Goal: Task Accomplishment & Management: Manage account settings

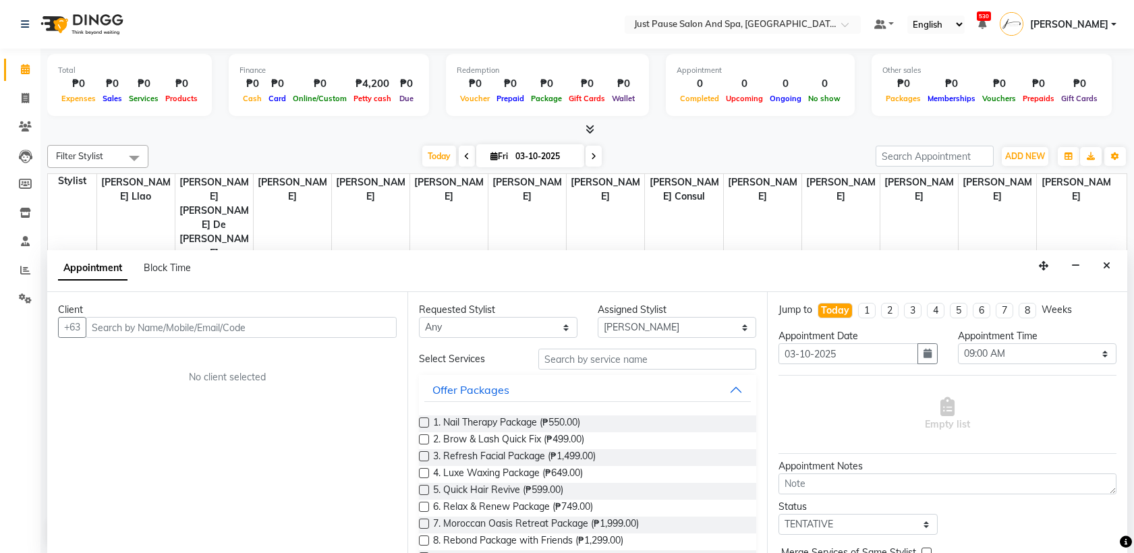
select select "30379"
select select "540"
select select "tentative"
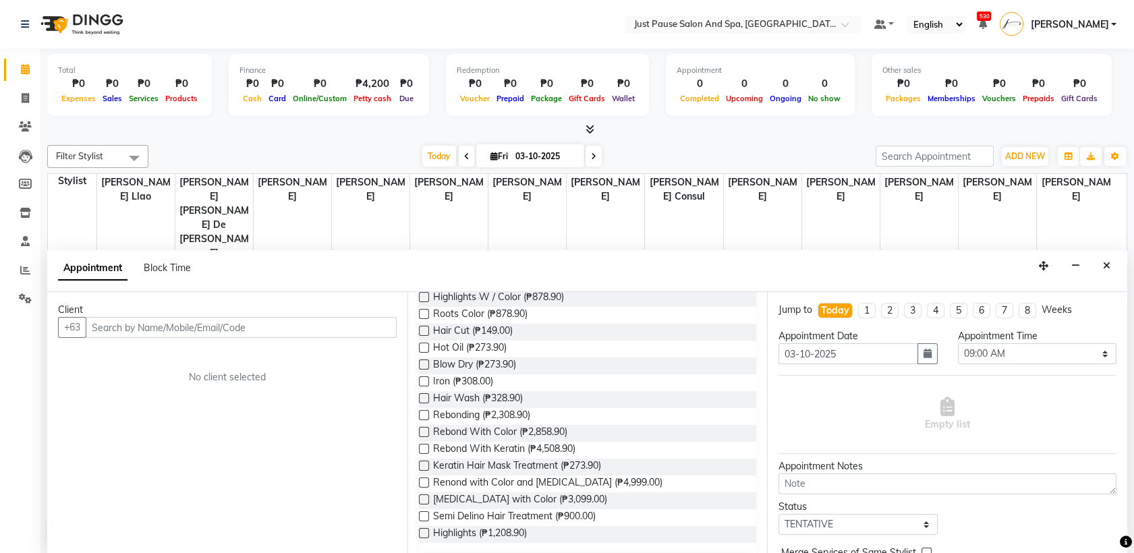
scroll to position [974, 0]
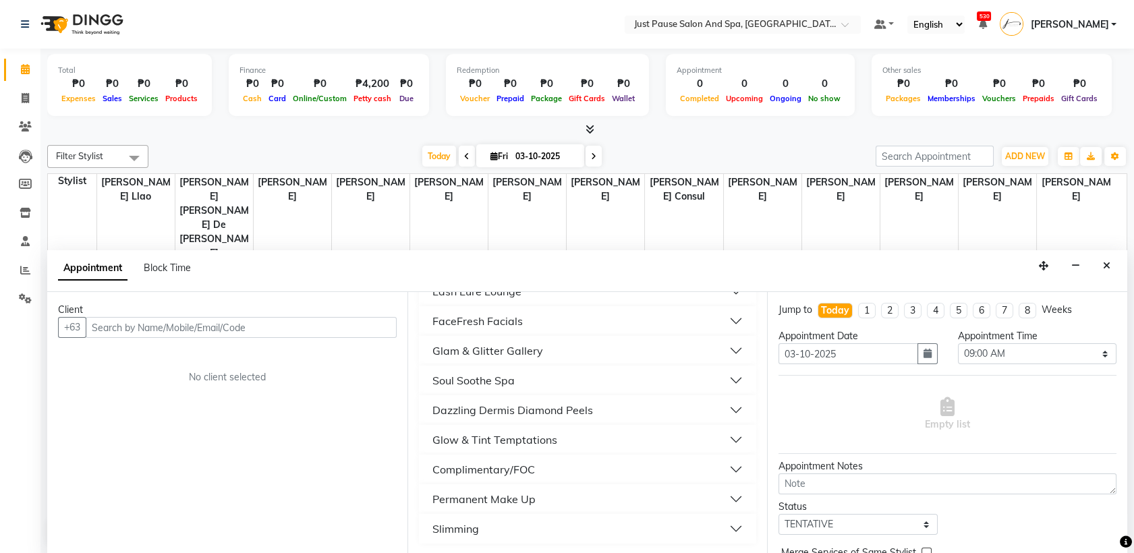
click at [723, 406] on button "Dazzling Dermis Diamond Peels" at bounding box center [587, 410] width 327 height 24
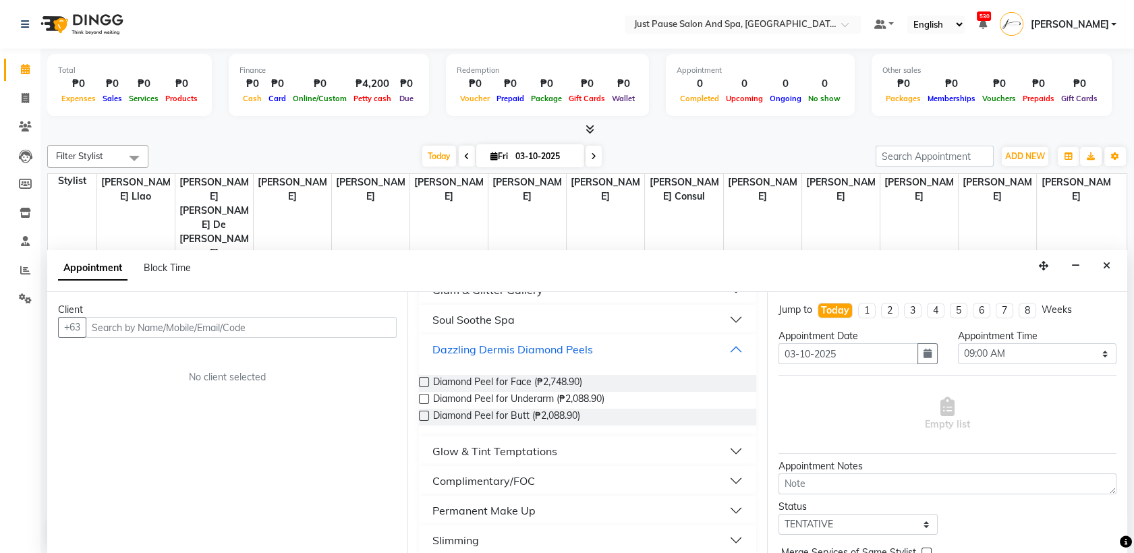
scroll to position [1047, 0]
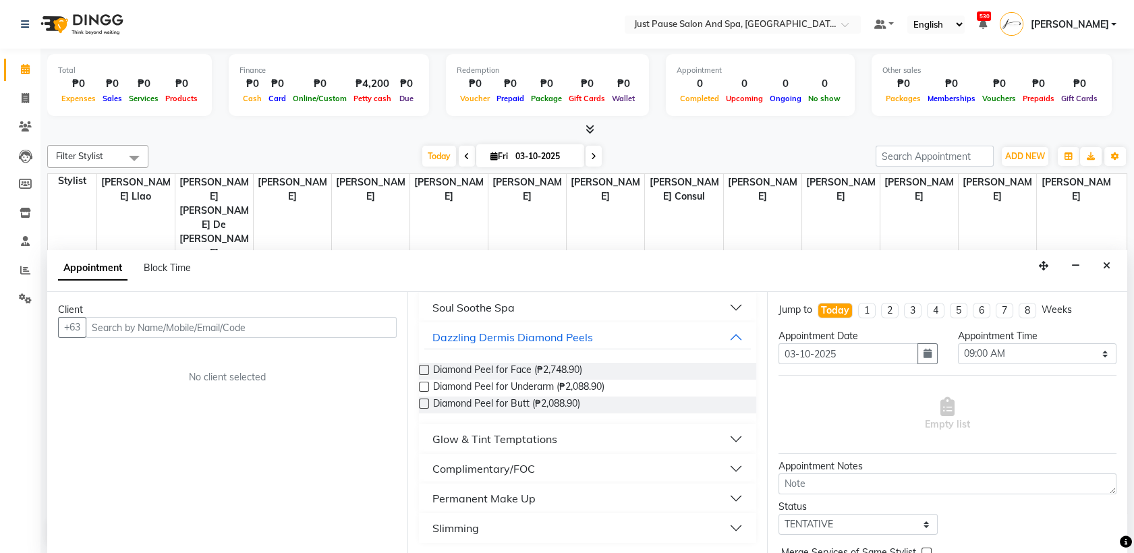
click at [724, 526] on button "Slimming" at bounding box center [587, 528] width 327 height 24
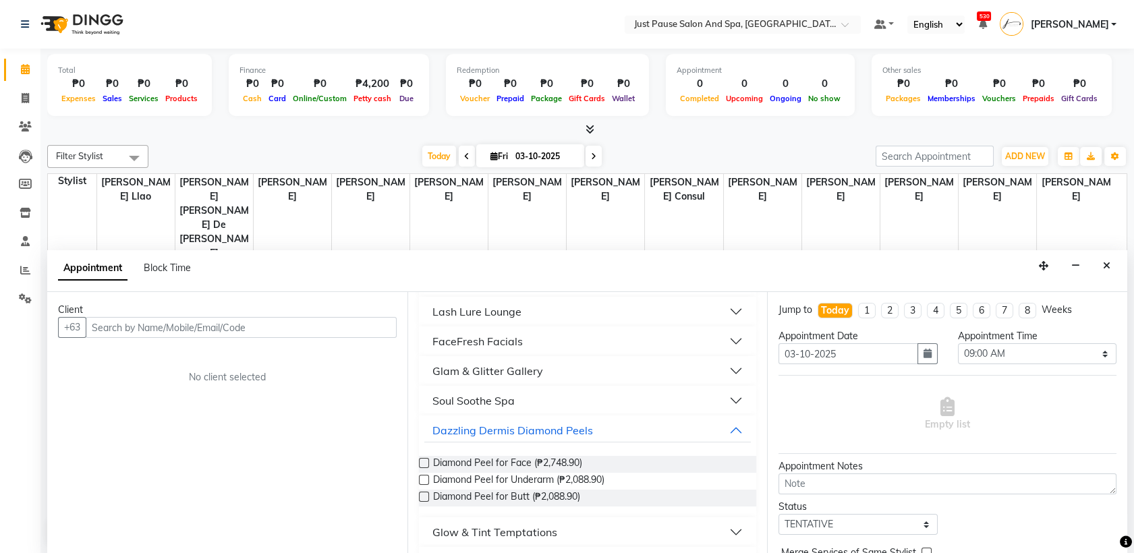
scroll to position [950, 0]
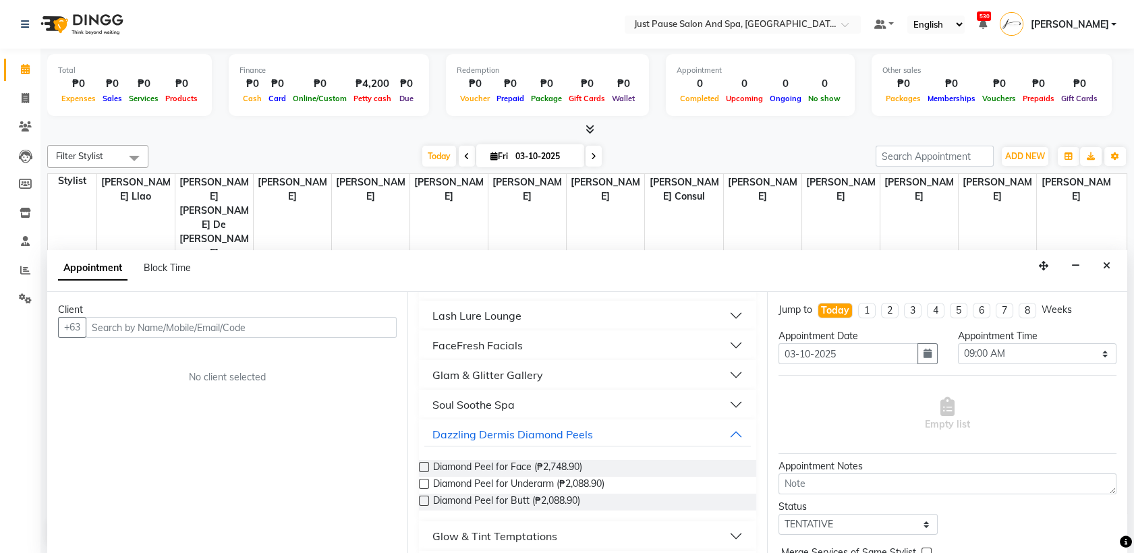
click at [721, 370] on button "Glam & Glitter Gallery" at bounding box center [587, 375] width 327 height 24
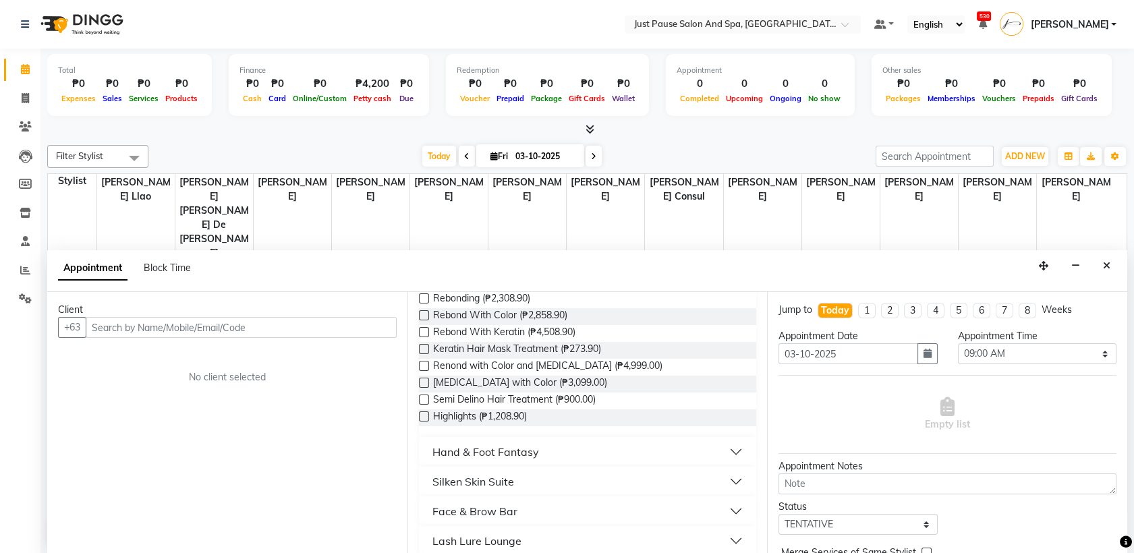
scroll to position [281, 0]
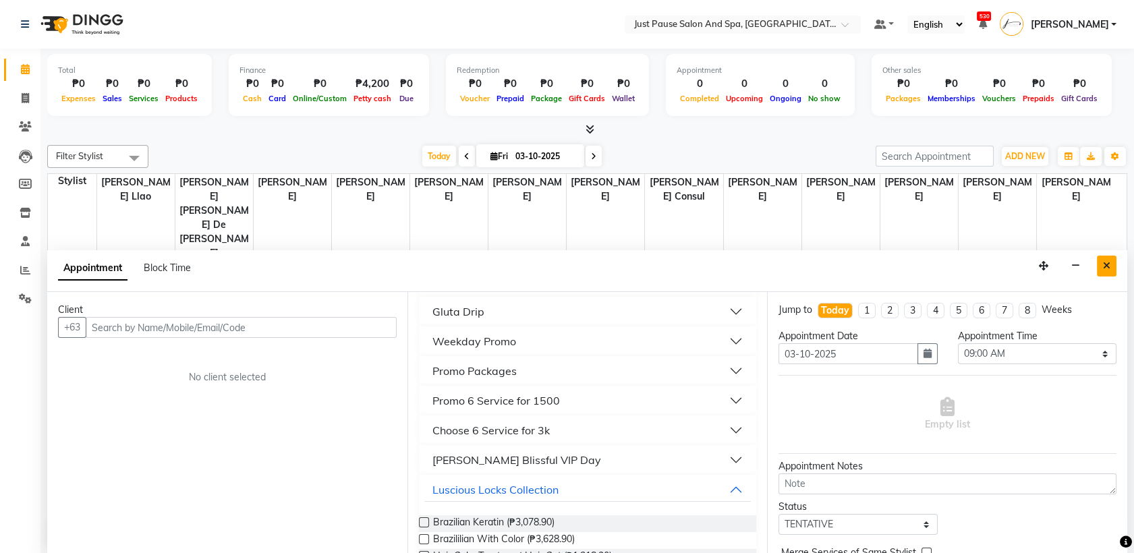
click at [1109, 263] on icon "Close" at bounding box center [1106, 265] width 7 height 9
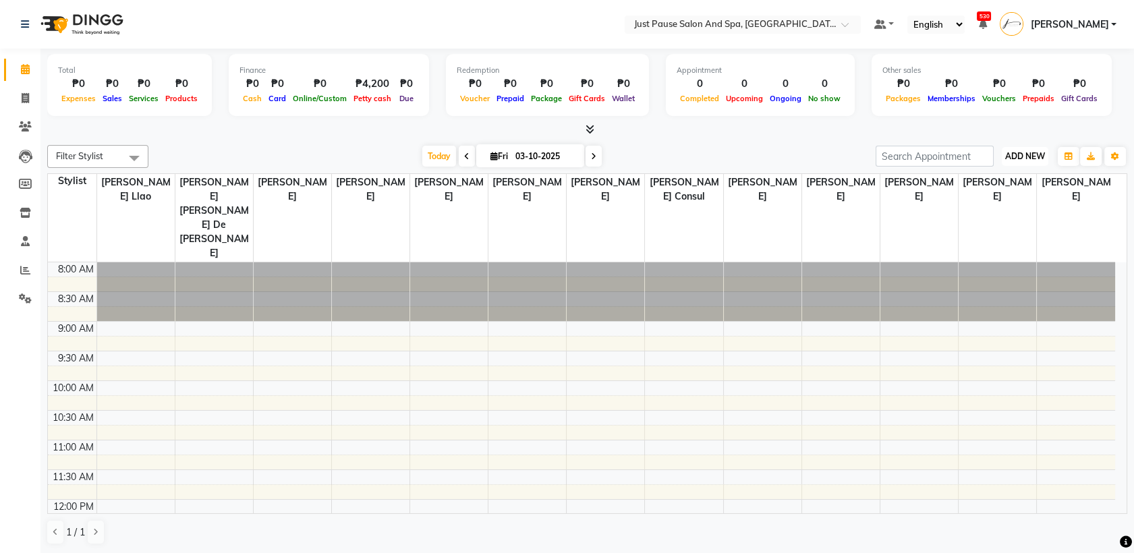
click at [1025, 159] on span "ADD NEW" at bounding box center [1025, 156] width 40 height 10
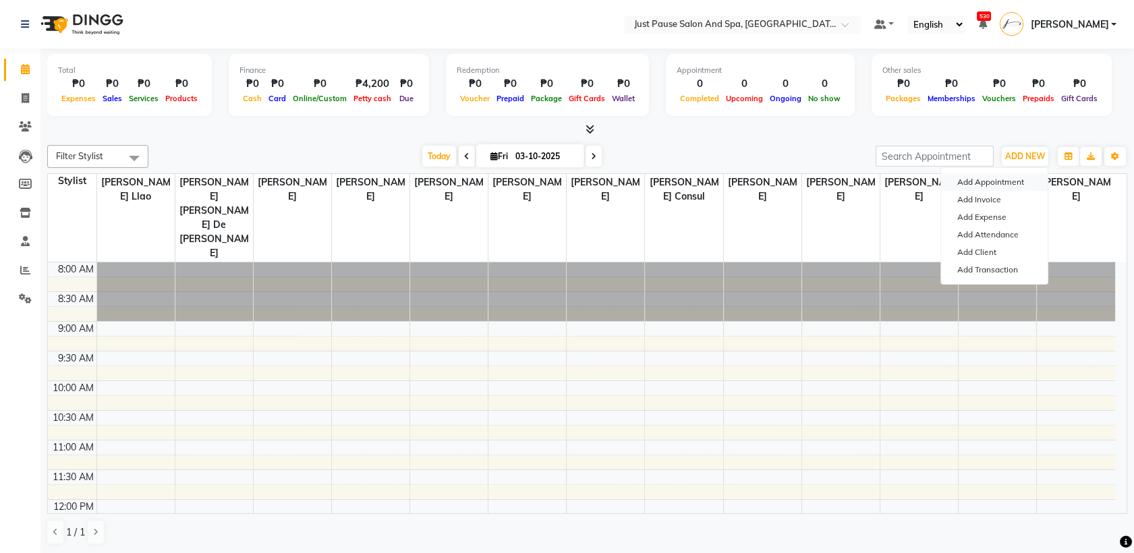
click at [966, 181] on button "Add Appointment" at bounding box center [994, 182] width 107 height 18
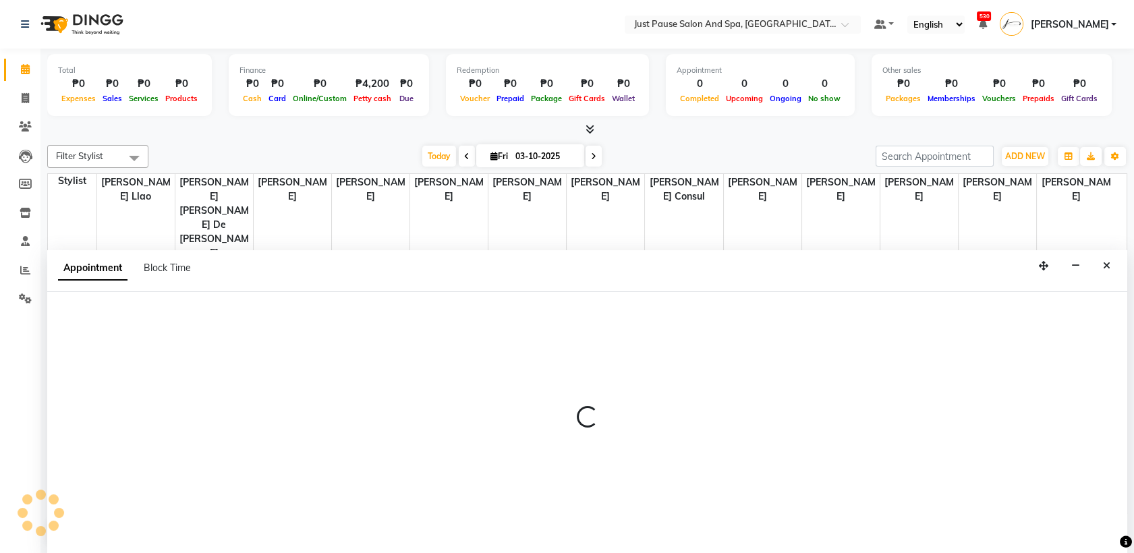
select select "tentative"
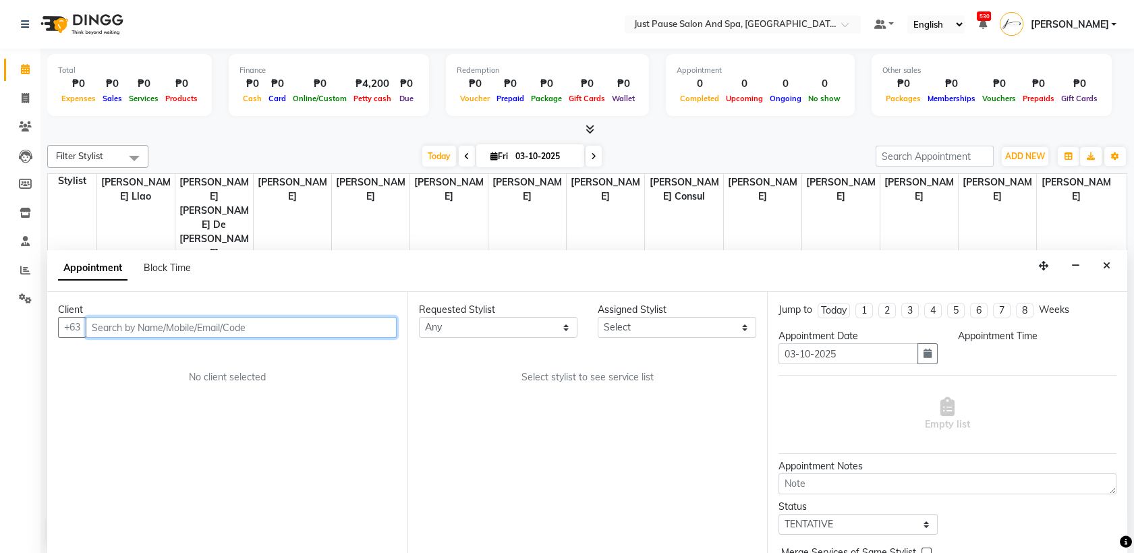
select select "540"
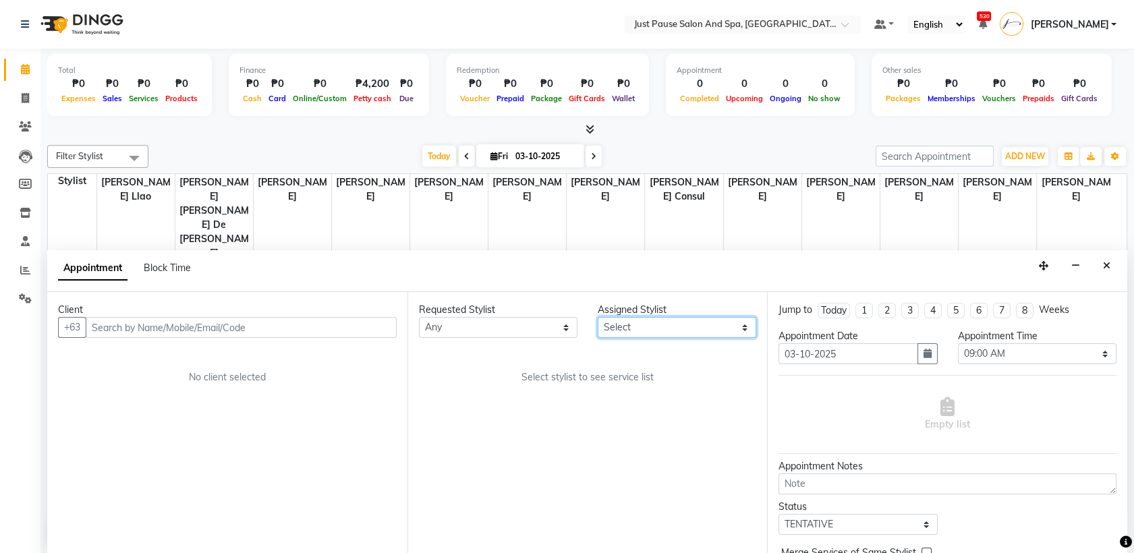
click at [745, 325] on select "Select [PERSON_NAME] [PERSON_NAME] [PERSON_NAME] llao [PERSON_NAME] [PERSON_NAM…" at bounding box center [677, 327] width 159 height 21
select select "30379"
click at [598, 317] on select "Select [PERSON_NAME] [PERSON_NAME] [PERSON_NAME] llao [PERSON_NAME] [PERSON_NAM…" at bounding box center [677, 327] width 159 height 21
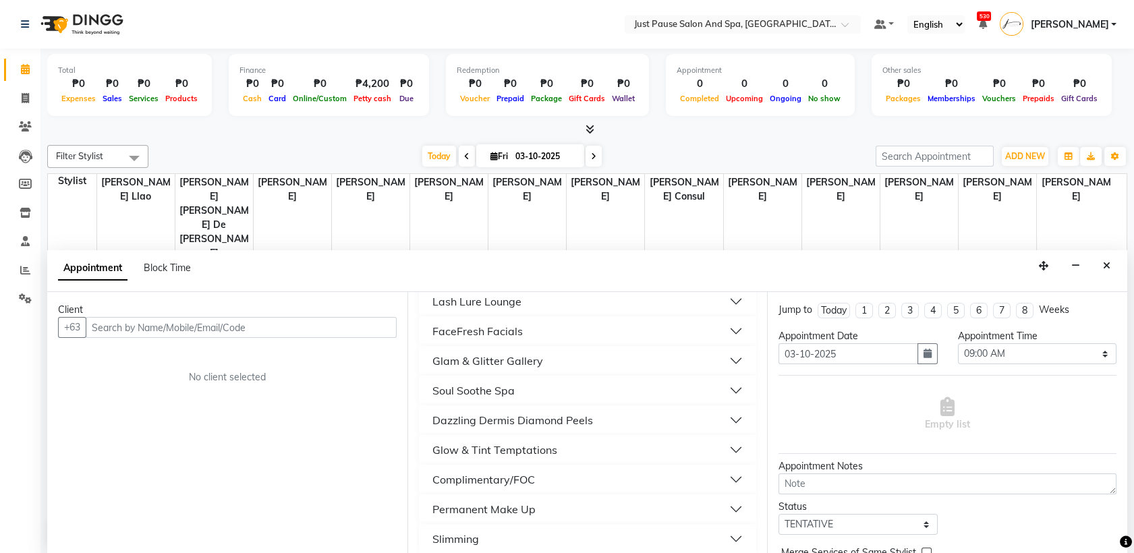
scroll to position [599, 0]
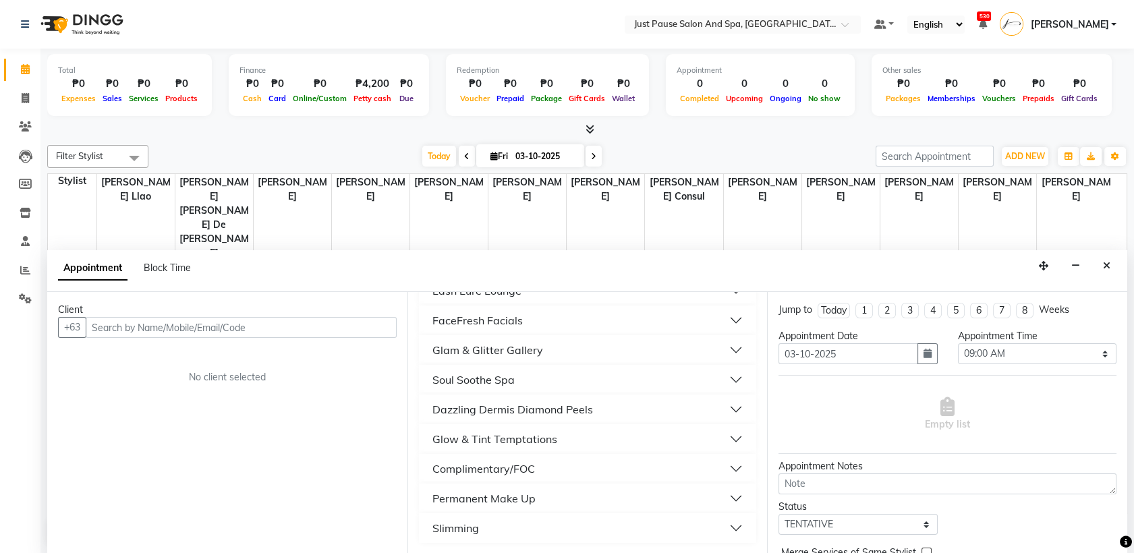
click at [723, 501] on button "Permanent Make Up" at bounding box center [587, 498] width 327 height 24
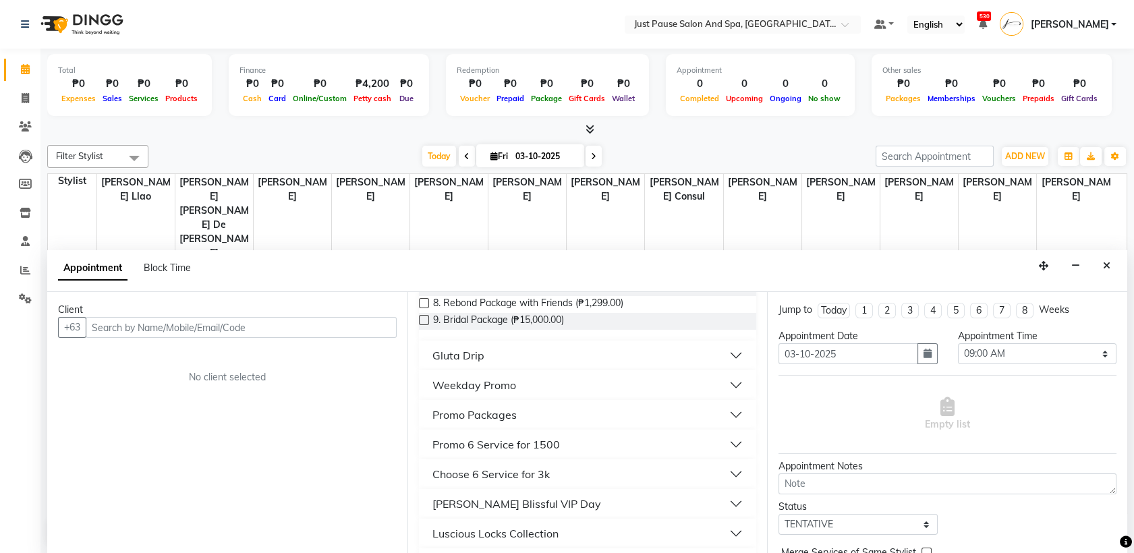
scroll to position [236, 0]
click at [722, 353] on button "Gluta Drip" at bounding box center [587, 357] width 327 height 24
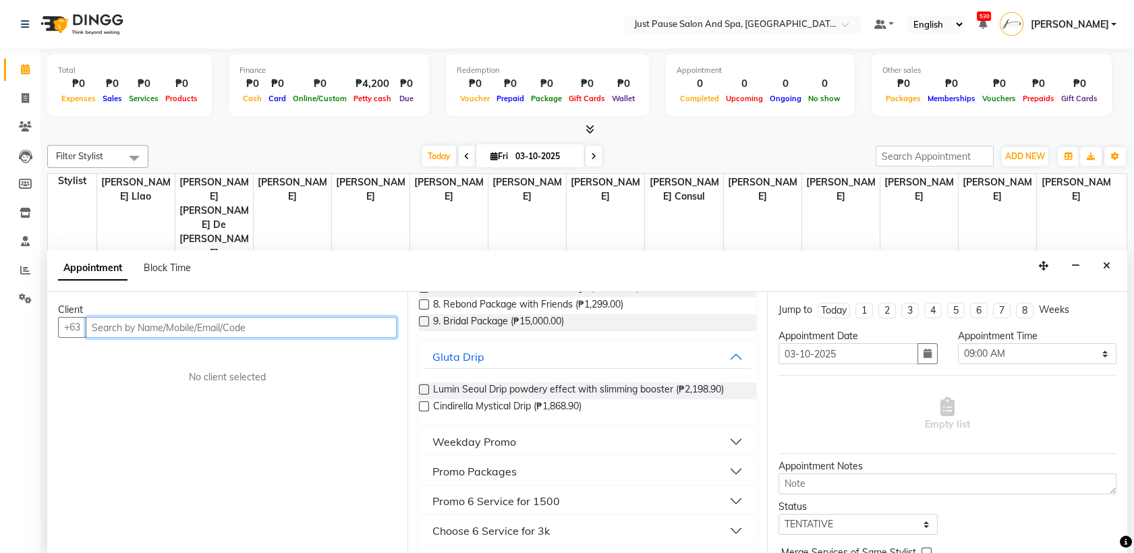
click at [346, 324] on input "text" at bounding box center [241, 327] width 311 height 21
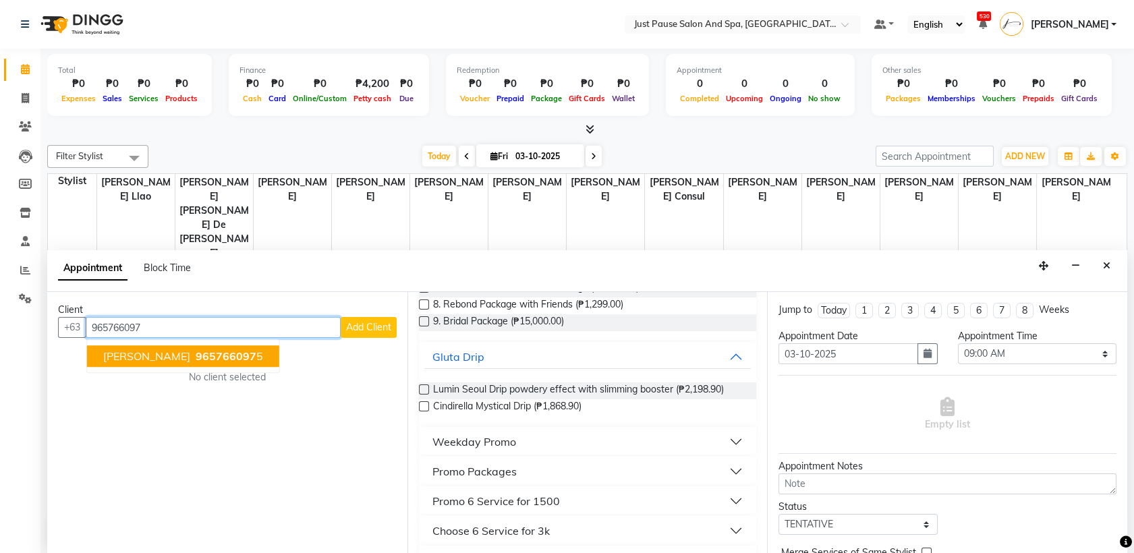
click at [246, 354] on ngb-highlight "965766097 5" at bounding box center [228, 356] width 70 height 13
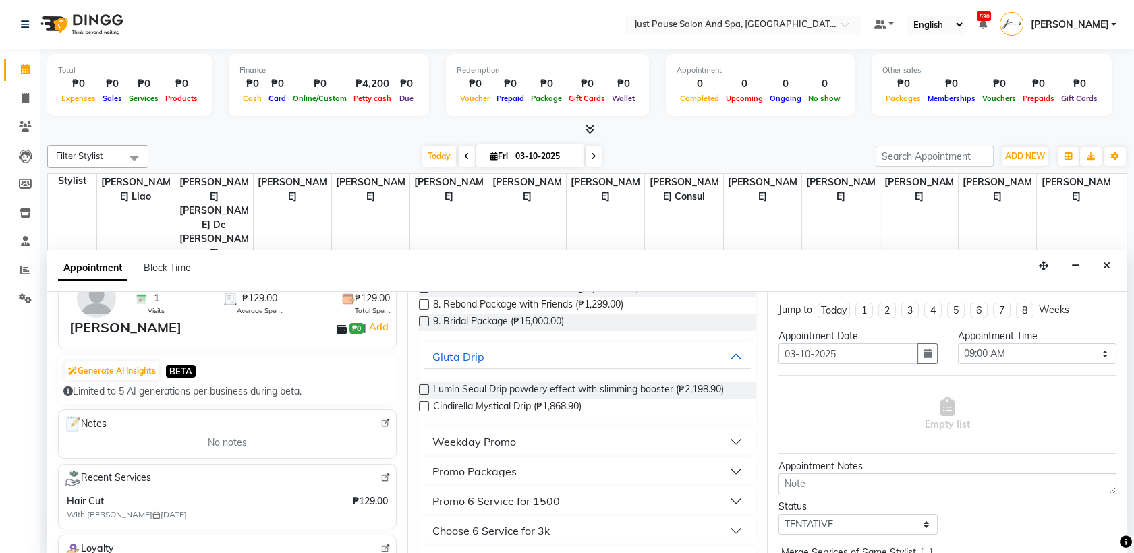
scroll to position [0, 0]
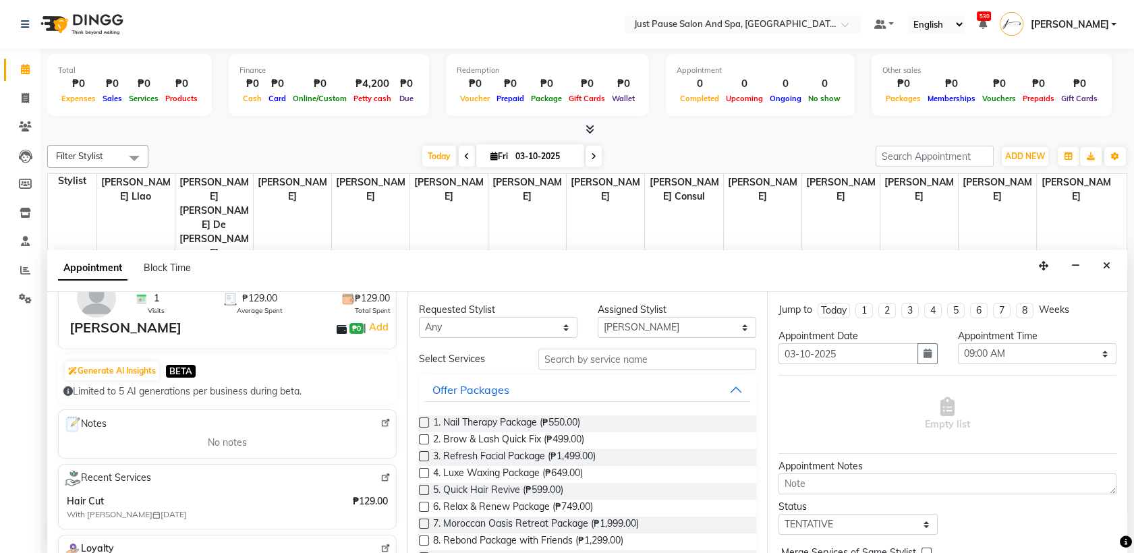
type input "9657660975"
click at [736, 324] on select "Select [PERSON_NAME] [PERSON_NAME] [PERSON_NAME] llao [PERSON_NAME] [PERSON_NAM…" at bounding box center [677, 327] width 159 height 21
select select "38068"
click at [598, 317] on select "Select [PERSON_NAME] [PERSON_NAME] [PERSON_NAME] llao [PERSON_NAME] [PERSON_NAM…" at bounding box center [677, 327] width 159 height 21
click at [680, 358] on input "text" at bounding box center [647, 359] width 219 height 21
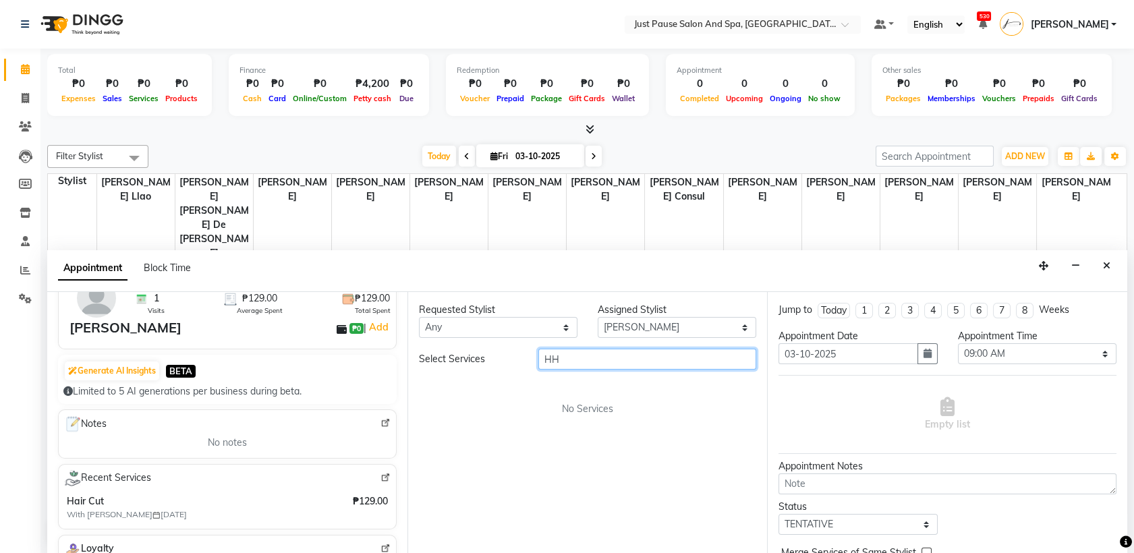
type input "H"
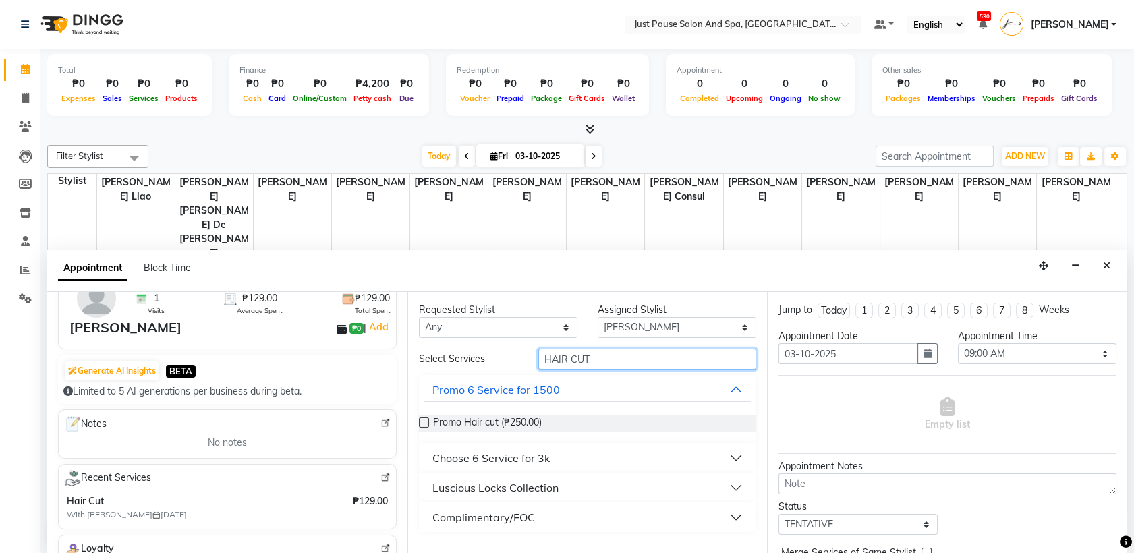
type input "HAIR CUT"
click at [732, 486] on button "Luscious Locks Collection" at bounding box center [587, 488] width 327 height 24
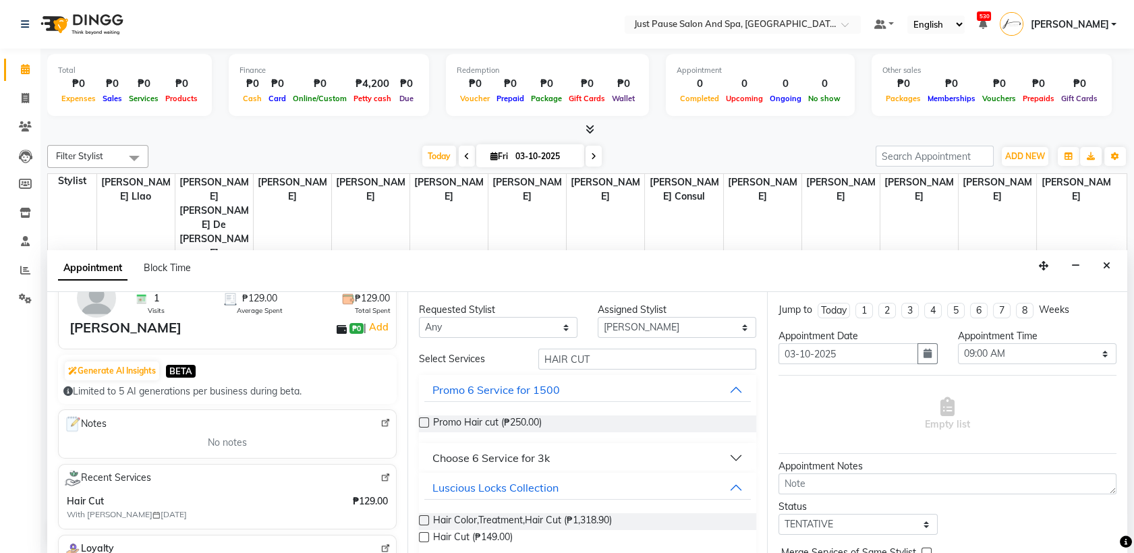
click at [421, 538] on label at bounding box center [424, 537] width 10 height 10
click at [421, 538] on input "checkbox" at bounding box center [423, 538] width 9 height 9
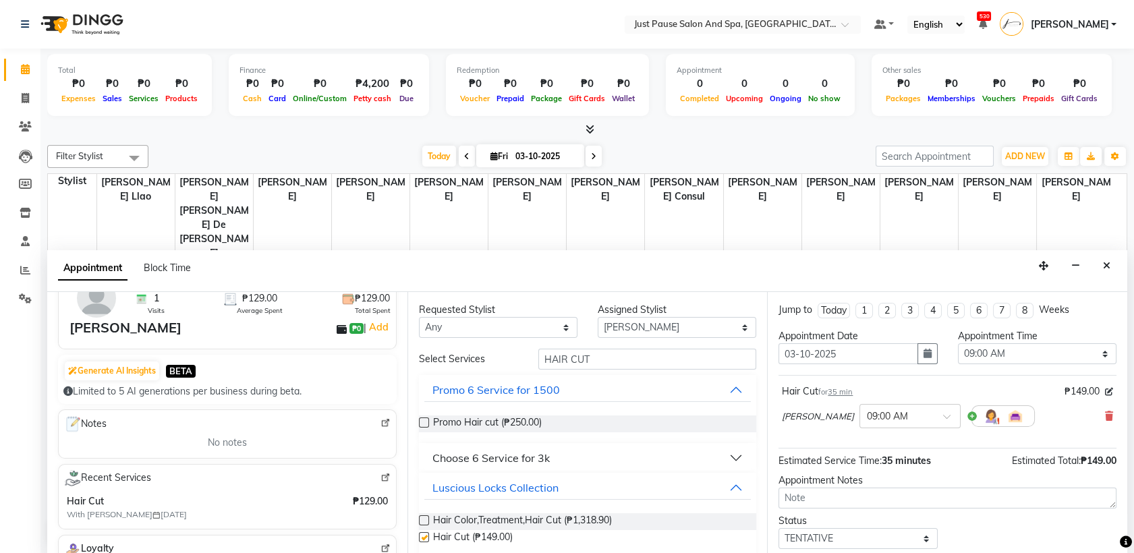
checkbox input "false"
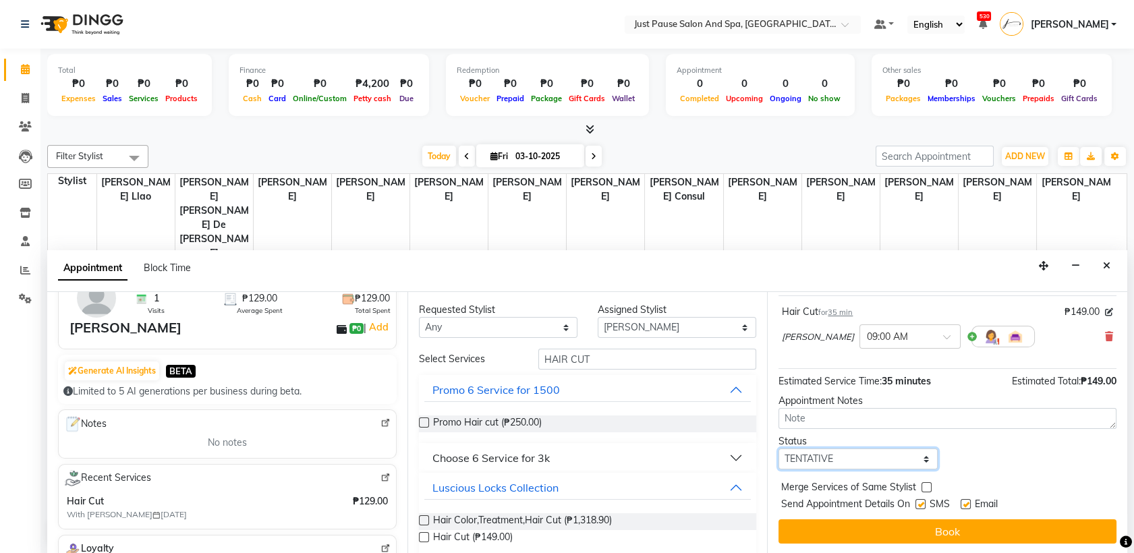
click at [909, 451] on select "Select TENTATIVE CONFIRM UPCOMING" at bounding box center [858, 459] width 159 height 21
select select "confirm booking"
click at [779, 449] on select "Select TENTATIVE CONFIRM UPCOMING" at bounding box center [858, 459] width 159 height 21
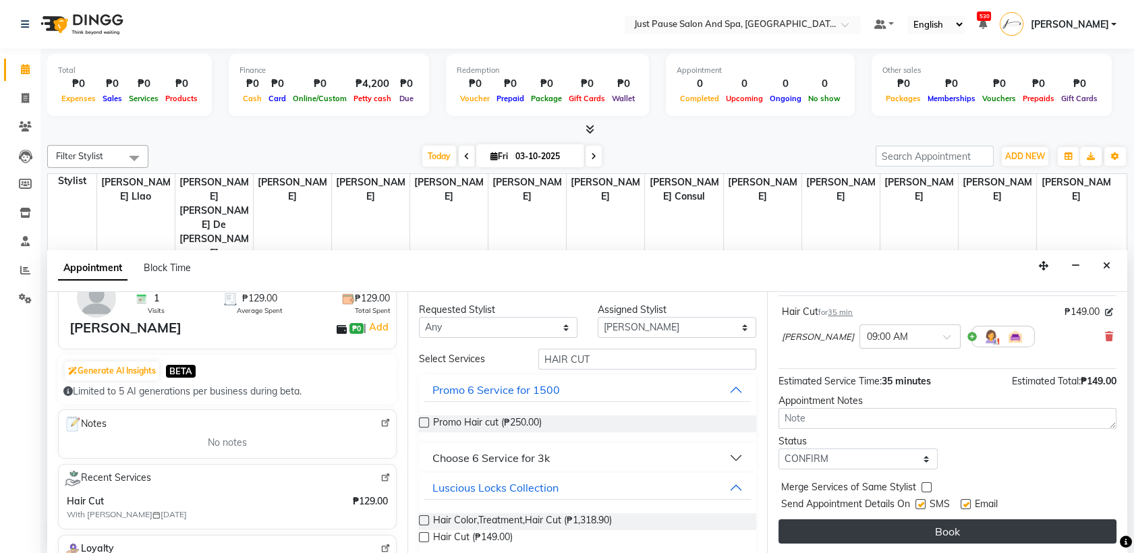
click at [929, 536] on button "Book" at bounding box center [948, 532] width 338 height 24
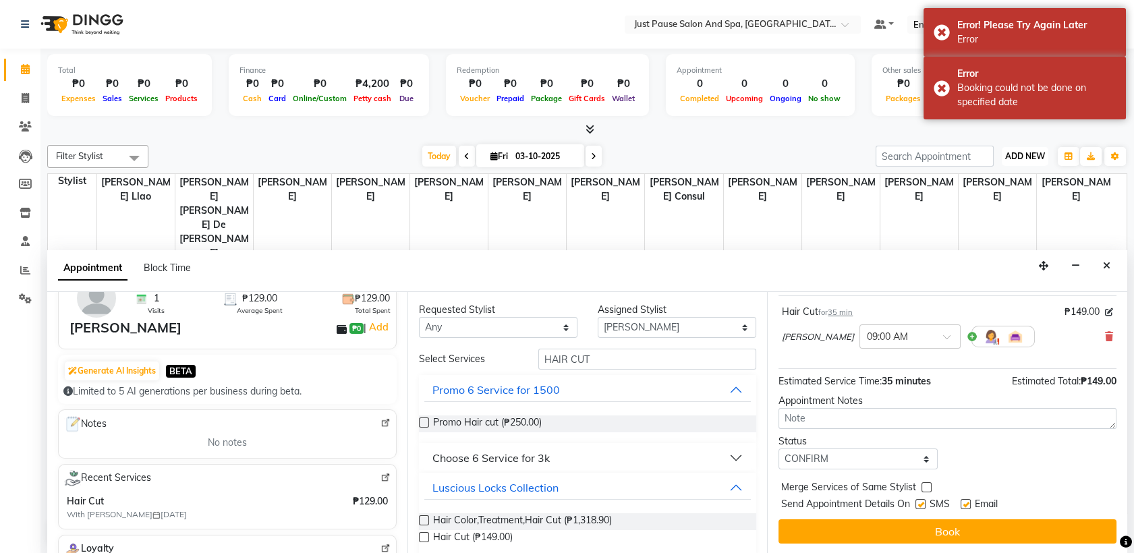
click at [1021, 152] on span "ADD NEW" at bounding box center [1025, 156] width 40 height 10
click at [788, 262] on div at bounding box center [763, 291] width 78 height 59
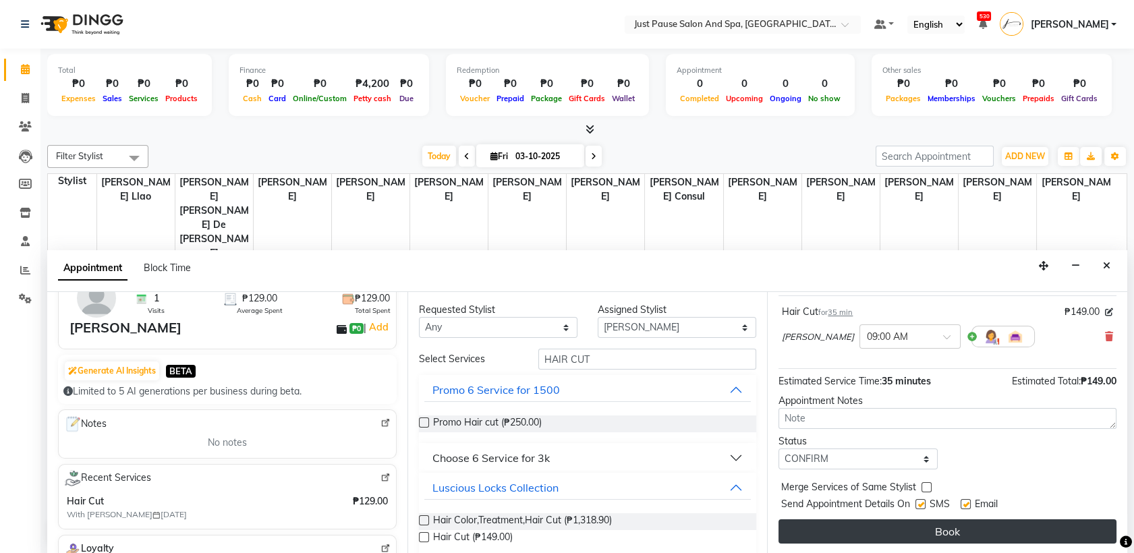
click at [941, 526] on button "Book" at bounding box center [948, 532] width 338 height 24
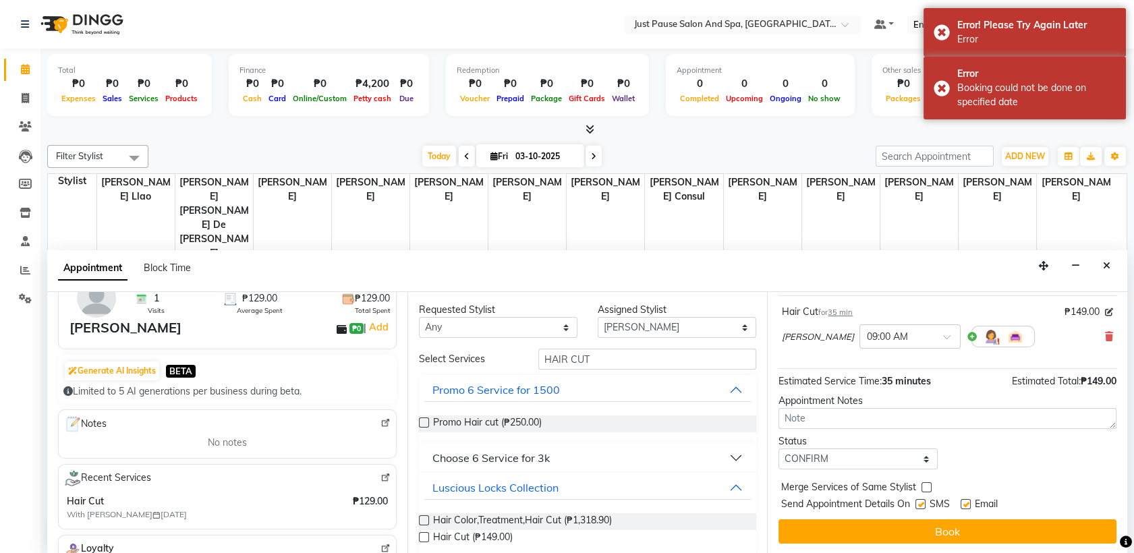
scroll to position [0, 0]
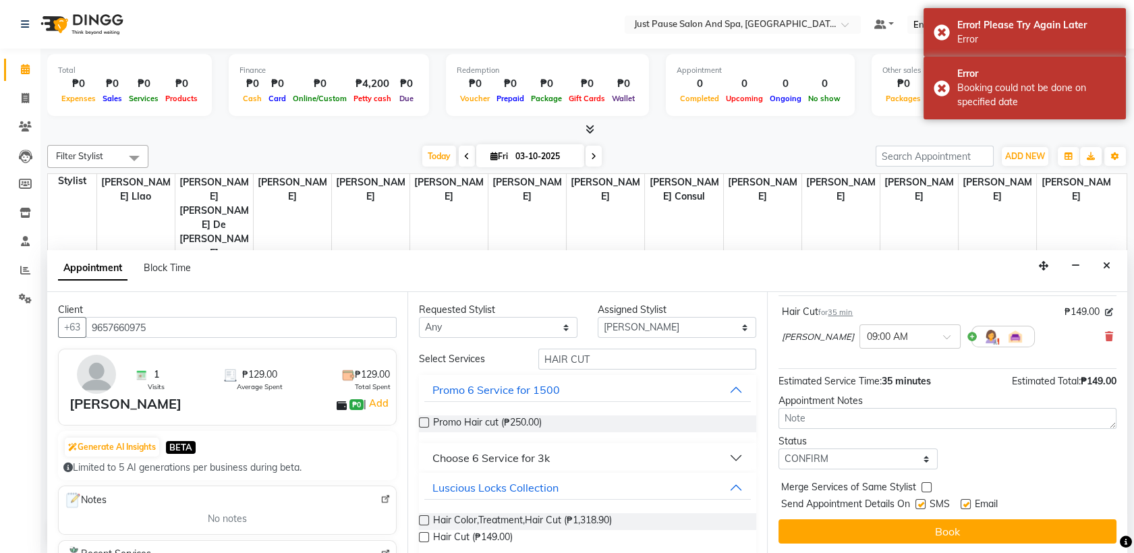
click at [158, 405] on div "[PERSON_NAME]" at bounding box center [125, 404] width 112 height 20
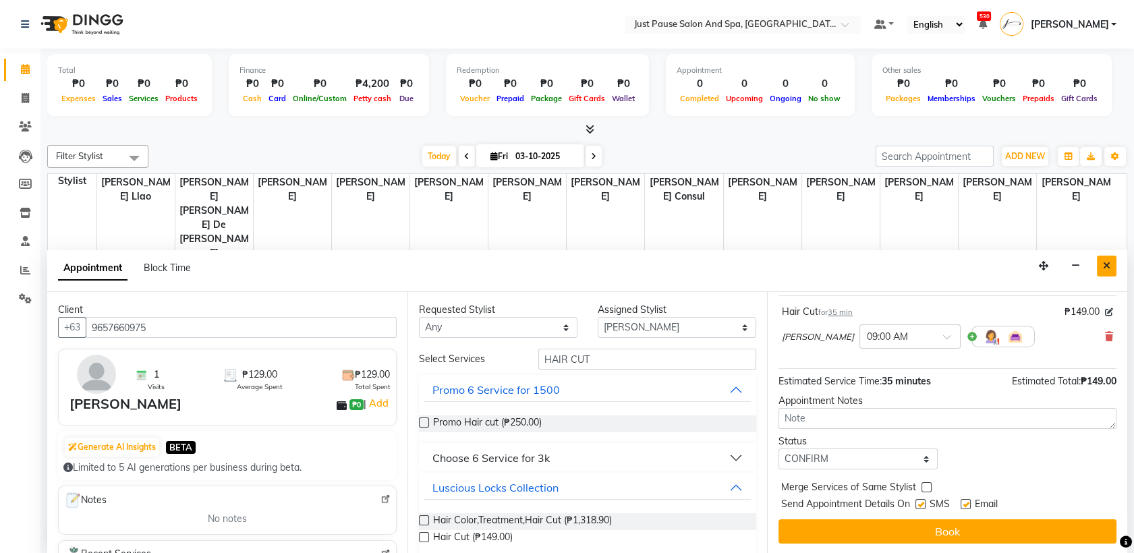
click at [1107, 267] on icon "Close" at bounding box center [1106, 265] width 7 height 9
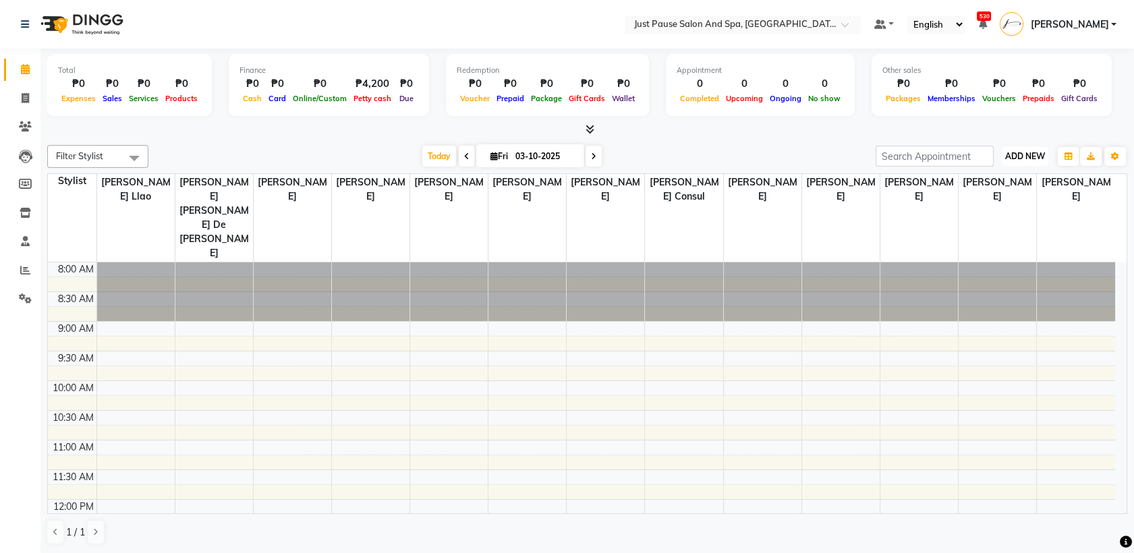
click at [1026, 158] on span "ADD NEW" at bounding box center [1025, 156] width 40 height 10
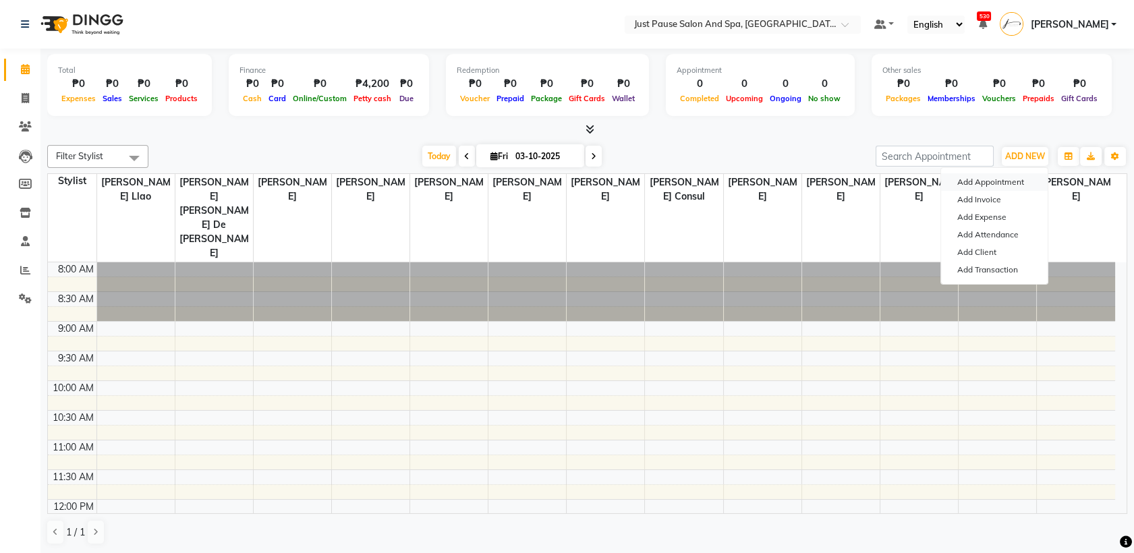
click at [977, 181] on button "Add Appointment" at bounding box center [994, 182] width 107 height 18
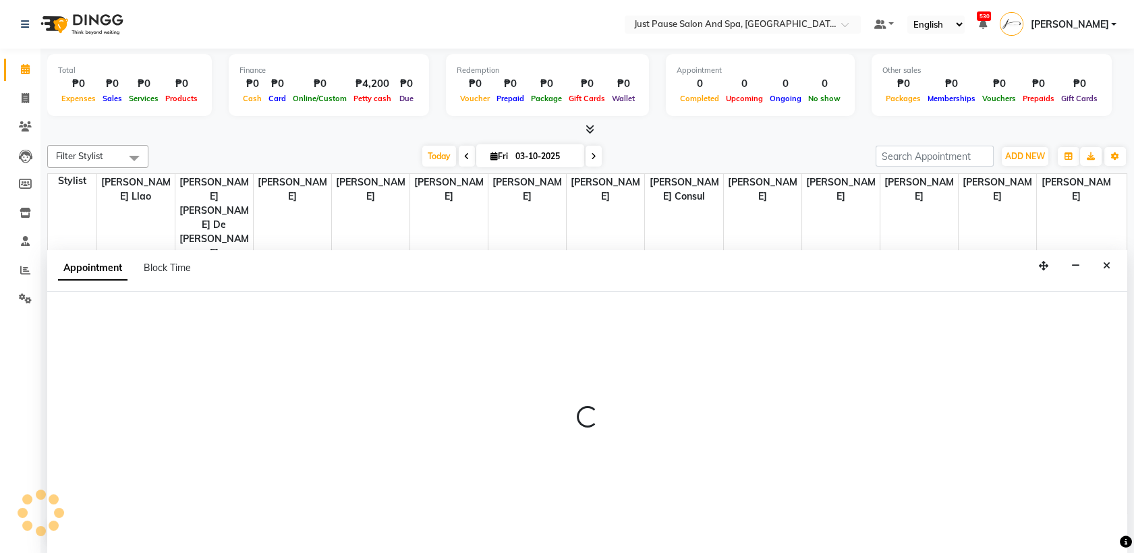
select select "tentative"
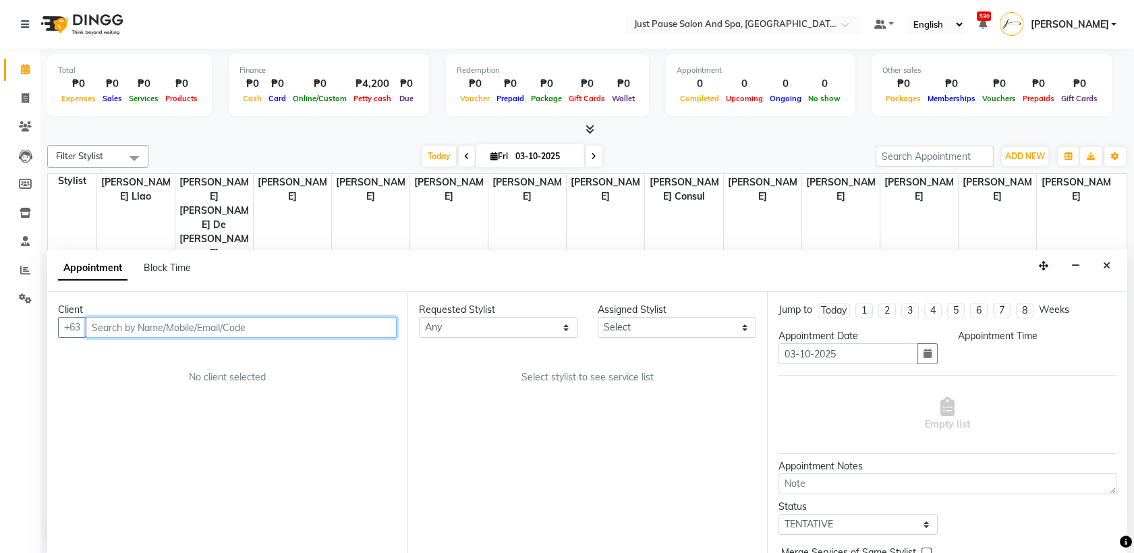
select select "540"
click at [288, 321] on input "text" at bounding box center [241, 327] width 311 height 21
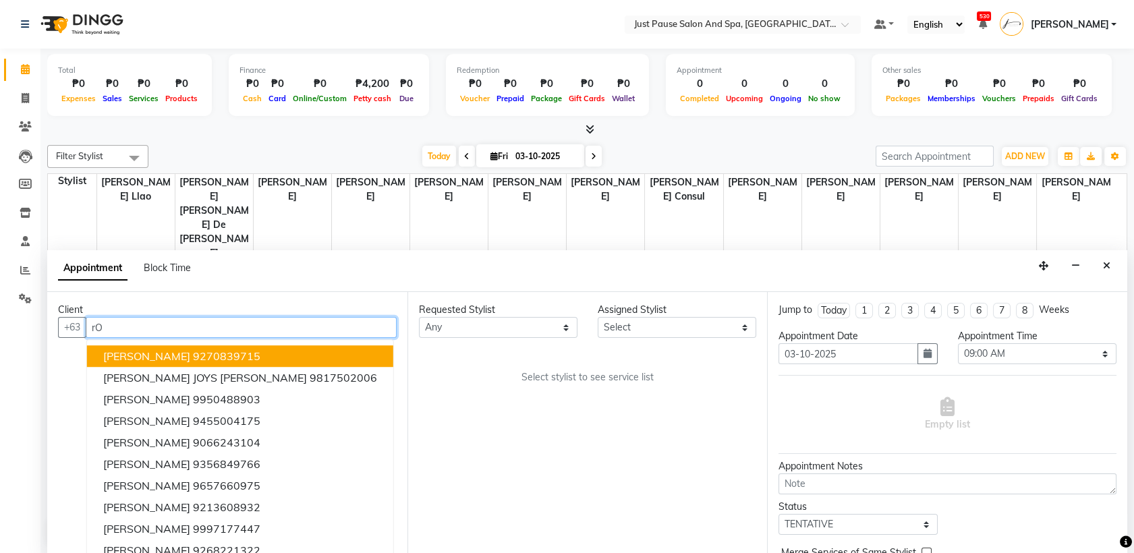
type input "r"
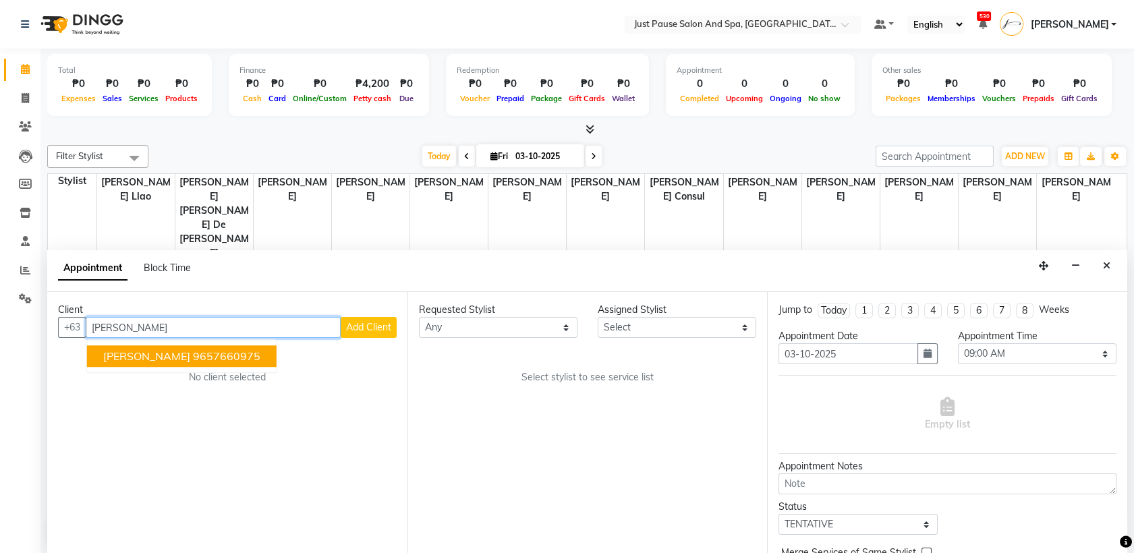
click at [216, 357] on ngb-highlight "9657660975" at bounding box center [226, 356] width 67 height 13
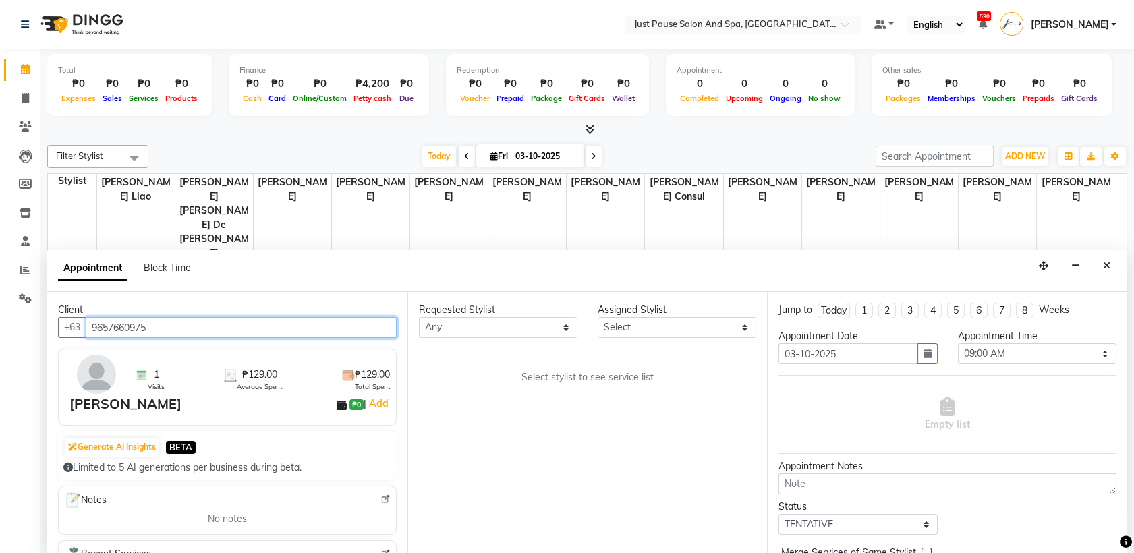
type input "9657660975"
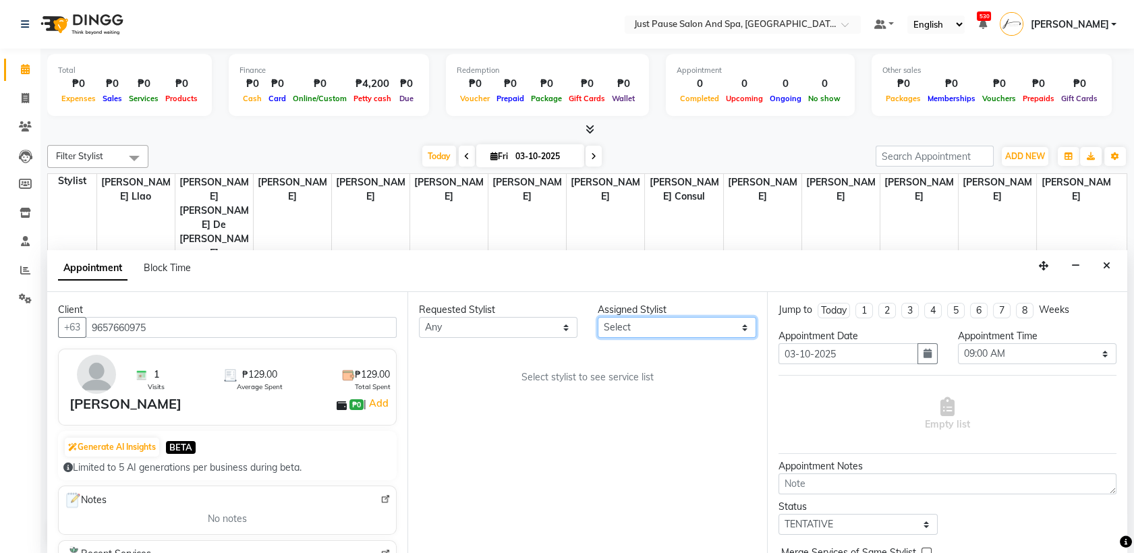
click at [748, 326] on select "Select [PERSON_NAME] [PERSON_NAME] [PERSON_NAME] llao [PERSON_NAME] [PERSON_NAM…" at bounding box center [677, 327] width 159 height 21
select select "38068"
click at [598, 317] on select "Select [PERSON_NAME] [PERSON_NAME] [PERSON_NAME] llao [PERSON_NAME] [PERSON_NAM…" at bounding box center [677, 327] width 159 height 21
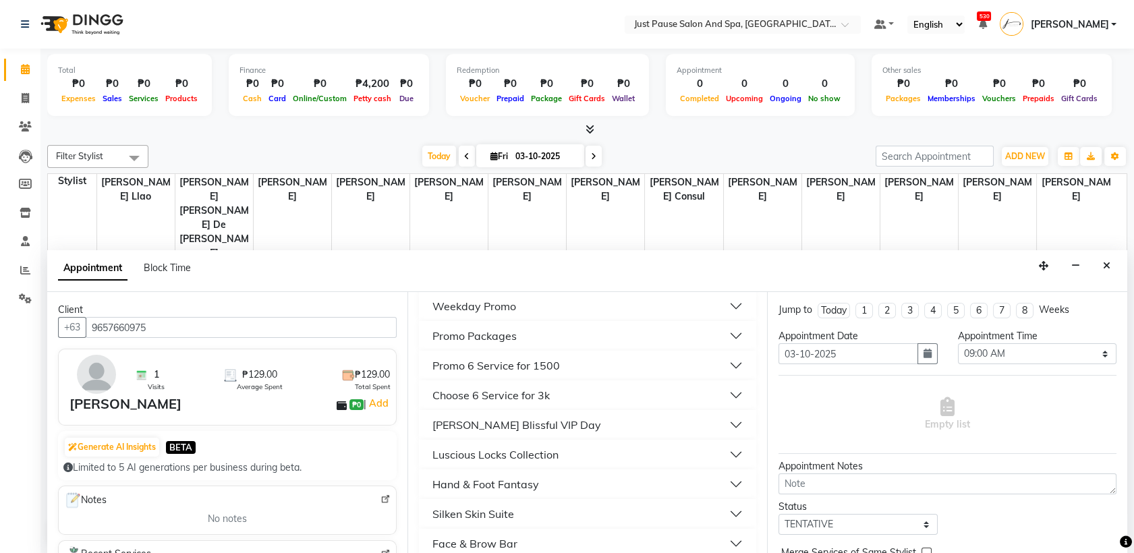
scroll to position [360, 0]
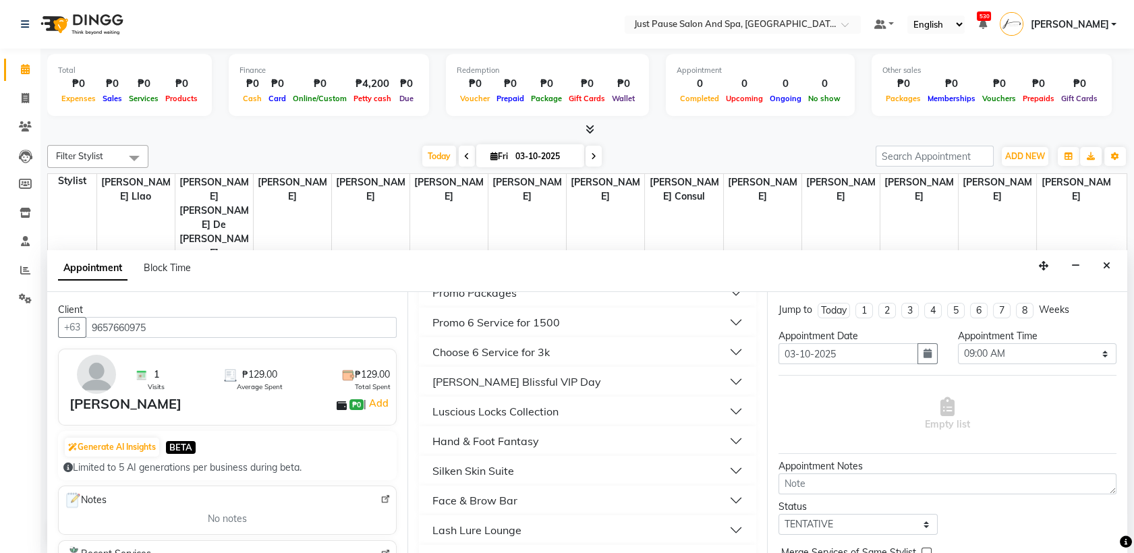
click at [721, 410] on button "Luscious Locks Collection" at bounding box center [587, 411] width 327 height 24
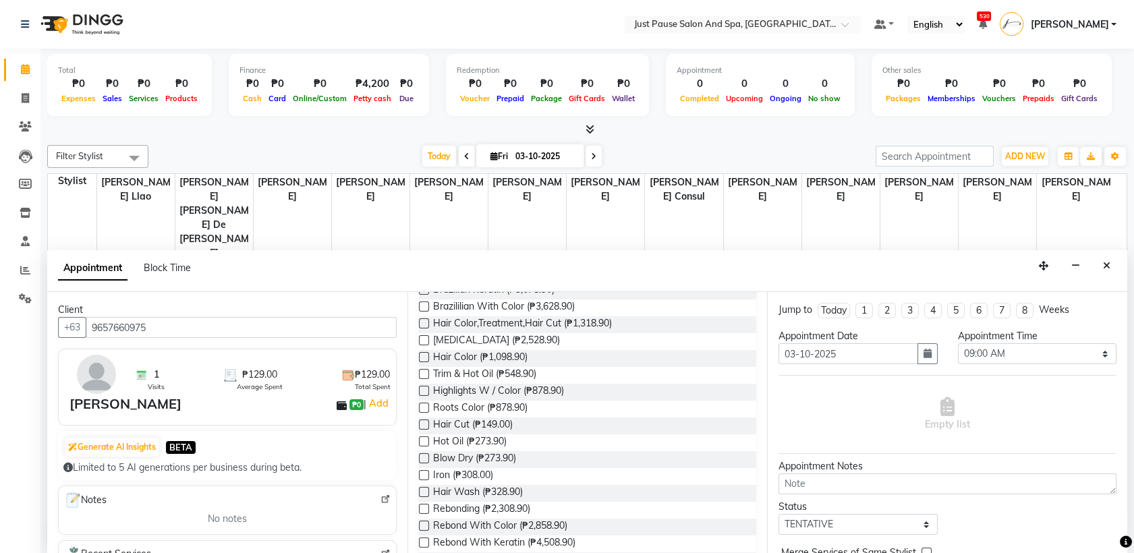
scroll to position [528, 0]
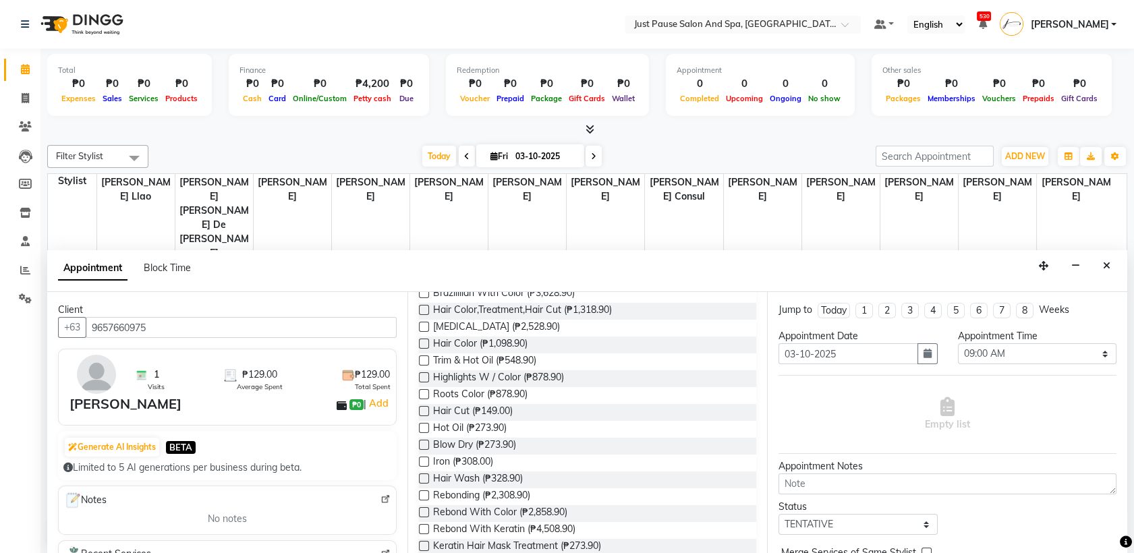
click at [421, 411] on label at bounding box center [424, 411] width 10 height 10
click at [421, 411] on input "checkbox" at bounding box center [423, 412] width 9 height 9
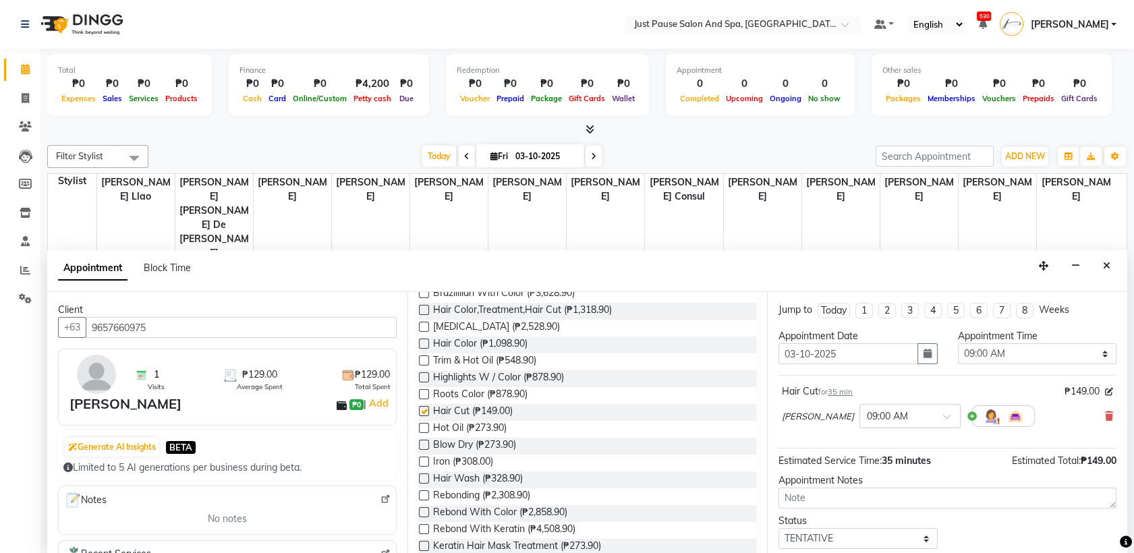
checkbox input "false"
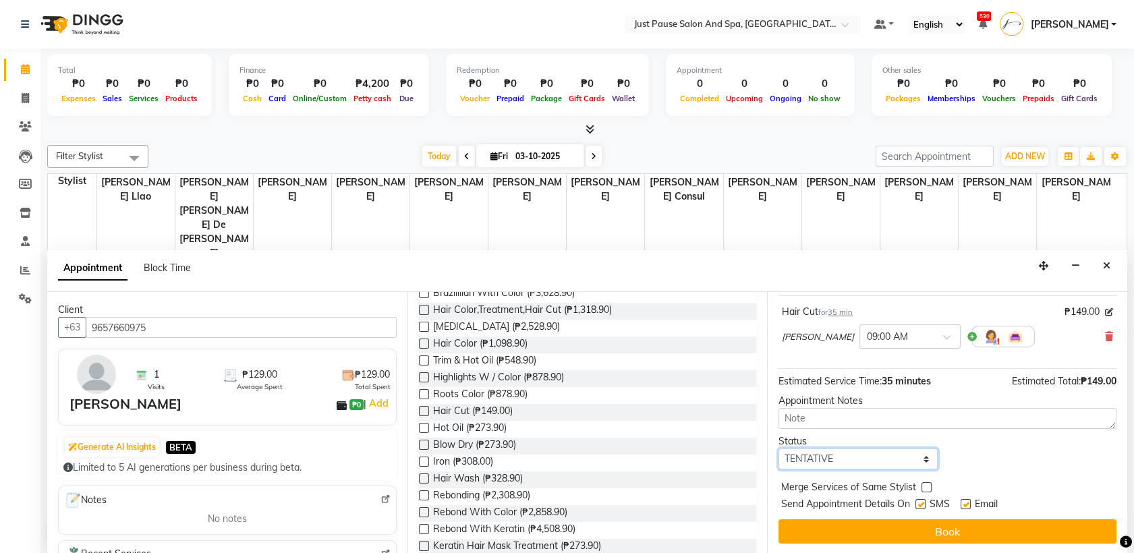
click at [912, 456] on select "Select TENTATIVE CONFIRM UPCOMING" at bounding box center [858, 459] width 159 height 21
select select "confirm booking"
click at [779, 449] on select "Select TENTATIVE CONFIRM UPCOMING" at bounding box center [858, 459] width 159 height 21
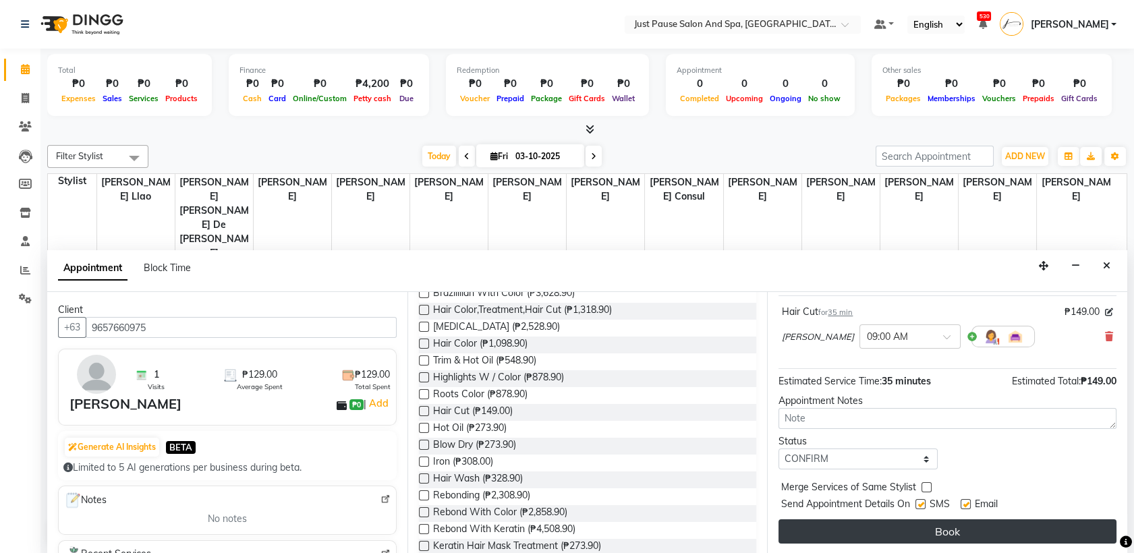
click at [994, 530] on button "Book" at bounding box center [948, 532] width 338 height 24
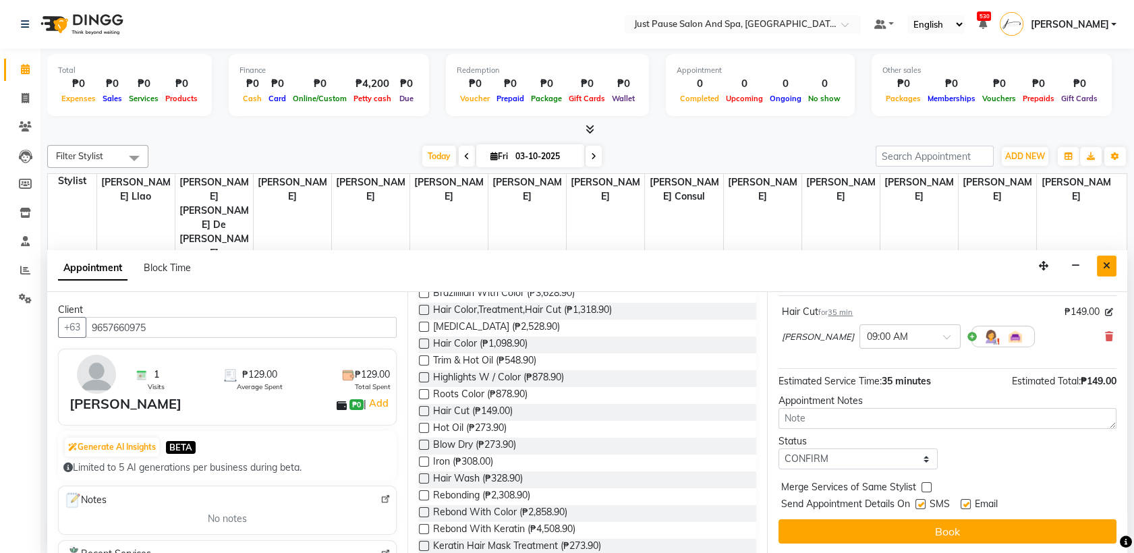
click at [1104, 267] on icon "Close" at bounding box center [1106, 265] width 7 height 9
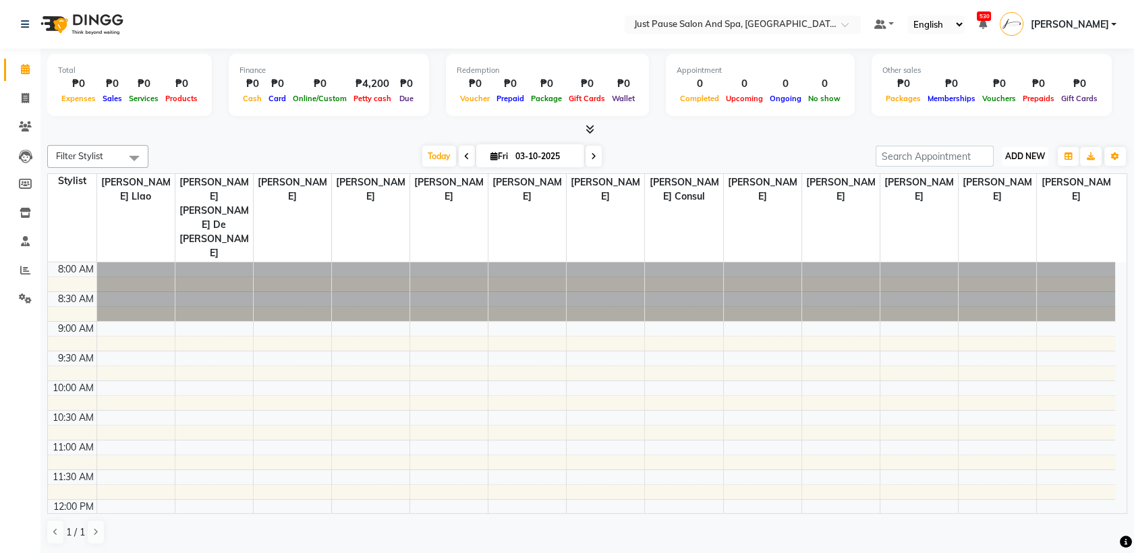
click at [1025, 160] on span "ADD NEW" at bounding box center [1025, 156] width 40 height 10
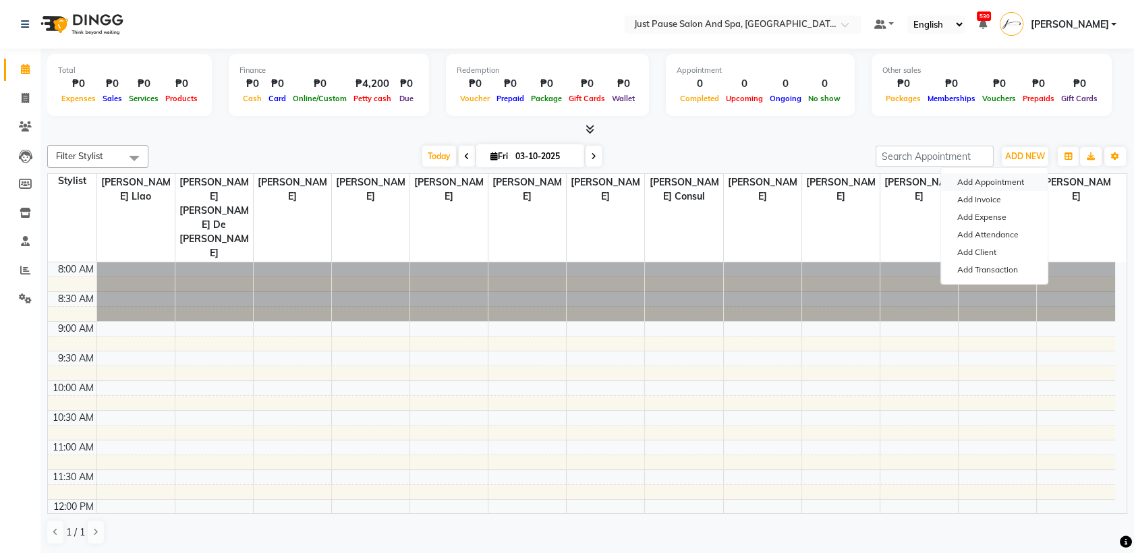
click at [985, 185] on button "Add Appointment" at bounding box center [994, 182] width 107 height 18
select select "540"
select select "tentative"
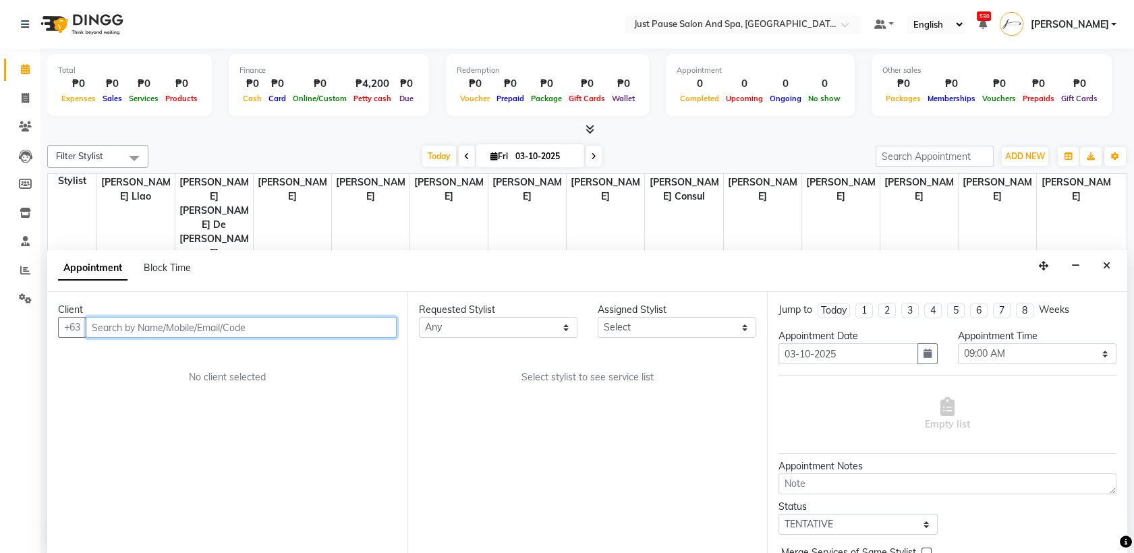
click at [300, 335] on input "text" at bounding box center [241, 327] width 311 height 21
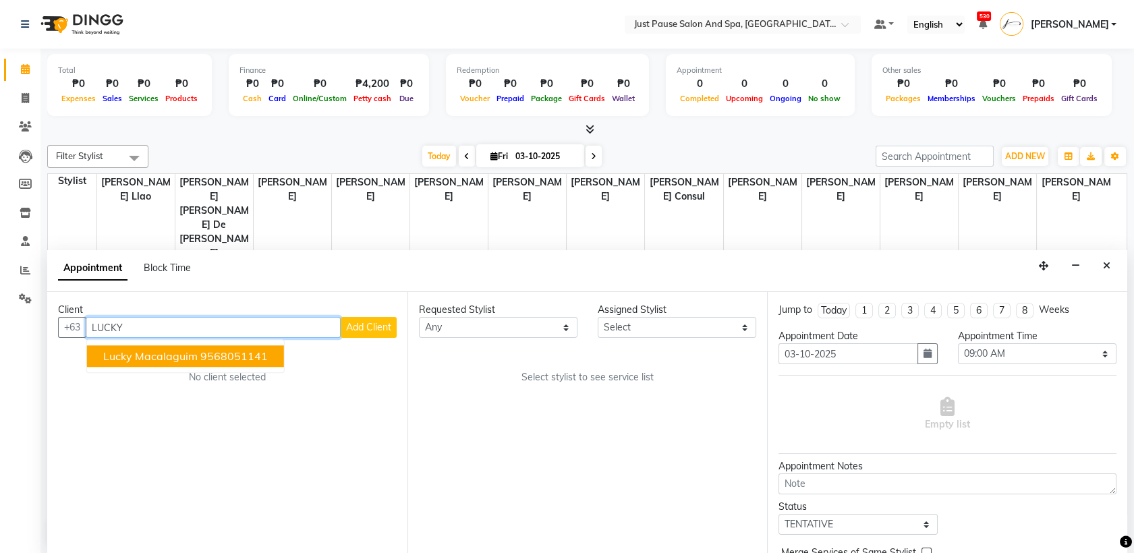
click at [237, 358] on ngb-highlight "9568051141" at bounding box center [233, 356] width 67 height 13
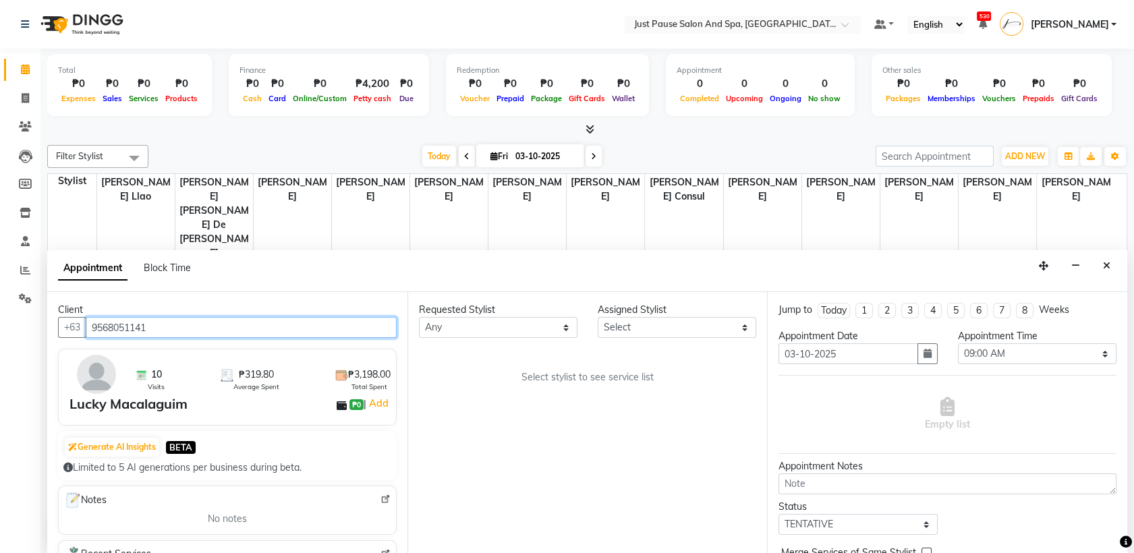
type input "9568051141"
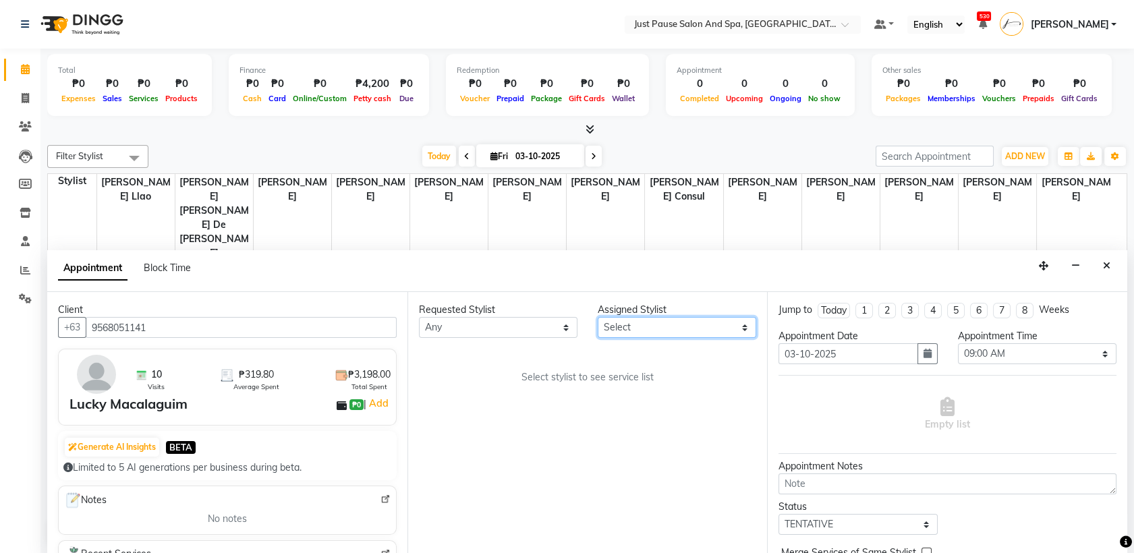
click at [734, 332] on select "Select [PERSON_NAME] [PERSON_NAME] [PERSON_NAME] llao [PERSON_NAME] [PERSON_NAM…" at bounding box center [677, 327] width 159 height 21
select select "30379"
click at [598, 317] on select "Select [PERSON_NAME] [PERSON_NAME] [PERSON_NAME] llao [PERSON_NAME] [PERSON_NAM…" at bounding box center [677, 327] width 159 height 21
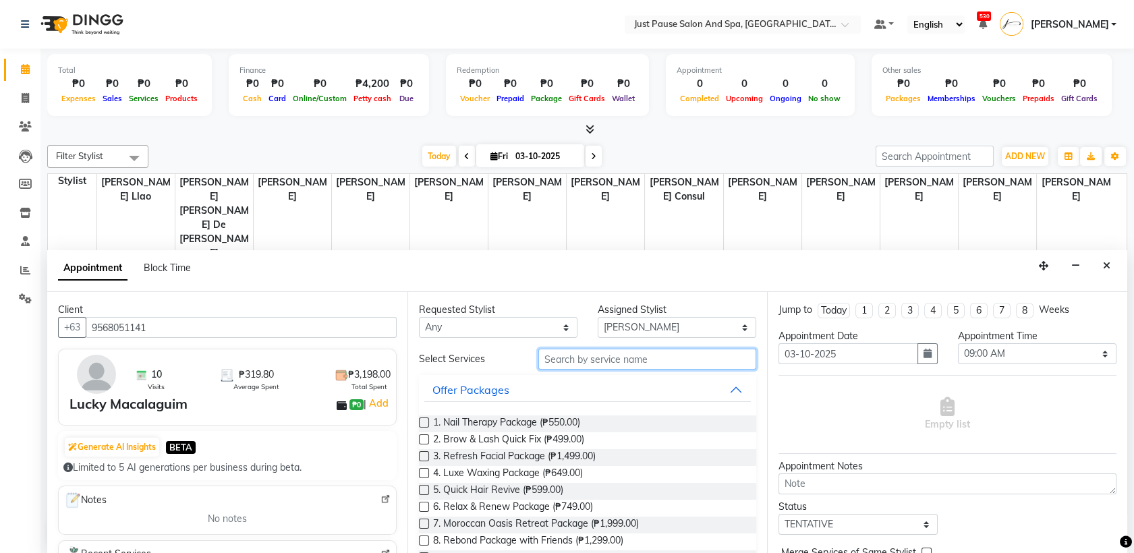
click at [646, 368] on input "text" at bounding box center [647, 359] width 219 height 21
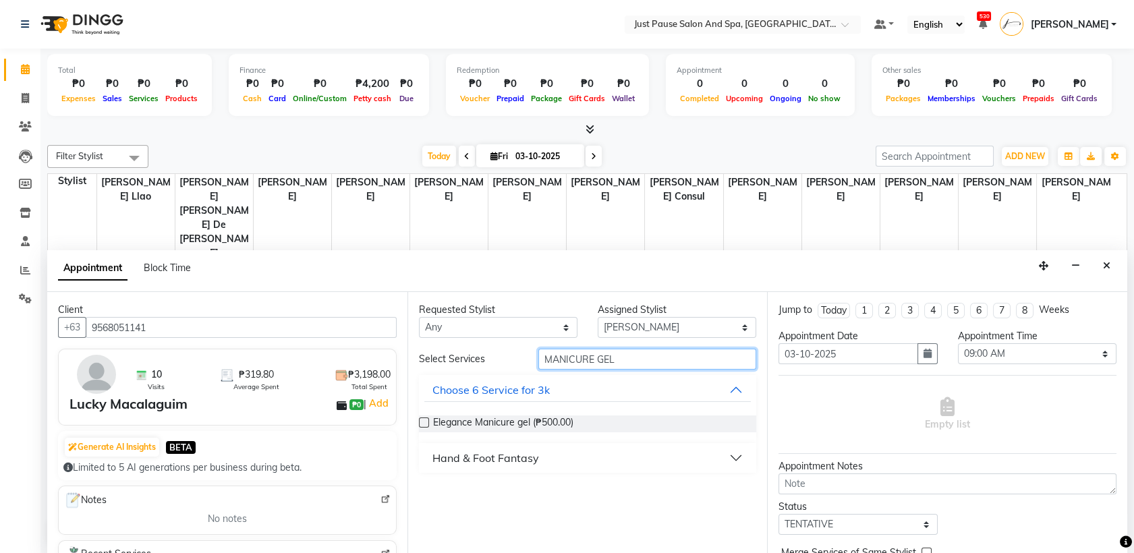
type input "MANICURE GEL"
click at [735, 464] on button "Hand & Foot Fantasy" at bounding box center [587, 458] width 327 height 24
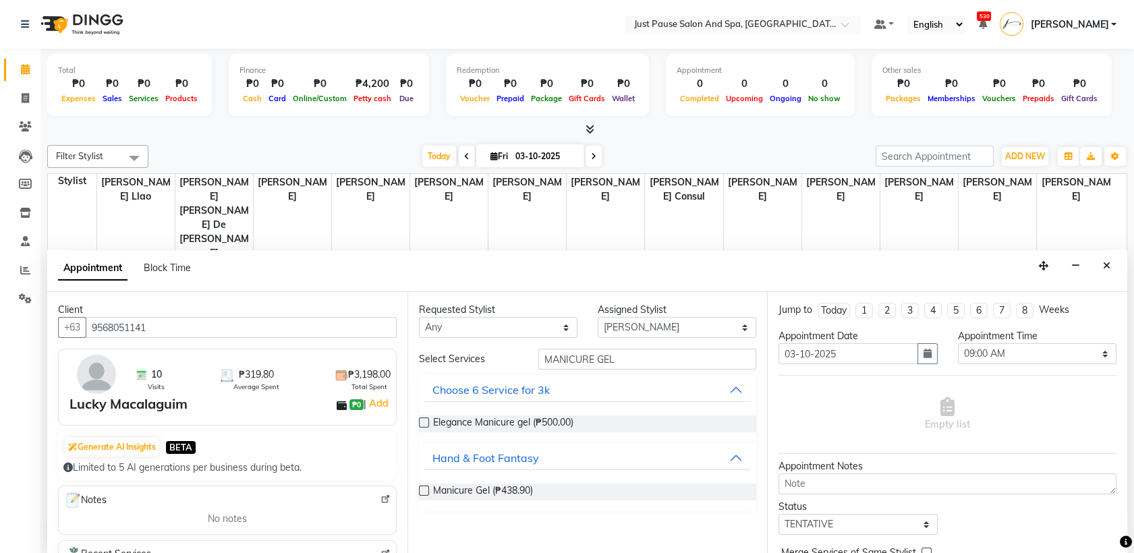
click at [421, 488] on label at bounding box center [424, 491] width 10 height 10
click at [421, 488] on input "checkbox" at bounding box center [423, 492] width 9 height 9
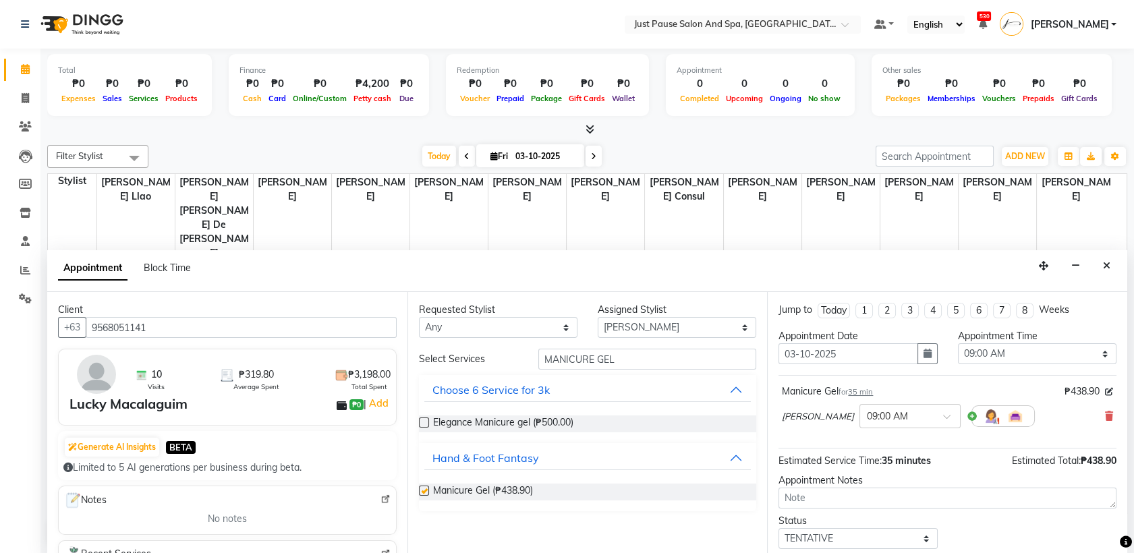
checkbox input "false"
click at [740, 327] on select "Select [PERSON_NAME] [PERSON_NAME] [PERSON_NAME] llao [PERSON_NAME] [PERSON_NAM…" at bounding box center [677, 327] width 159 height 21
select select "53172"
click at [598, 317] on select "Select [PERSON_NAME] [PERSON_NAME] [PERSON_NAME] llao [PERSON_NAME] [PERSON_NAM…" at bounding box center [677, 327] width 159 height 21
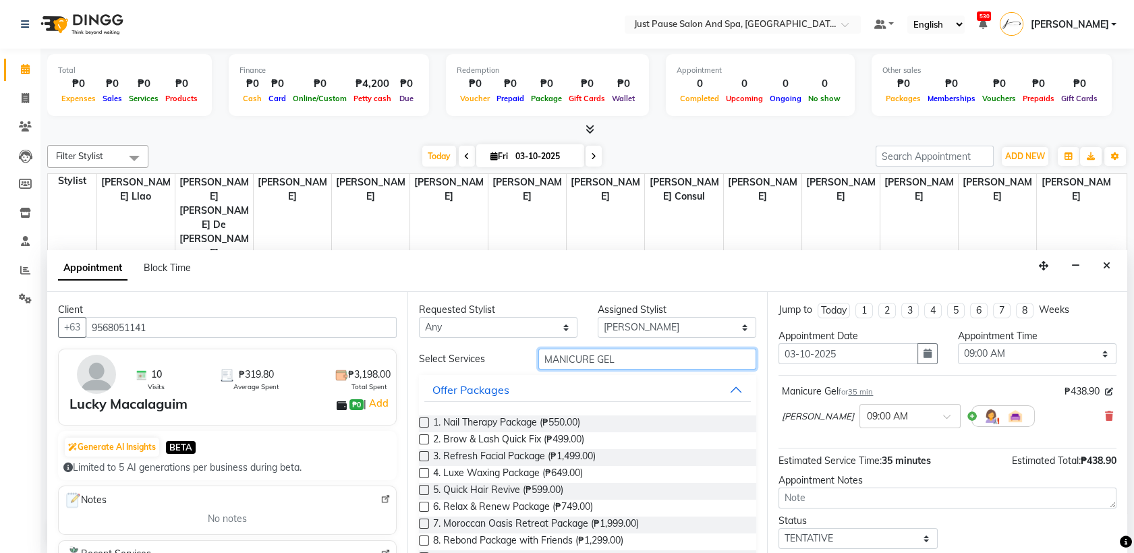
click at [652, 358] on input "MANICURE GEL" at bounding box center [647, 359] width 219 height 21
type input "M"
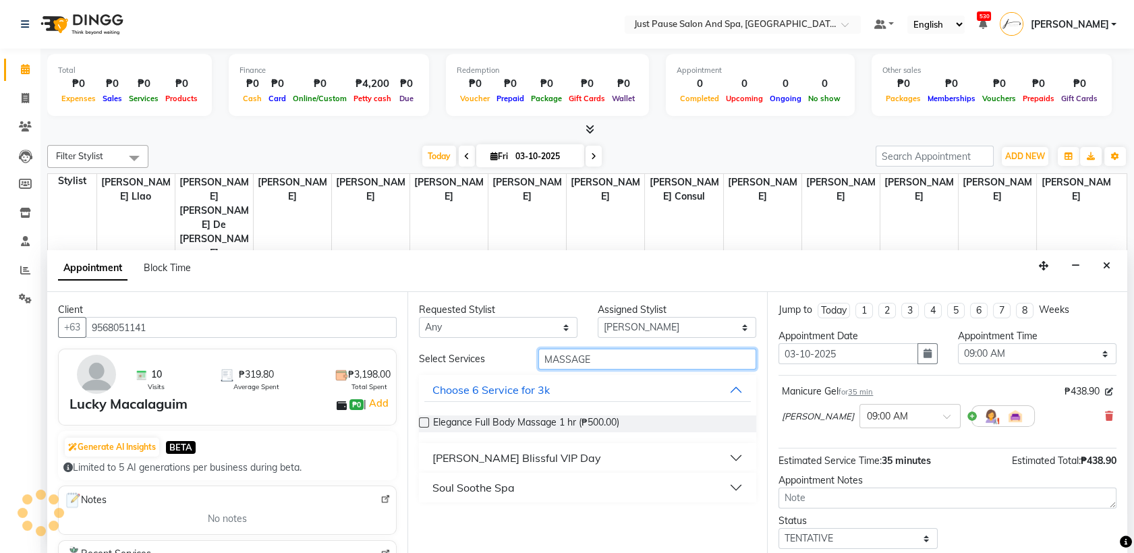
type input "MASSAGE"
click at [733, 490] on button "Soul Soothe Spa" at bounding box center [587, 488] width 327 height 24
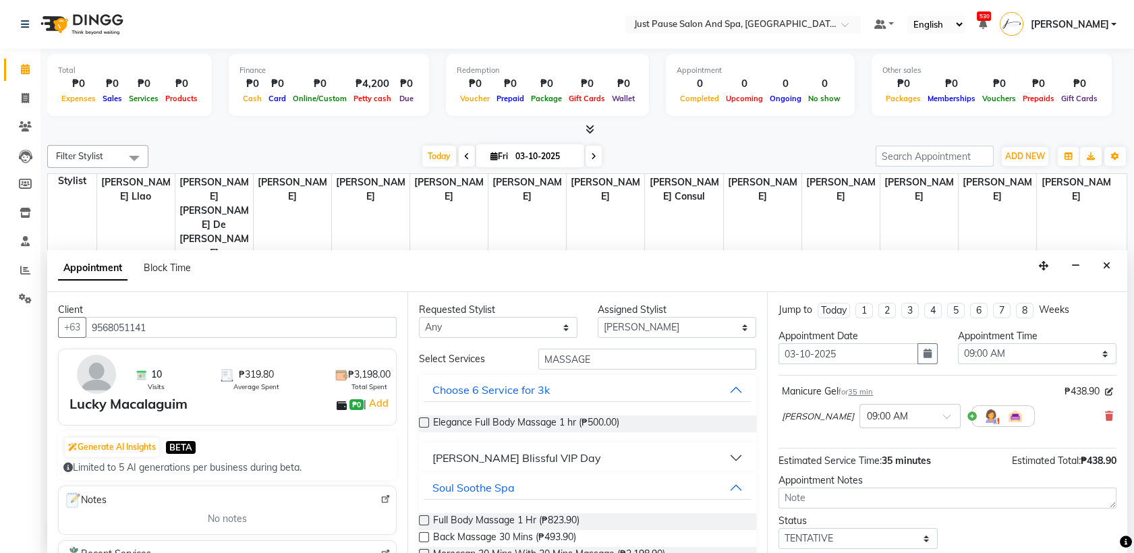
click at [422, 520] on label at bounding box center [424, 520] width 10 height 10
click at [422, 520] on input "checkbox" at bounding box center [423, 521] width 9 height 9
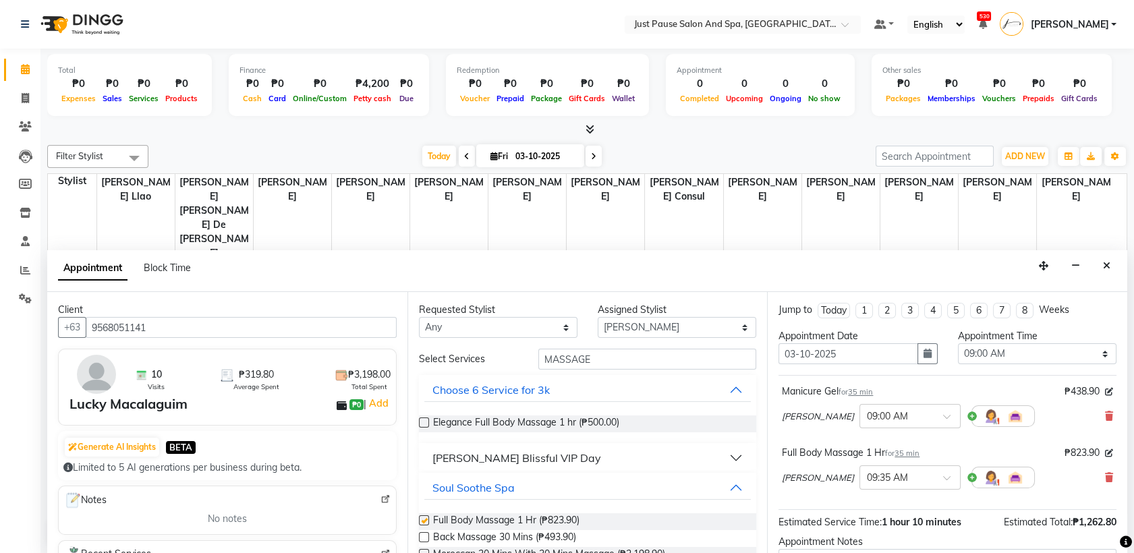
checkbox input "false"
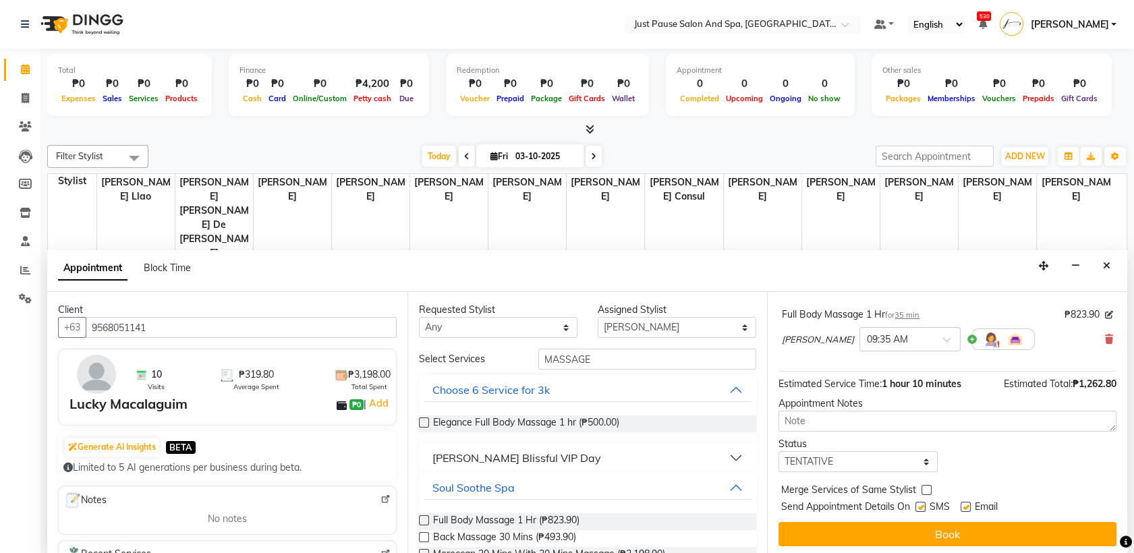
scroll to position [140, 0]
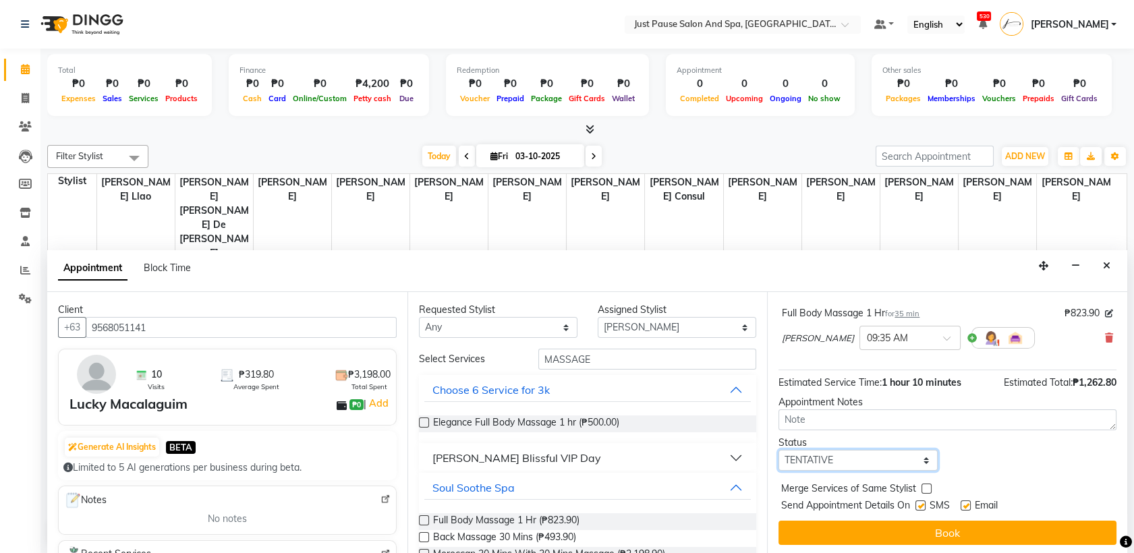
click at [922, 461] on select "Select TENTATIVE CONFIRM UPCOMING" at bounding box center [858, 460] width 159 height 21
select select "confirm booking"
click at [779, 450] on select "Select TENTATIVE CONFIRM UPCOMING" at bounding box center [858, 460] width 159 height 21
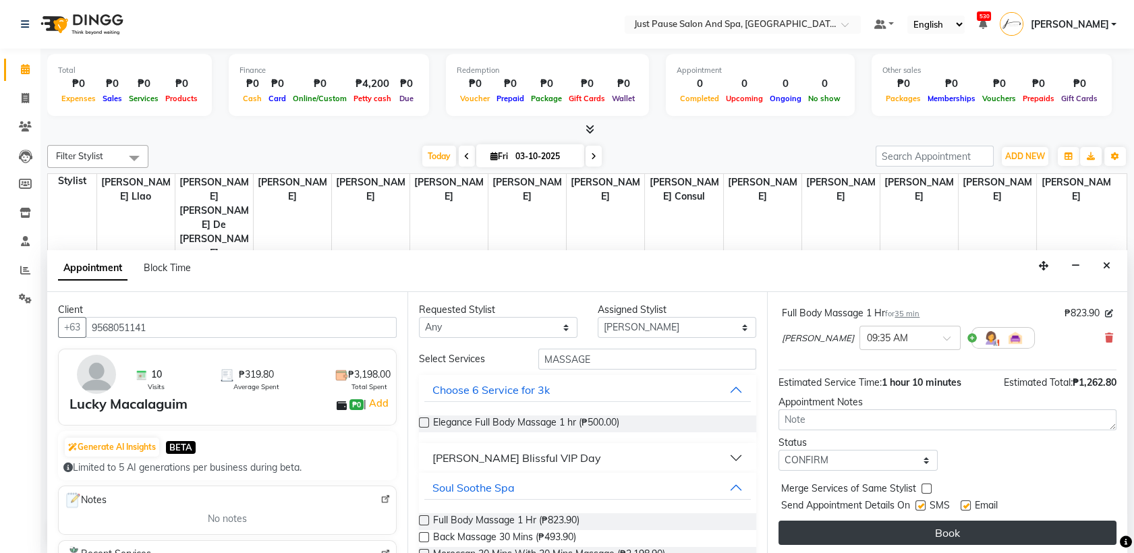
click at [970, 538] on button "Book" at bounding box center [948, 533] width 338 height 24
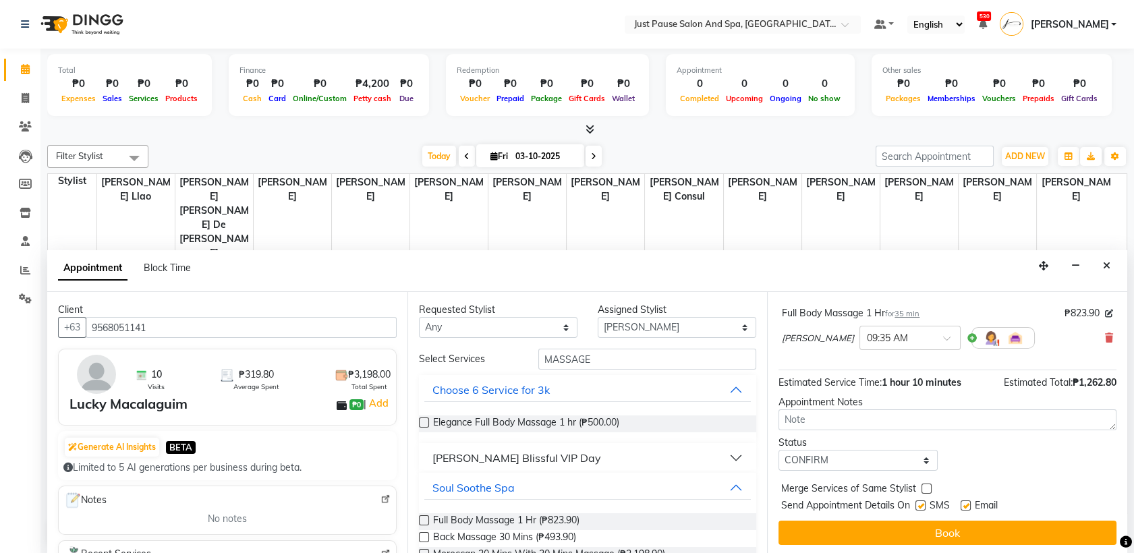
click at [822, 262] on div at bounding box center [841, 291] width 78 height 59
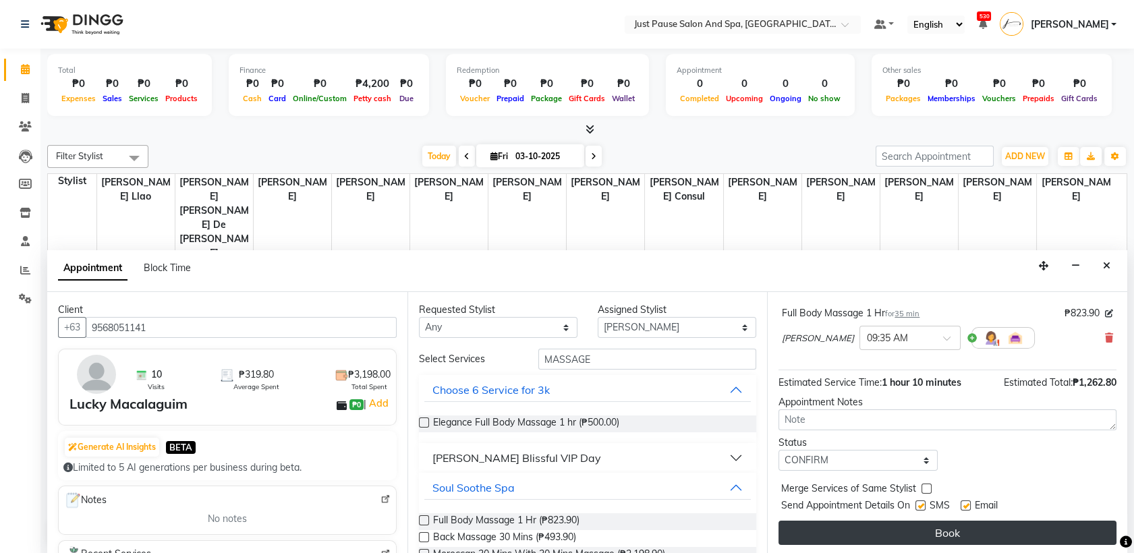
click at [955, 534] on button "Book" at bounding box center [948, 533] width 338 height 24
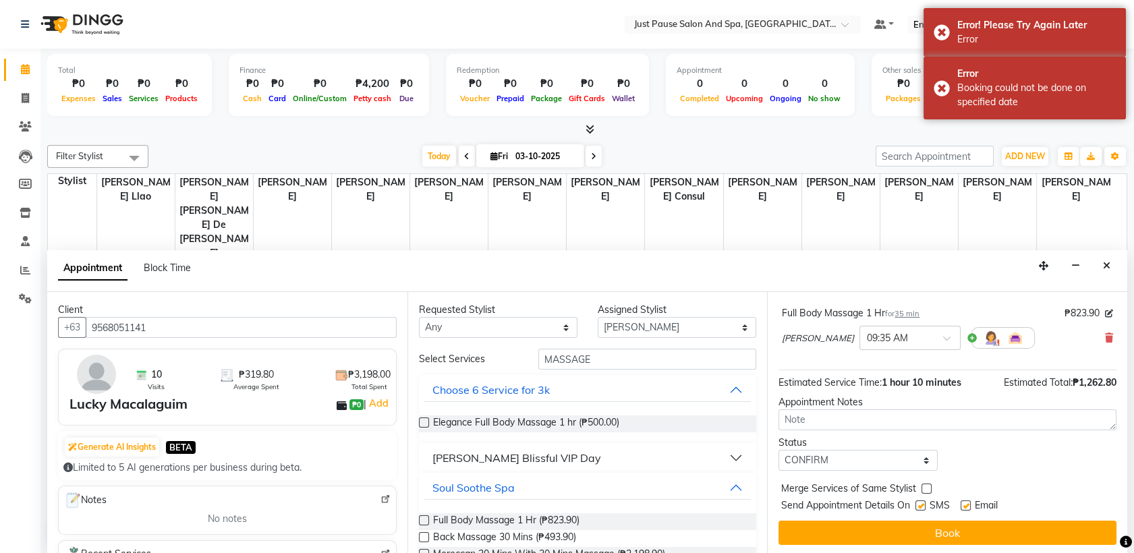
click at [591, 157] on icon at bounding box center [593, 156] width 5 height 8
type input "04-10-2025"
select select "540"
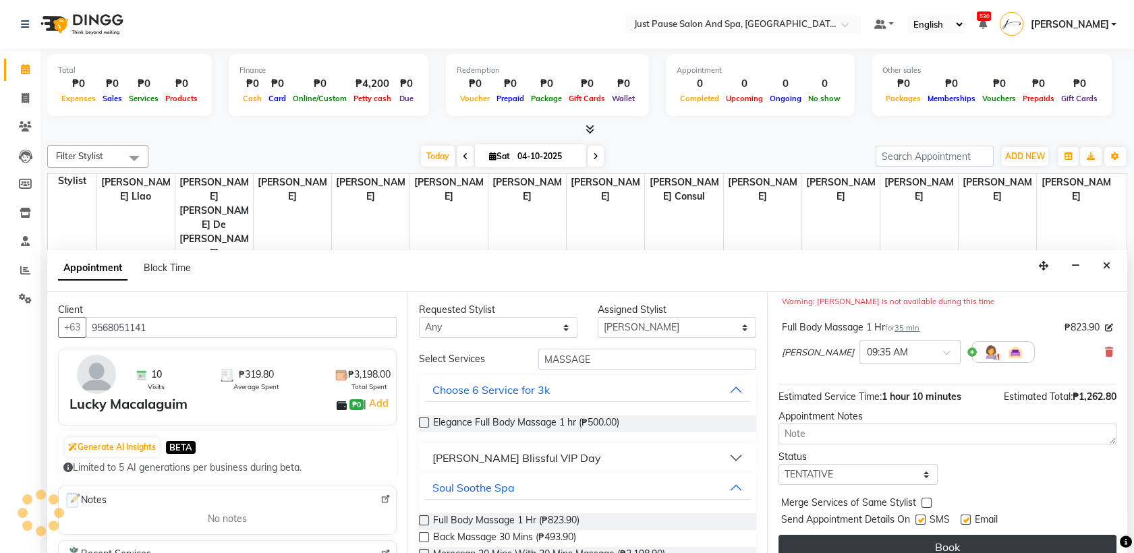
click at [938, 547] on button "Book" at bounding box center [948, 547] width 338 height 24
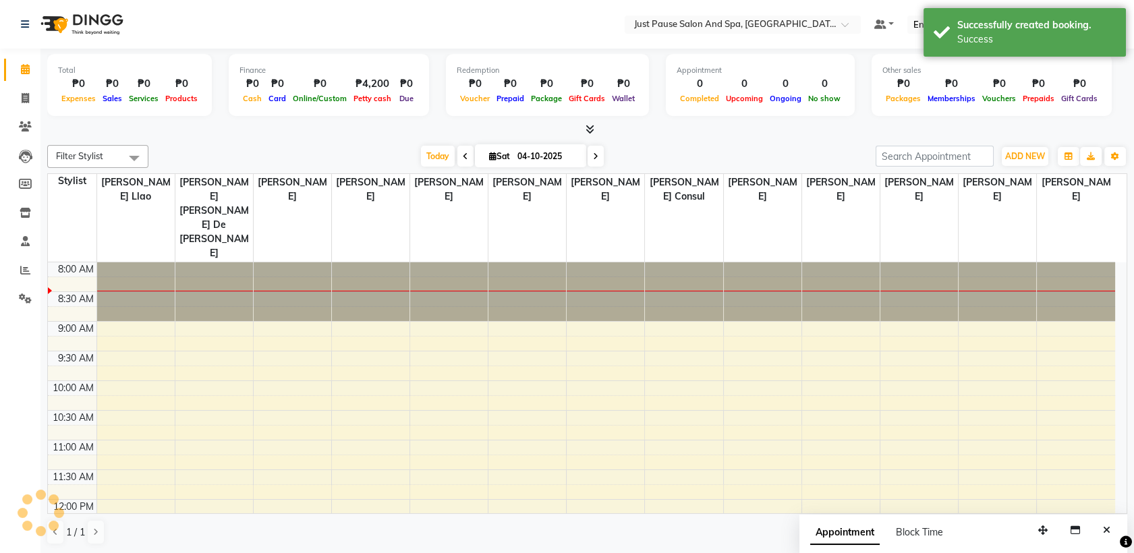
scroll to position [0, 0]
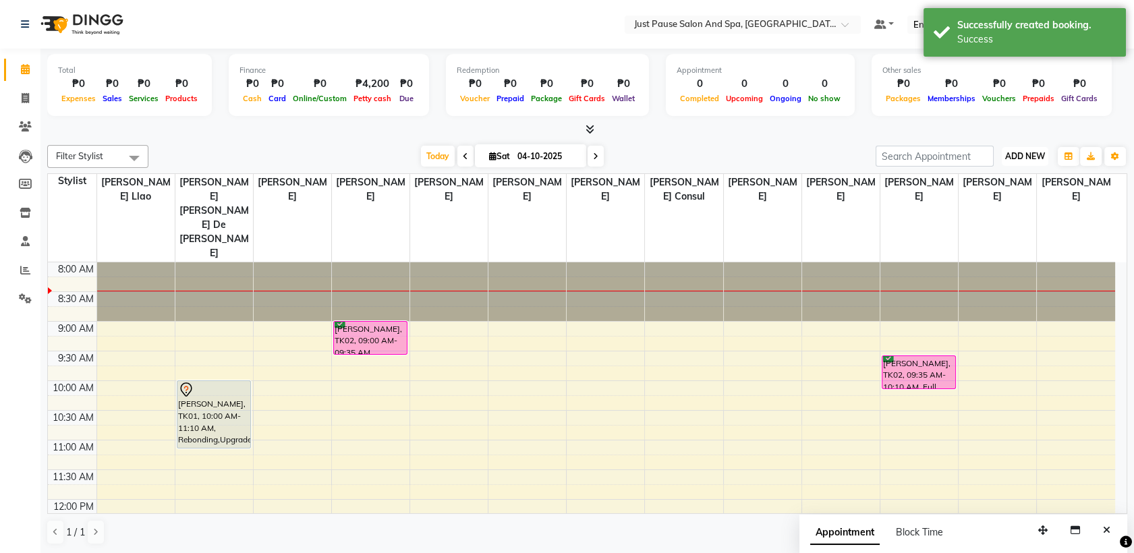
click at [1020, 155] on span "ADD NEW" at bounding box center [1025, 156] width 40 height 10
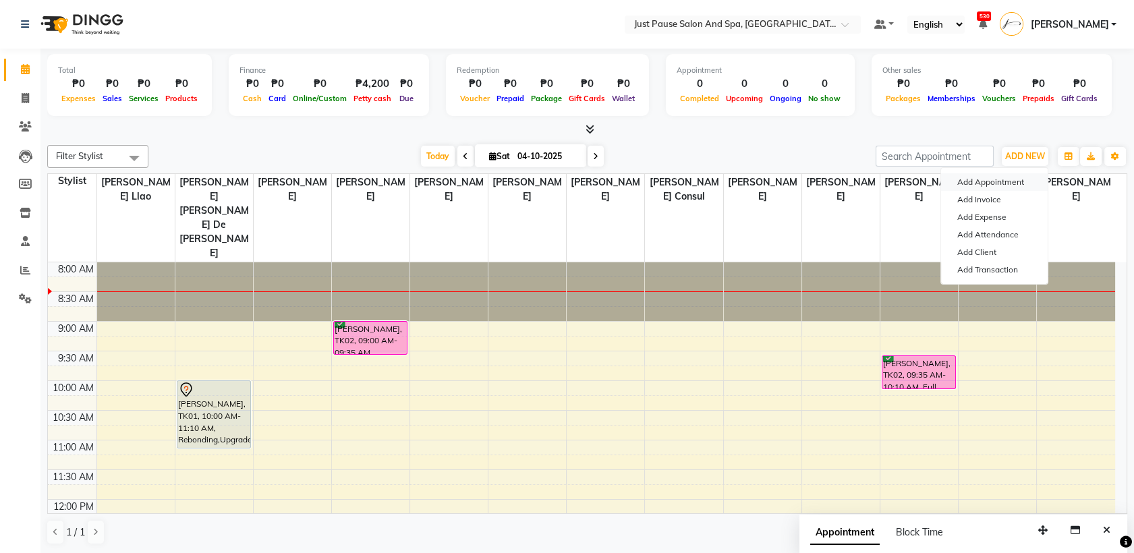
click at [993, 186] on button "Add Appointment" at bounding box center [994, 182] width 107 height 18
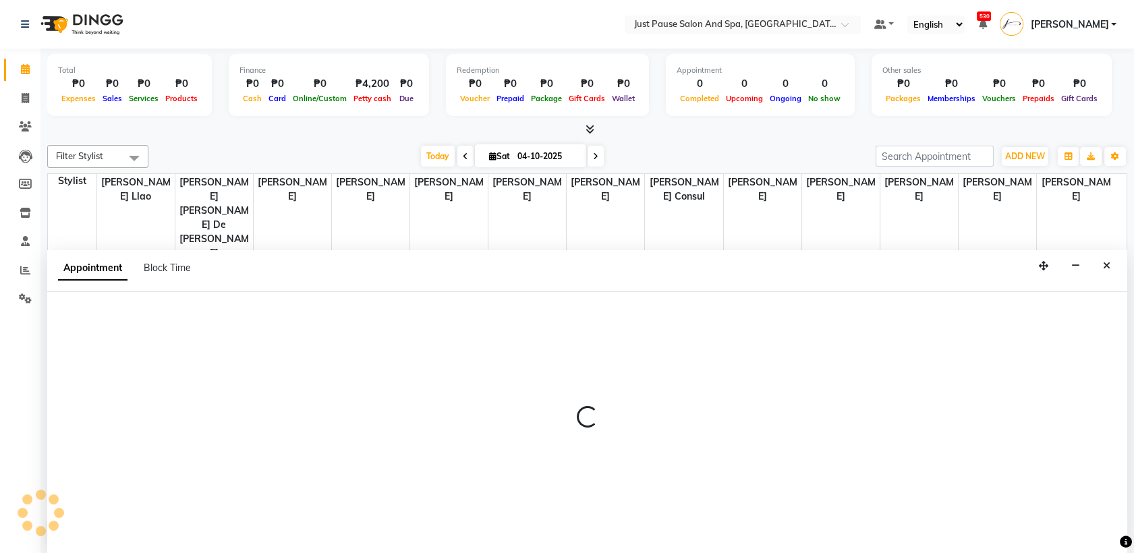
select select "540"
select select "tentative"
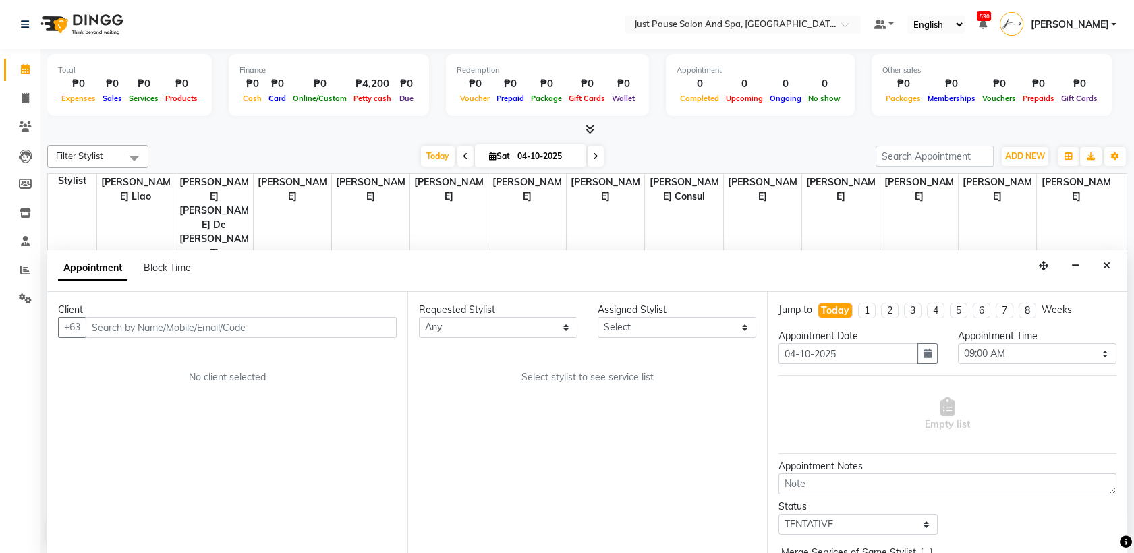
click at [339, 330] on input "text" at bounding box center [241, 327] width 311 height 21
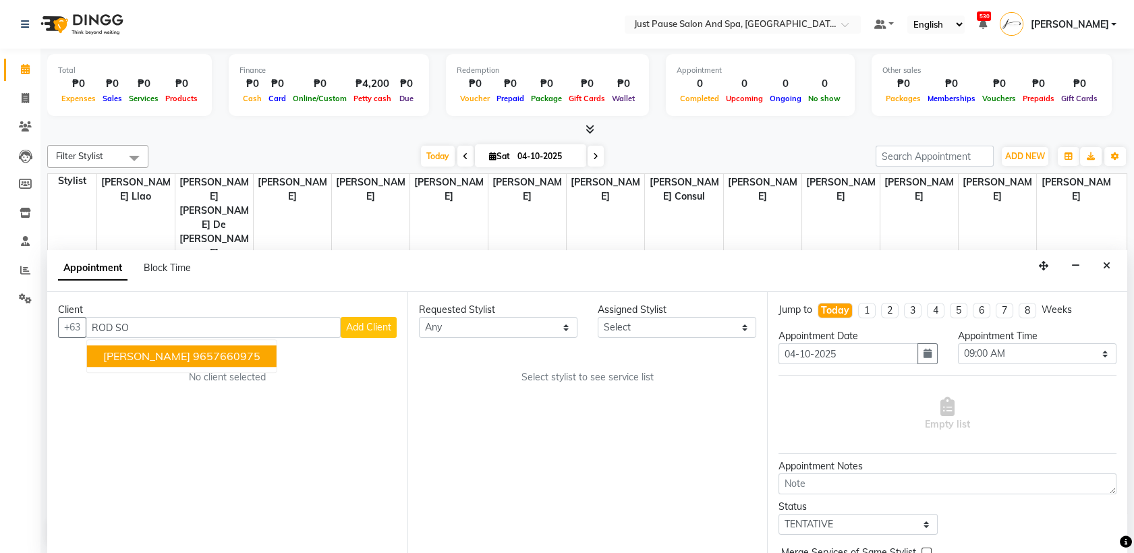
click at [173, 357] on span "[PERSON_NAME]" at bounding box center [146, 356] width 87 height 13
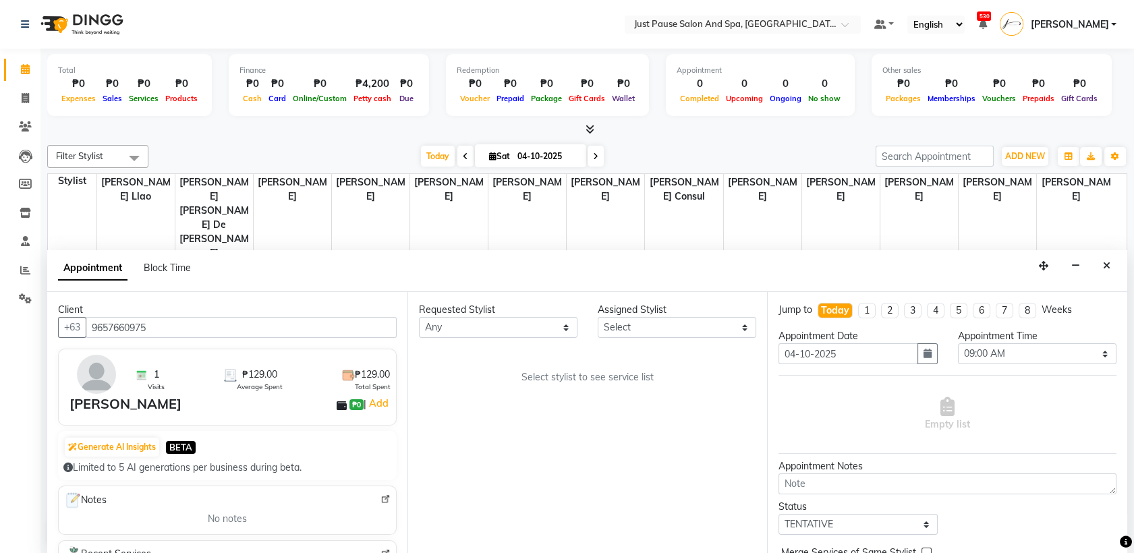
type input "9657660975"
click at [745, 330] on select "Select [PERSON_NAME] [PERSON_NAME] [PERSON_NAME] llao [PERSON_NAME] [PERSON_NAM…" at bounding box center [677, 327] width 159 height 21
select select "38068"
click at [598, 317] on select "Select [PERSON_NAME] [PERSON_NAME] [PERSON_NAME] llao [PERSON_NAME] [PERSON_NAM…" at bounding box center [677, 327] width 159 height 21
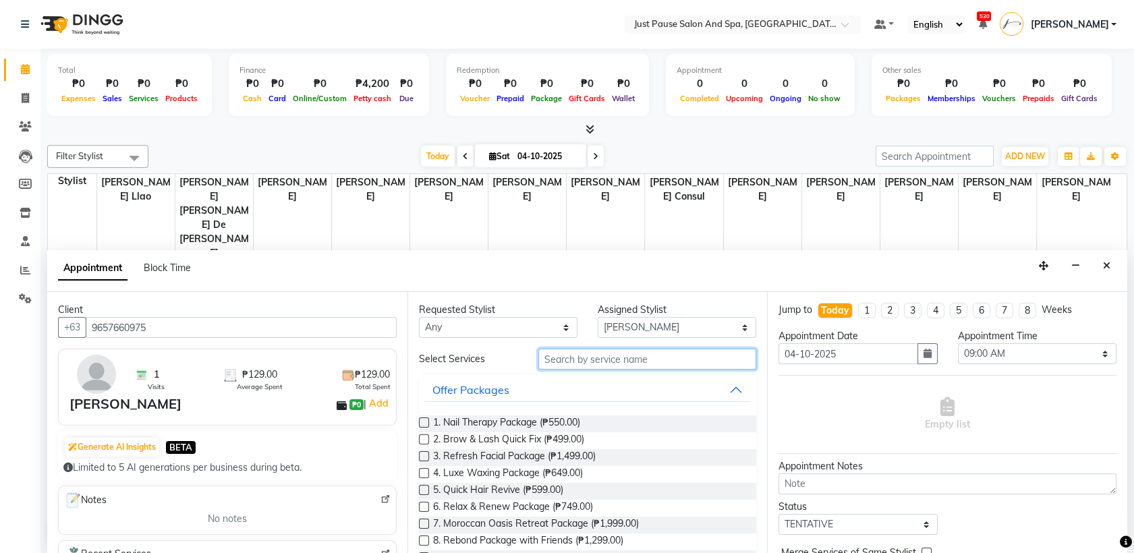
click at [657, 360] on input "text" at bounding box center [647, 359] width 219 height 21
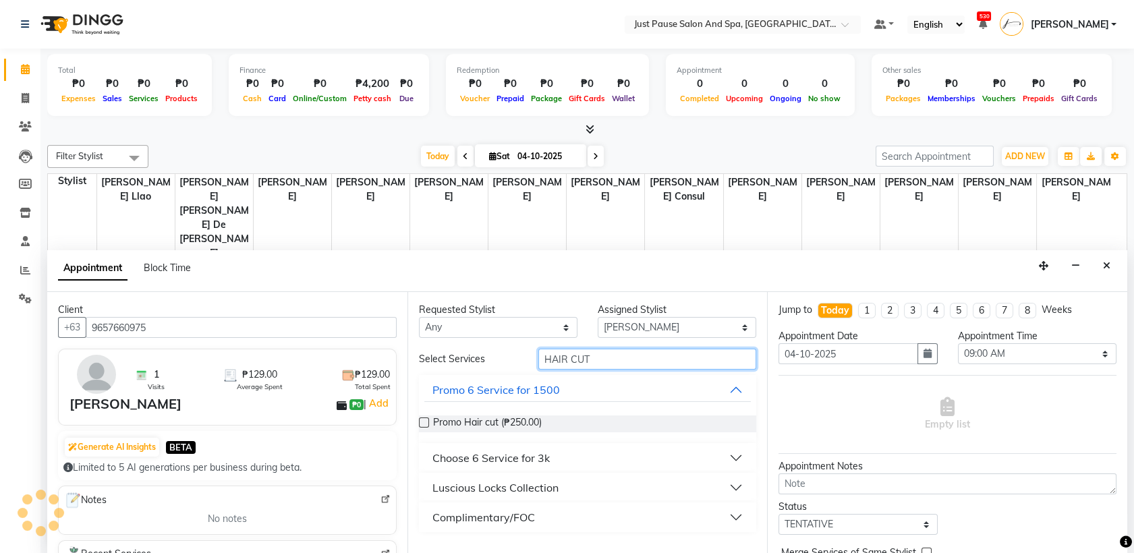
type input "HAIR CUT"
click at [733, 487] on button "Luscious Locks Collection" at bounding box center [587, 488] width 327 height 24
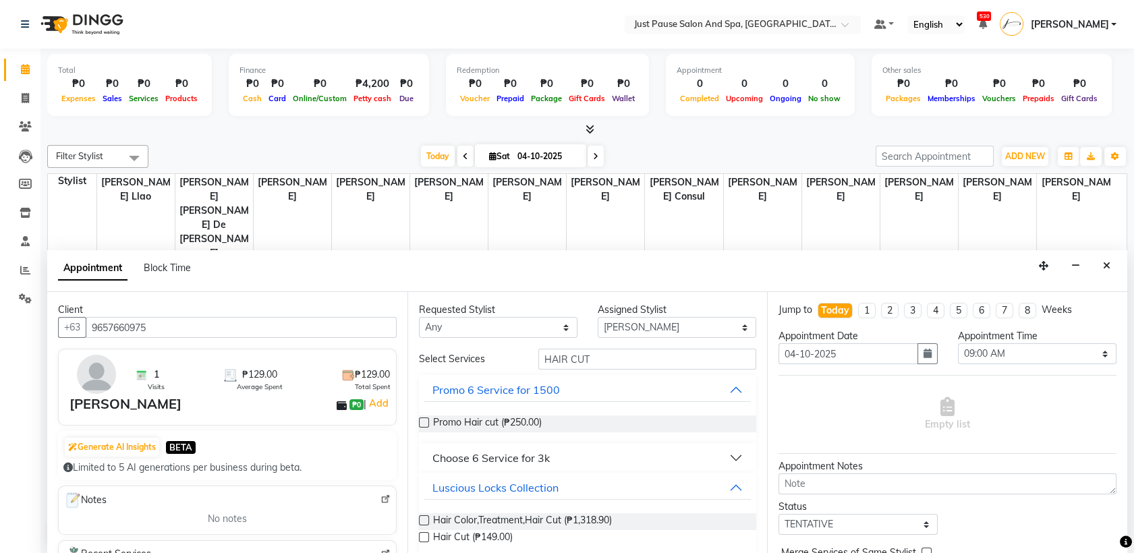
click at [422, 537] on label at bounding box center [424, 537] width 10 height 10
click at [422, 537] on input "checkbox" at bounding box center [423, 538] width 9 height 9
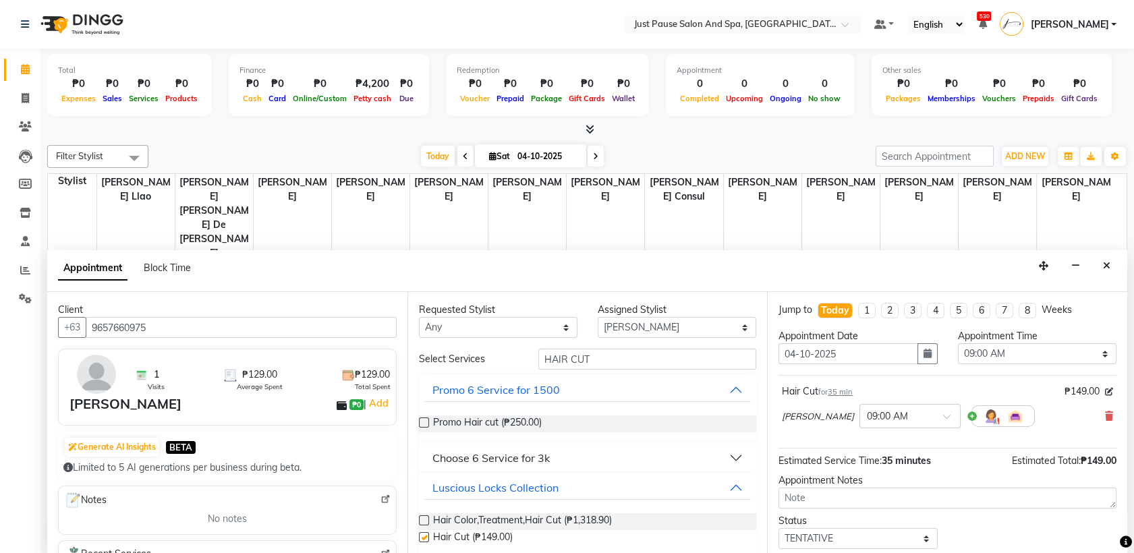
checkbox input "false"
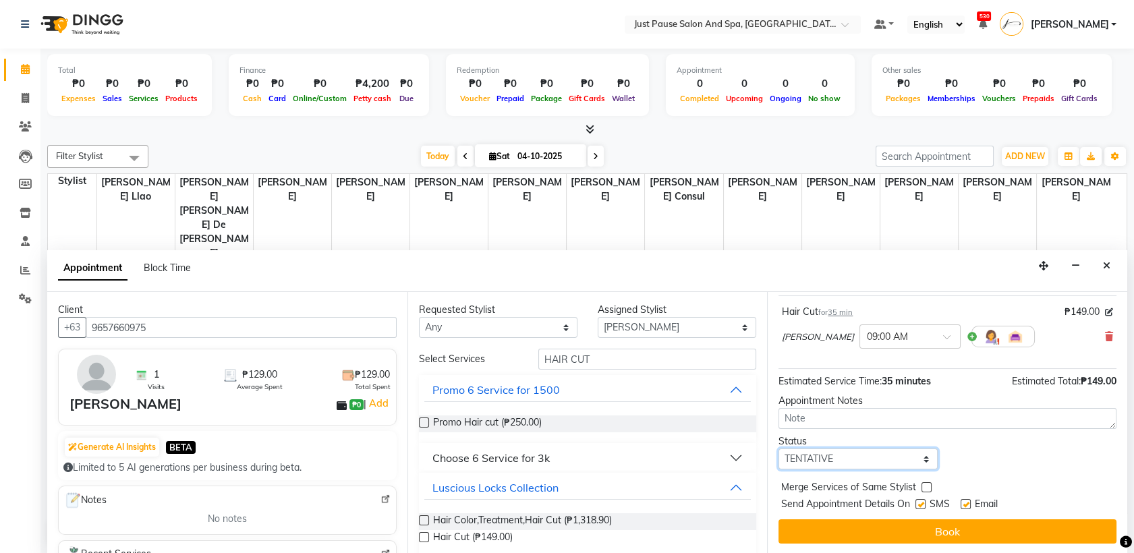
click at [912, 456] on select "Select TENTATIVE CONFIRM CHECK-IN UPCOMING" at bounding box center [858, 459] width 159 height 21
select select "check-in"
click at [779, 449] on select "Select TENTATIVE CONFIRM CHECK-IN UPCOMING" at bounding box center [858, 459] width 159 height 21
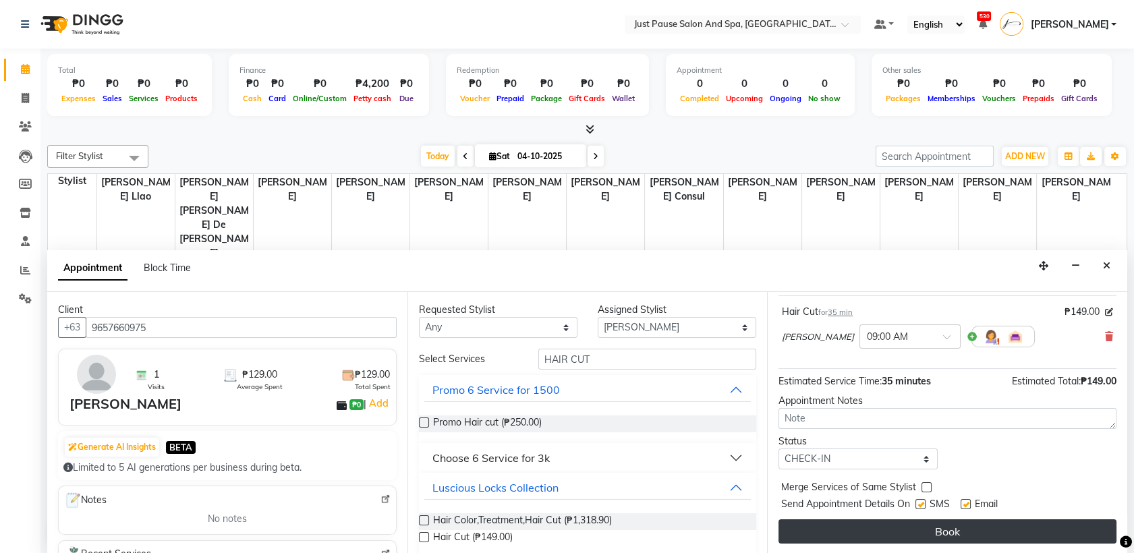
click at [936, 532] on button "Book" at bounding box center [948, 532] width 338 height 24
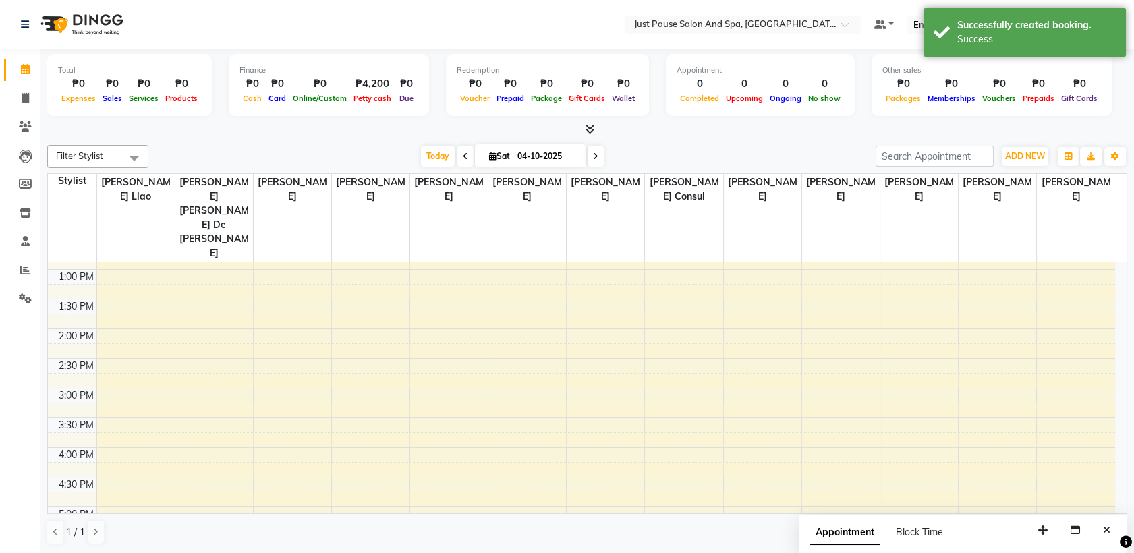
scroll to position [0, 0]
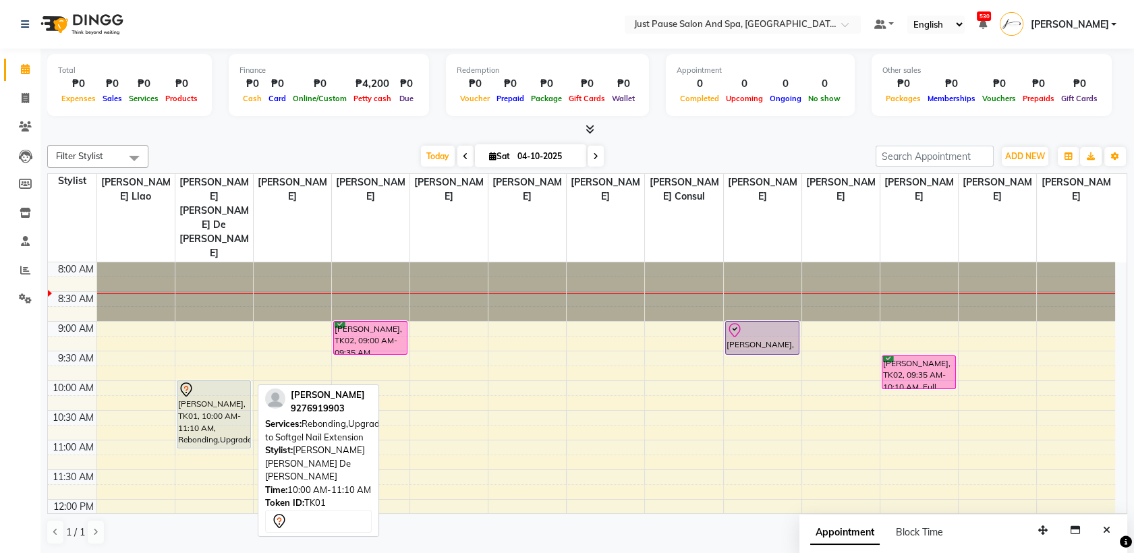
click at [208, 381] on div "[PERSON_NAME], TK01, 10:00 AM-11:10 AM, Rebonding,Upgrade to Softgel Nail Exten…" at bounding box center [213, 414] width 73 height 67
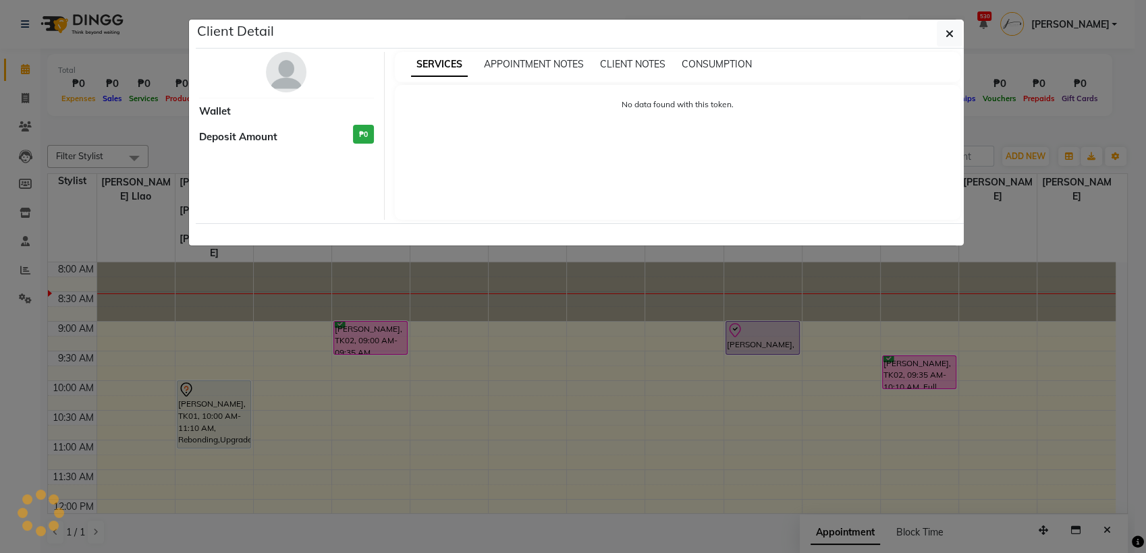
select select "7"
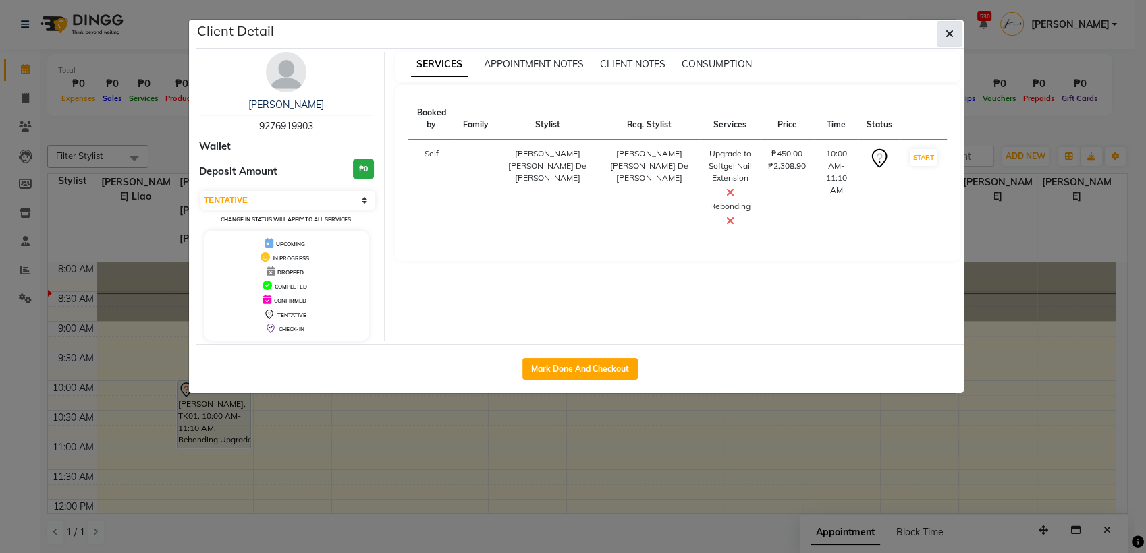
click at [949, 36] on icon "button" at bounding box center [949, 33] width 8 height 11
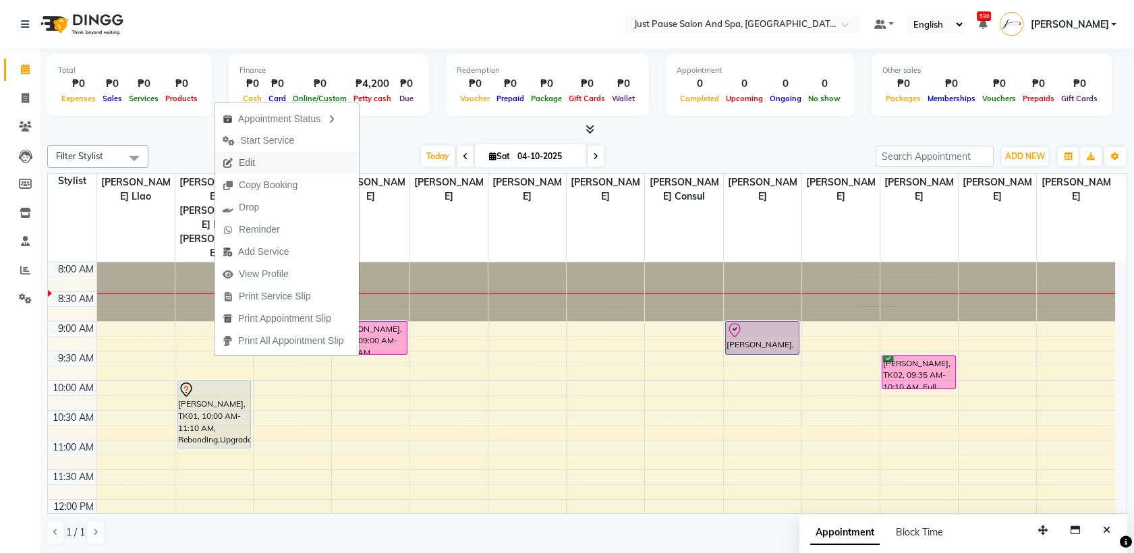
click at [262, 165] on span "Edit" at bounding box center [239, 163] width 49 height 22
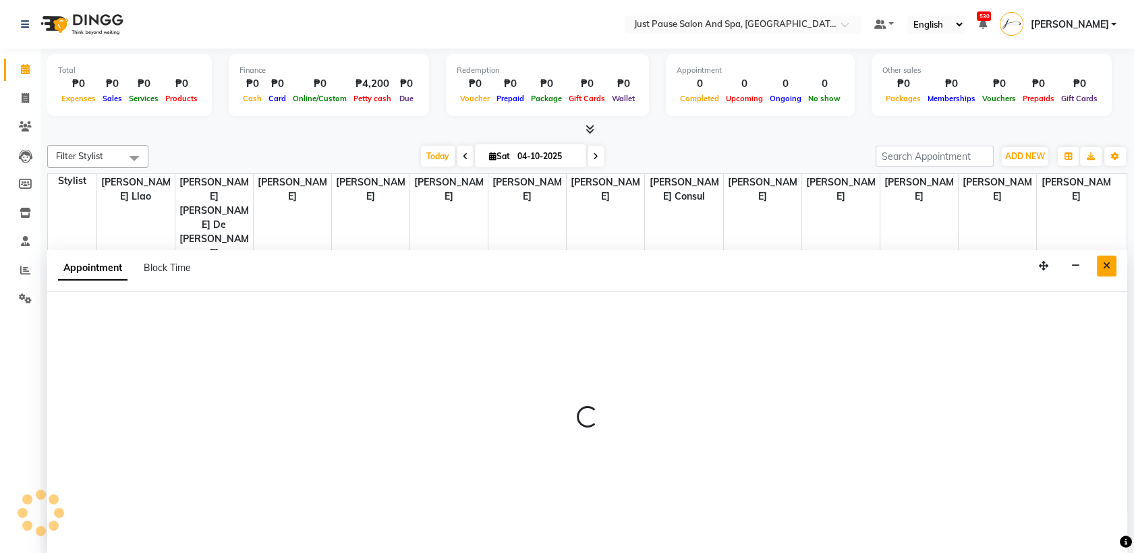
select select "tentative"
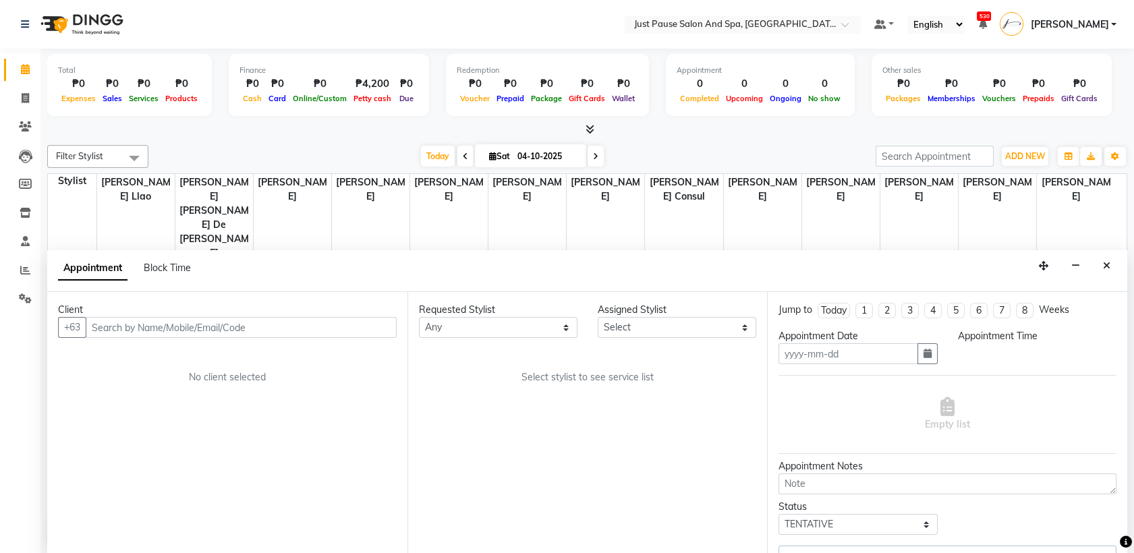
type input "04-10-2025"
select select "600"
select select "30377"
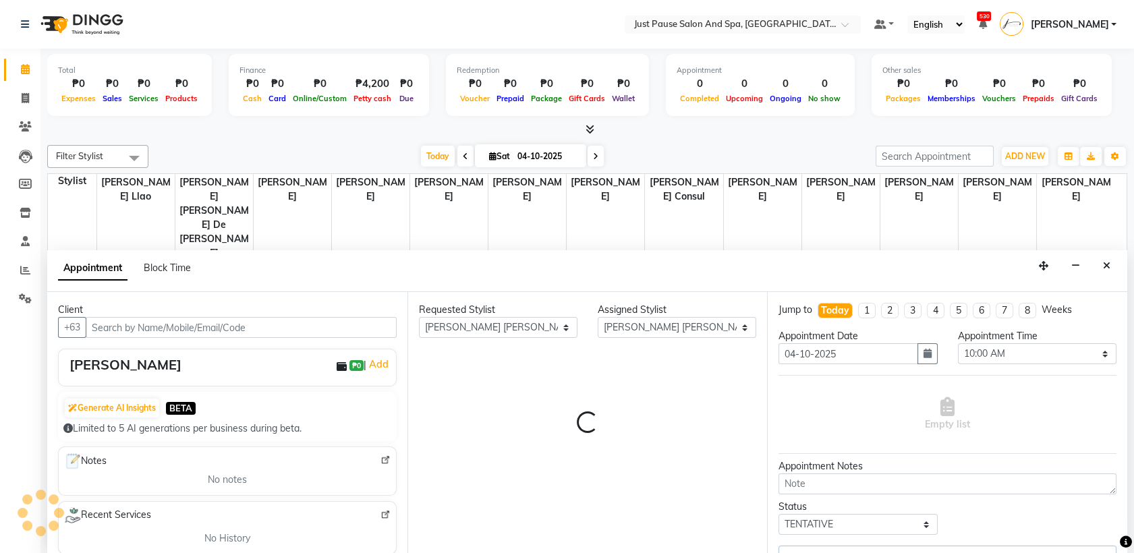
select select "2179"
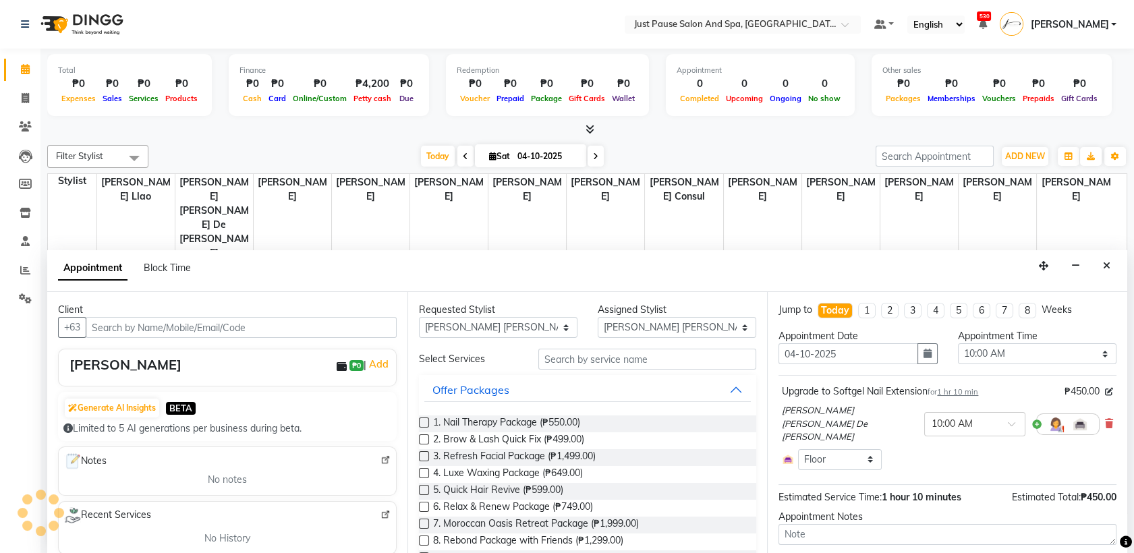
select select "2179"
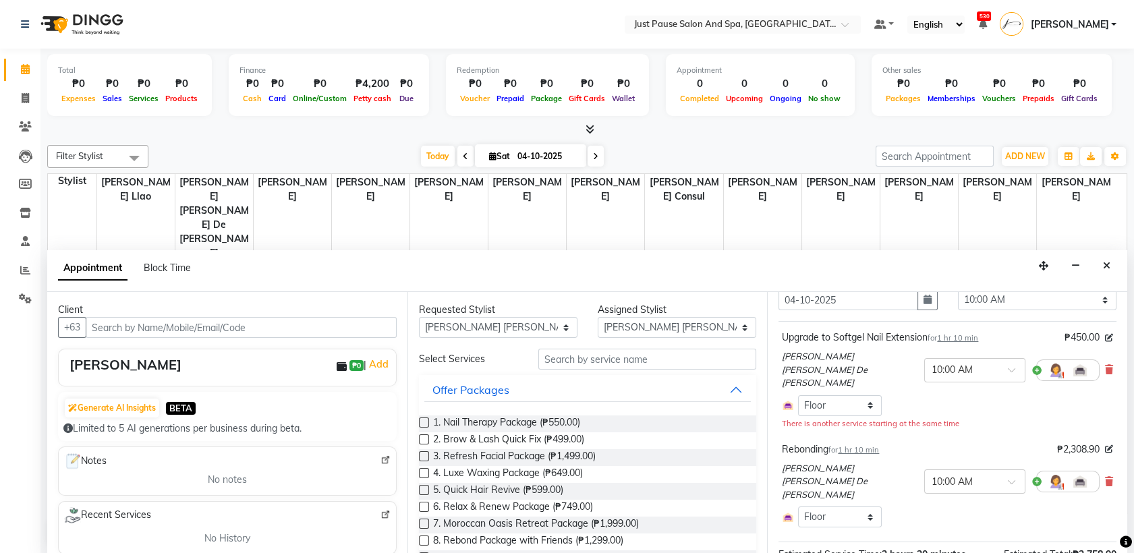
scroll to position [51, 0]
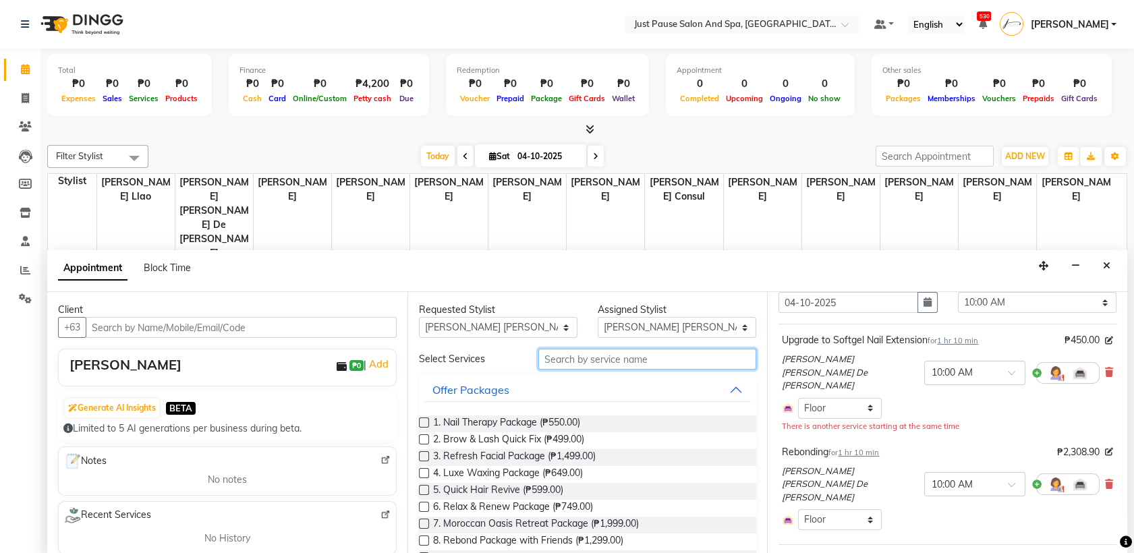
click at [698, 356] on input "text" at bounding box center [647, 359] width 219 height 21
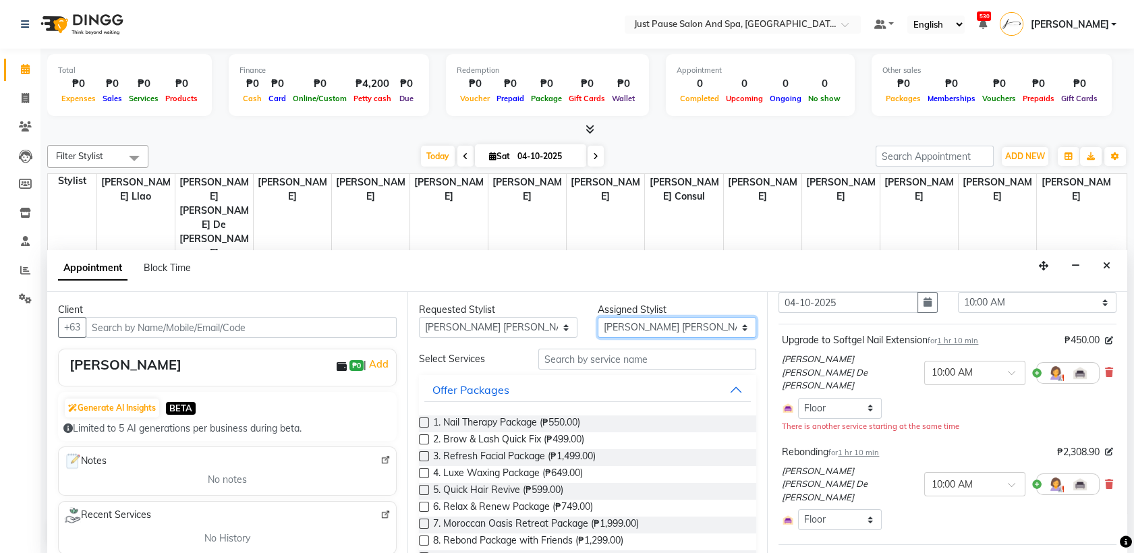
click at [736, 322] on select "Select [PERSON_NAME] [PERSON_NAME] [PERSON_NAME] llao [PERSON_NAME] [PERSON_NAM…" at bounding box center [677, 327] width 159 height 21
select select "72583"
click at [598, 317] on select "Select [PERSON_NAME] [PERSON_NAME] [PERSON_NAME] llao [PERSON_NAME] [PERSON_NAM…" at bounding box center [677, 327] width 159 height 21
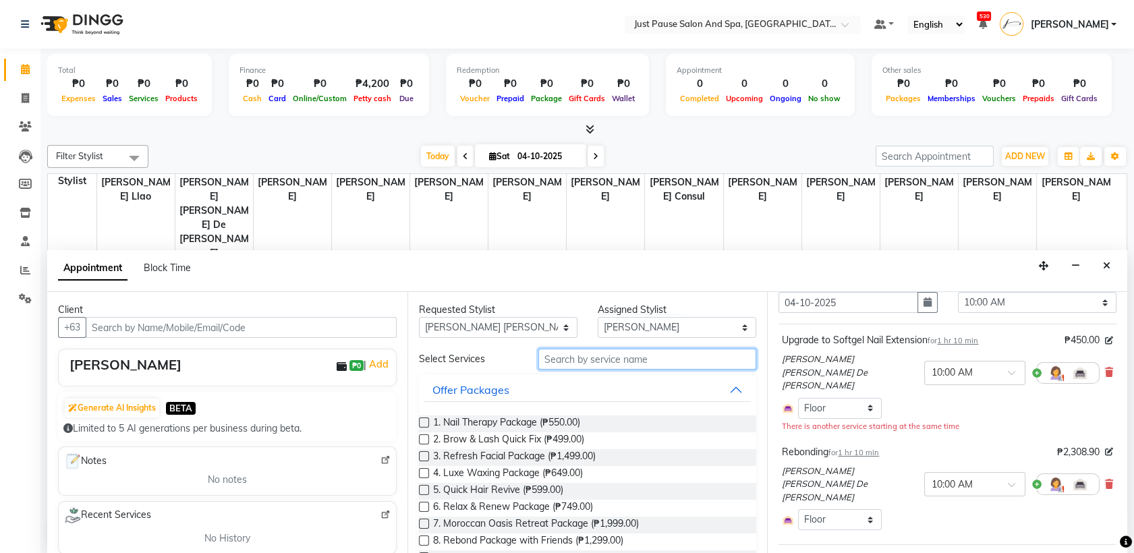
click at [707, 363] on input "text" at bounding box center [647, 359] width 219 height 21
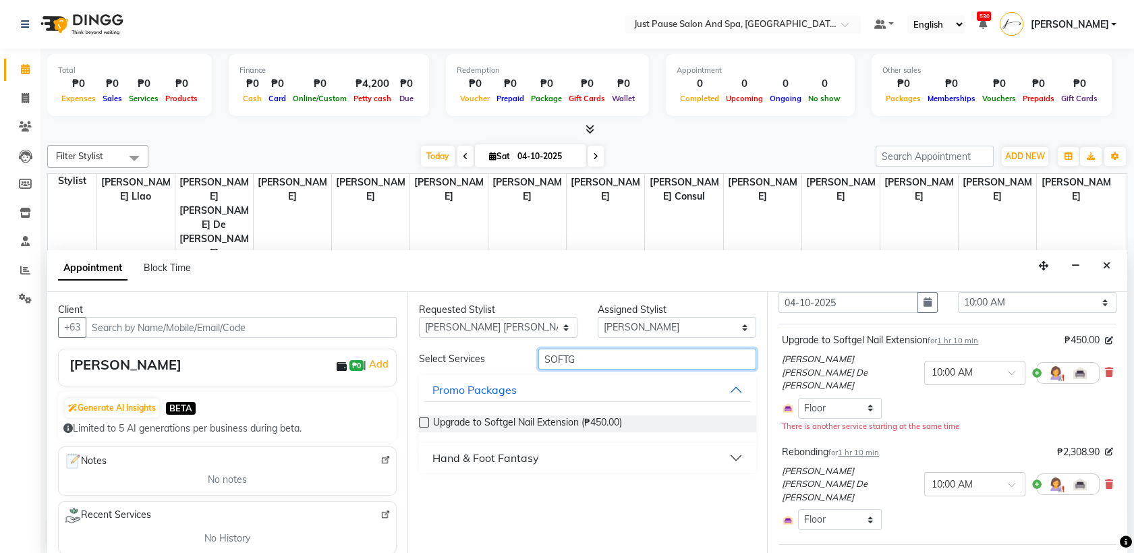
type input "SOFTG"
click at [737, 456] on button "Hand & Foot Fantasy" at bounding box center [587, 458] width 327 height 24
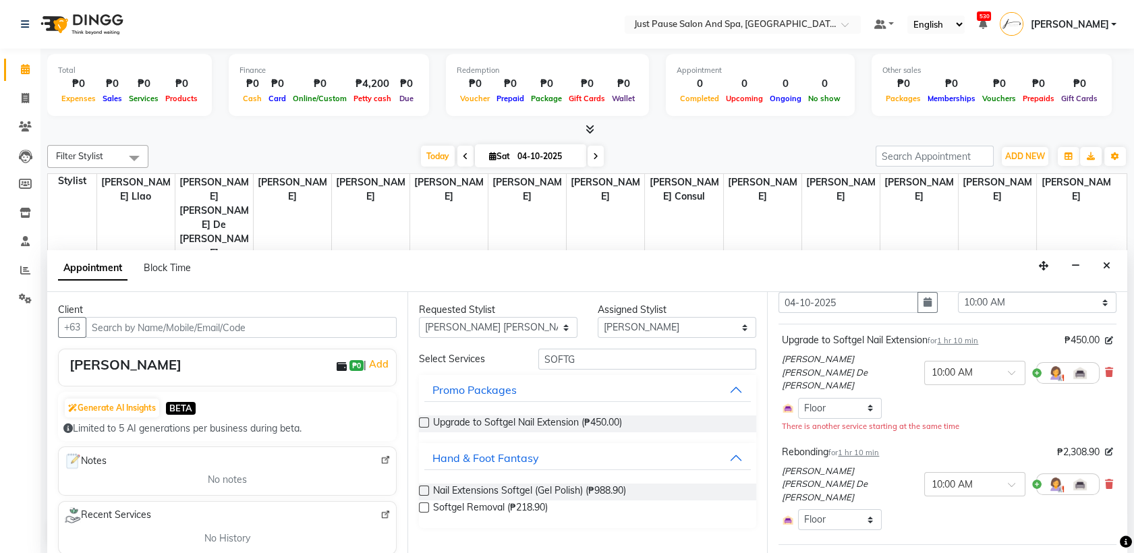
click at [424, 492] on label at bounding box center [424, 491] width 10 height 10
click at [424, 492] on input "checkbox" at bounding box center [423, 492] width 9 height 9
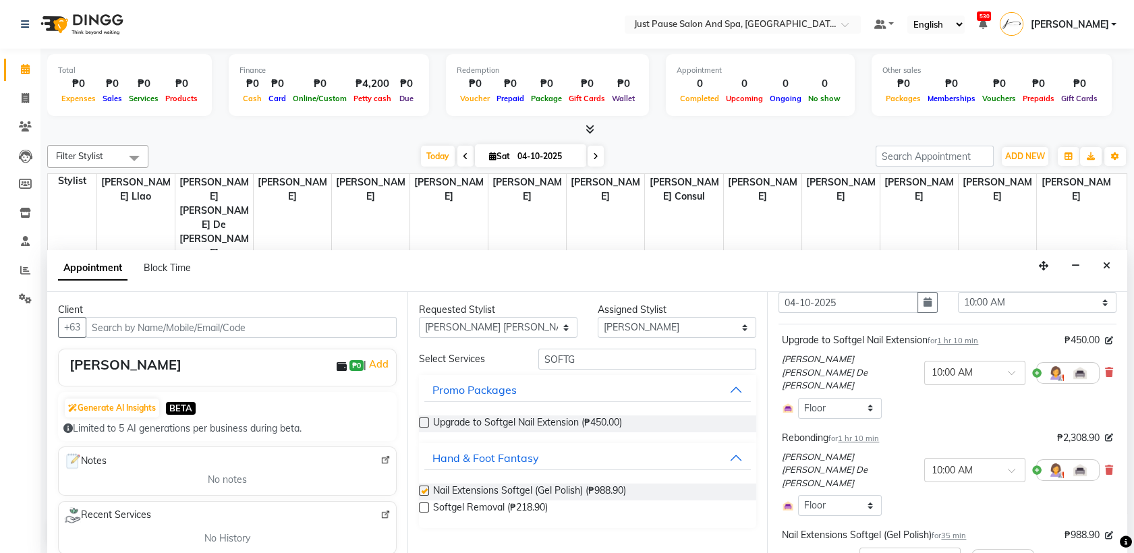
checkbox input "false"
click at [745, 327] on select "Select [PERSON_NAME] [PERSON_NAME] [PERSON_NAME] llao [PERSON_NAME] [PERSON_NAM…" at bounding box center [677, 327] width 159 height 21
select select "38068"
click at [598, 317] on select "Select [PERSON_NAME] [PERSON_NAME] [PERSON_NAME] llao [PERSON_NAME] [PERSON_NAM…" at bounding box center [677, 327] width 159 height 21
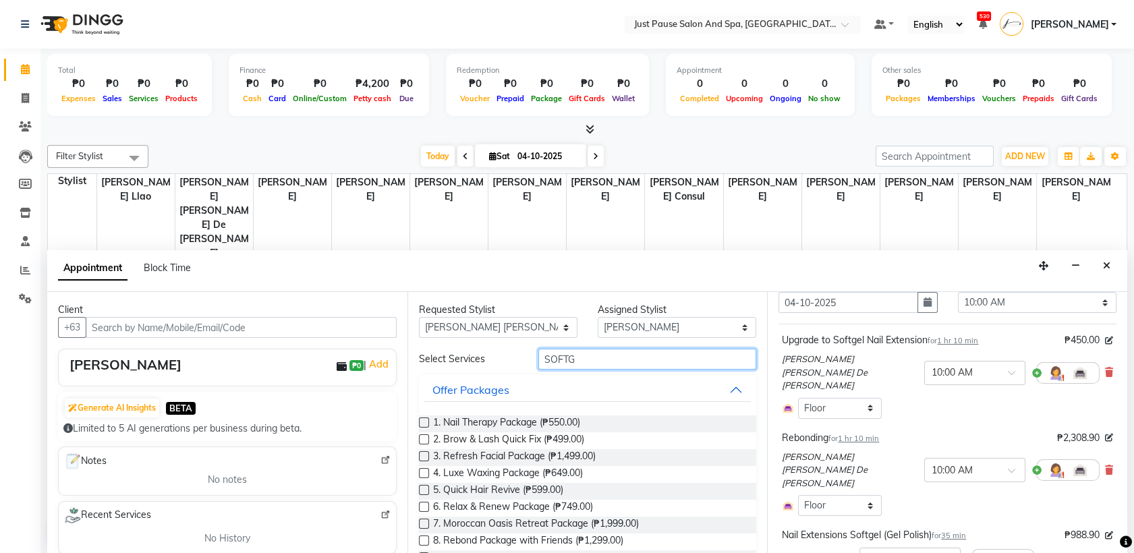
click at [637, 357] on input "SOFTG" at bounding box center [647, 359] width 219 height 21
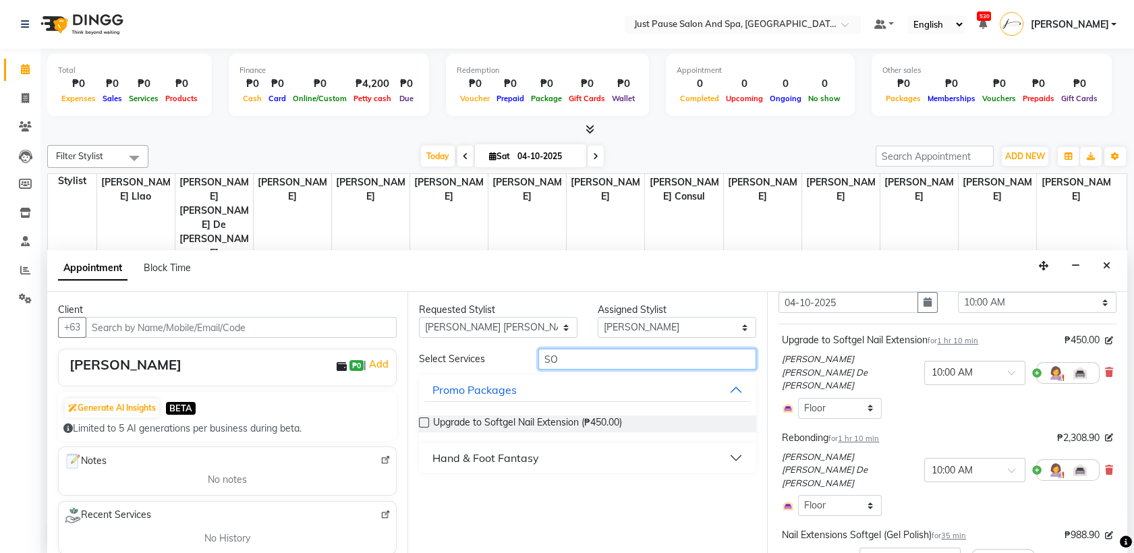
type input "S"
type input "REBOND"
click at [734, 492] on button "Luscious Locks Collection" at bounding box center [587, 488] width 327 height 24
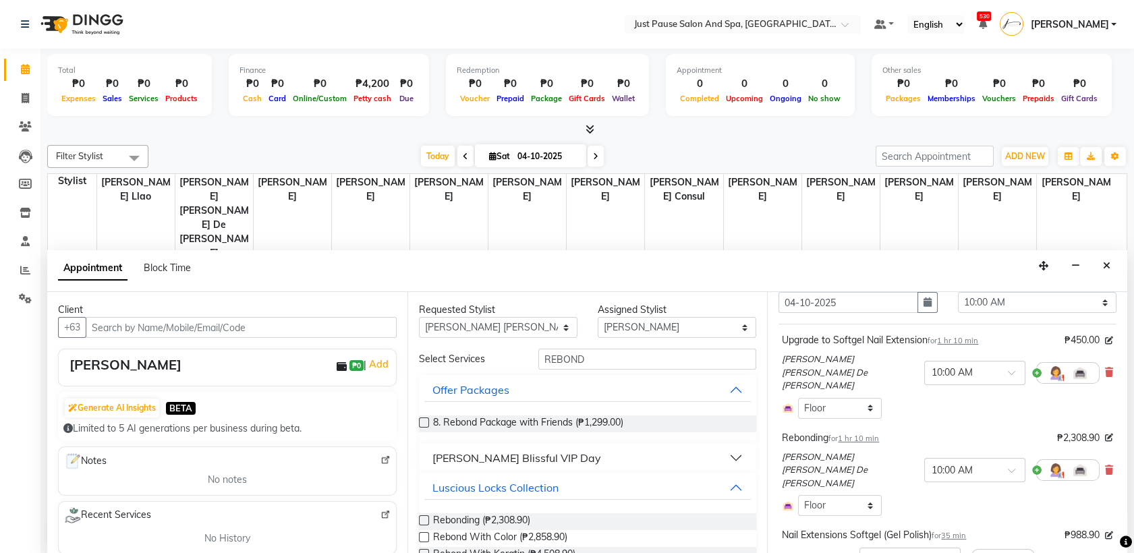
click at [421, 518] on label at bounding box center [424, 520] width 10 height 10
click at [421, 518] on input "checkbox" at bounding box center [423, 521] width 9 height 9
checkbox input "false"
click at [1105, 368] on icon at bounding box center [1109, 372] width 8 height 9
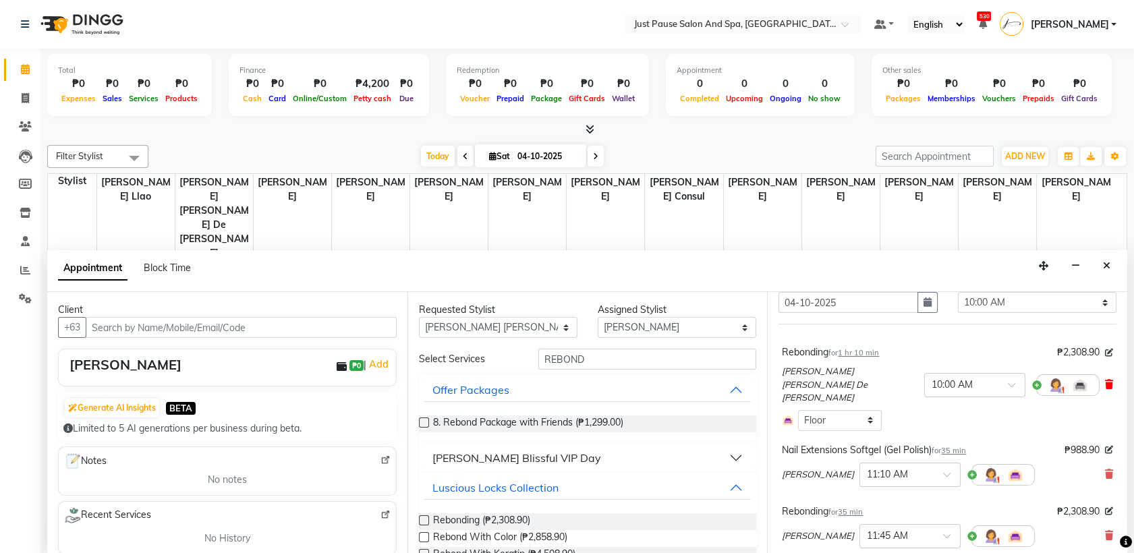
click at [1105, 380] on icon at bounding box center [1109, 384] width 8 height 9
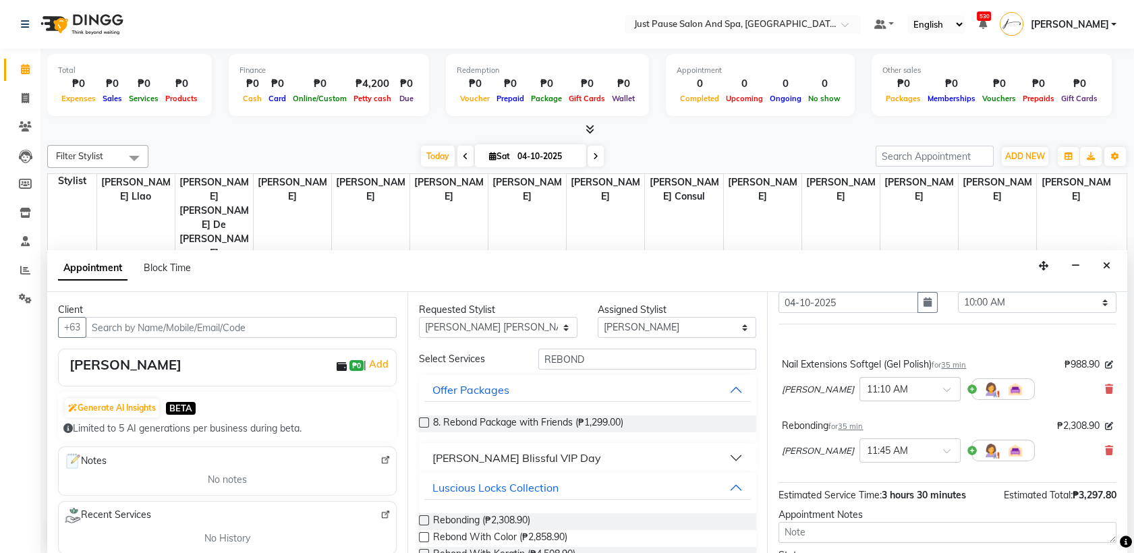
scroll to position [126, 0]
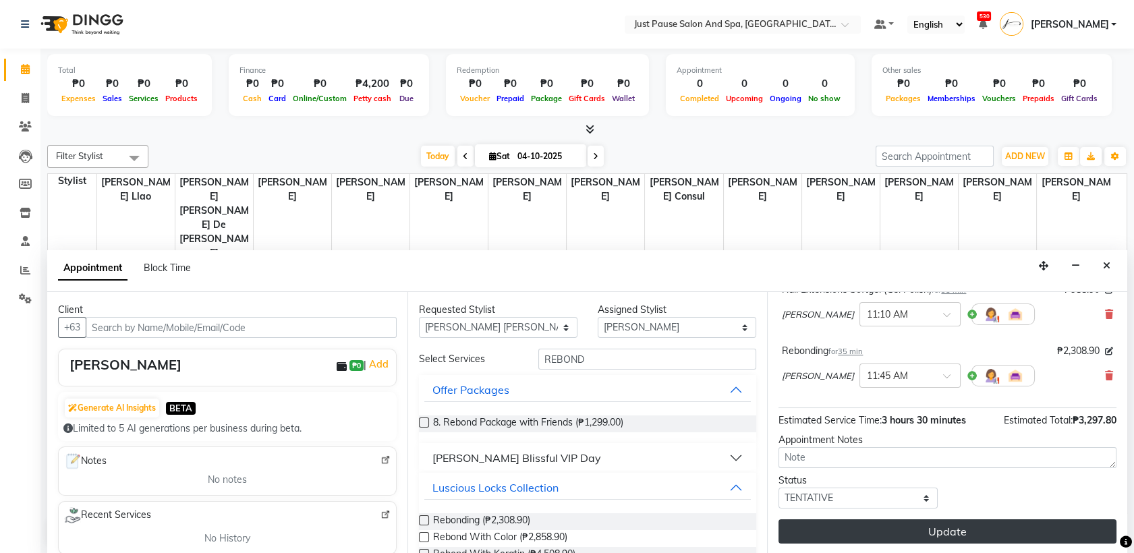
click at [970, 533] on button "Update" at bounding box center [948, 532] width 338 height 24
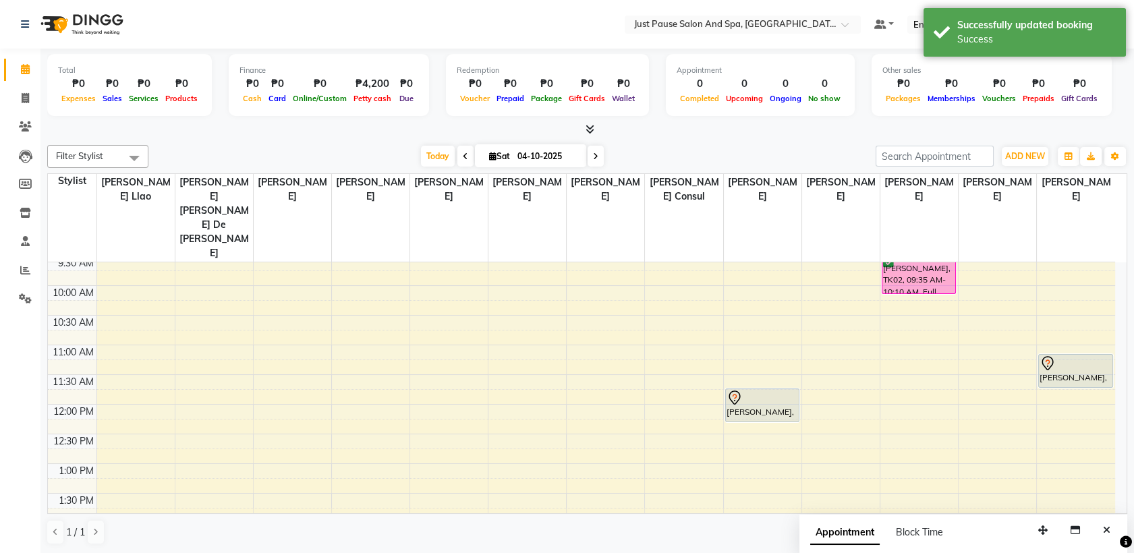
scroll to position [0, 0]
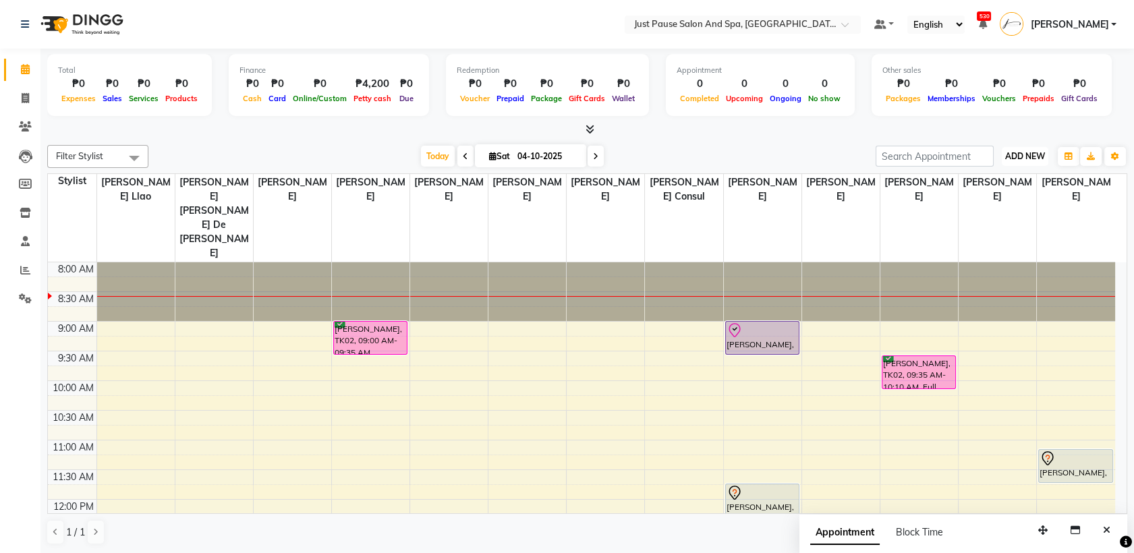
click at [1016, 157] on span "ADD NEW" at bounding box center [1025, 156] width 40 height 10
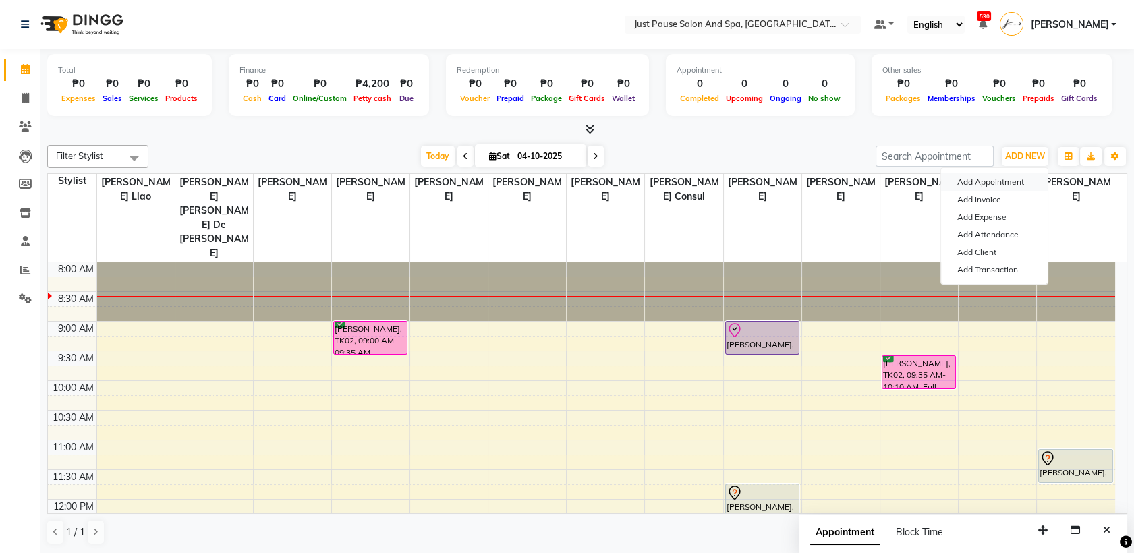
click at [980, 177] on button "Add Appointment" at bounding box center [994, 182] width 107 height 18
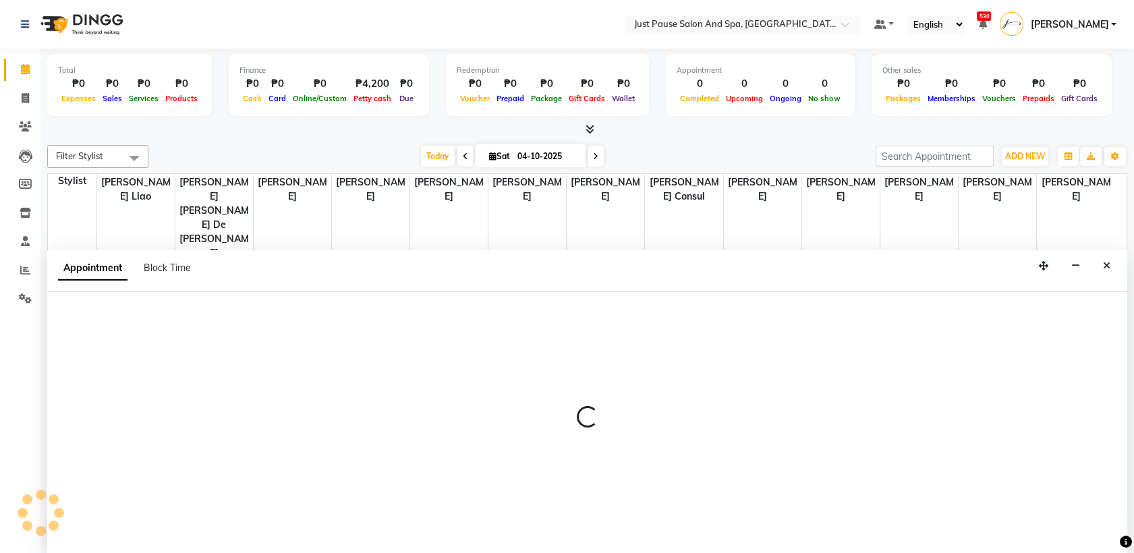
select select "540"
select select "tentative"
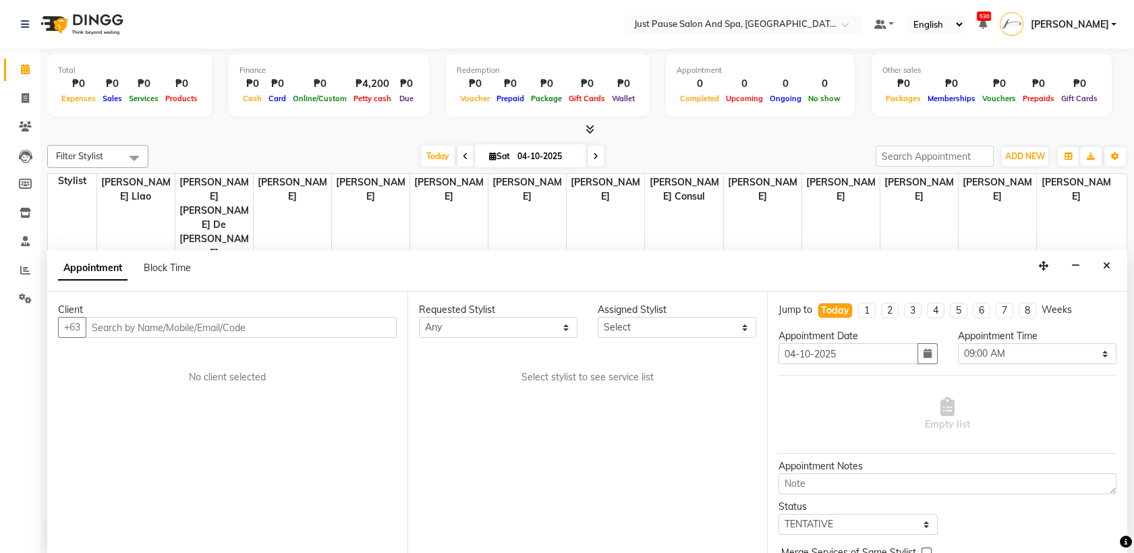
click at [312, 325] on input "text" at bounding box center [241, 327] width 311 height 21
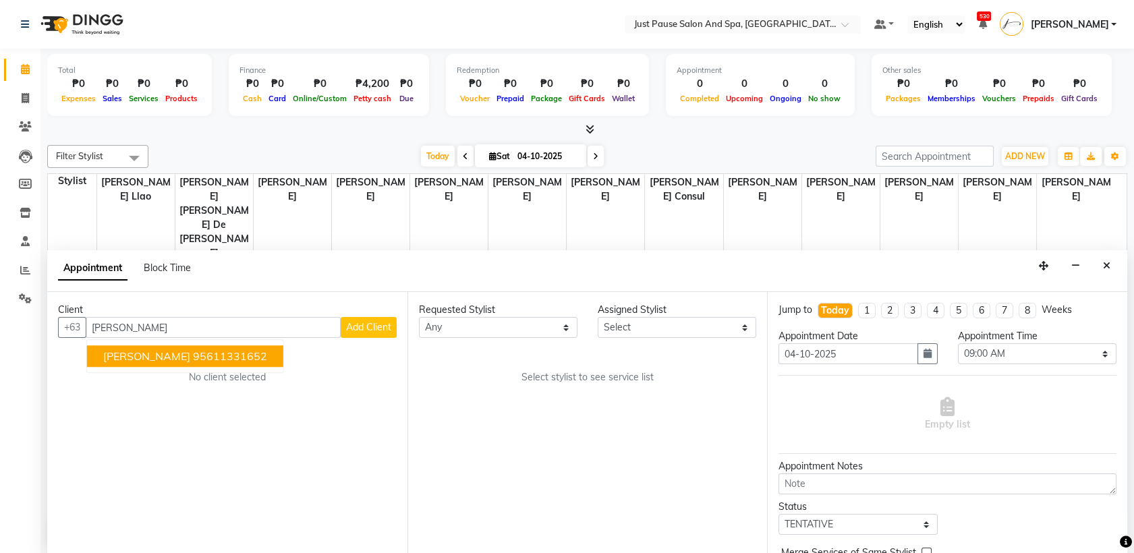
click at [193, 353] on ngb-highlight "95611331652" at bounding box center [230, 356] width 74 height 13
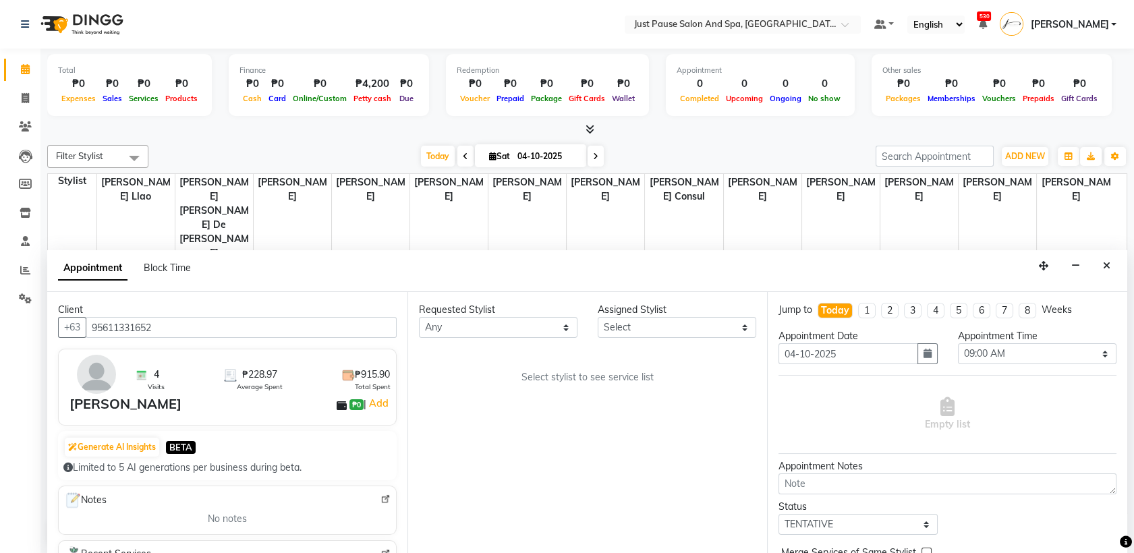
type input "95611331652"
click at [739, 331] on select "Select [PERSON_NAME] [PERSON_NAME] [PERSON_NAME] llao [PERSON_NAME] [PERSON_NAM…" at bounding box center [677, 327] width 159 height 21
click at [598, 317] on select "Select [PERSON_NAME] [PERSON_NAME] [PERSON_NAME] llao [PERSON_NAME] [PERSON_NAM…" at bounding box center [677, 327] width 159 height 21
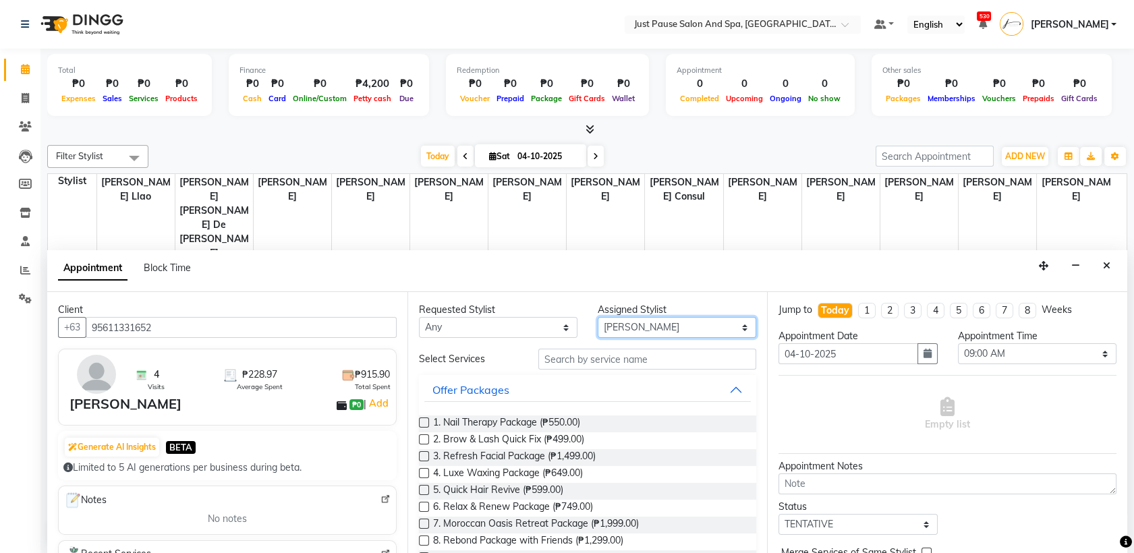
click at [730, 329] on select "Select [PERSON_NAME] [PERSON_NAME] [PERSON_NAME] llao [PERSON_NAME] [PERSON_NAM…" at bounding box center [677, 327] width 159 height 21
select select "31569"
click at [598, 317] on select "Select [PERSON_NAME] [PERSON_NAME] [PERSON_NAME] llao [PERSON_NAME] [PERSON_NAM…" at bounding box center [677, 327] width 159 height 21
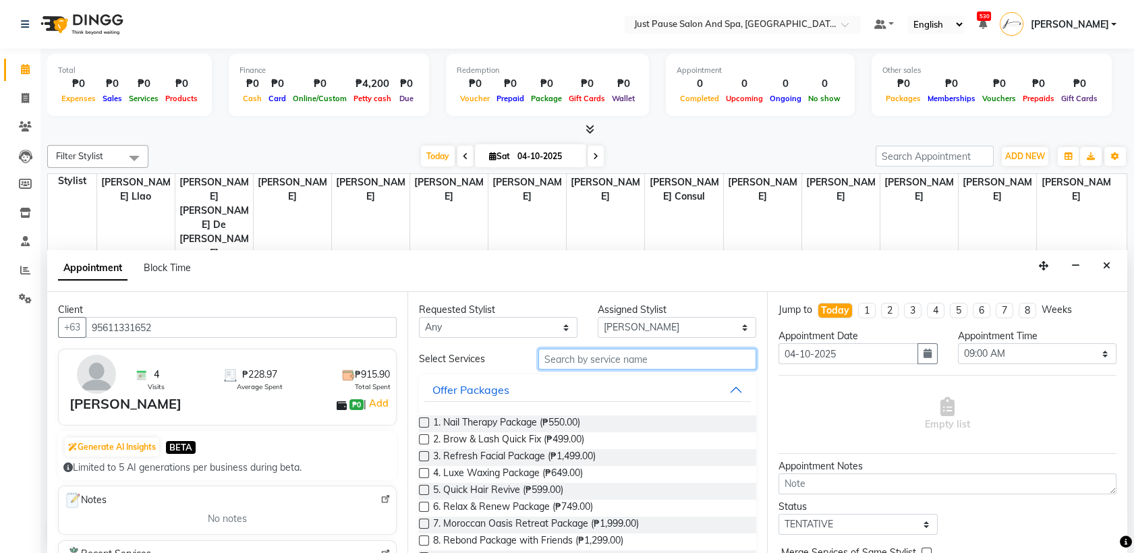
click at [669, 364] on input "text" at bounding box center [647, 359] width 219 height 21
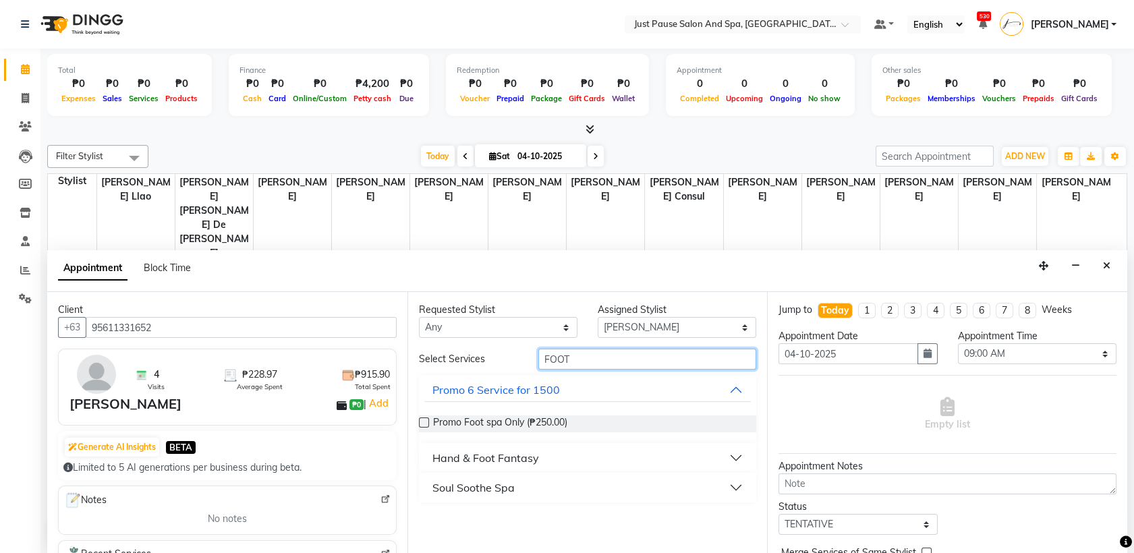
type input "FOOT"
click at [735, 457] on button "Hand & Foot Fantasy" at bounding box center [587, 458] width 327 height 24
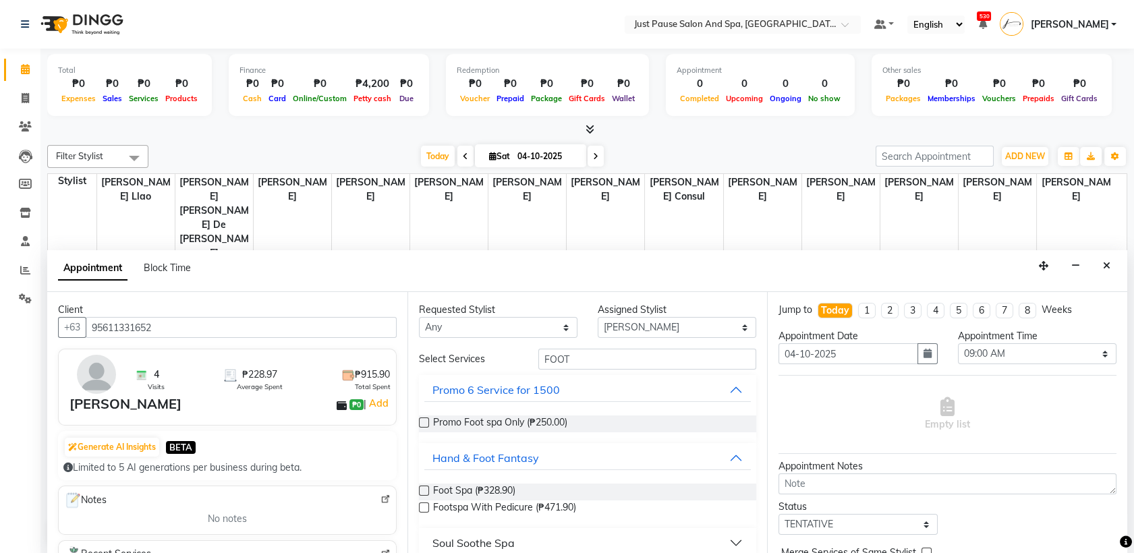
click at [421, 507] on label at bounding box center [424, 508] width 10 height 10
click at [421, 507] on input "checkbox" at bounding box center [423, 509] width 9 height 9
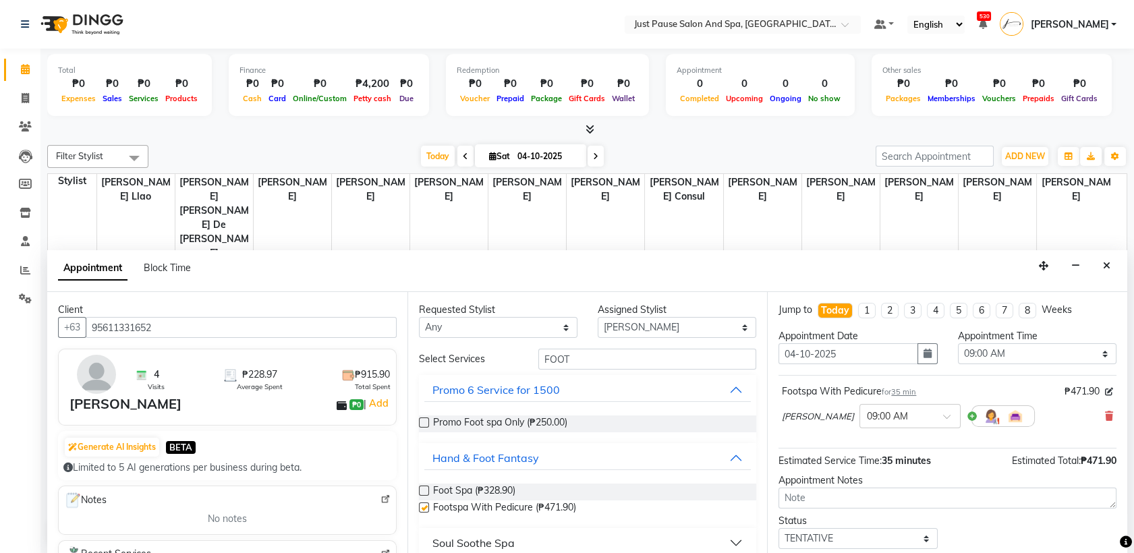
checkbox input "false"
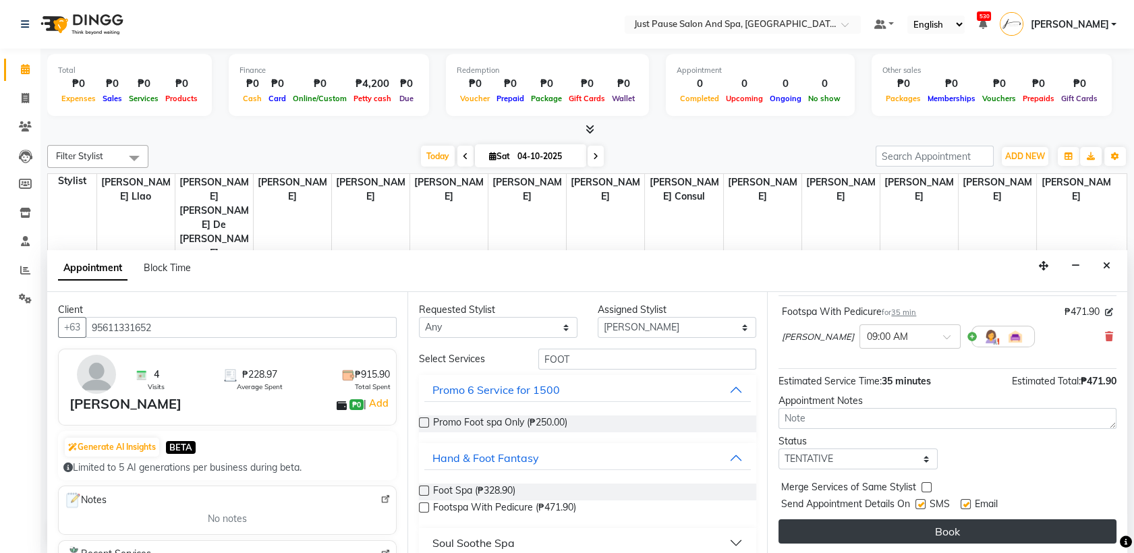
click at [977, 527] on button "Book" at bounding box center [948, 532] width 338 height 24
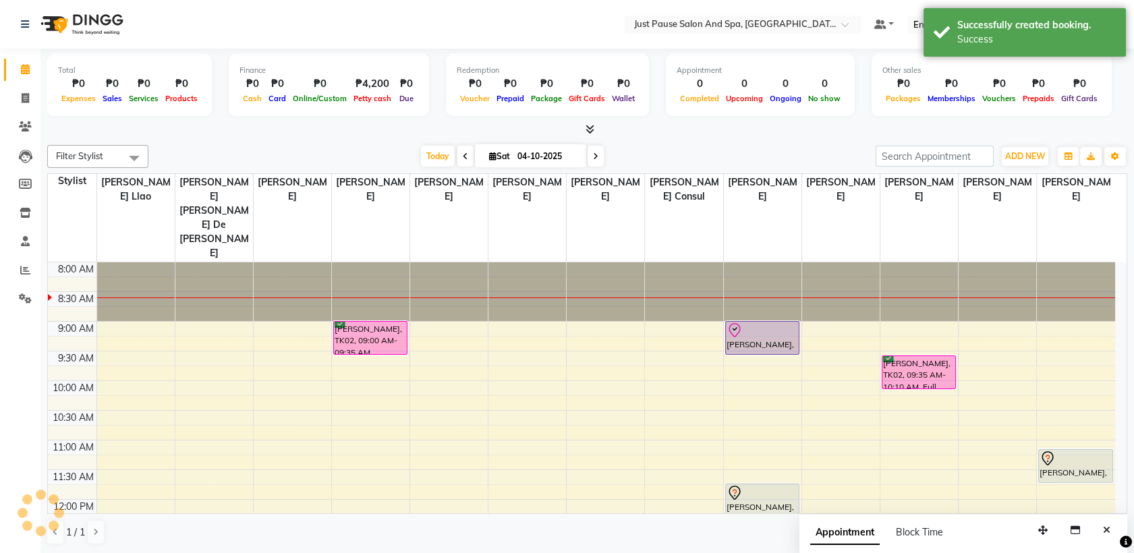
scroll to position [0, 0]
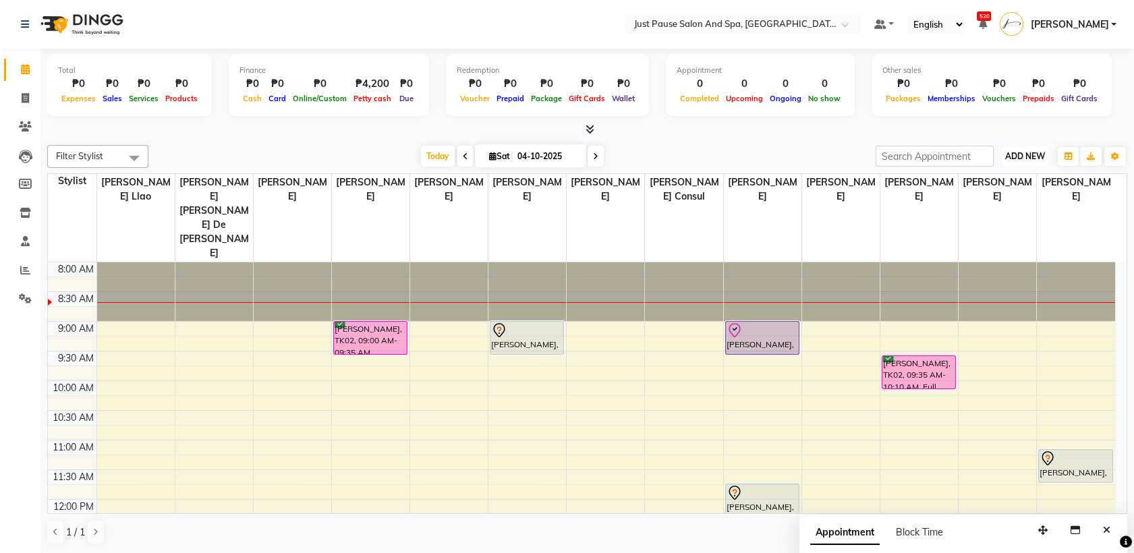
click at [1032, 155] on span "ADD NEW" at bounding box center [1025, 156] width 40 height 10
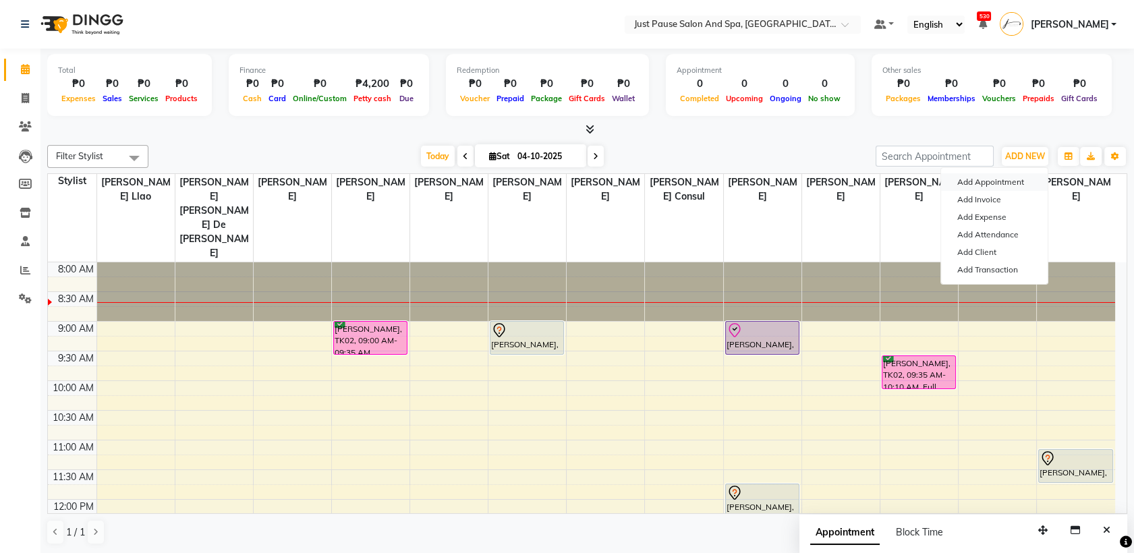
click at [1003, 180] on button "Add Appointment" at bounding box center [994, 182] width 107 height 18
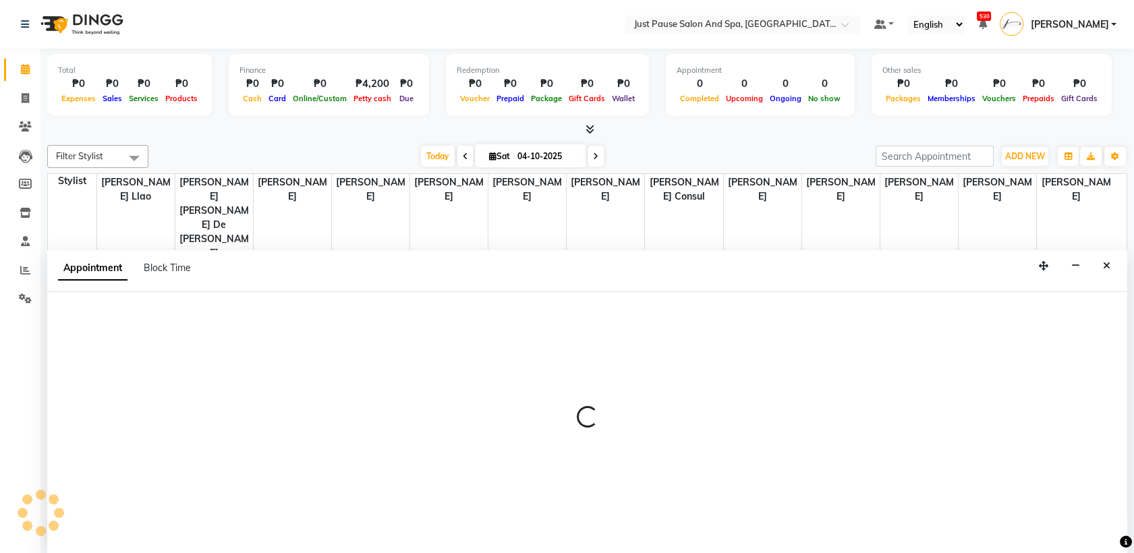
select select "540"
select select "tentative"
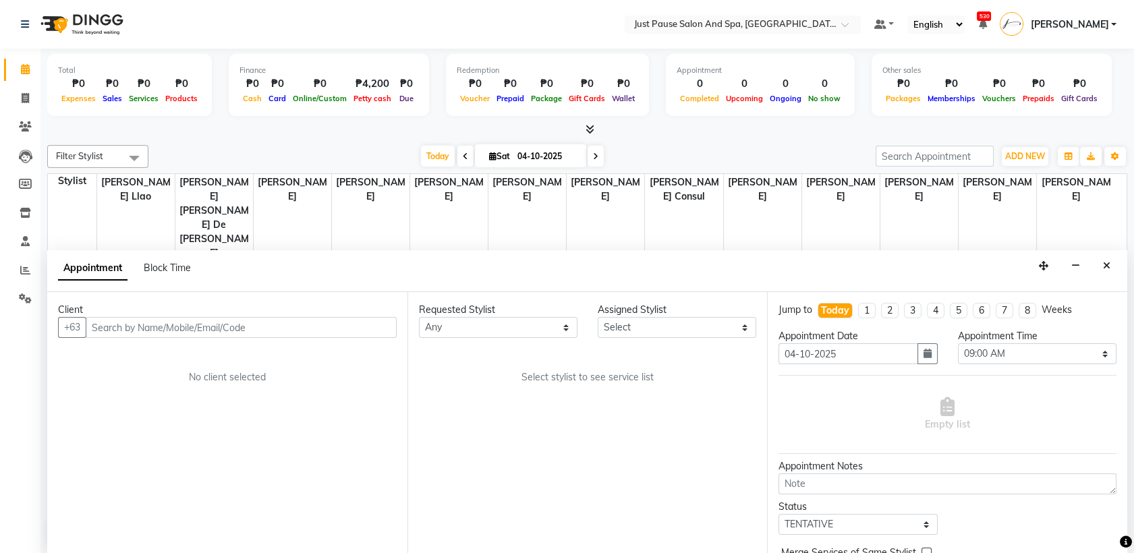
click at [310, 325] on input "text" at bounding box center [241, 327] width 311 height 21
click at [187, 461] on div "Client +63 lyka Add Client No client selected" at bounding box center [227, 423] width 360 height 262
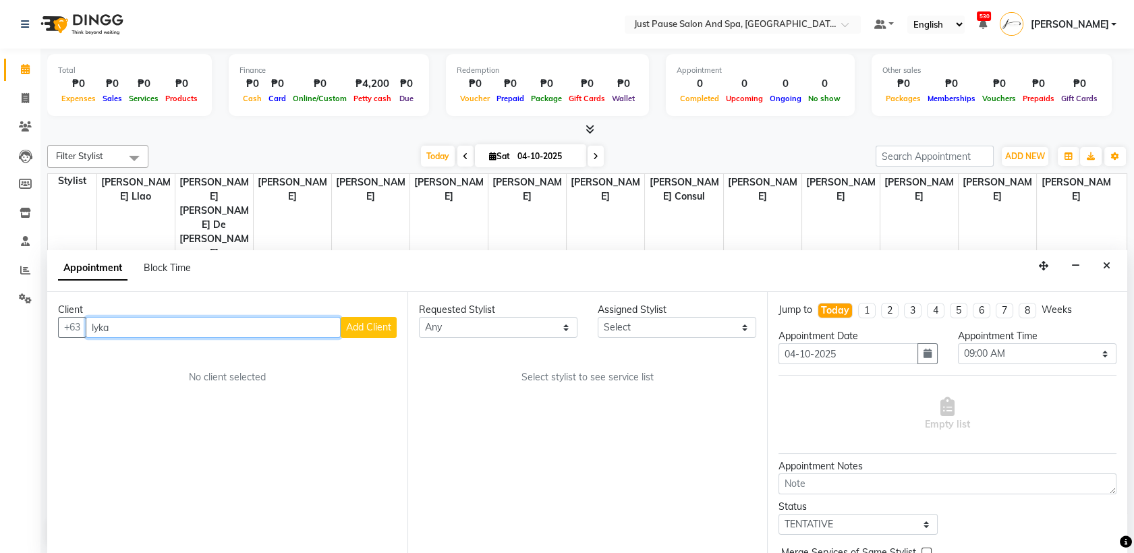
click at [277, 333] on input "lyka" at bounding box center [213, 327] width 255 height 21
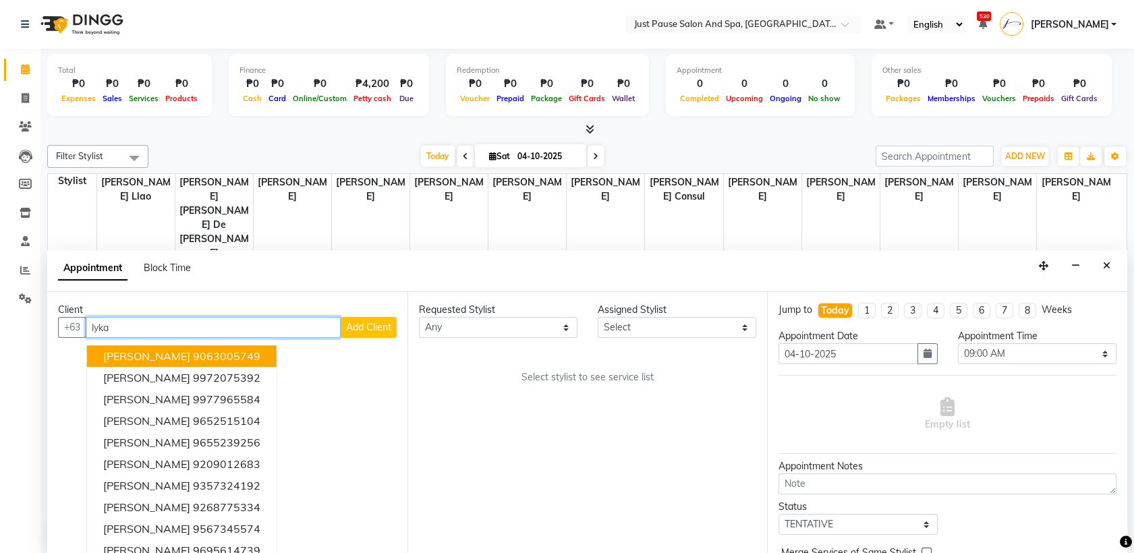
click at [277, 333] on input "lyka" at bounding box center [213, 327] width 255 height 21
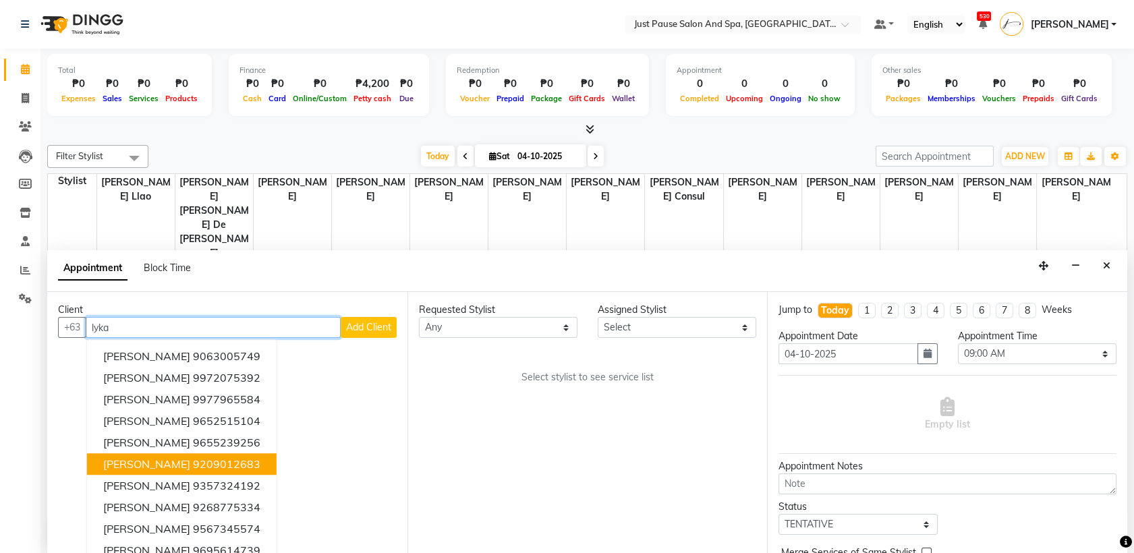
click at [218, 464] on ngb-highlight "9209012683" at bounding box center [226, 464] width 67 height 13
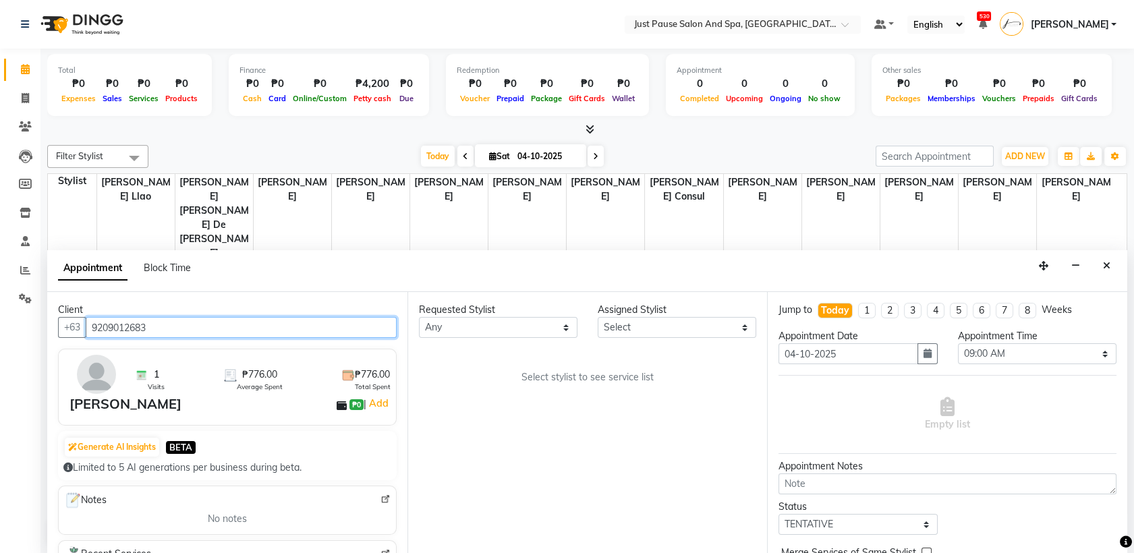
type input "9209012683"
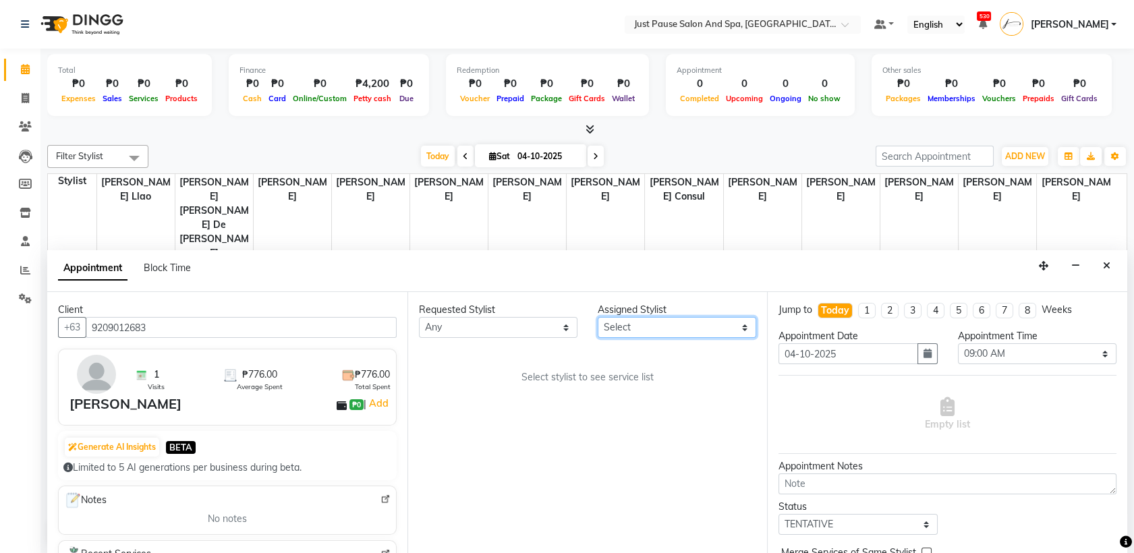
click at [740, 328] on select "Select [PERSON_NAME] [PERSON_NAME] [PERSON_NAME] llao [PERSON_NAME] [PERSON_NAM…" at bounding box center [677, 327] width 159 height 21
select select "31573"
click at [598, 317] on select "Select [PERSON_NAME] [PERSON_NAME] [PERSON_NAME] llao [PERSON_NAME] [PERSON_NAM…" at bounding box center [677, 327] width 159 height 21
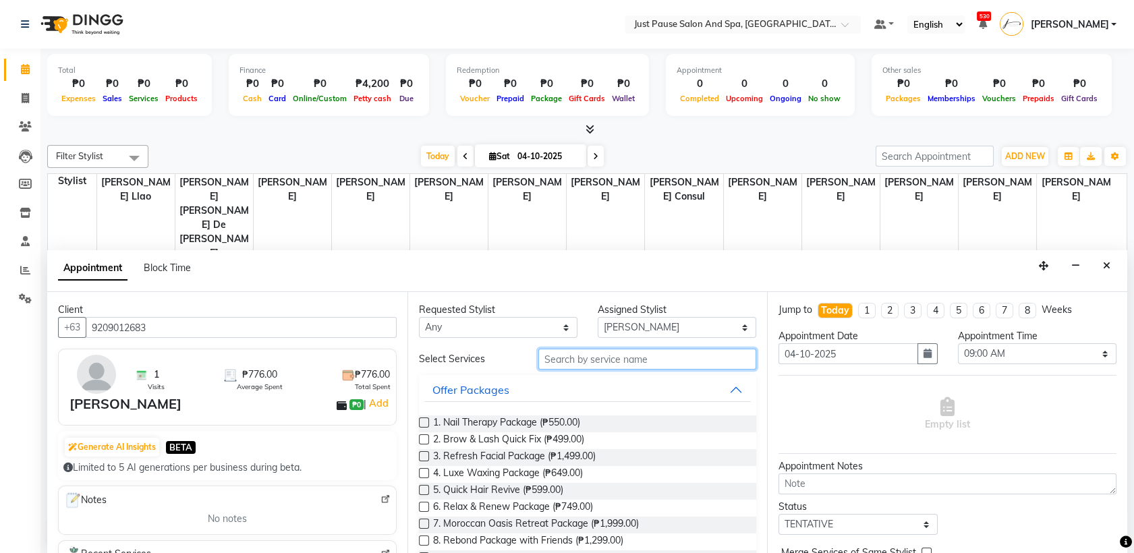
click at [692, 364] on input "text" at bounding box center [647, 359] width 219 height 21
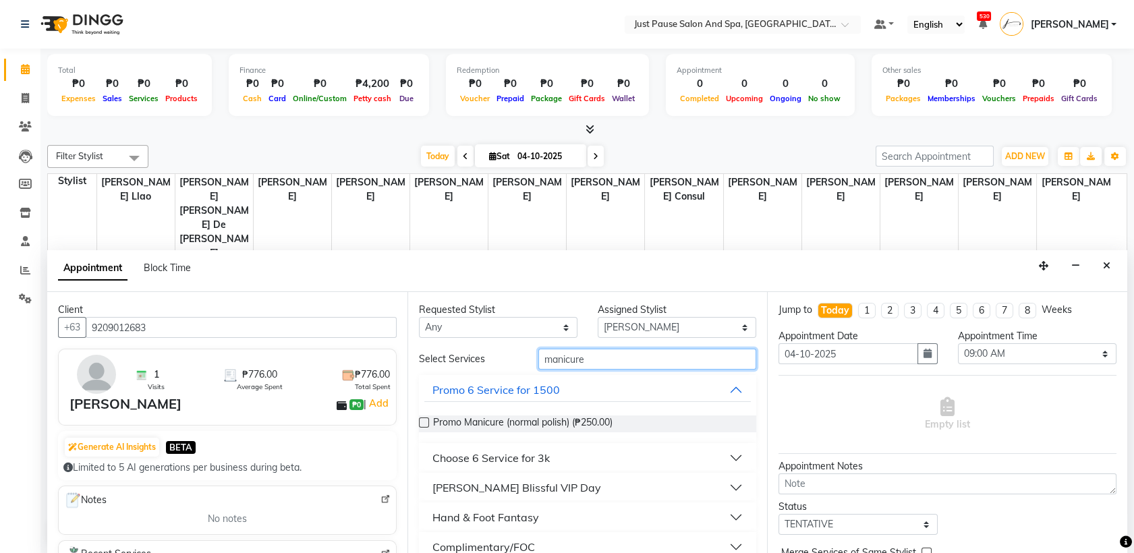
type input "manicure"
click at [722, 520] on button "Hand & Foot Fantasy" at bounding box center [587, 517] width 327 height 24
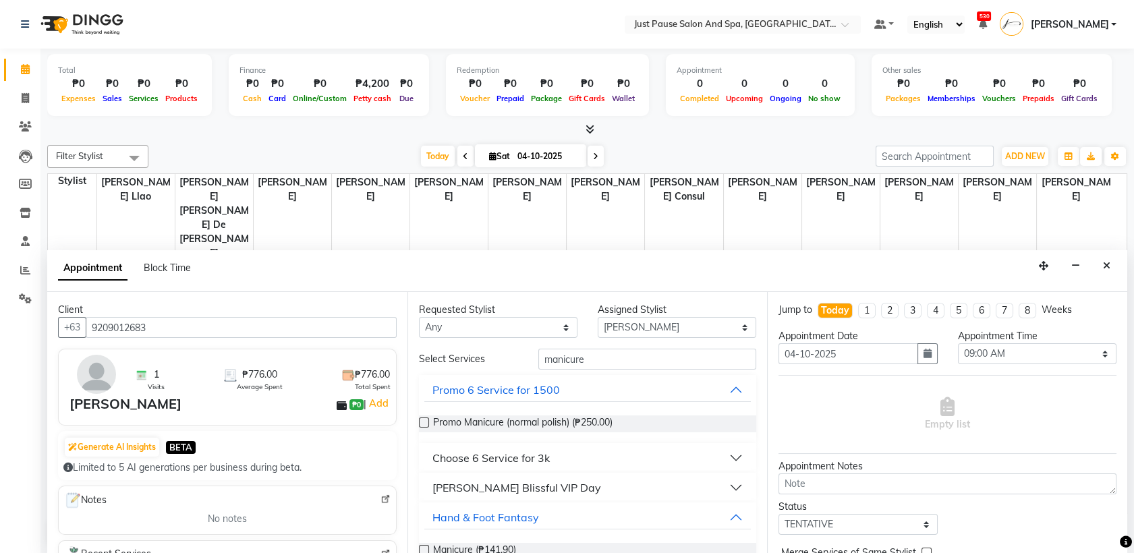
click at [423, 548] on label at bounding box center [424, 550] width 10 height 10
click at [423, 548] on input "checkbox" at bounding box center [423, 551] width 9 height 9
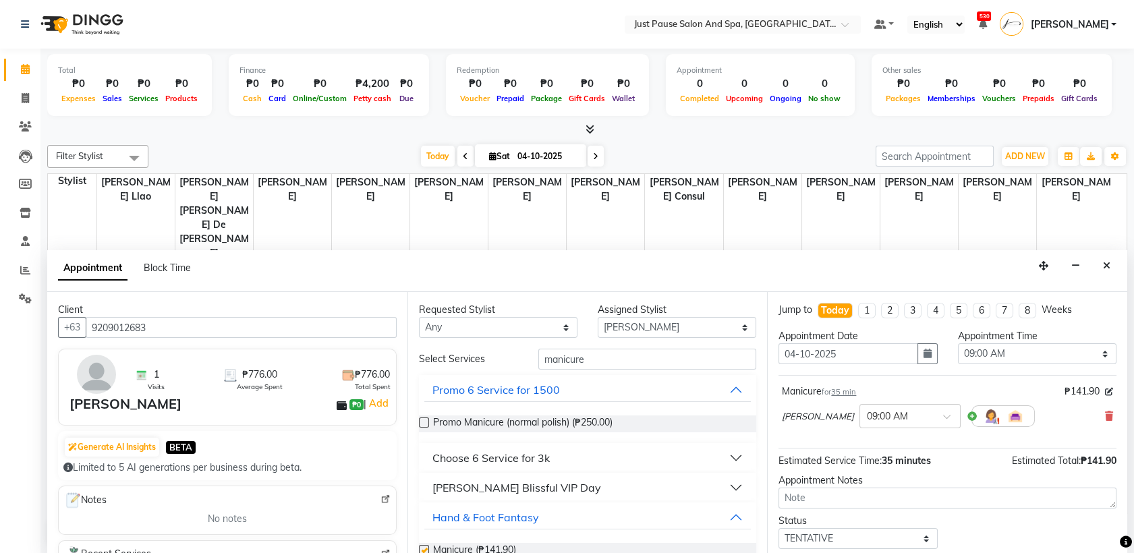
checkbox input "false"
click at [1096, 358] on select "Select 09:00 AM 09:05 AM 09:10 AM 09:15 AM 09:20 AM 09:25 AM 09:30 AM 09:35 AM …" at bounding box center [1037, 353] width 159 height 21
select select "660"
click at [958, 343] on select "Select 09:00 AM 09:05 AM 09:10 AM 09:15 AM 09:20 AM 09:25 AM 09:30 AM 09:35 AM …" at bounding box center [1037, 353] width 159 height 21
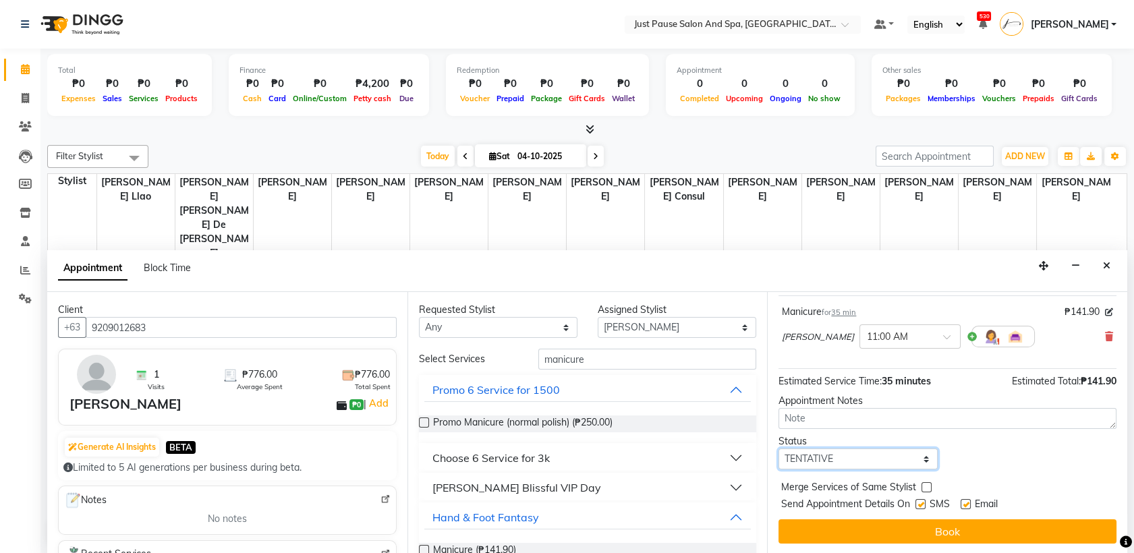
click at [918, 457] on select "Select TENTATIVE CONFIRM CHECK-IN UPCOMING" at bounding box center [858, 459] width 159 height 21
select select "check-in"
click at [779, 449] on select "Select TENTATIVE CONFIRM CHECK-IN UPCOMING" at bounding box center [858, 459] width 159 height 21
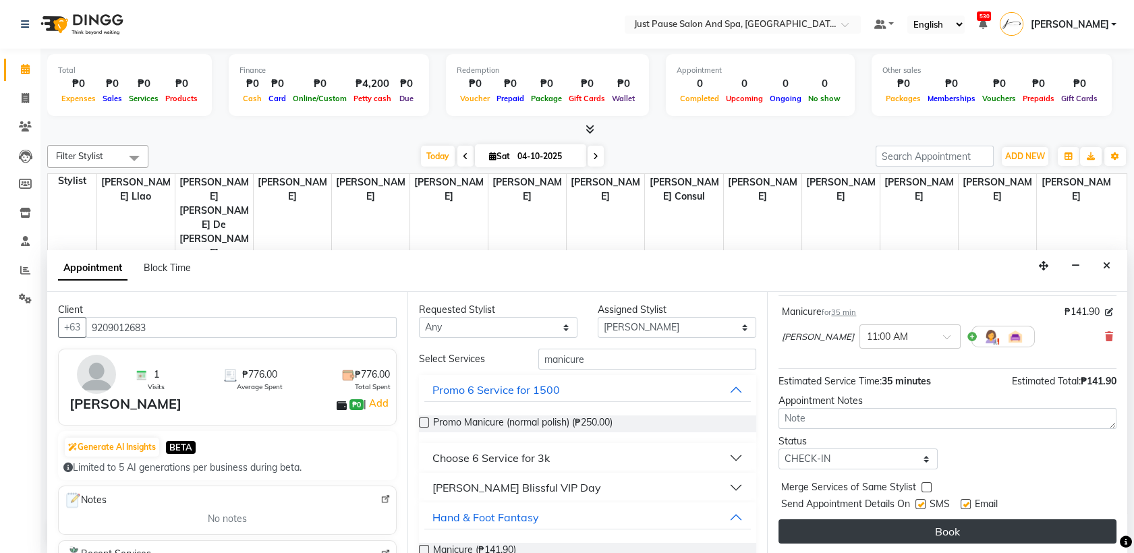
click at [943, 540] on button "Book" at bounding box center [948, 532] width 338 height 24
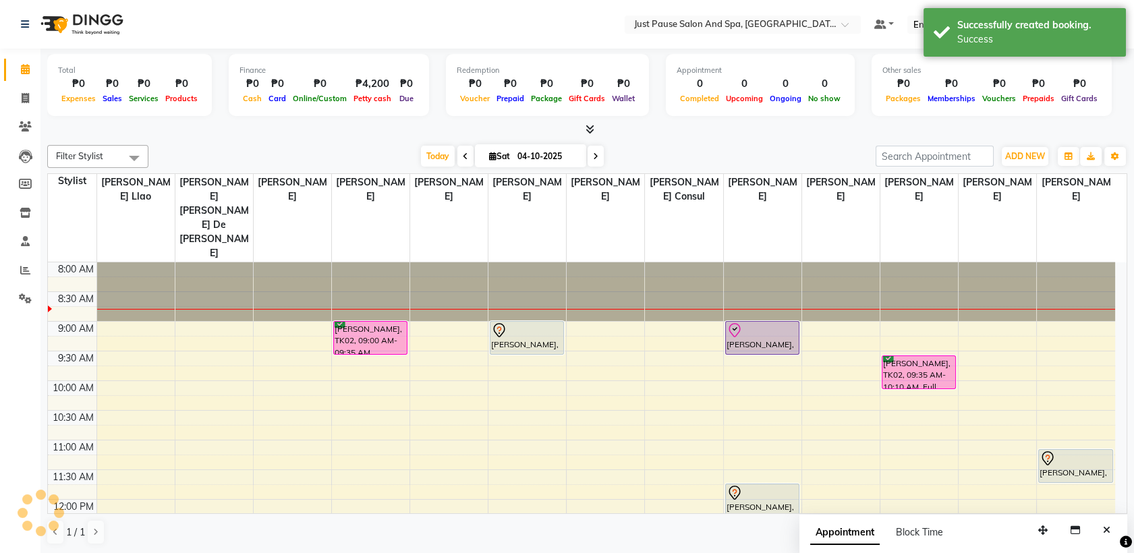
scroll to position [0, 0]
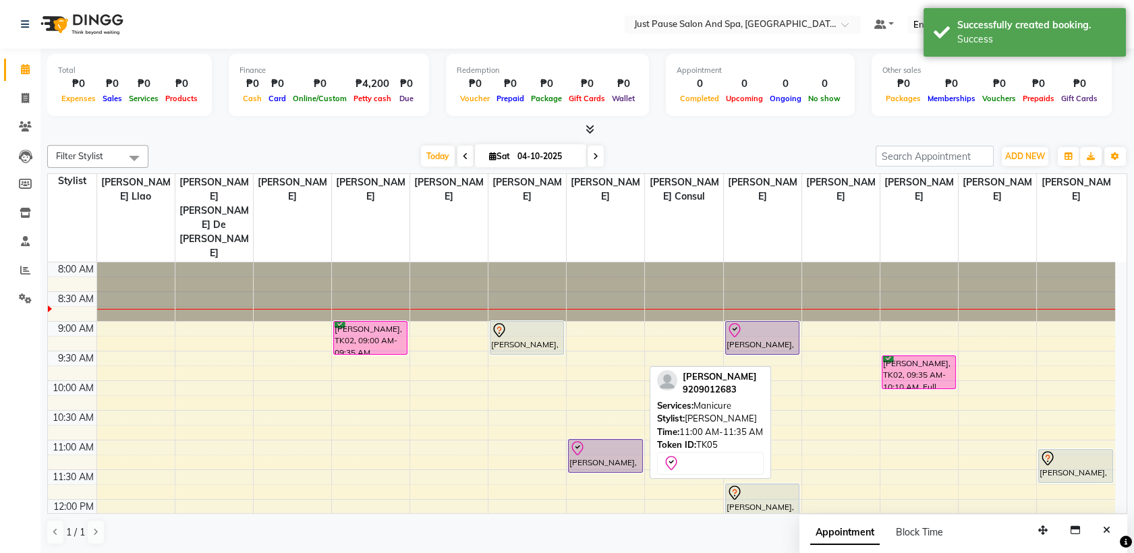
click at [612, 441] on div at bounding box center [605, 449] width 72 height 16
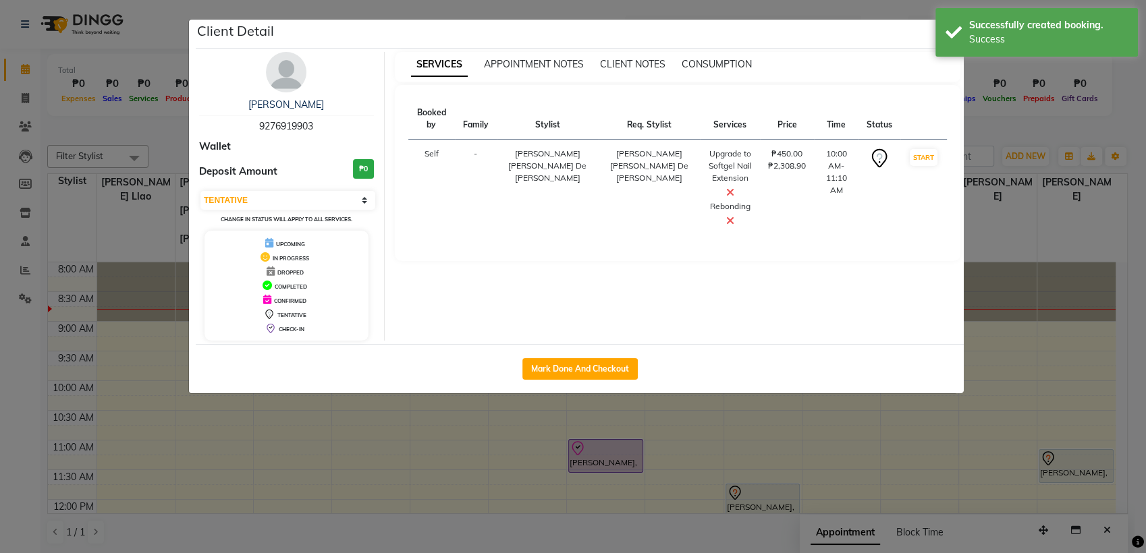
select select "8"
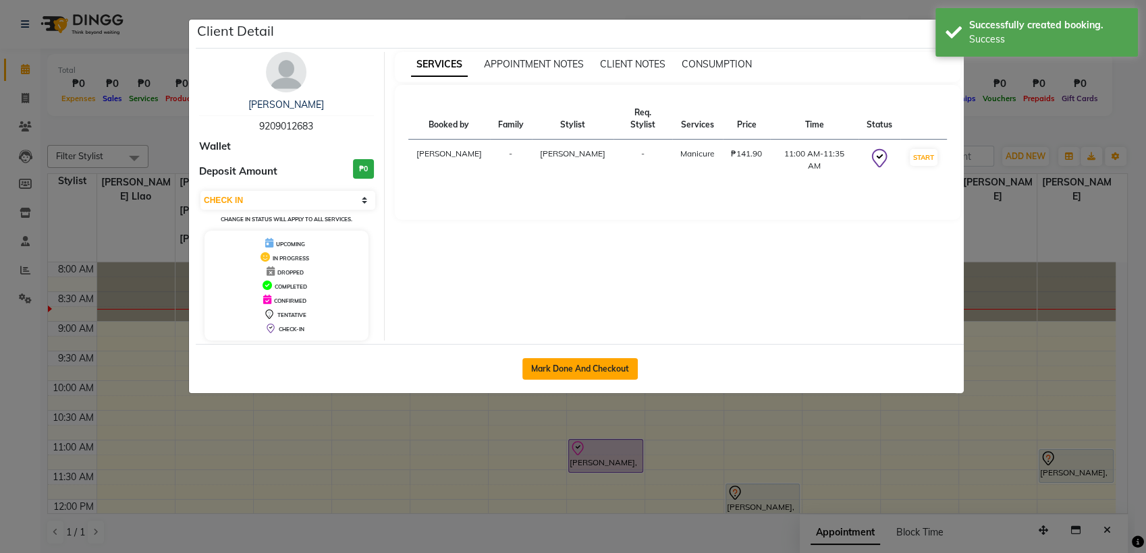
click at [607, 364] on button "Mark Done And Checkout" at bounding box center [579, 369] width 115 height 22
select select "service"
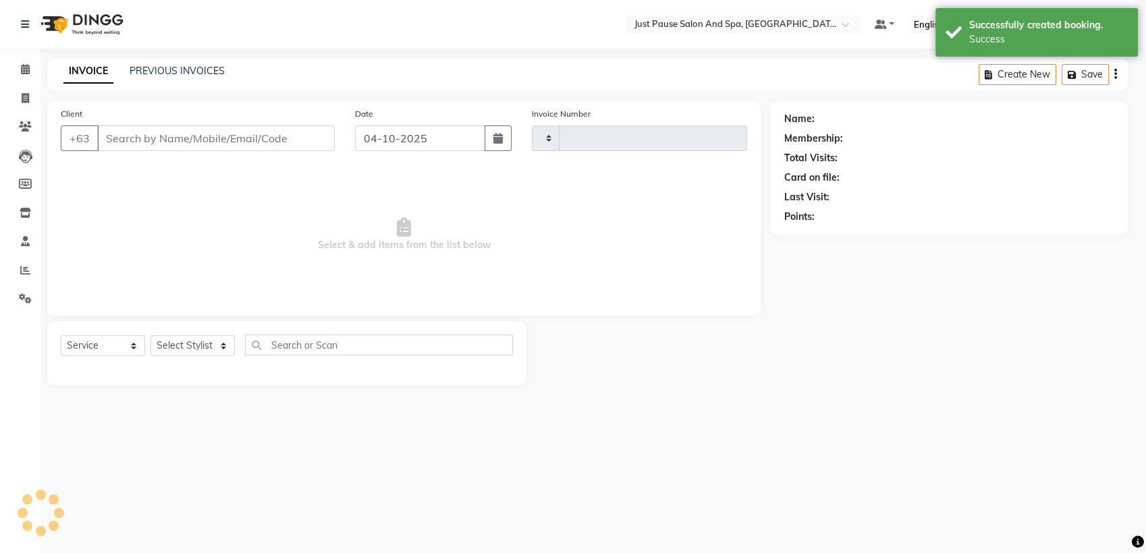
type input "2978"
select select "4927"
select select "G"
select select "30379"
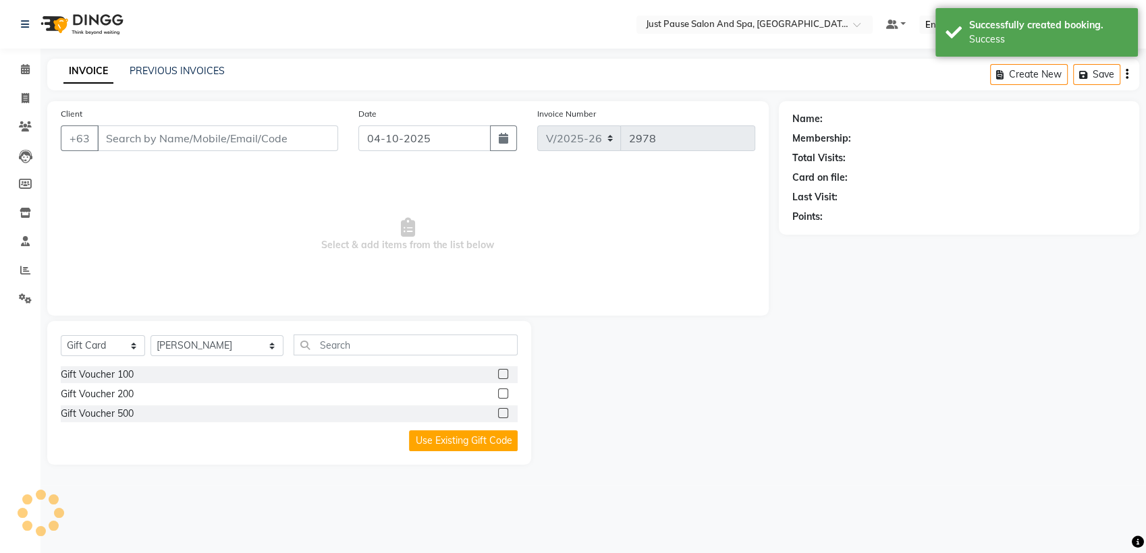
type input "9209012683"
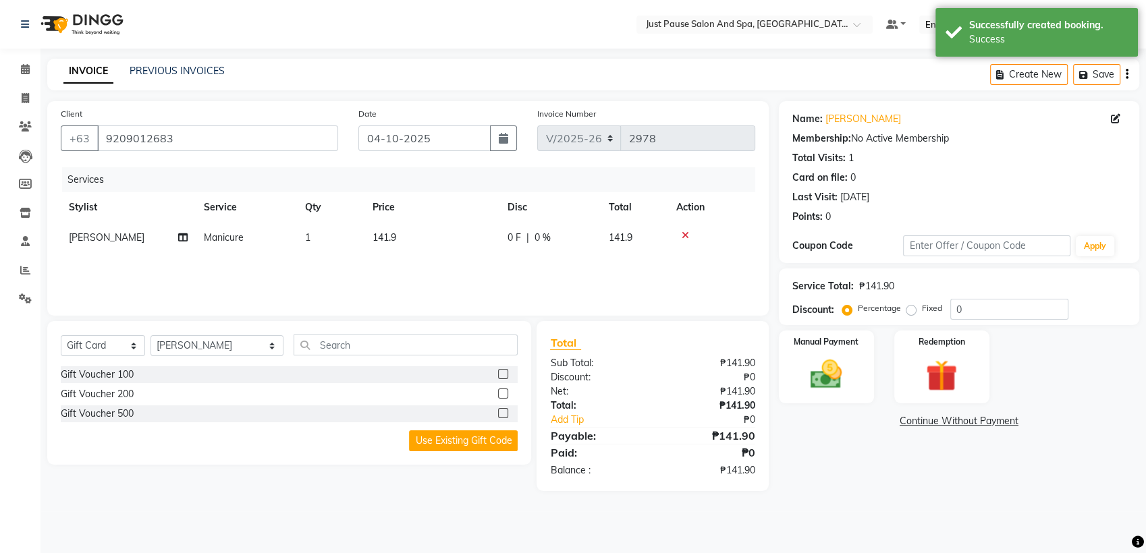
click at [417, 239] on td "141.9" at bounding box center [431, 238] width 135 height 30
select select "31573"
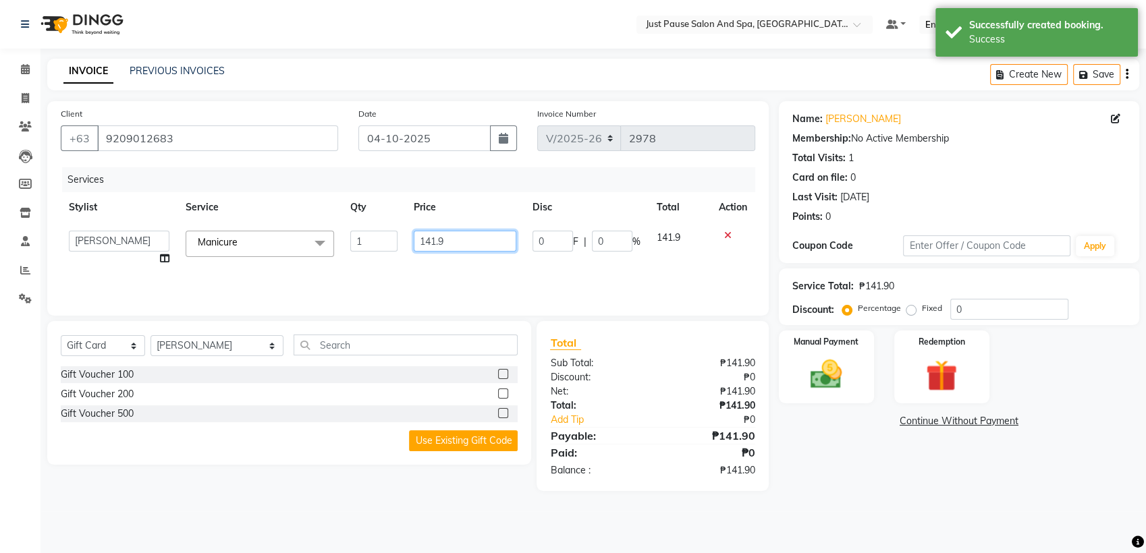
click at [453, 240] on input "141.9" at bounding box center [465, 241] width 103 height 21
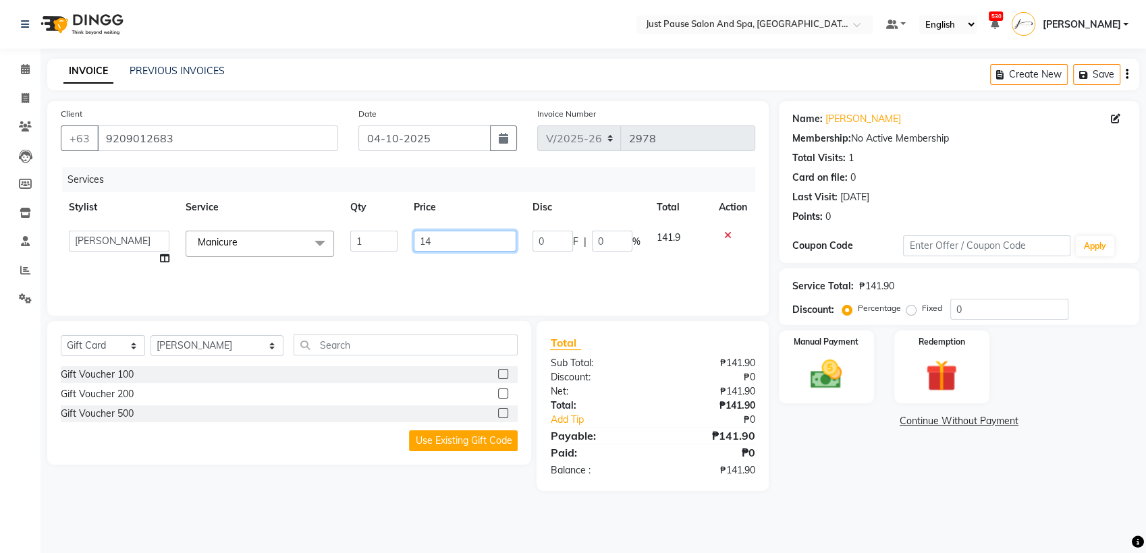
type input "142"
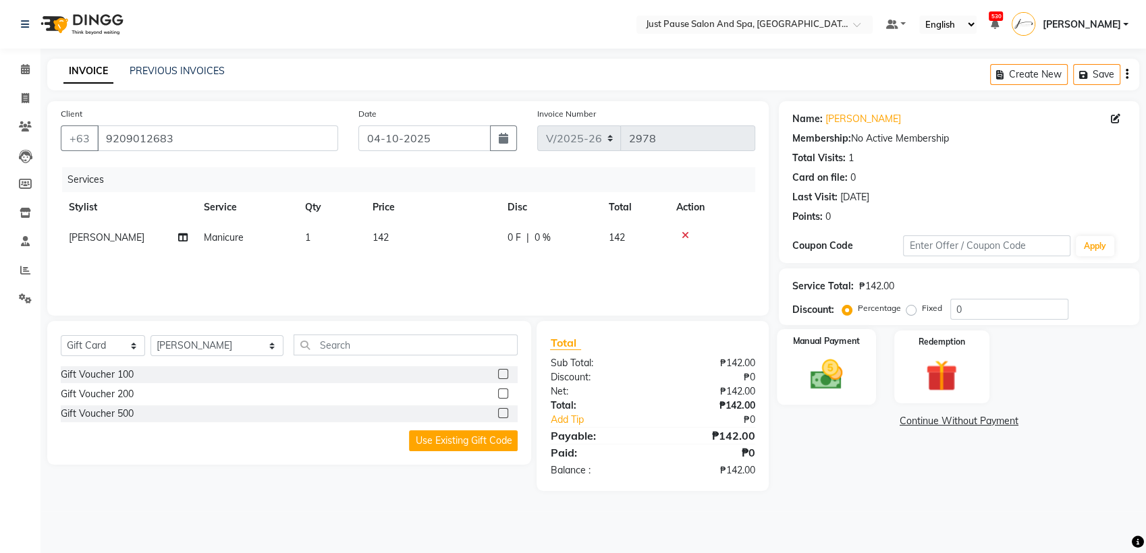
click at [816, 375] on img at bounding box center [826, 375] width 53 height 38
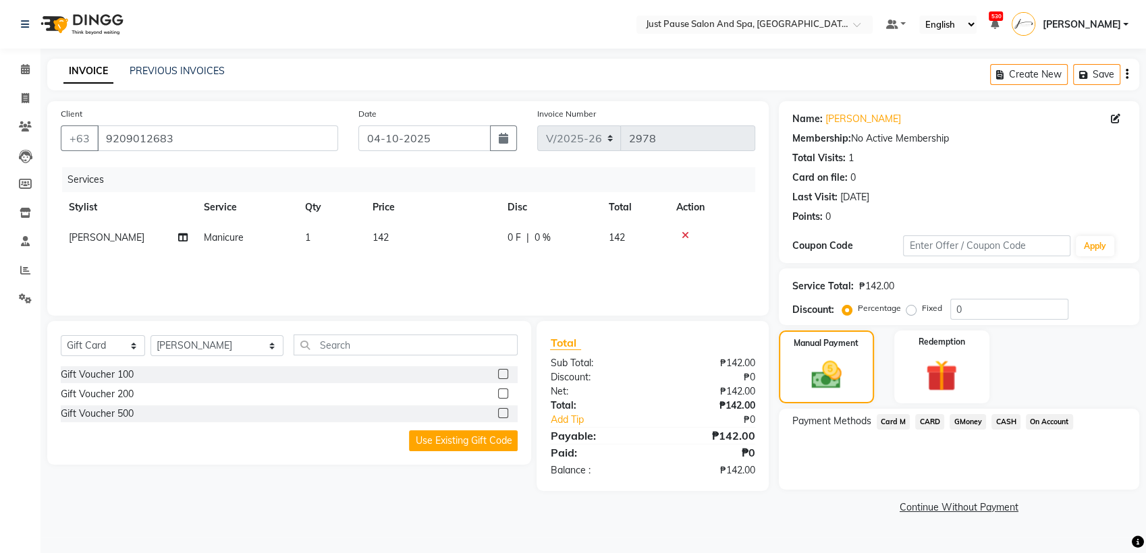
click at [1005, 420] on span "CASH" at bounding box center [1005, 422] width 29 height 16
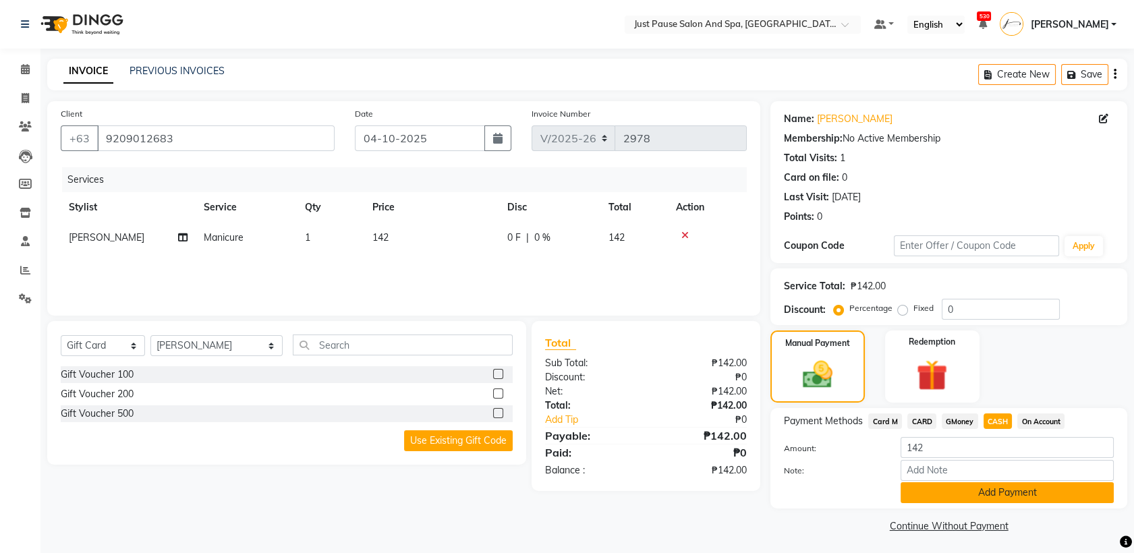
click at [1079, 490] on button "Add Payment" at bounding box center [1007, 492] width 213 height 21
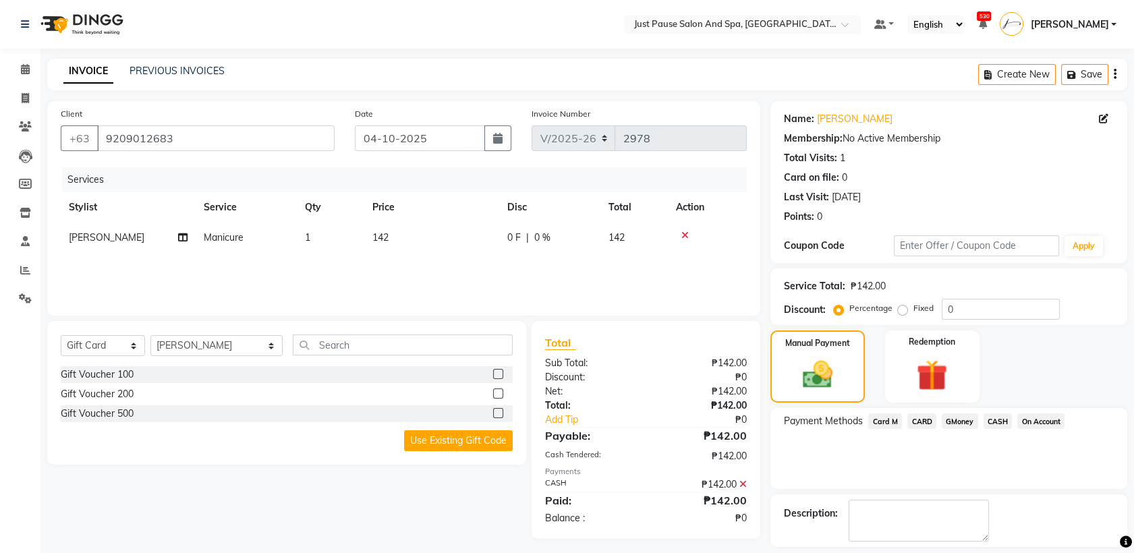
click at [991, 414] on span "CASH" at bounding box center [998, 422] width 29 height 16
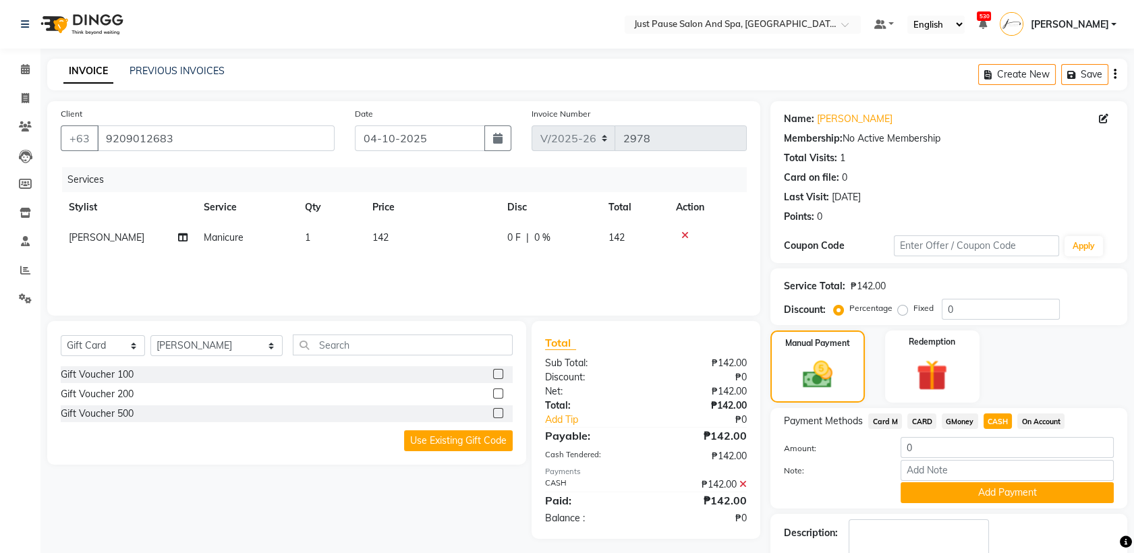
scroll to position [78, 0]
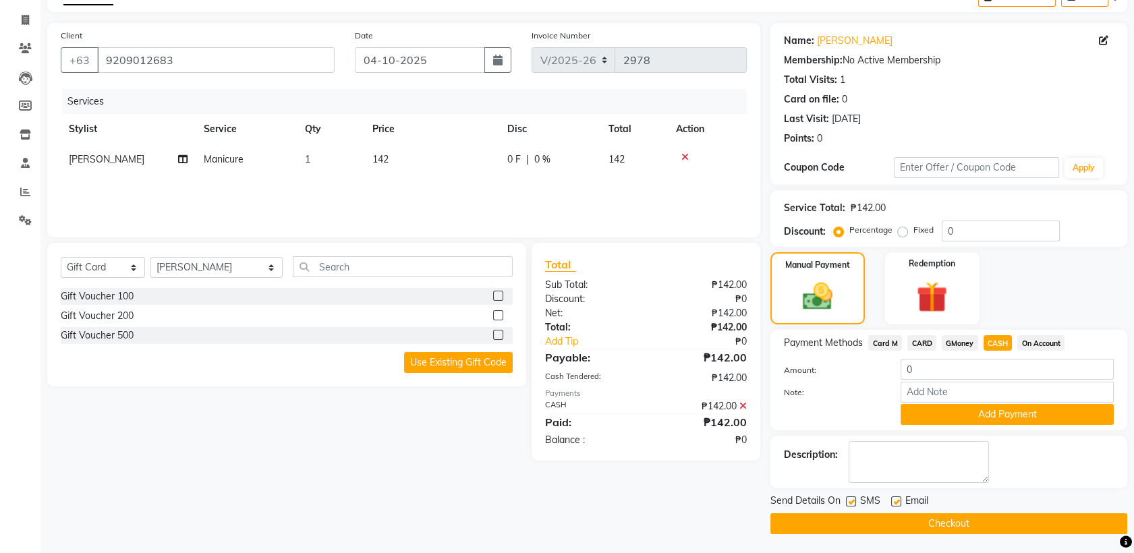
click at [970, 526] on button "Checkout" at bounding box center [949, 523] width 357 height 21
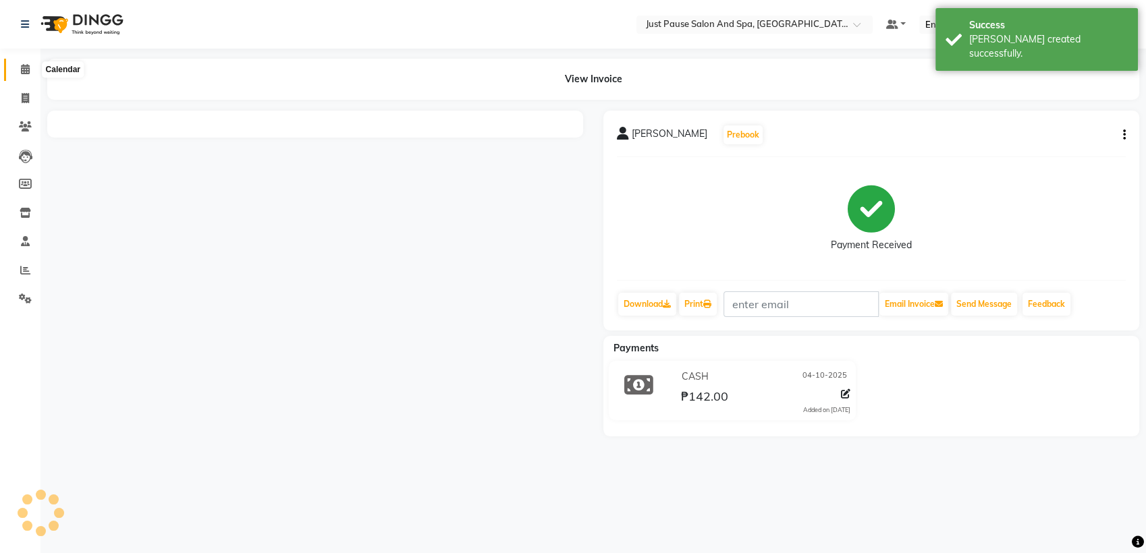
click at [32, 69] on span at bounding box center [25, 70] width 24 height 16
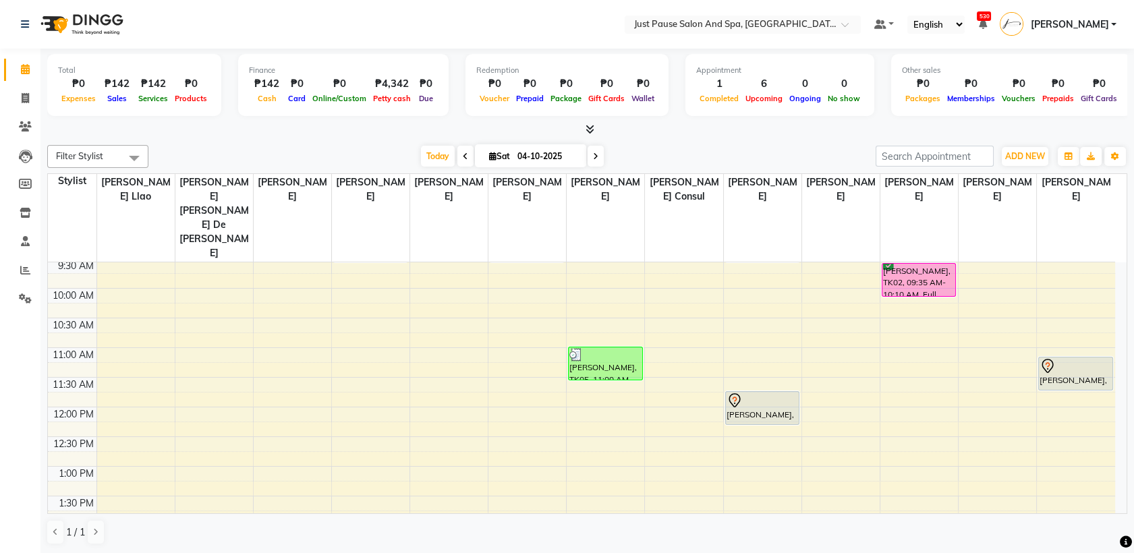
scroll to position [92, 0]
click at [1023, 159] on span "ADD NEW" at bounding box center [1025, 156] width 40 height 10
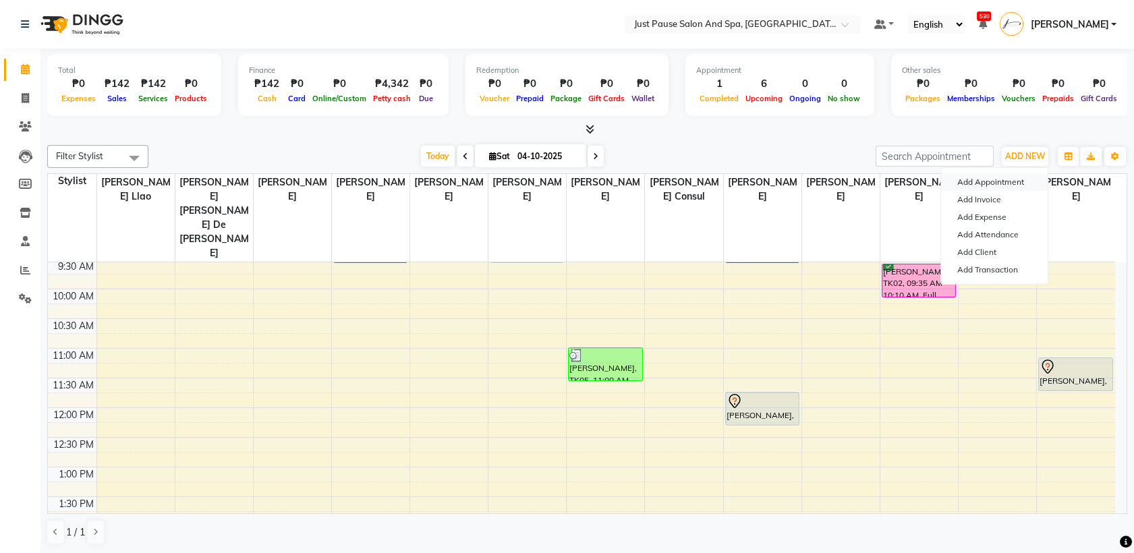
click at [996, 181] on button "Add Appointment" at bounding box center [994, 182] width 107 height 18
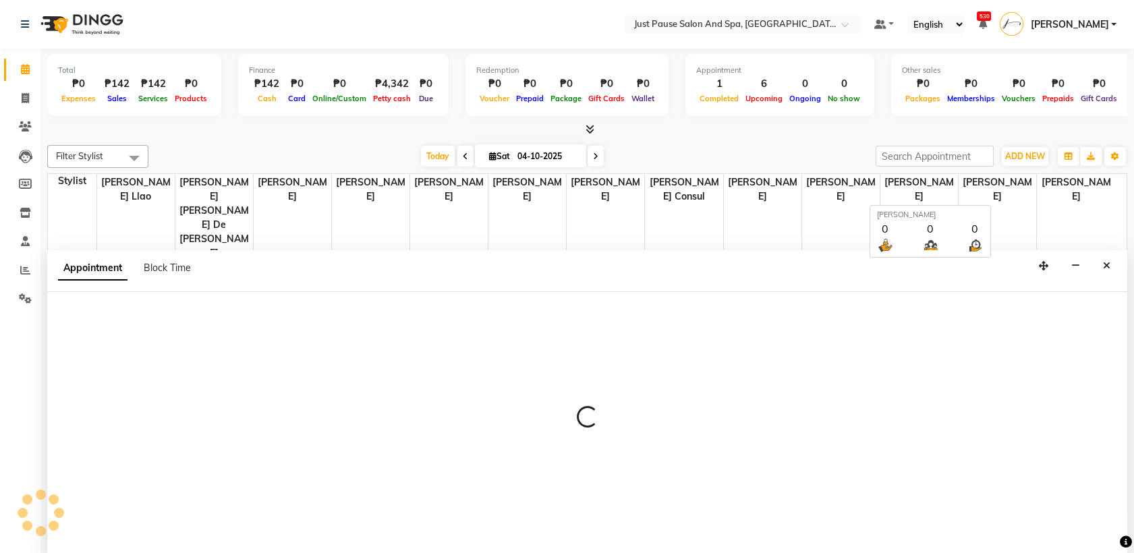
scroll to position [0, 0]
select select "540"
select select "tentative"
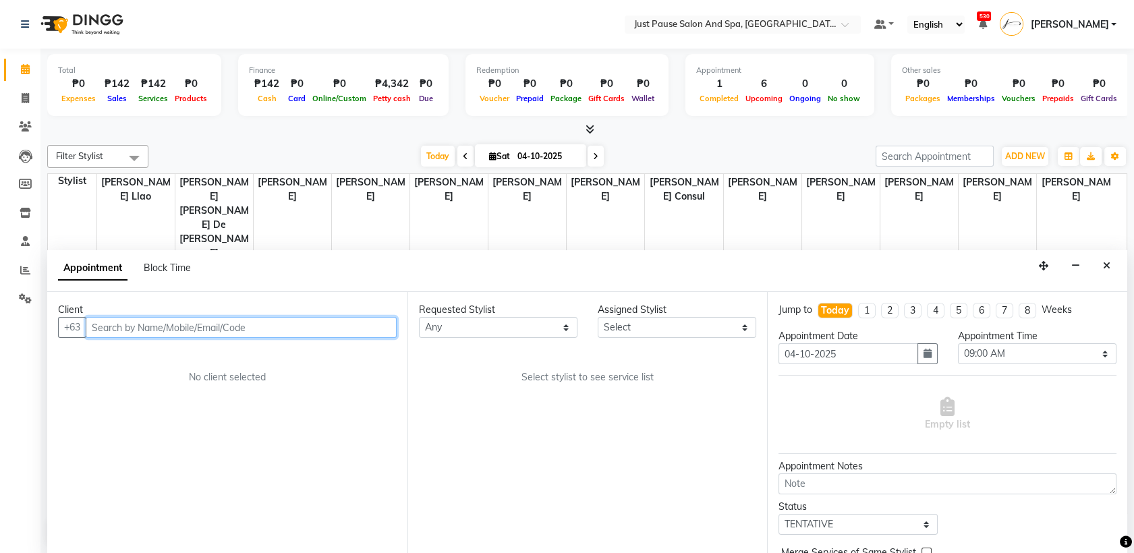
click at [386, 328] on input "text" at bounding box center [241, 327] width 311 height 21
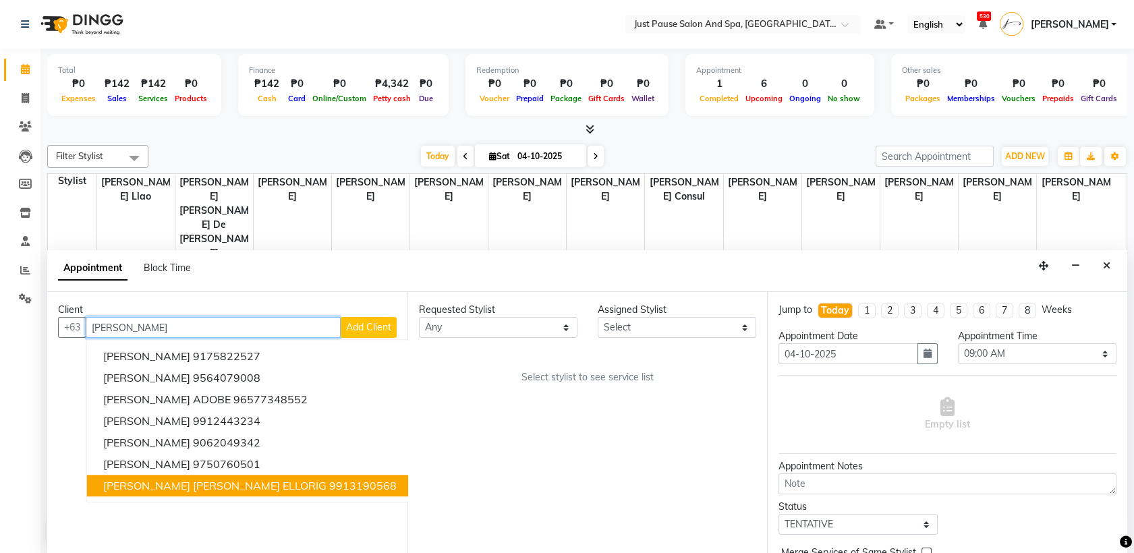
click at [329, 487] on ngb-highlight "9913190568" at bounding box center [362, 486] width 67 height 13
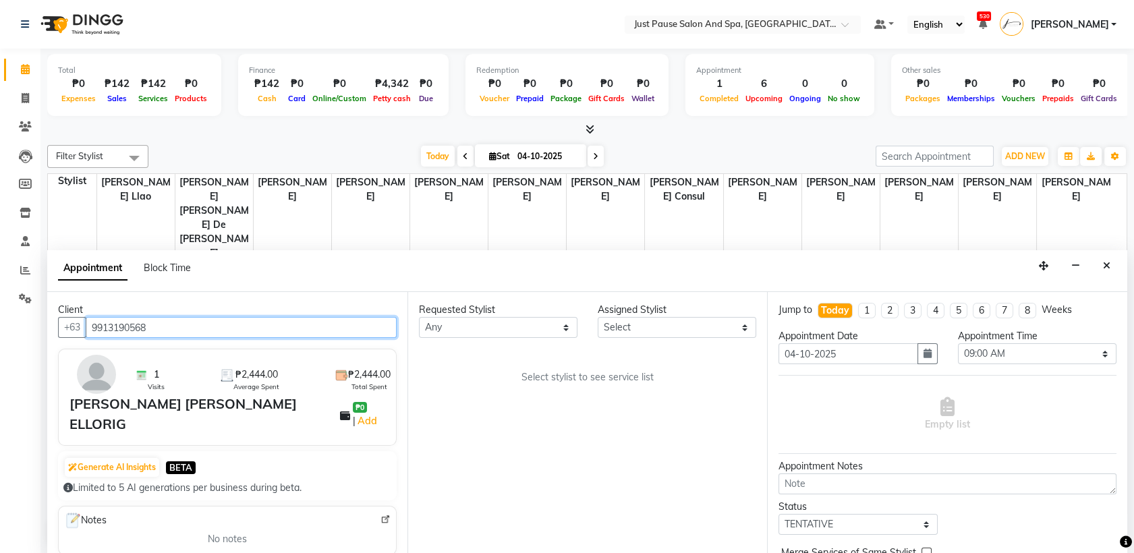
type input "9913190568"
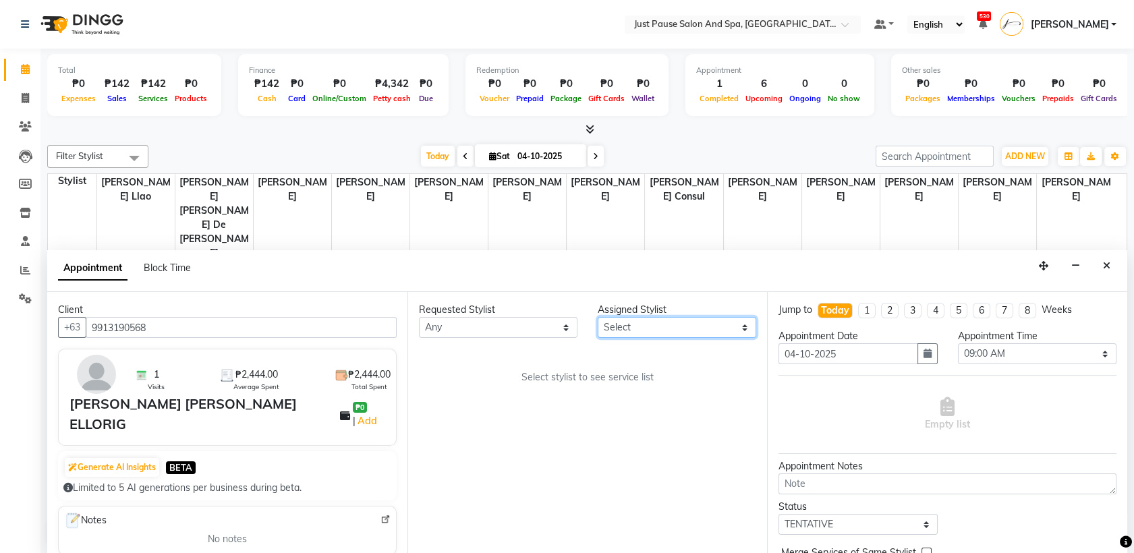
click at [750, 329] on select "Select [PERSON_NAME] [PERSON_NAME] [PERSON_NAME] llao [PERSON_NAME] [PERSON_NAM…" at bounding box center [677, 327] width 159 height 21
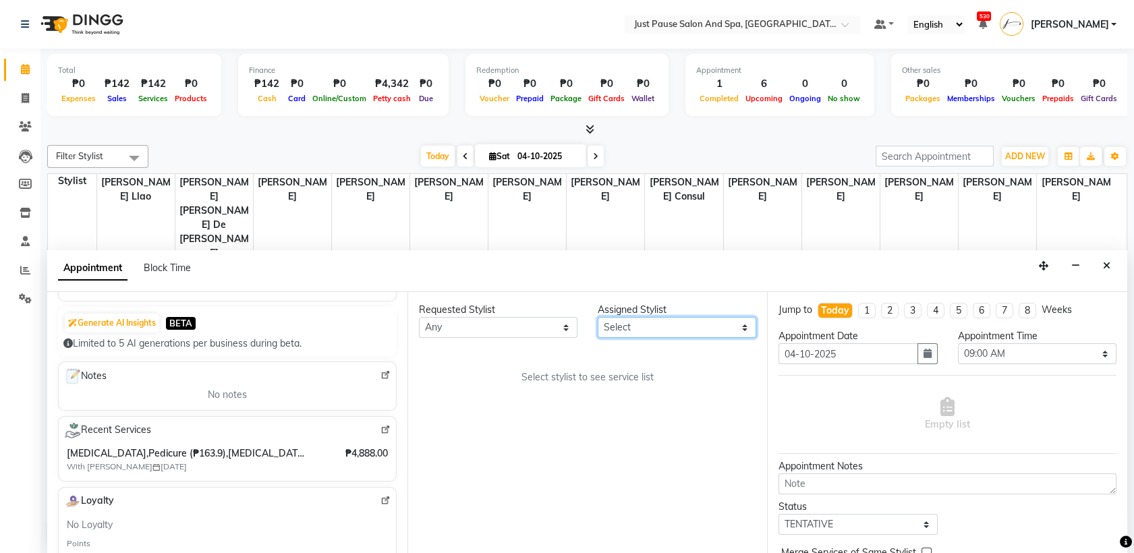
scroll to position [146, 0]
click at [104, 445] on span "[MEDICAL_DATA],Pedicure (₱163.9),[MEDICAL_DATA],Pedicure (₱163.9)" at bounding box center [187, 452] width 241 height 14
click at [21, 130] on icon at bounding box center [25, 126] width 13 height 10
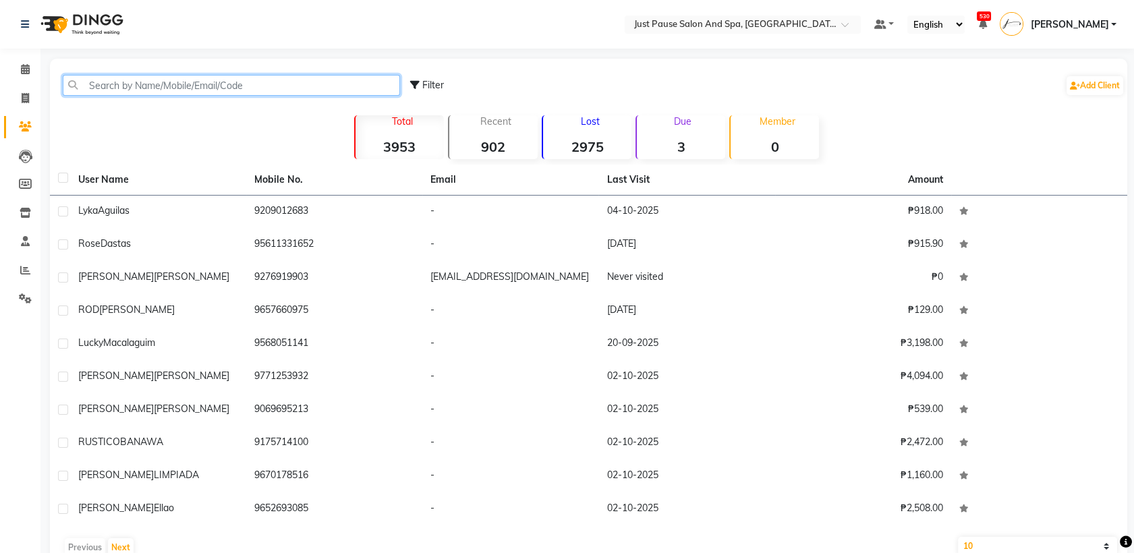
click at [215, 85] on input "text" at bounding box center [231, 85] width 337 height 21
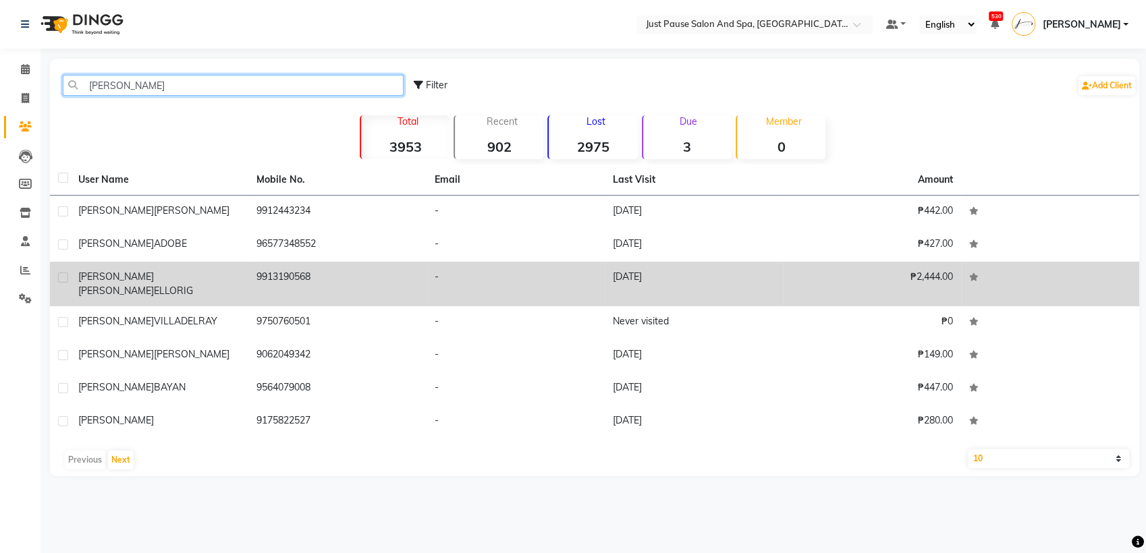
type input "[PERSON_NAME]"
click at [176, 285] on span "ELLORIG" at bounding box center [173, 291] width 39 height 12
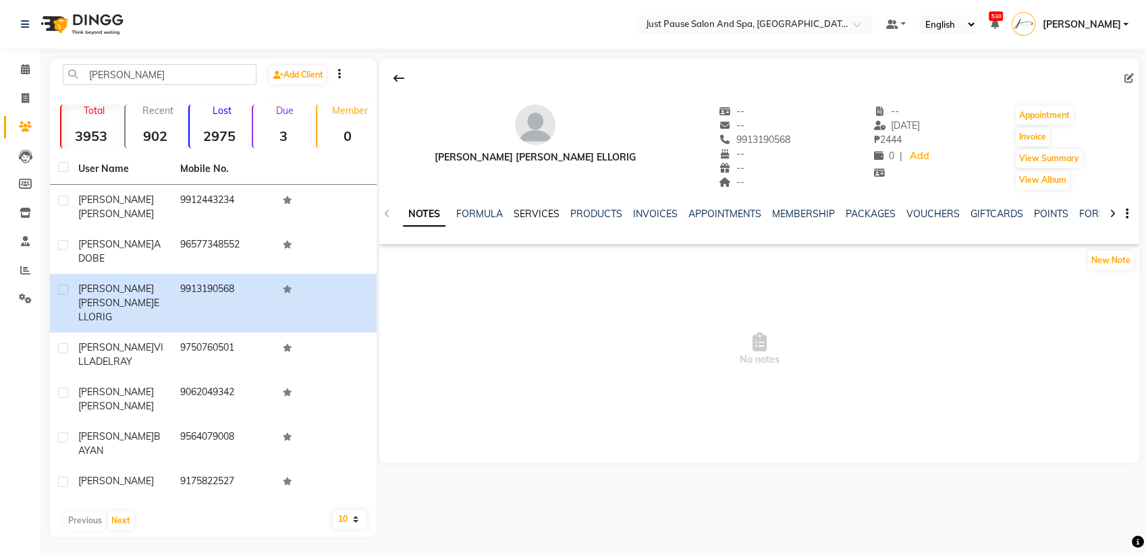
click at [527, 213] on link "SERVICES" at bounding box center [536, 214] width 46 height 12
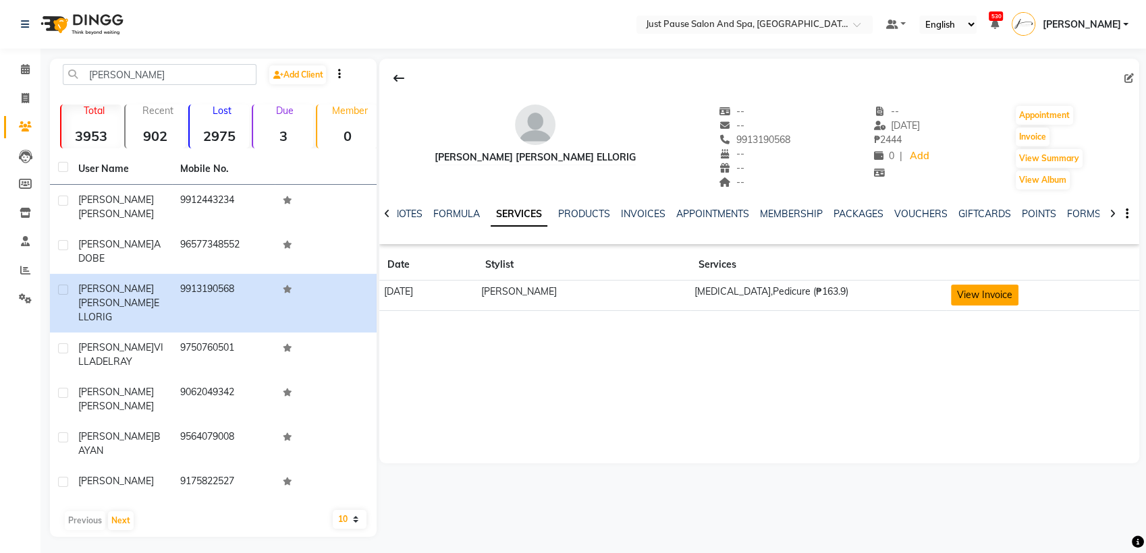
click at [999, 298] on button "View Invoice" at bounding box center [984, 295] width 67 height 21
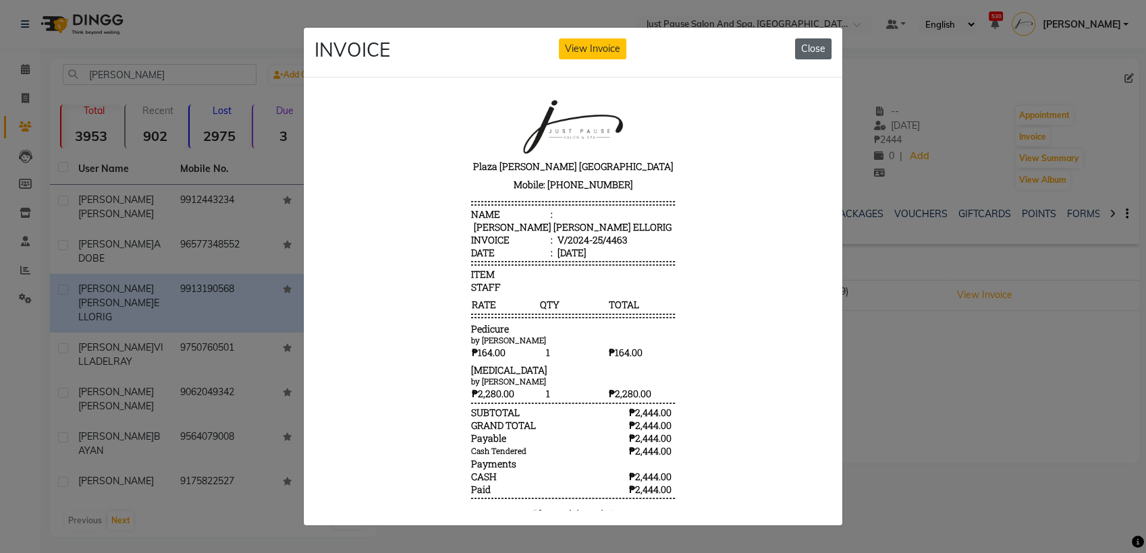
click at [811, 38] on button "Close" at bounding box center [813, 48] width 36 height 21
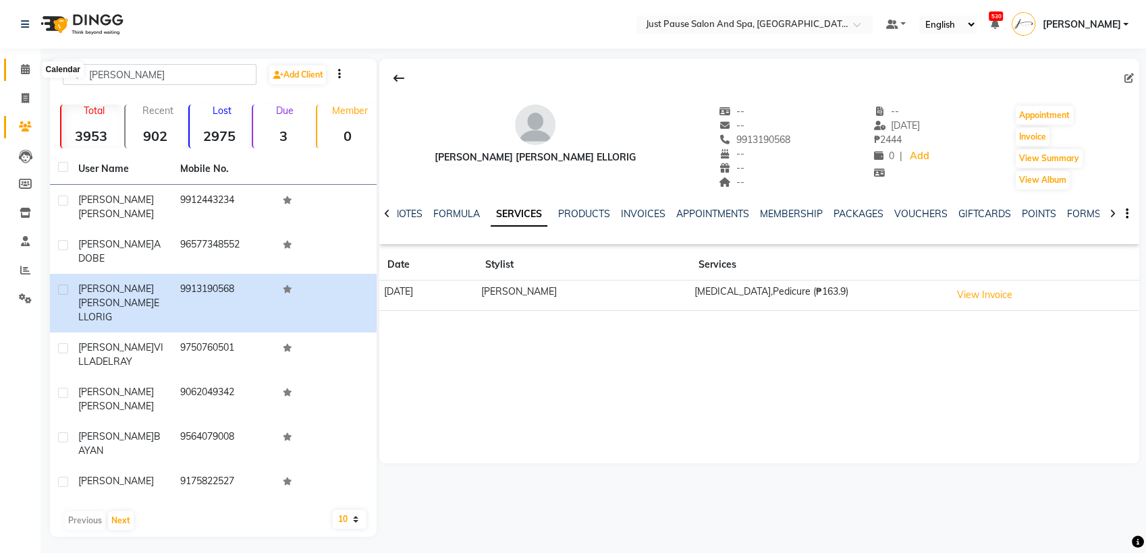
click at [25, 72] on icon at bounding box center [25, 69] width 9 height 10
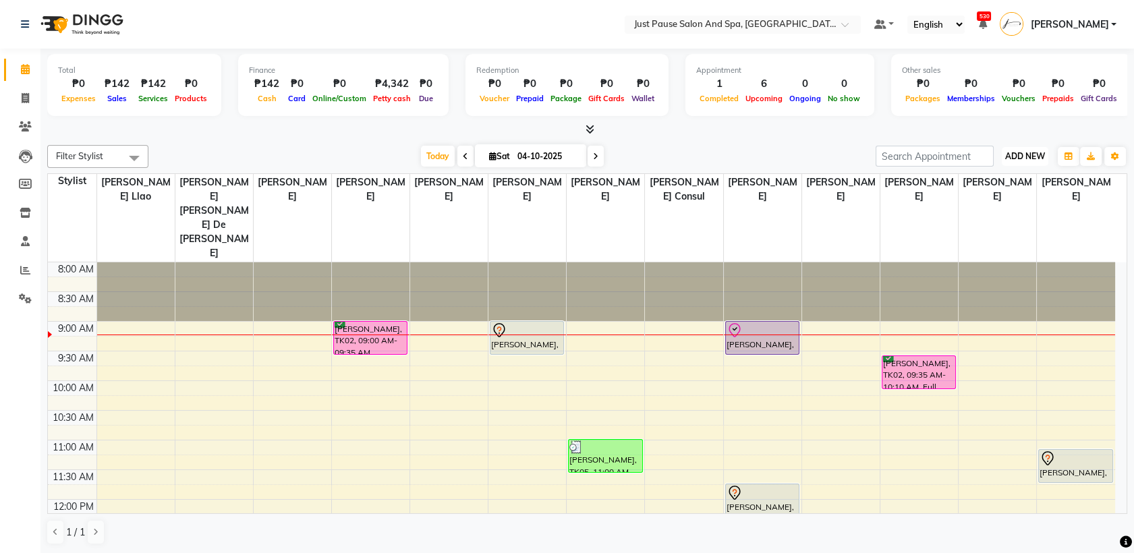
click at [1024, 158] on span "ADD NEW" at bounding box center [1025, 156] width 40 height 10
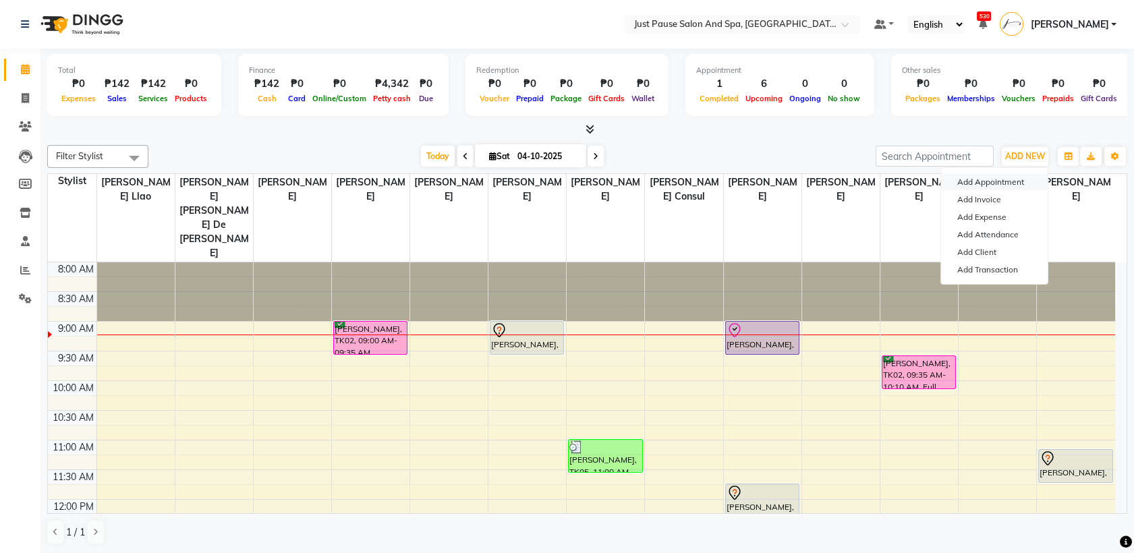
click at [997, 180] on button "Add Appointment" at bounding box center [994, 182] width 107 height 18
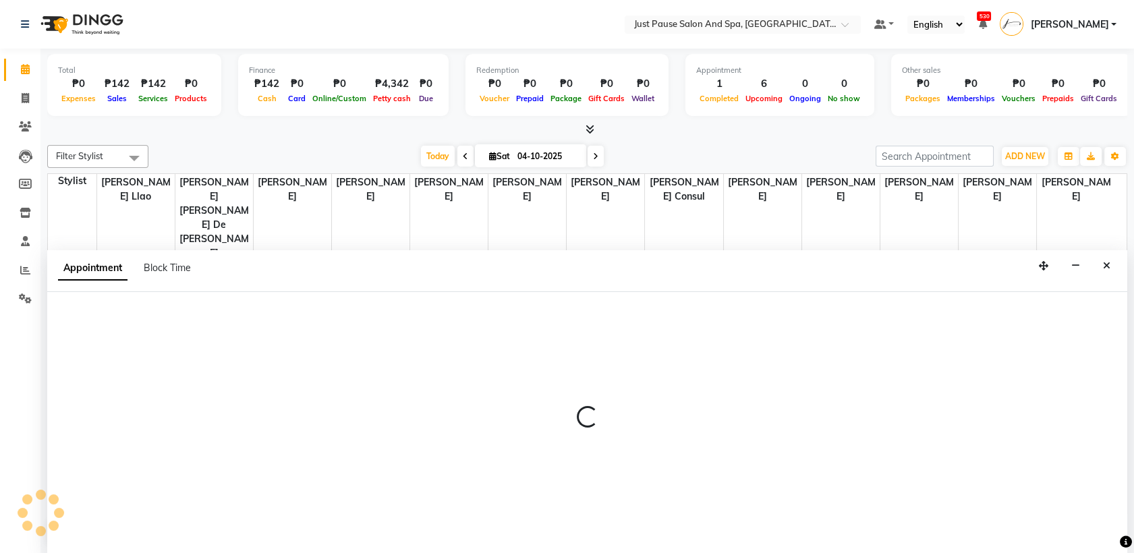
select select "tentative"
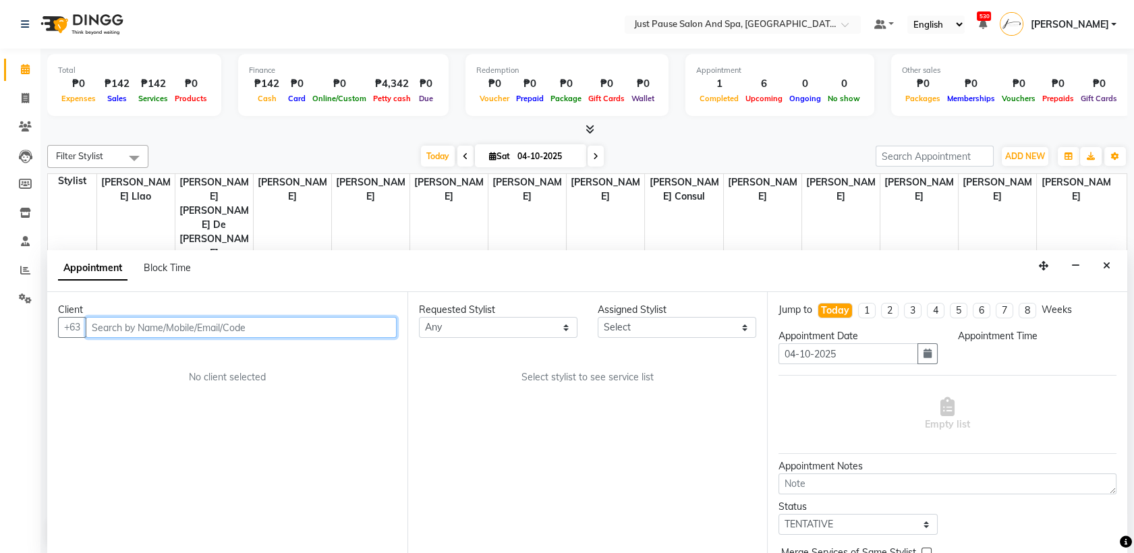
select select "540"
click at [279, 331] on input "text" at bounding box center [241, 327] width 311 height 21
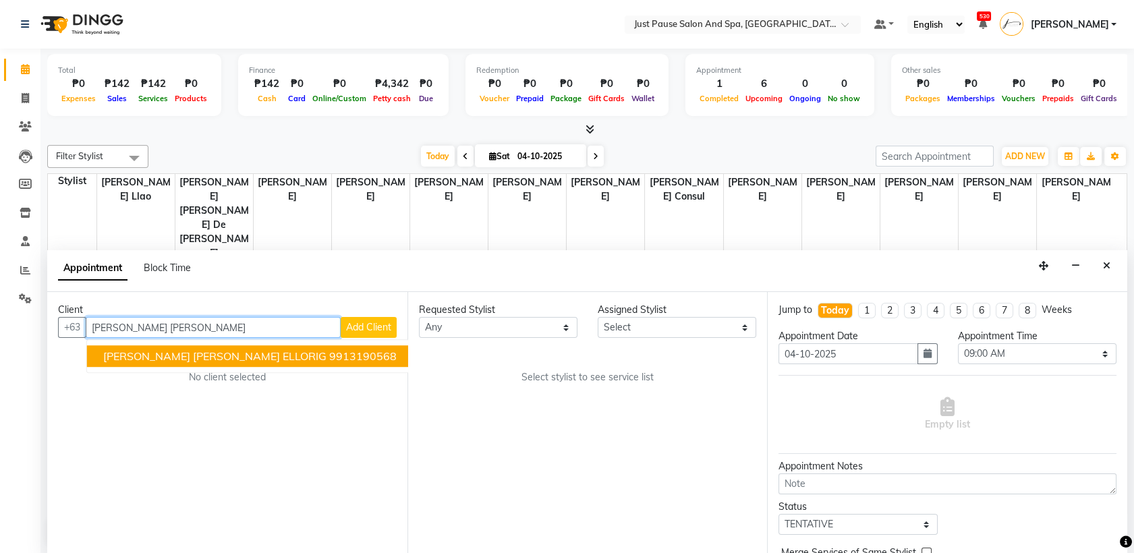
click at [216, 362] on span "[PERSON_NAME] [PERSON_NAME] ELLORIG" at bounding box center [214, 356] width 223 height 13
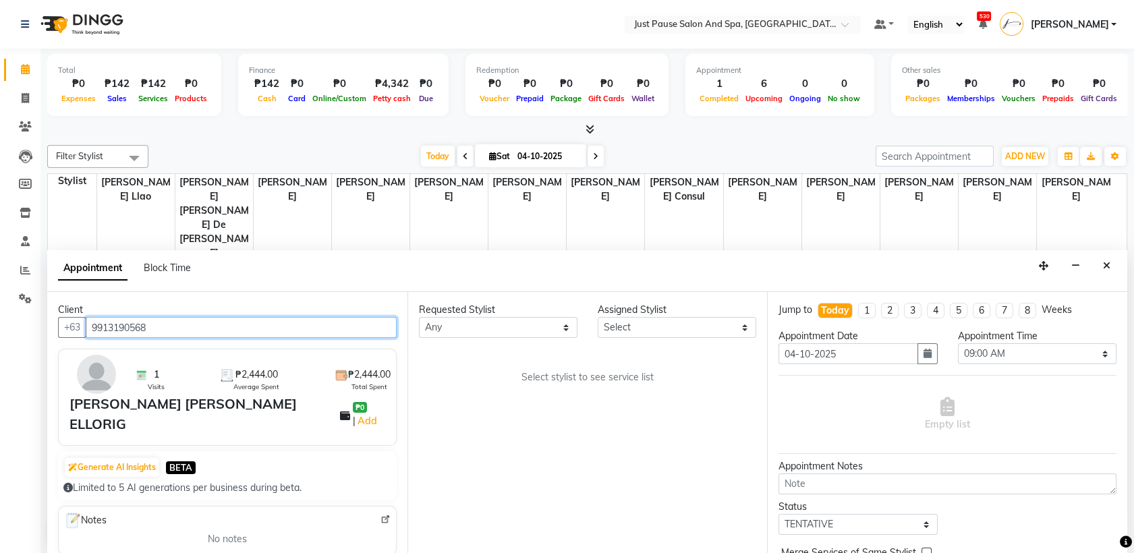
type input "9913190568"
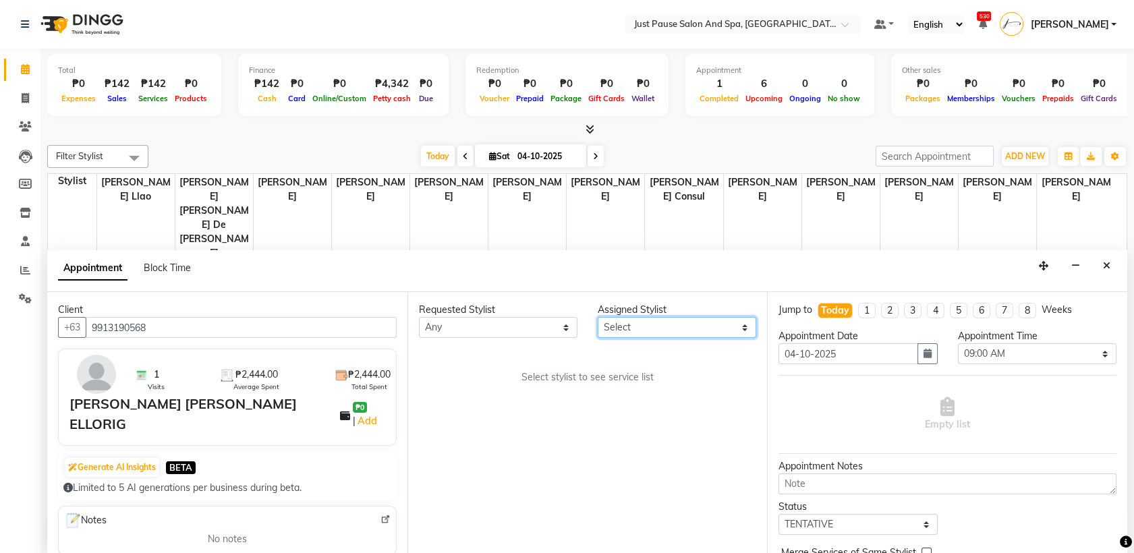
click at [737, 332] on select "Select [PERSON_NAME] [PERSON_NAME] [PERSON_NAME] llao [PERSON_NAME] [PERSON_NAM…" at bounding box center [677, 327] width 159 height 21
select select "30379"
click at [598, 317] on select "Select [PERSON_NAME] [PERSON_NAME] [PERSON_NAME] llao [PERSON_NAME] [PERSON_NAM…" at bounding box center [677, 327] width 159 height 21
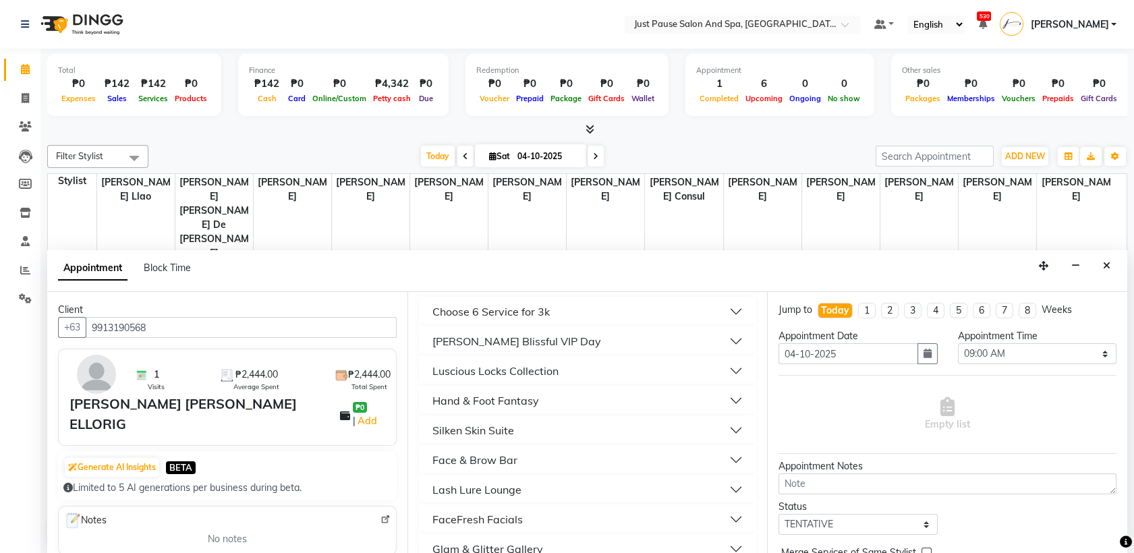
scroll to position [403, 0]
click at [726, 366] on button "Luscious Locks Collection" at bounding box center [587, 368] width 327 height 24
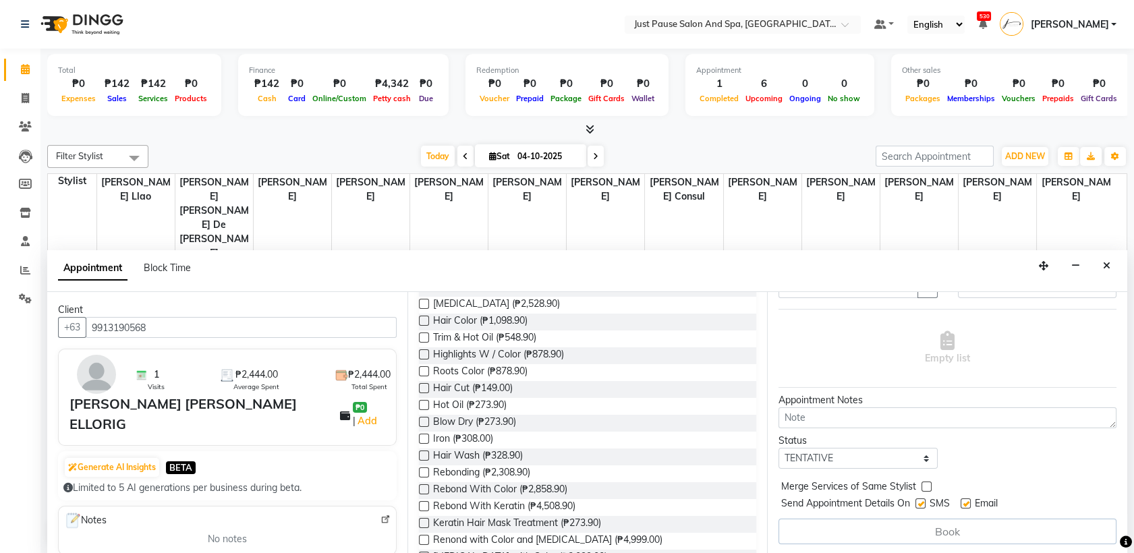
scroll to position [557, 0]
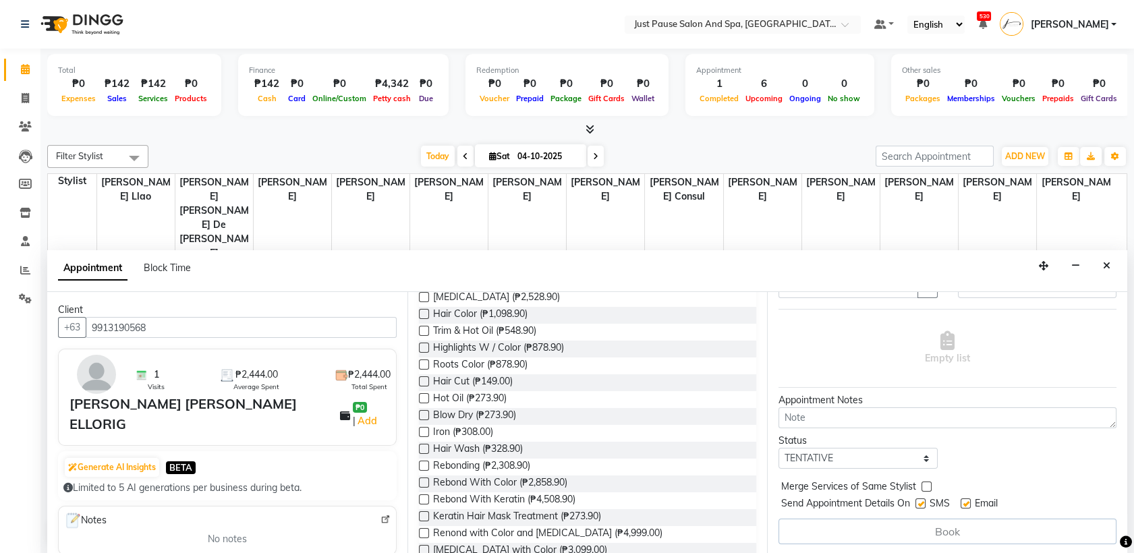
click at [419, 501] on label at bounding box center [424, 500] width 10 height 10
click at [419, 501] on input "checkbox" at bounding box center [423, 501] width 9 height 9
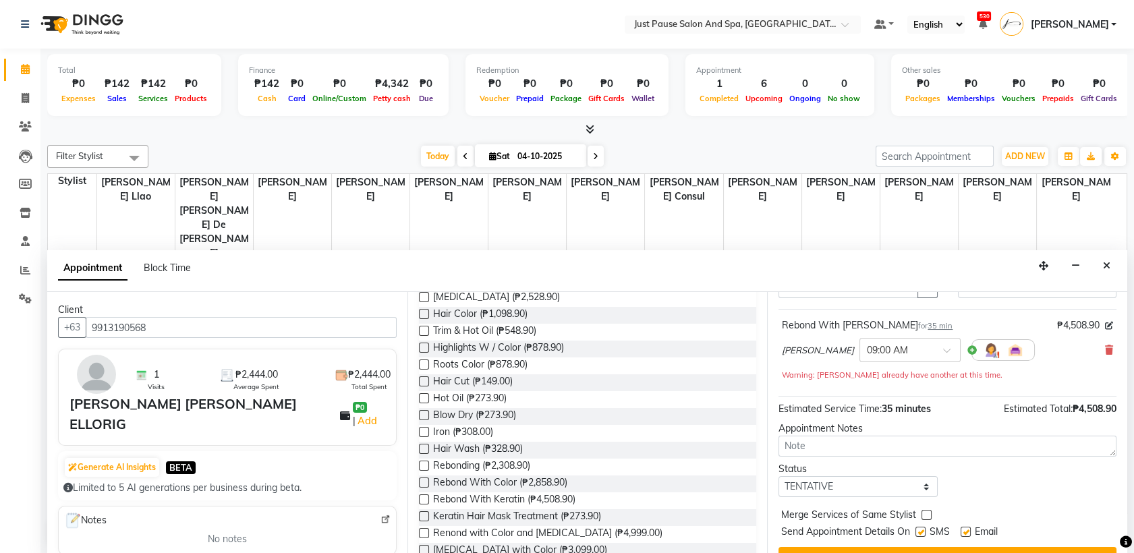
click at [425, 497] on label at bounding box center [424, 500] width 10 height 10
click at [425, 497] on input "checkbox" at bounding box center [423, 501] width 9 height 9
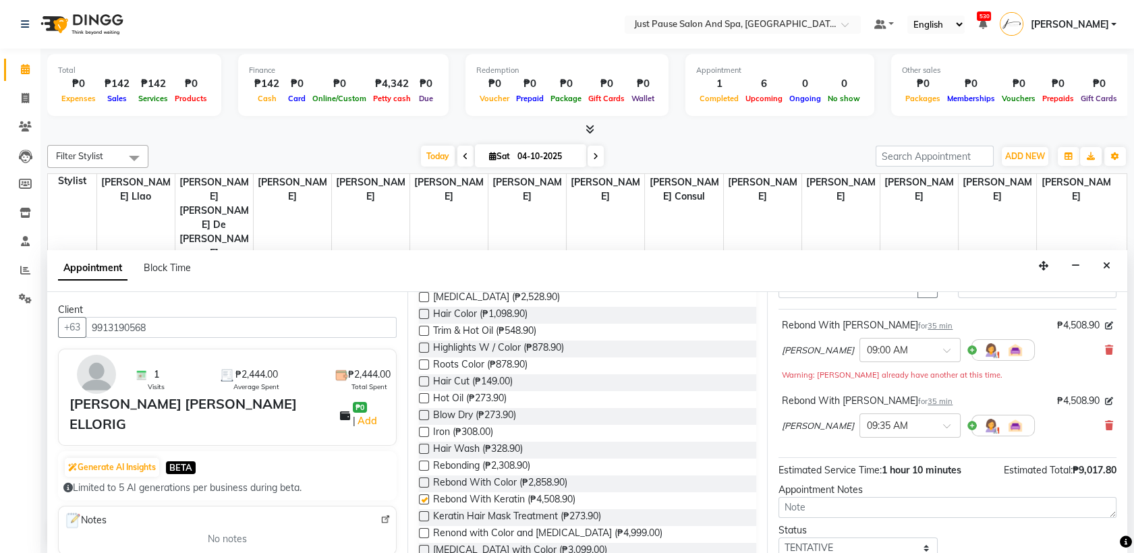
checkbox input "false"
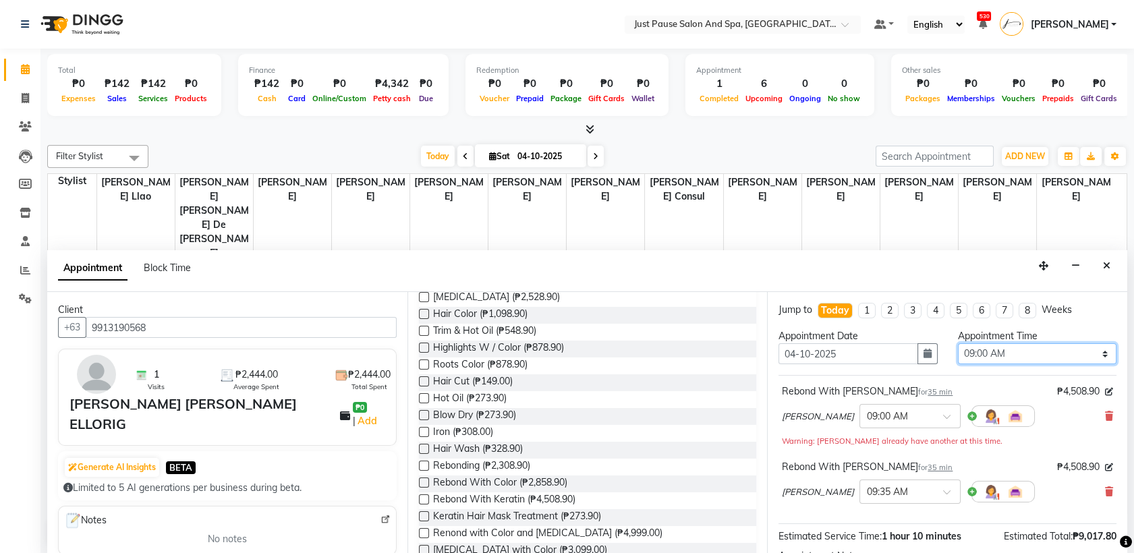
click at [1090, 354] on select "Select 09:00 AM 09:05 AM 09:10 AM 09:15 AM 09:20 AM 09:25 AM 09:30 AM 09:35 AM …" at bounding box center [1037, 353] width 159 height 21
select select "570"
click at [958, 343] on select "Select 09:00 AM 09:05 AM 09:10 AM 09:15 AM 09:20 AM 09:25 AM 09:30 AM 09:35 AM …" at bounding box center [1037, 353] width 159 height 21
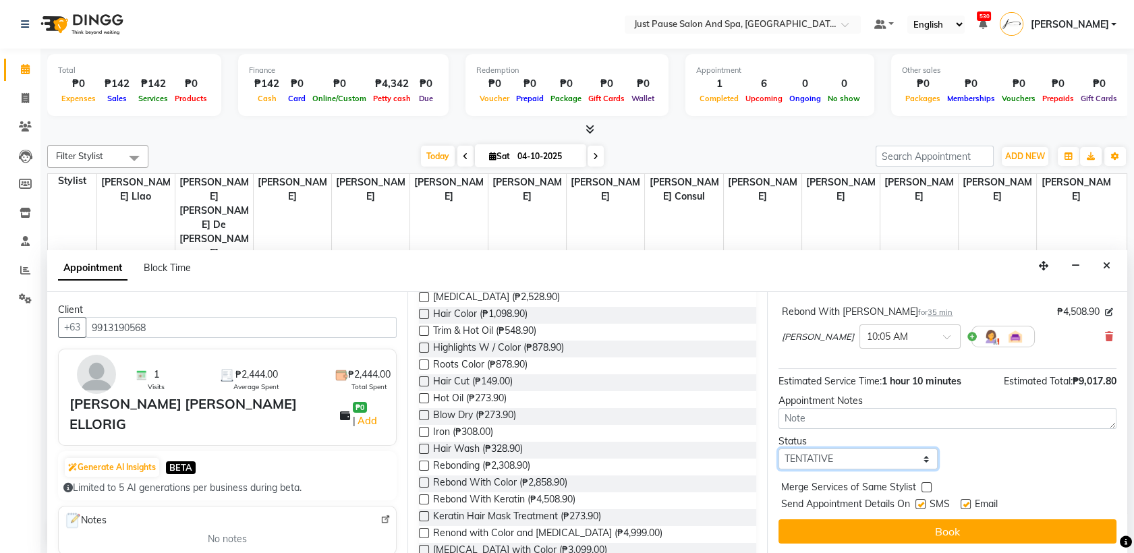
click at [920, 455] on select "Select TENTATIVE CONFIRM CHECK-IN UPCOMING" at bounding box center [858, 459] width 159 height 21
select select "check-in"
click at [779, 449] on select "Select TENTATIVE CONFIRM CHECK-IN UPCOMING" at bounding box center [858, 459] width 159 height 21
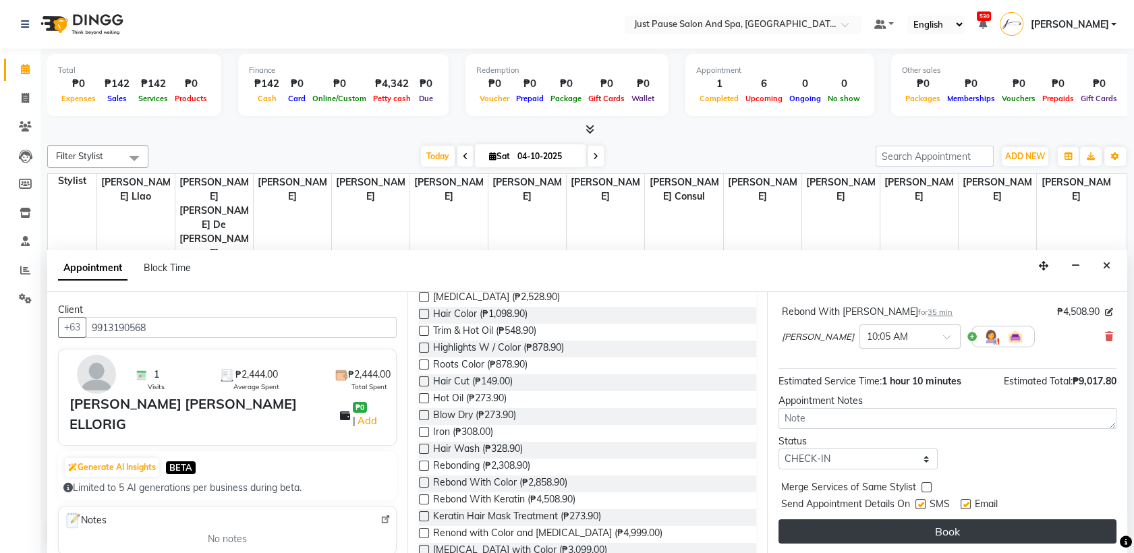
click at [939, 531] on button "Book" at bounding box center [948, 532] width 338 height 24
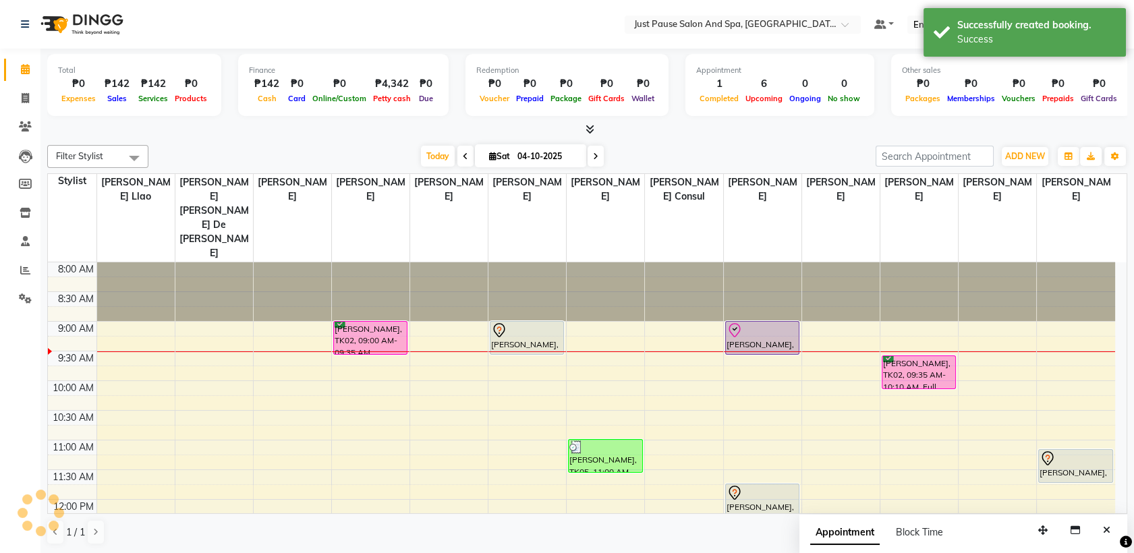
scroll to position [0, 0]
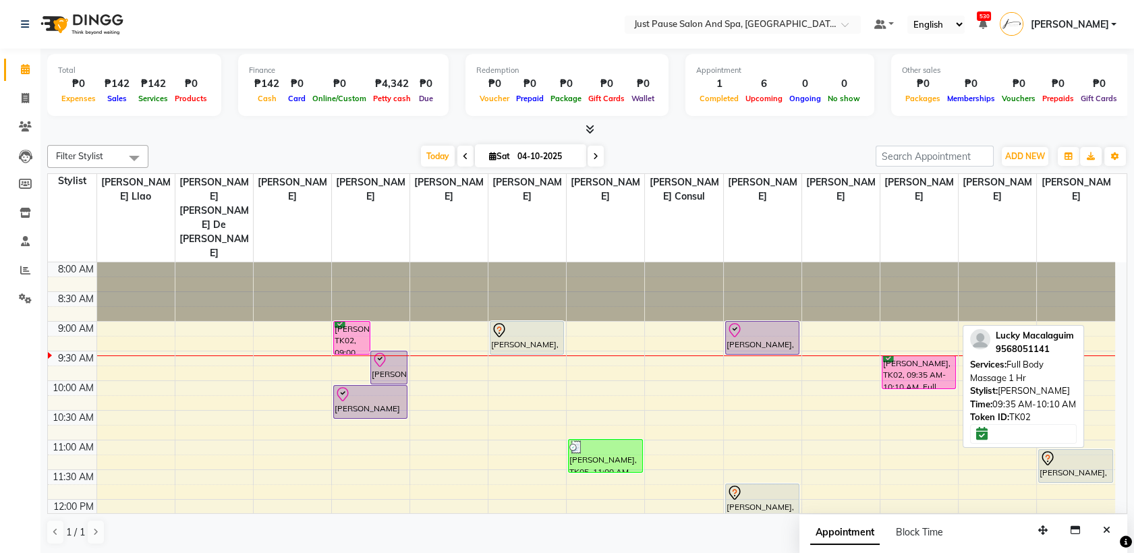
click at [915, 356] on div "[PERSON_NAME], TK02, 09:35 AM-10:10 AM, Full Body Massage 1 Hr" at bounding box center [919, 372] width 73 height 32
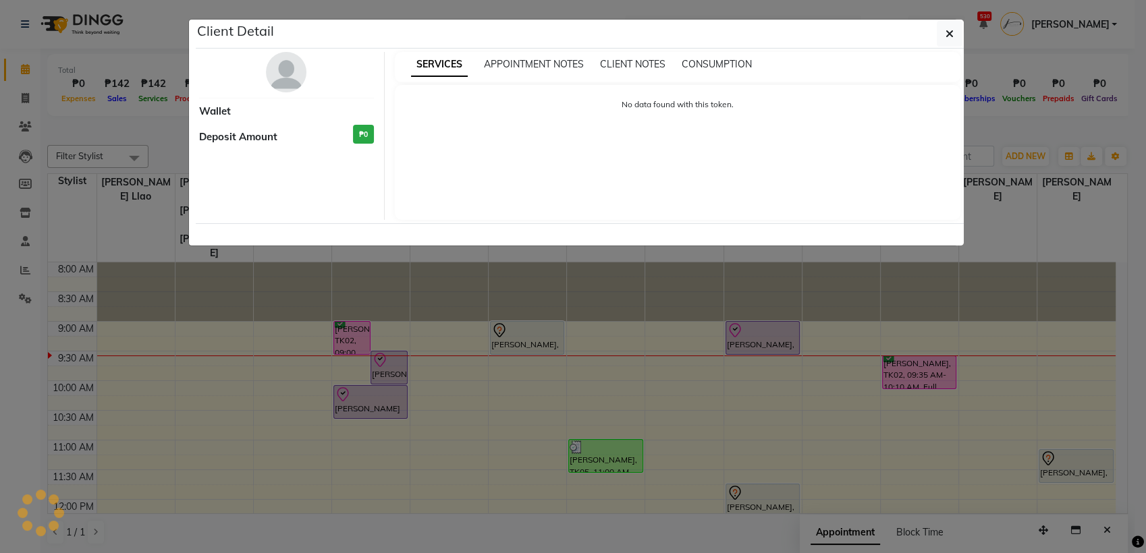
select select "6"
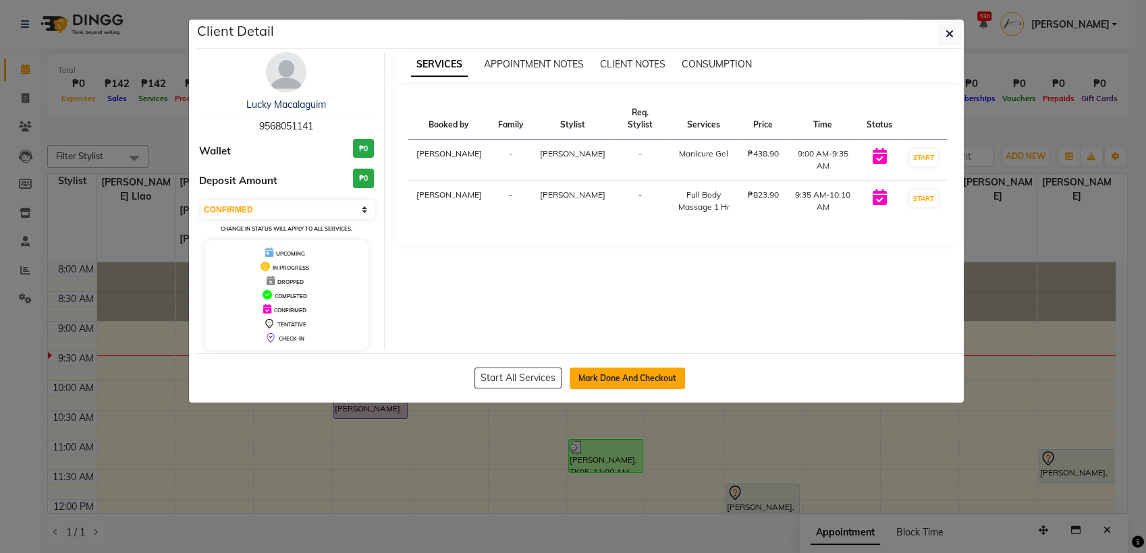
click at [632, 381] on button "Mark Done And Checkout" at bounding box center [626, 379] width 115 height 22
select select "service"
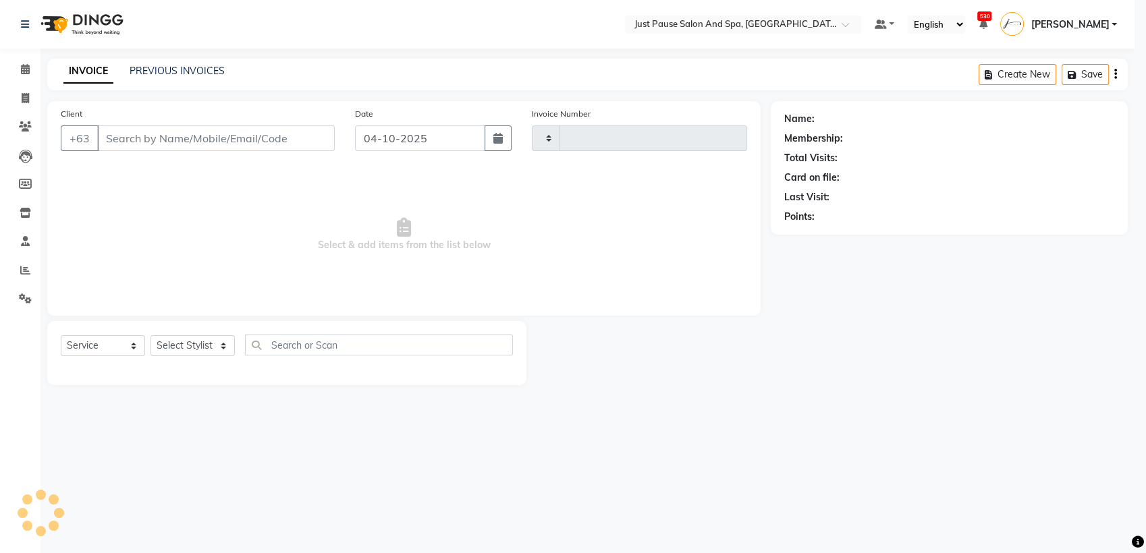
type input "2979"
select select "4927"
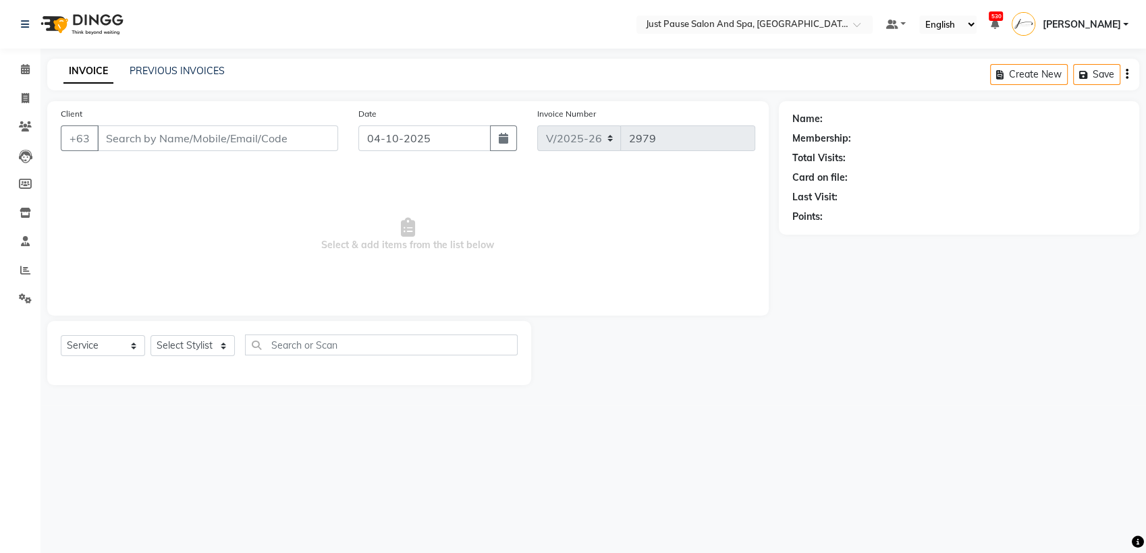
select select "G"
select select "30379"
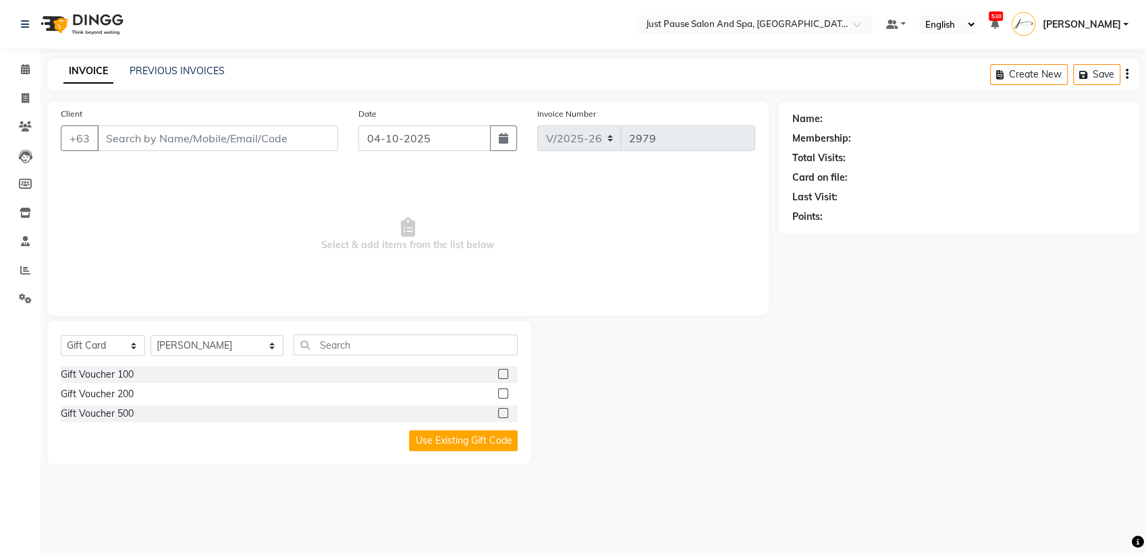
type input "9568051141"
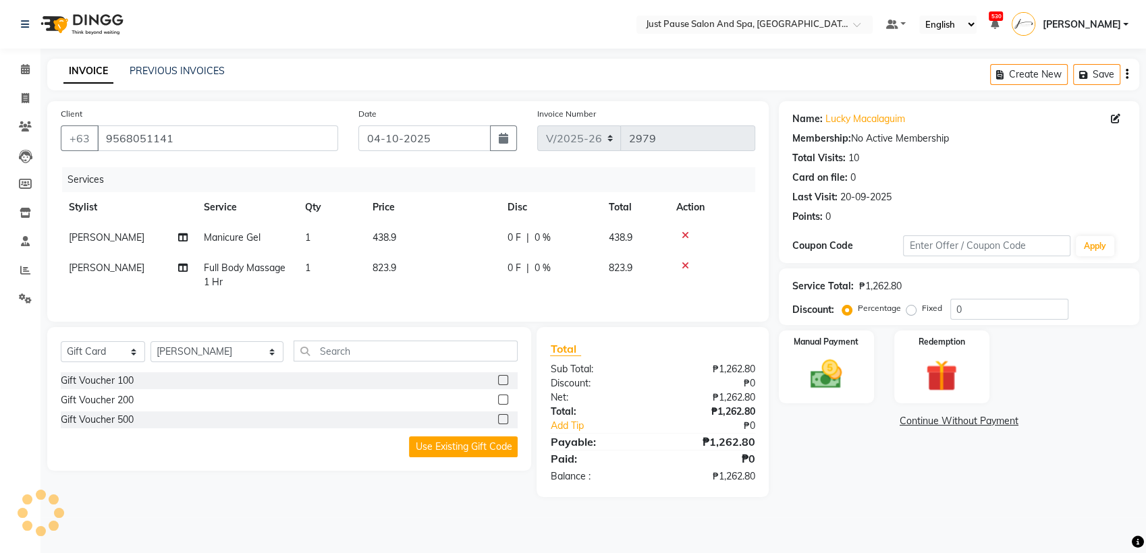
click at [423, 240] on td "438.9" at bounding box center [431, 238] width 135 height 30
select select "30379"
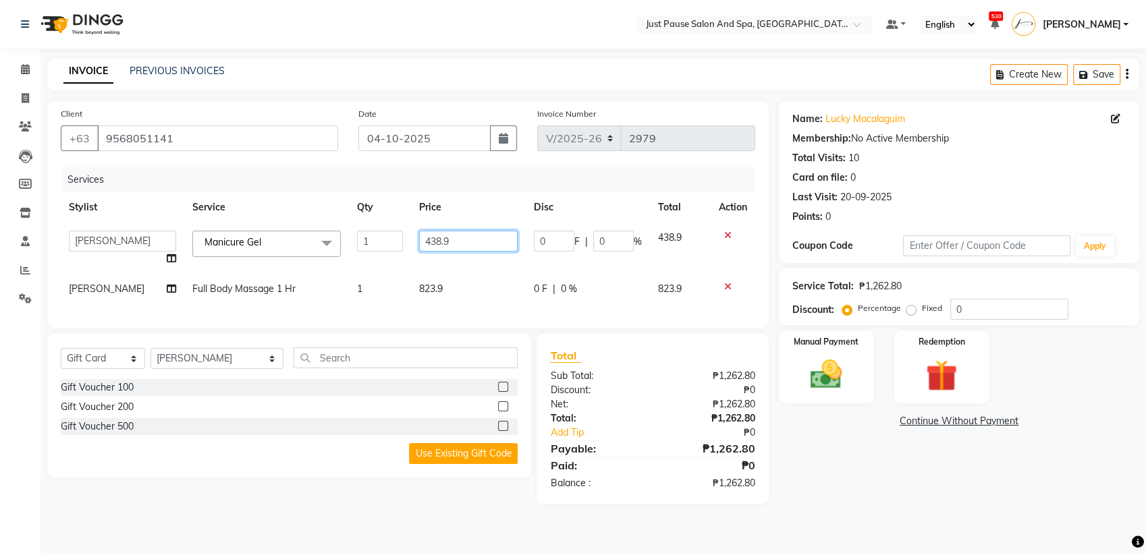
click at [467, 248] on input "438.9" at bounding box center [468, 241] width 99 height 21
type input "439"
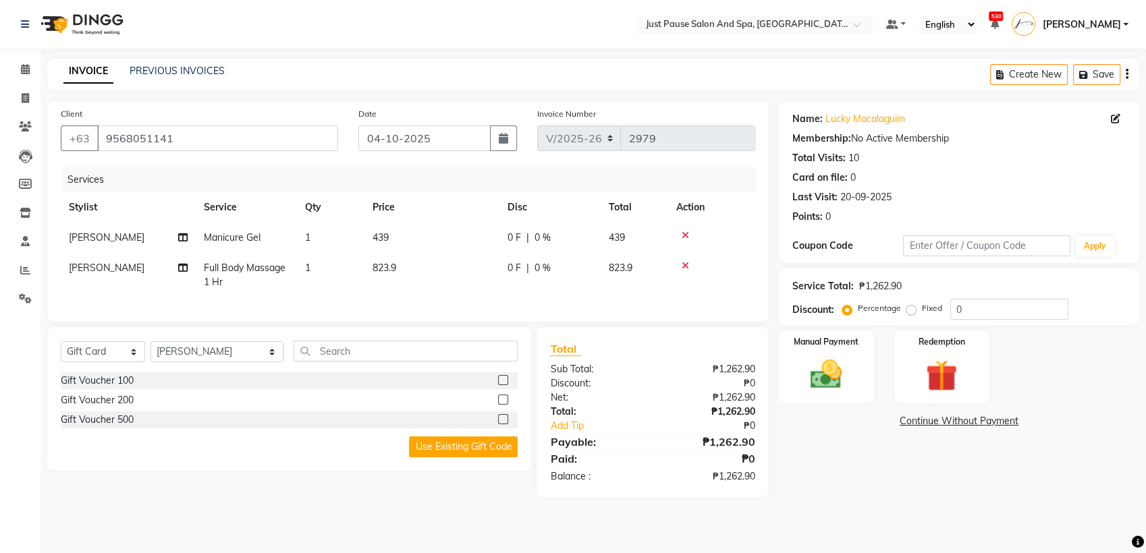
click at [449, 293] on td "823.9" at bounding box center [431, 275] width 135 height 45
select select "53172"
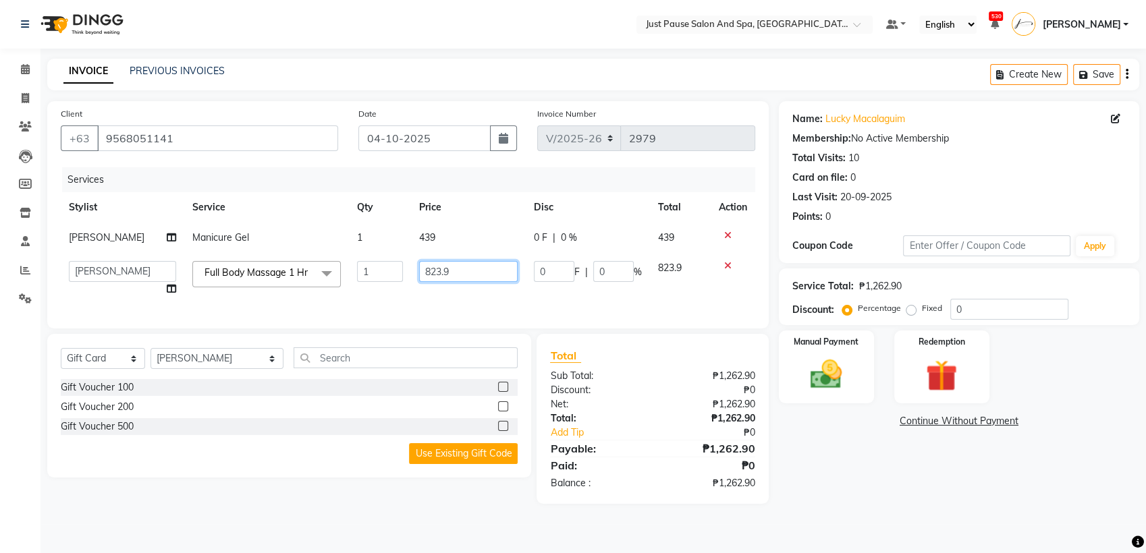
click at [472, 282] on input "823.9" at bounding box center [468, 271] width 99 height 21
type input "824"
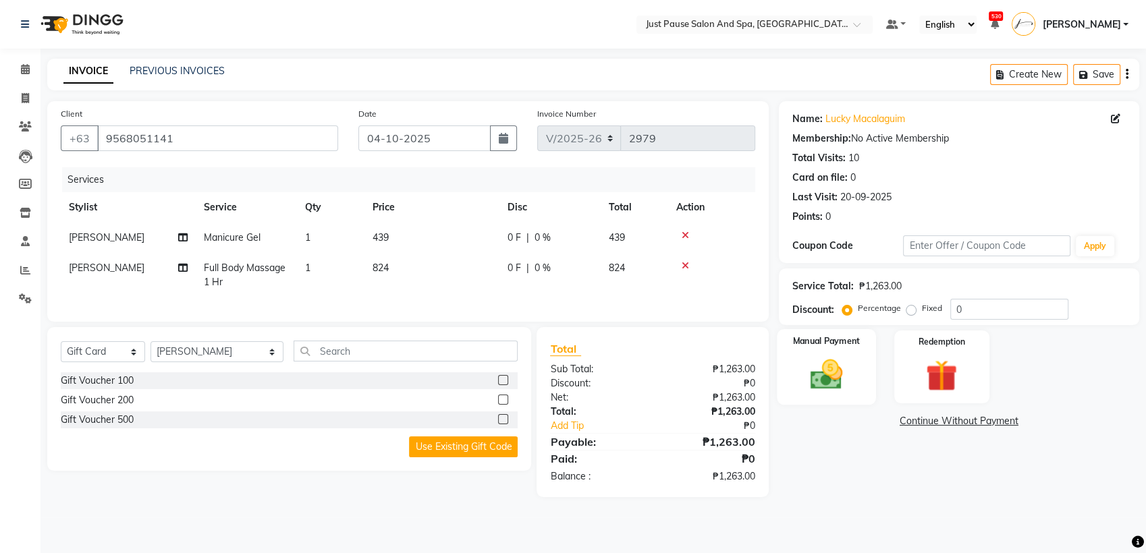
click at [831, 375] on img at bounding box center [826, 375] width 53 height 38
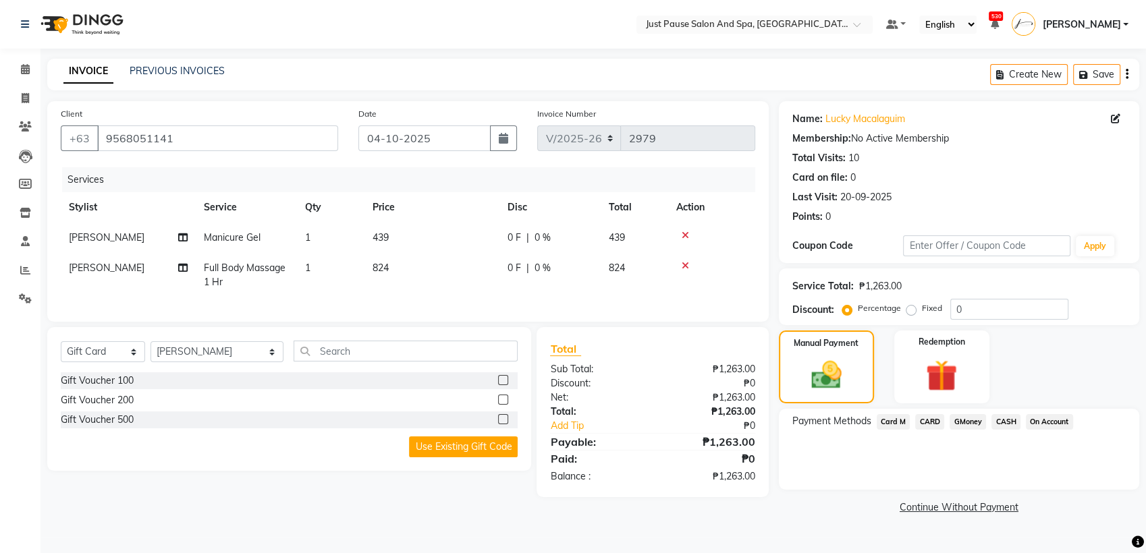
click at [1005, 418] on span "CASH" at bounding box center [1005, 422] width 29 height 16
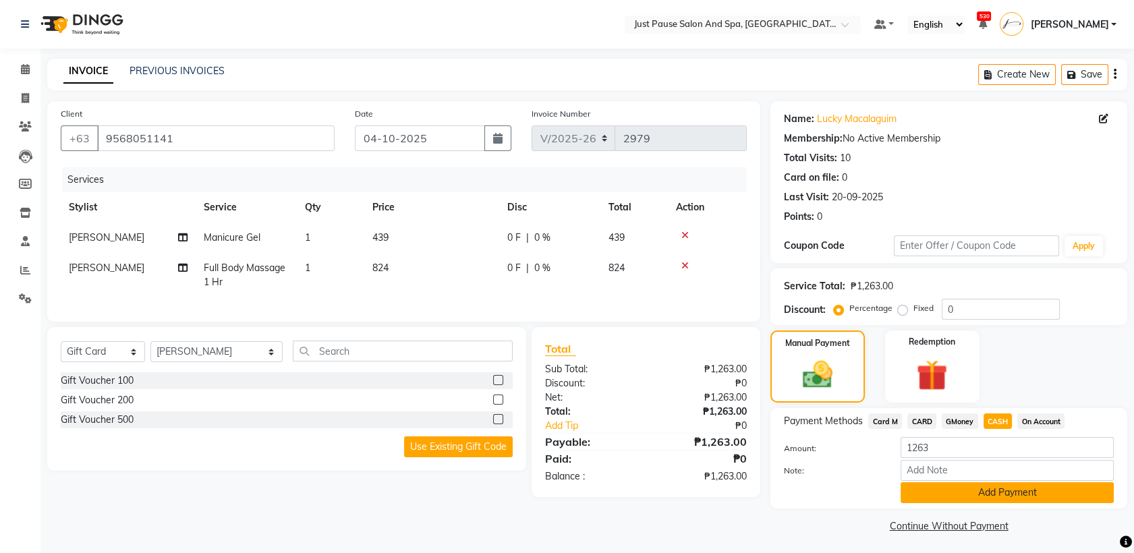
click at [1060, 491] on button "Add Payment" at bounding box center [1007, 492] width 213 height 21
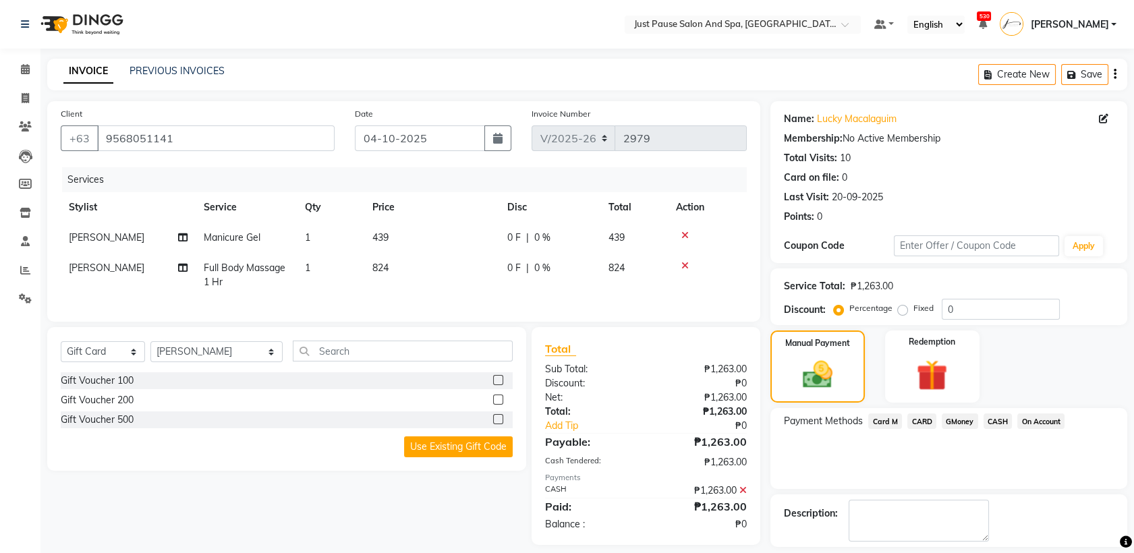
scroll to position [59, 0]
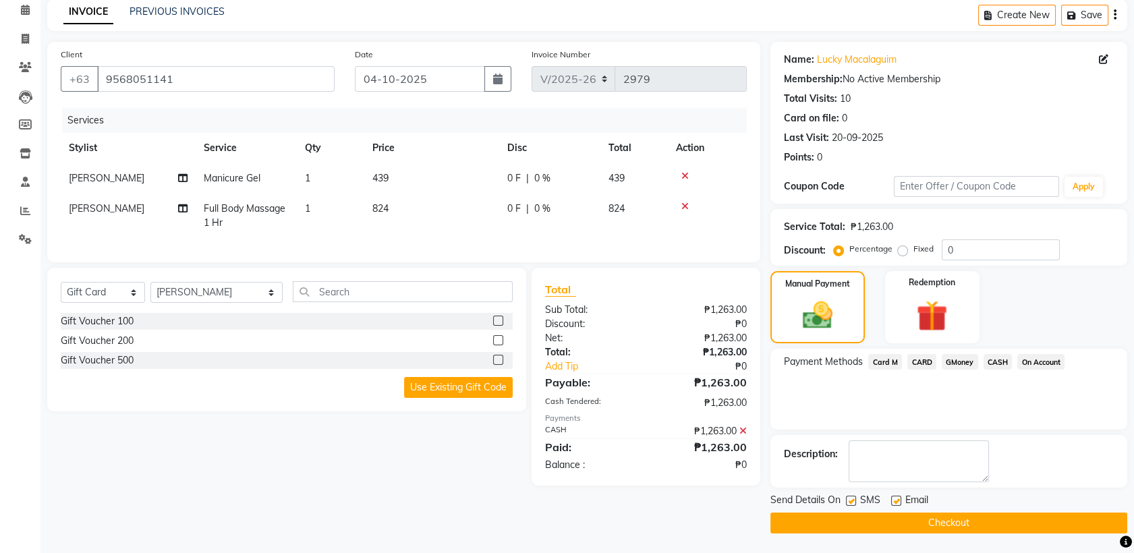
click at [970, 528] on button "Checkout" at bounding box center [949, 523] width 357 height 21
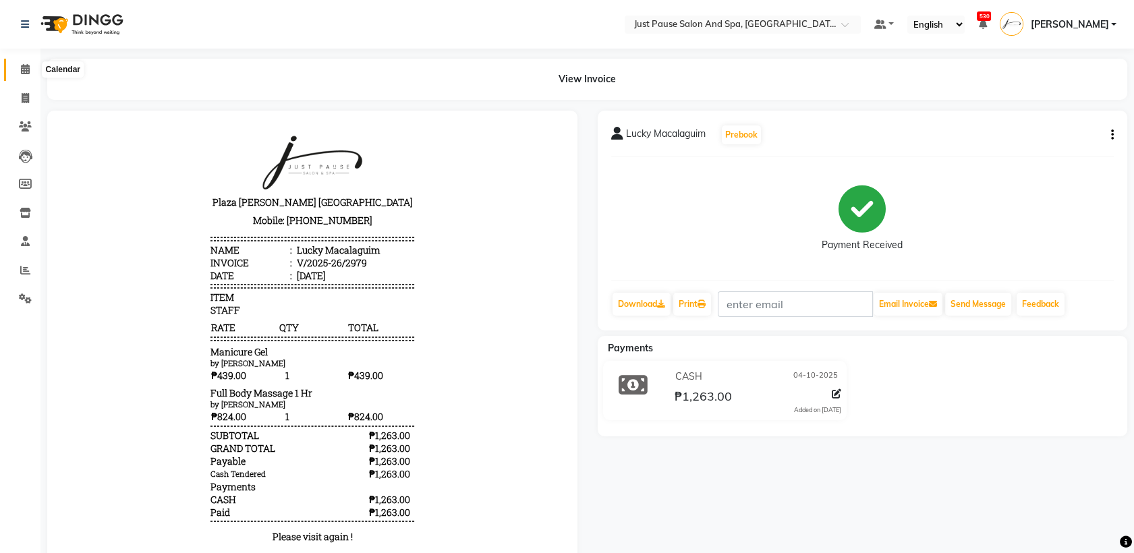
click at [22, 67] on icon at bounding box center [25, 69] width 9 height 10
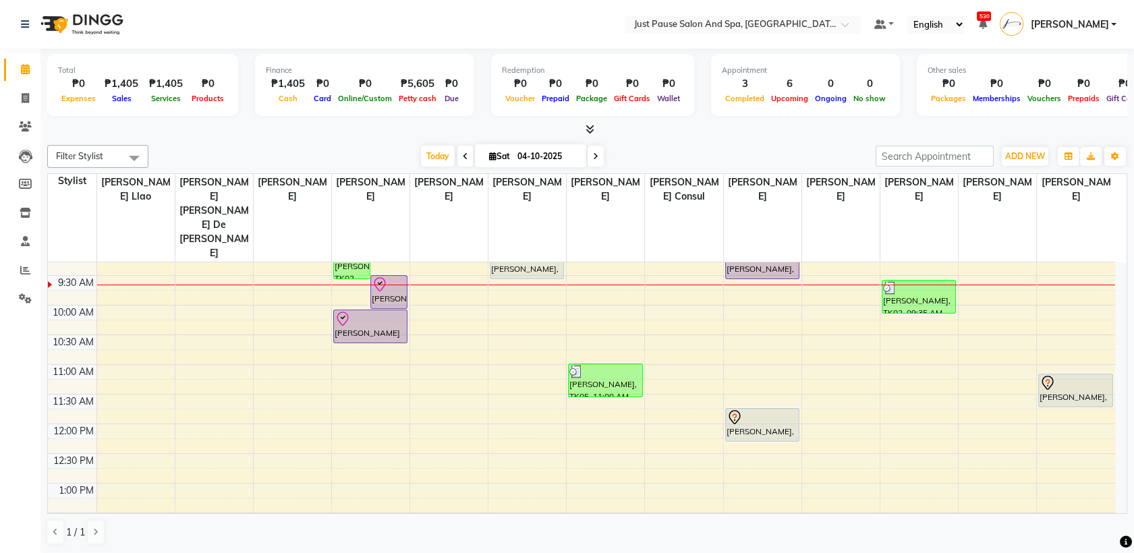
scroll to position [69, 0]
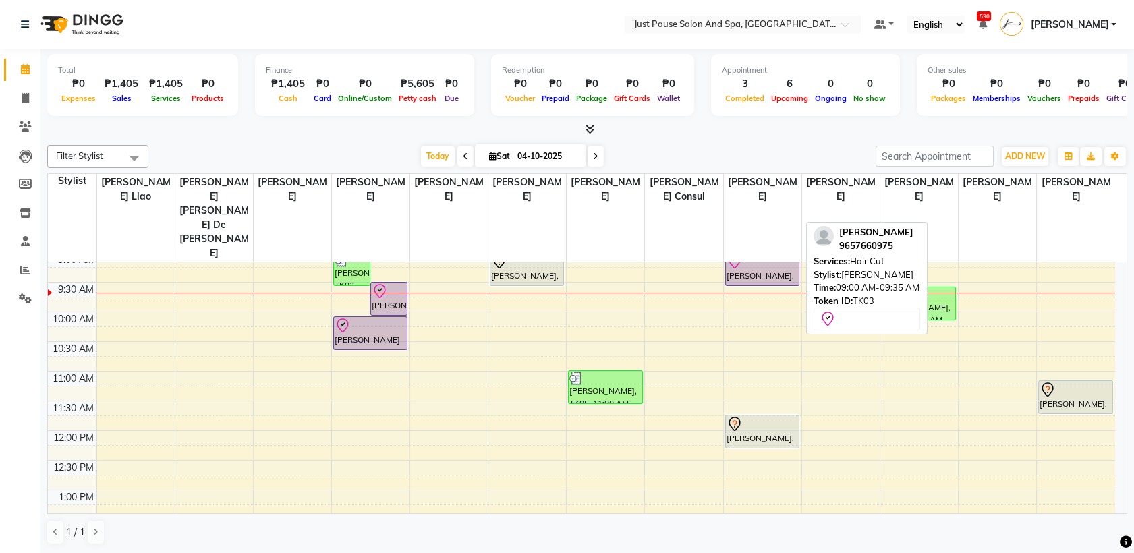
click at [787, 254] on div at bounding box center [763, 262] width 72 height 16
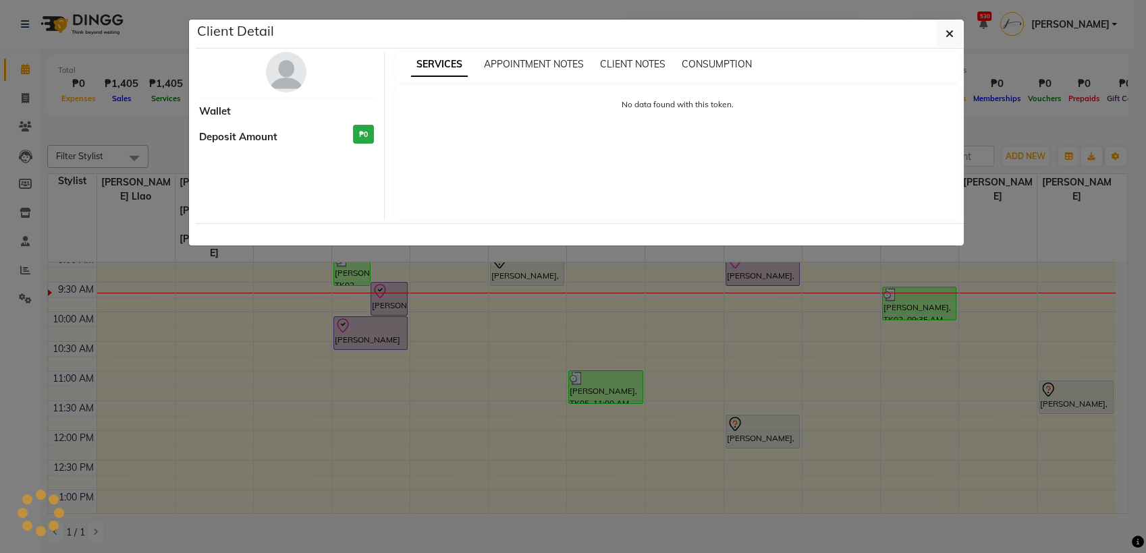
select select "8"
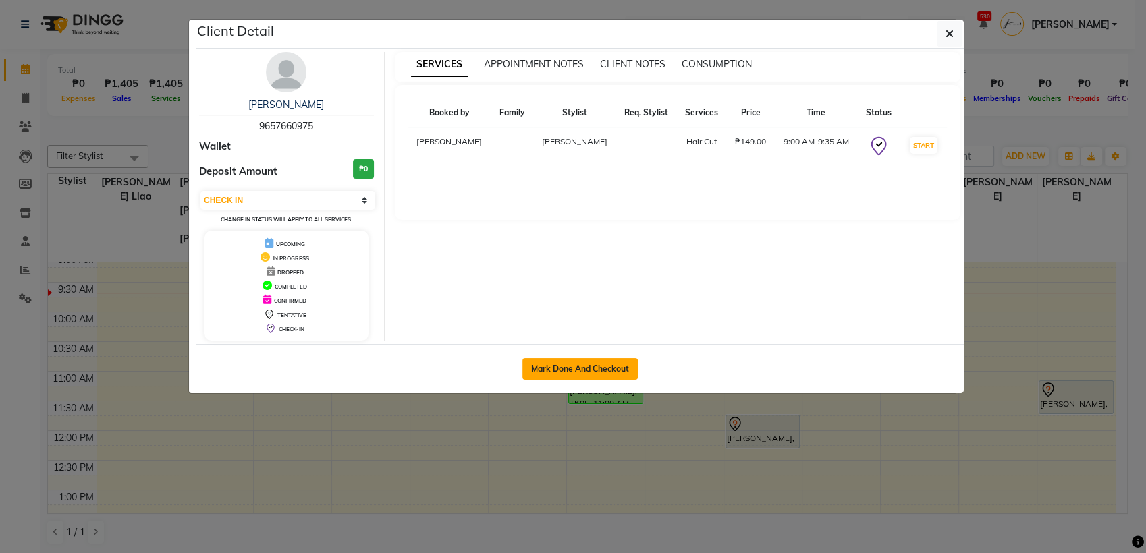
click at [564, 368] on button "Mark Done And Checkout" at bounding box center [579, 369] width 115 height 22
select select "service"
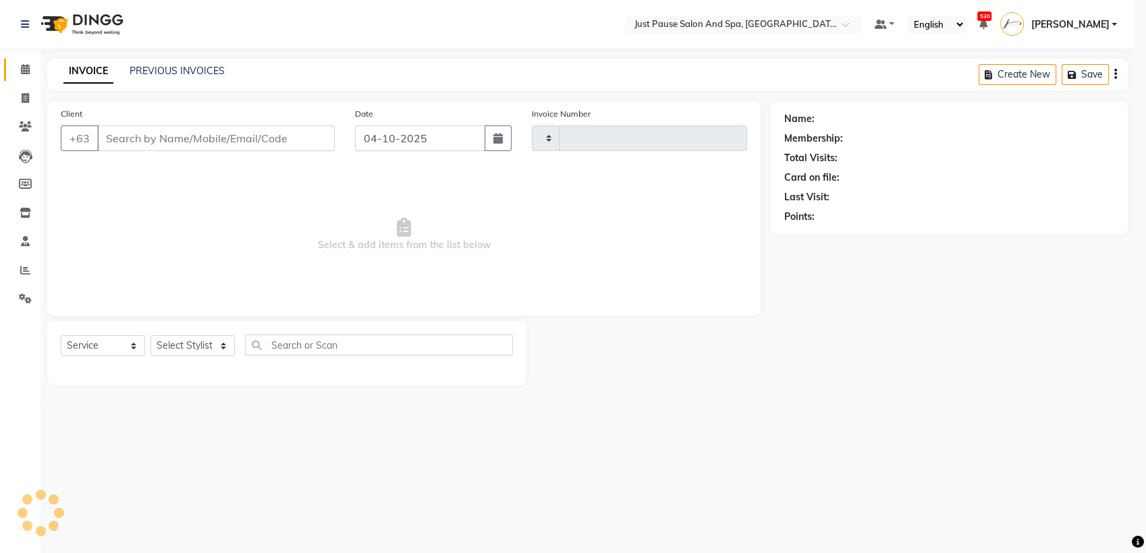
type input "2980"
select select "4927"
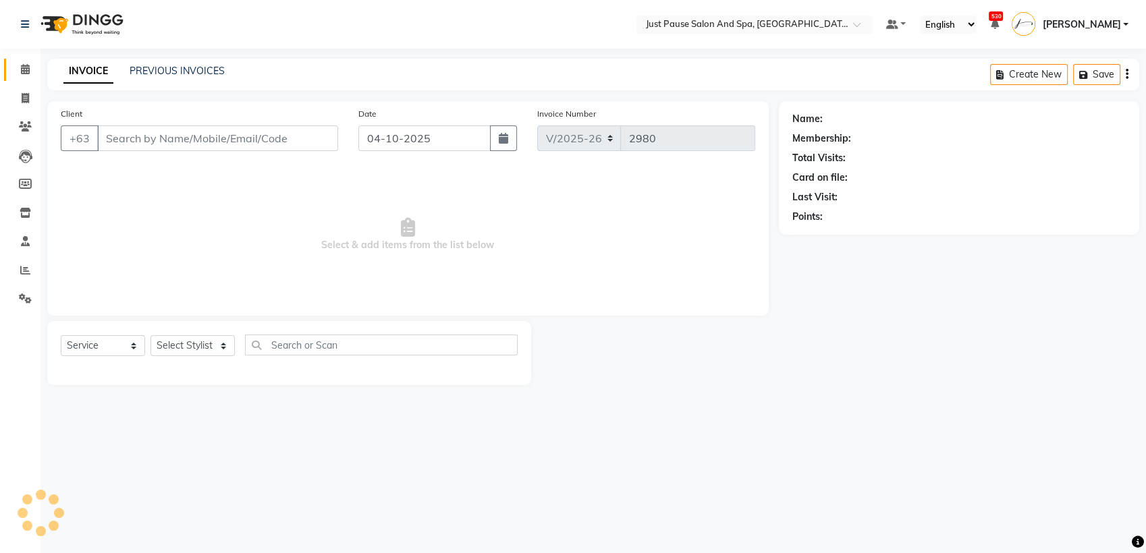
select select "G"
select select "30379"
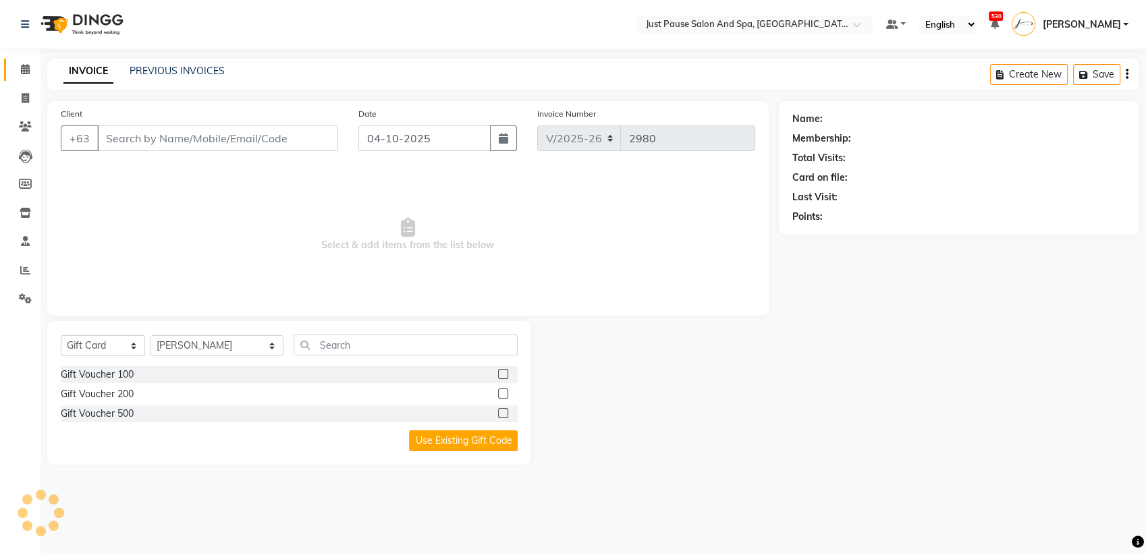
type input "9657660975"
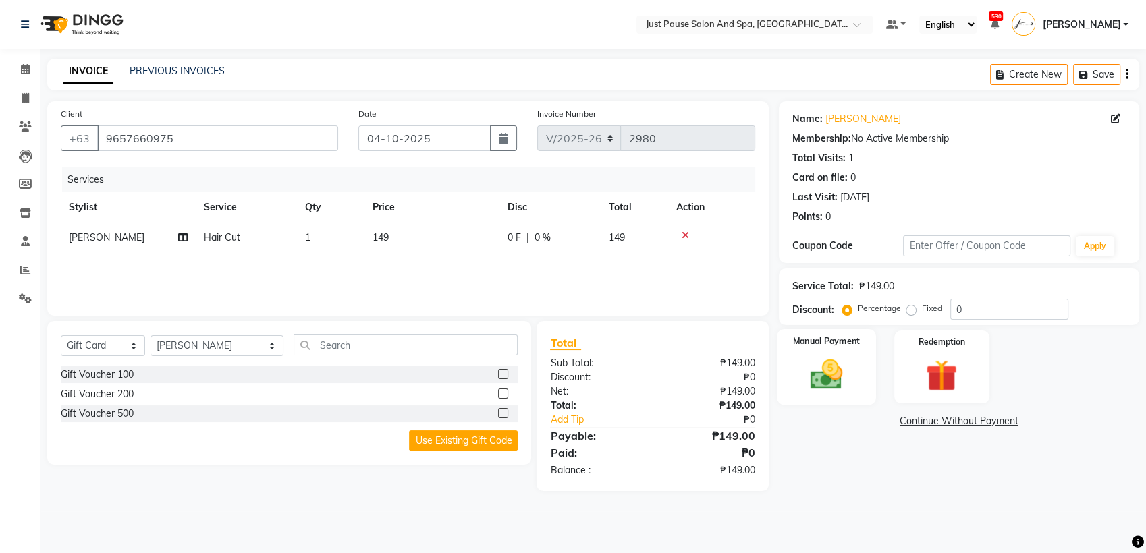
click at [832, 395] on div "Manual Payment" at bounding box center [826, 367] width 99 height 76
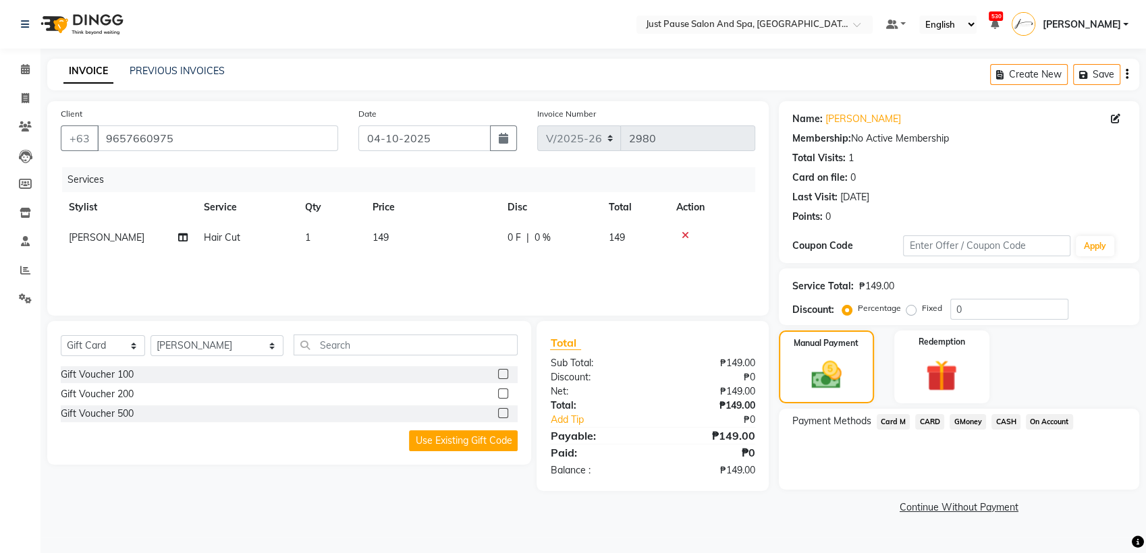
click at [1004, 424] on span "CASH" at bounding box center [1005, 422] width 29 height 16
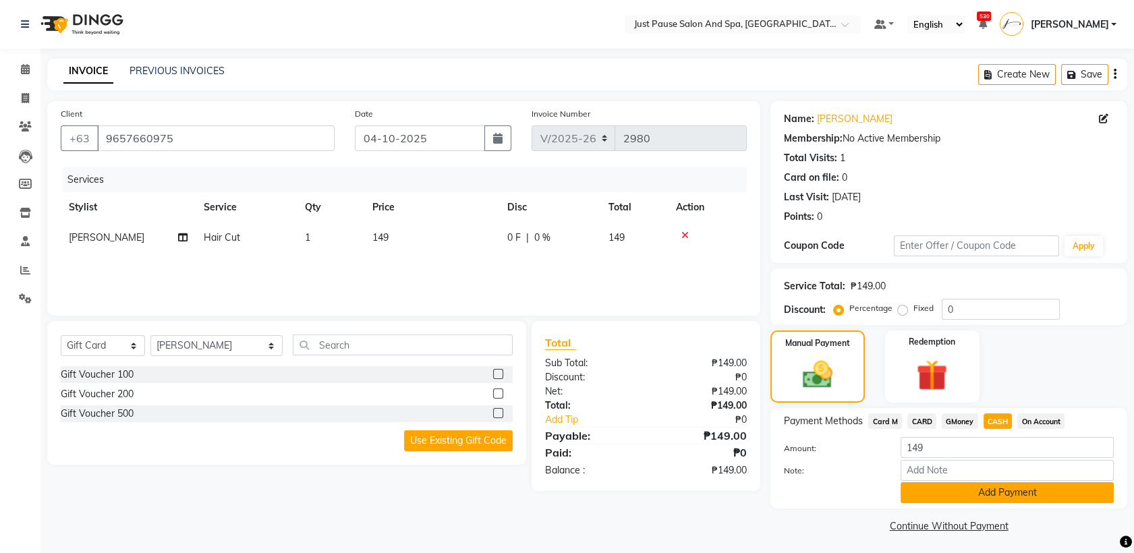
click at [1065, 496] on button "Add Payment" at bounding box center [1007, 492] width 213 height 21
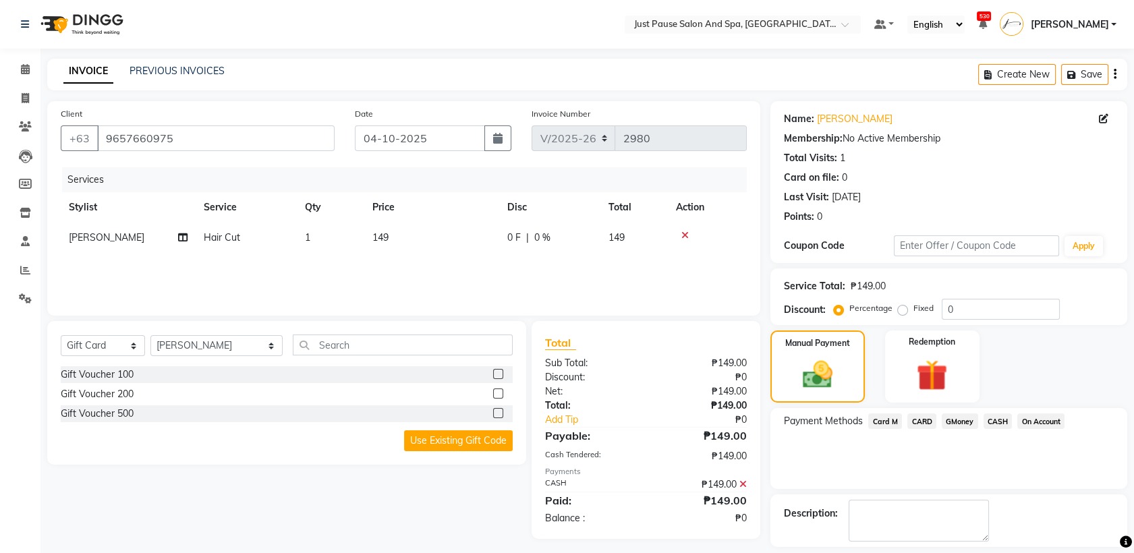
scroll to position [59, 0]
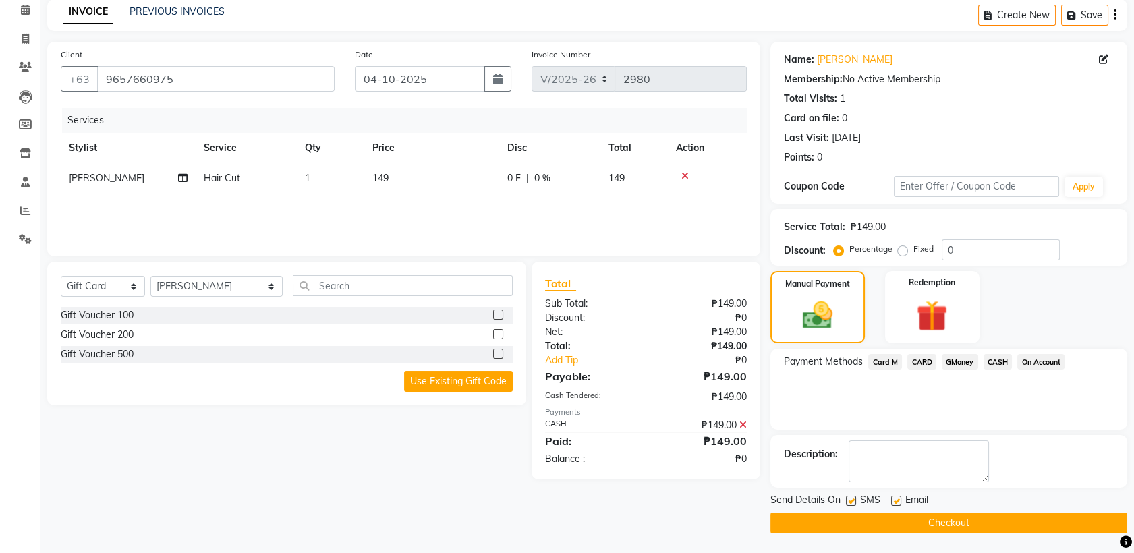
click at [1020, 525] on button "Checkout" at bounding box center [949, 523] width 357 height 21
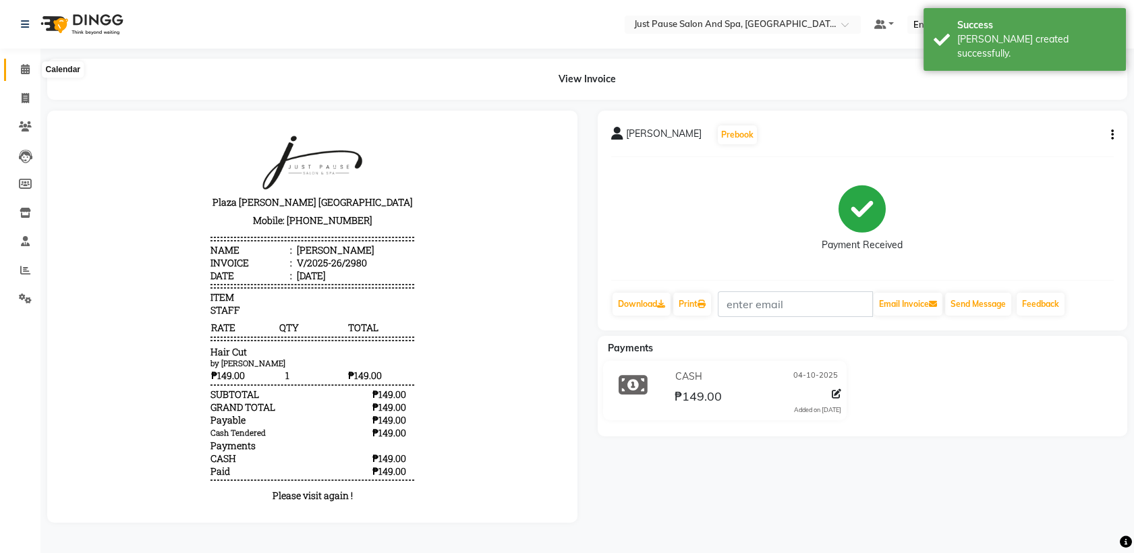
click at [28, 72] on icon at bounding box center [25, 69] width 9 height 10
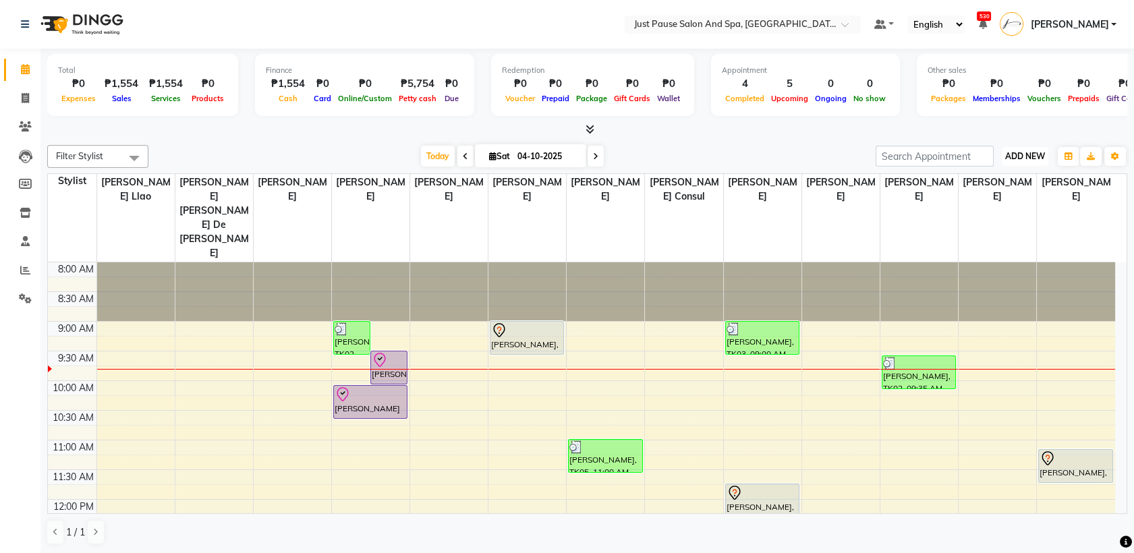
click at [1016, 154] on span "ADD NEW" at bounding box center [1025, 156] width 40 height 10
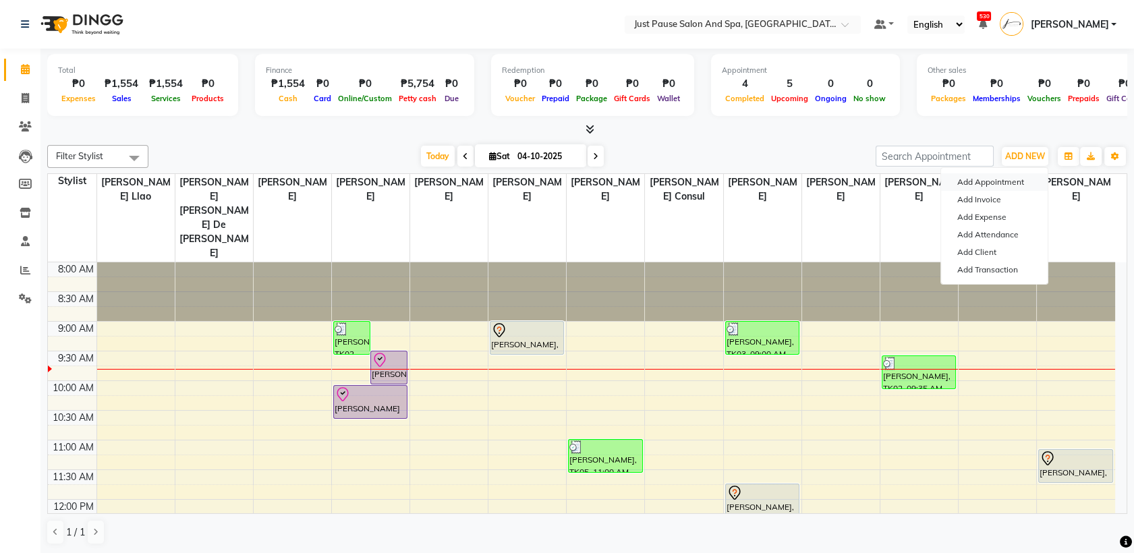
click at [984, 181] on button "Add Appointment" at bounding box center [994, 182] width 107 height 18
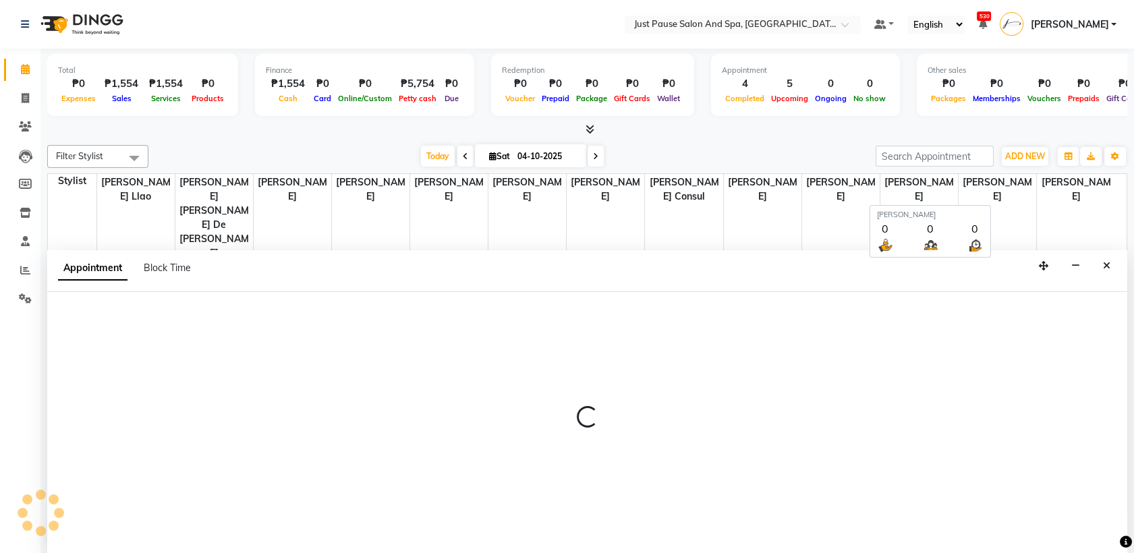
select select "tentative"
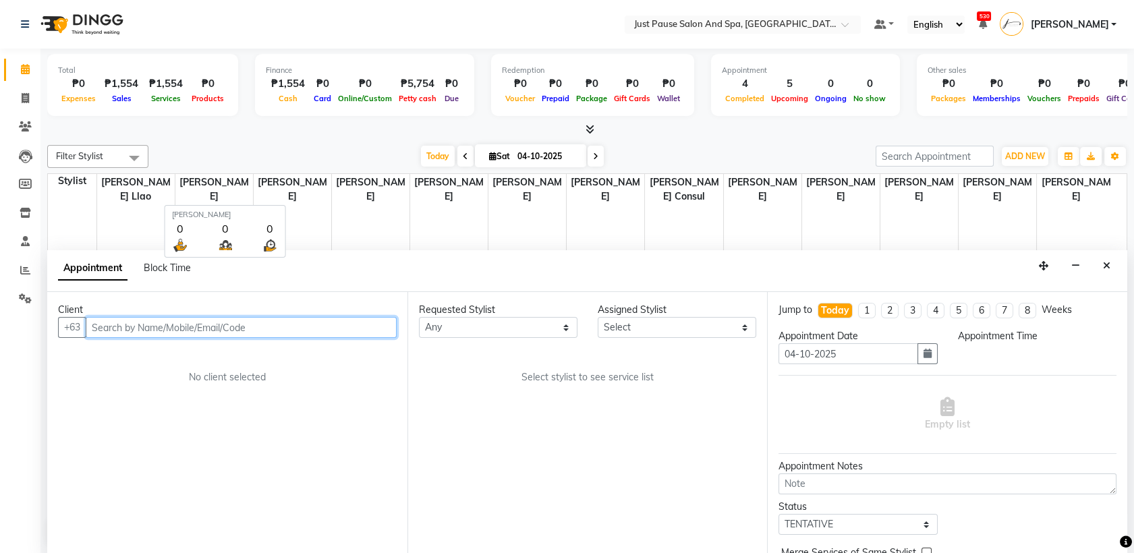
select select "540"
click at [255, 327] on input "text" at bounding box center [241, 327] width 311 height 21
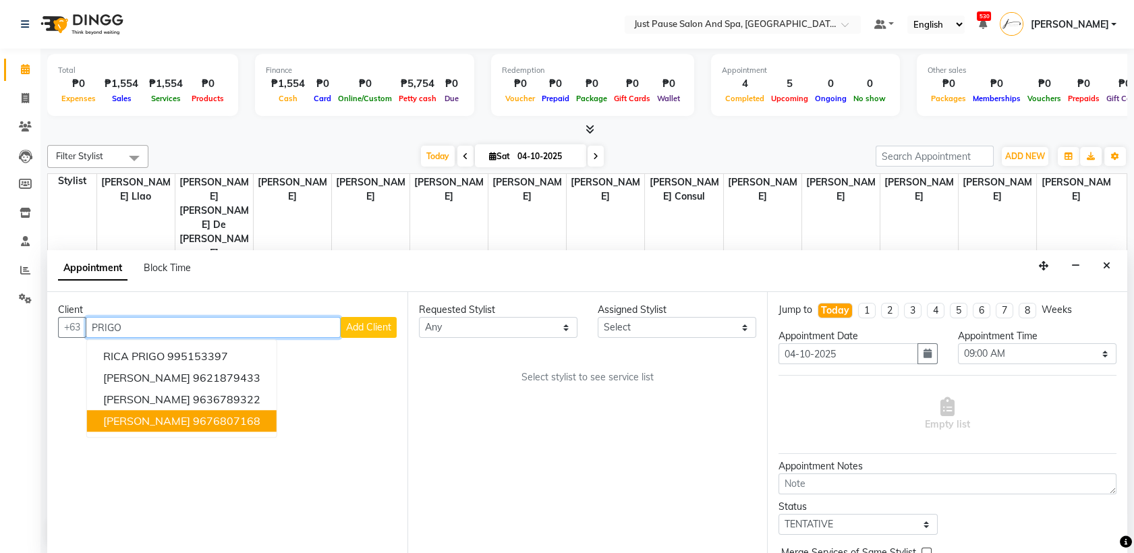
click at [221, 420] on ngb-highlight "9676807168" at bounding box center [226, 421] width 67 height 13
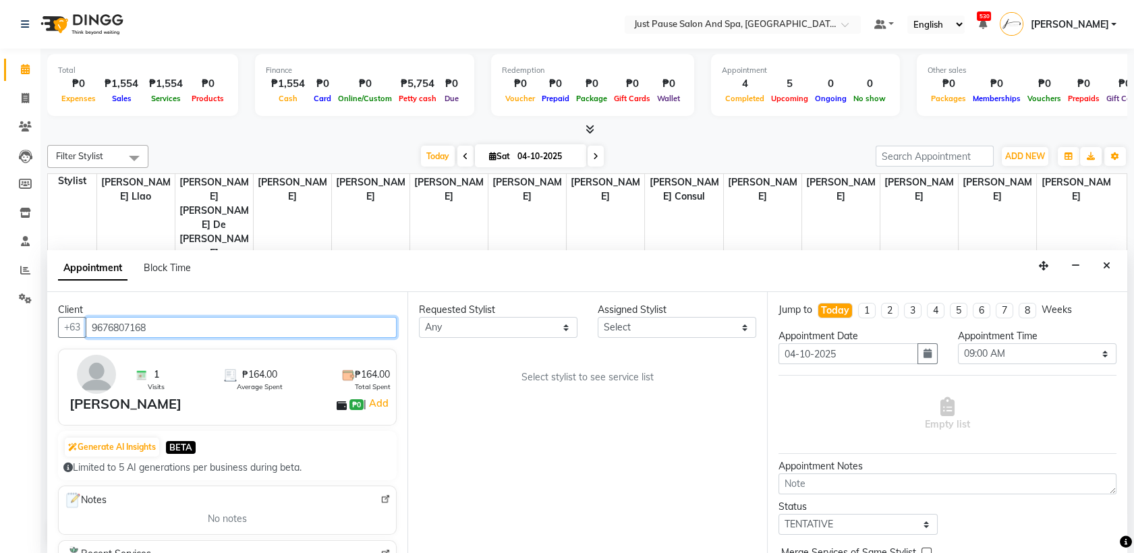
type input "9676807168"
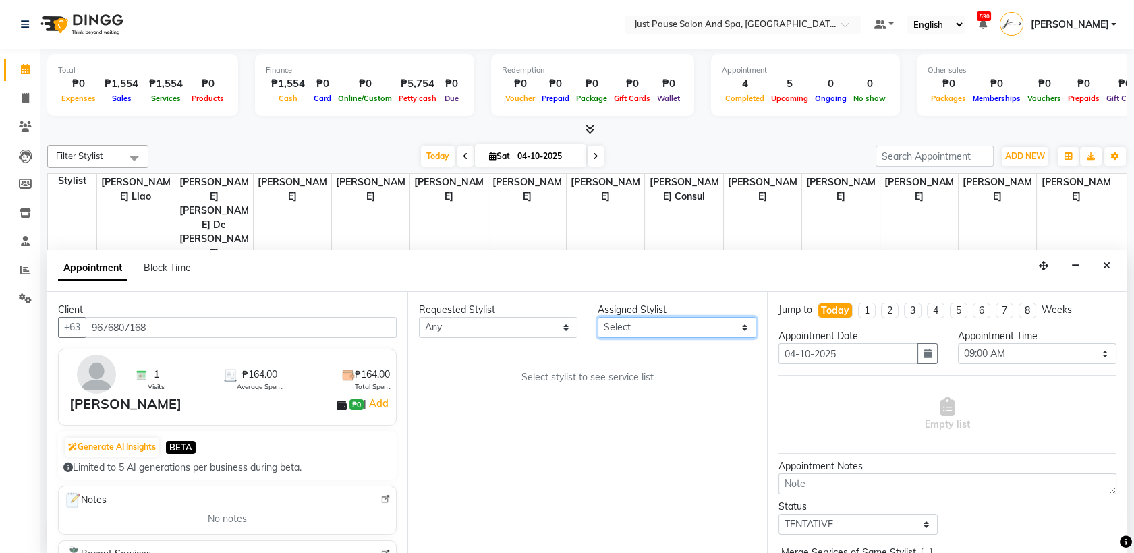
click at [745, 332] on select "Select [PERSON_NAME] [PERSON_NAME] [PERSON_NAME] llao [PERSON_NAME] [PERSON_NAM…" at bounding box center [677, 327] width 159 height 21
select select "30379"
click at [598, 317] on select "Select [PERSON_NAME] [PERSON_NAME] [PERSON_NAME] llao [PERSON_NAME] [PERSON_NAM…" at bounding box center [677, 327] width 159 height 21
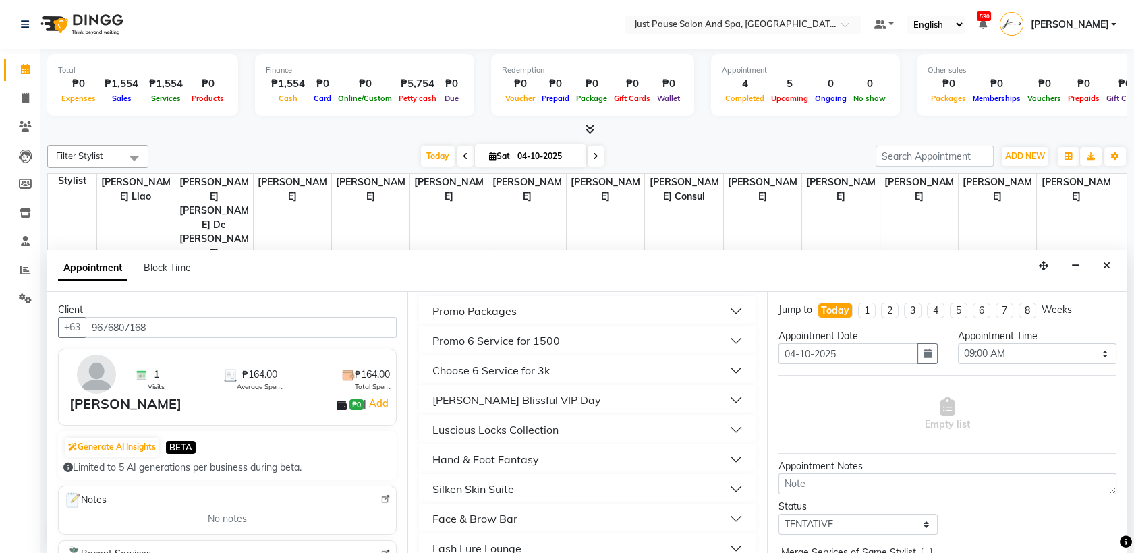
scroll to position [339, 0]
click at [718, 459] on button "Hand & Foot Fantasy" at bounding box center [587, 461] width 327 height 24
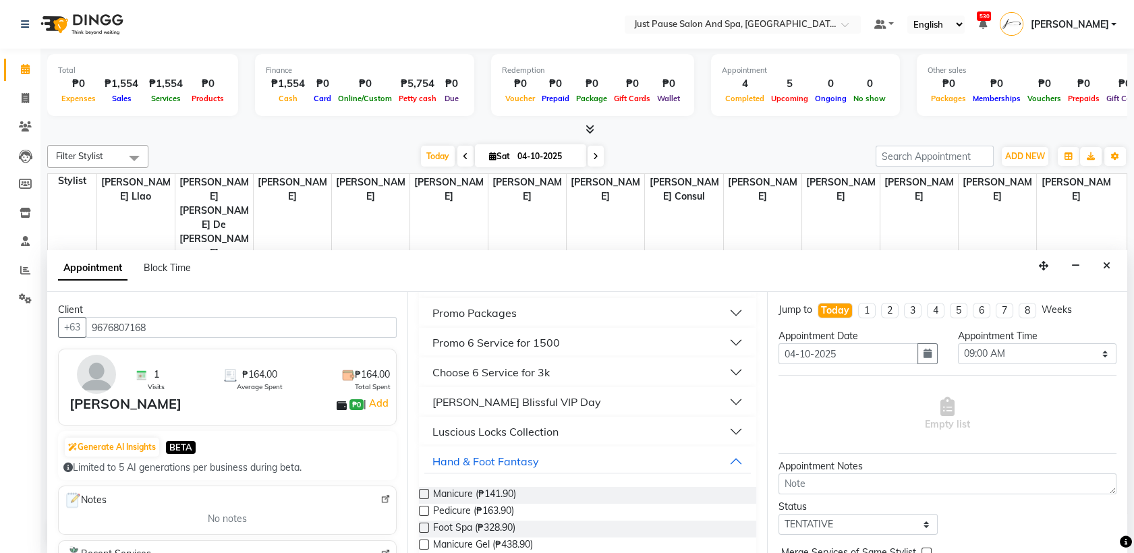
click at [422, 491] on label at bounding box center [424, 494] width 10 height 10
click at [422, 491] on input "checkbox" at bounding box center [423, 495] width 9 height 9
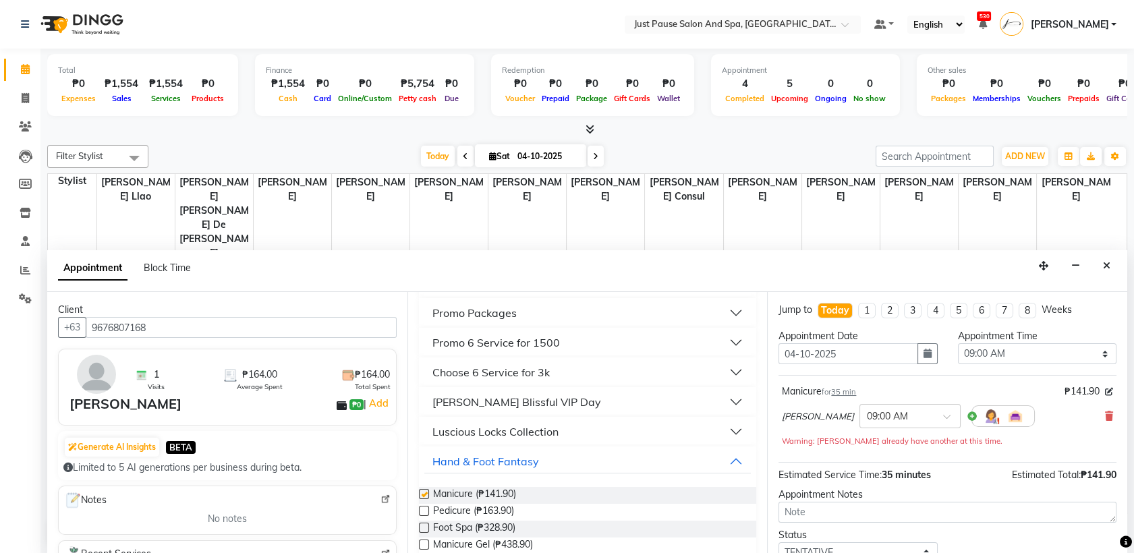
checkbox input "false"
click at [1092, 353] on select "Select 09:00 AM 09:05 AM 09:10 AM 09:15 AM 09:20 AM 09:25 AM 09:30 AM 09:35 AM …" at bounding box center [1037, 353] width 159 height 21
click at [958, 343] on select "Select 09:00 AM 09:05 AM 09:10 AM 09:15 AM 09:20 AM 09:25 AM 09:30 AM 09:35 AM …" at bounding box center [1037, 353] width 159 height 21
click at [1096, 354] on select "Select 09:00 AM 09:05 AM 09:10 AM 09:15 AM 09:20 AM 09:25 AM 09:30 AM 09:35 AM …" at bounding box center [1037, 353] width 159 height 21
select select "570"
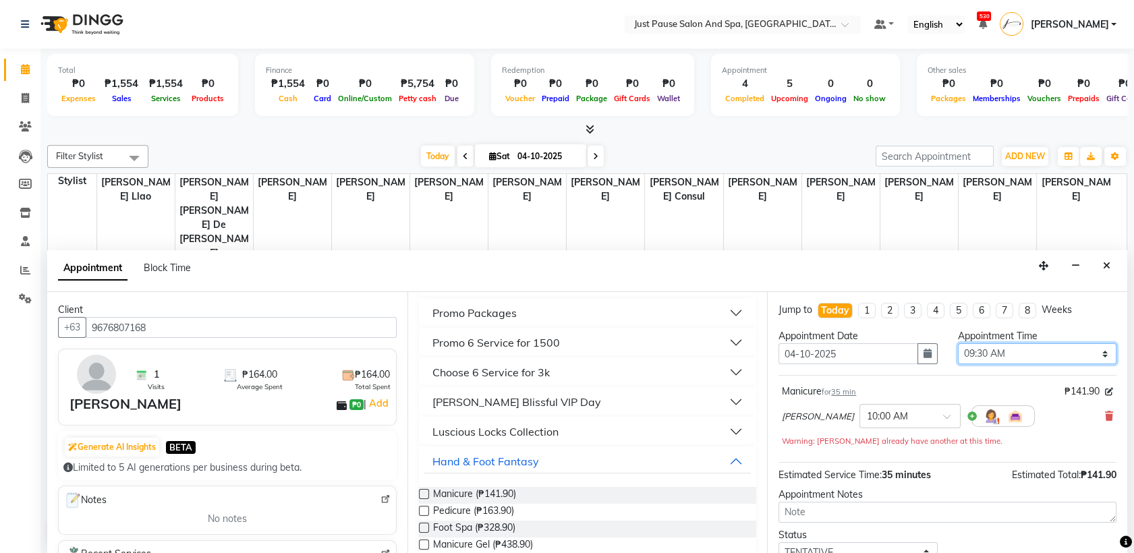
click at [958, 343] on select "Select 09:00 AM 09:05 AM 09:10 AM 09:15 AM 09:20 AM 09:25 AM 09:30 AM 09:35 AM …" at bounding box center [1037, 353] width 159 height 21
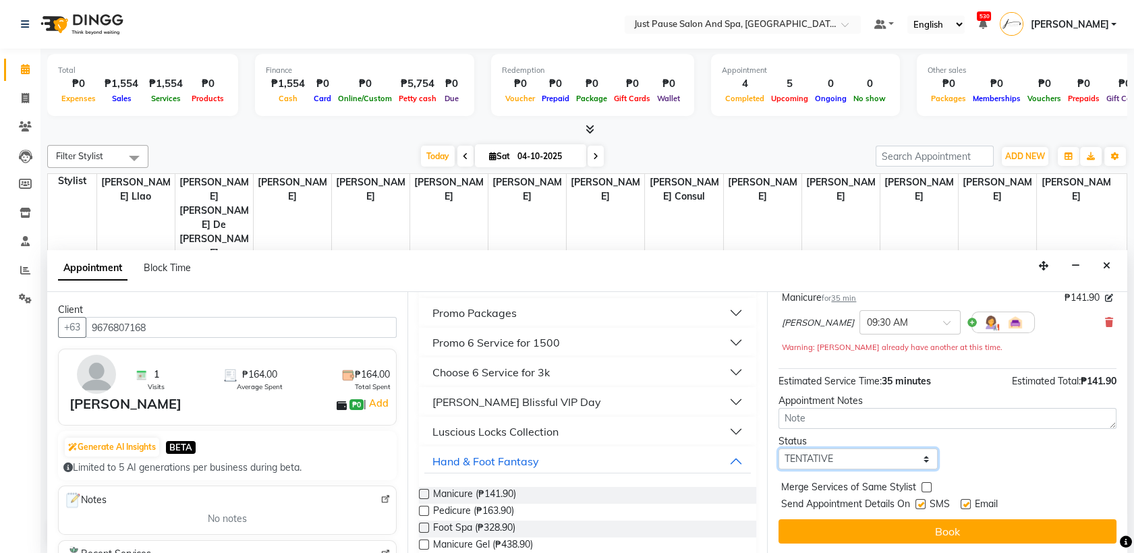
click at [918, 459] on select "Select TENTATIVE CONFIRM CHECK-IN UPCOMING" at bounding box center [858, 459] width 159 height 21
select select "check-in"
click at [779, 449] on select "Select TENTATIVE CONFIRM CHECK-IN UPCOMING" at bounding box center [858, 459] width 159 height 21
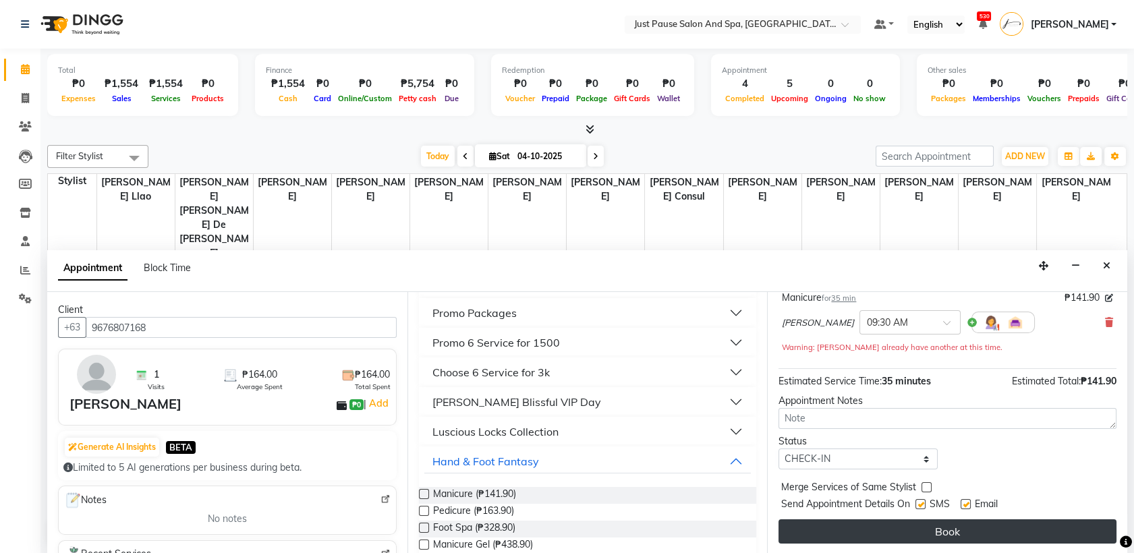
click at [957, 529] on button "Book" at bounding box center [948, 532] width 338 height 24
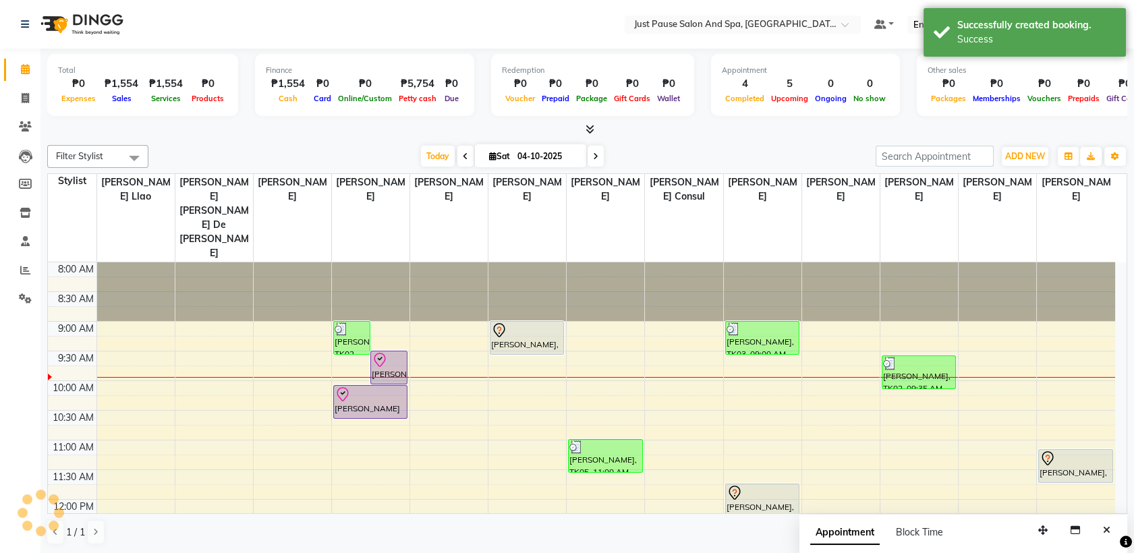
scroll to position [0, 0]
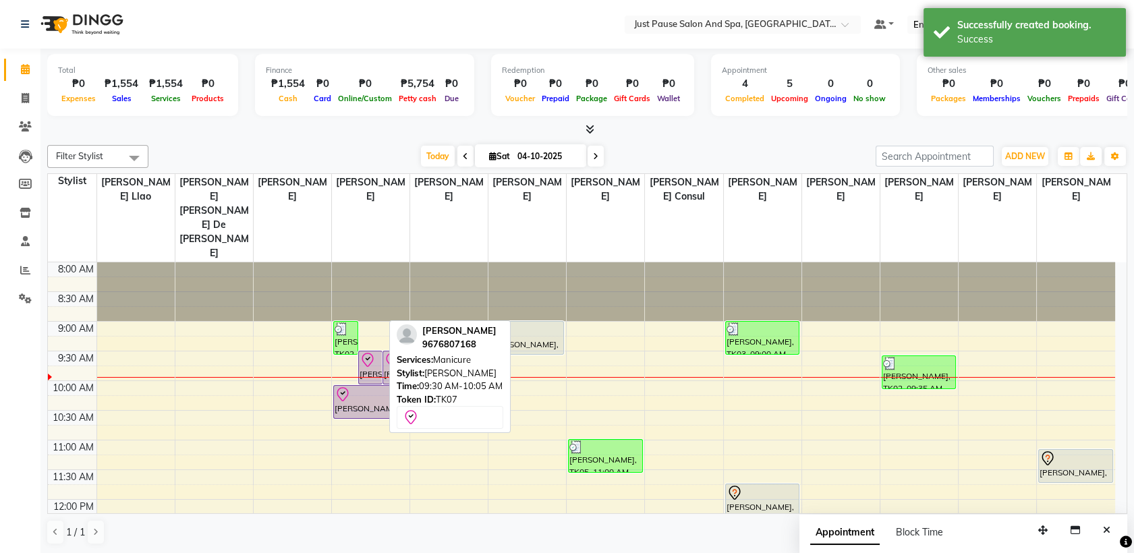
click at [372, 352] on icon at bounding box center [368, 360] width 16 height 16
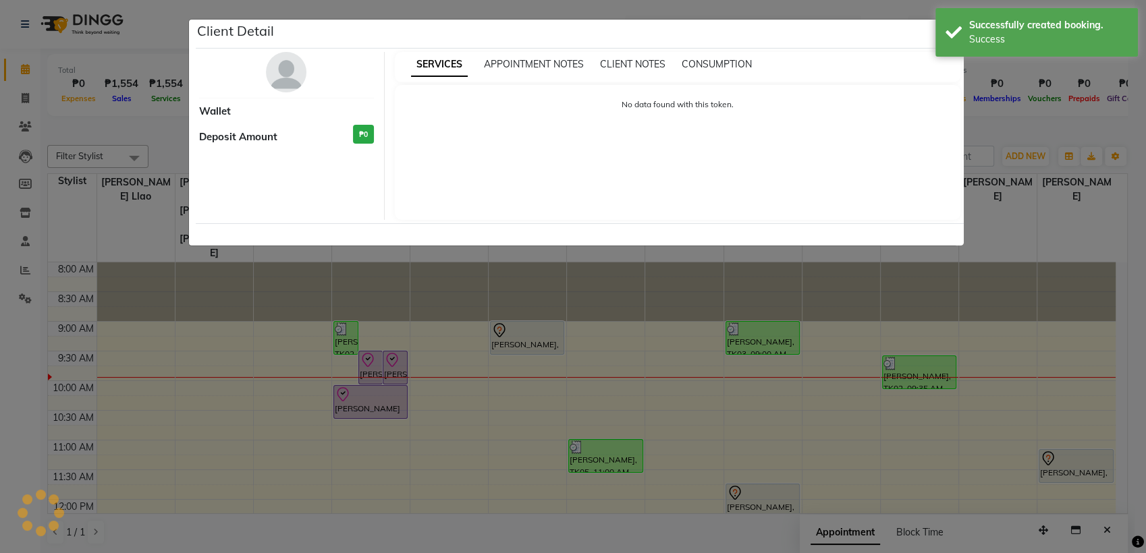
select select "8"
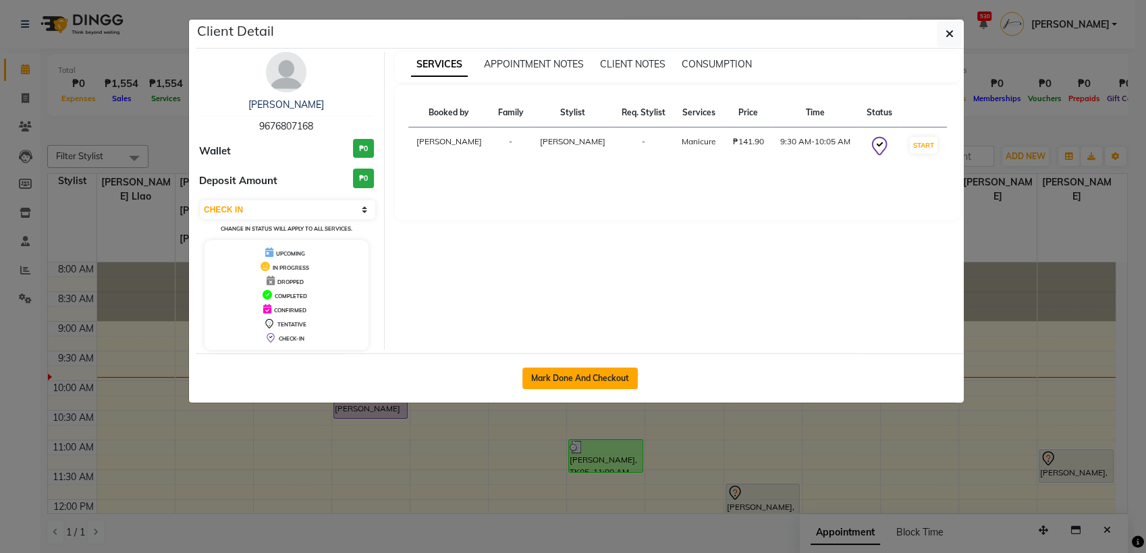
click at [612, 378] on button "Mark Done And Checkout" at bounding box center [579, 379] width 115 height 22
select select "service"
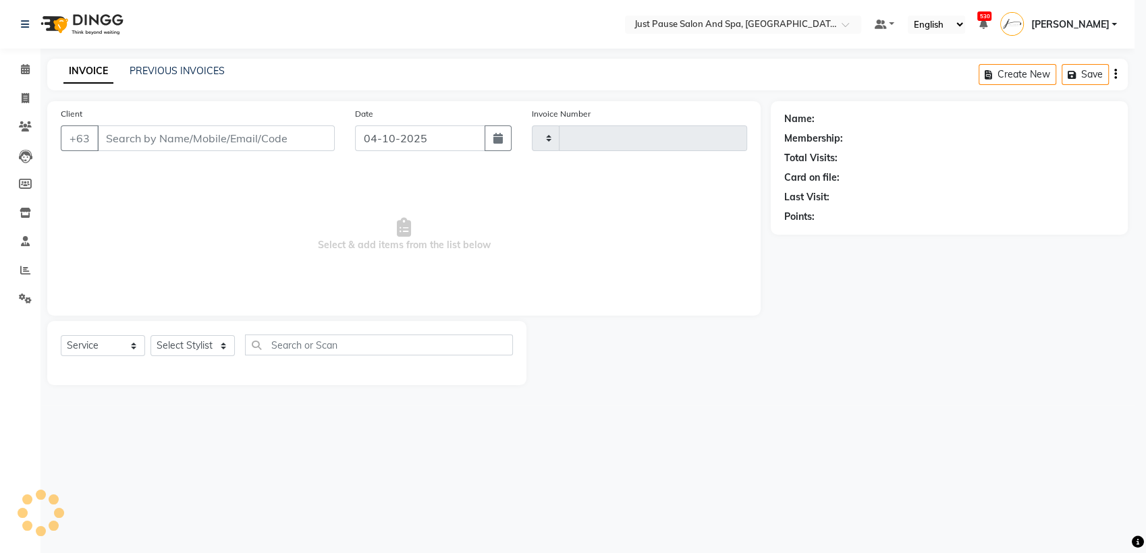
type input "2981"
select select "4927"
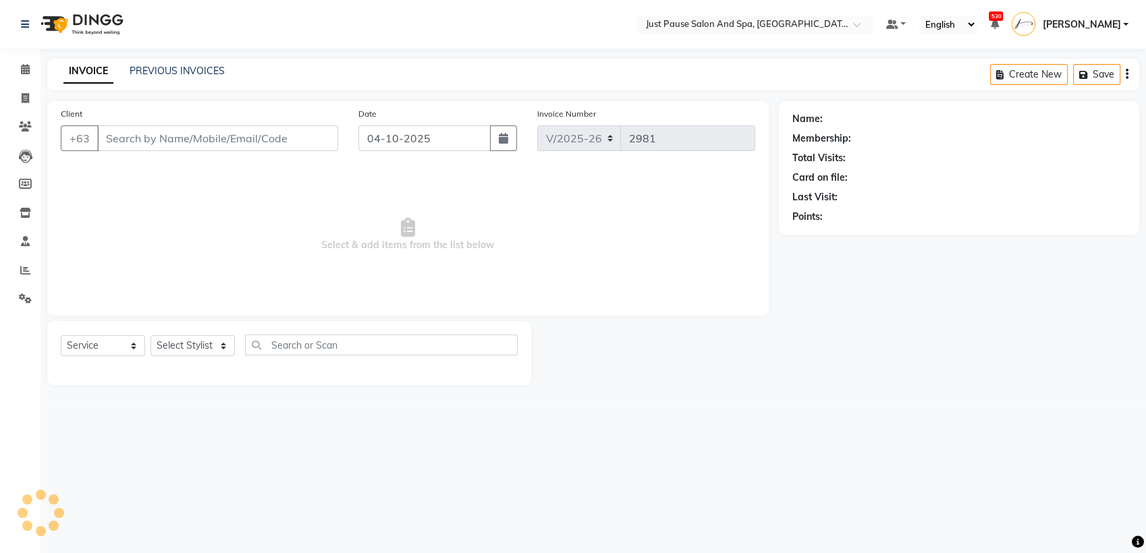
select select "G"
select select "30379"
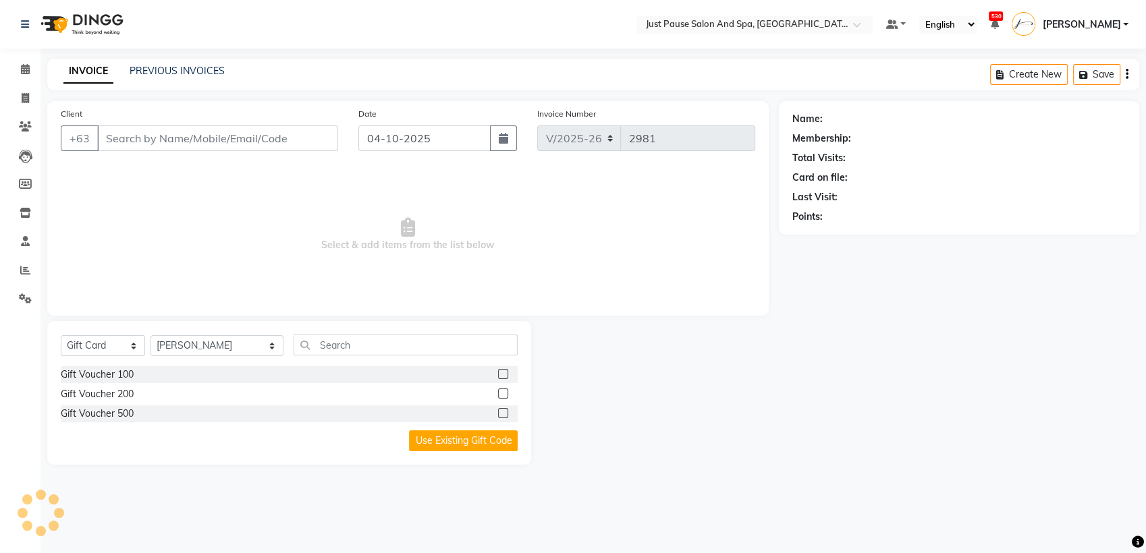
type input "9676807168"
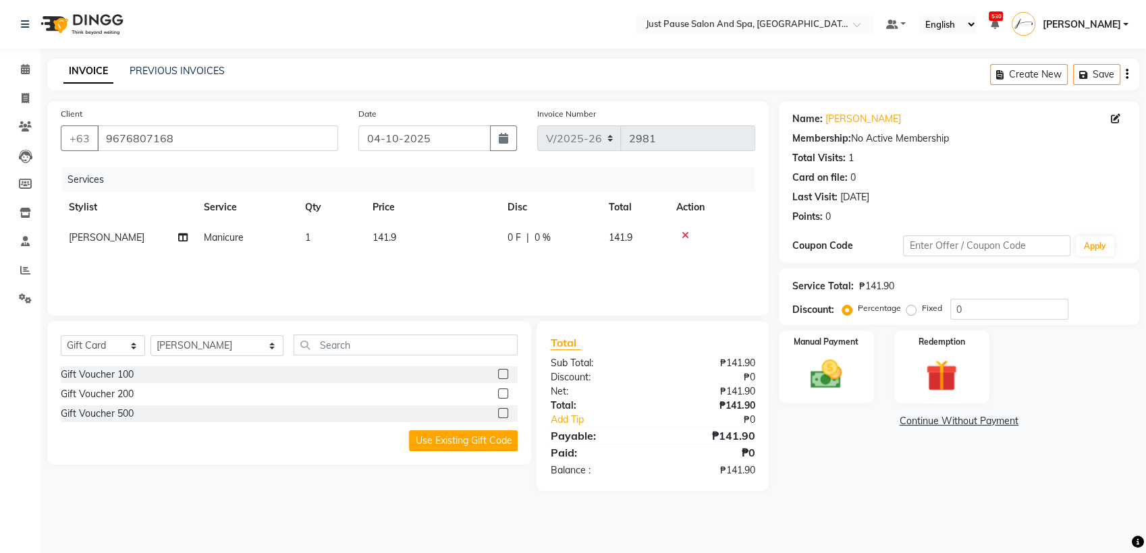
click at [417, 249] on td "141.9" at bounding box center [431, 238] width 135 height 30
select select "30379"
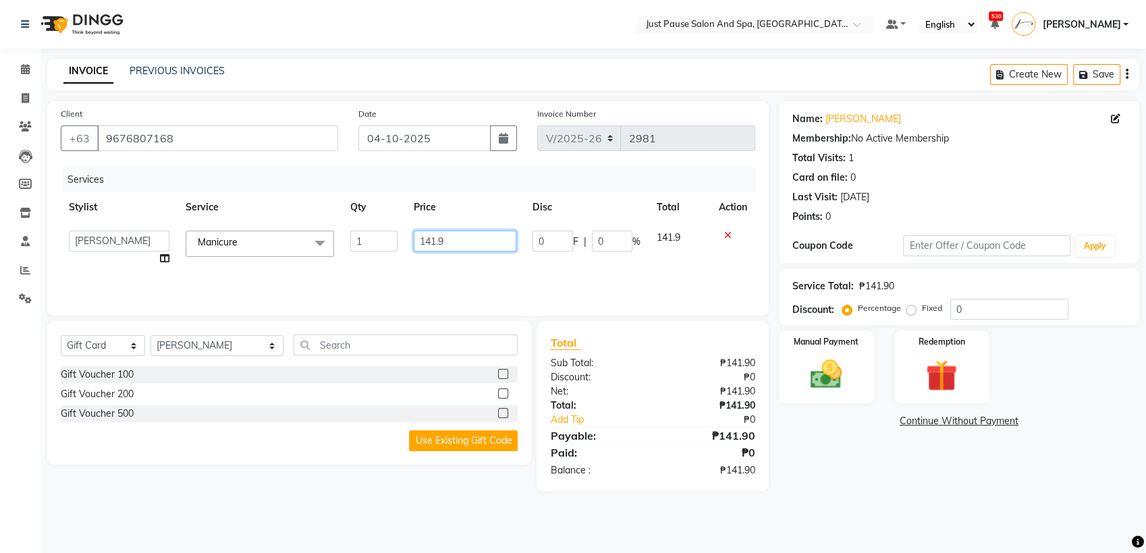
click at [479, 235] on input "141.9" at bounding box center [465, 241] width 103 height 21
type input "142"
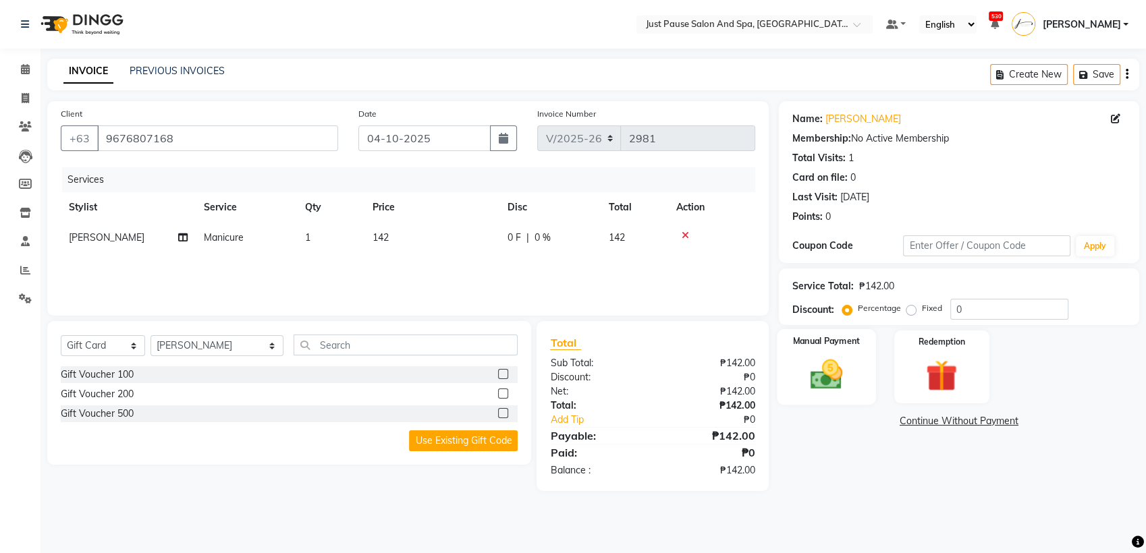
click at [835, 381] on img at bounding box center [826, 375] width 53 height 38
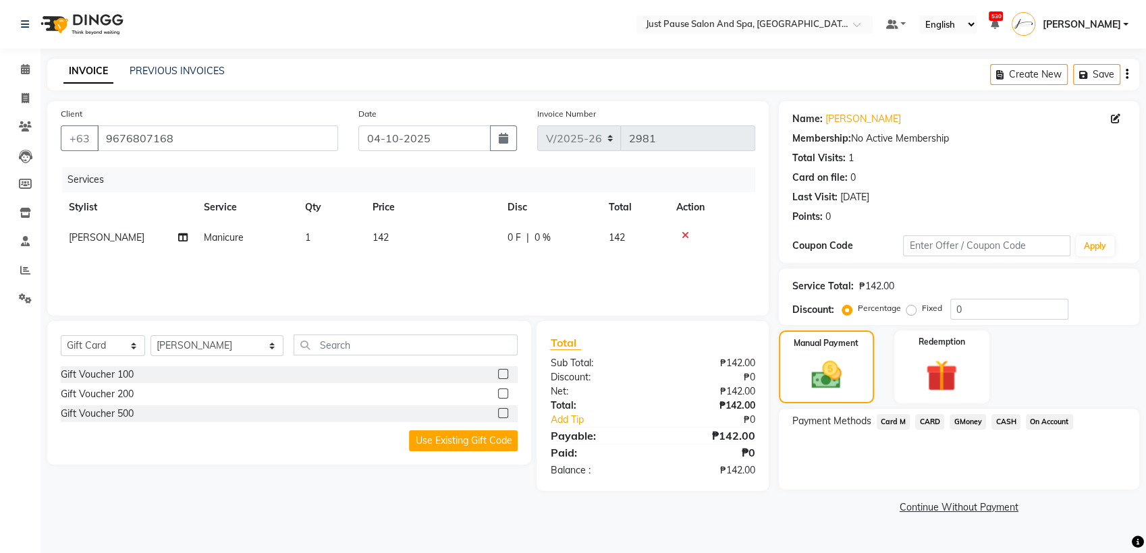
click at [999, 426] on span "CASH" at bounding box center [1005, 422] width 29 height 16
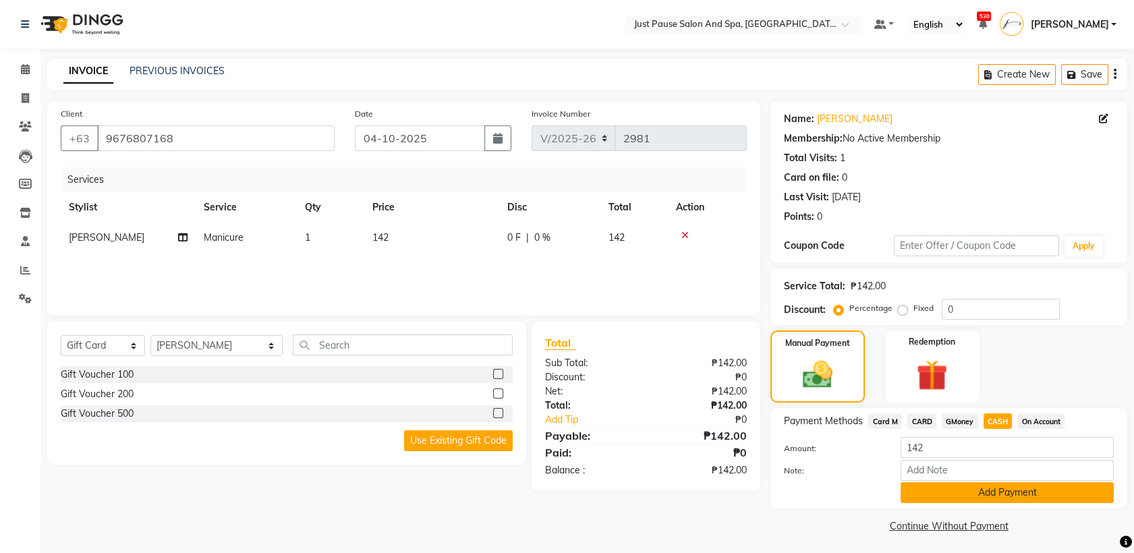
click at [1084, 488] on button "Add Payment" at bounding box center [1007, 492] width 213 height 21
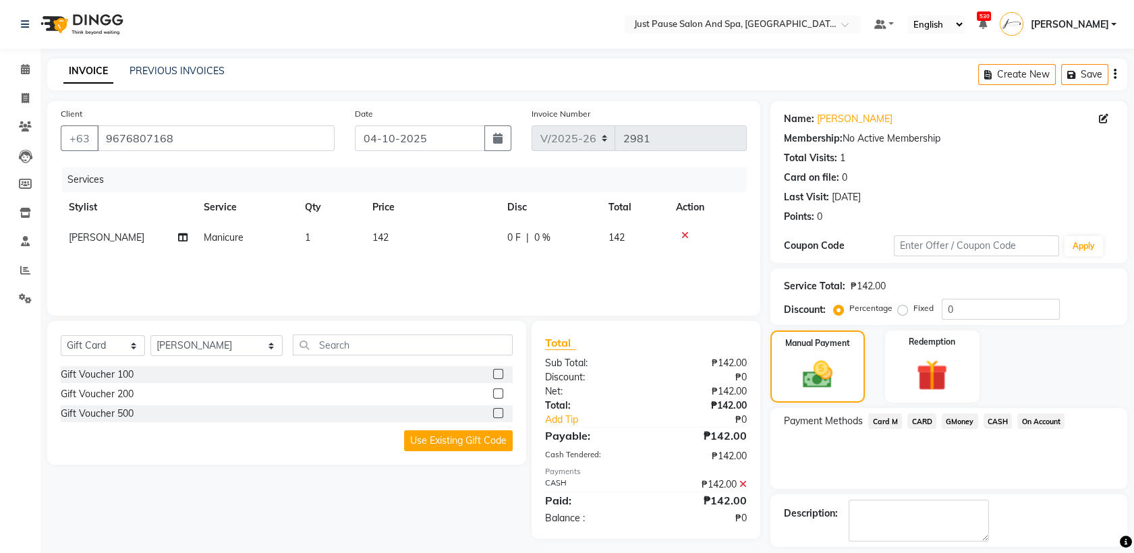
scroll to position [59, 0]
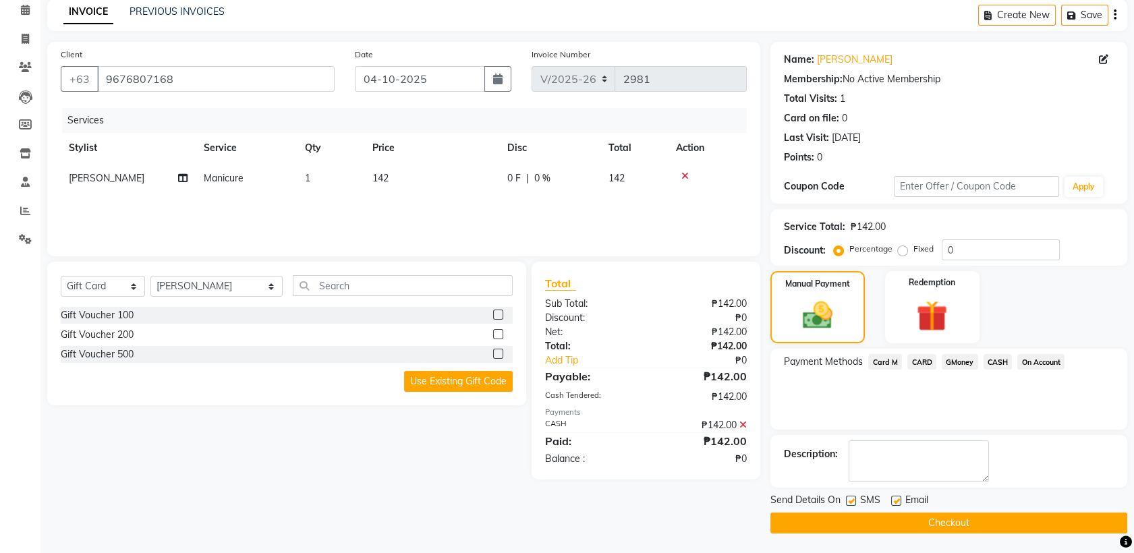
click at [959, 528] on button "Checkout" at bounding box center [949, 523] width 357 height 21
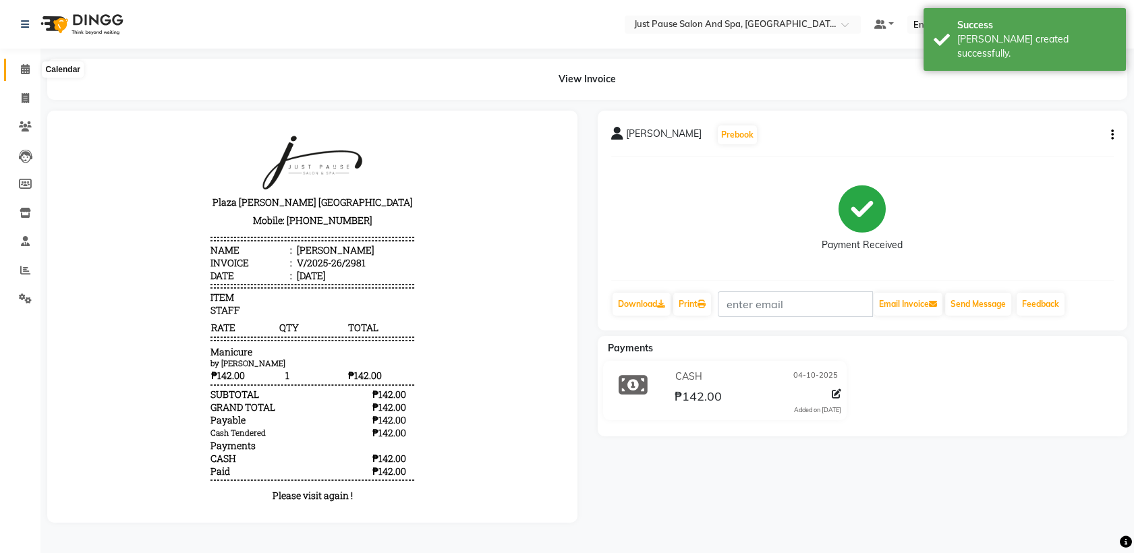
click at [26, 69] on icon at bounding box center [25, 69] width 9 height 10
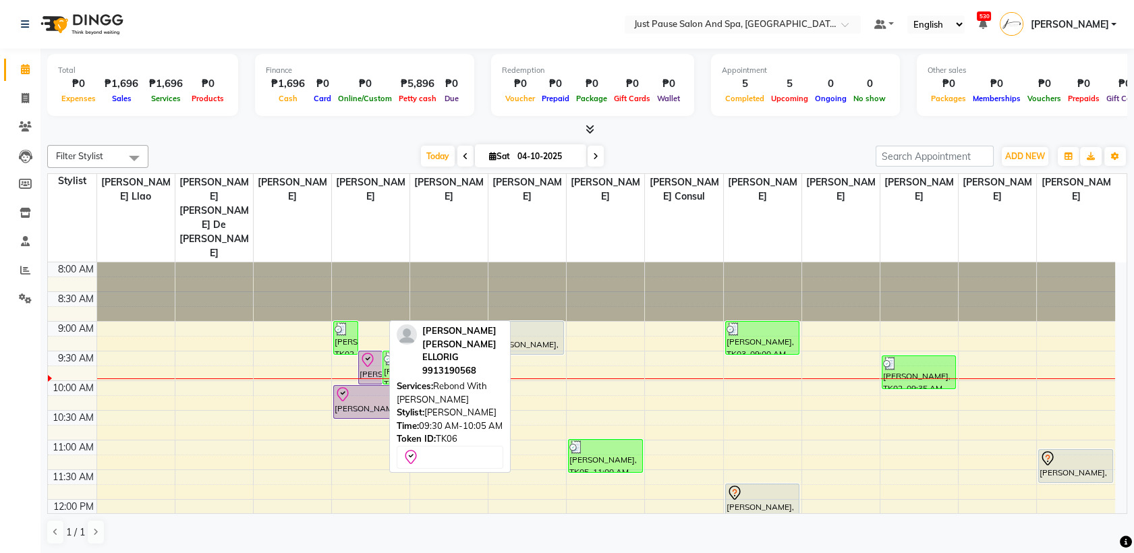
click at [368, 352] on div "[PERSON_NAME] [PERSON_NAME] ELLORIG, TK06, 09:30 AM-10:05 AM, Rebond With [PERS…" at bounding box center [371, 368] width 24 height 32
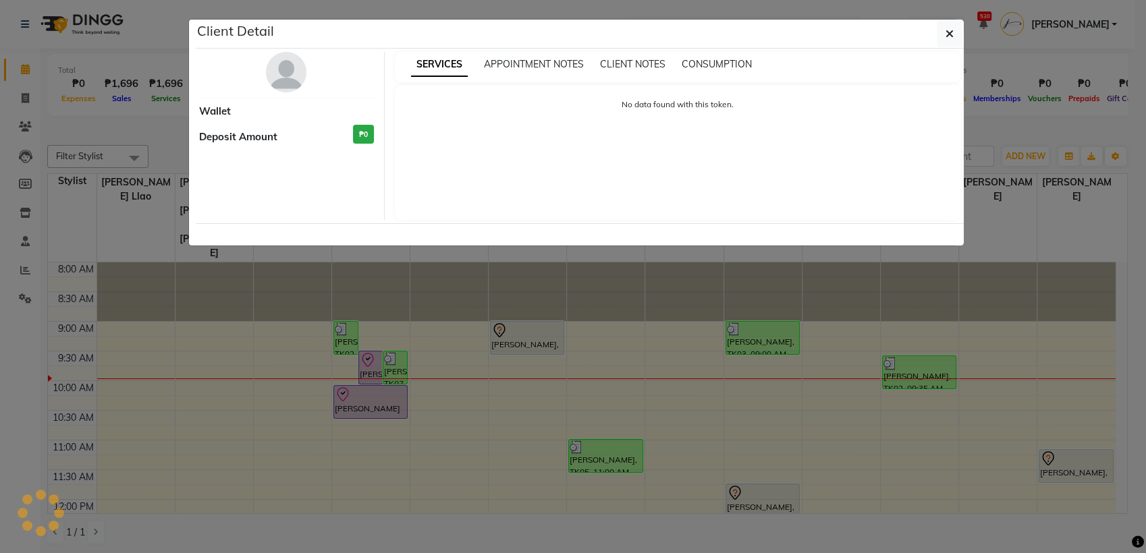
select select "8"
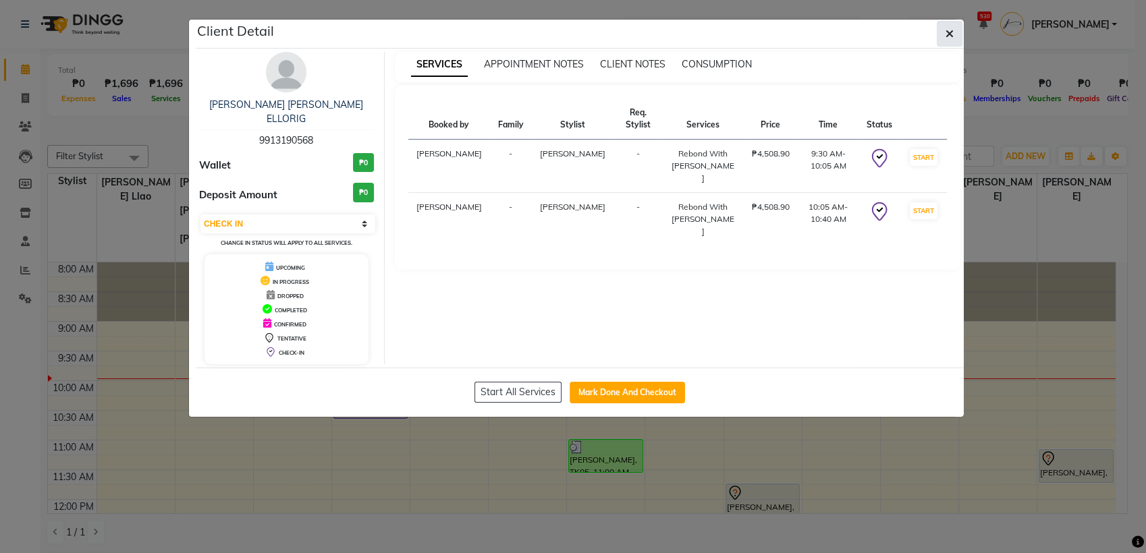
click at [948, 38] on icon "button" at bounding box center [949, 33] width 8 height 11
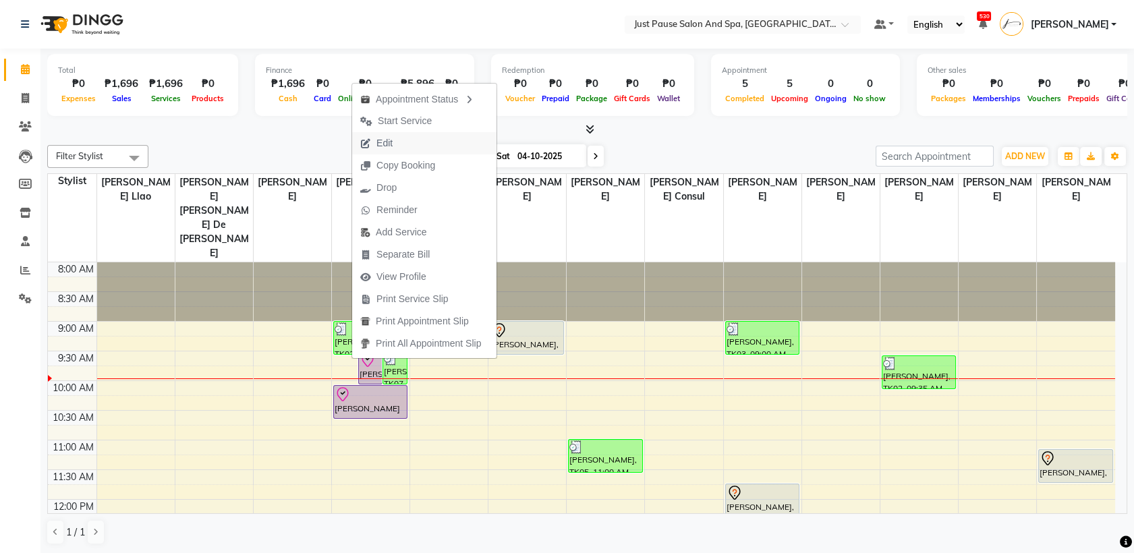
click at [415, 142] on button "Edit" at bounding box center [424, 143] width 144 height 22
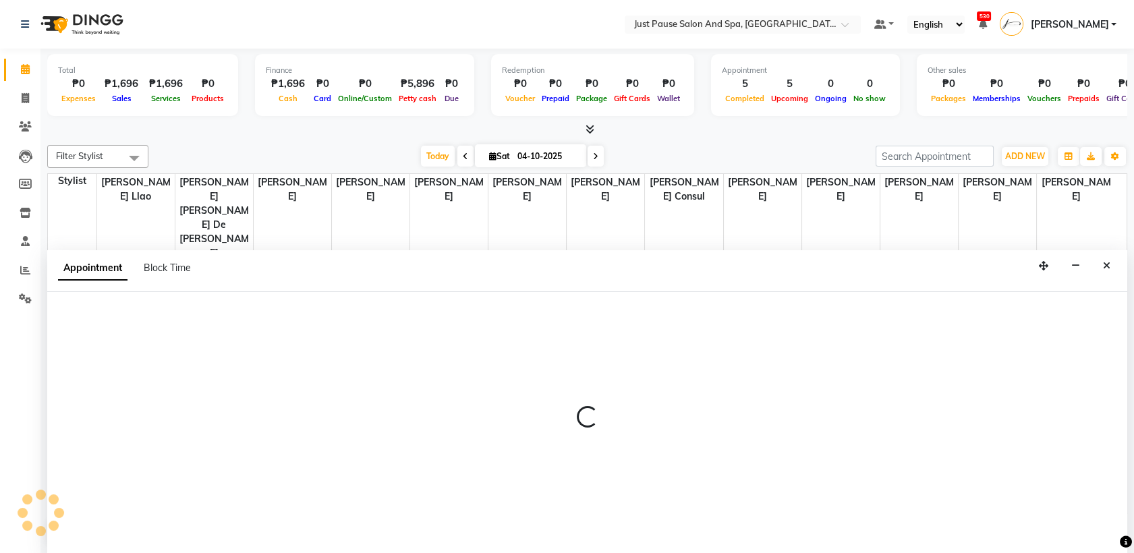
select select "tentative"
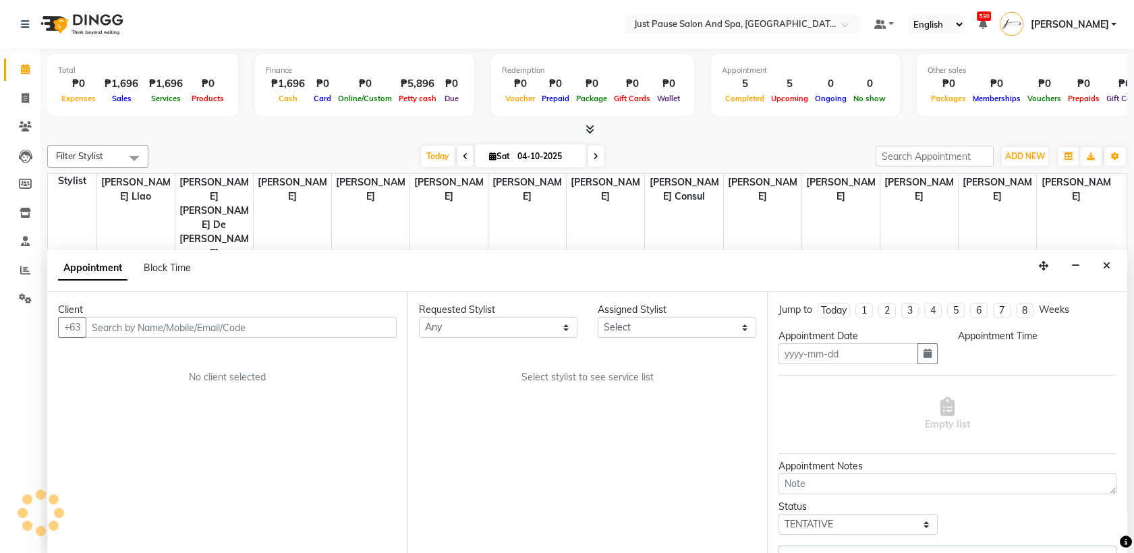
type input "04-10-2025"
select select "check-in"
select select "570"
select select "30379"
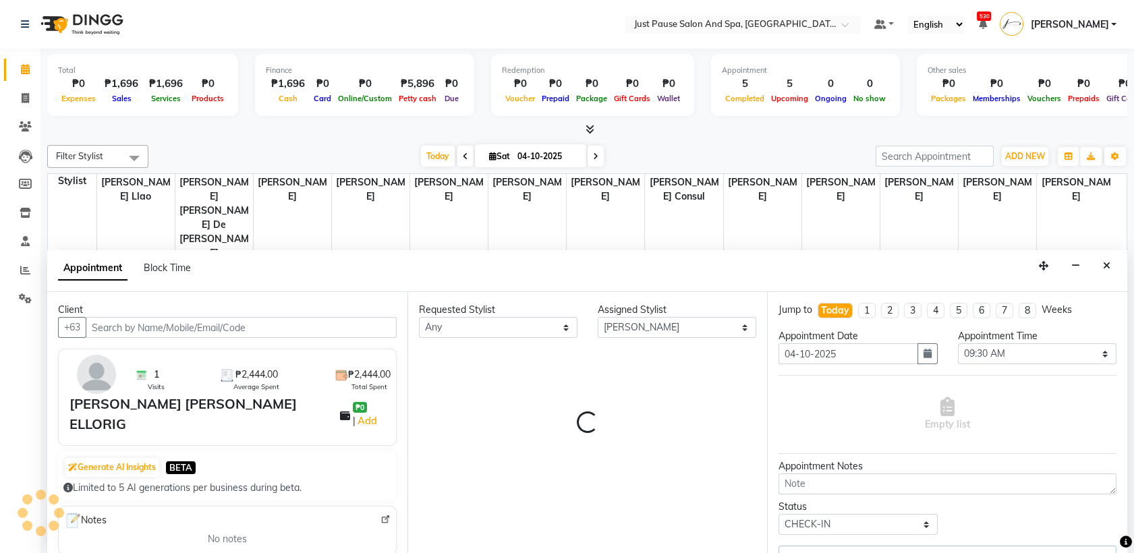
select select "2179"
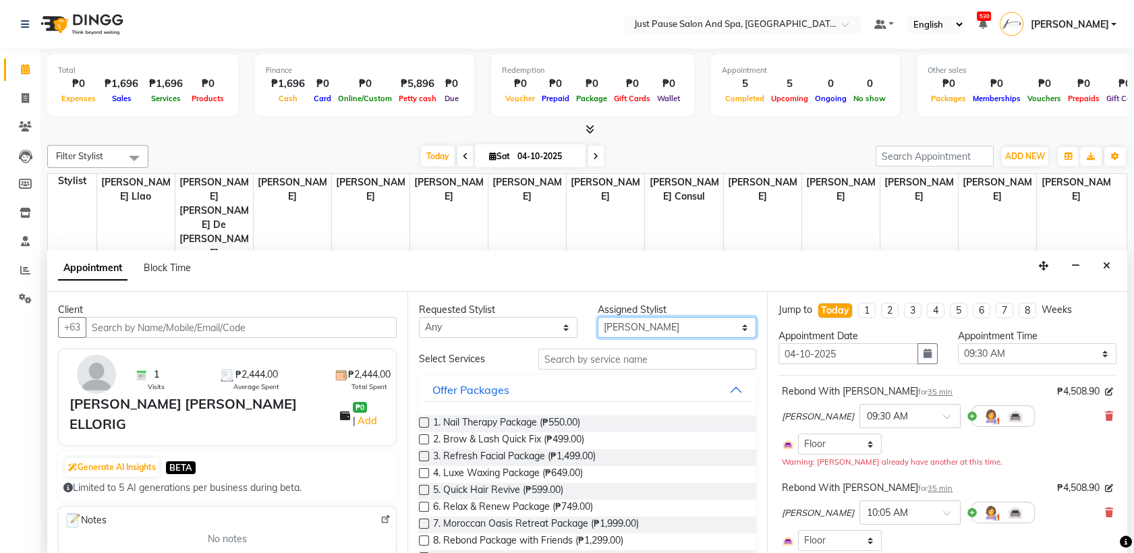
click at [730, 325] on select "Select [PERSON_NAME] [PERSON_NAME] [PERSON_NAME] llao [PERSON_NAME] [PERSON_NAM…" at bounding box center [677, 327] width 159 height 21
select select "38068"
click at [598, 317] on select "Select [PERSON_NAME] [PERSON_NAME] [PERSON_NAME] llao [PERSON_NAME] [PERSON_NAM…" at bounding box center [677, 327] width 159 height 21
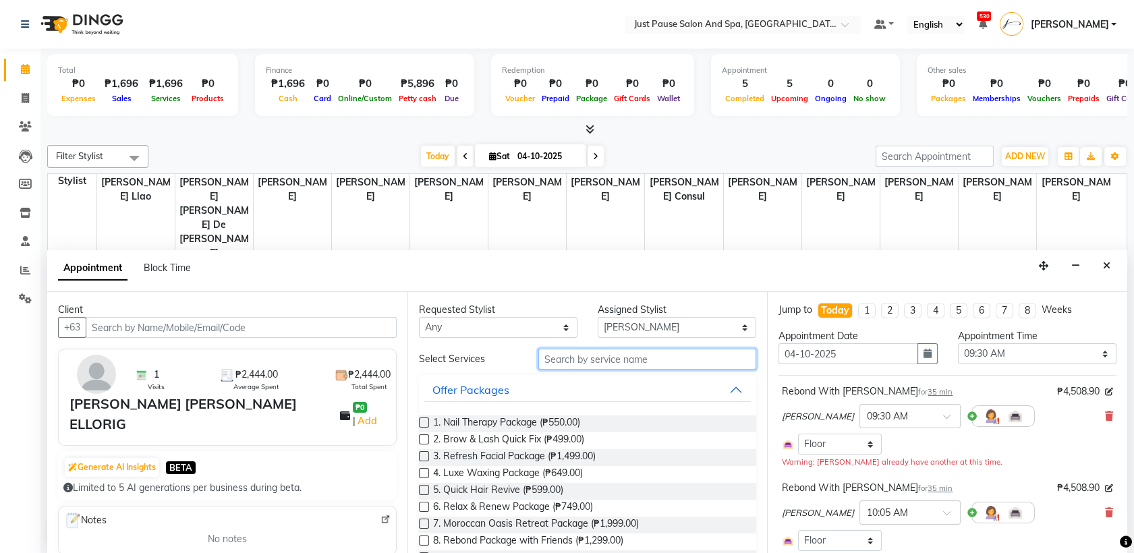
click at [649, 354] on input "text" at bounding box center [647, 359] width 219 height 21
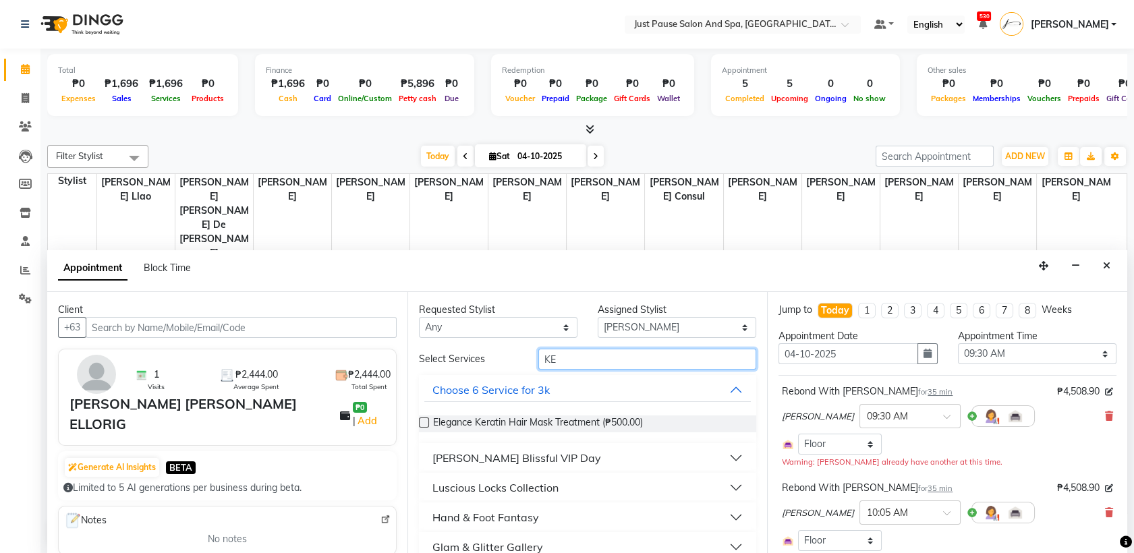
type input "K"
type input "REBON"
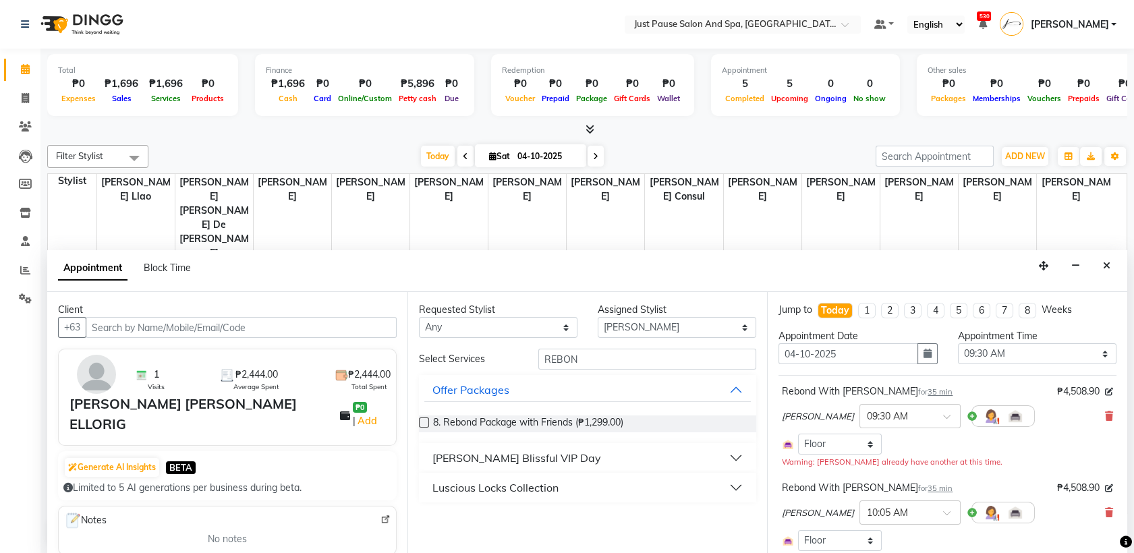
click at [732, 491] on button "Luscious Locks Collection" at bounding box center [587, 488] width 327 height 24
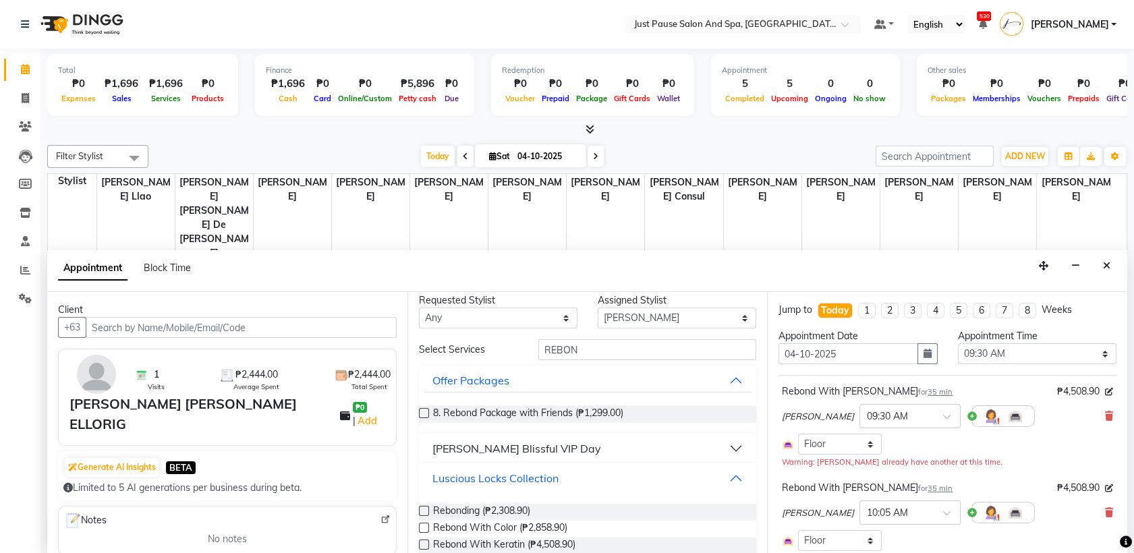
scroll to position [11, 0]
click at [421, 542] on label at bounding box center [424, 543] width 10 height 10
click at [421, 542] on input "checkbox" at bounding box center [423, 544] width 9 height 9
checkbox input "false"
click at [1105, 414] on icon at bounding box center [1109, 416] width 8 height 9
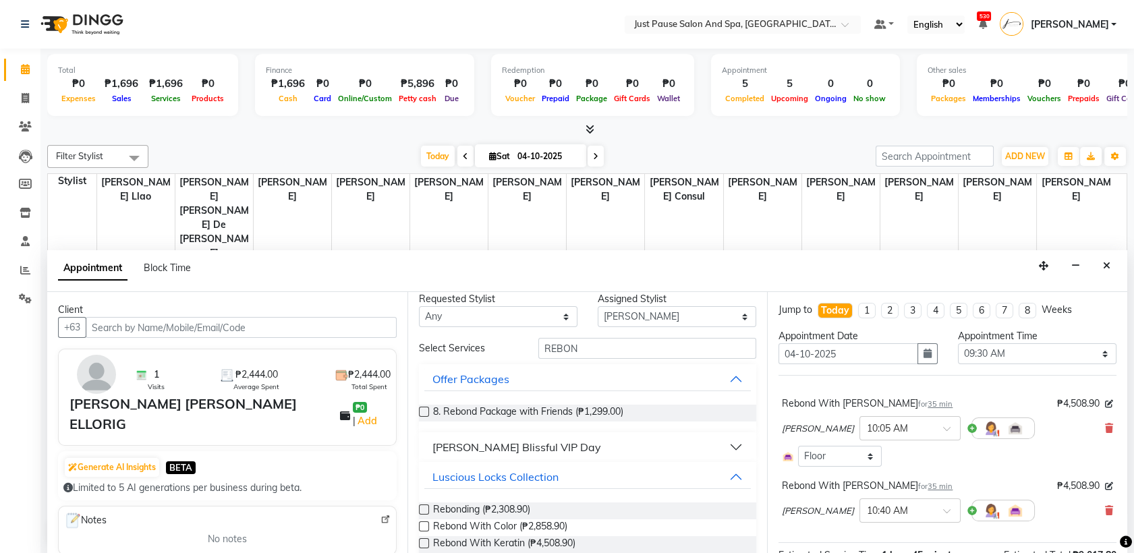
click at [1098, 414] on div "[PERSON_NAME] × 10:05 AM" at bounding box center [947, 428] width 331 height 35
click at [1105, 424] on icon at bounding box center [1109, 428] width 8 height 9
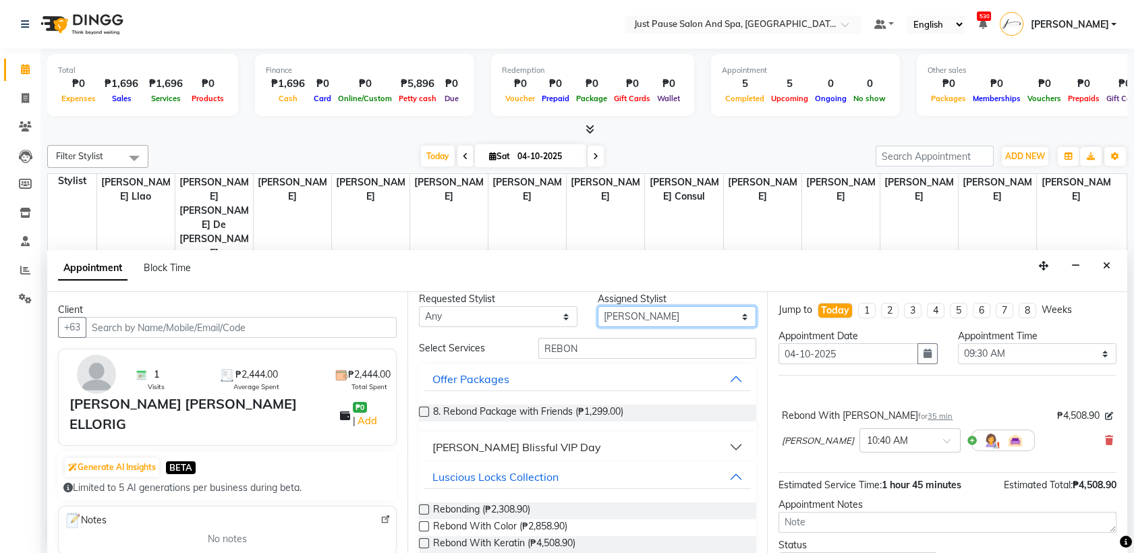
click at [731, 314] on select "Select [PERSON_NAME] [PERSON_NAME] [PERSON_NAME] llao [PERSON_NAME] [PERSON_NAM…" at bounding box center [677, 316] width 159 height 21
select select "53172"
click at [598, 316] on select "Select [PERSON_NAME] [PERSON_NAME] [PERSON_NAME] llao [PERSON_NAME] [PERSON_NAM…" at bounding box center [677, 316] width 159 height 21
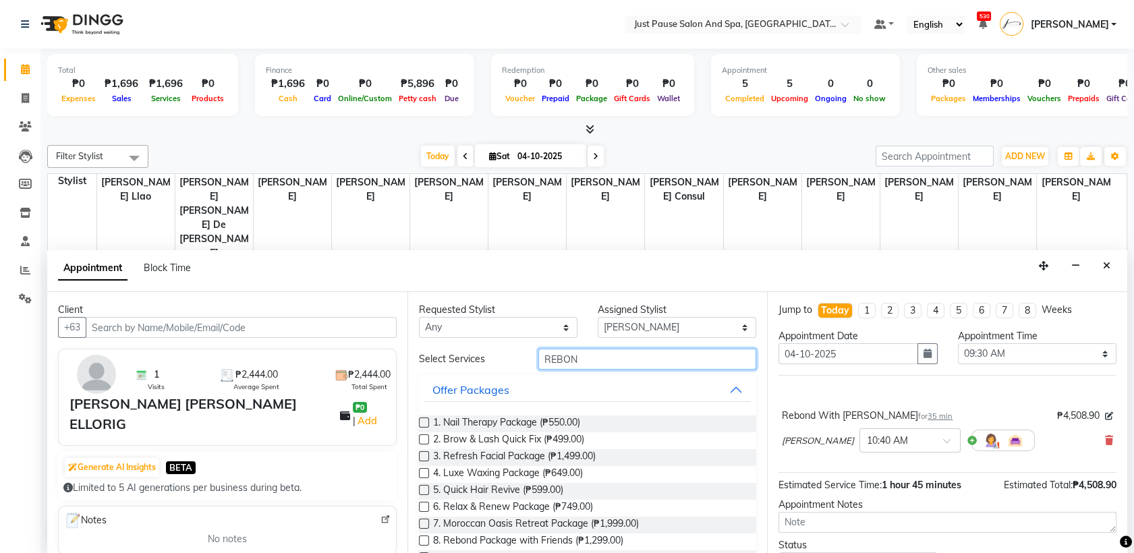
click at [669, 358] on input "REBON" at bounding box center [647, 359] width 219 height 21
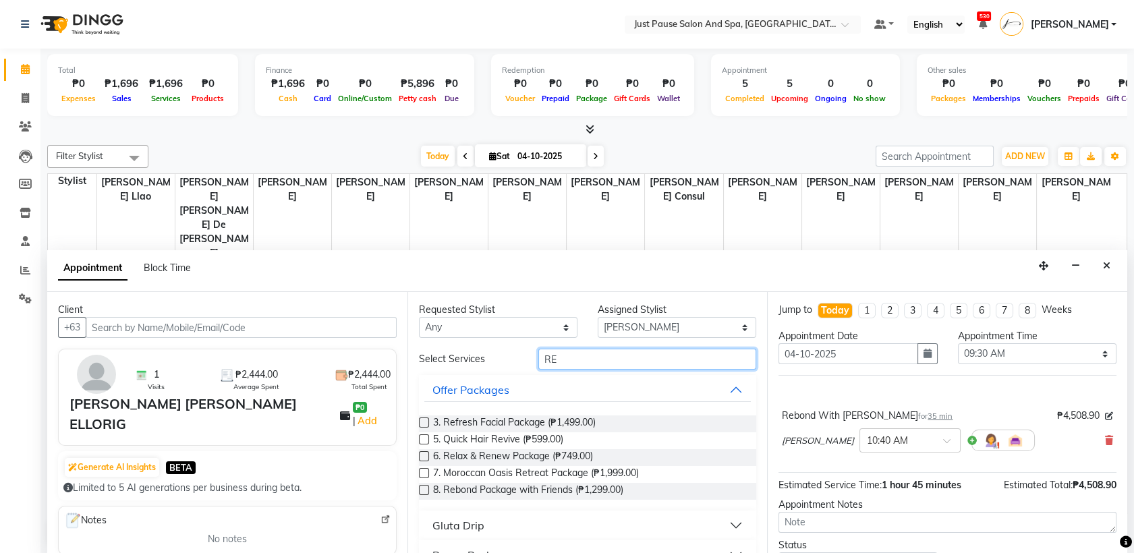
type input "R"
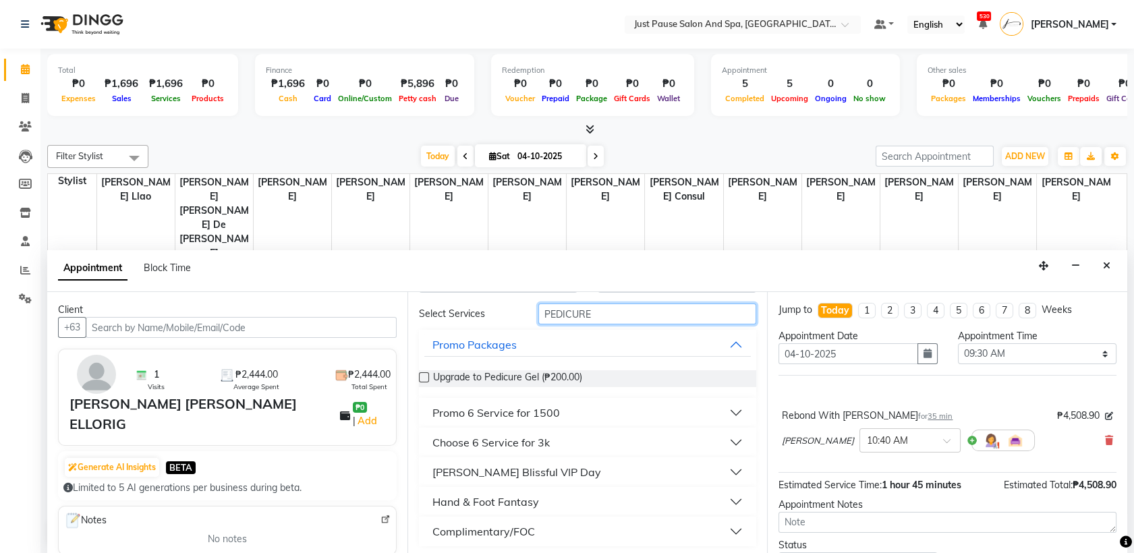
scroll to position [49, 0]
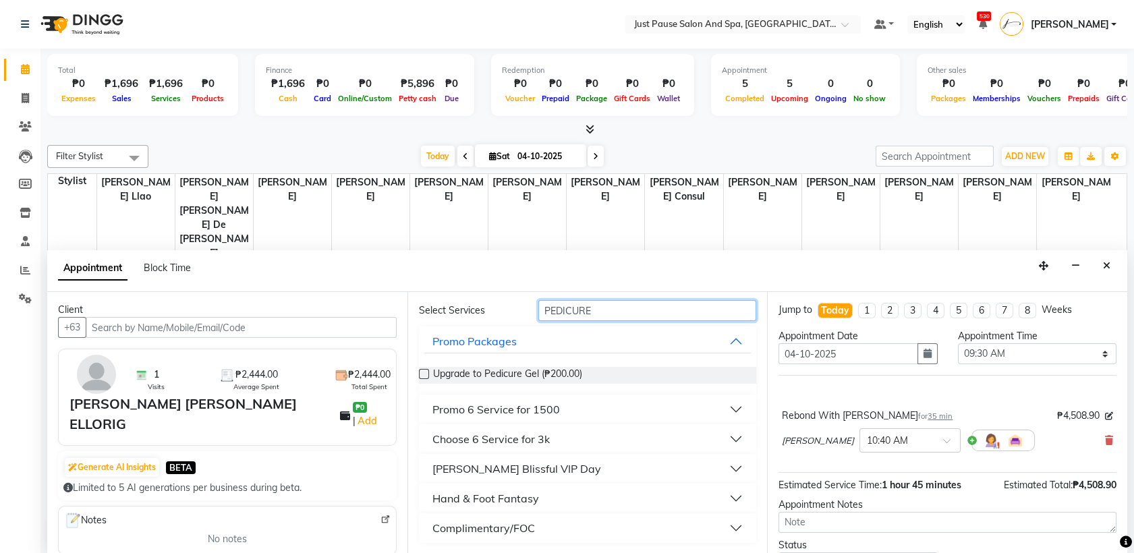
type input "PEDICURE"
click at [724, 499] on button "Hand & Foot Fantasy" at bounding box center [587, 498] width 327 height 24
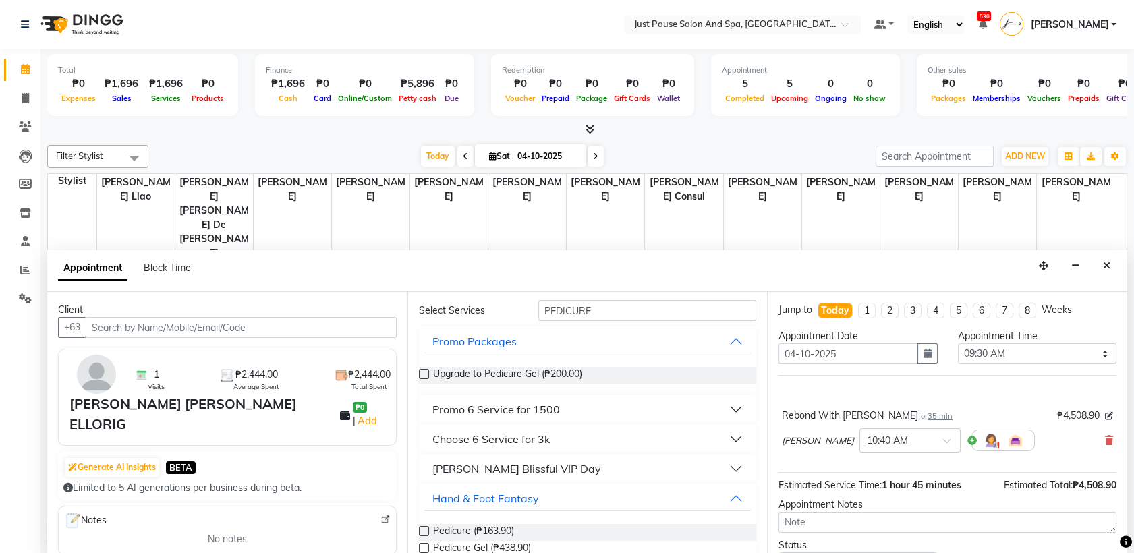
click at [424, 528] on label at bounding box center [424, 531] width 10 height 10
click at [424, 528] on input "checkbox" at bounding box center [423, 532] width 9 height 9
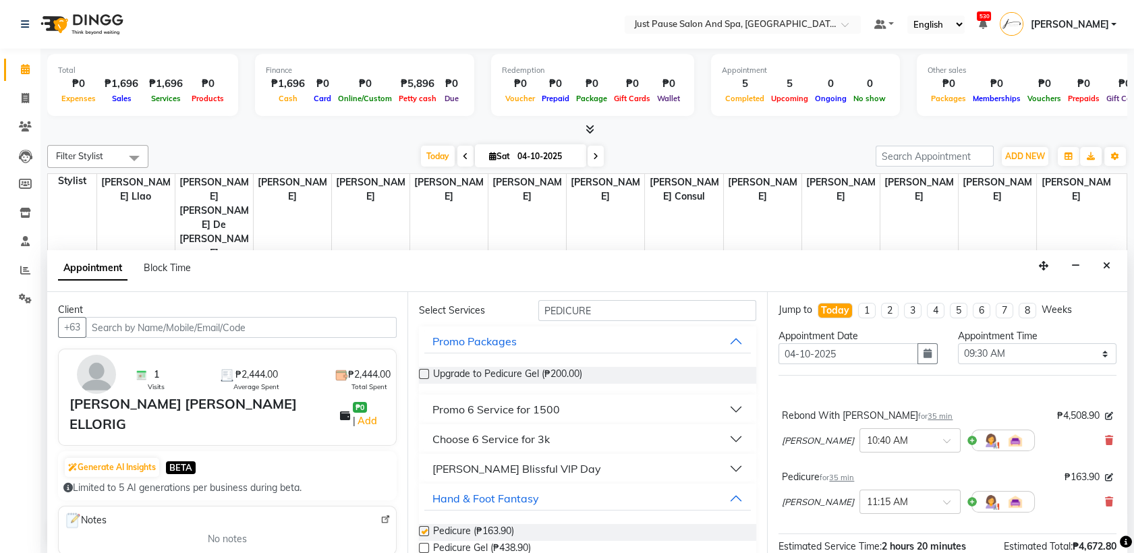
checkbox input "false"
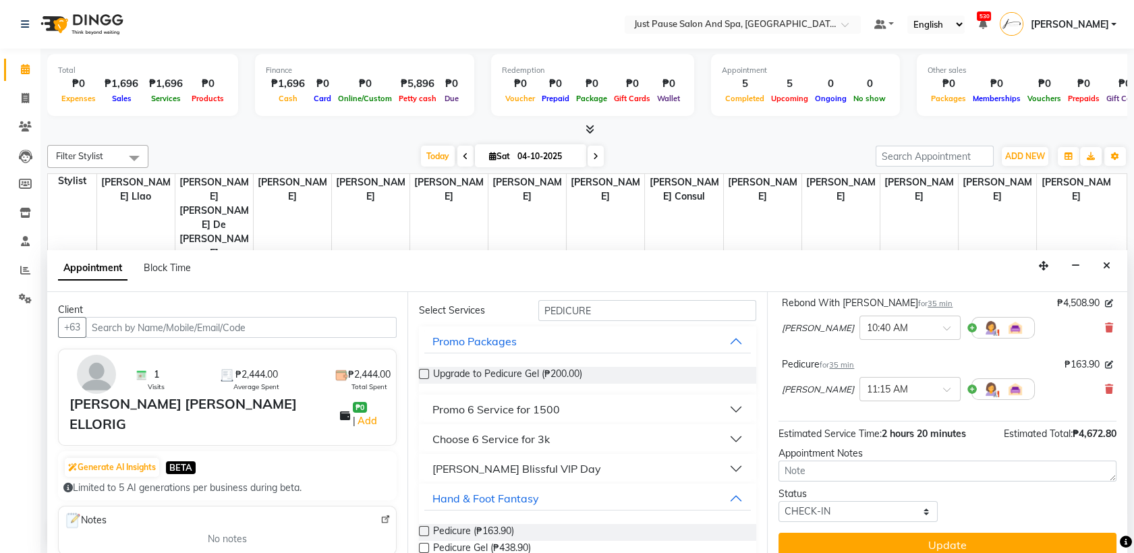
scroll to position [126, 0]
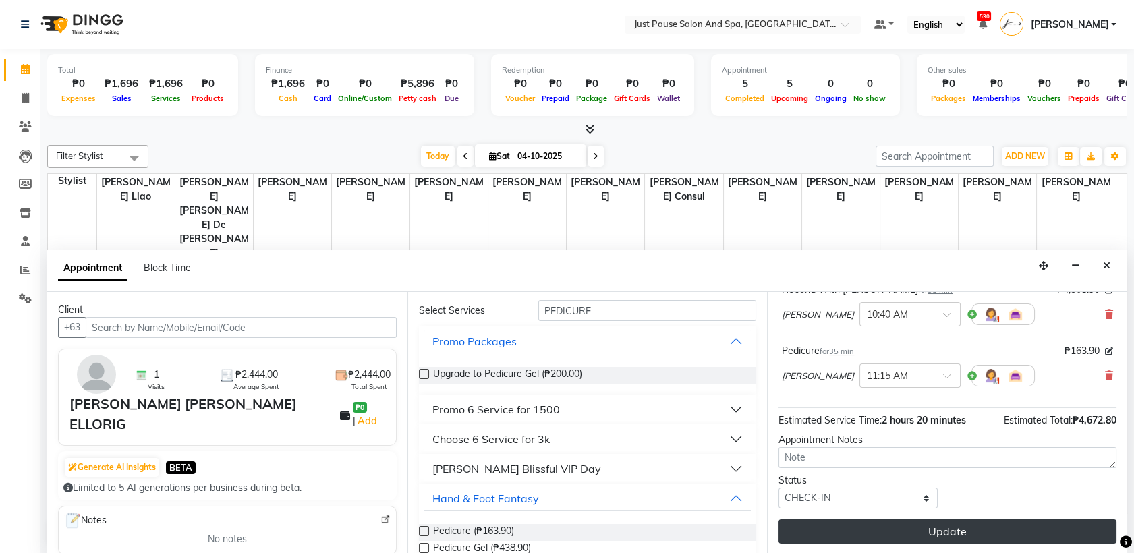
click at [939, 532] on button "Update" at bounding box center [948, 532] width 338 height 24
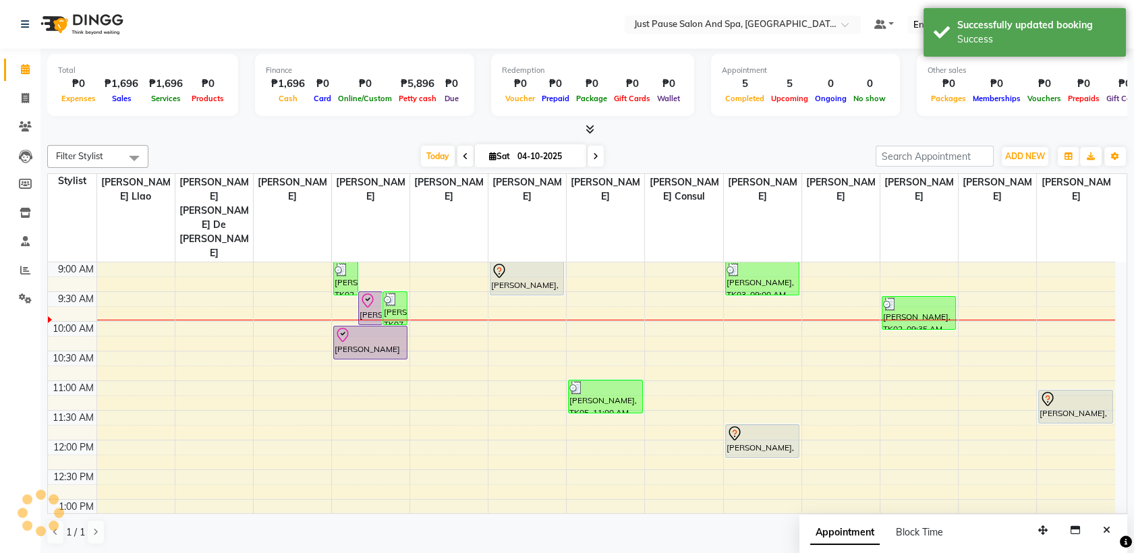
scroll to position [0, 0]
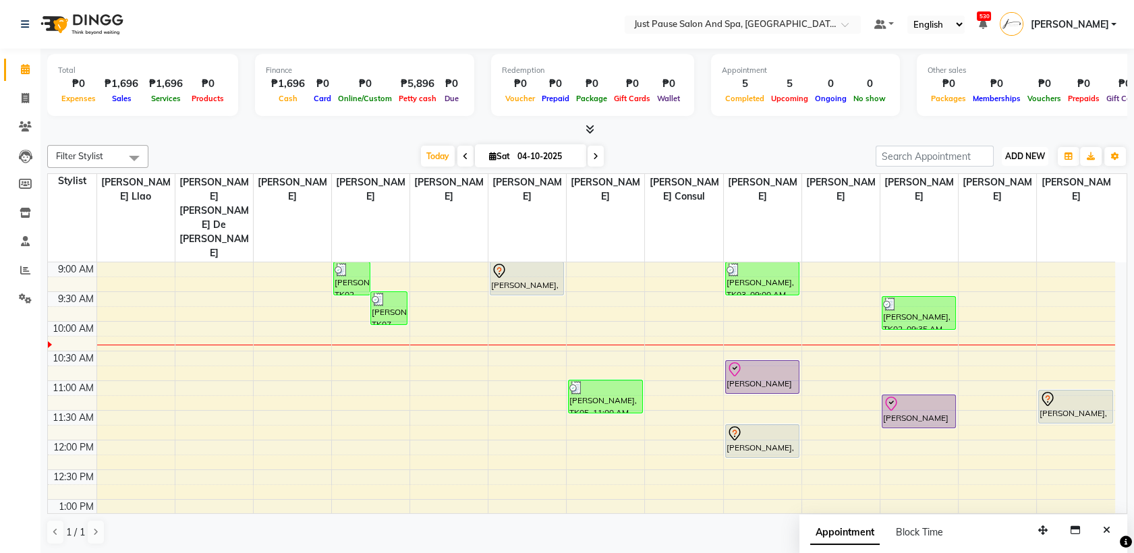
click at [1009, 148] on button "ADD NEW Toggle Dropdown" at bounding box center [1025, 156] width 47 height 19
click at [1017, 180] on button "Add Appointment" at bounding box center [994, 182] width 107 height 18
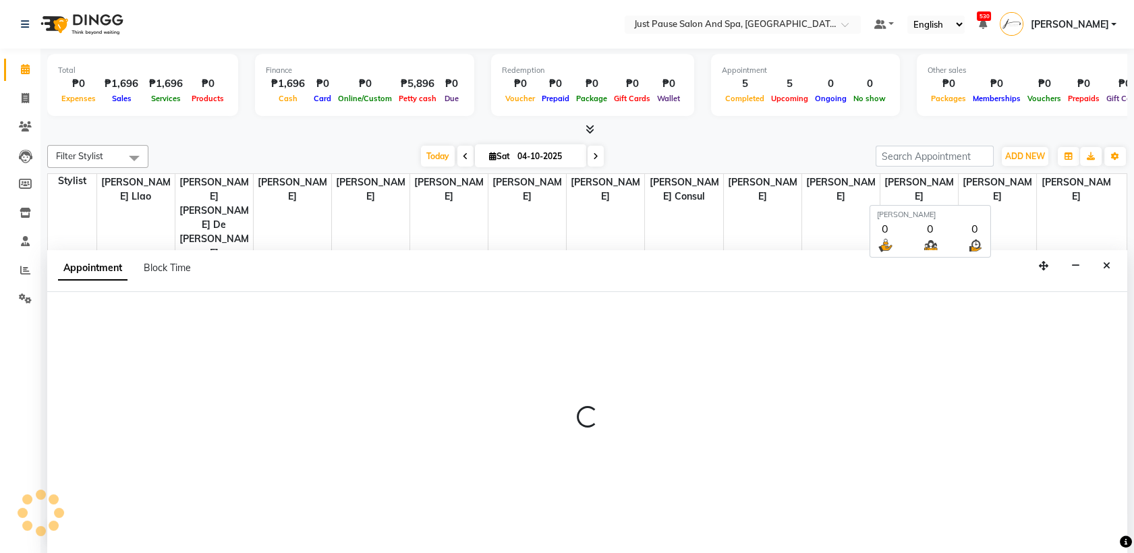
select select "tentative"
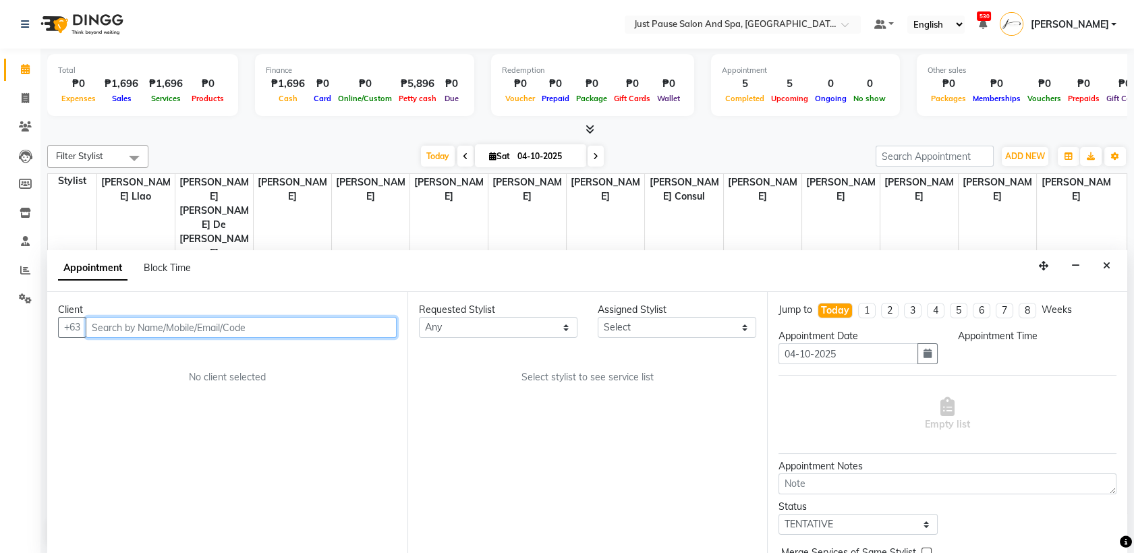
select select "540"
click at [364, 329] on input "text" at bounding box center [241, 327] width 311 height 21
click at [350, 331] on input "text" at bounding box center [241, 327] width 311 height 21
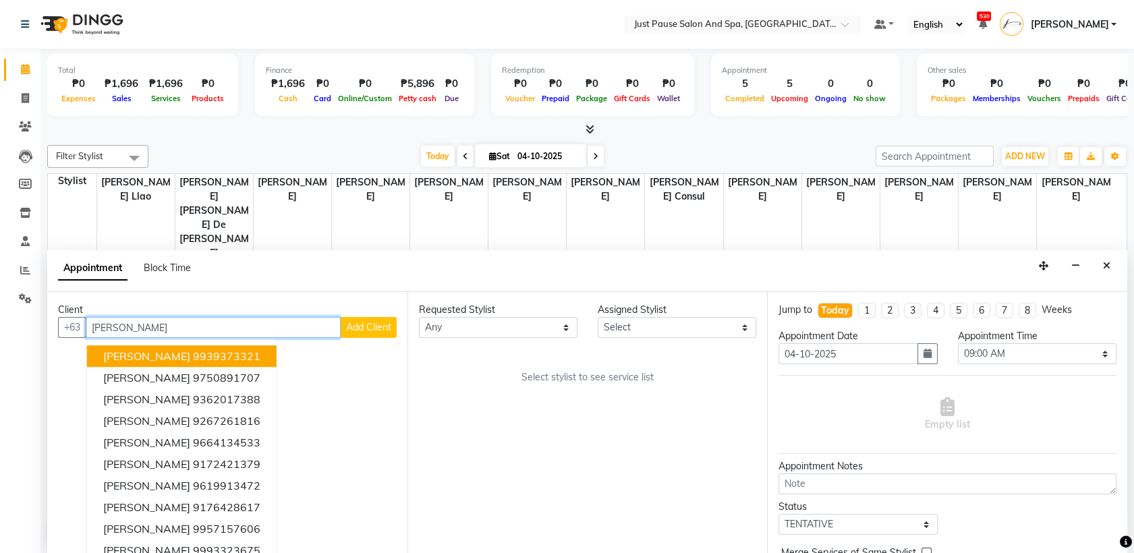
click at [254, 352] on ngb-highlight "9939373321" at bounding box center [226, 356] width 67 height 13
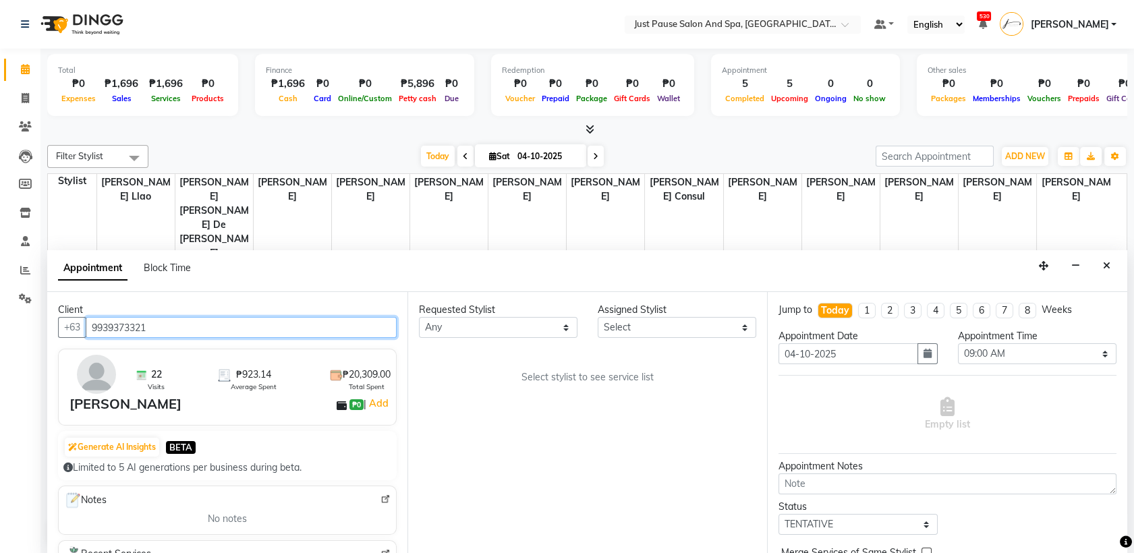
type input "9939373321"
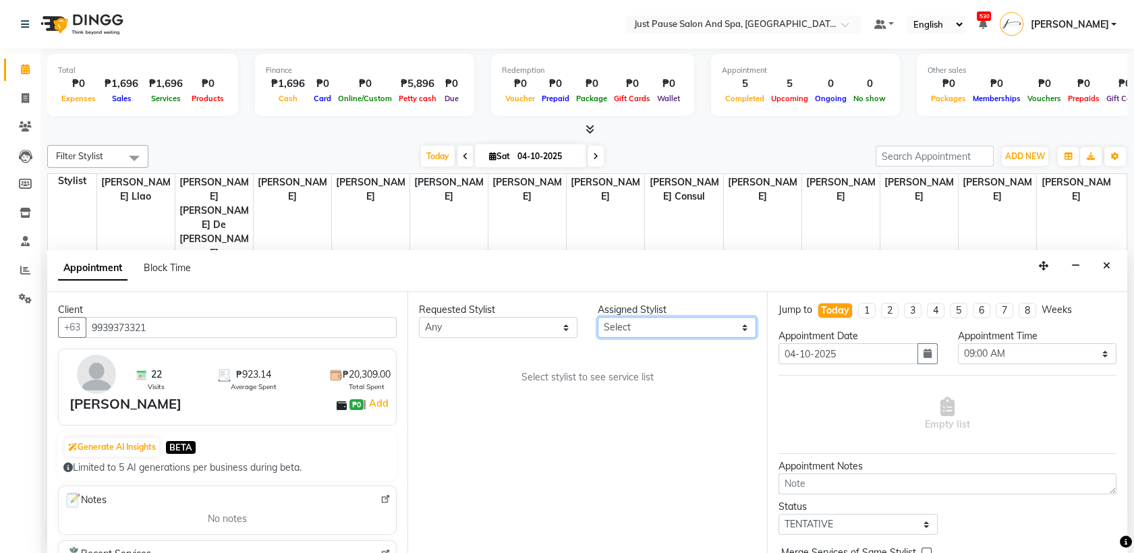
click at [740, 331] on select "Select [PERSON_NAME] [PERSON_NAME] [PERSON_NAME] llao [PERSON_NAME] [PERSON_NAM…" at bounding box center [677, 327] width 159 height 21
select select "30379"
click at [598, 317] on select "Select [PERSON_NAME] [PERSON_NAME] [PERSON_NAME] llao [PERSON_NAME] [PERSON_NAM…" at bounding box center [677, 327] width 159 height 21
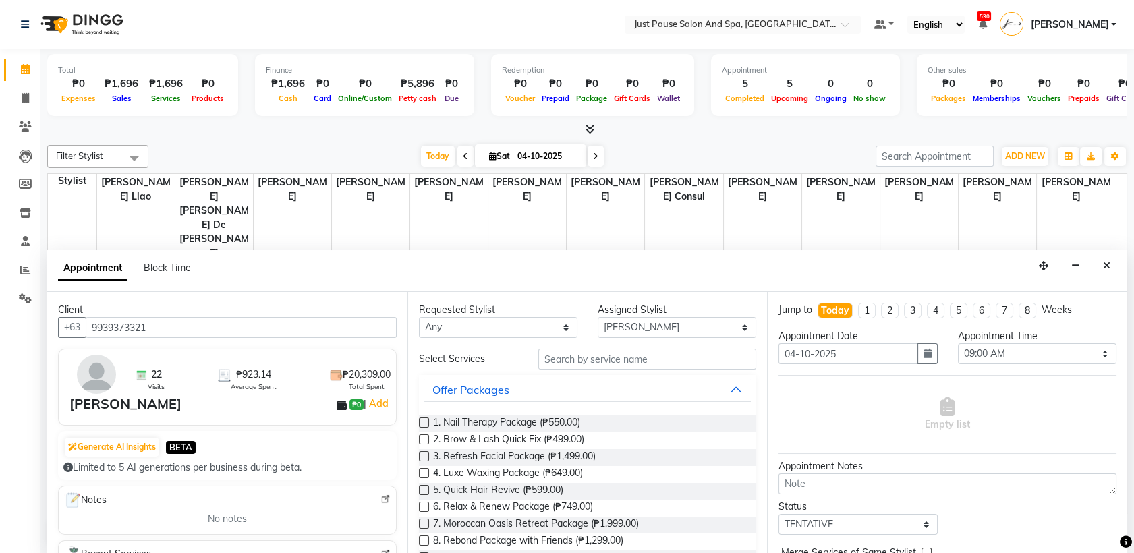
click at [424, 423] on label at bounding box center [424, 423] width 10 height 10
click at [424, 423] on input "checkbox" at bounding box center [423, 424] width 9 height 9
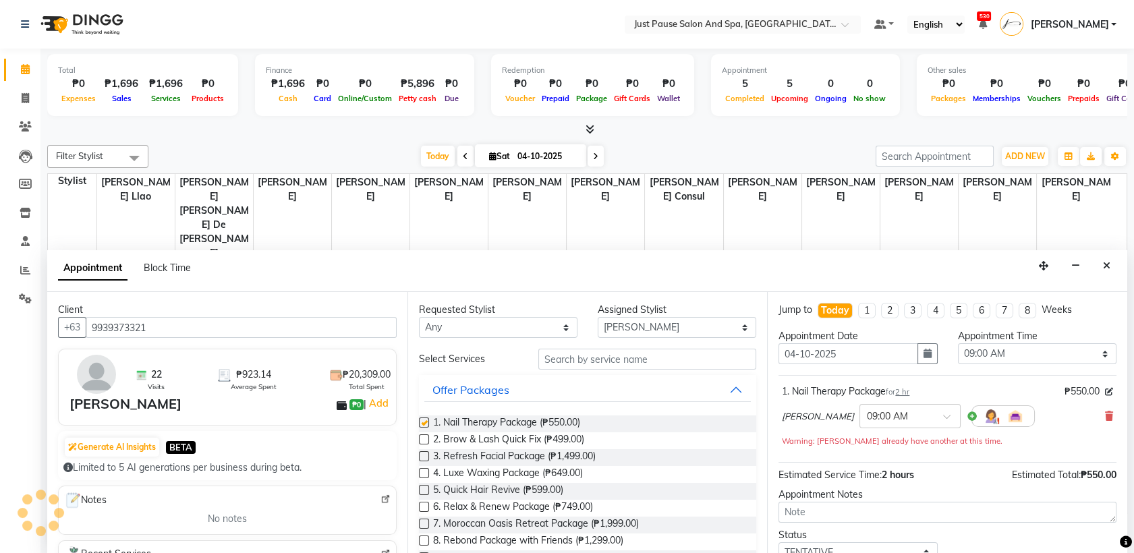
checkbox input "false"
click at [1091, 352] on select "Select 09:00 AM 09:05 AM 09:10 AM 09:15 AM 09:20 AM 09:25 AM 09:30 AM 09:35 AM …" at bounding box center [1037, 353] width 159 height 21
select select "625"
click at [958, 343] on select "Select 09:00 AM 09:05 AM 09:10 AM 09:15 AM 09:20 AM 09:25 AM 09:30 AM 09:35 AM …" at bounding box center [1037, 353] width 159 height 21
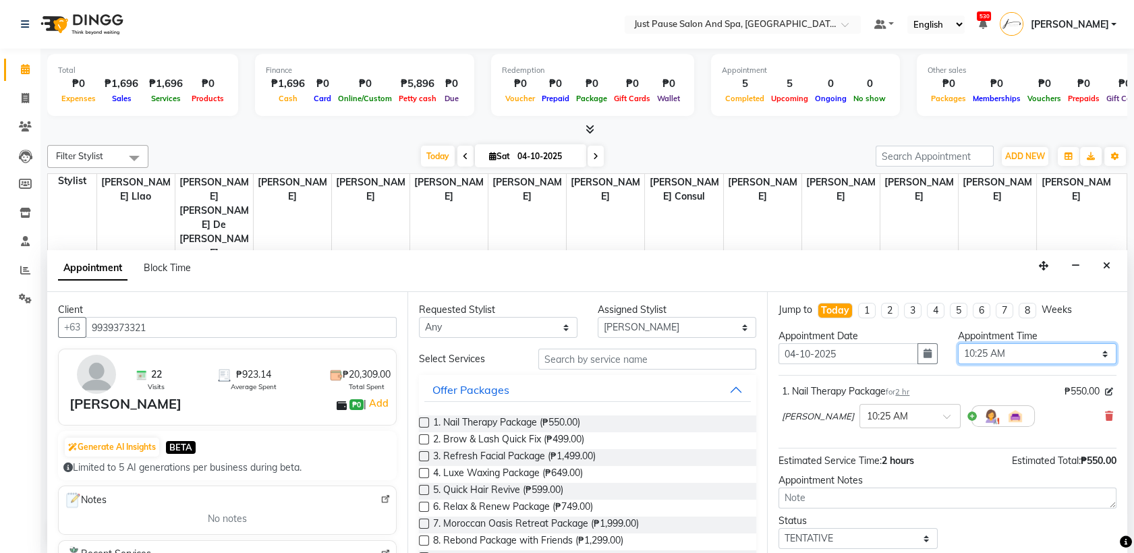
scroll to position [80, 0]
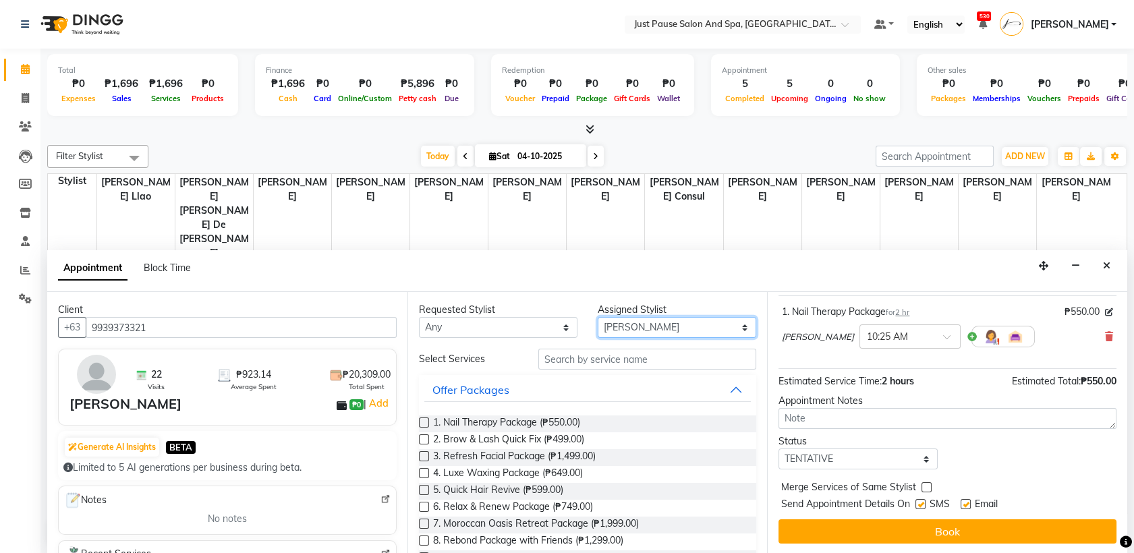
click at [729, 327] on select "Select [PERSON_NAME] [PERSON_NAME] [PERSON_NAME] llao [PERSON_NAME] [PERSON_NAM…" at bounding box center [677, 327] width 159 height 21
select select "38068"
click at [598, 317] on select "Select [PERSON_NAME] [PERSON_NAME] [PERSON_NAME] llao [PERSON_NAME] [PERSON_NAM…" at bounding box center [677, 327] width 159 height 21
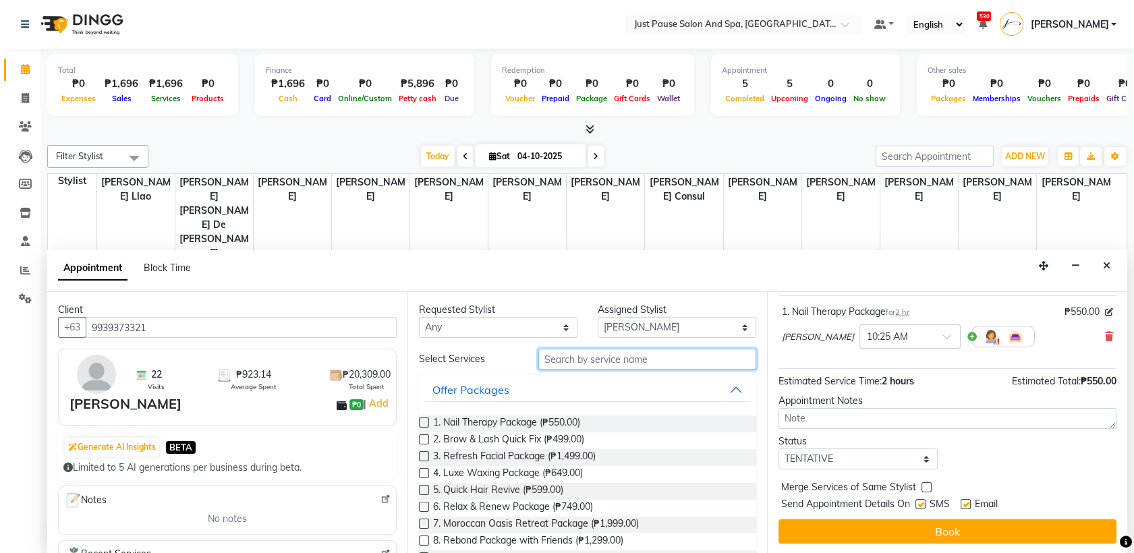
click at [707, 363] on input "text" at bounding box center [647, 359] width 219 height 21
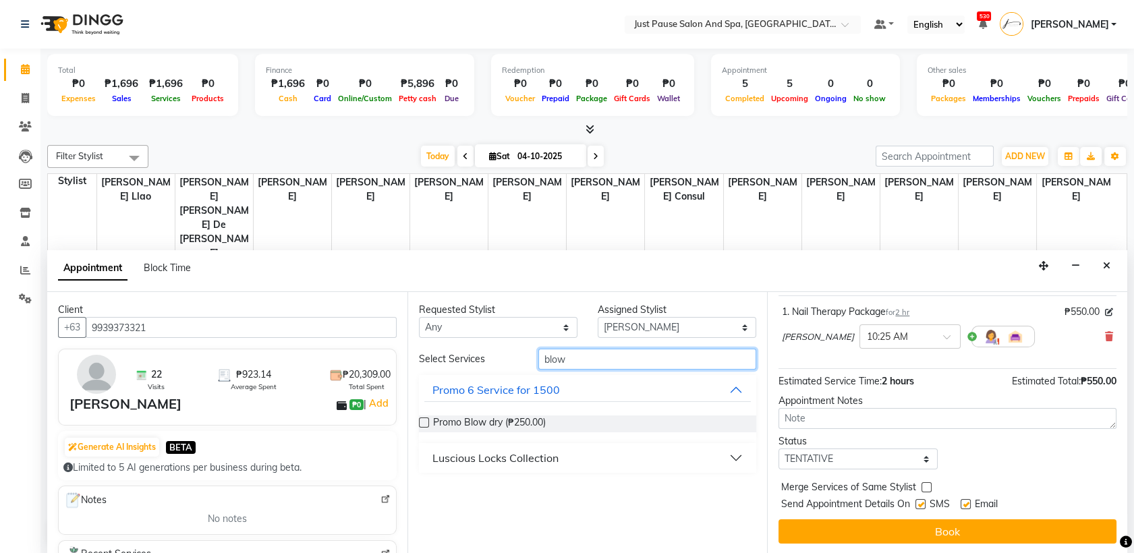
type input "blow"
click at [737, 458] on button "Luscious Locks Collection" at bounding box center [587, 458] width 327 height 24
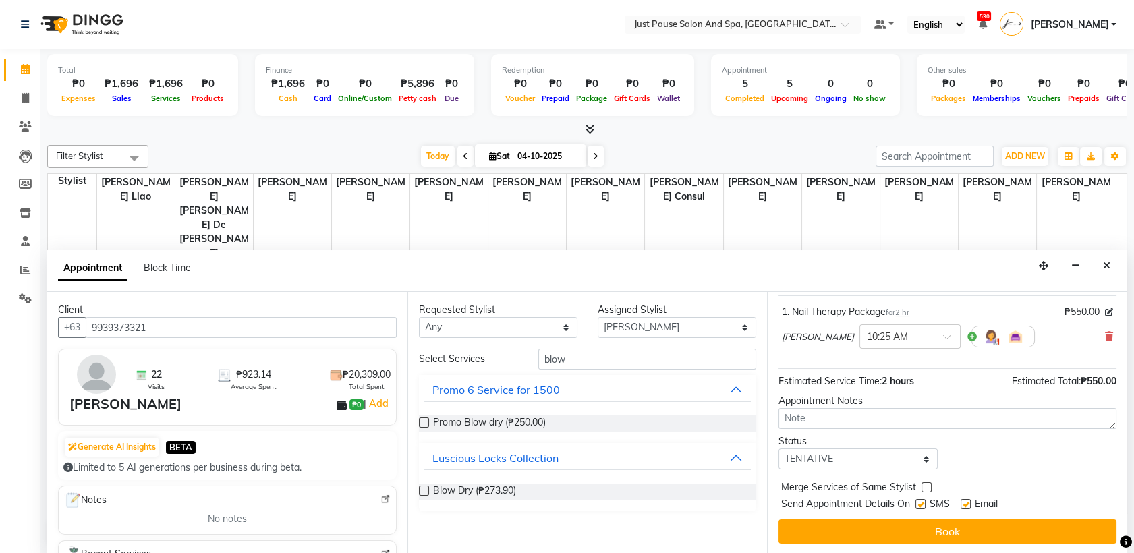
click at [422, 487] on label at bounding box center [424, 491] width 10 height 10
click at [422, 488] on input "checkbox" at bounding box center [423, 492] width 9 height 9
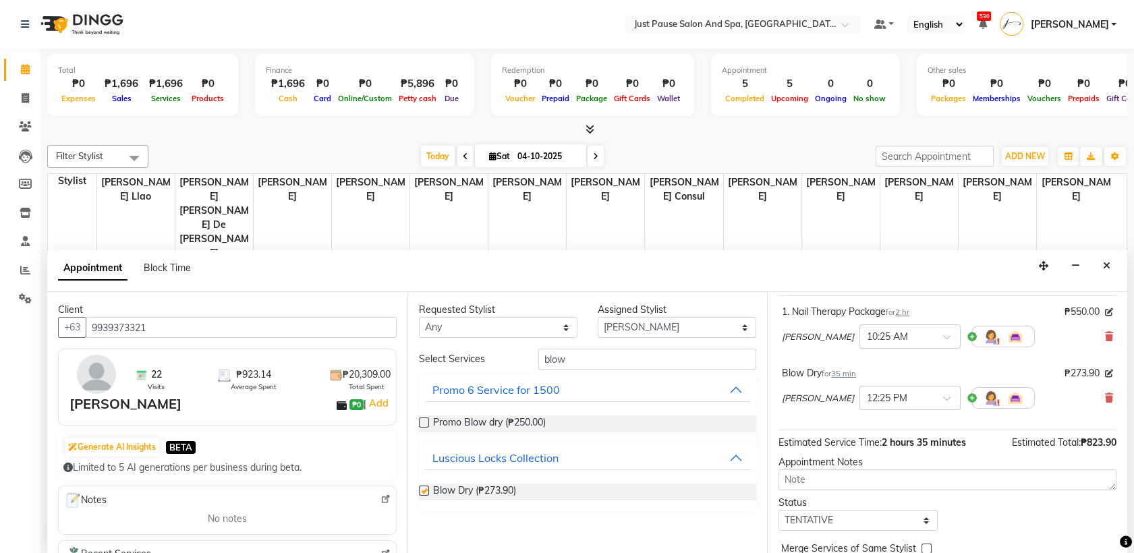
checkbox input "false"
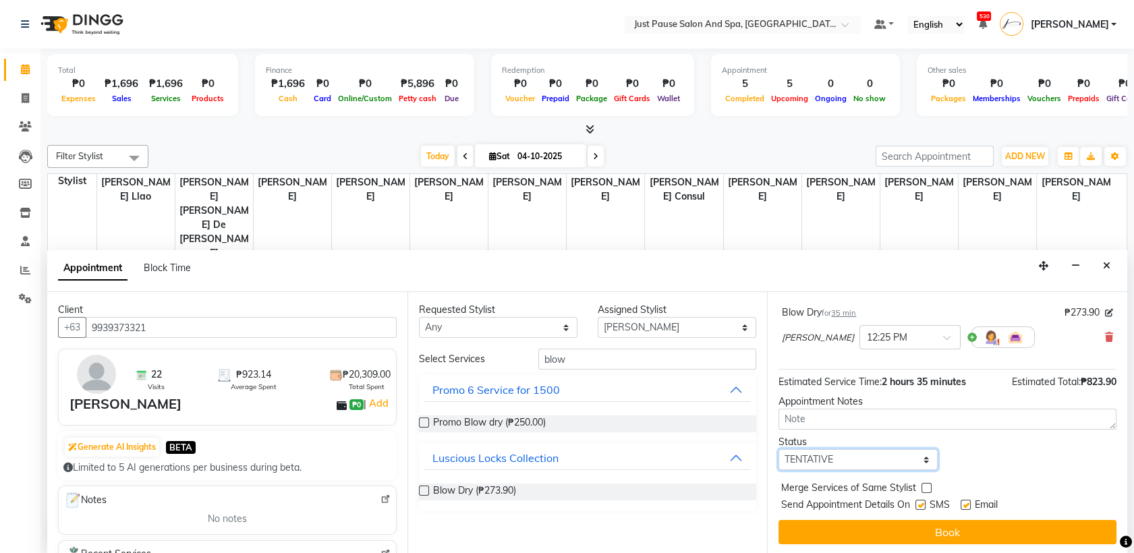
click at [915, 454] on select "Select TENTATIVE CONFIRM CHECK-IN UPCOMING" at bounding box center [858, 459] width 159 height 21
click at [779, 449] on select "Select TENTATIVE CONFIRM CHECK-IN UPCOMING" at bounding box center [858, 459] width 159 height 21
click at [918, 456] on select "Select TENTATIVE CONFIRM CHECK-IN UPCOMING" at bounding box center [858, 459] width 159 height 21
select select "check-in"
click at [779, 449] on select "Select TENTATIVE CONFIRM CHECK-IN UPCOMING" at bounding box center [858, 459] width 159 height 21
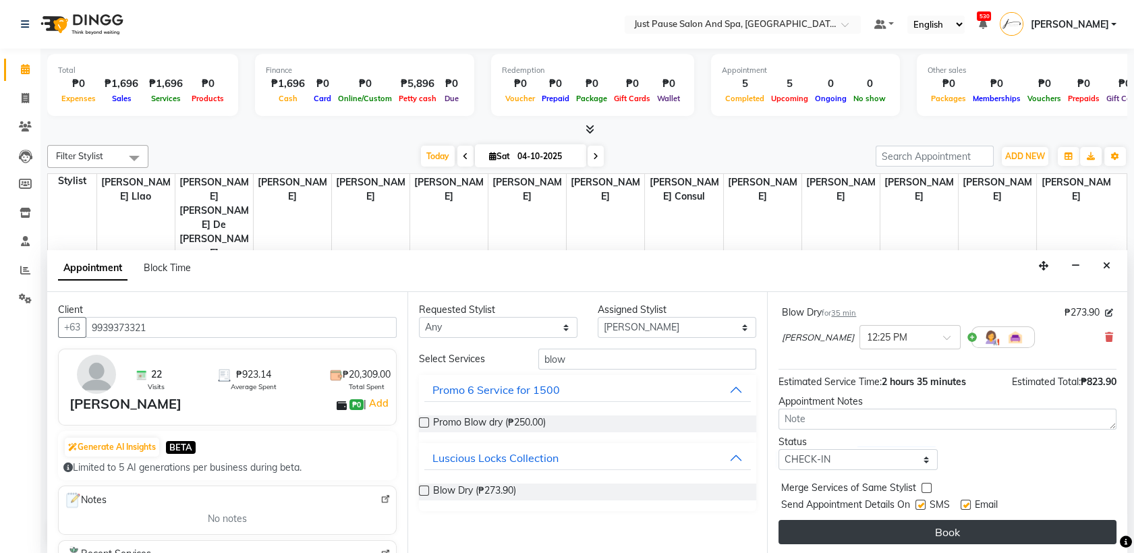
click at [948, 531] on button "Book" at bounding box center [948, 532] width 338 height 24
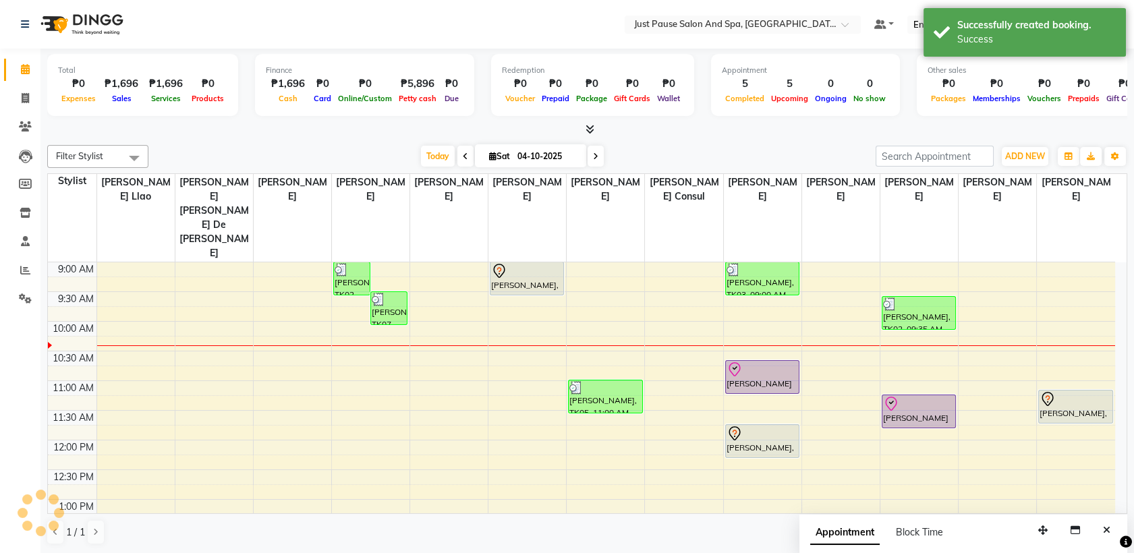
scroll to position [0, 0]
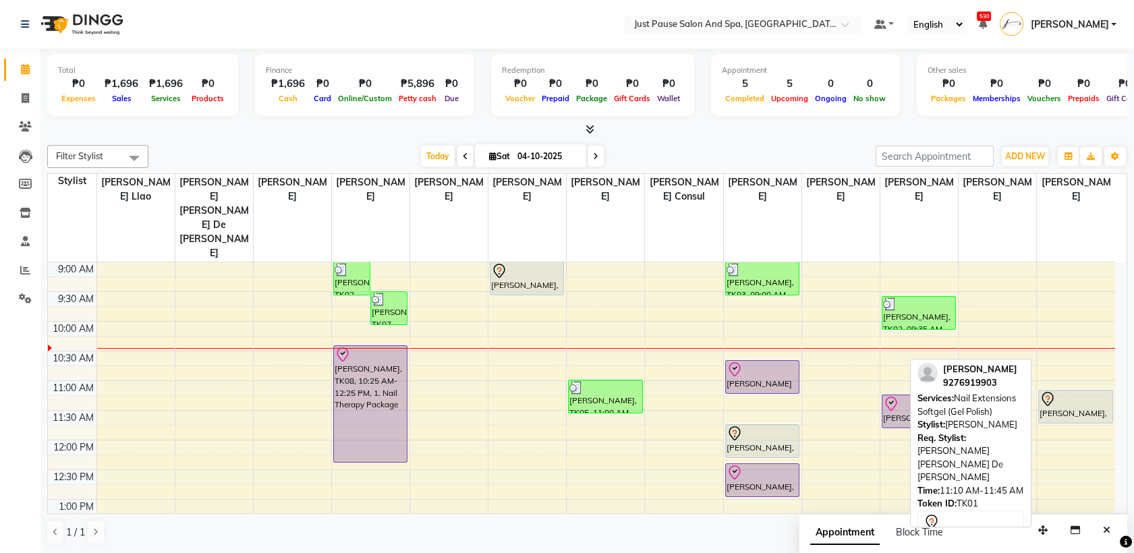
click at [1063, 391] on div "[PERSON_NAME], TK01, 11:10 AM-11:45 AM, Nail Extensions Softgel (Gel Polish)" at bounding box center [1076, 407] width 74 height 32
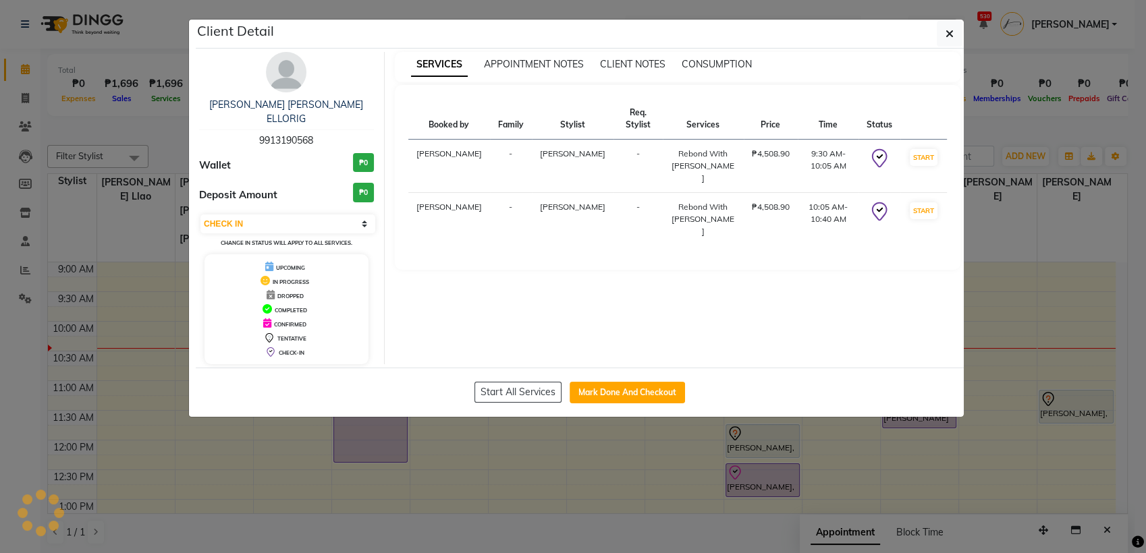
select select "7"
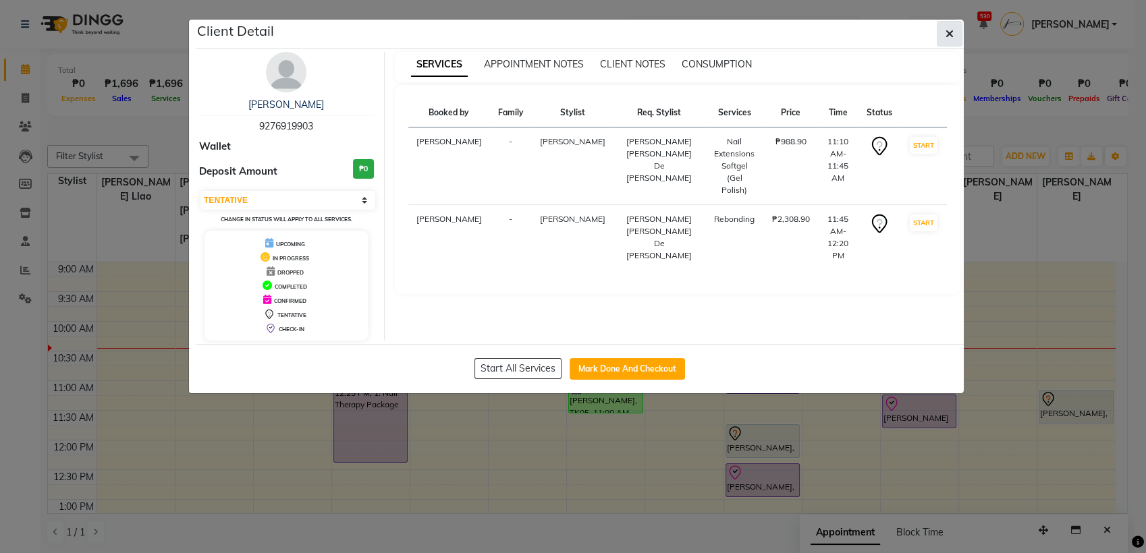
click at [949, 37] on icon "button" at bounding box center [949, 33] width 8 height 11
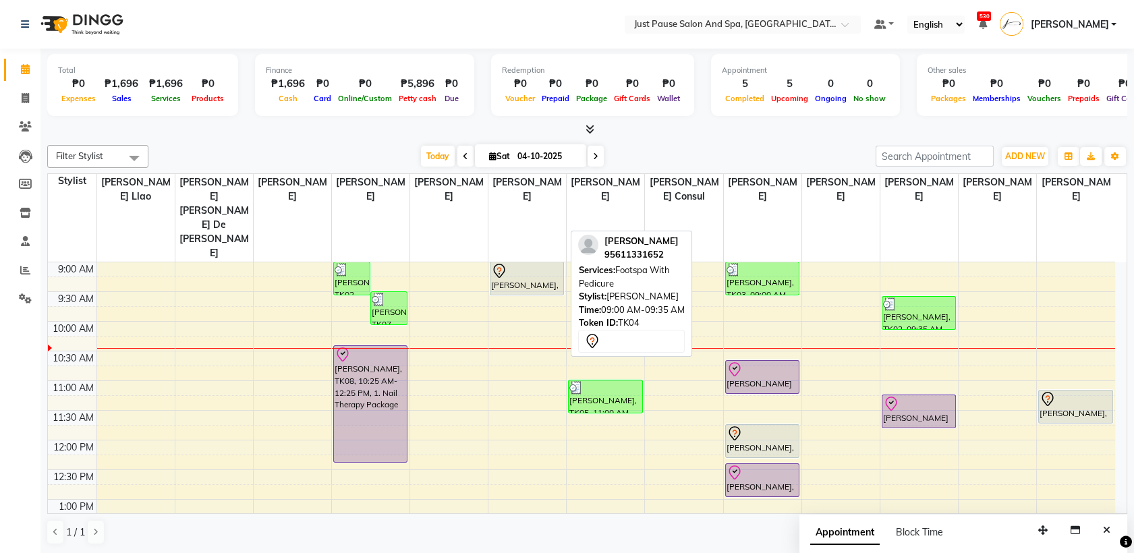
click at [526, 262] on div "[PERSON_NAME], TK04, 09:00 AM-09:35 AM, Footspa With Pedicure" at bounding box center [527, 278] width 73 height 32
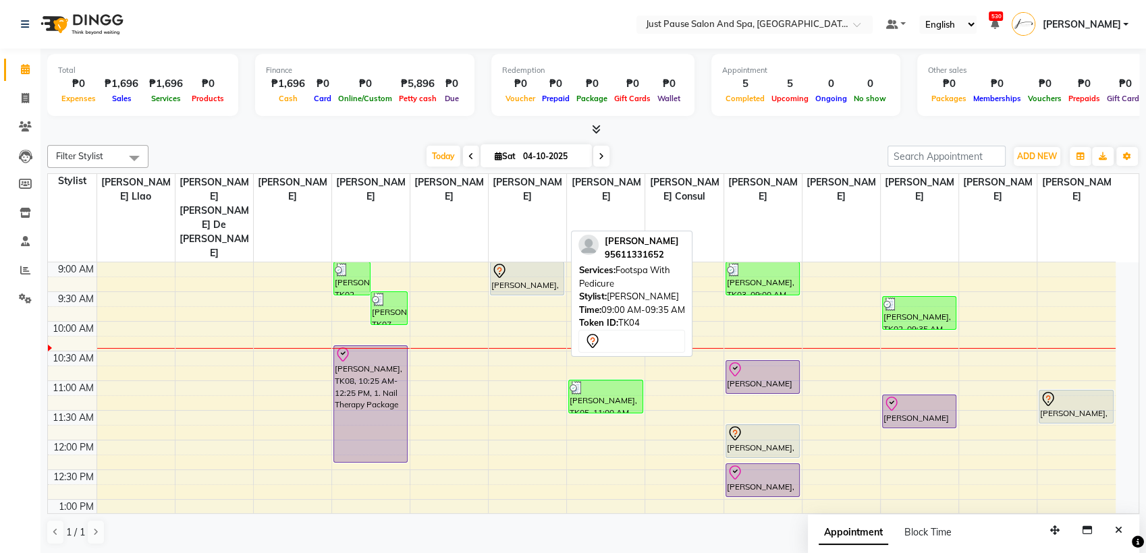
select select "7"
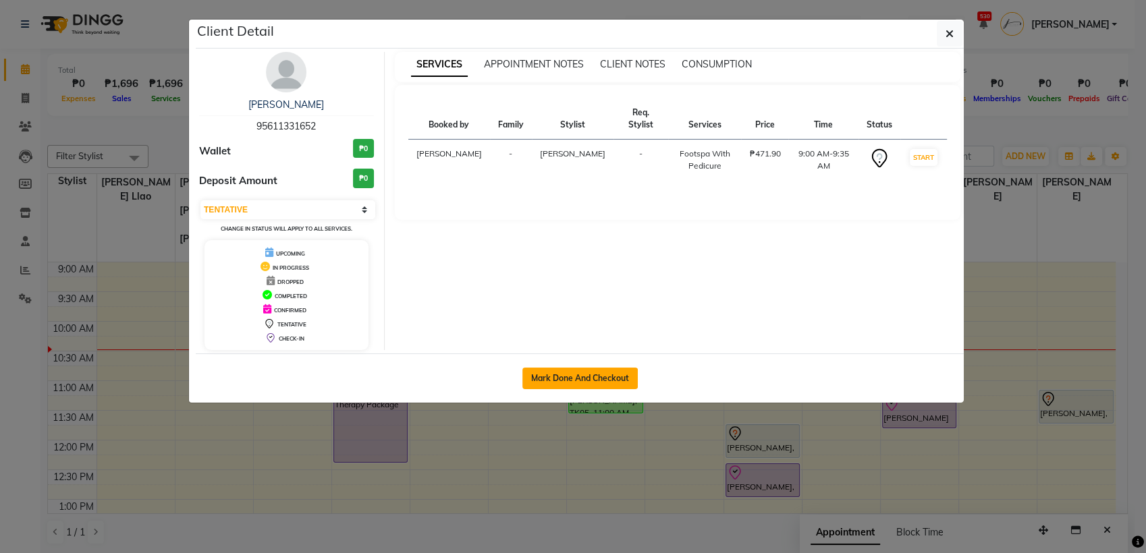
click at [600, 373] on button "Mark Done And Checkout" at bounding box center [579, 379] width 115 height 22
select select "service"
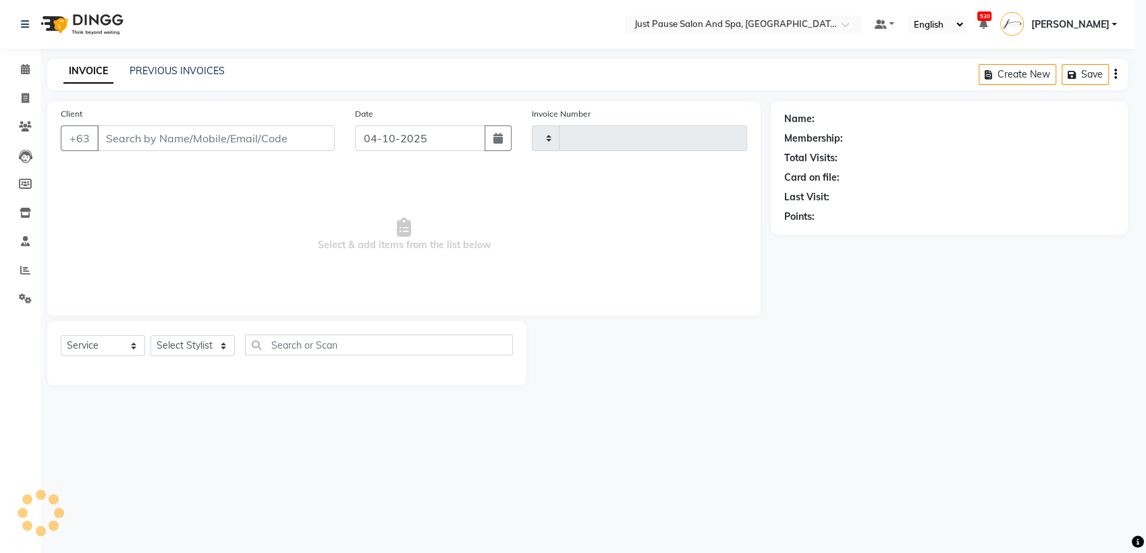
type input "2982"
select select "4927"
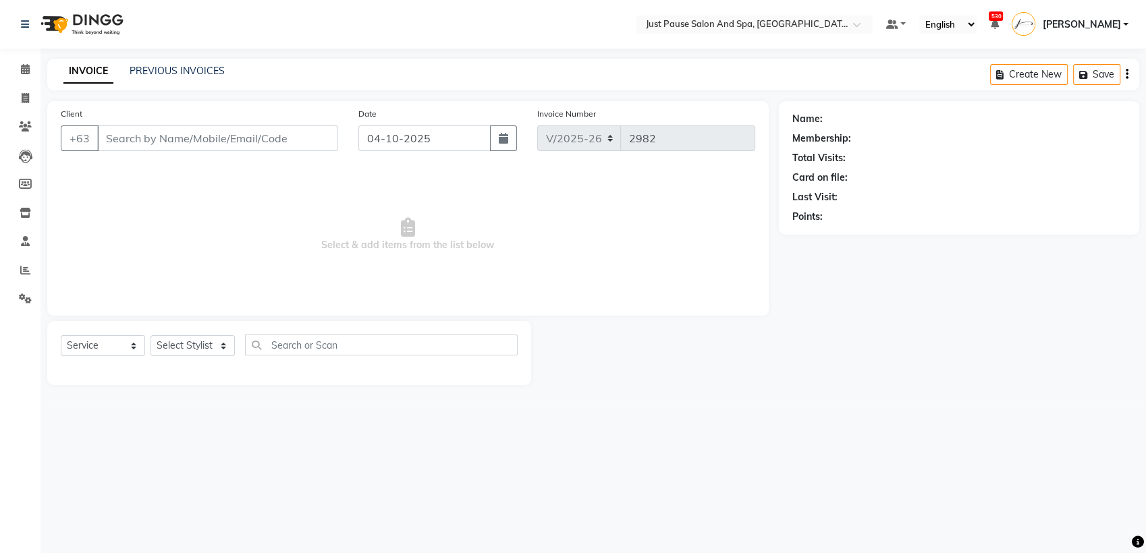
select select "G"
select select "30379"
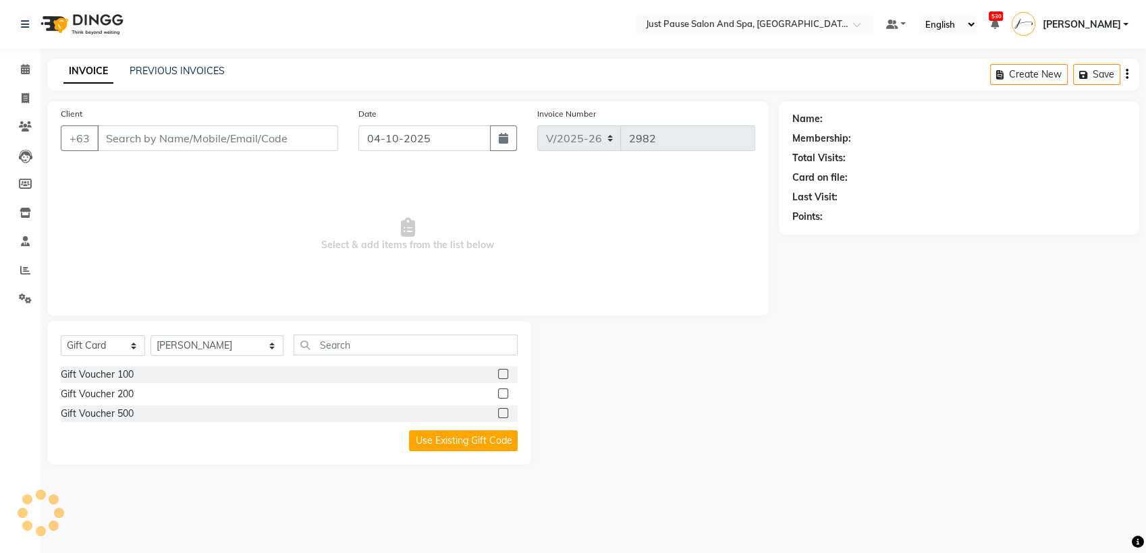
type input "95611331652"
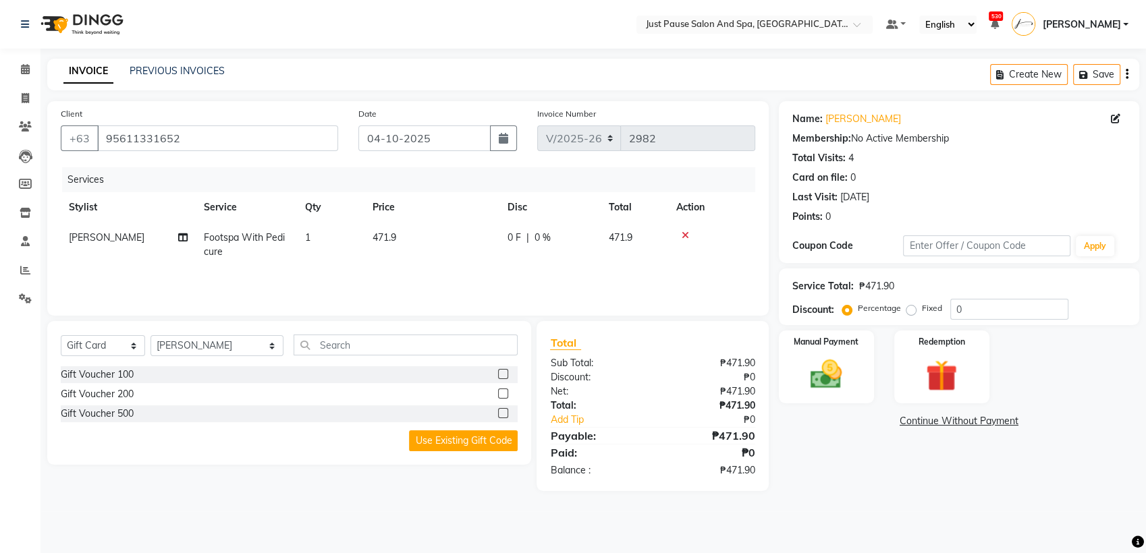
click at [410, 238] on td "471.9" at bounding box center [431, 245] width 135 height 45
select select "31569"
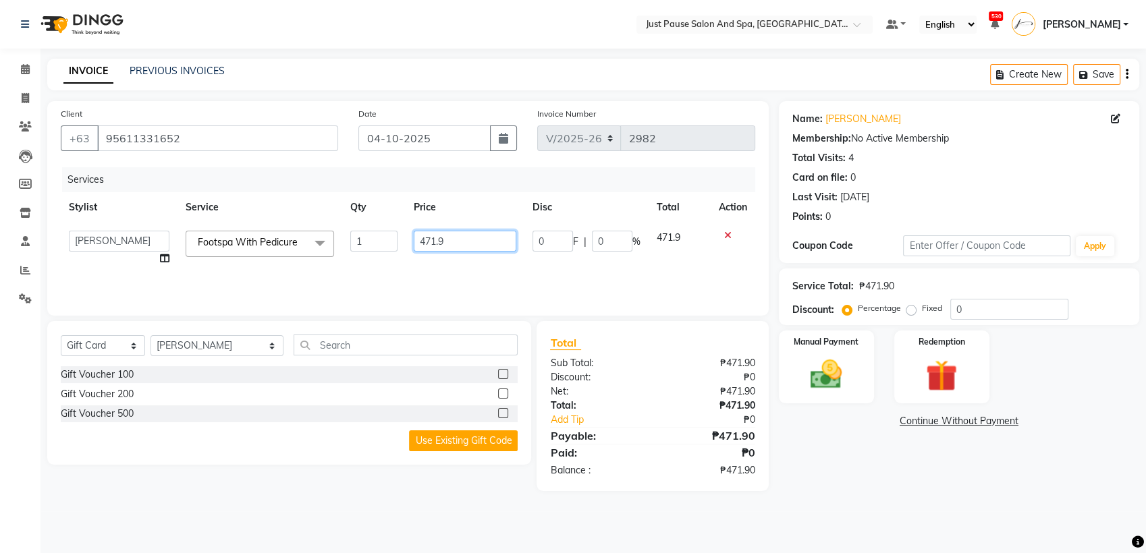
click at [470, 238] on input "471.9" at bounding box center [465, 241] width 103 height 21
type input "472"
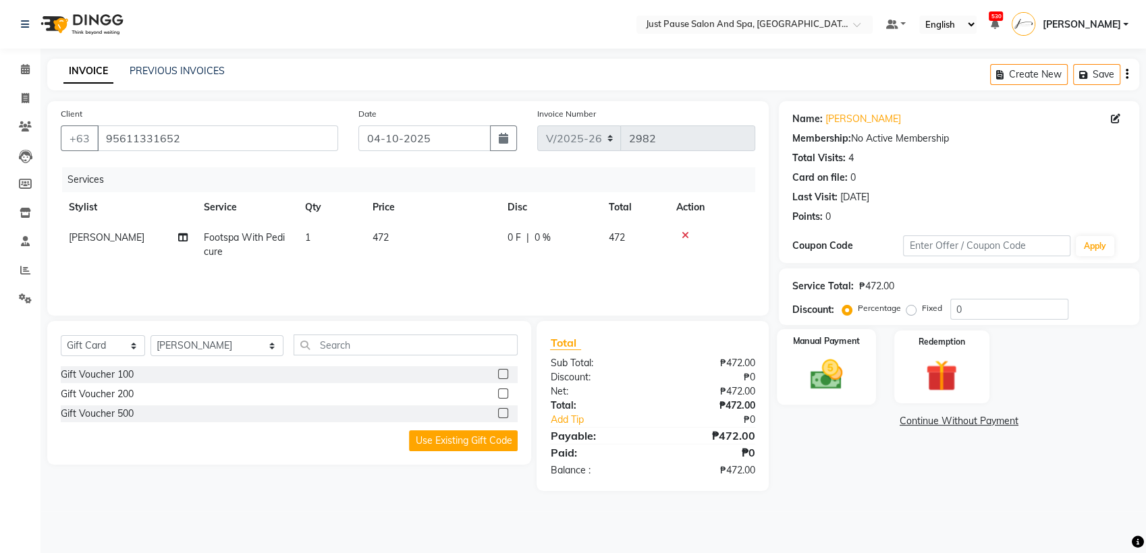
click at [834, 388] on img at bounding box center [826, 375] width 53 height 38
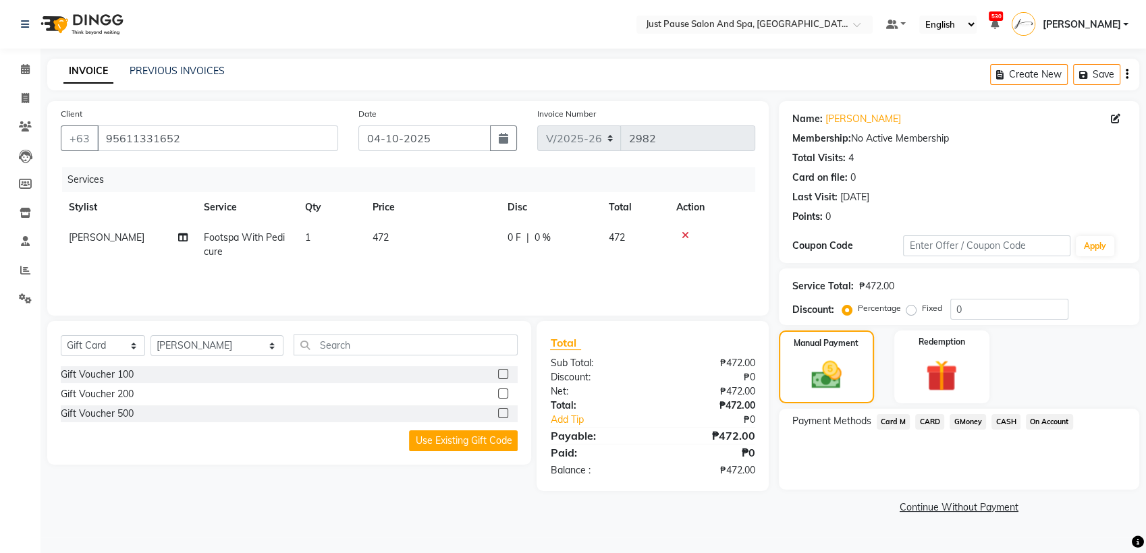
click at [896, 420] on span "Card M" at bounding box center [893, 422] width 34 height 16
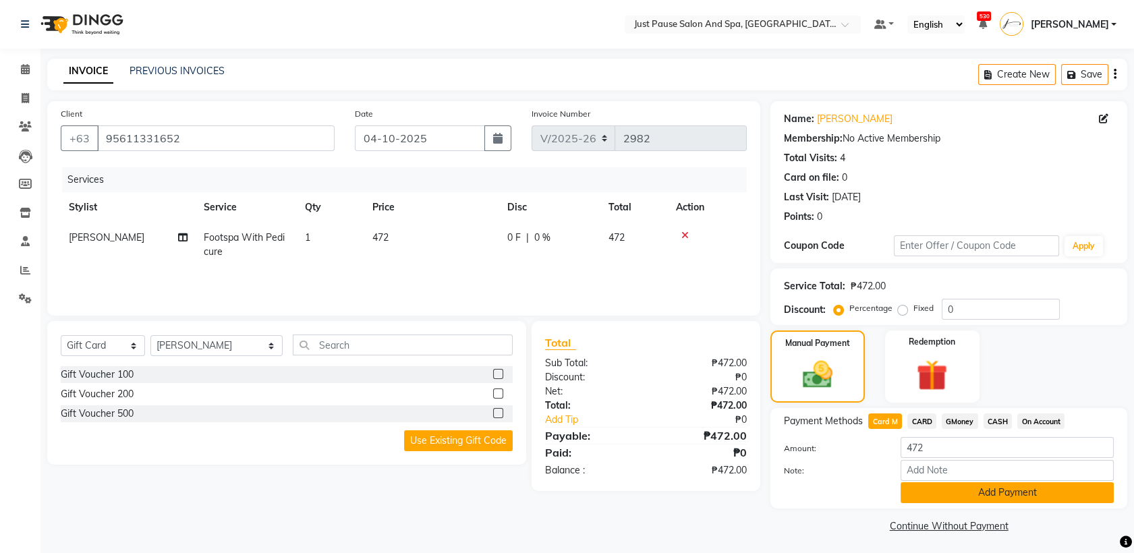
click at [1063, 494] on button "Add Payment" at bounding box center [1007, 492] width 213 height 21
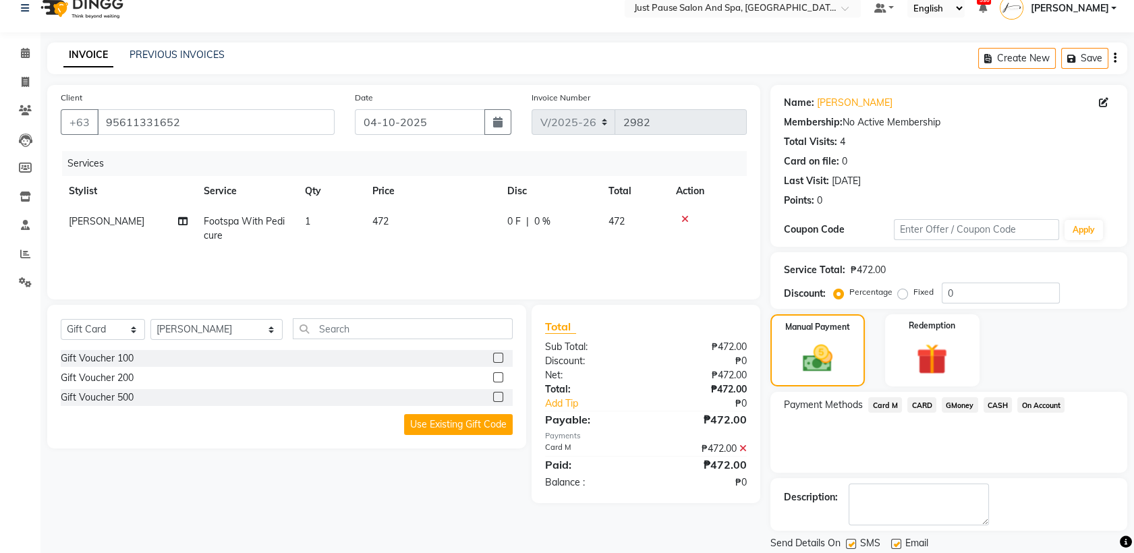
scroll to position [59, 0]
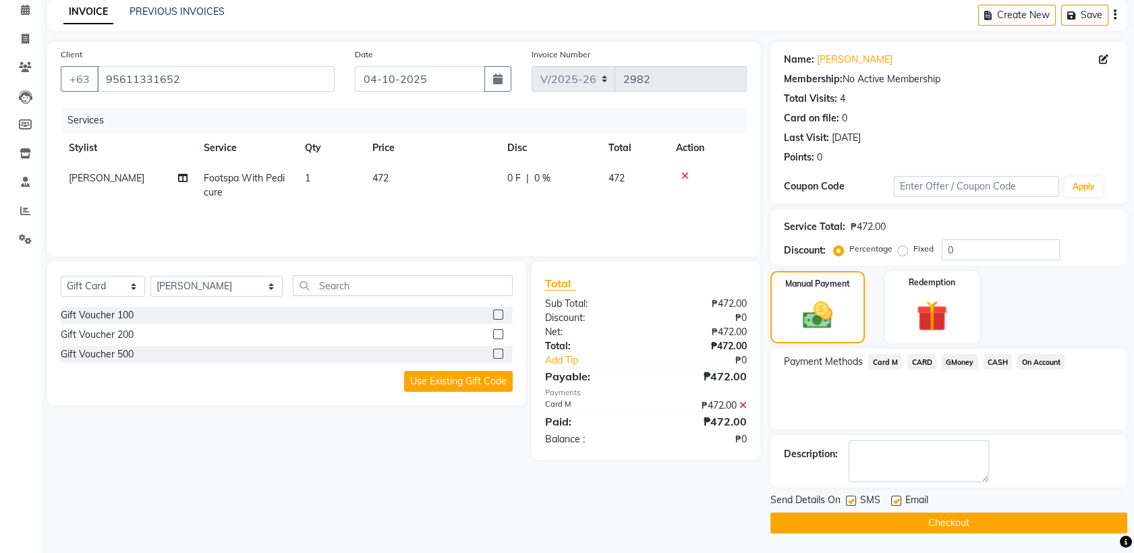
click at [1054, 520] on button "Checkout" at bounding box center [949, 523] width 357 height 21
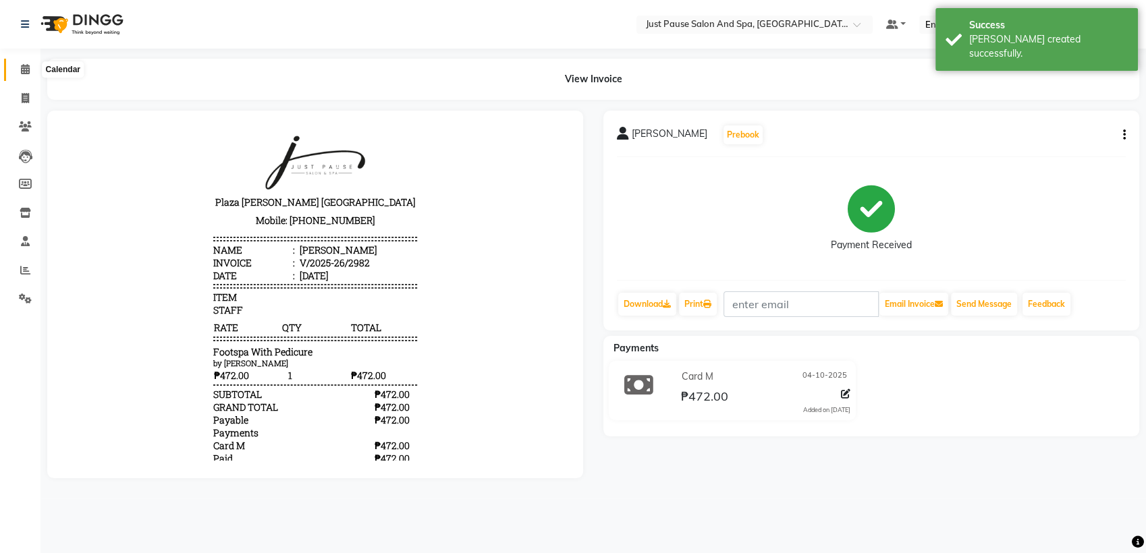
click at [22, 69] on icon at bounding box center [25, 69] width 9 height 10
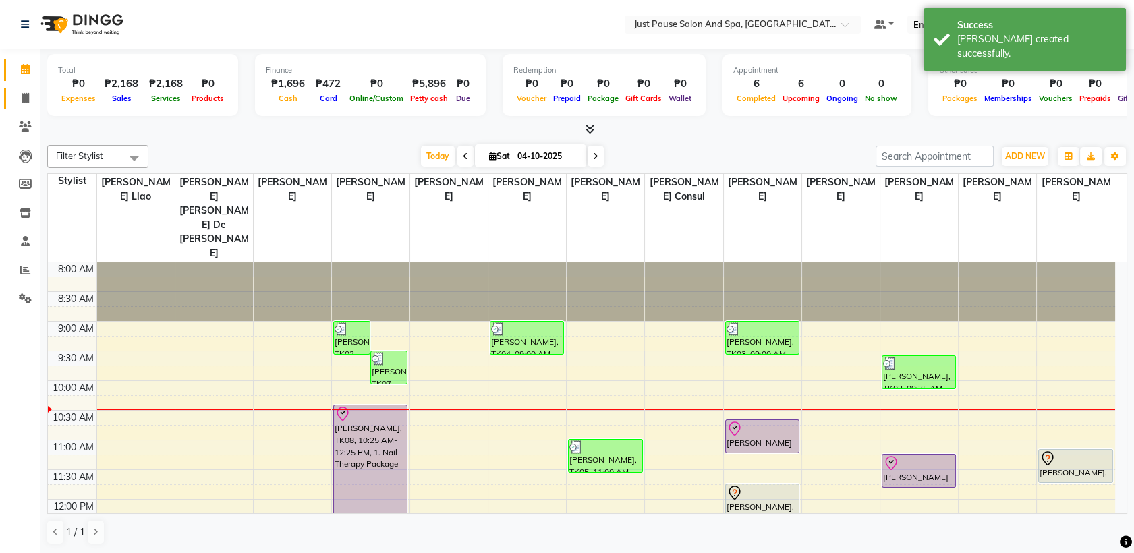
click at [22, 99] on icon at bounding box center [25, 98] width 7 height 10
select select "service"
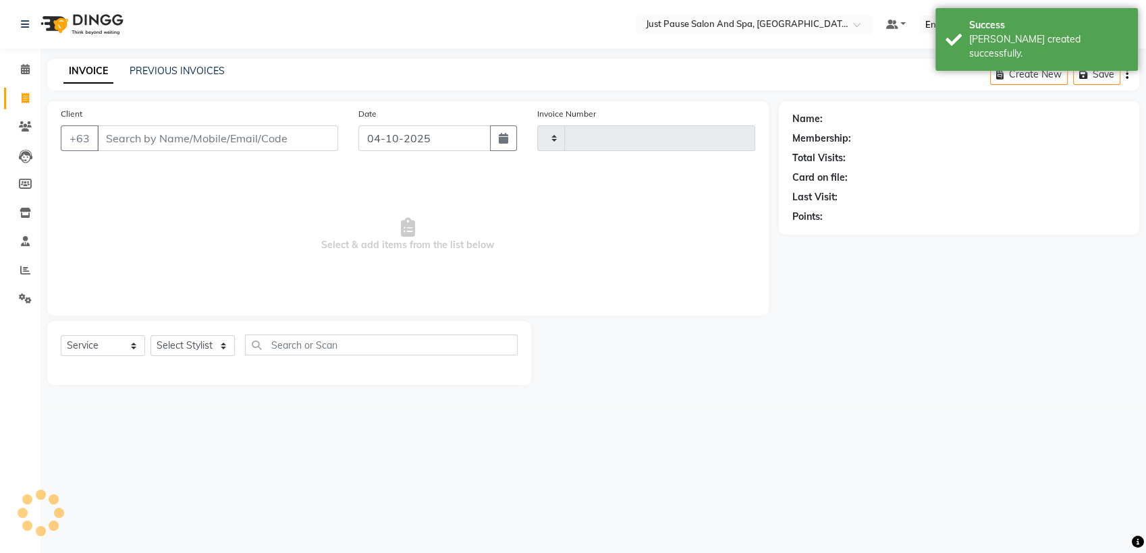
type input "2983"
select select "4927"
click at [22, 71] on icon at bounding box center [25, 69] width 9 height 10
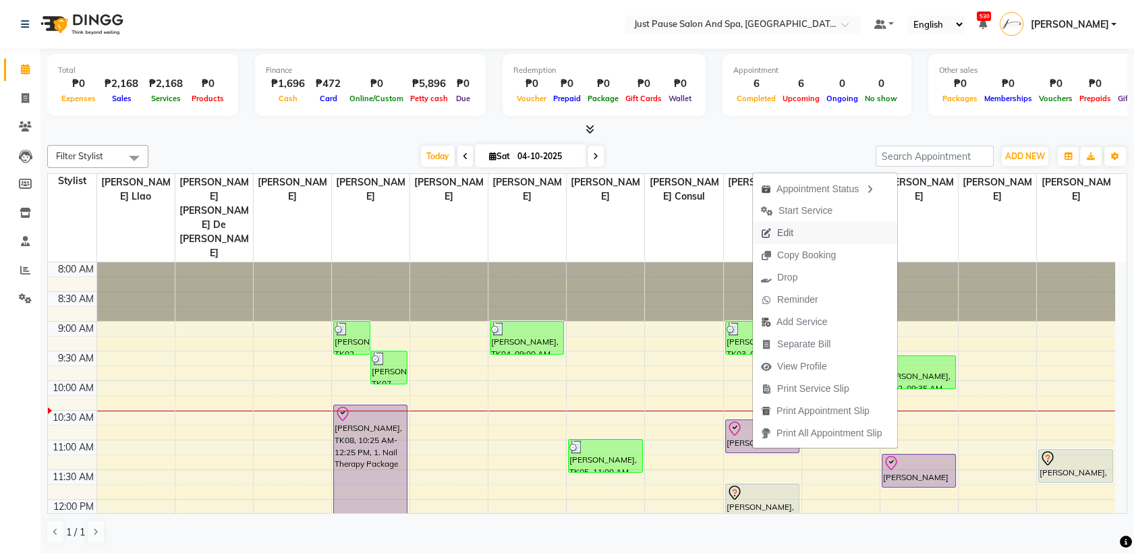
click at [804, 235] on button "Edit" at bounding box center [825, 233] width 144 height 22
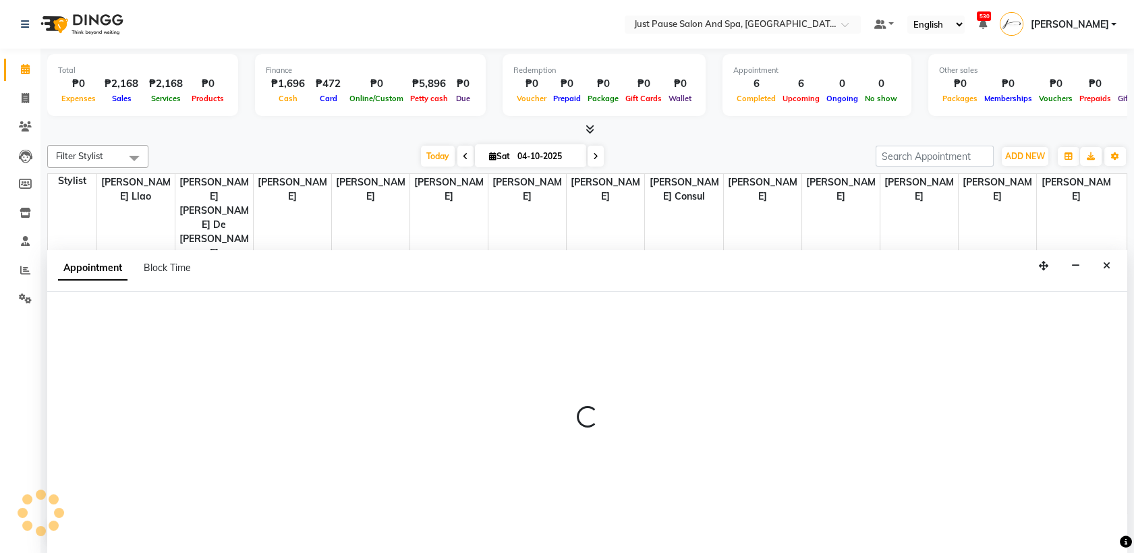
select select "tentative"
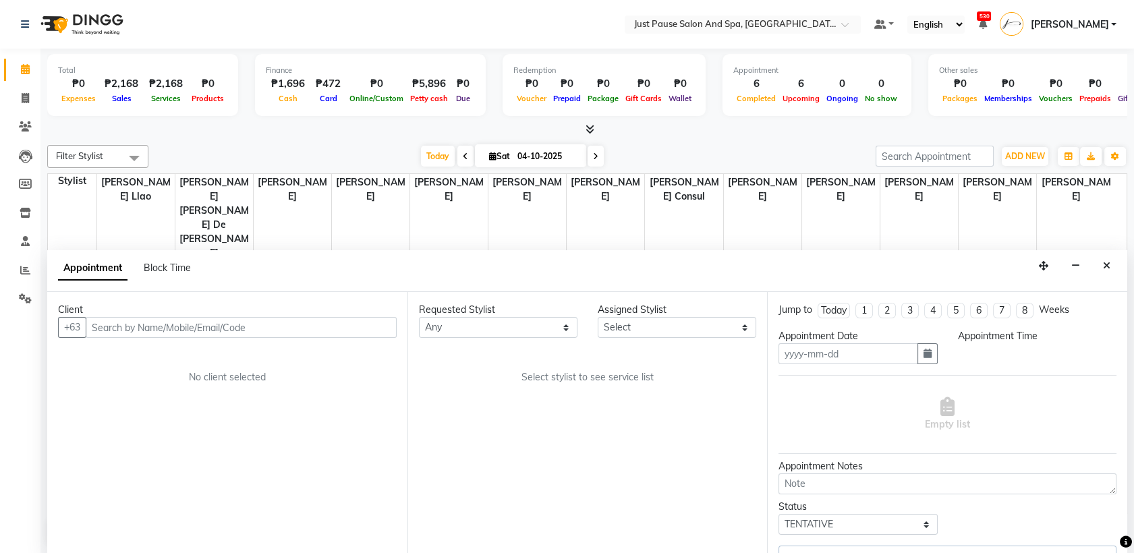
type input "04-10-2025"
select select "670"
select select "30377"
select select "38068"
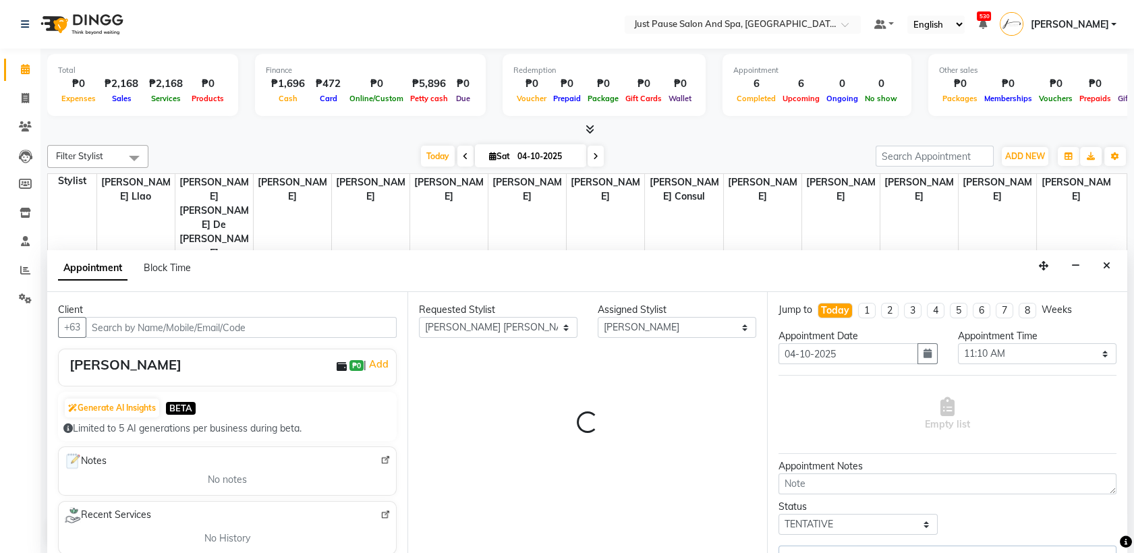
scroll to position [119, 0]
select select "2179"
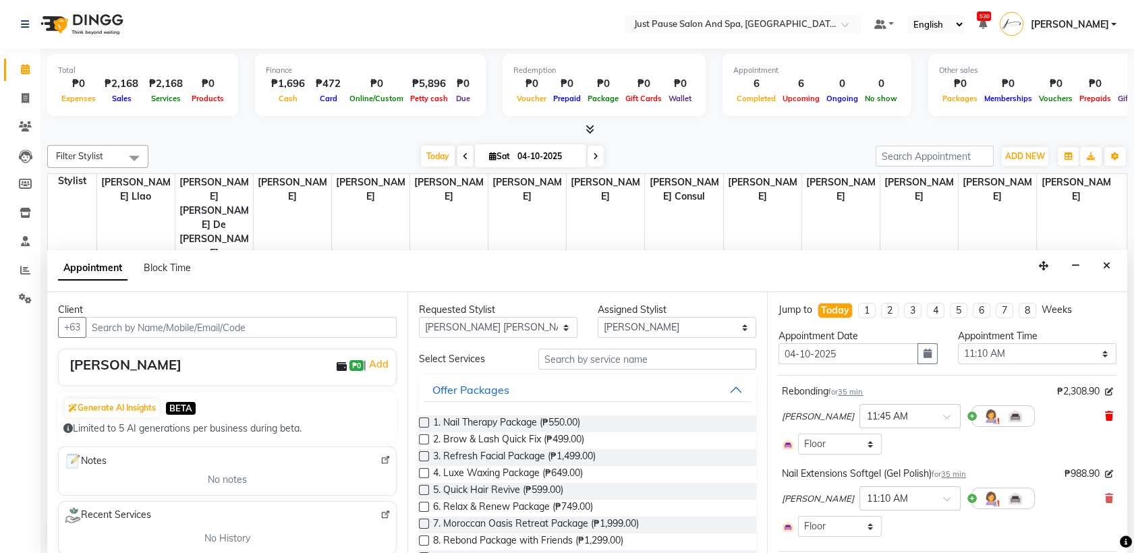
click at [1105, 416] on icon at bounding box center [1109, 416] width 8 height 9
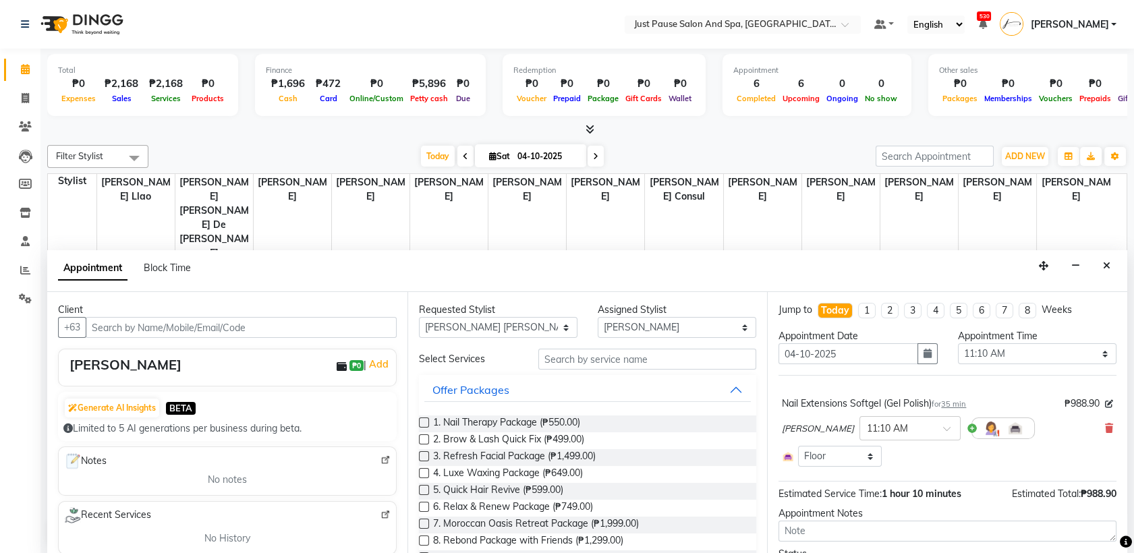
scroll to position [74, 0]
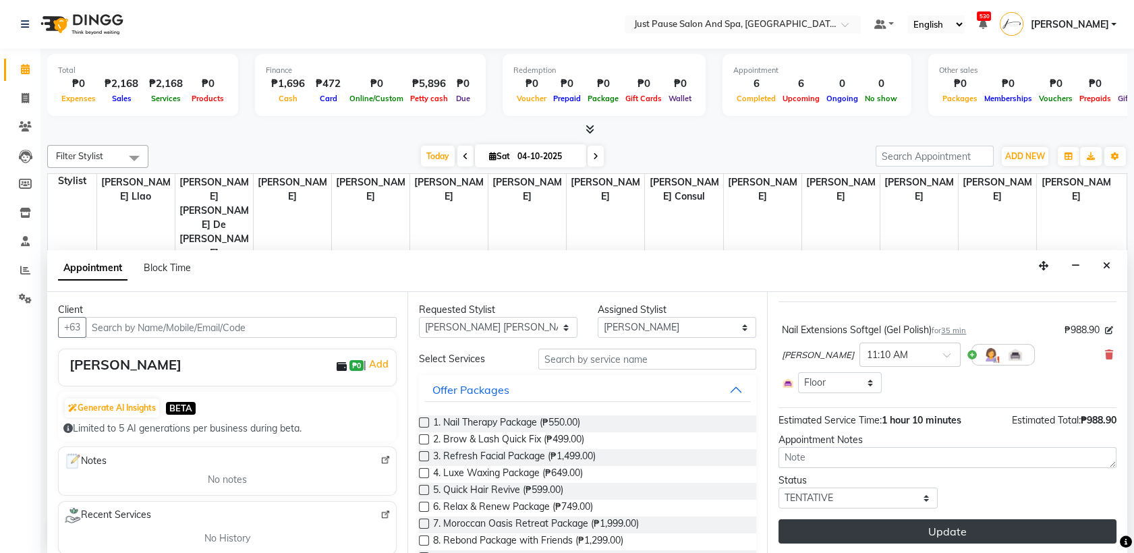
click at [951, 537] on button "Update" at bounding box center [948, 532] width 338 height 24
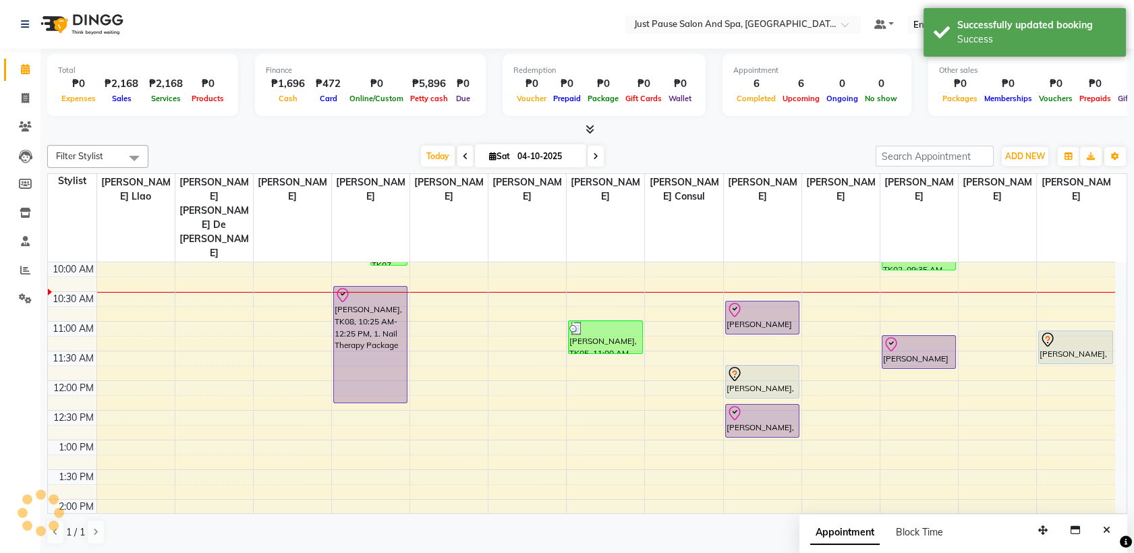
scroll to position [0, 0]
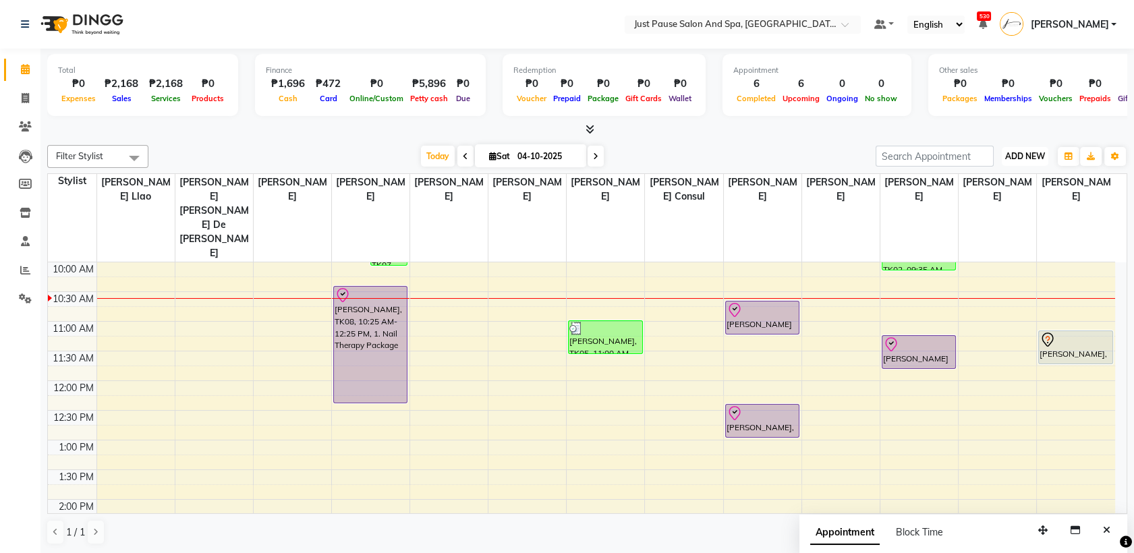
click at [1017, 148] on button "ADD NEW Toggle Dropdown" at bounding box center [1025, 156] width 47 height 19
click at [990, 184] on button "Add Appointment" at bounding box center [994, 182] width 107 height 18
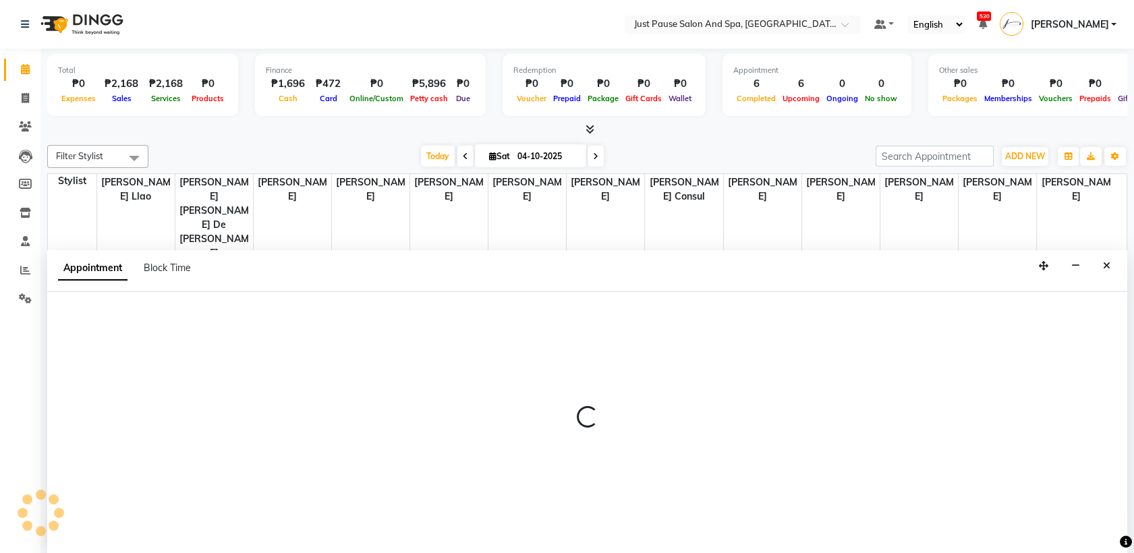
select select "540"
select select "tentative"
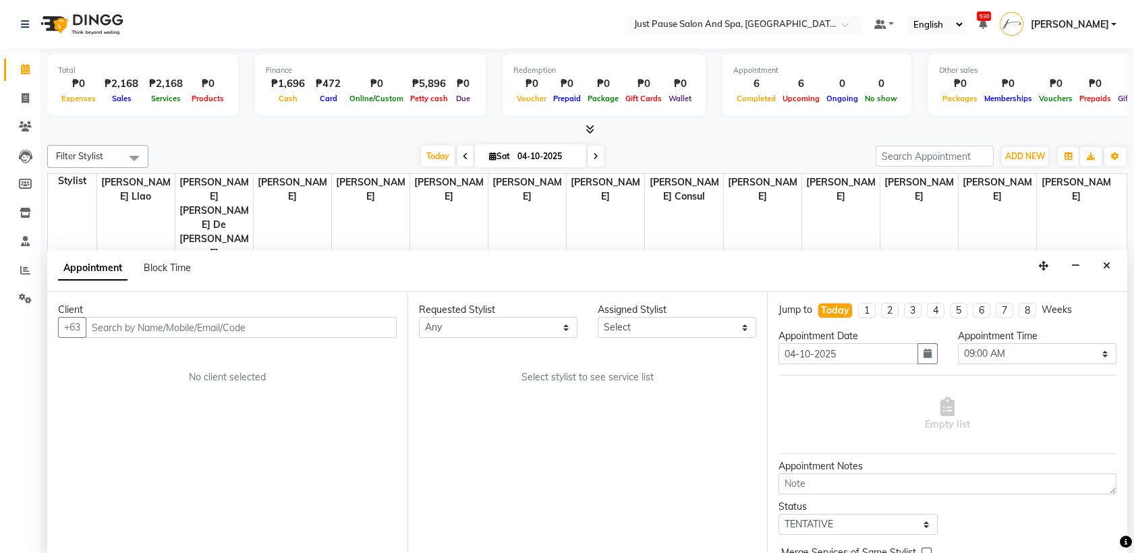
click at [321, 332] on input "text" at bounding box center [241, 327] width 311 height 21
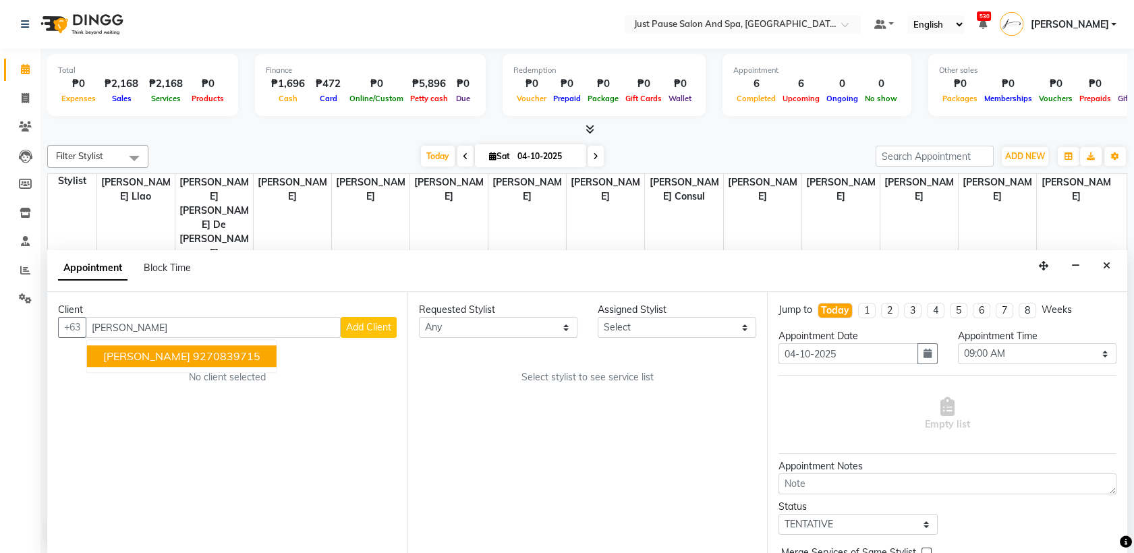
click at [177, 363] on button "[PERSON_NAME] 9270839715" at bounding box center [182, 357] width 190 height 22
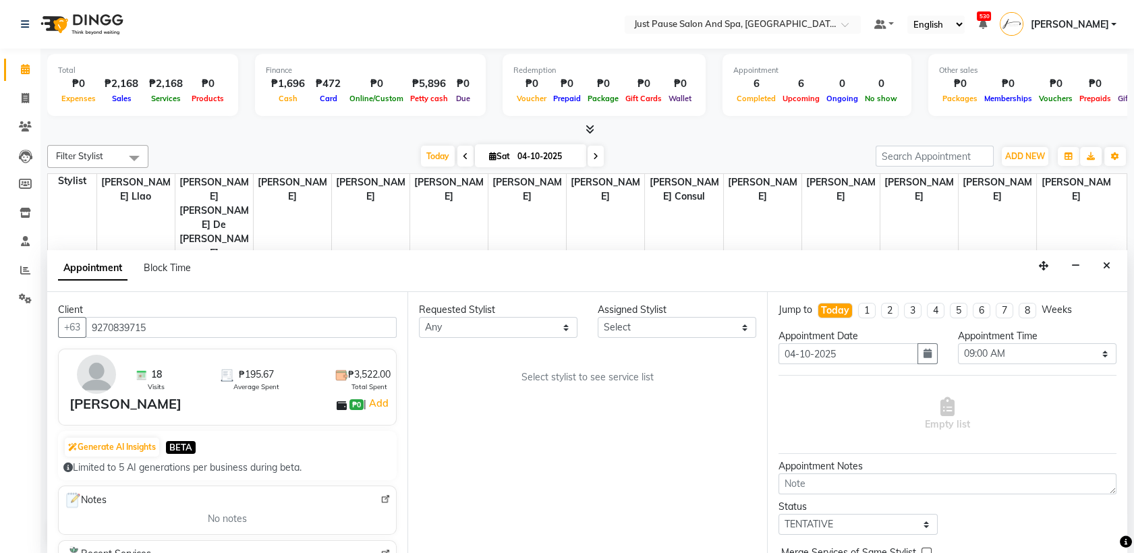
type input "9270839715"
click at [739, 325] on select "Select [PERSON_NAME] [PERSON_NAME] [PERSON_NAME] llao [PERSON_NAME] [PERSON_NAM…" at bounding box center [677, 327] width 159 height 21
select select "31573"
click at [598, 317] on select "Select [PERSON_NAME] [PERSON_NAME] [PERSON_NAME] llao [PERSON_NAME] [PERSON_NAM…" at bounding box center [677, 327] width 159 height 21
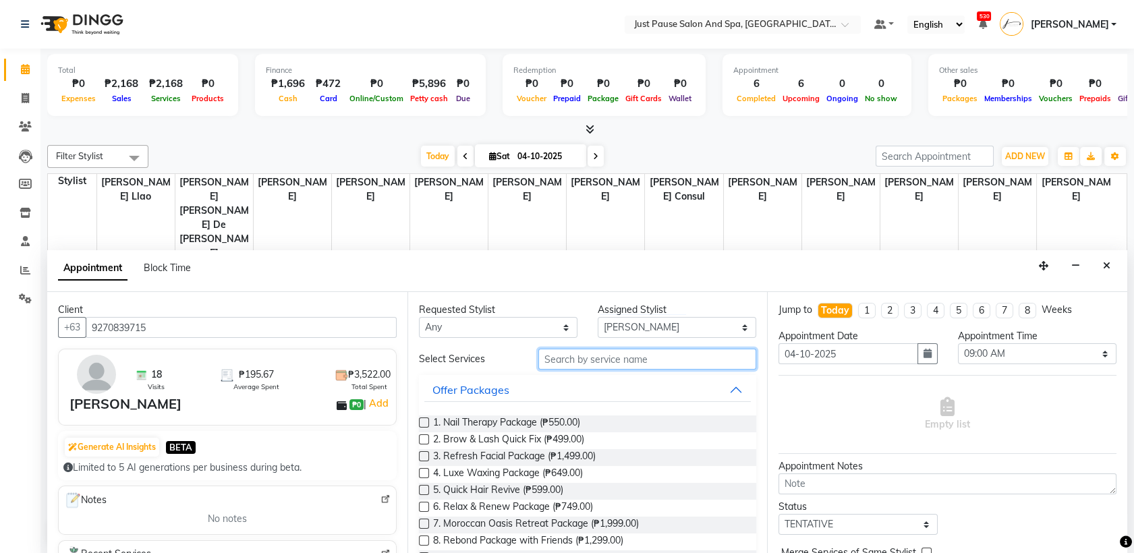
click at [664, 364] on input "text" at bounding box center [647, 359] width 219 height 21
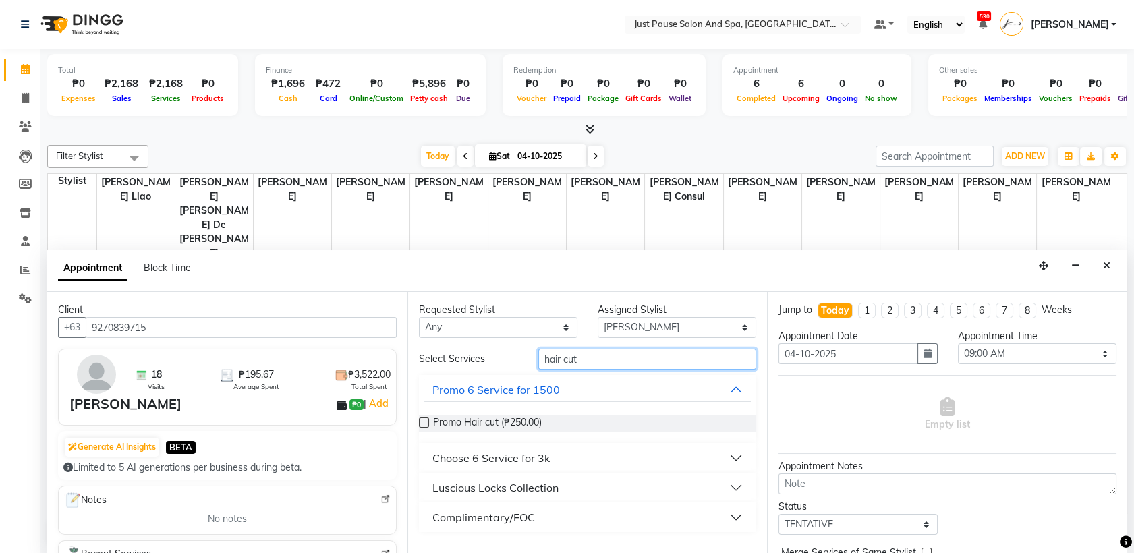
type input "hair cut"
click at [736, 488] on button "Luscious Locks Collection" at bounding box center [587, 488] width 327 height 24
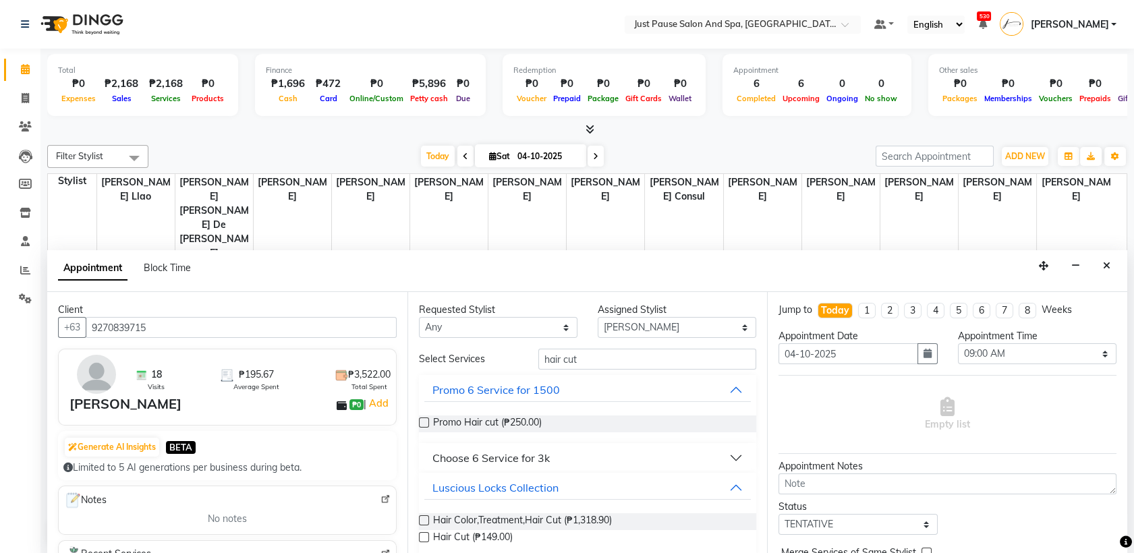
click at [425, 541] on label at bounding box center [424, 537] width 10 height 10
click at [425, 541] on input "checkbox" at bounding box center [423, 538] width 9 height 9
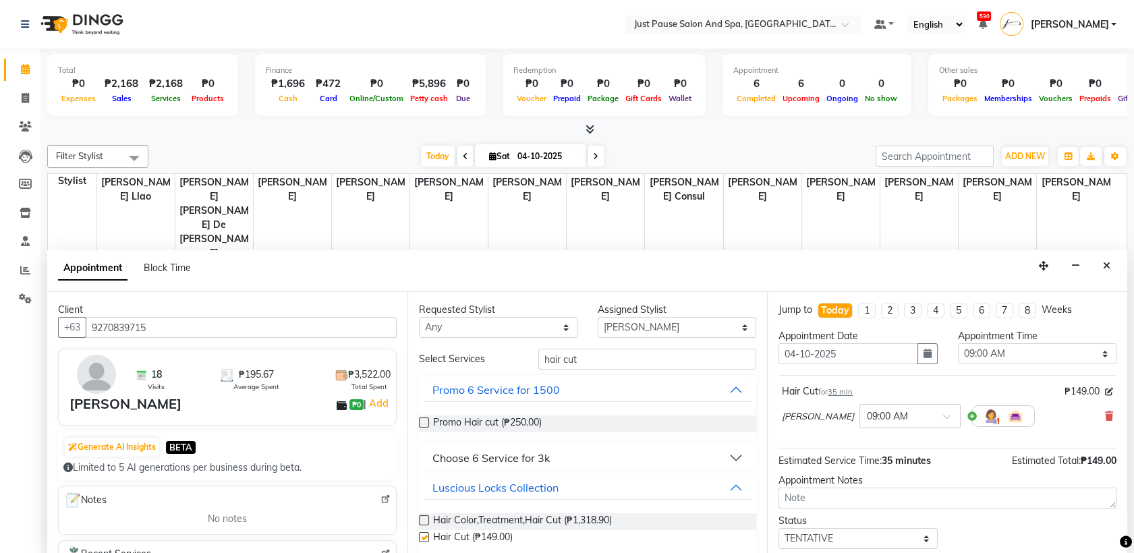
checkbox input "false"
click at [1093, 356] on select "Select 09:00 AM 09:05 AM 09:10 AM 09:15 AM 09:20 AM 09:25 AM 09:30 AM 09:35 AM …" at bounding box center [1037, 353] width 159 height 21
select select "660"
click at [958, 343] on select "Select 09:00 AM 09:05 AM 09:10 AM 09:15 AM 09:20 AM 09:25 AM 09:30 AM 09:35 AM …" at bounding box center [1037, 353] width 159 height 21
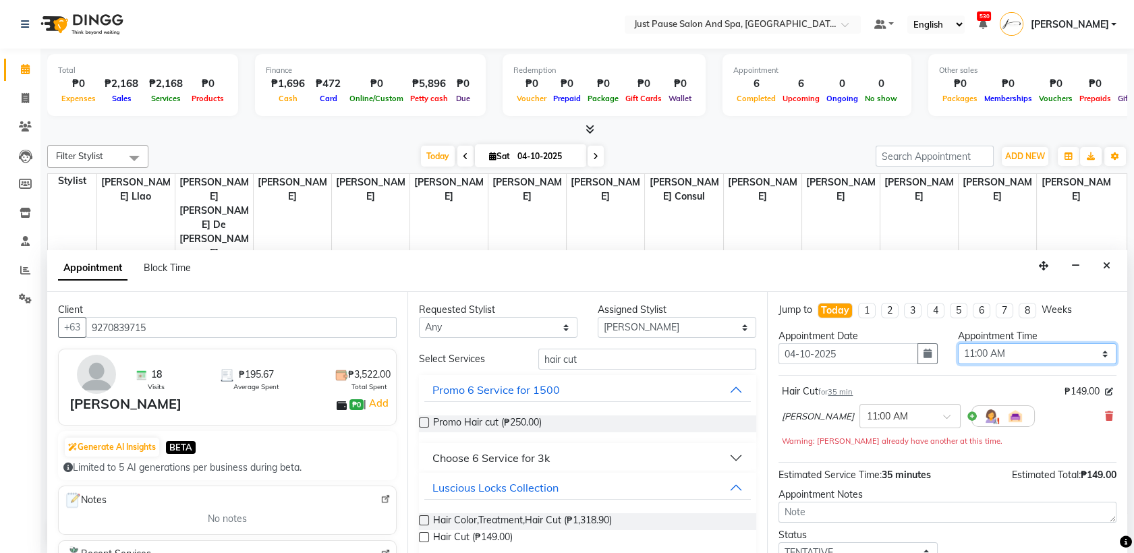
scroll to position [94, 0]
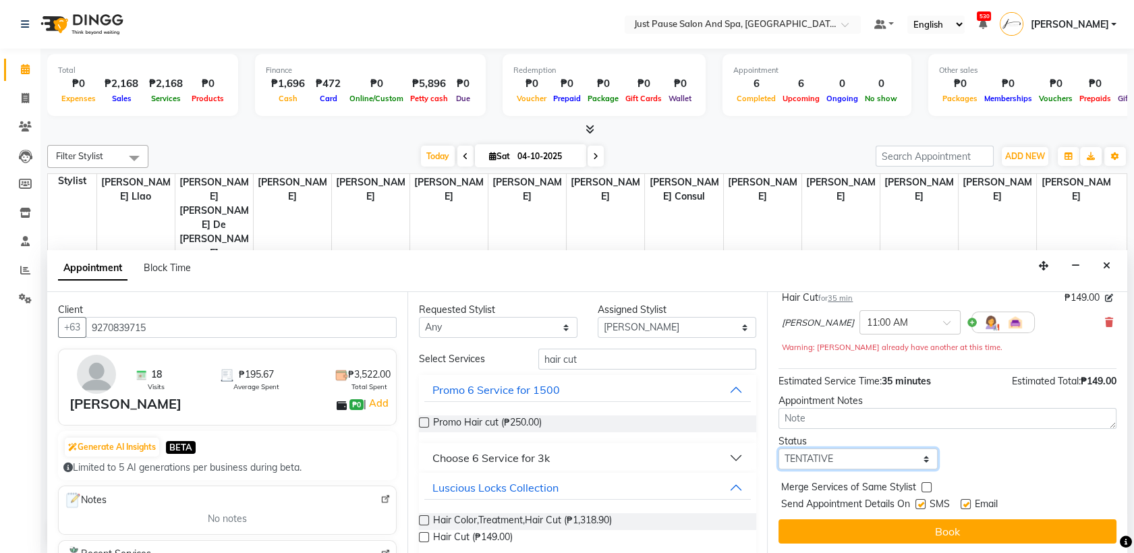
click at [918, 460] on select "Select TENTATIVE CONFIRM CHECK-IN UPCOMING" at bounding box center [858, 459] width 159 height 21
select select "check-in"
click at [779, 449] on select "Select TENTATIVE CONFIRM CHECK-IN UPCOMING" at bounding box center [858, 459] width 159 height 21
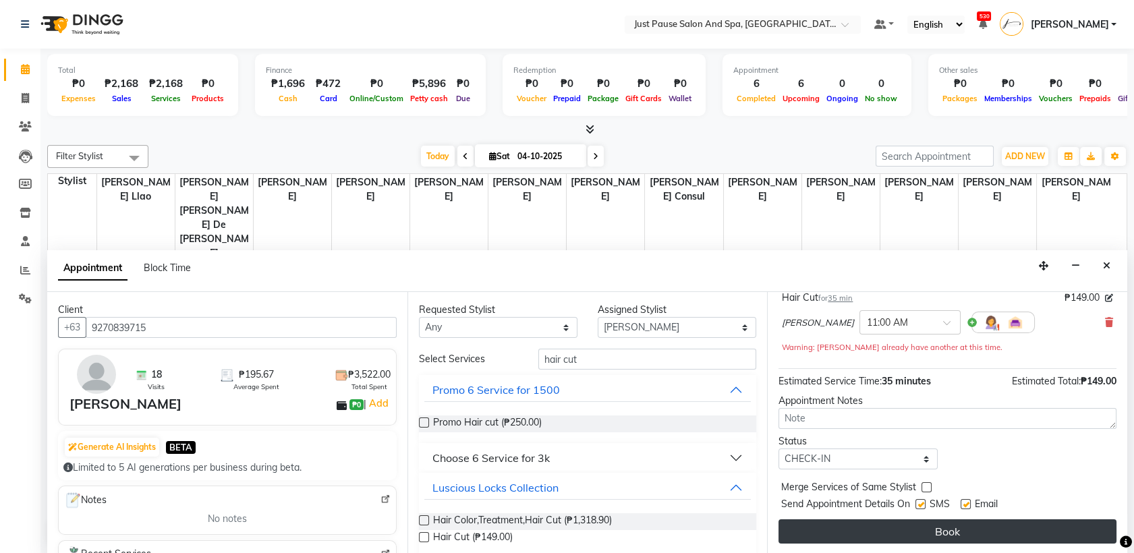
click at [932, 532] on button "Book" at bounding box center [948, 532] width 338 height 24
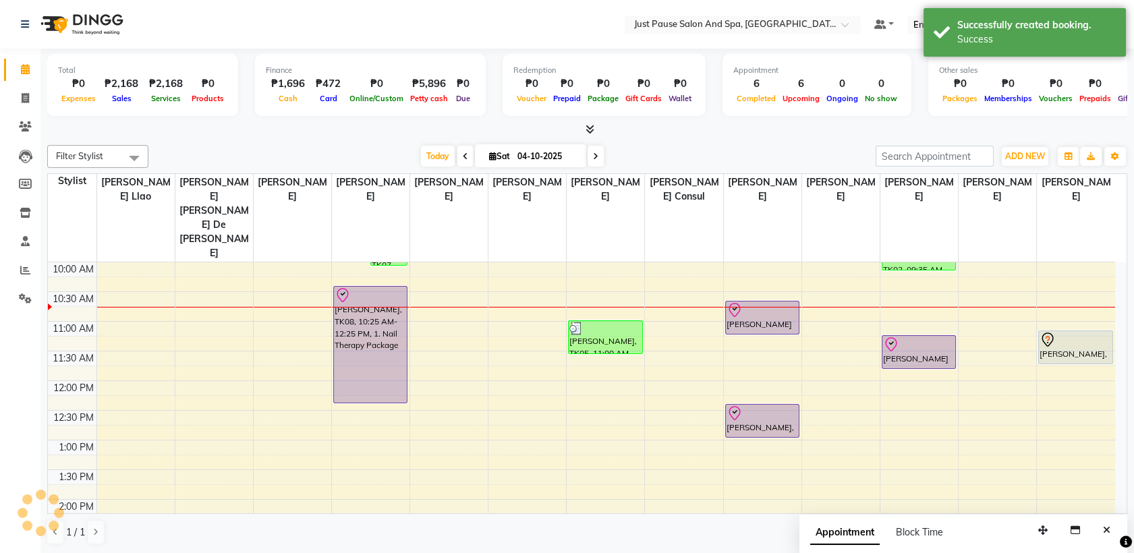
scroll to position [0, 0]
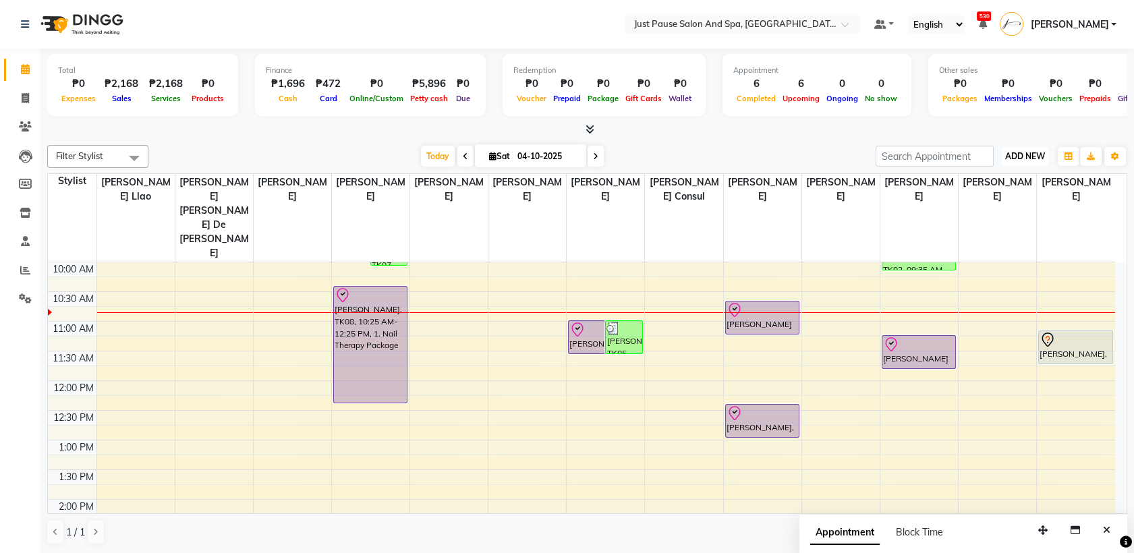
click at [1034, 158] on span "ADD NEW" at bounding box center [1025, 156] width 40 height 10
click at [1036, 178] on button "Add Appointment" at bounding box center [994, 182] width 107 height 18
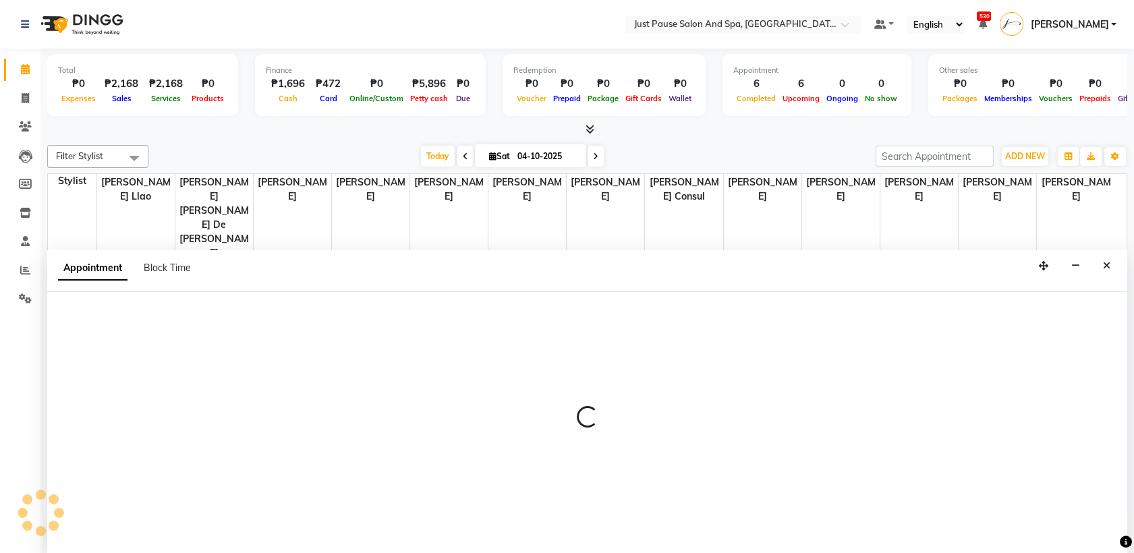
select select "540"
select select "tentative"
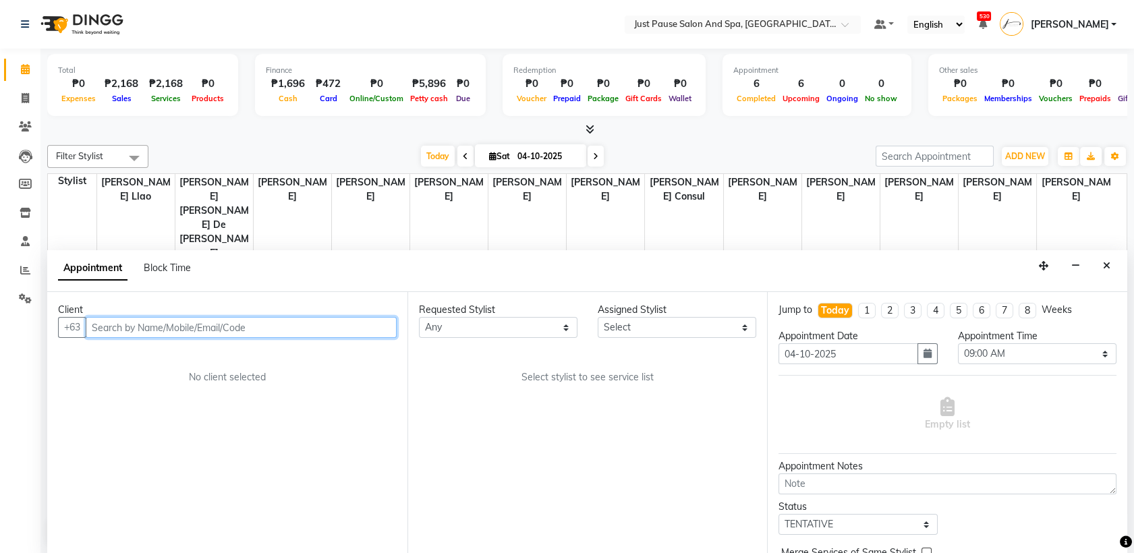
click at [347, 318] on input "text" at bounding box center [241, 327] width 311 height 21
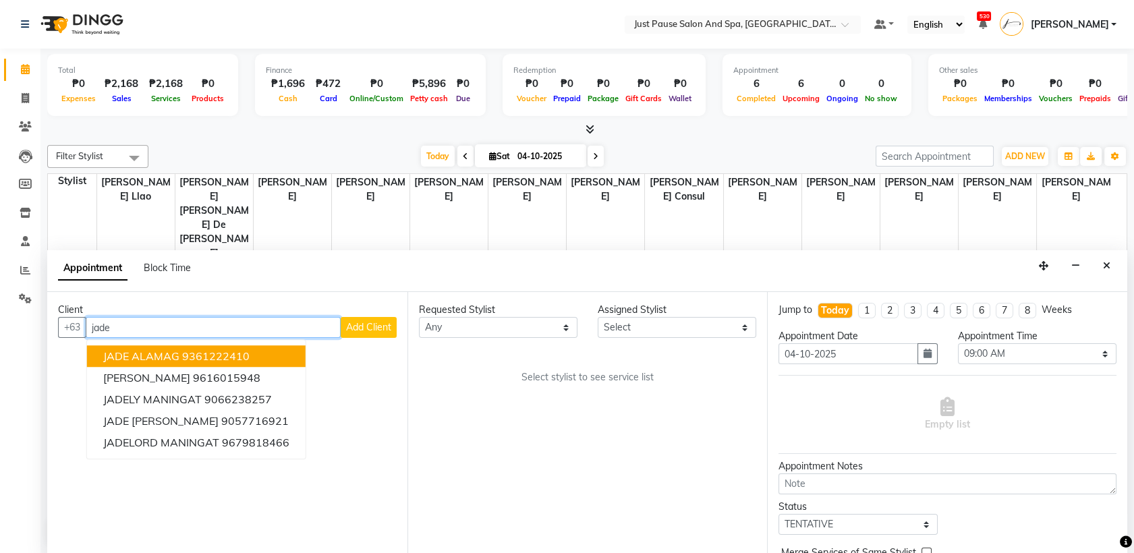
click at [289, 354] on button "JADE ALAMAG 9361222410" at bounding box center [196, 357] width 219 height 22
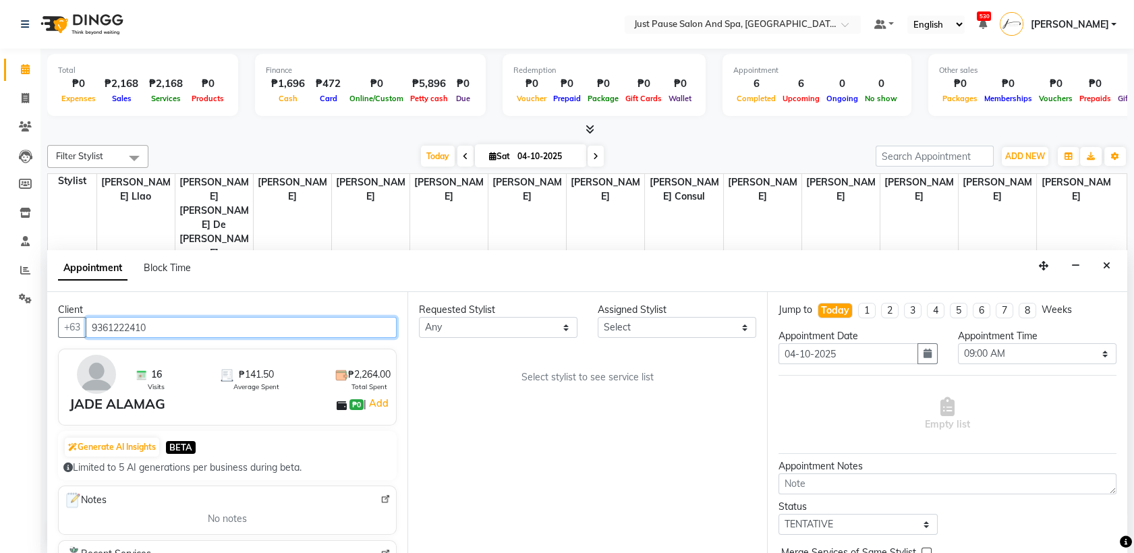
type input "9361222410"
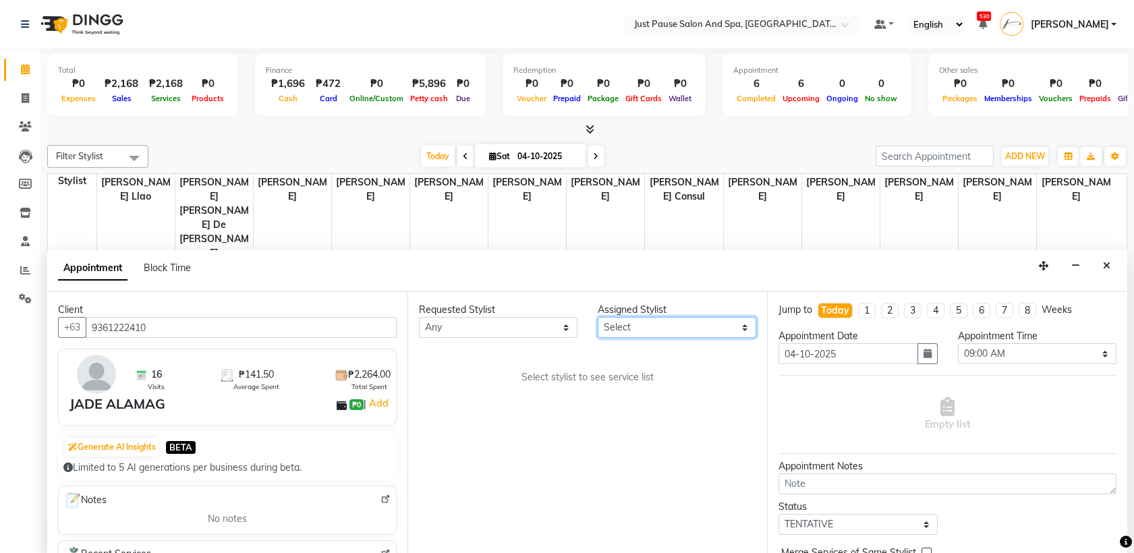
click at [718, 327] on select "Select [PERSON_NAME] [PERSON_NAME] [PERSON_NAME] llao [PERSON_NAME] [PERSON_NAM…" at bounding box center [677, 327] width 159 height 21
select select "31573"
click at [598, 317] on select "Select [PERSON_NAME] [PERSON_NAME] [PERSON_NAME] llao [PERSON_NAME] [PERSON_NAM…" at bounding box center [677, 327] width 159 height 21
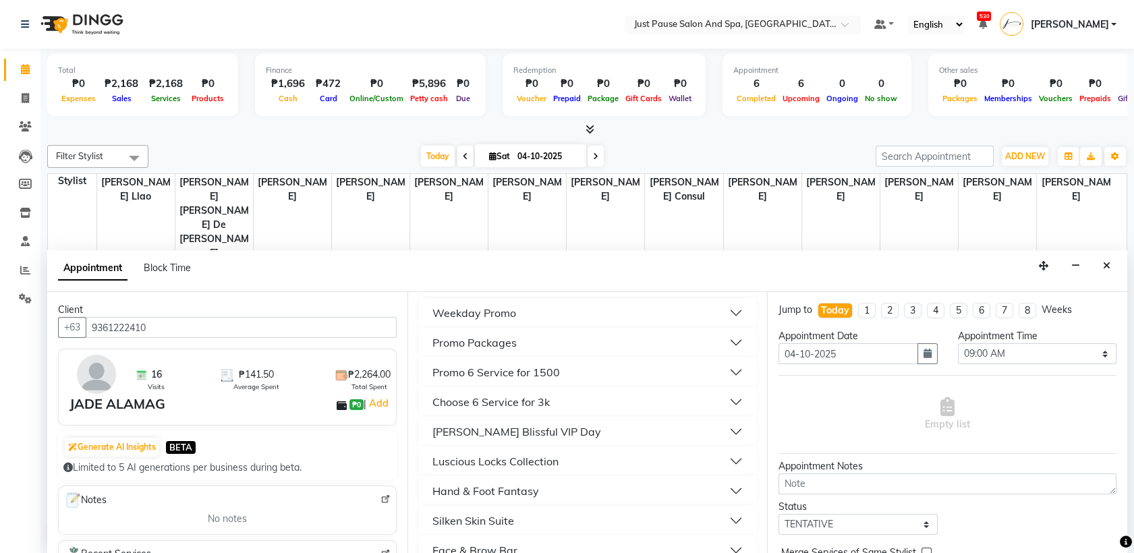
scroll to position [410, 0]
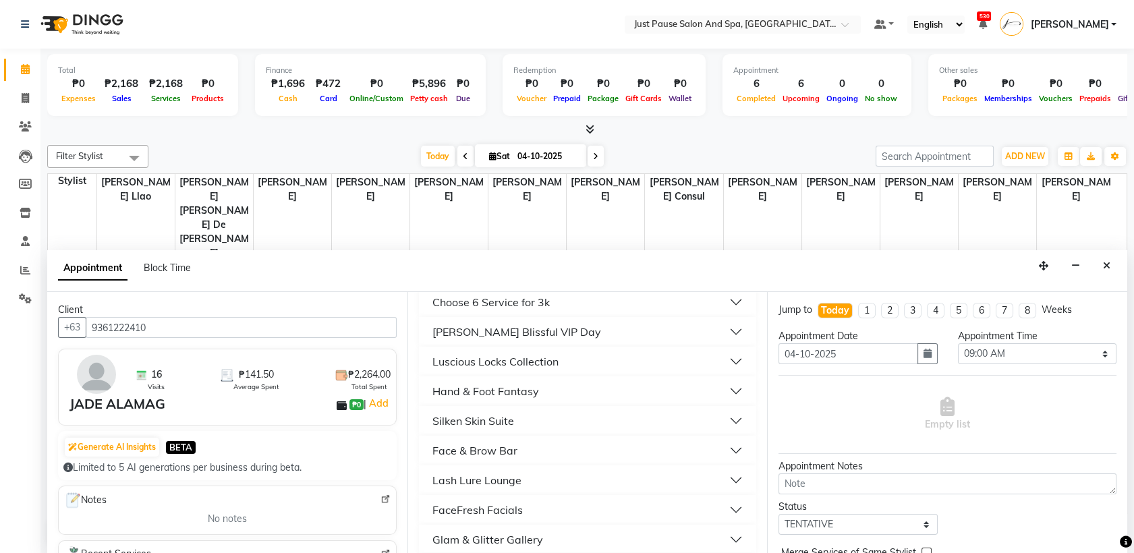
click at [571, 359] on button "Luscious Locks Collection" at bounding box center [587, 361] width 327 height 24
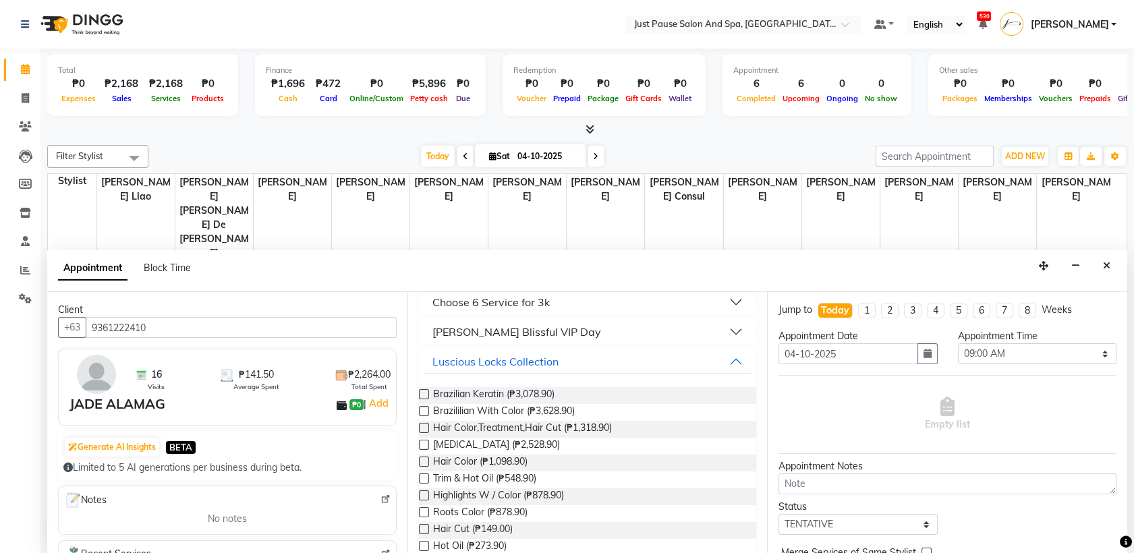
click at [418, 528] on div "Requested Stylist Any [PERSON_NAME] [PERSON_NAME] [PERSON_NAME] llao [PERSON_NA…" at bounding box center [588, 423] width 360 height 262
click at [1098, 353] on select "Select 09:00 AM 09:05 AM 09:10 AM 09:15 AM 09:20 AM 09:25 AM 09:30 AM 09:35 AM …" at bounding box center [1037, 353] width 159 height 21
select select "740"
click at [958, 343] on select "Select 09:00 AM 09:05 AM 09:10 AM 09:15 AM 09:20 AM 09:25 AM 09:30 AM 09:35 AM …" at bounding box center [1037, 353] width 159 height 21
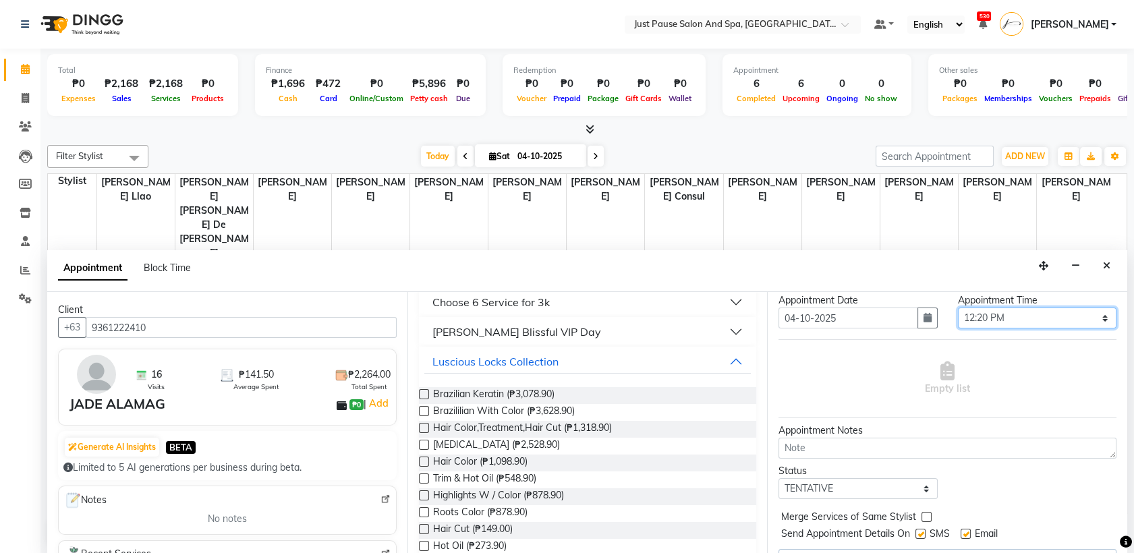
scroll to position [66, 0]
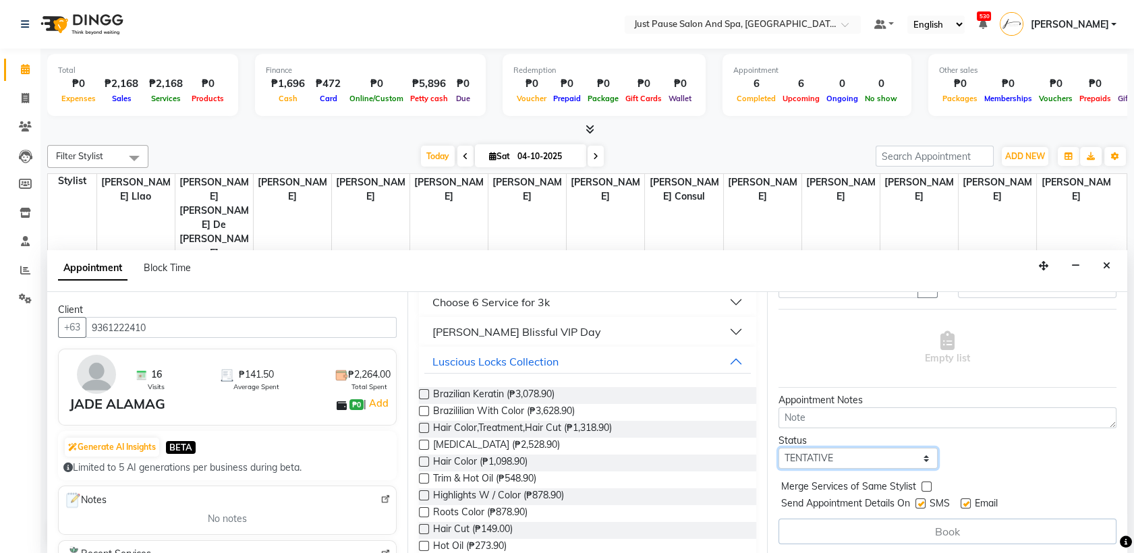
click at [910, 461] on select "Select TENTATIVE CONFIRM CHECK-IN UPCOMING" at bounding box center [858, 458] width 159 height 21
select select "check-in"
click at [779, 448] on select "Select TENTATIVE CONFIRM CHECK-IN UPCOMING" at bounding box center [858, 458] width 159 height 21
click at [955, 537] on div "Book" at bounding box center [948, 532] width 338 height 26
click at [422, 530] on label at bounding box center [424, 529] width 10 height 10
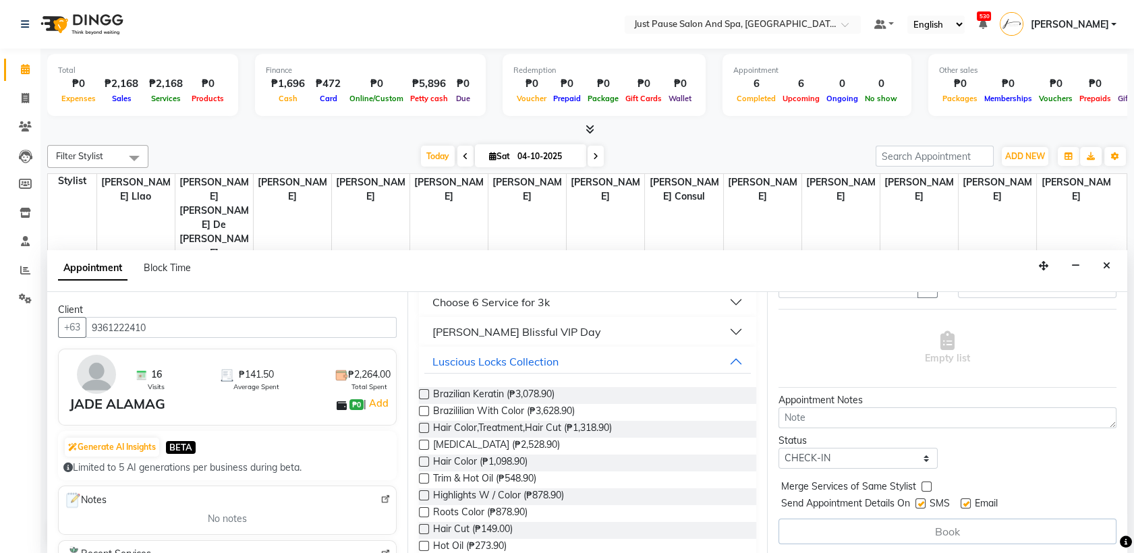
click at [422, 530] on input "checkbox" at bounding box center [423, 530] width 9 height 9
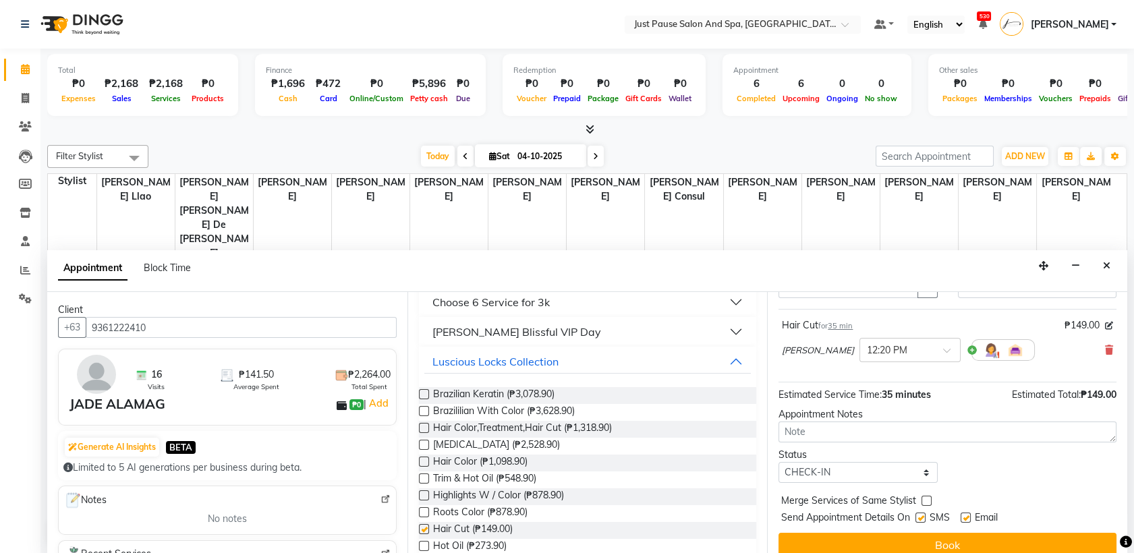
checkbox input "false"
click at [1015, 534] on button "Book" at bounding box center [948, 545] width 338 height 24
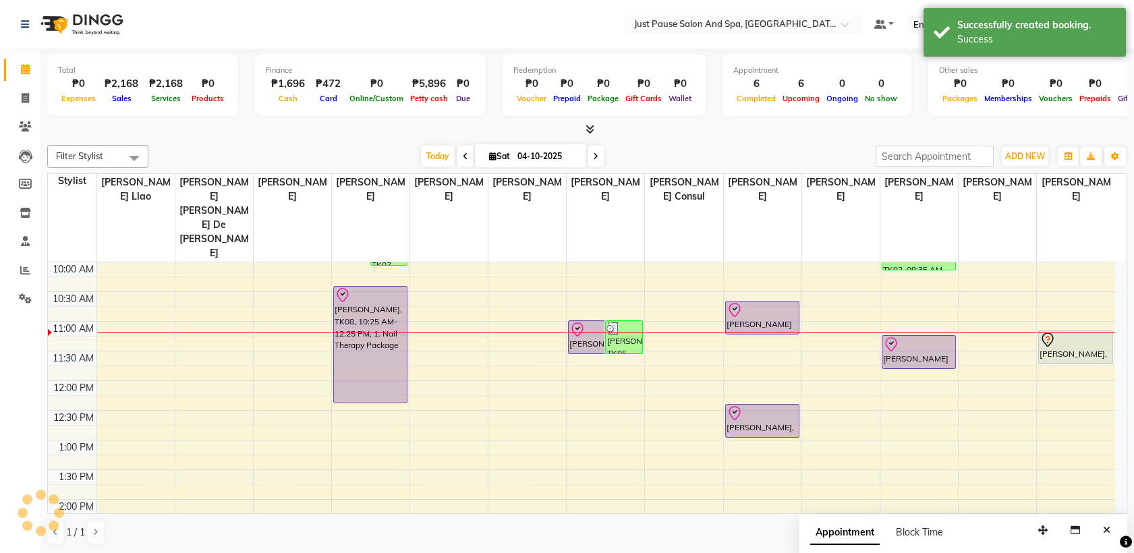
scroll to position [0, 0]
click at [1034, 153] on span "ADD NEW" at bounding box center [1025, 156] width 40 height 10
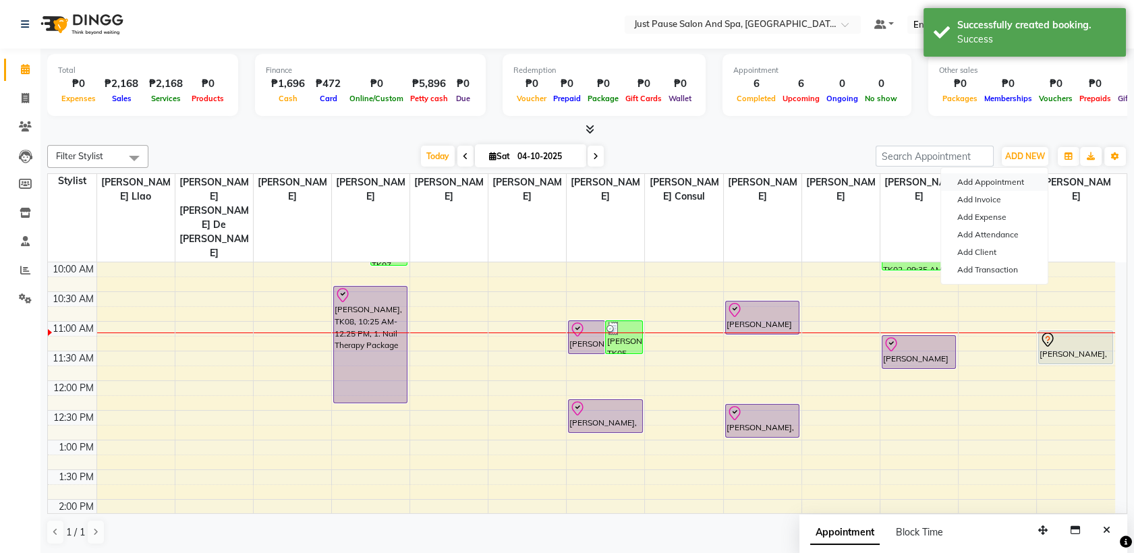
click at [1031, 179] on button "Add Appointment" at bounding box center [994, 182] width 107 height 18
select select "540"
select select "tentative"
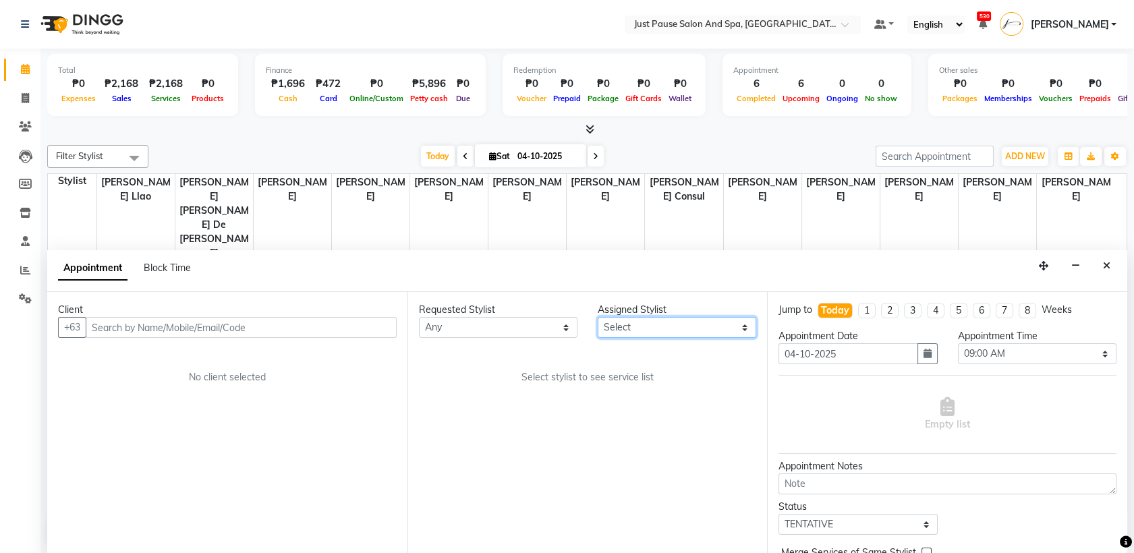
click at [717, 318] on select "Select [PERSON_NAME] [PERSON_NAME] [PERSON_NAME] llao [PERSON_NAME] [PERSON_NAM…" at bounding box center [677, 327] width 159 height 21
select select "38068"
click at [598, 317] on select "Select [PERSON_NAME] [PERSON_NAME] [PERSON_NAME] llao [PERSON_NAME] [PERSON_NAM…" at bounding box center [677, 327] width 159 height 21
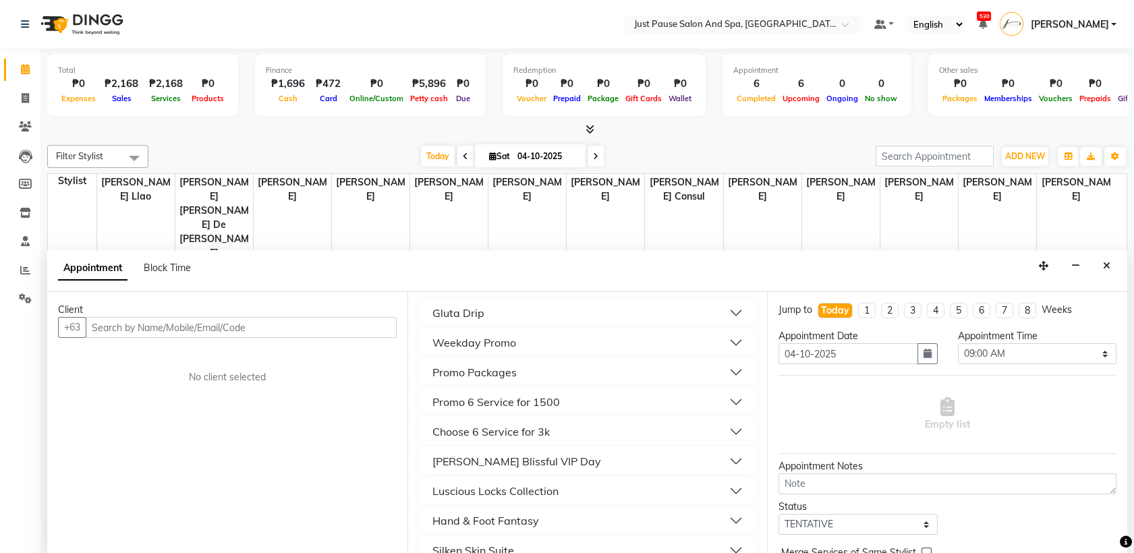
scroll to position [399, 0]
click at [654, 377] on button "Luscious Locks Collection" at bounding box center [587, 372] width 327 height 24
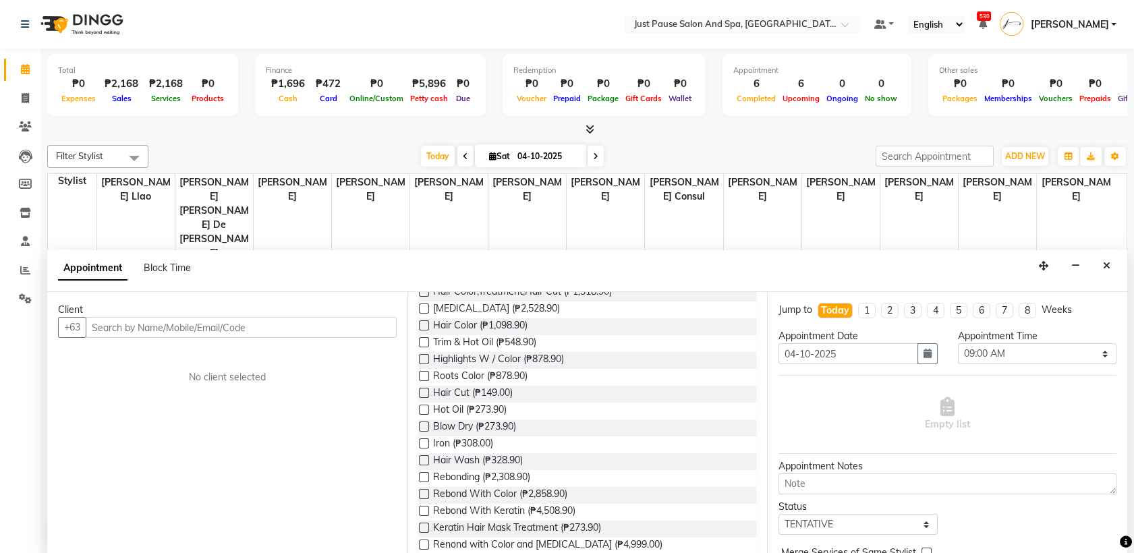
scroll to position [559, 0]
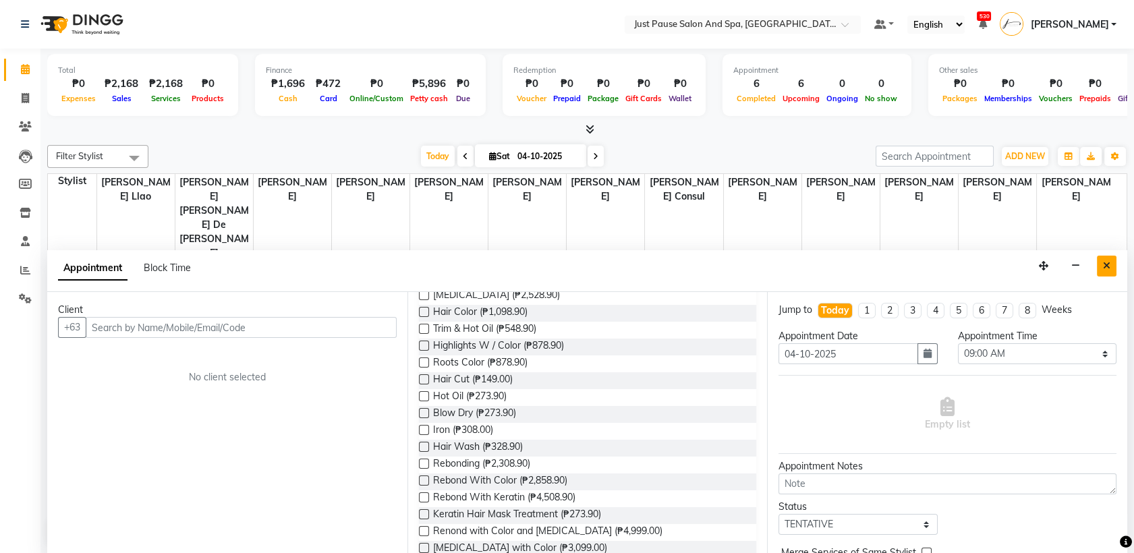
click at [1111, 260] on button "Close" at bounding box center [1107, 266] width 20 height 21
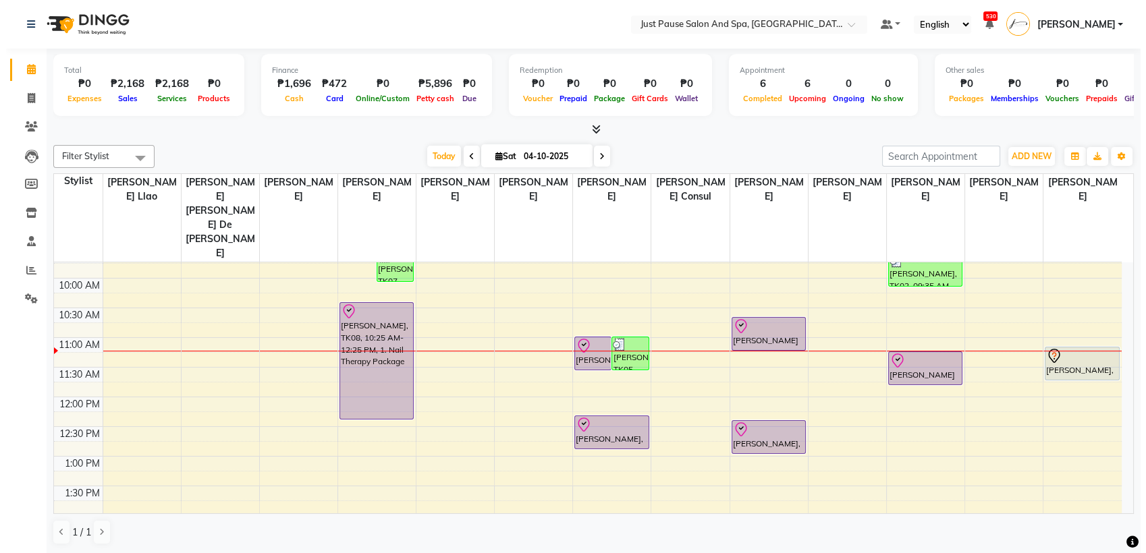
scroll to position [88, 0]
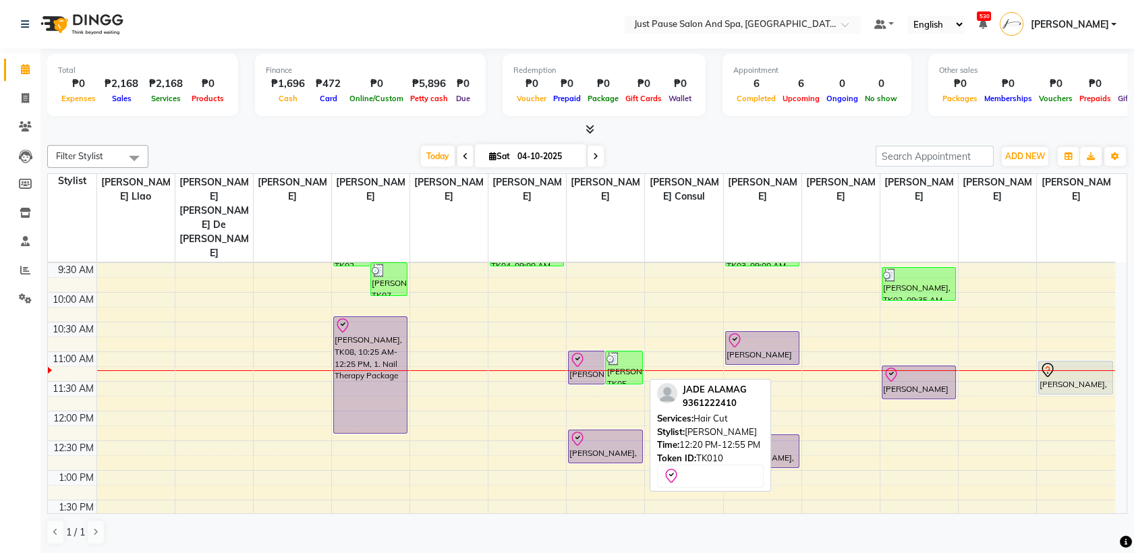
click at [626, 430] on div "[PERSON_NAME], TK10, 12:20 PM-12:55 PM, Hair Cut" at bounding box center [605, 446] width 73 height 32
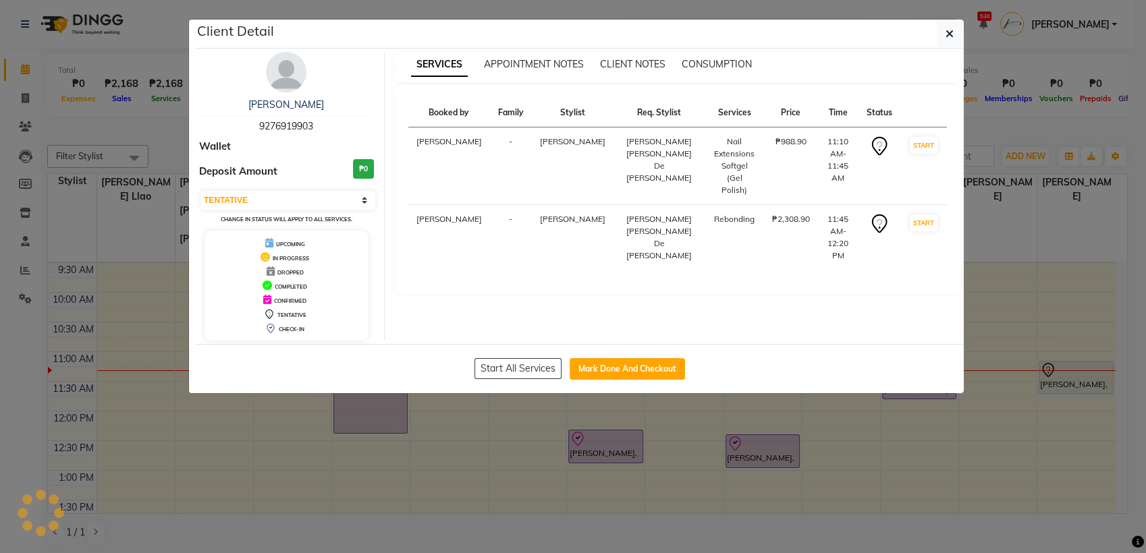
select select "8"
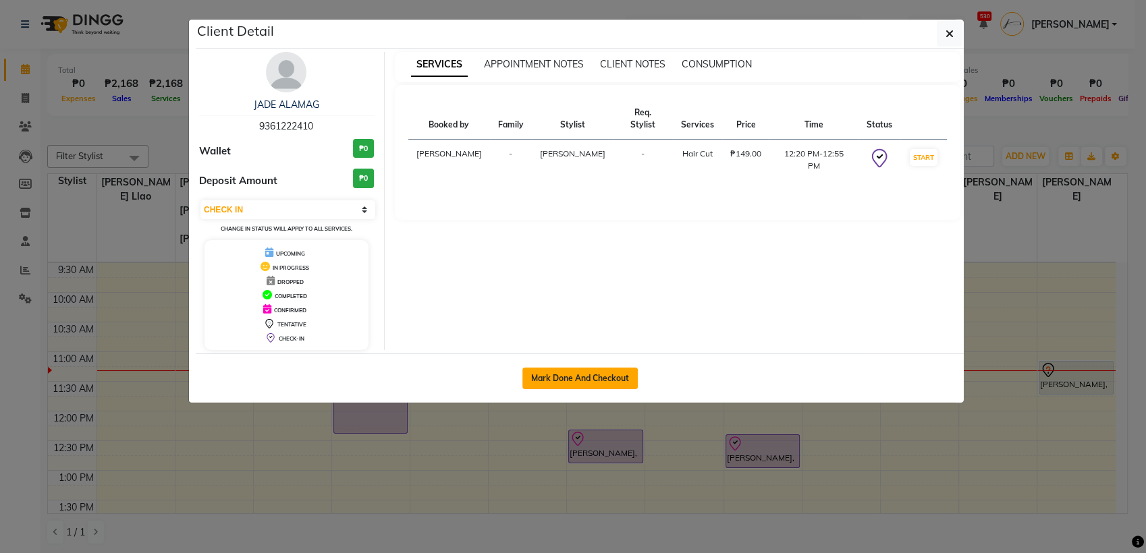
click at [624, 381] on button "Mark Done And Checkout" at bounding box center [579, 379] width 115 height 22
select select "service"
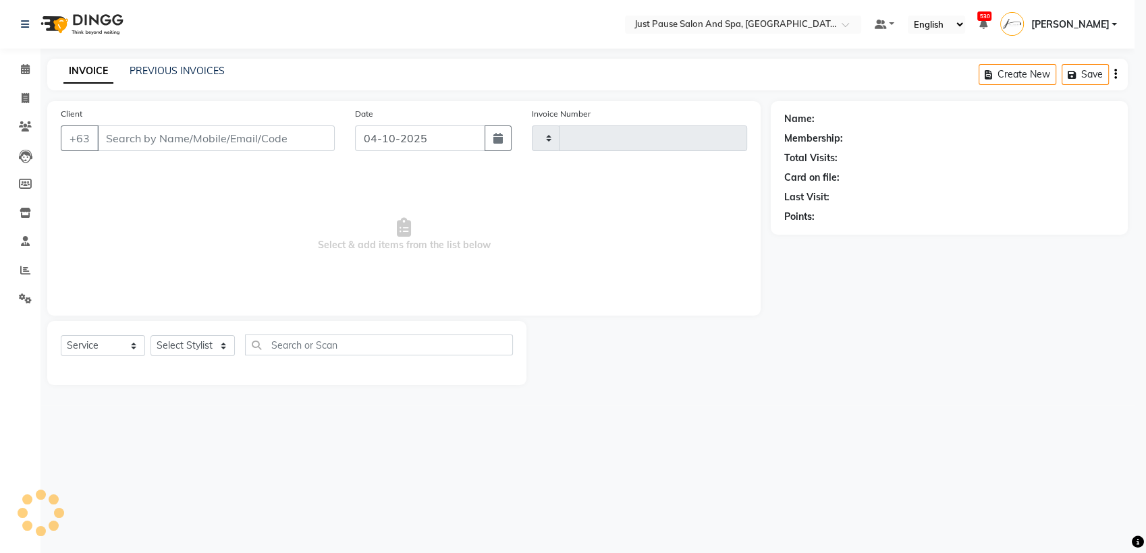
type input "2983"
select select "4927"
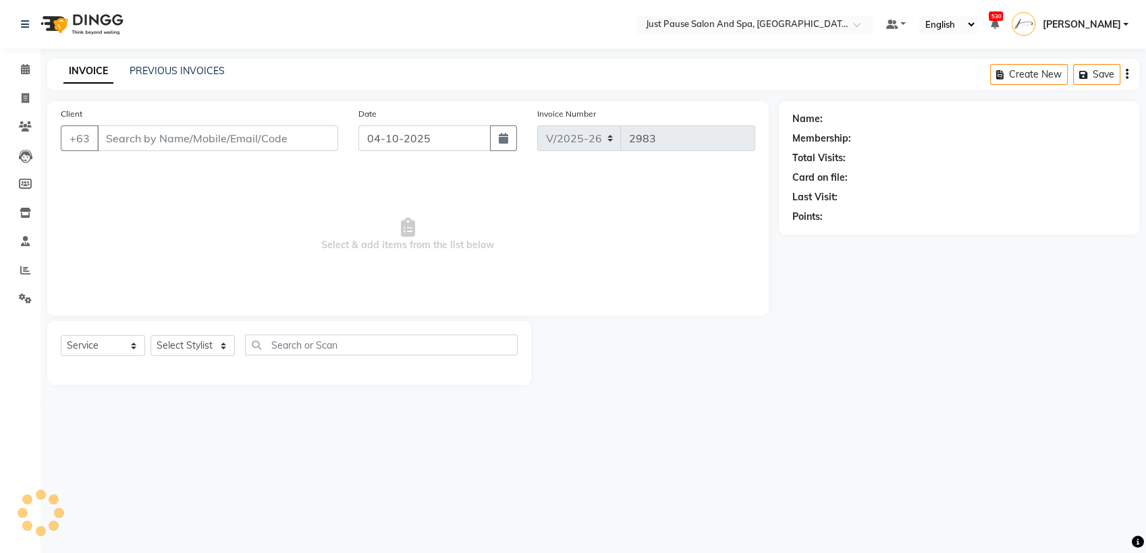
select select "G"
select select "30379"
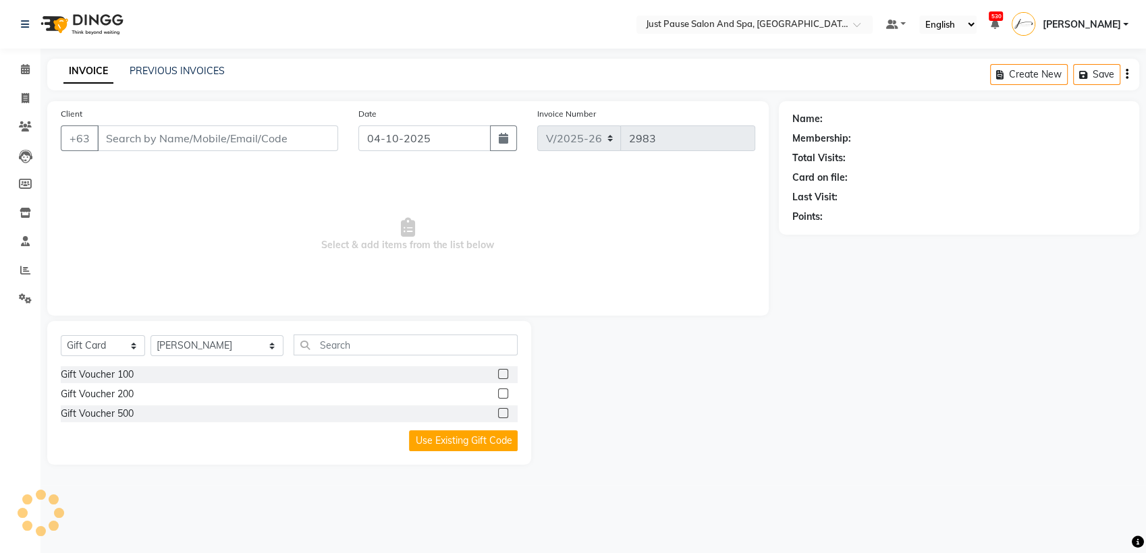
type input "9361222410"
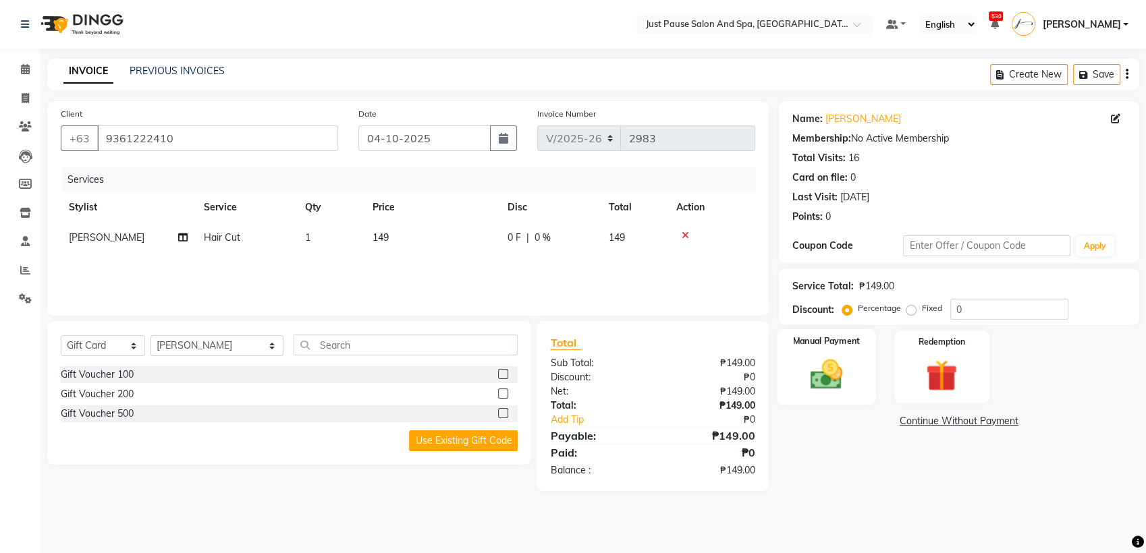
click at [831, 362] on img at bounding box center [826, 375] width 53 height 38
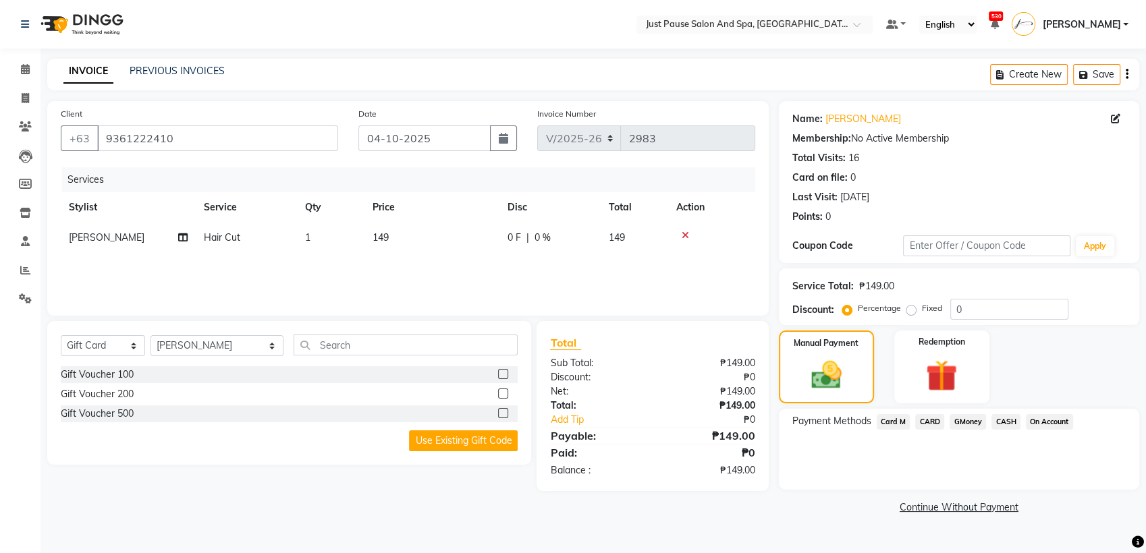
click at [1005, 419] on span "CASH" at bounding box center [1005, 422] width 29 height 16
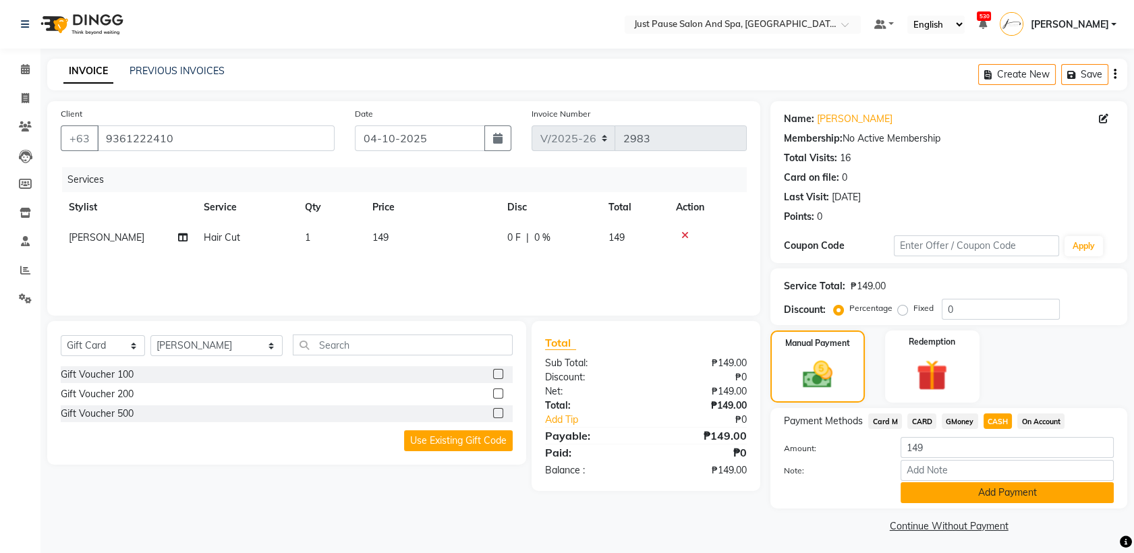
click at [1080, 494] on button "Add Payment" at bounding box center [1007, 492] width 213 height 21
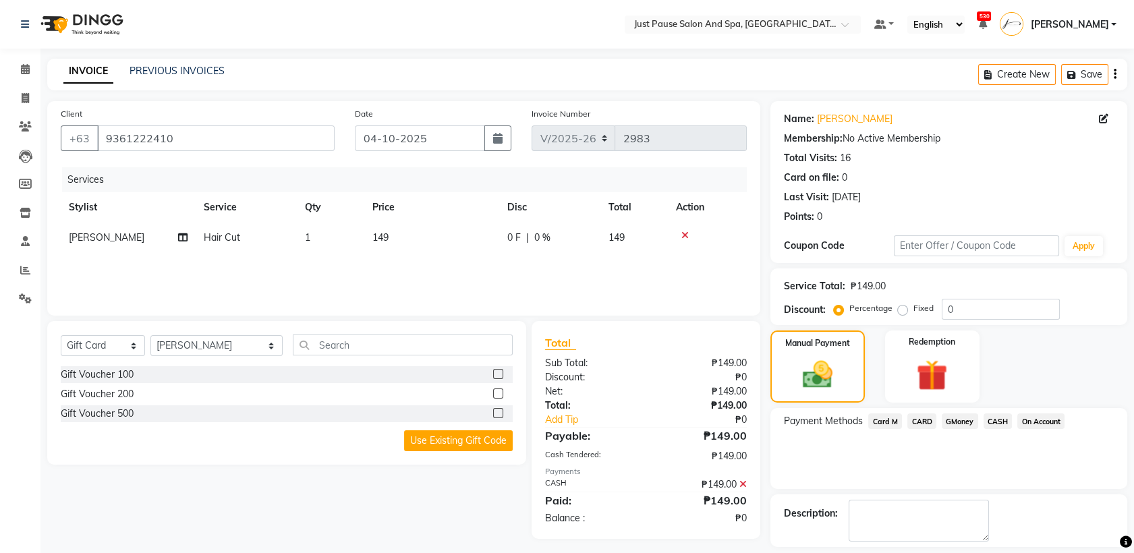
scroll to position [49, 0]
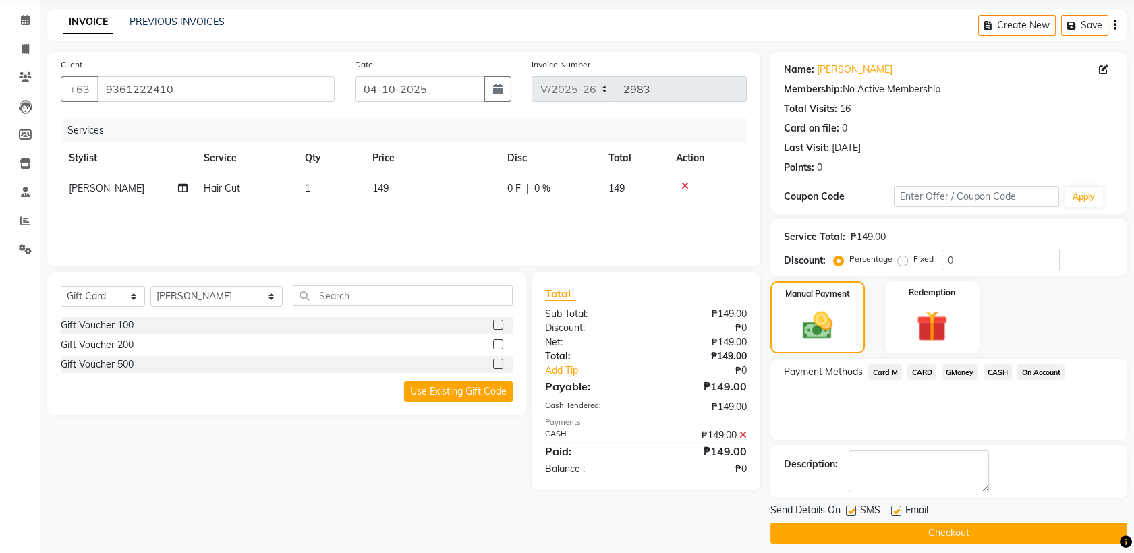
click at [1023, 534] on button "Checkout" at bounding box center [949, 533] width 357 height 21
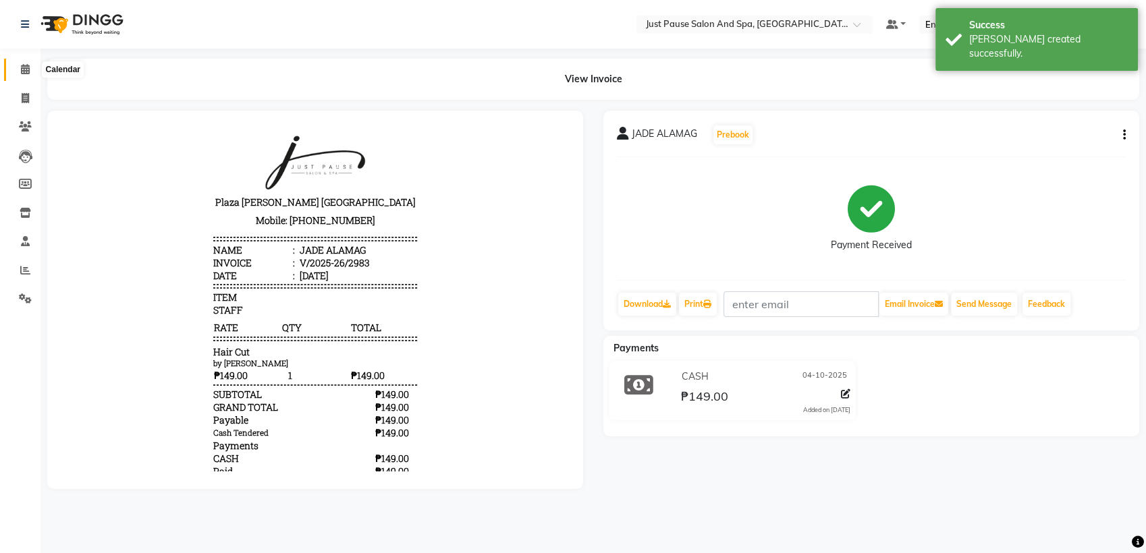
click at [25, 66] on icon at bounding box center [25, 69] width 9 height 10
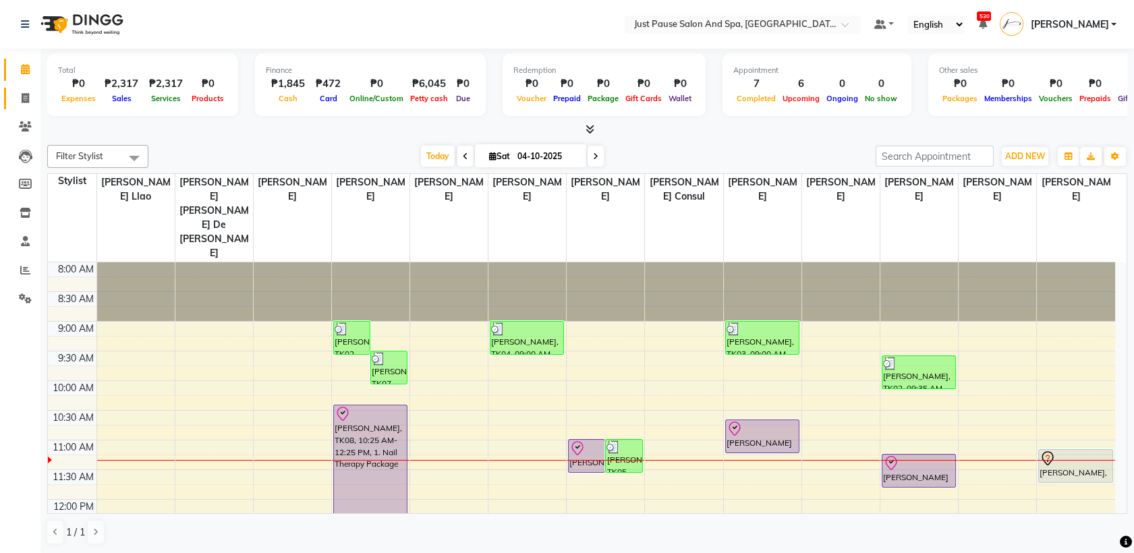
click at [10, 88] on link "Invoice" at bounding box center [20, 99] width 32 height 22
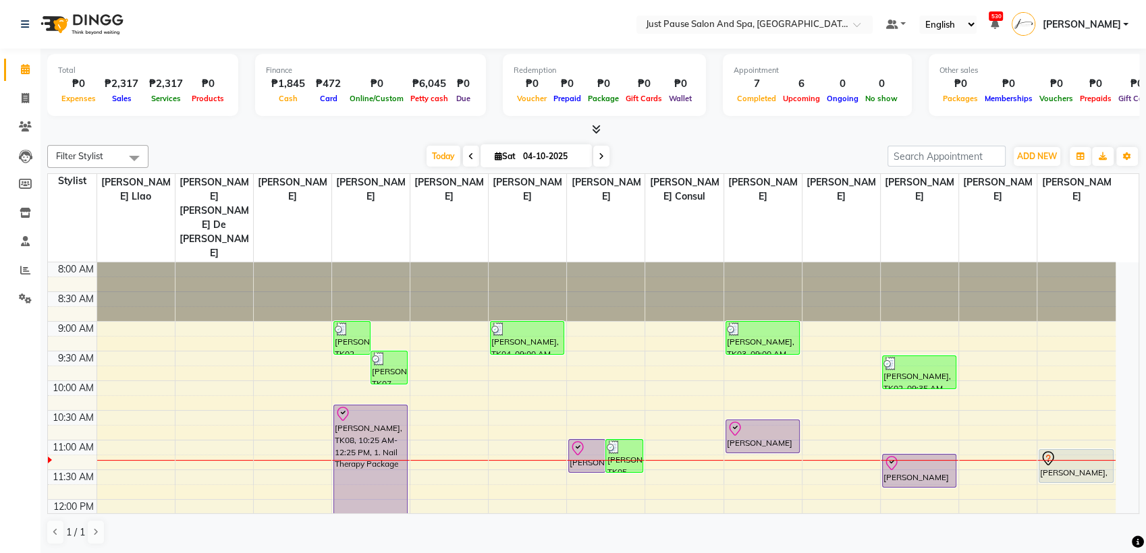
select select "service"
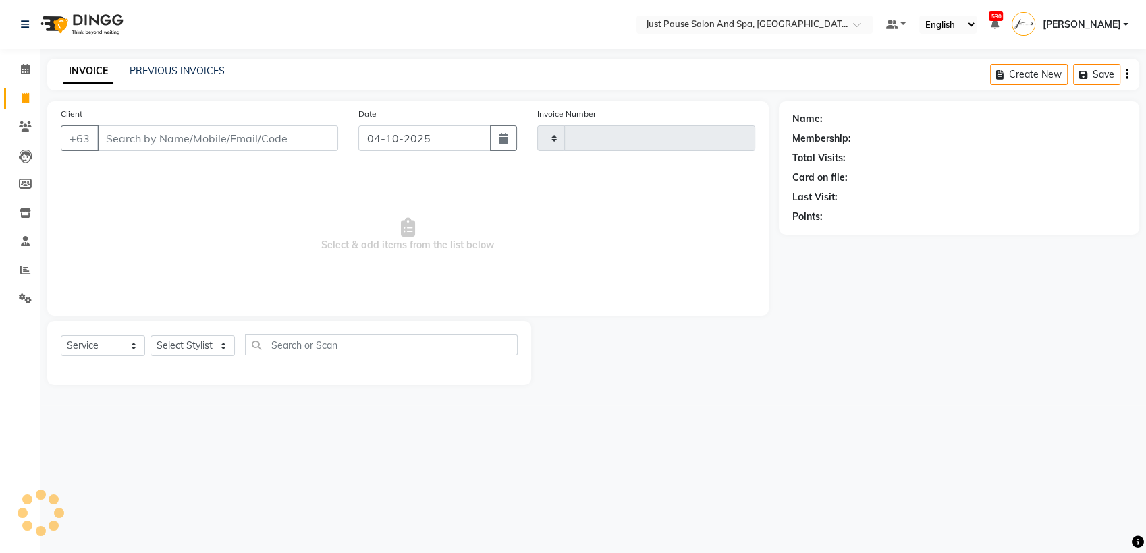
type input "2984"
select select "4927"
select select "G"
select select "30379"
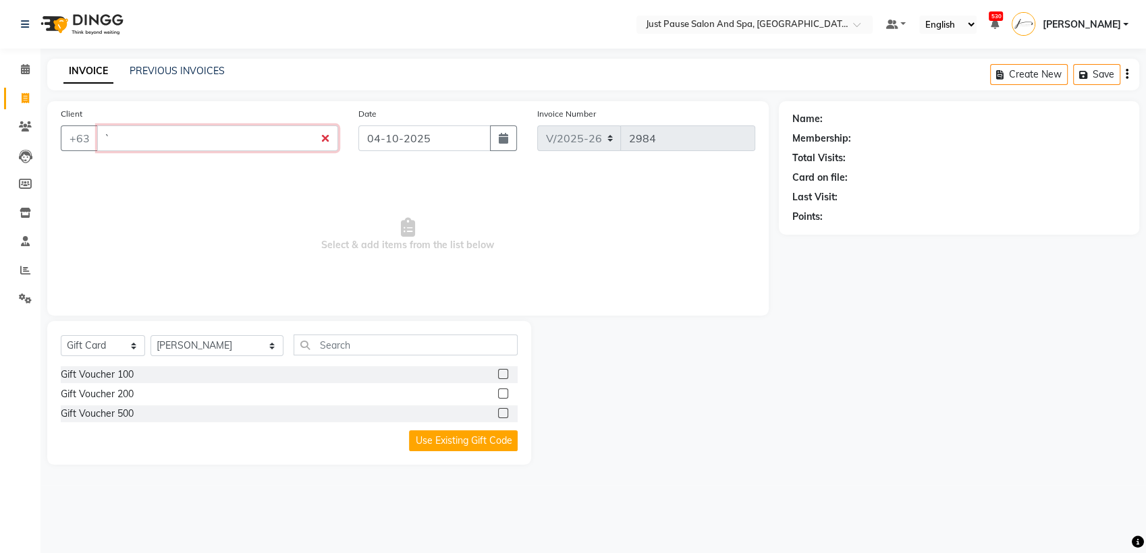
type input "`"
click at [24, 72] on icon at bounding box center [25, 69] width 9 height 10
click at [26, 74] on icon at bounding box center [25, 69] width 9 height 10
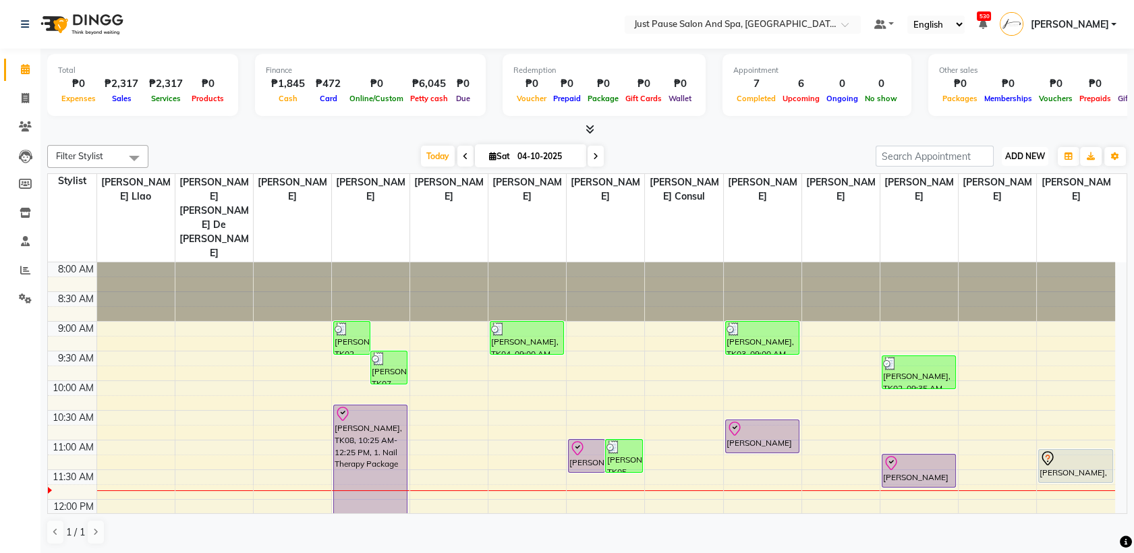
click at [1026, 152] on span "ADD NEW" at bounding box center [1025, 156] width 40 height 10
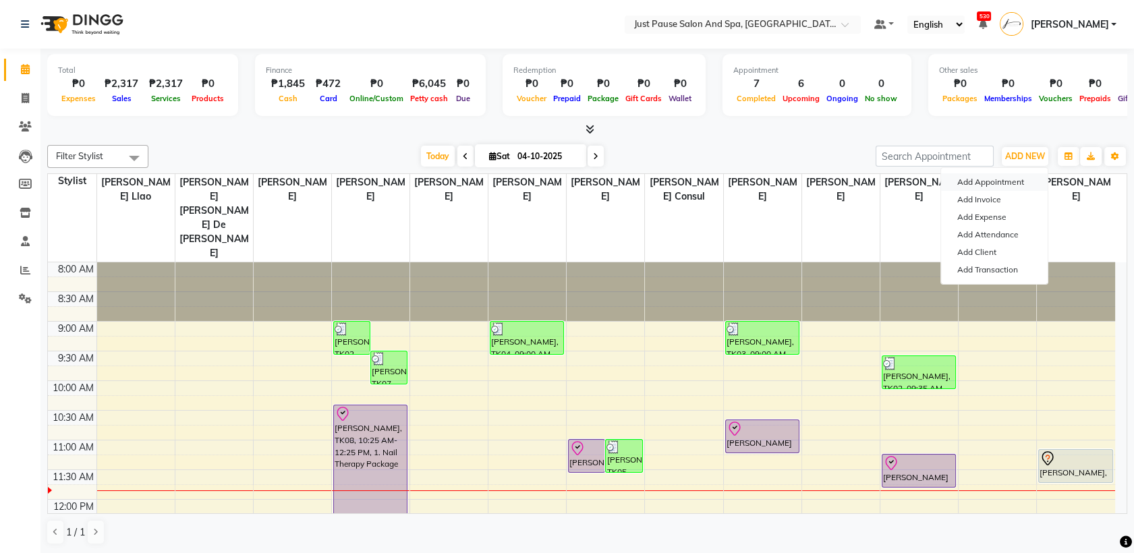
click at [990, 181] on button "Add Appointment" at bounding box center [994, 182] width 107 height 18
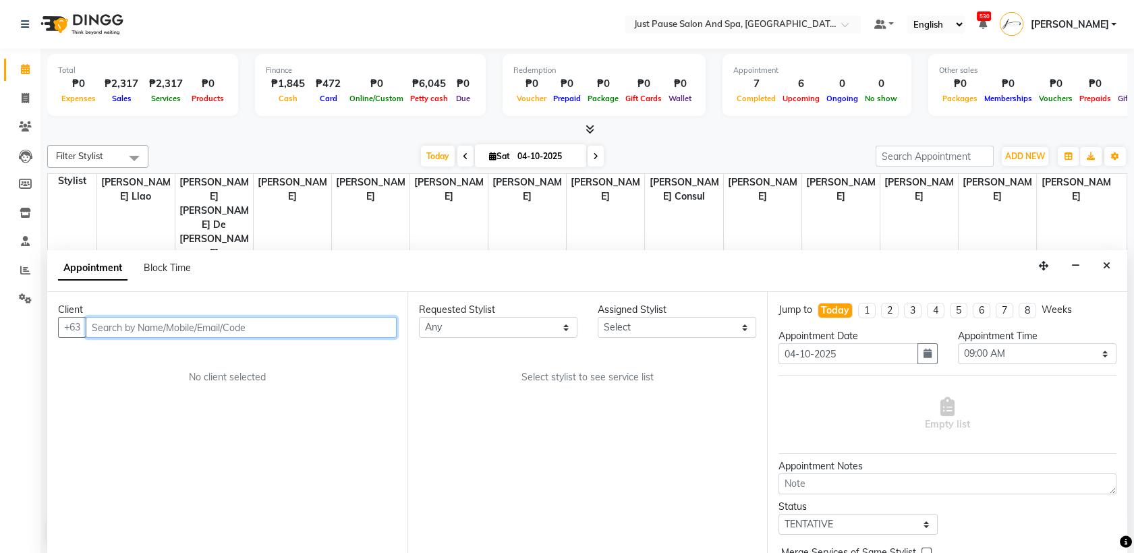
click at [283, 332] on input "text" at bounding box center [241, 327] width 311 height 21
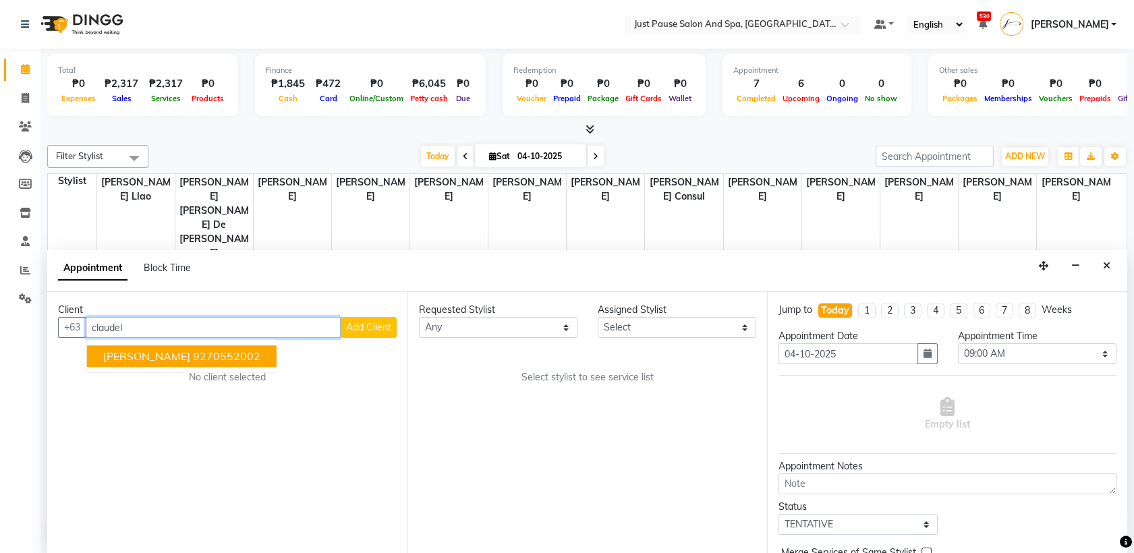
click at [193, 352] on ngb-highlight "9270552002" at bounding box center [226, 356] width 67 height 13
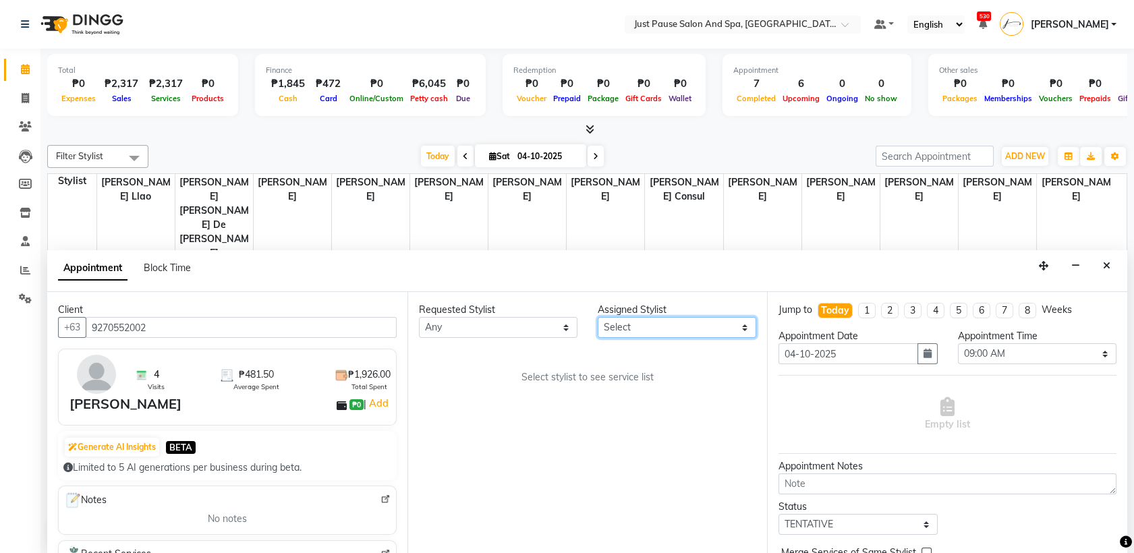
click at [738, 325] on select "Select [PERSON_NAME] [PERSON_NAME] [PERSON_NAME] llao [PERSON_NAME] [PERSON_NAM…" at bounding box center [677, 327] width 159 height 21
click at [598, 317] on select "Select [PERSON_NAME] [PERSON_NAME] [PERSON_NAME] llao [PERSON_NAME] [PERSON_NAM…" at bounding box center [677, 327] width 159 height 21
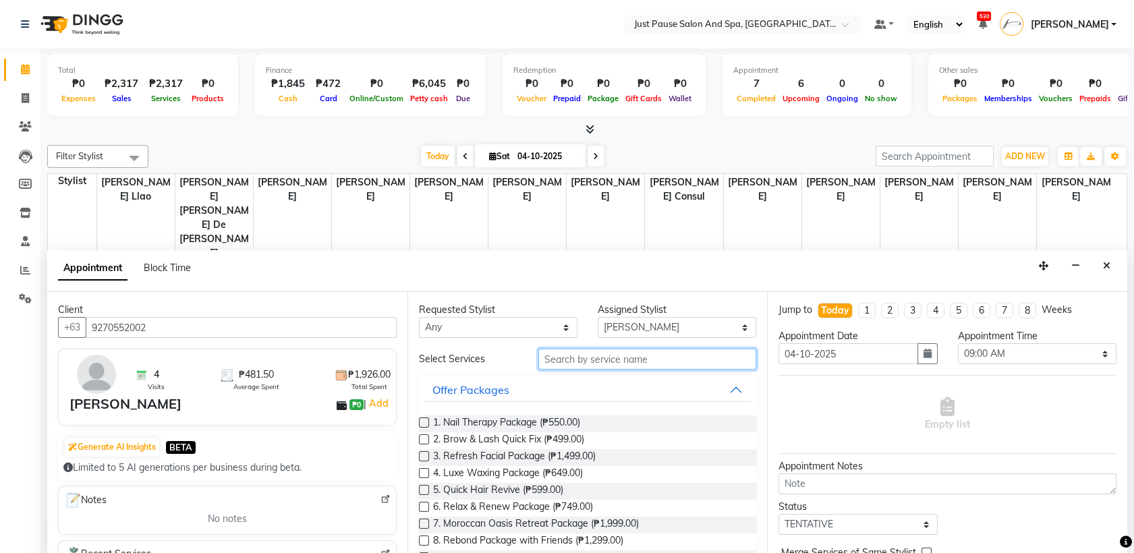
click at [665, 359] on input "text" at bounding box center [647, 359] width 219 height 21
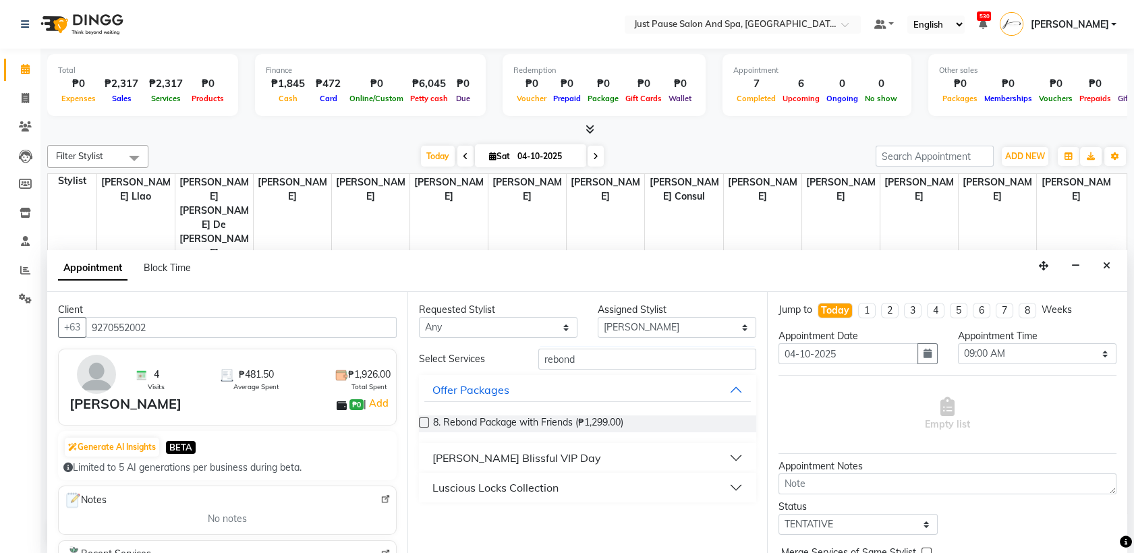
click at [729, 486] on button "Luscious Locks Collection" at bounding box center [587, 488] width 327 height 24
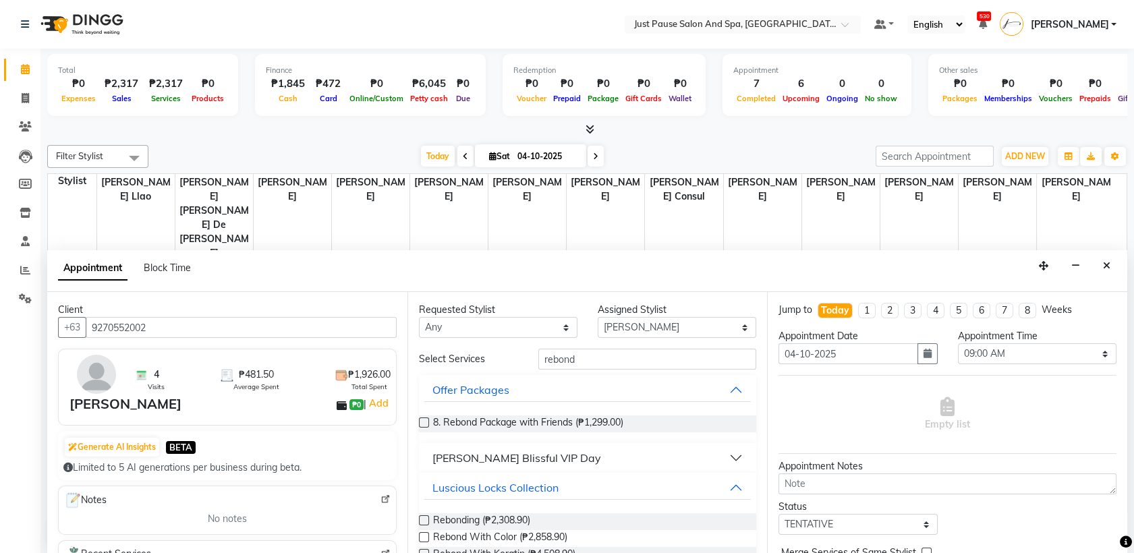
click at [420, 518] on label at bounding box center [424, 520] width 10 height 10
click at [420, 518] on input "checkbox" at bounding box center [423, 521] width 9 height 9
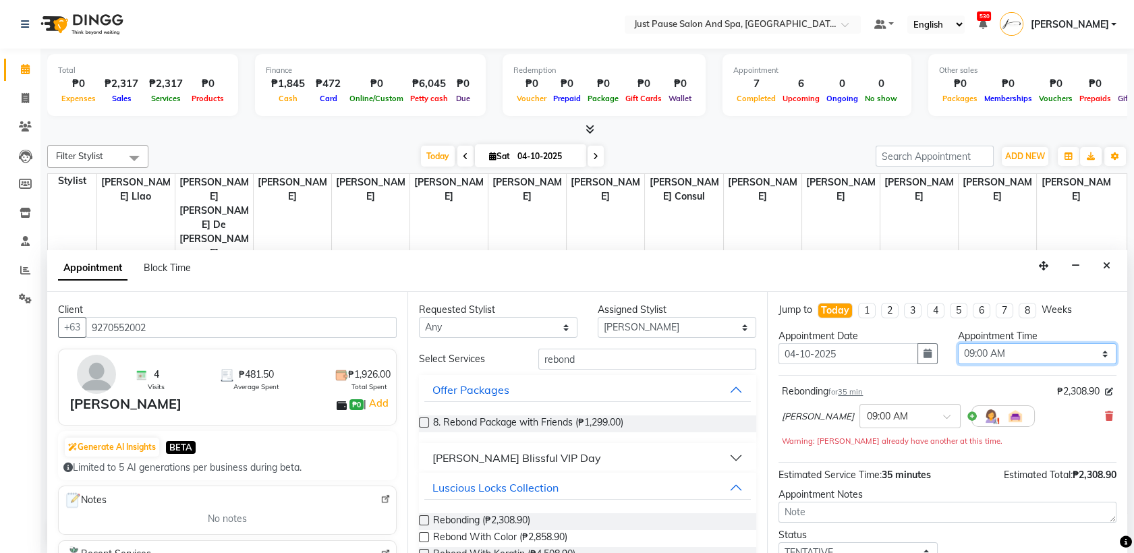
click at [1087, 357] on select "Select 09:00 AM 09:05 AM 09:10 AM 09:15 AM 09:20 AM 09:25 AM 09:30 AM 09:35 AM …" at bounding box center [1037, 353] width 159 height 21
click at [958, 343] on select "Select 09:00 AM 09:05 AM 09:10 AM 09:15 AM 09:20 AM 09:25 AM 09:30 AM 09:35 AM …" at bounding box center [1037, 353] width 159 height 21
click at [921, 359] on button "button" at bounding box center [928, 353] width 20 height 21
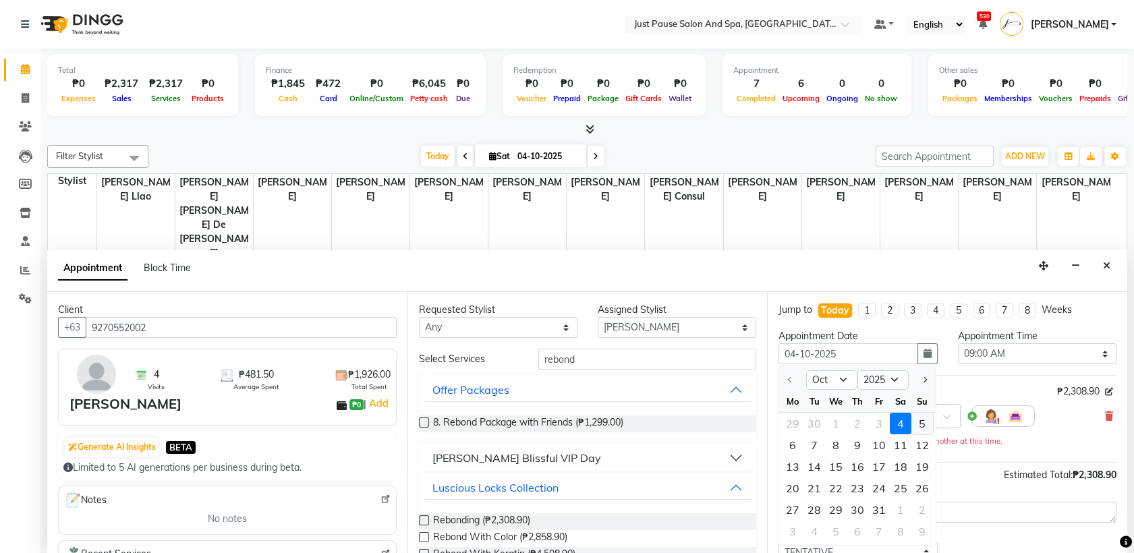
click at [918, 425] on div "5" at bounding box center [923, 424] width 22 height 22
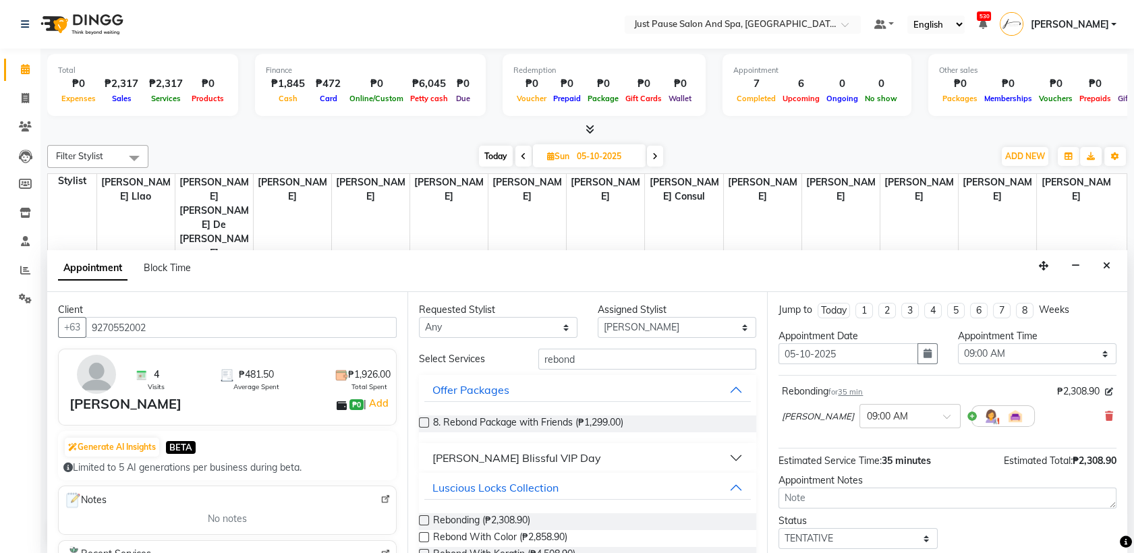
scroll to position [80, 0]
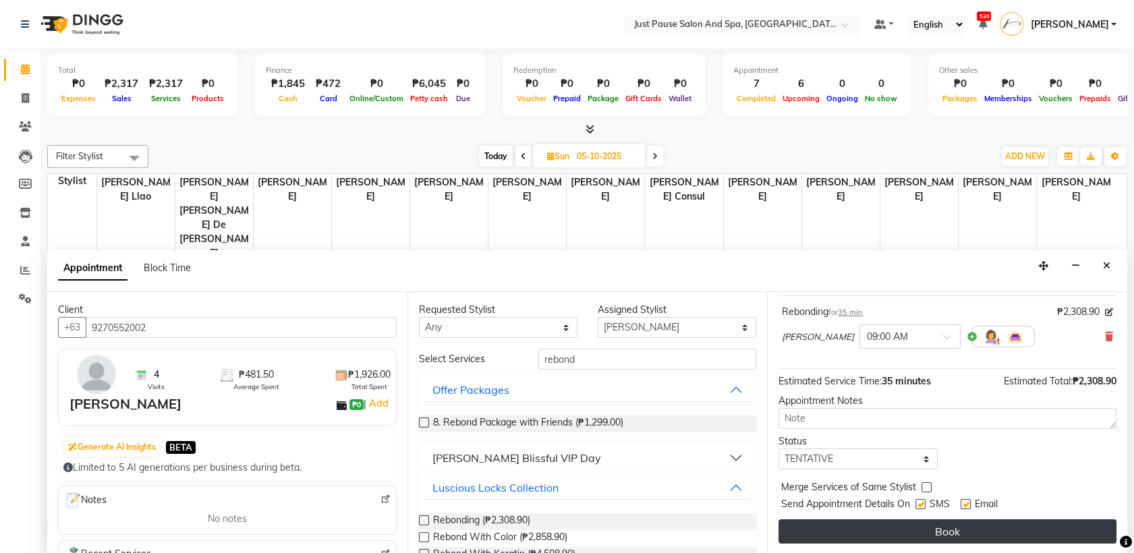
click at [990, 526] on button "Book" at bounding box center [948, 532] width 338 height 24
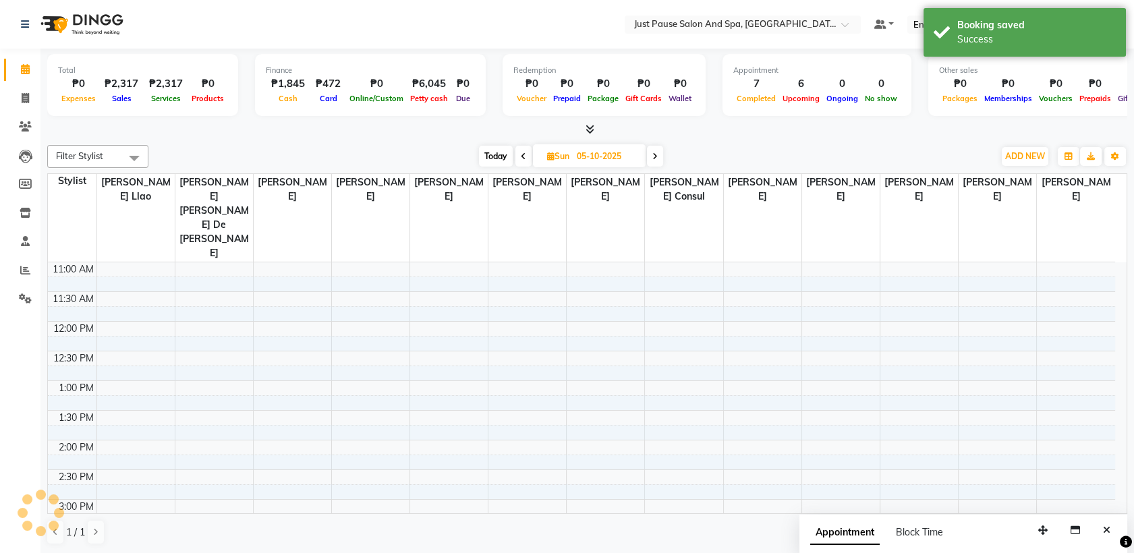
scroll to position [0, 0]
click at [1018, 161] on button "ADD NEW Toggle Dropdown" at bounding box center [1025, 156] width 47 height 19
click at [1001, 176] on button "Add Appointment" at bounding box center [994, 182] width 107 height 18
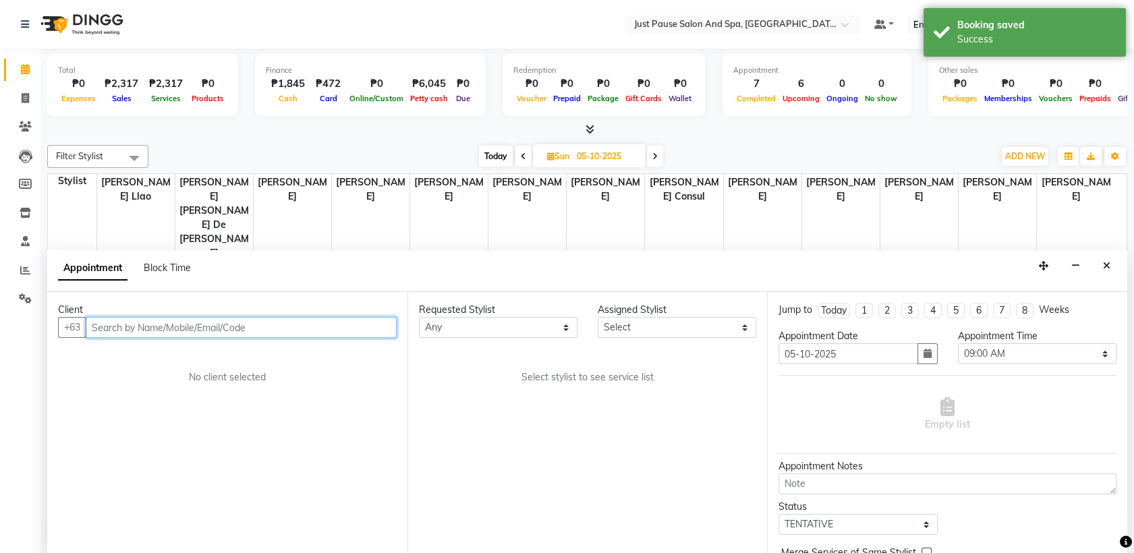
click at [273, 331] on input "text" at bounding box center [241, 327] width 311 height 21
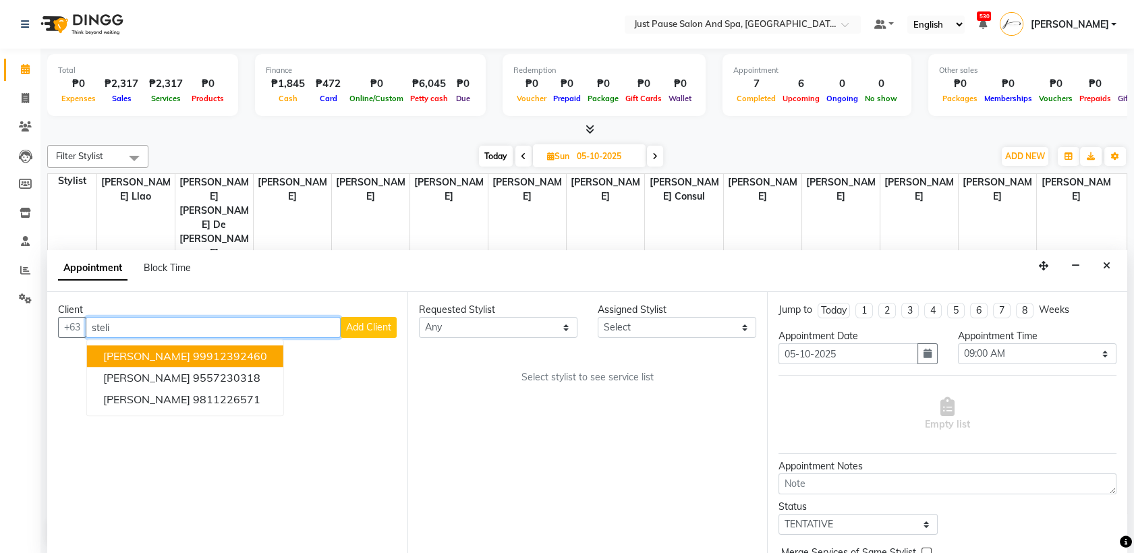
click at [157, 356] on span "[PERSON_NAME]" at bounding box center [146, 356] width 87 height 13
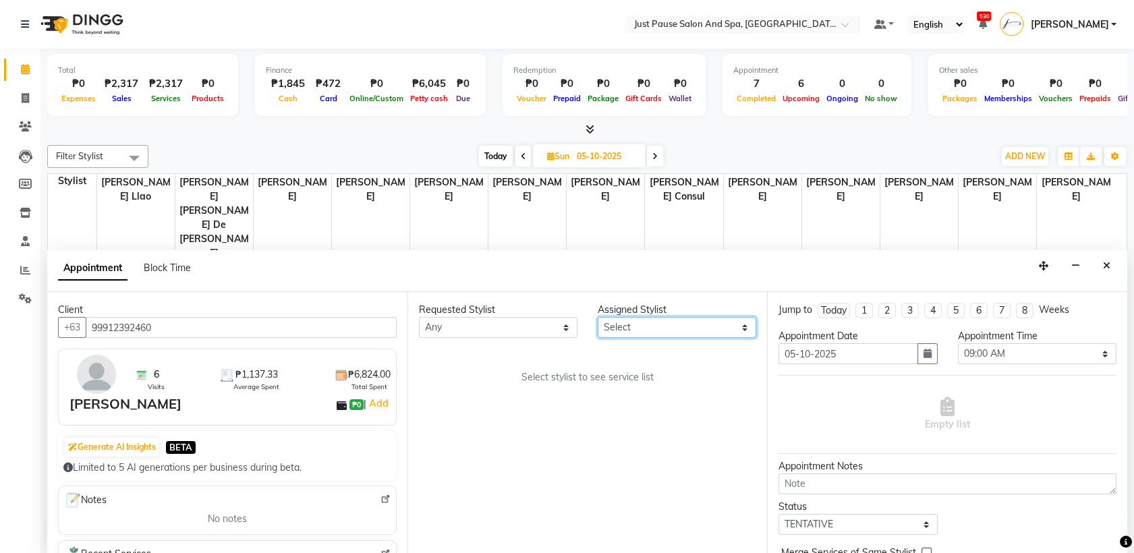
click at [740, 329] on select "Select [PERSON_NAME] [PERSON_NAME] [PERSON_NAME] llao [PERSON_NAME] [PERSON_NAM…" at bounding box center [677, 327] width 159 height 21
click at [598, 317] on select "Select [PERSON_NAME] [PERSON_NAME] [PERSON_NAME] llao [PERSON_NAME] [PERSON_NAM…" at bounding box center [677, 327] width 159 height 21
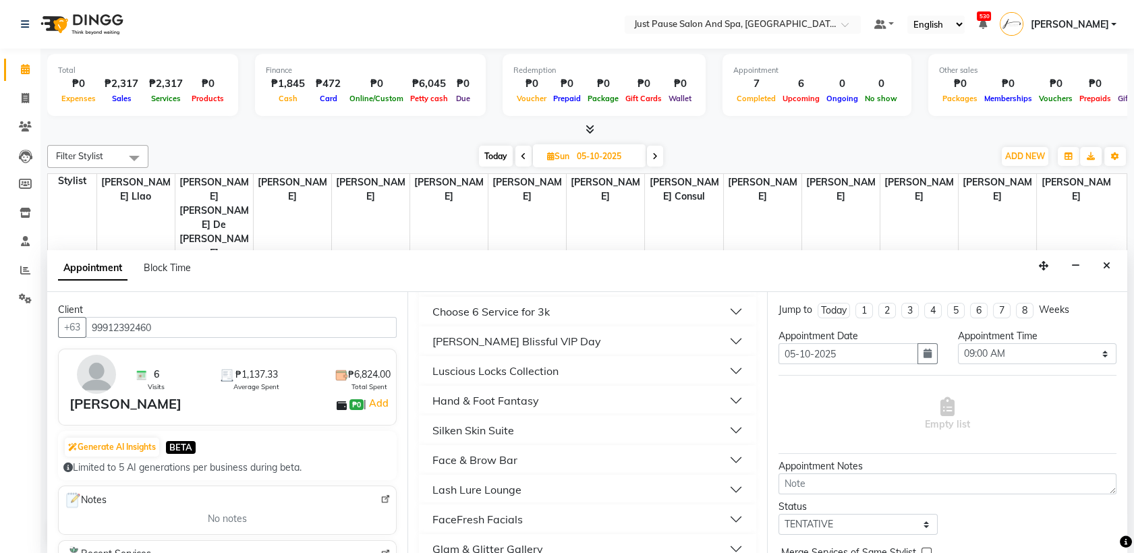
scroll to position [398, 0]
click at [725, 379] on button "Luscious Locks Collection" at bounding box center [587, 373] width 327 height 24
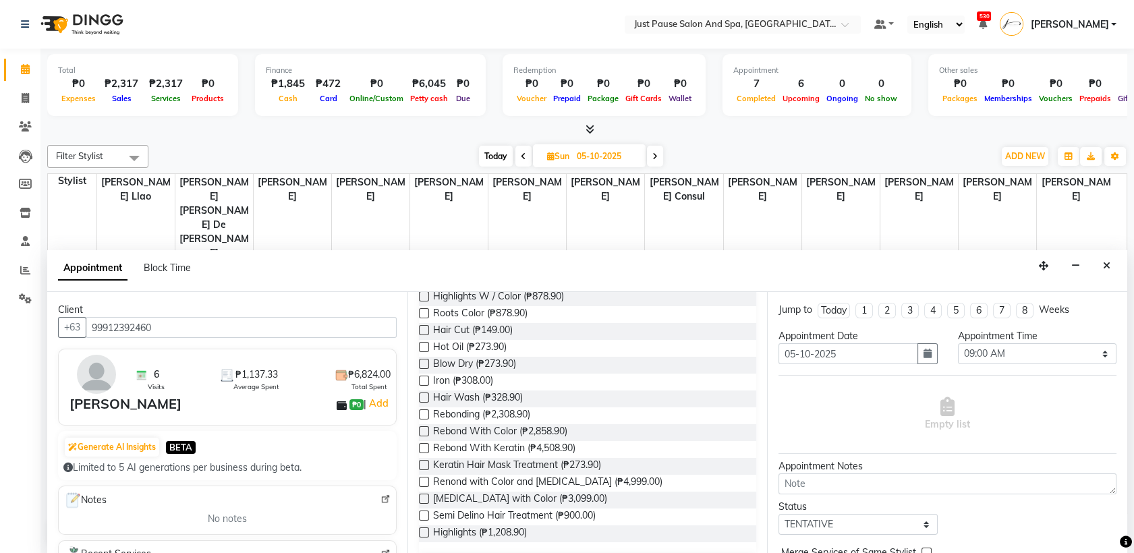
scroll to position [615, 0]
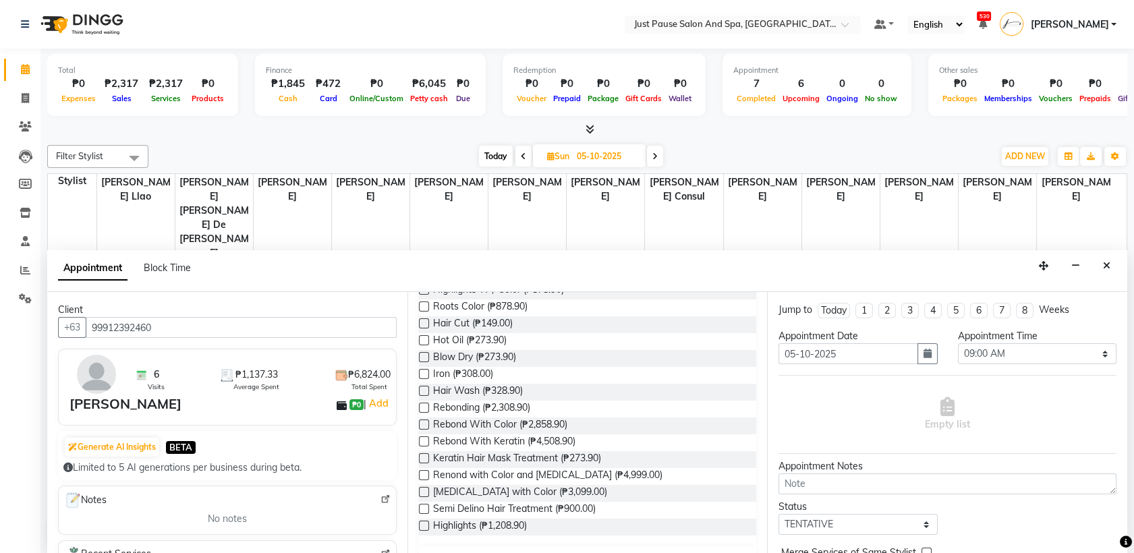
click at [423, 474] on label at bounding box center [424, 475] width 10 height 10
click at [423, 474] on input "checkbox" at bounding box center [423, 476] width 9 height 9
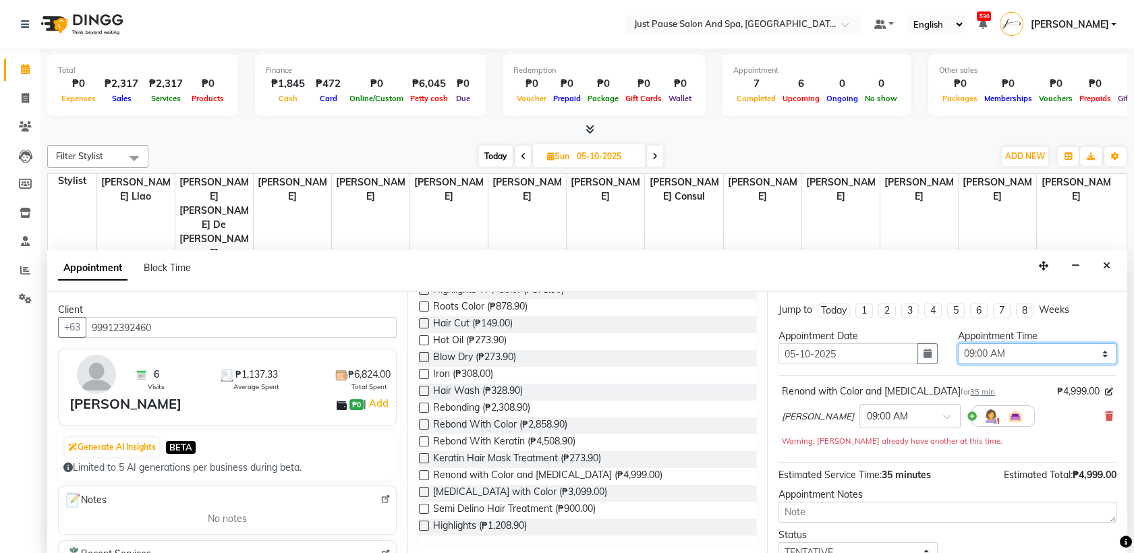
click at [1095, 354] on select "Select 09:00 AM 09:05 AM 09:10 AM 09:15 AM 09:20 AM 09:25 AM 09:30 AM 09:35 AM …" at bounding box center [1037, 353] width 159 height 21
click at [958, 343] on select "Select 09:00 AM 09:05 AM 09:10 AM 09:15 AM 09:20 AM 09:25 AM 09:30 AM 09:35 AM …" at bounding box center [1037, 353] width 159 height 21
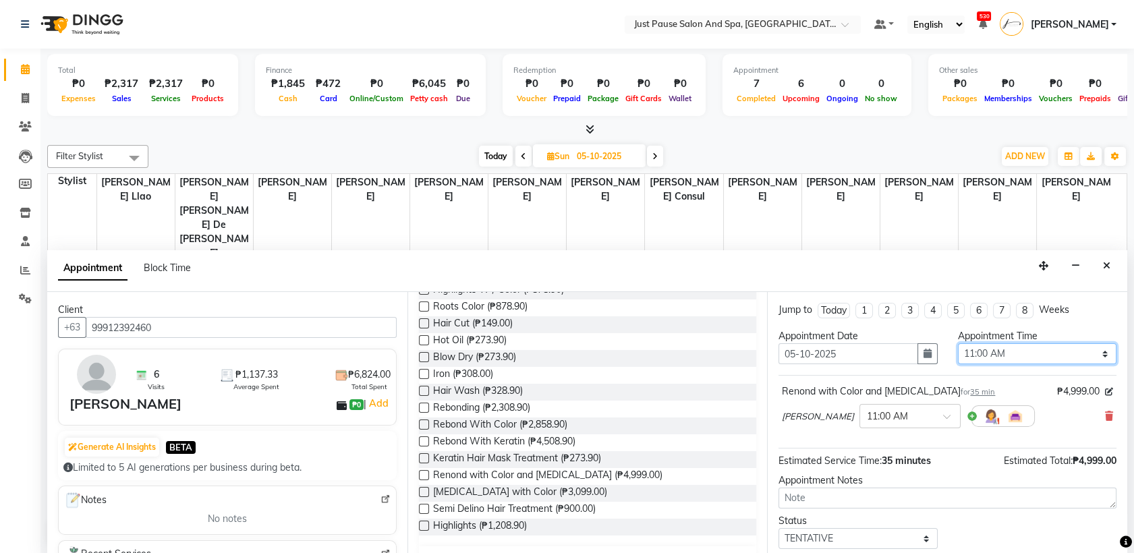
scroll to position [80, 0]
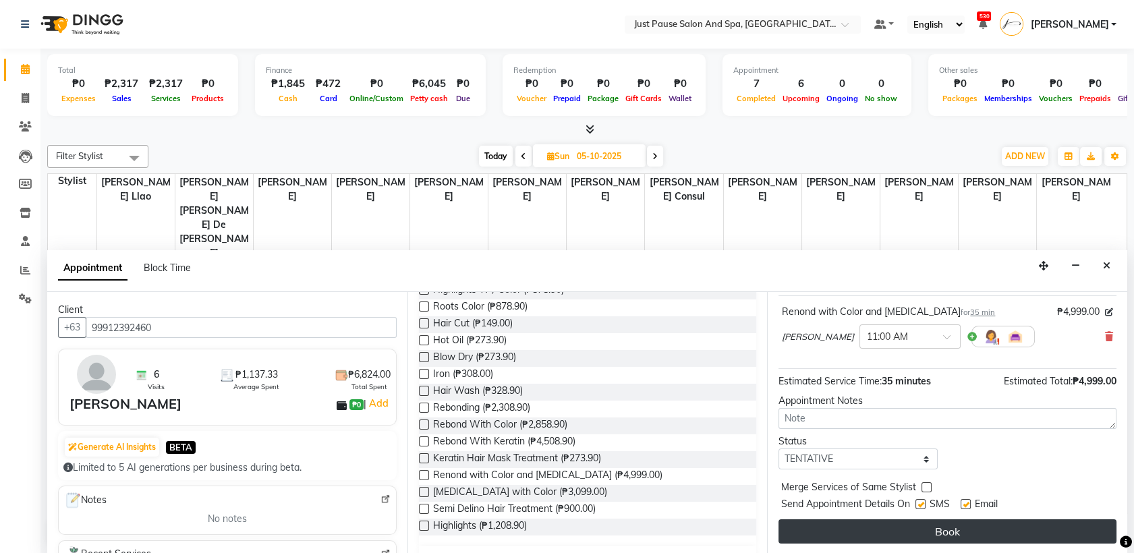
click at [932, 524] on button "Book" at bounding box center [948, 532] width 338 height 24
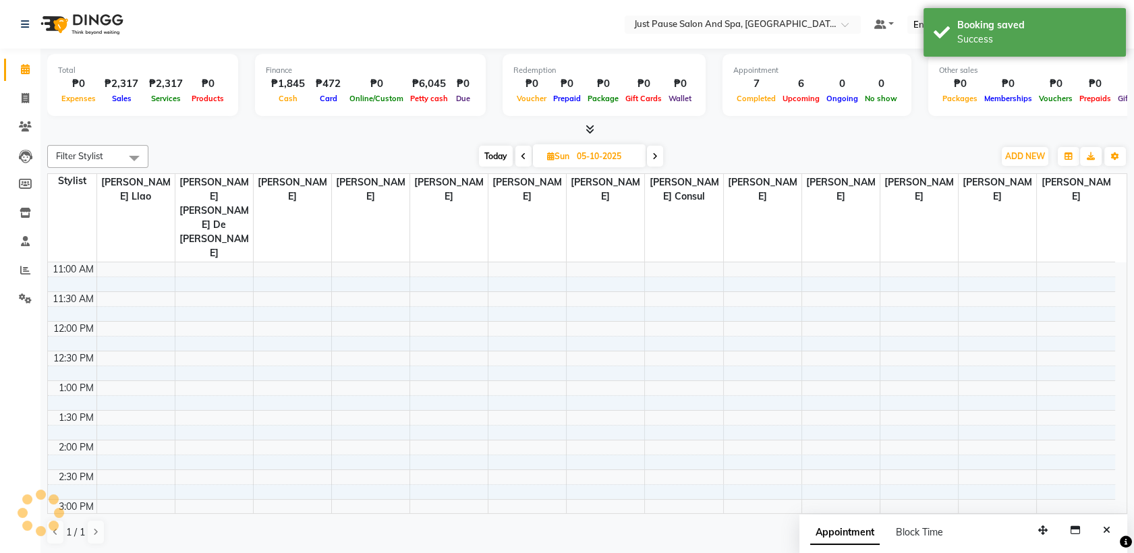
scroll to position [0, 0]
click at [487, 157] on span "Today" at bounding box center [496, 156] width 34 height 21
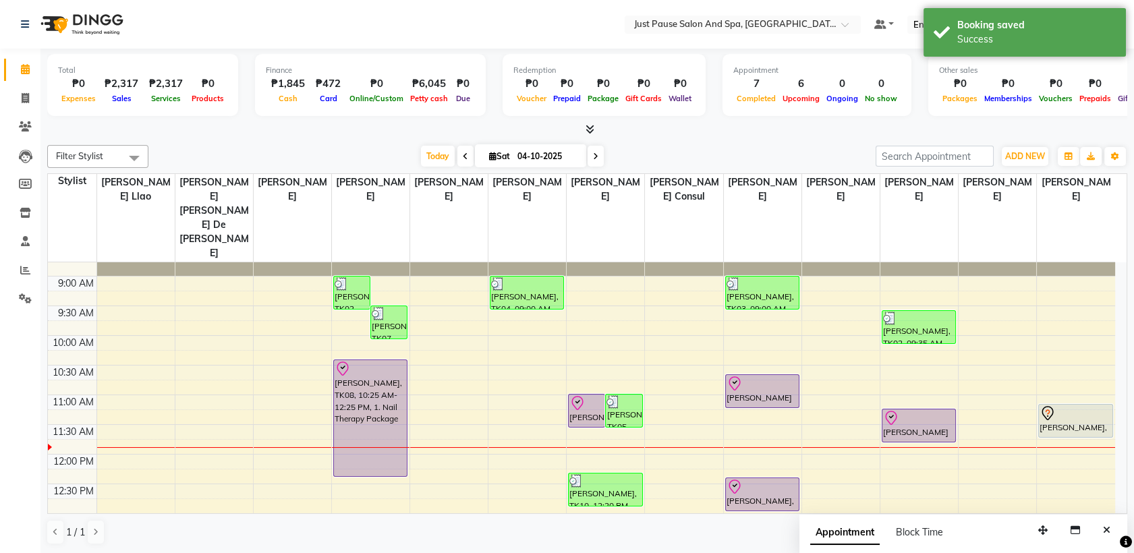
scroll to position [42, 0]
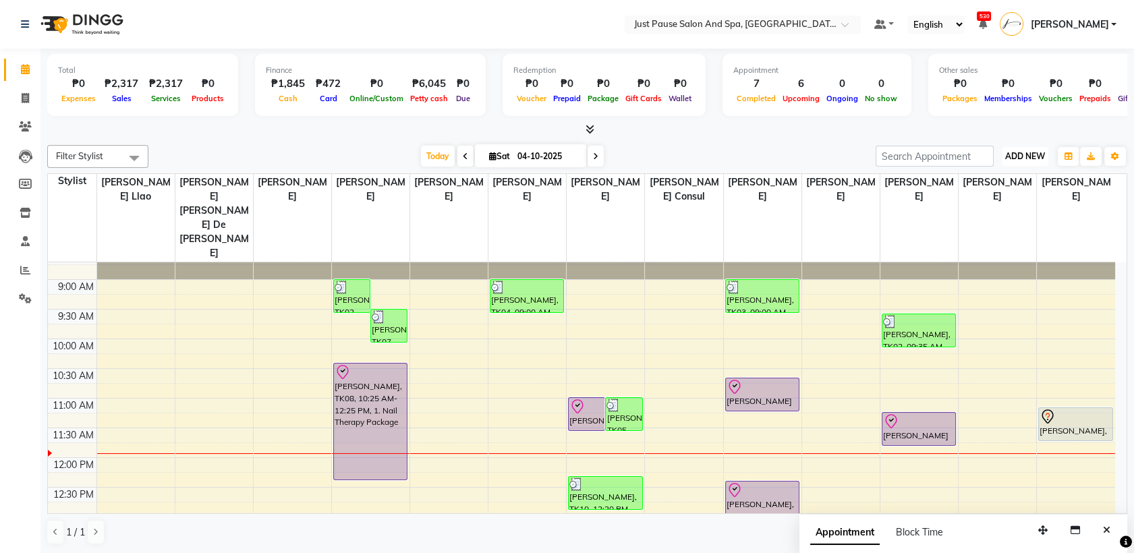
click at [1020, 154] on span "ADD NEW" at bounding box center [1025, 156] width 40 height 10
click at [993, 181] on button "Add Appointment" at bounding box center [994, 182] width 107 height 18
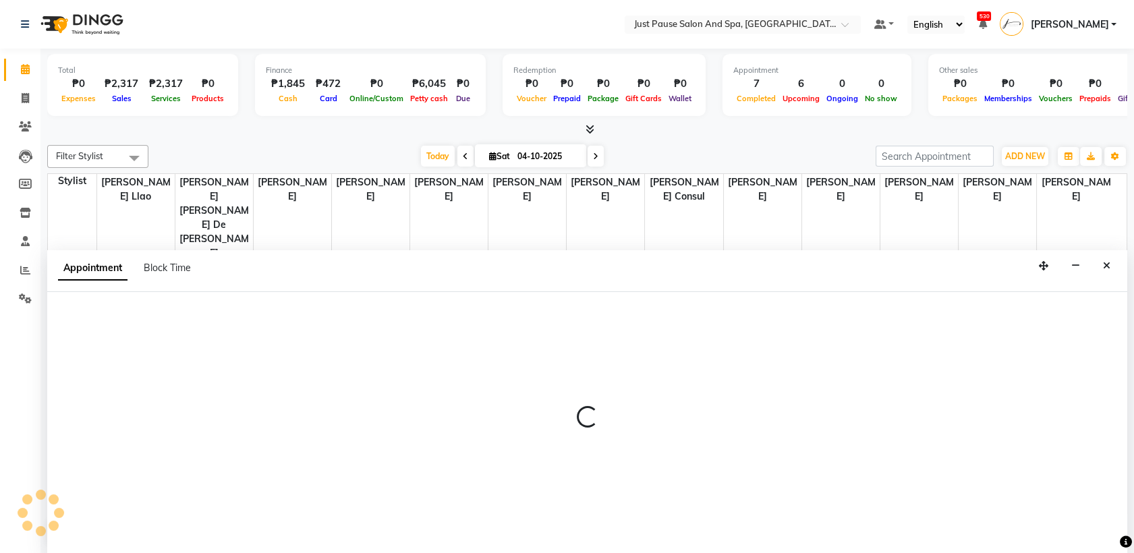
scroll to position [0, 0]
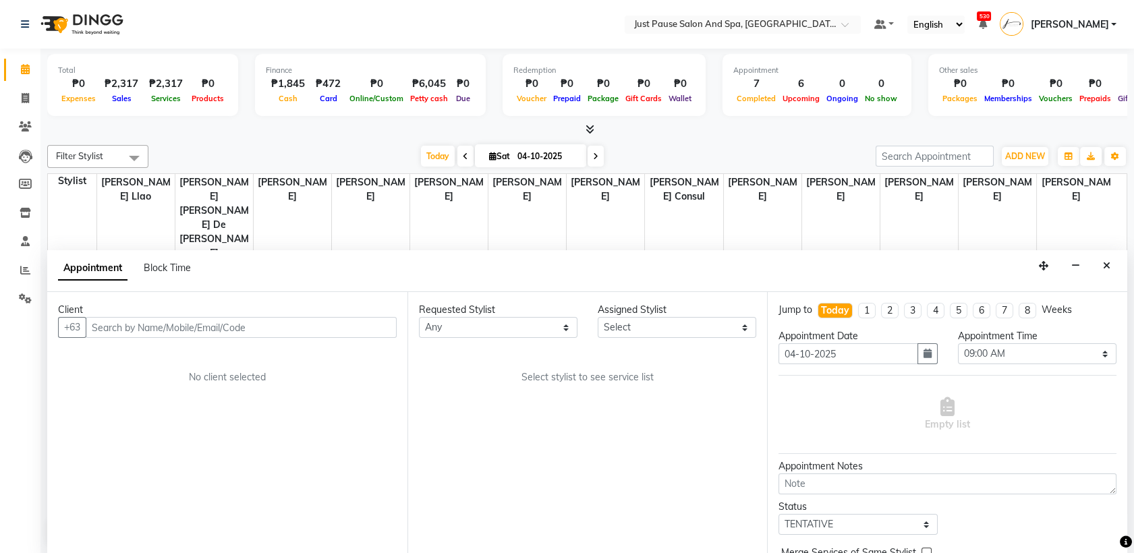
click at [327, 331] on input "text" at bounding box center [241, 327] width 311 height 21
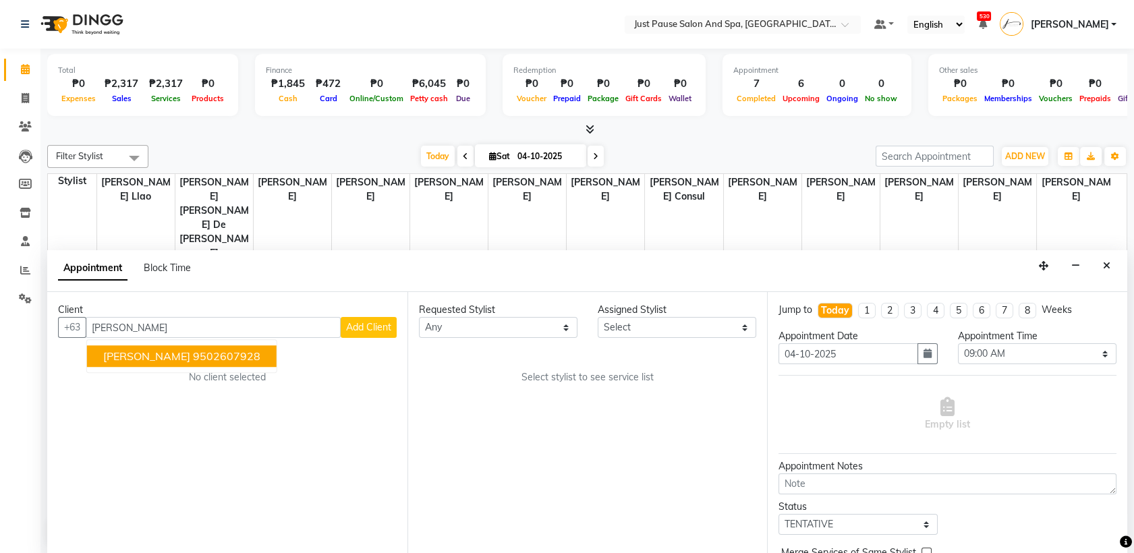
click at [213, 356] on ngb-highlight "9502607928" at bounding box center [226, 356] width 67 height 13
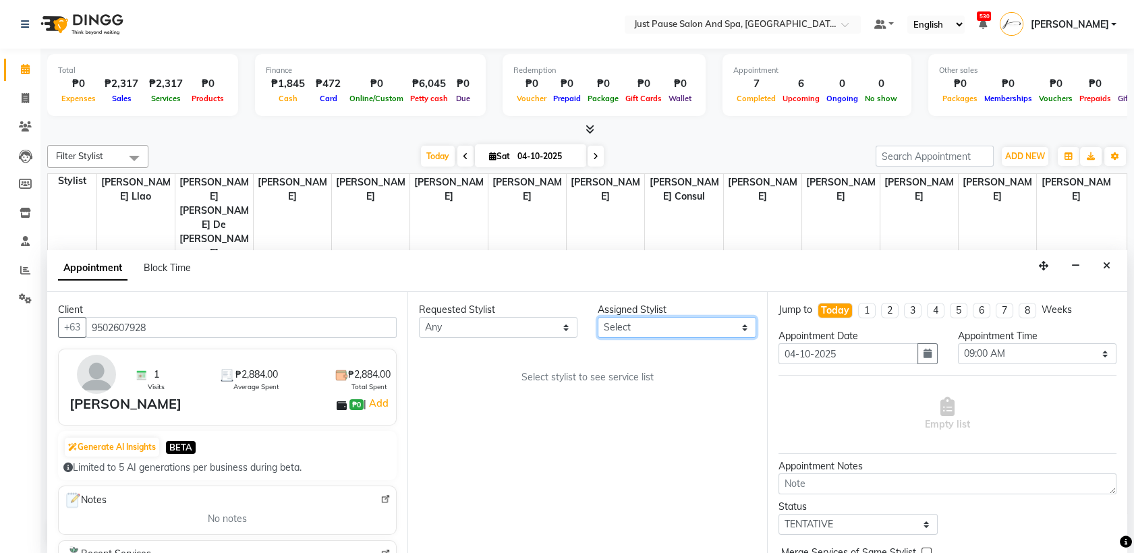
click at [741, 327] on select "Select [PERSON_NAME] [PERSON_NAME] [PERSON_NAME] llao [PERSON_NAME] [PERSON_NAM…" at bounding box center [677, 327] width 159 height 21
click at [598, 317] on select "Select [PERSON_NAME] [PERSON_NAME] [PERSON_NAME] llao [PERSON_NAME] [PERSON_NAM…" at bounding box center [677, 327] width 159 height 21
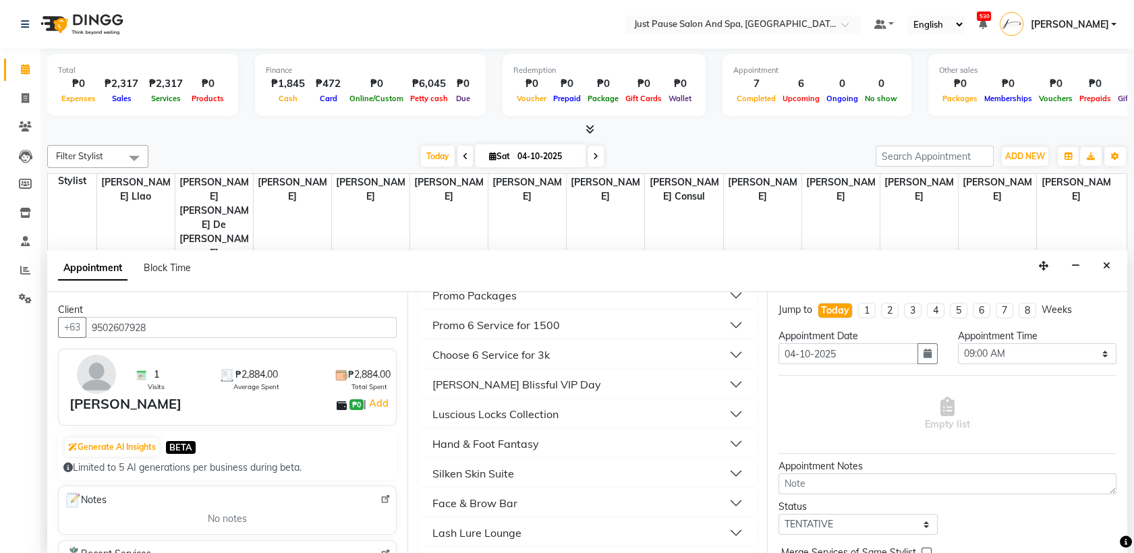
scroll to position [372, 0]
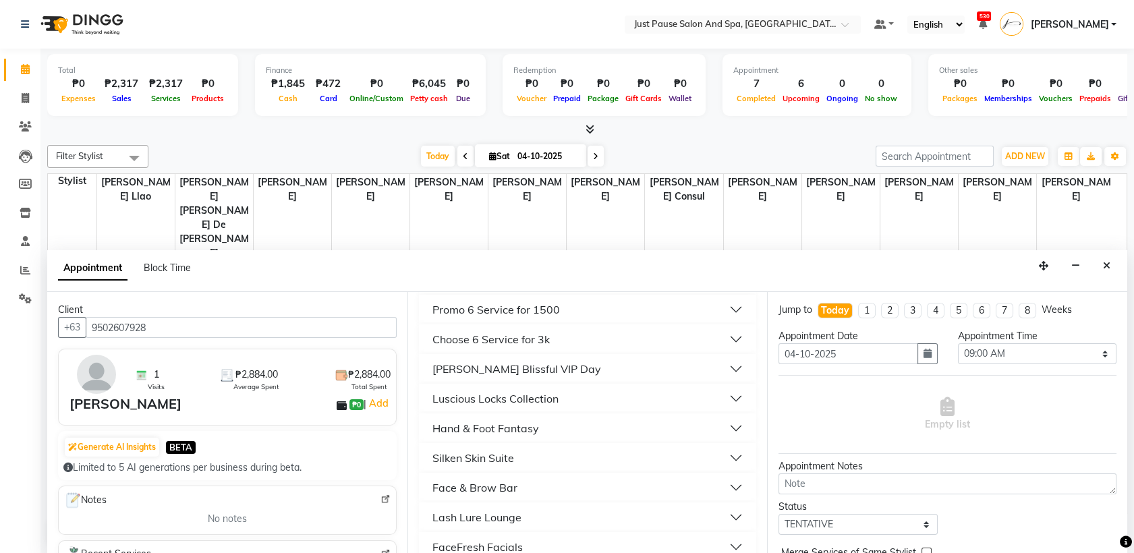
click at [723, 427] on button "Hand & Foot Fantasy" at bounding box center [587, 428] width 327 height 24
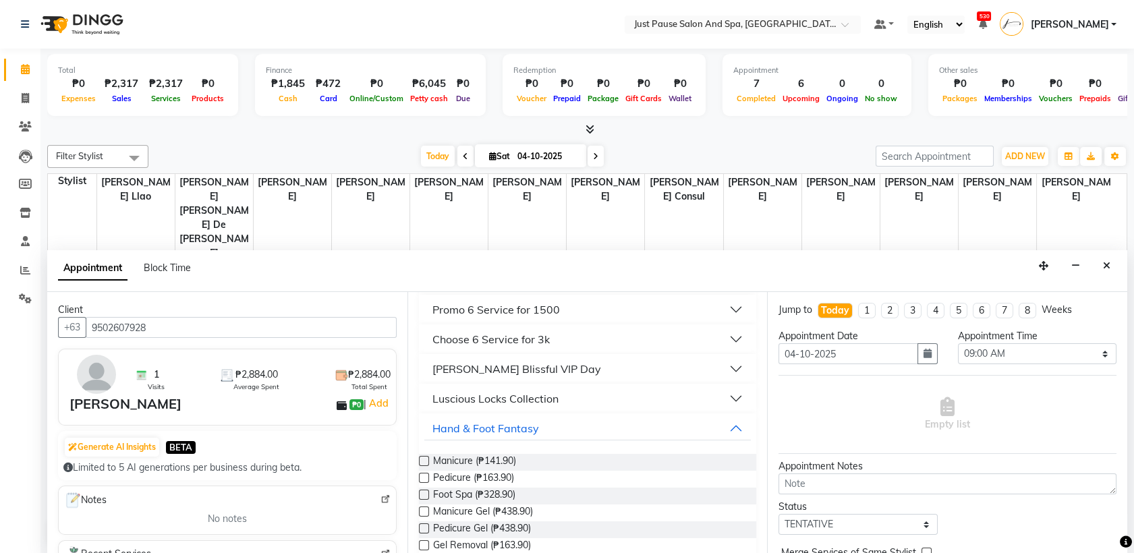
click at [423, 512] on label at bounding box center [424, 512] width 10 height 10
click at [423, 512] on input "checkbox" at bounding box center [423, 513] width 9 height 9
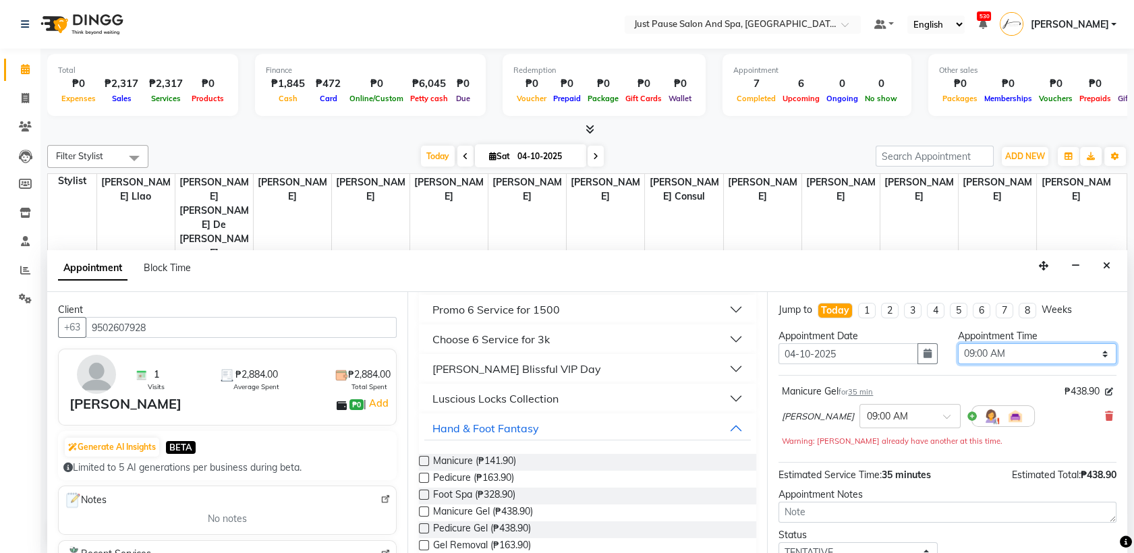
click at [1094, 351] on select "Select 09:00 AM 09:05 AM 09:10 AM 09:15 AM 09:20 AM 09:25 AM 09:30 AM 09:35 AM …" at bounding box center [1037, 353] width 159 height 21
click at [958, 343] on select "Select 09:00 AM 09:05 AM 09:10 AM 09:15 AM 09:20 AM 09:25 AM 09:30 AM 09:35 AM …" at bounding box center [1037, 353] width 159 height 21
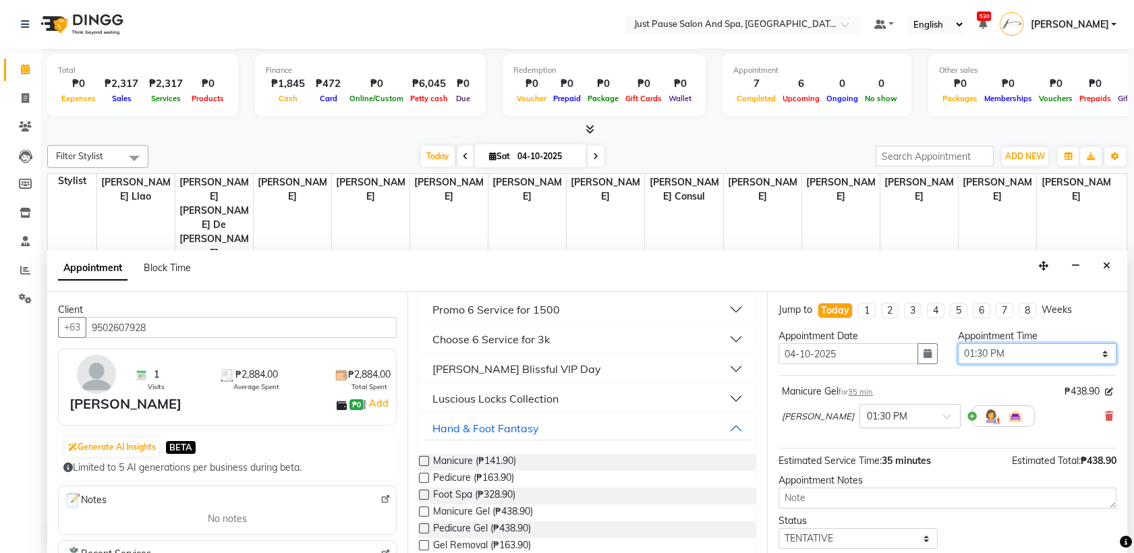
scroll to position [80, 0]
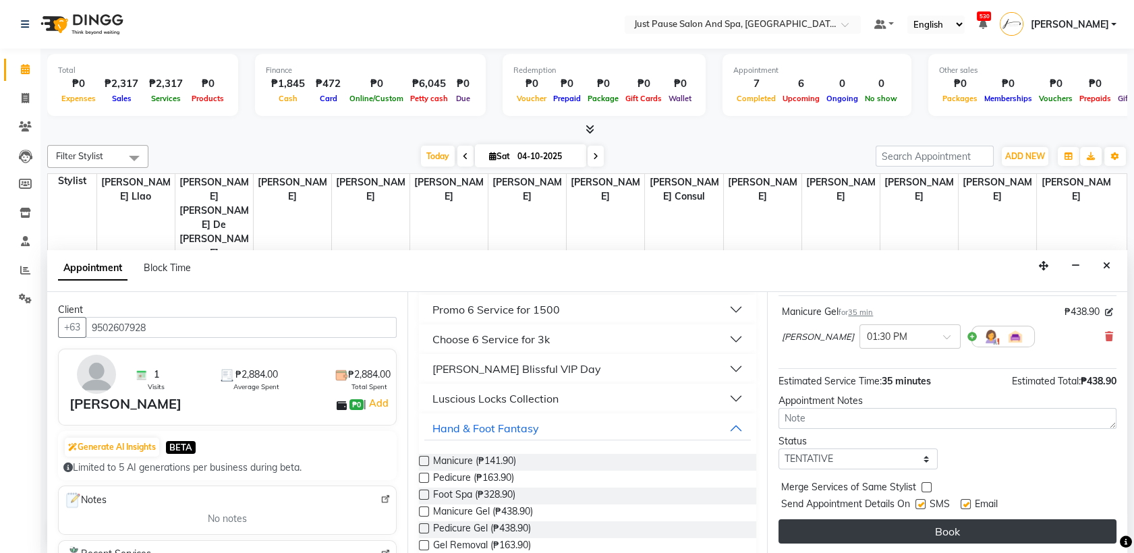
click at [939, 536] on button "Book" at bounding box center [948, 532] width 338 height 24
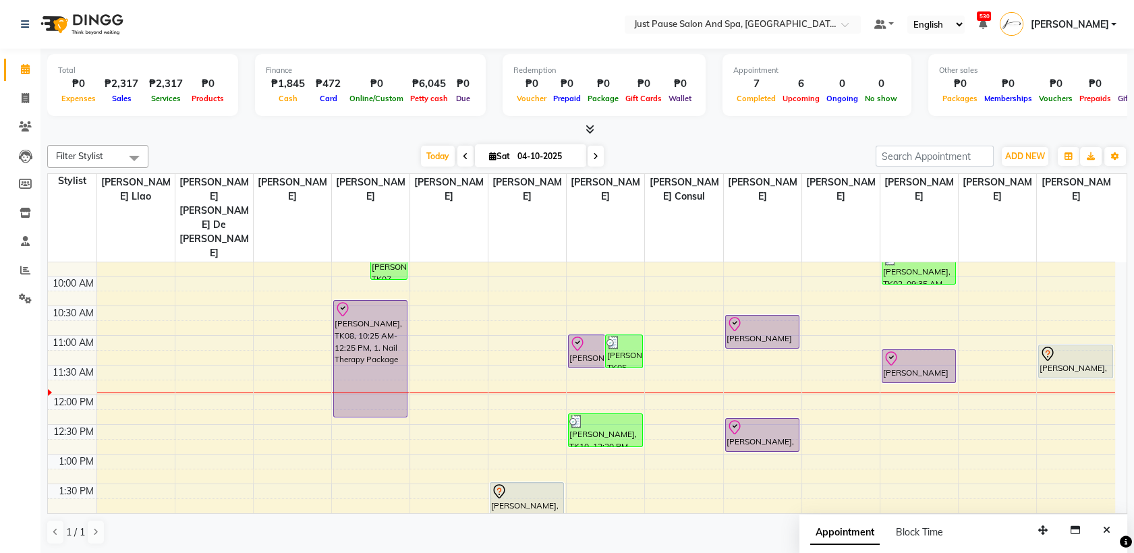
scroll to position [0, 0]
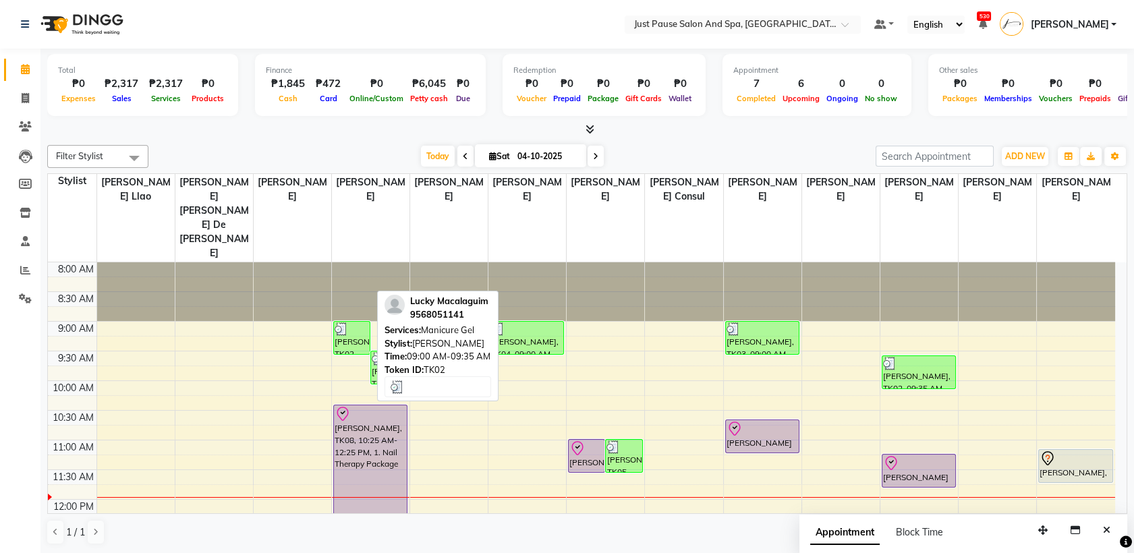
click at [348, 322] on div "[PERSON_NAME], TK02, 09:00 AM-09:35 AM, Manicure Gel" at bounding box center [352, 338] width 36 height 32
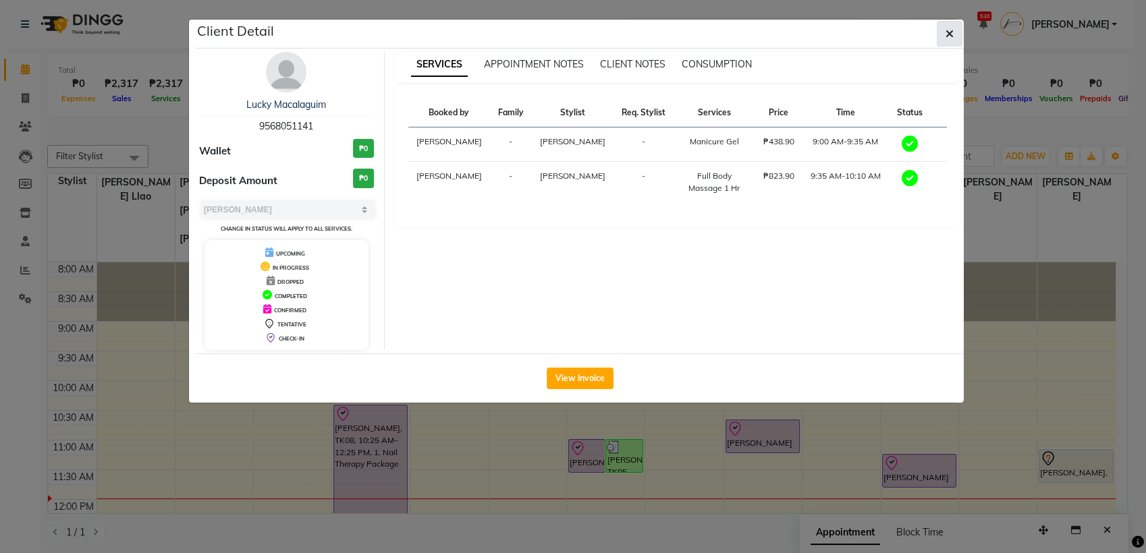
click at [947, 38] on icon "button" at bounding box center [949, 33] width 8 height 11
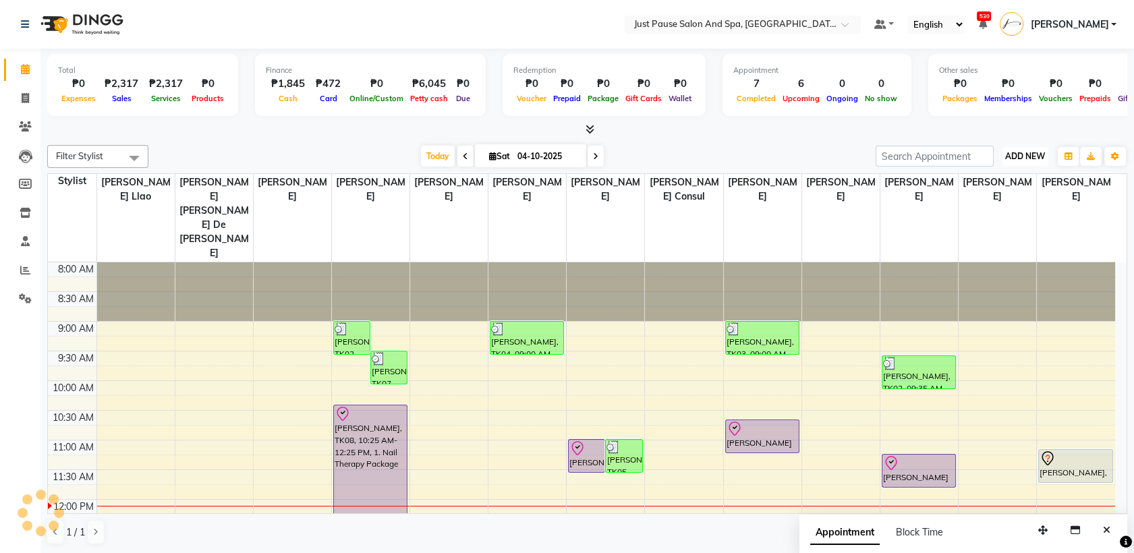
click at [1031, 152] on span "ADD NEW" at bounding box center [1025, 156] width 40 height 10
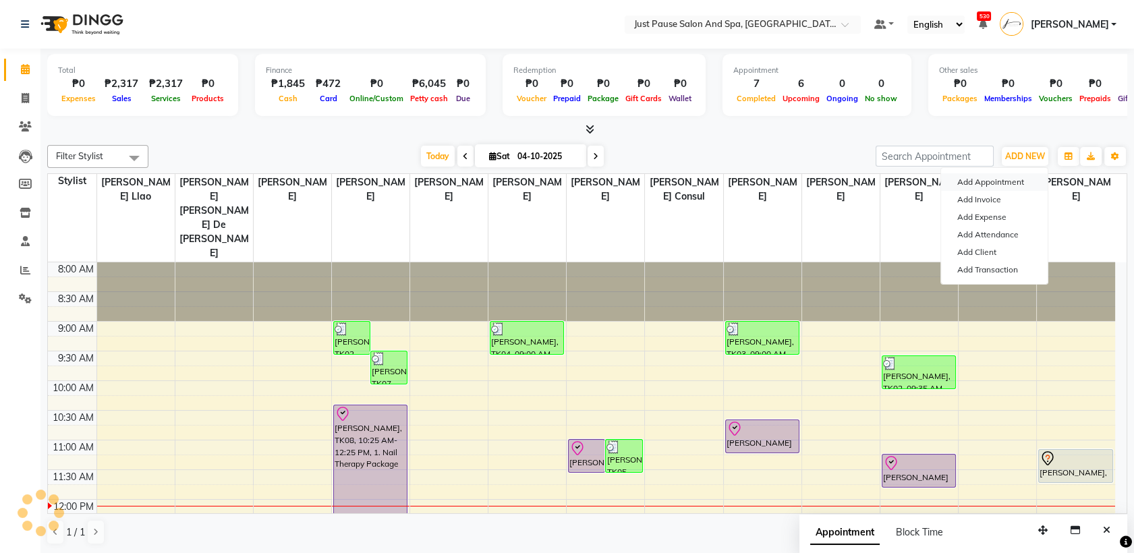
click at [982, 186] on button "Add Appointment" at bounding box center [994, 182] width 107 height 18
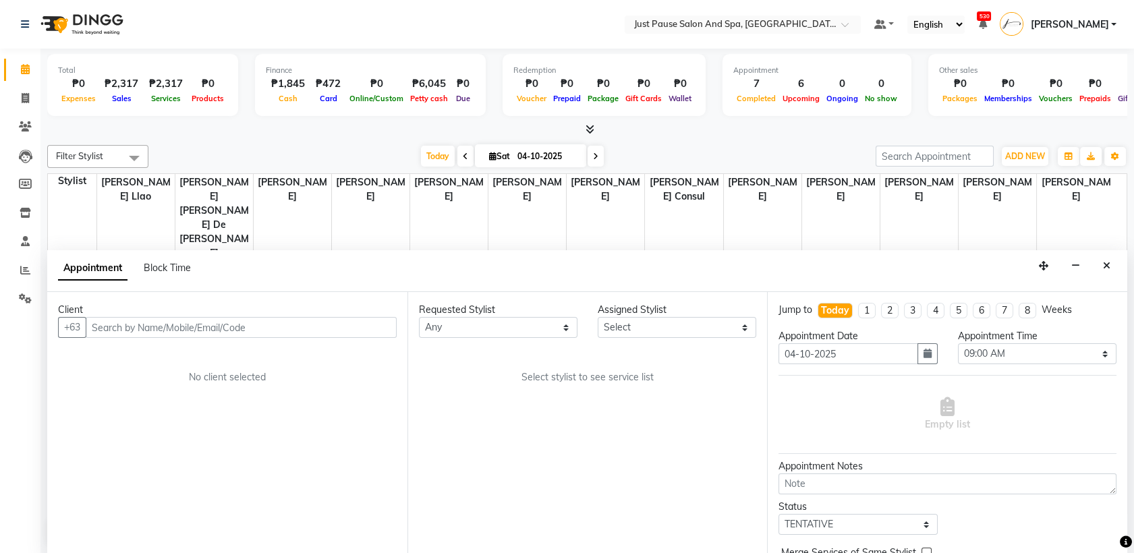
click at [333, 332] on input "text" at bounding box center [241, 327] width 311 height 21
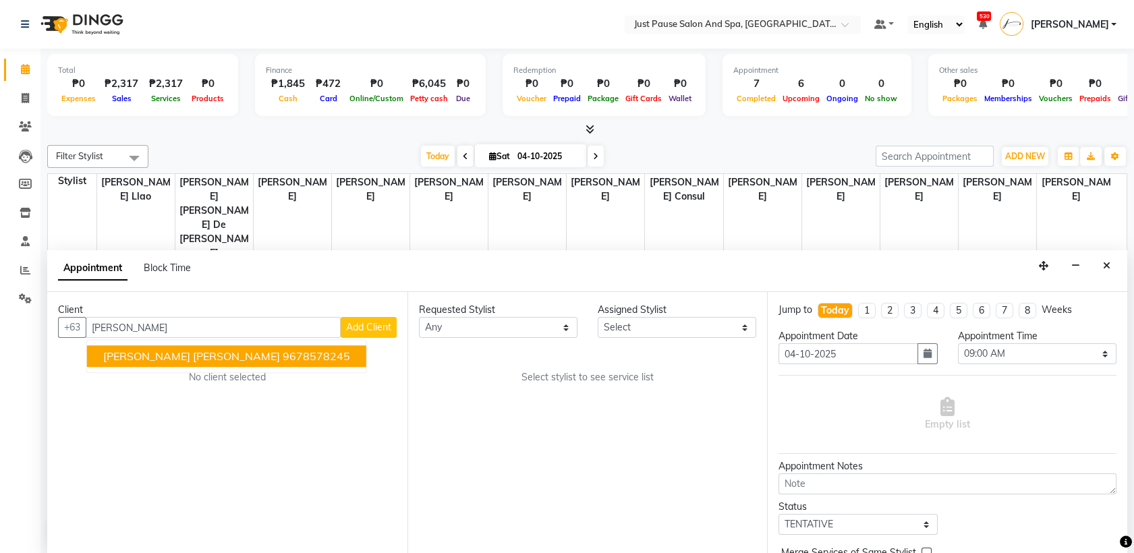
click at [283, 352] on ngb-highlight "9678578245" at bounding box center [316, 356] width 67 height 13
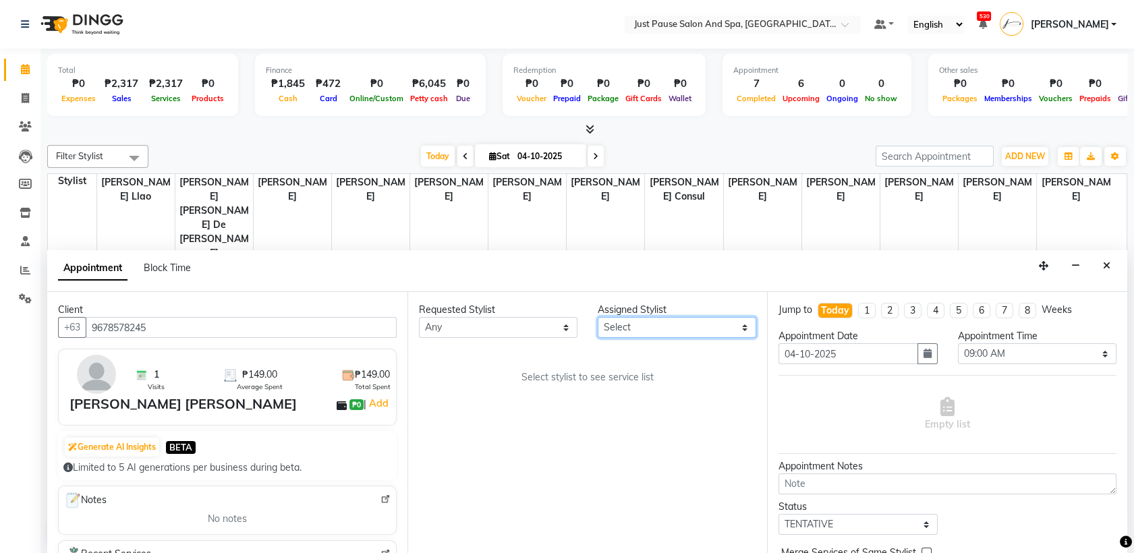
click at [745, 324] on select "Select [PERSON_NAME] [PERSON_NAME] [PERSON_NAME] llao [PERSON_NAME] [PERSON_NAM…" at bounding box center [677, 327] width 159 height 21
click at [598, 317] on select "Select [PERSON_NAME] [PERSON_NAME] [PERSON_NAME] llao [PERSON_NAME] [PERSON_NAM…" at bounding box center [677, 327] width 159 height 21
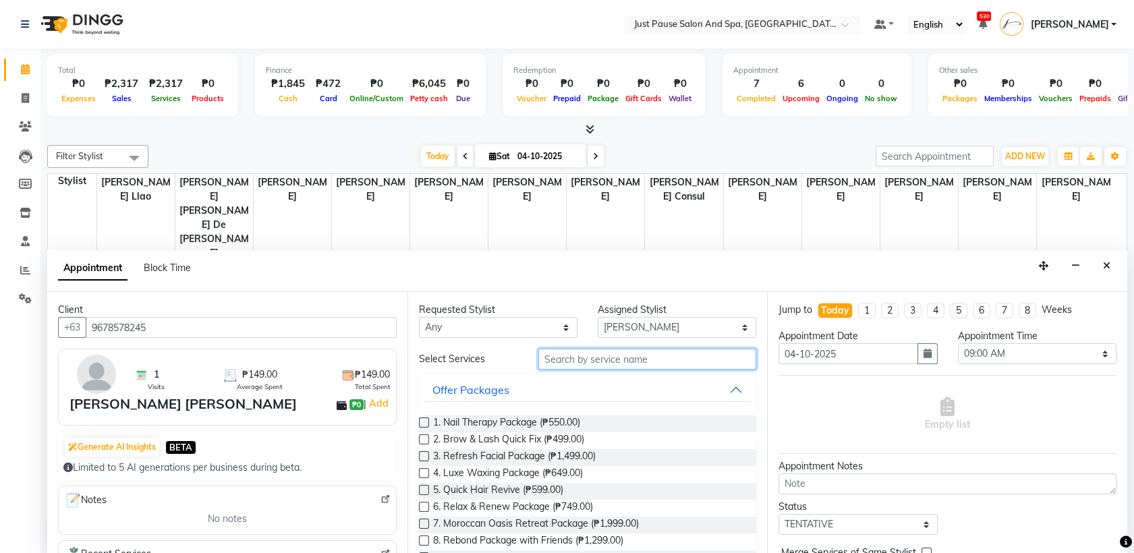
click at [681, 360] on input "text" at bounding box center [647, 359] width 219 height 21
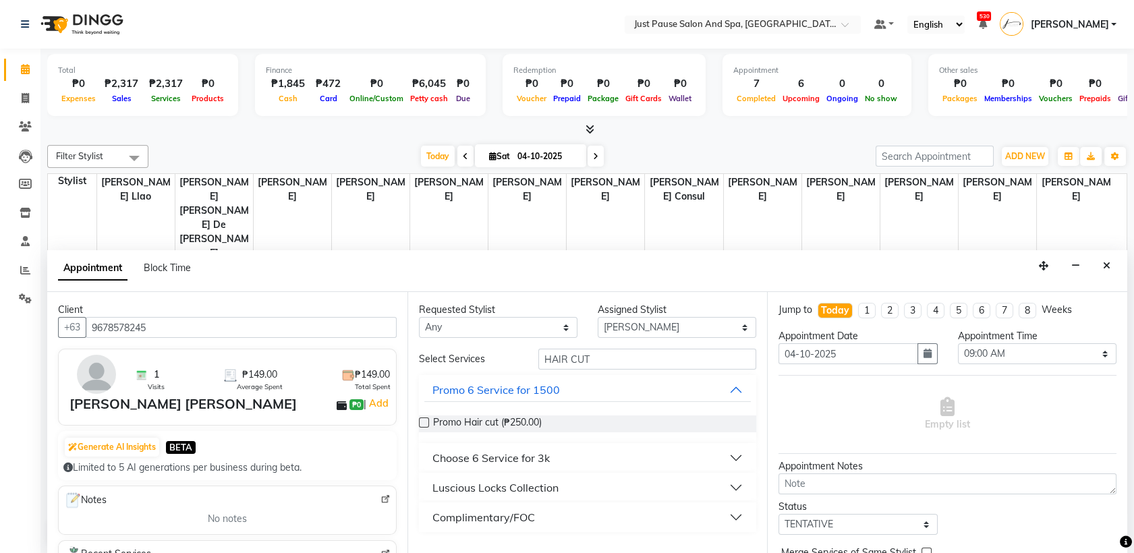
click at [734, 486] on button "Luscious Locks Collection" at bounding box center [587, 488] width 327 height 24
click at [422, 538] on label at bounding box center [424, 537] width 10 height 10
click at [422, 538] on input "checkbox" at bounding box center [423, 538] width 9 height 9
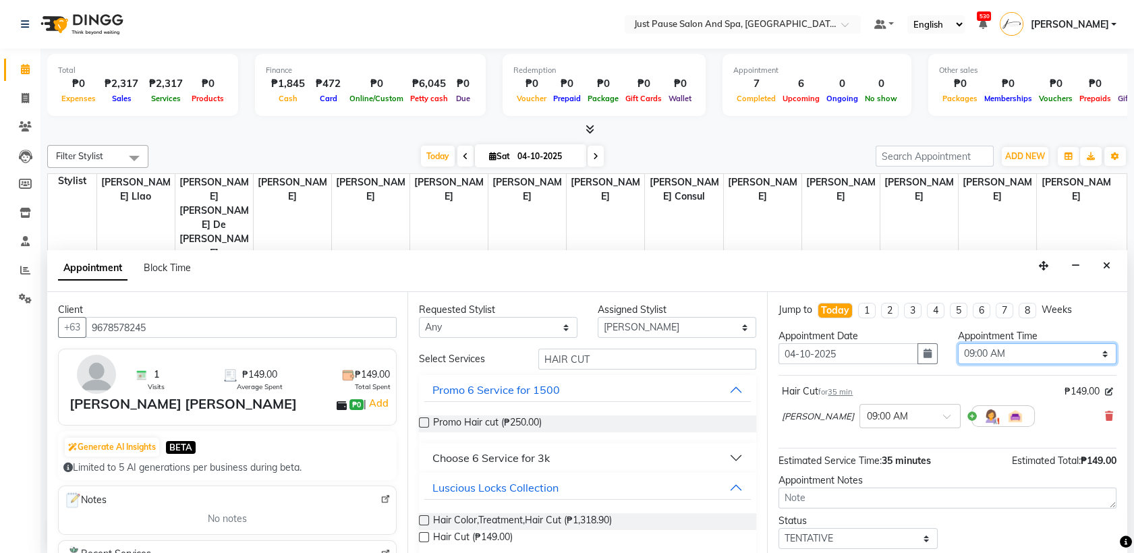
click at [1096, 347] on select "Select 09:00 AM 09:05 AM 09:10 AM 09:15 AM 09:20 AM 09:25 AM 09:30 AM 09:35 AM …" at bounding box center [1037, 353] width 159 height 21
click at [958, 343] on select "Select 09:00 AM 09:05 AM 09:10 AM 09:15 AM 09:20 AM 09:25 AM 09:30 AM 09:35 AM …" at bounding box center [1037, 353] width 159 height 21
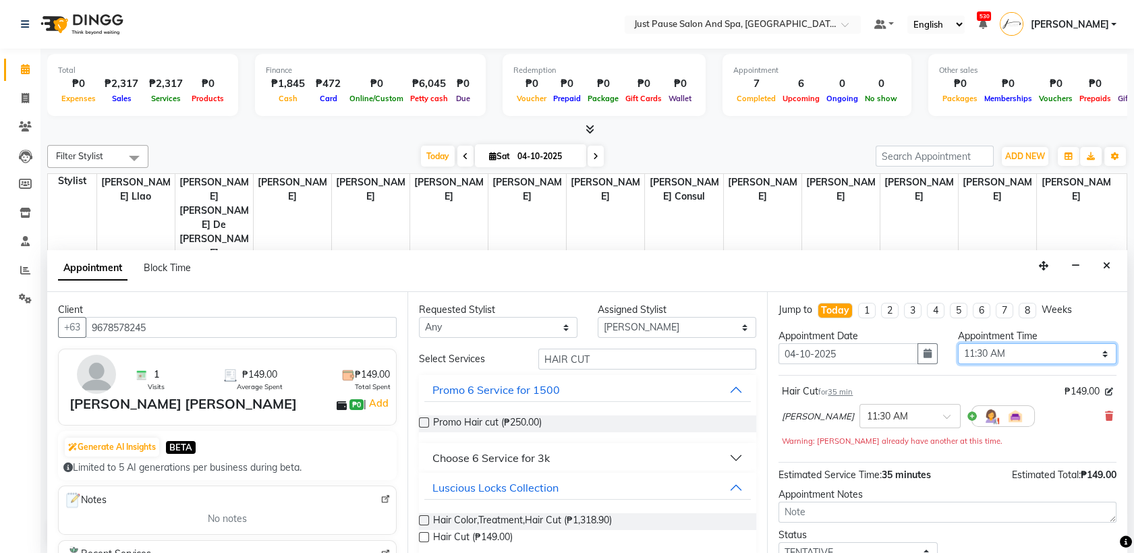
scroll to position [94, 0]
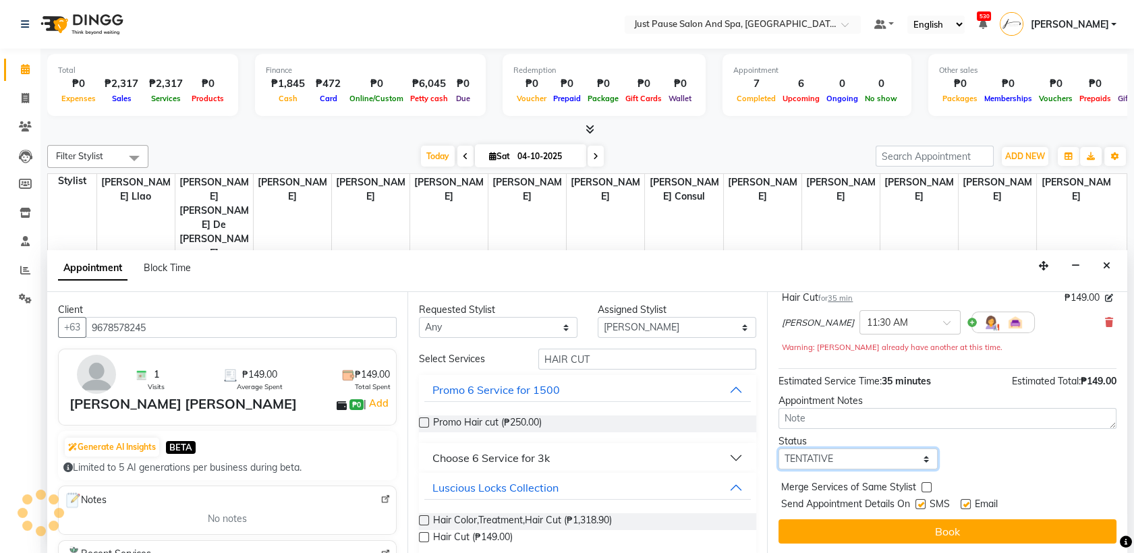
click at [912, 462] on select "Select TENTATIVE CONFIRM CHECK-IN UPCOMING" at bounding box center [858, 459] width 159 height 21
click at [779, 449] on select "Select TENTATIVE CONFIRM CHECK-IN UPCOMING" at bounding box center [858, 459] width 159 height 21
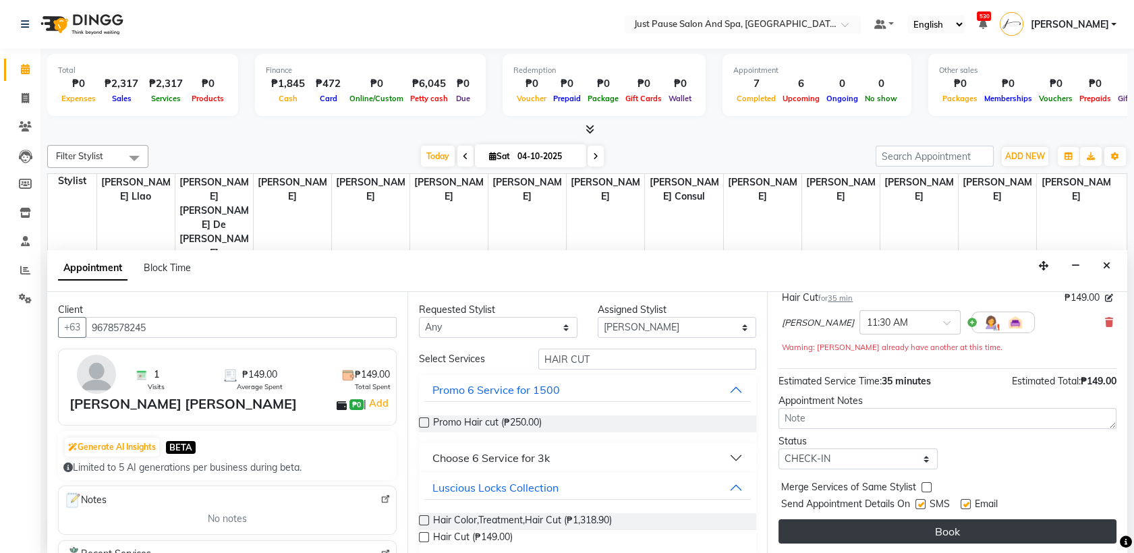
click at [899, 531] on button "Book" at bounding box center [948, 532] width 338 height 24
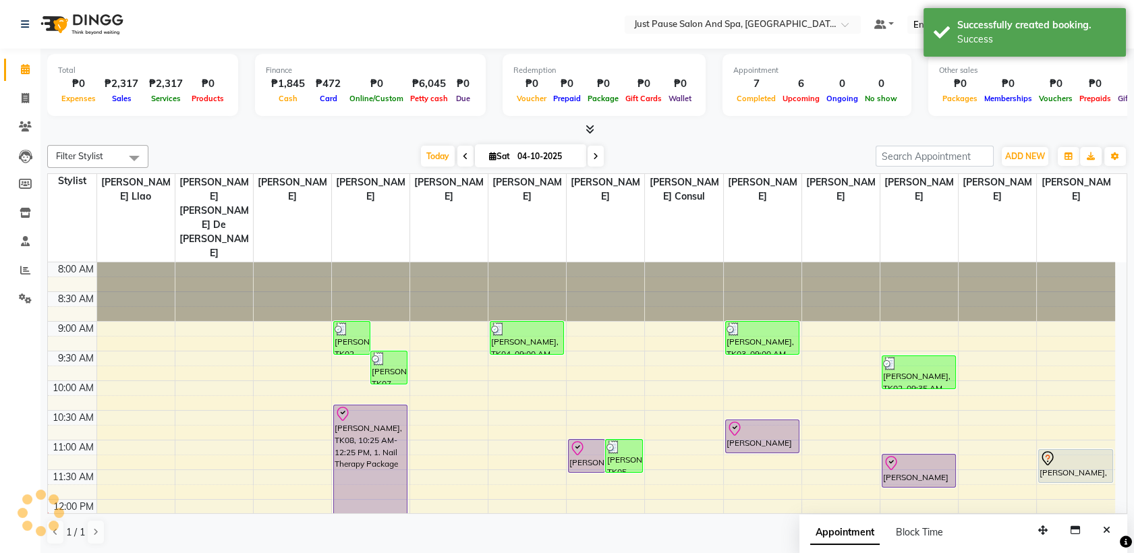
scroll to position [0, 0]
click at [1030, 159] on span "ADD NEW" at bounding box center [1025, 156] width 40 height 10
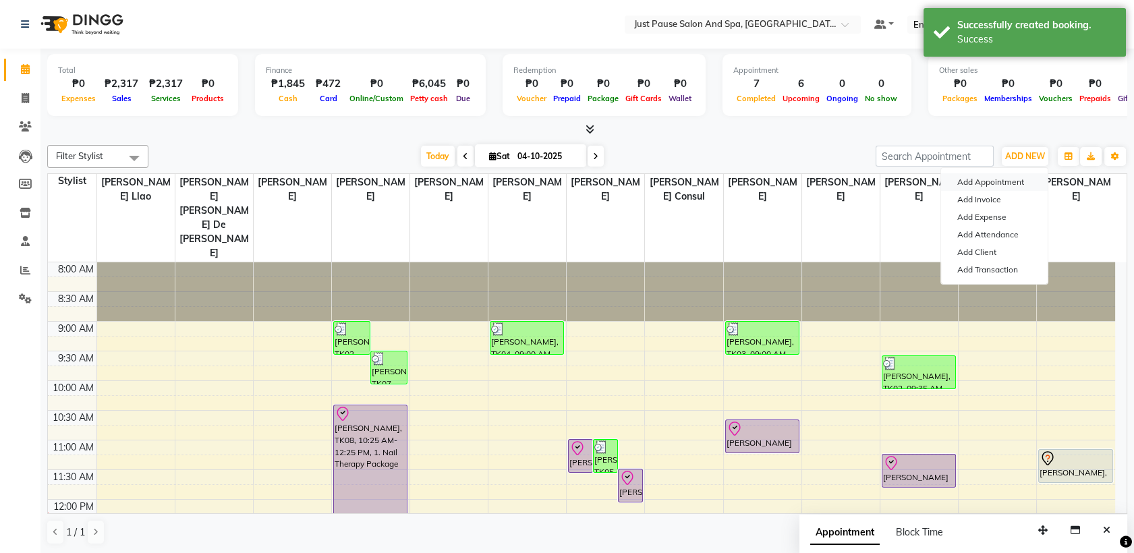
click at [982, 181] on button "Add Appointment" at bounding box center [994, 182] width 107 height 18
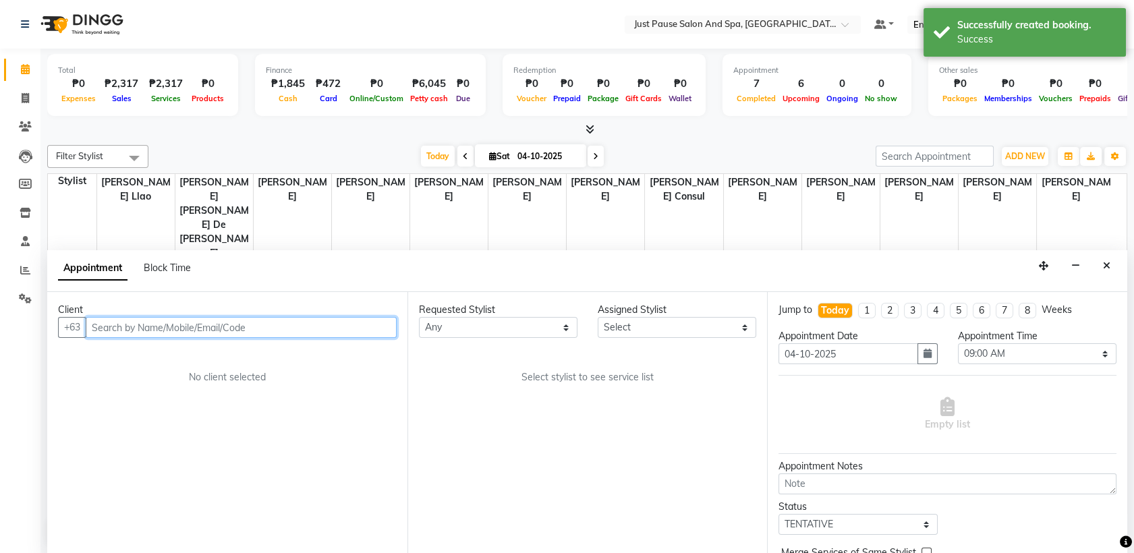
click at [360, 329] on input "text" at bounding box center [241, 327] width 311 height 21
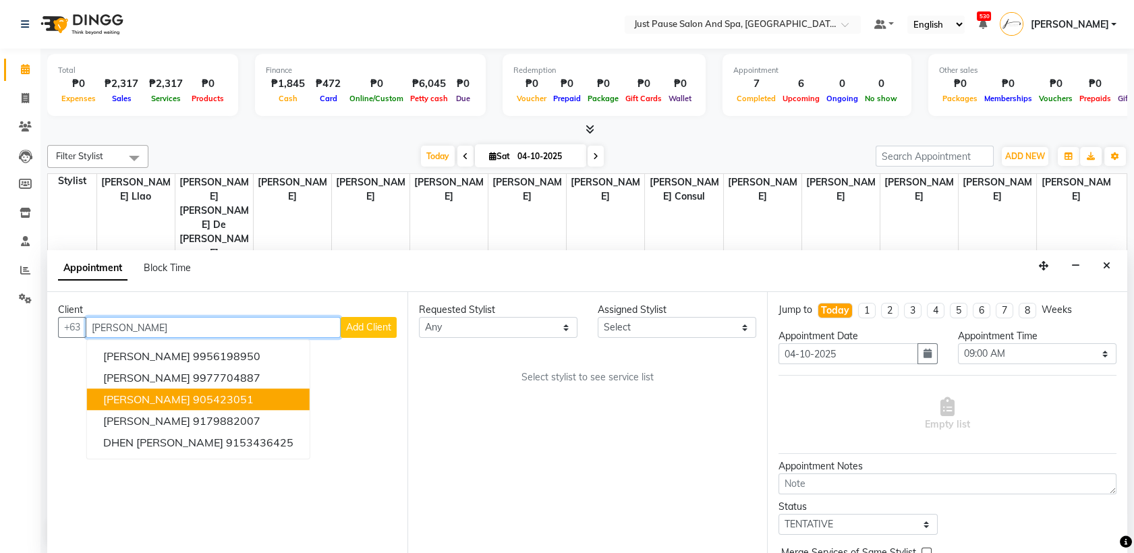
click at [212, 399] on ngb-highlight "905423051" at bounding box center [223, 399] width 61 height 13
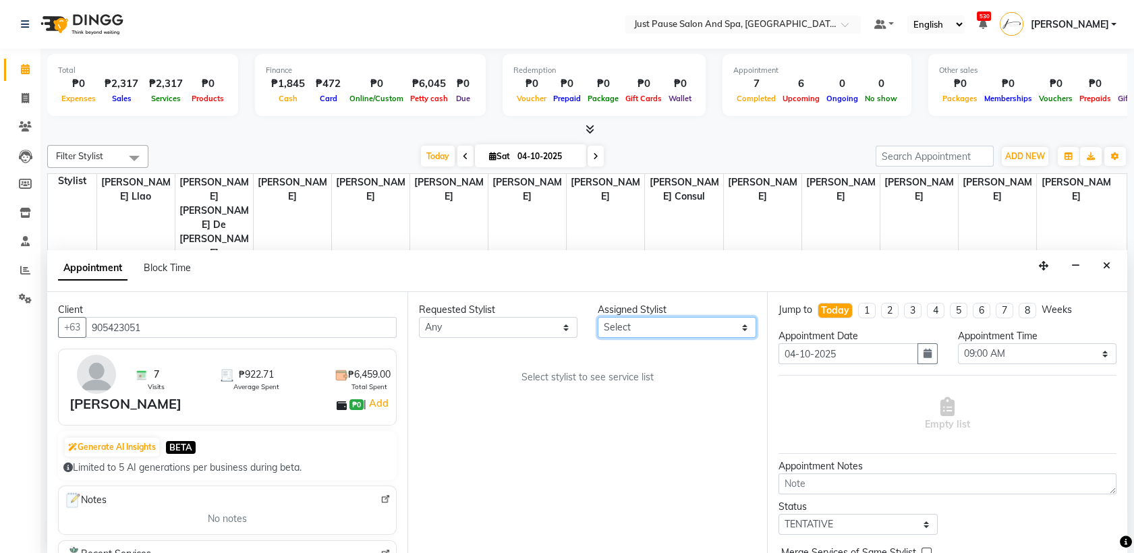
click at [739, 330] on select "Select [PERSON_NAME] [PERSON_NAME] [PERSON_NAME] llao [PERSON_NAME] [PERSON_NAM…" at bounding box center [677, 327] width 159 height 21
click at [598, 317] on select "Select [PERSON_NAME] [PERSON_NAME] [PERSON_NAME] llao [PERSON_NAME] [PERSON_NAM…" at bounding box center [677, 327] width 159 height 21
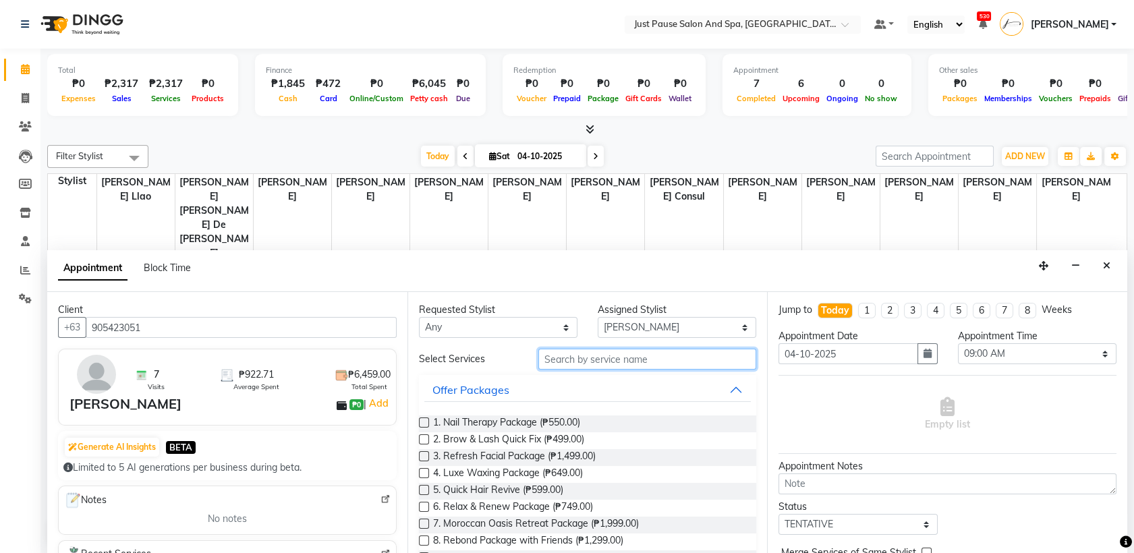
click at [702, 359] on input "text" at bounding box center [647, 359] width 219 height 21
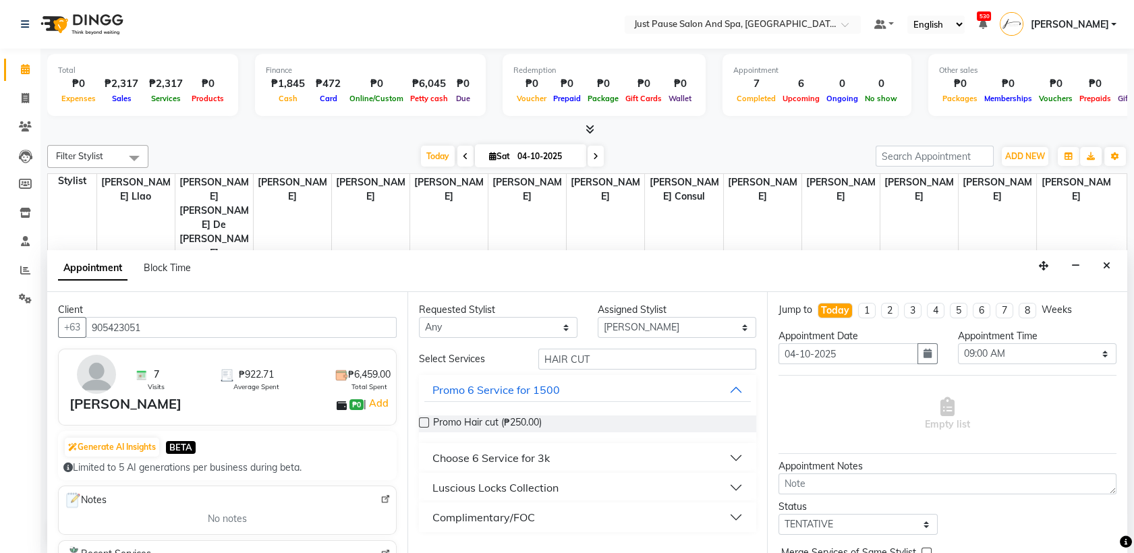
click at [737, 483] on button "Luscious Locks Collection" at bounding box center [587, 488] width 327 height 24
click at [423, 537] on label at bounding box center [424, 537] width 10 height 10
click at [423, 537] on input "checkbox" at bounding box center [423, 538] width 9 height 9
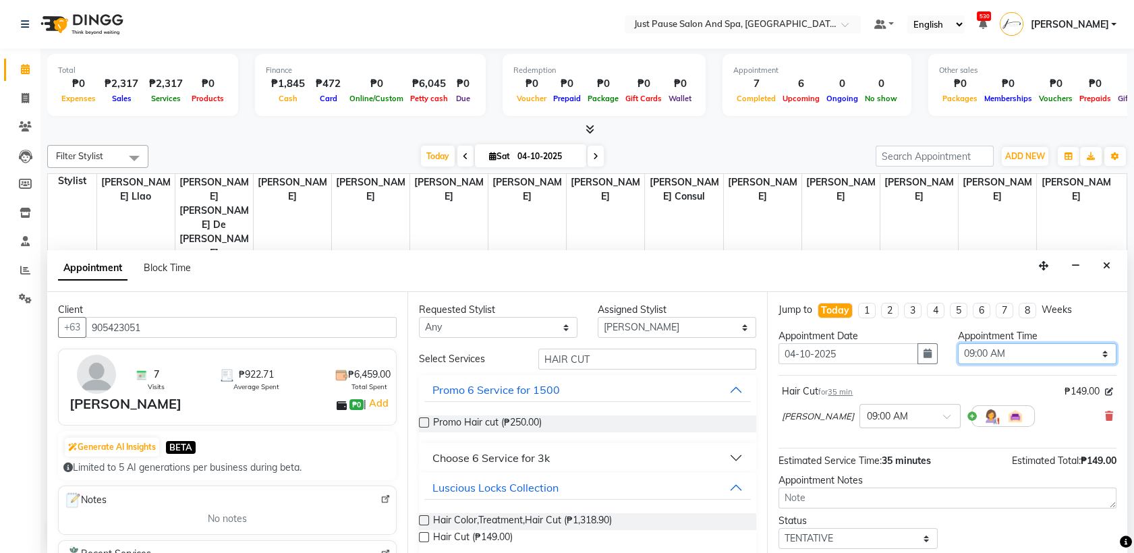
click at [1093, 354] on select "Select 09:00 AM 09:05 AM 09:10 AM 09:15 AM 09:20 AM 09:25 AM 09:30 AM 09:35 AM …" at bounding box center [1037, 353] width 159 height 21
click at [958, 343] on select "Select 09:00 AM 09:05 AM 09:10 AM 09:15 AM 09:20 AM 09:25 AM 09:30 AM 09:35 AM …" at bounding box center [1037, 353] width 159 height 21
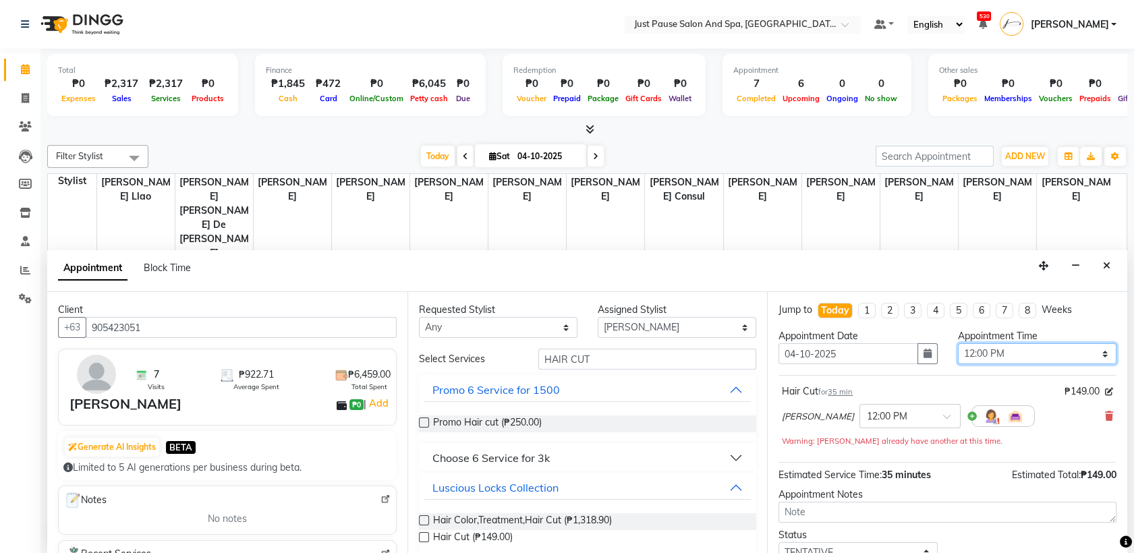
scroll to position [94, 0]
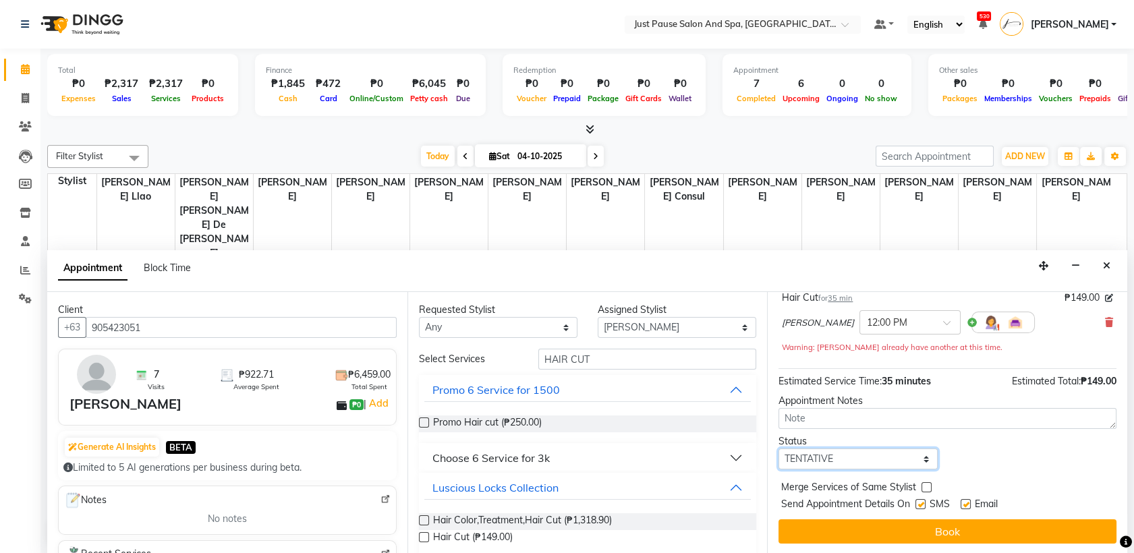
click at [918, 460] on select "Select TENTATIVE CONFIRM CHECK-IN UPCOMING" at bounding box center [858, 459] width 159 height 21
click at [779, 449] on select "Select TENTATIVE CONFIRM CHECK-IN UPCOMING" at bounding box center [858, 459] width 159 height 21
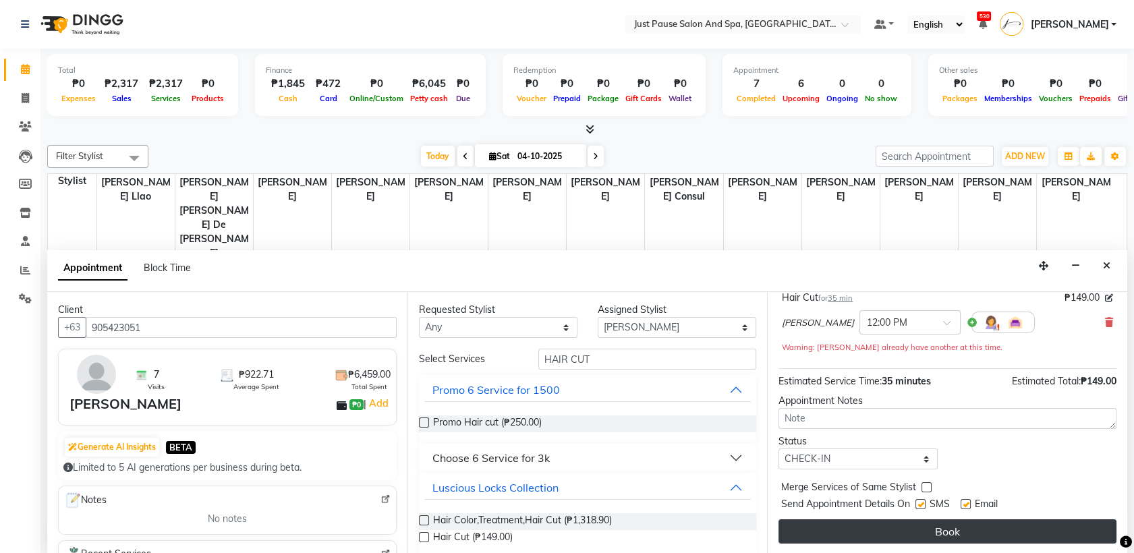
click at [944, 532] on button "Book" at bounding box center [948, 532] width 338 height 24
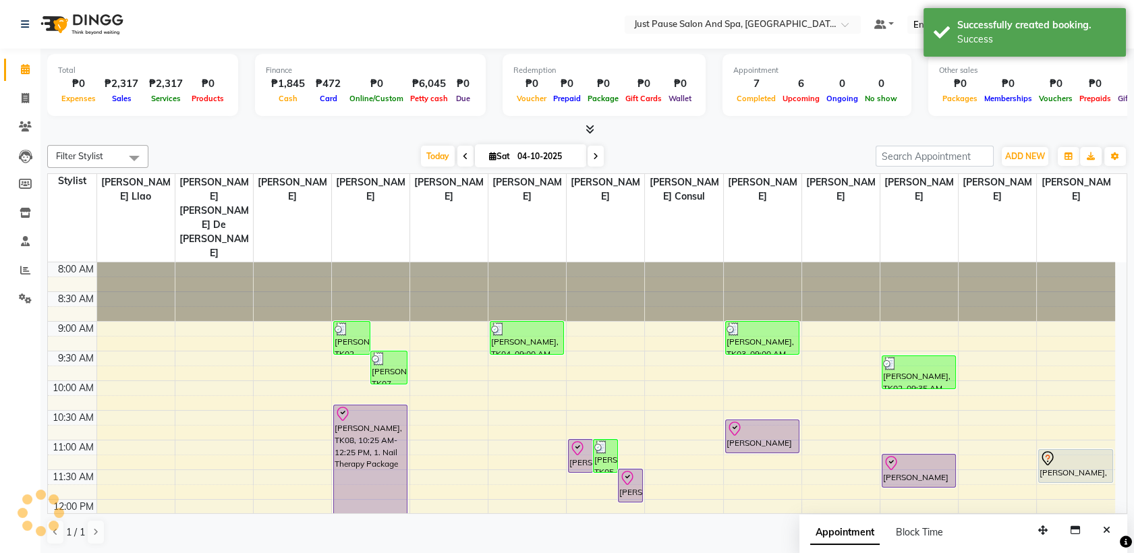
scroll to position [0, 0]
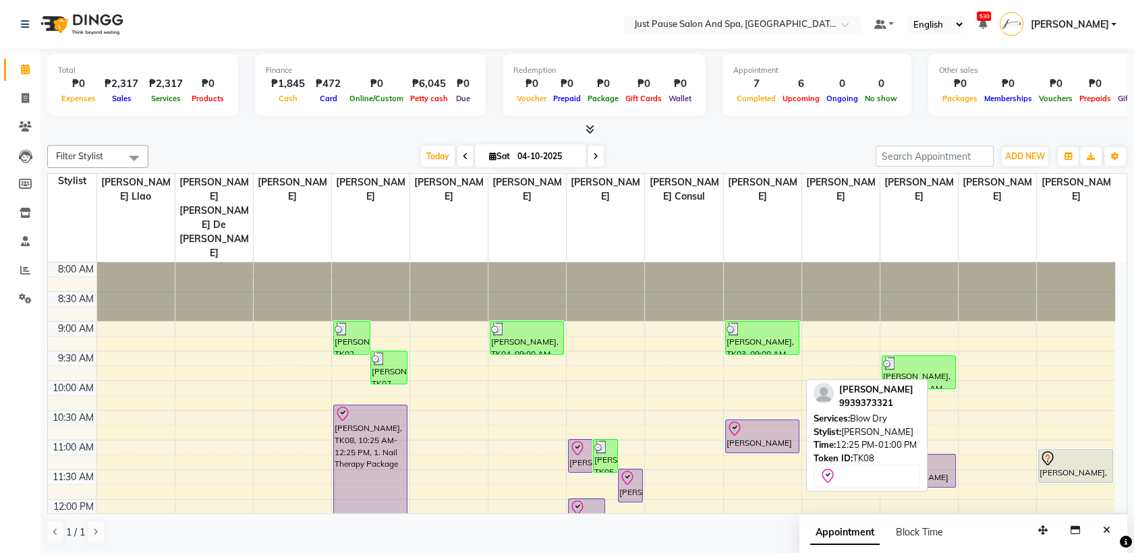
click at [750, 524] on div "[PERSON_NAME], TK08, 12:25 PM-01:00 PM, Blow Dry" at bounding box center [762, 540] width 73 height 32
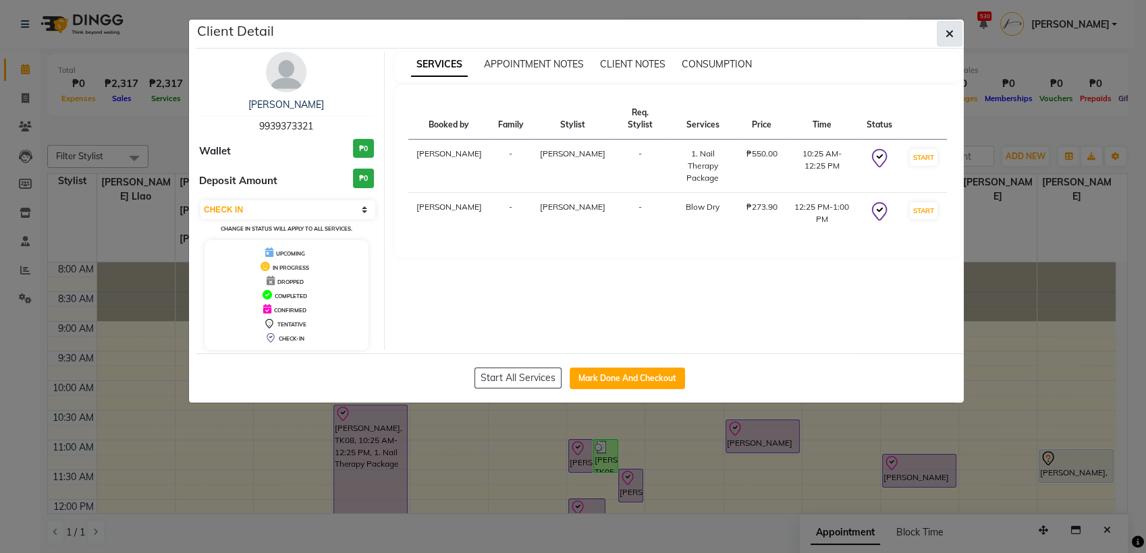
click at [951, 35] on icon "button" at bounding box center [949, 33] width 8 height 11
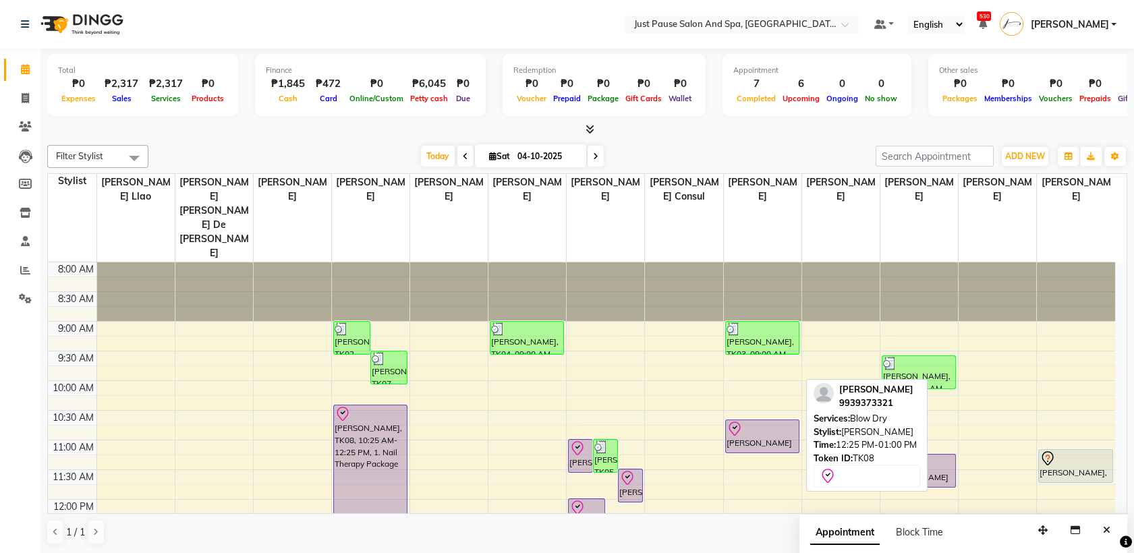
click at [751, 524] on div "[PERSON_NAME], TK08, 12:25 PM-01:00 PM, Blow Dry" at bounding box center [762, 540] width 73 height 32
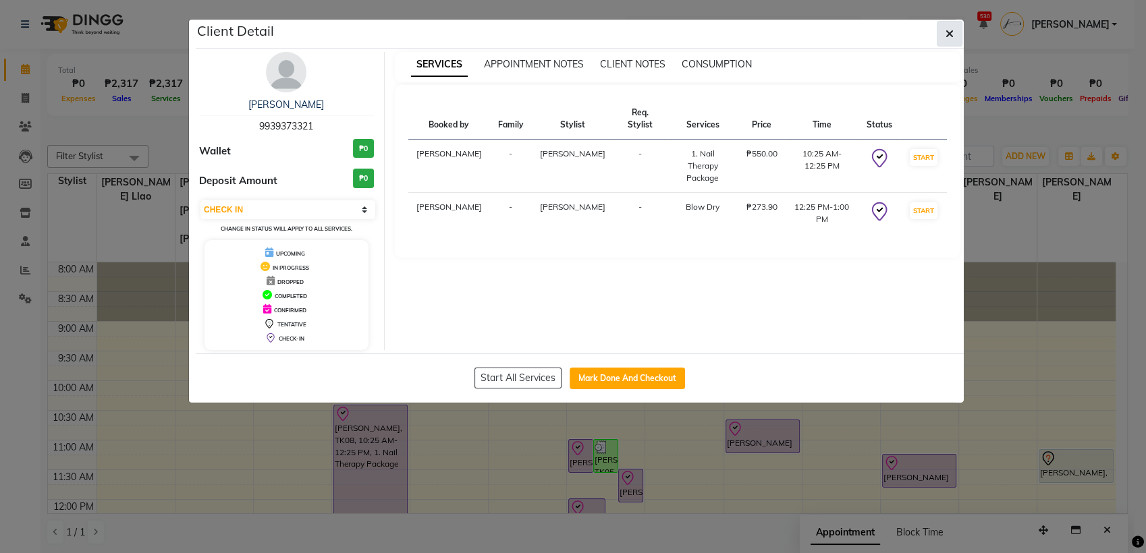
click at [950, 31] on icon "button" at bounding box center [949, 33] width 8 height 11
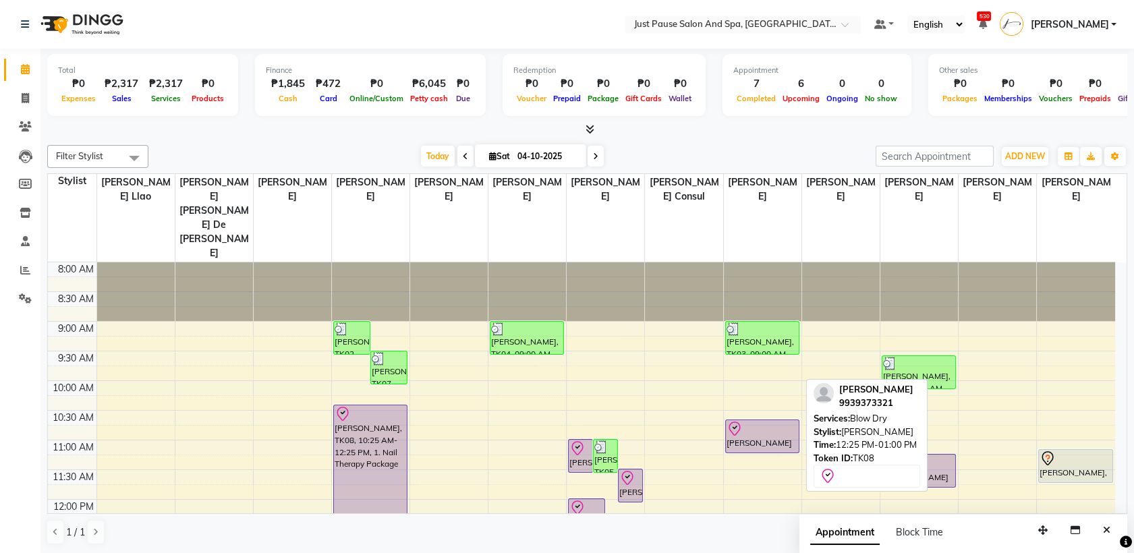
drag, startPoint x: 742, startPoint y: 478, endPoint x: 728, endPoint y: 479, distance: 14.2
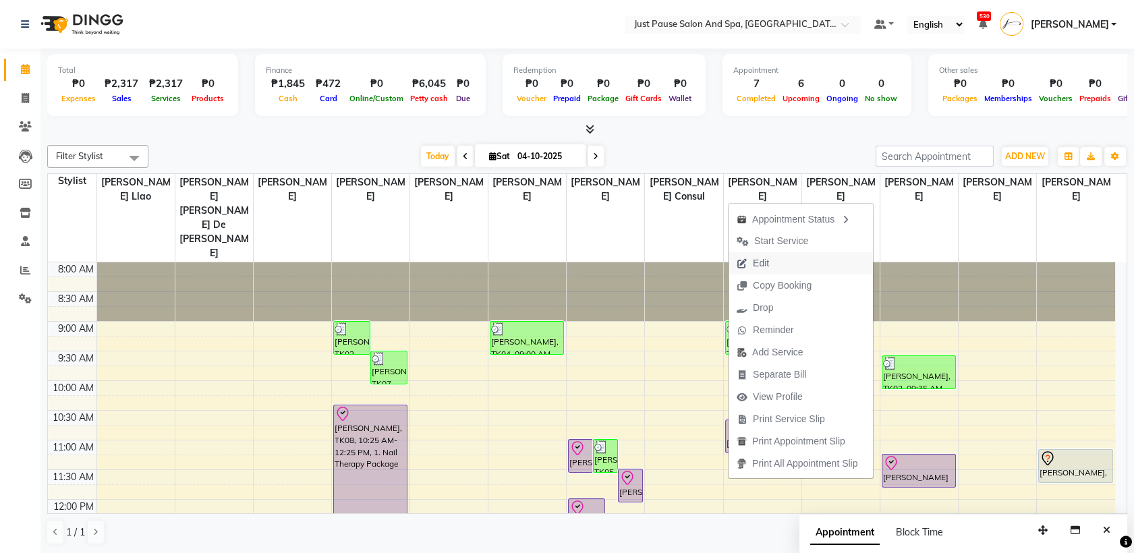
click at [771, 261] on span "Edit" at bounding box center [753, 263] width 49 height 22
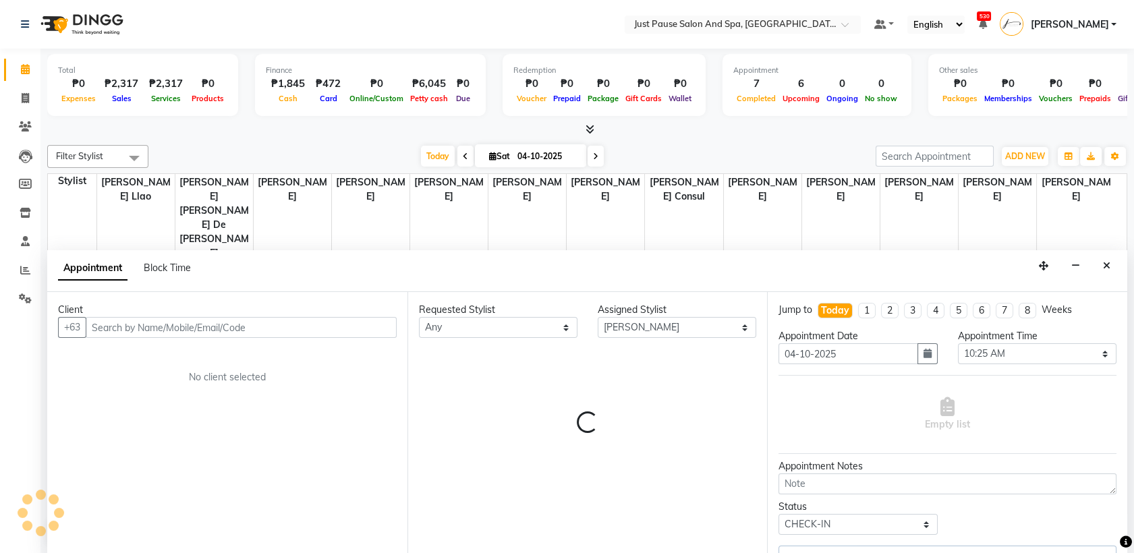
scroll to position [237, 0]
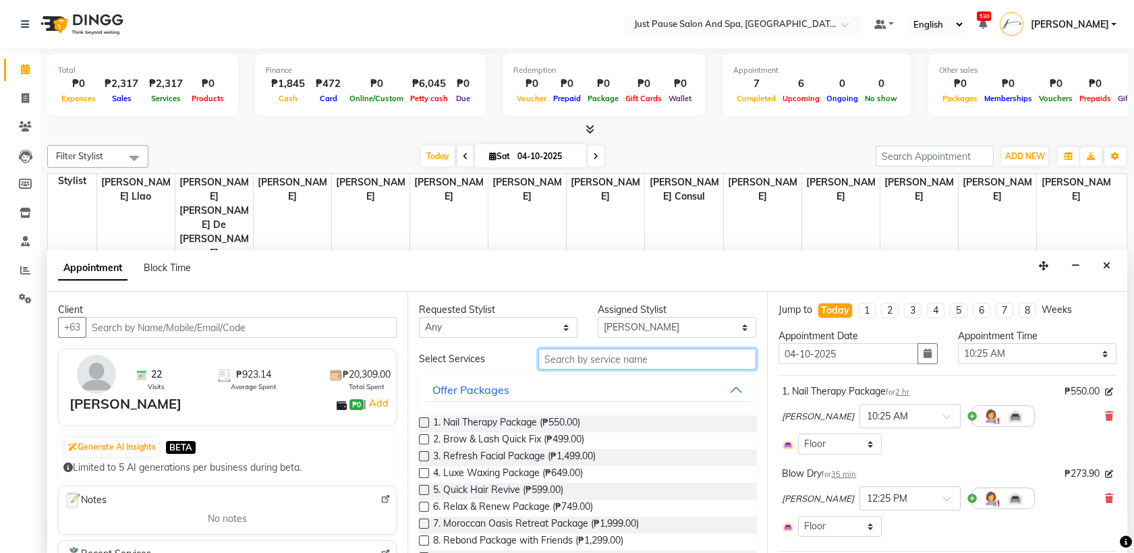
click at [711, 364] on input "text" at bounding box center [647, 359] width 219 height 21
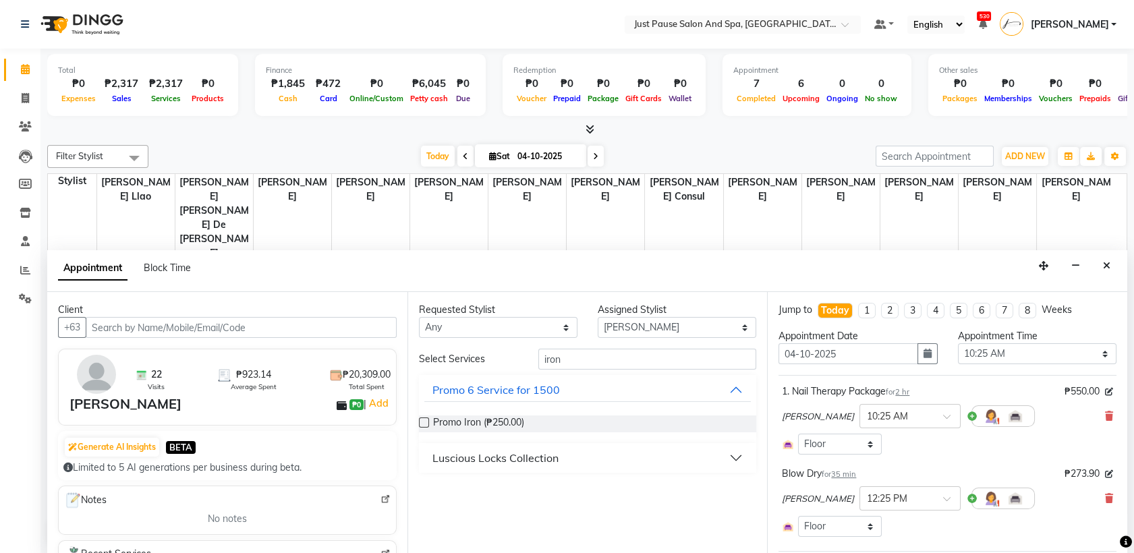
click at [730, 461] on button "Luscious Locks Collection" at bounding box center [587, 458] width 327 height 24
click at [424, 494] on label at bounding box center [424, 491] width 10 height 10
click at [424, 494] on input "checkbox" at bounding box center [423, 492] width 9 height 9
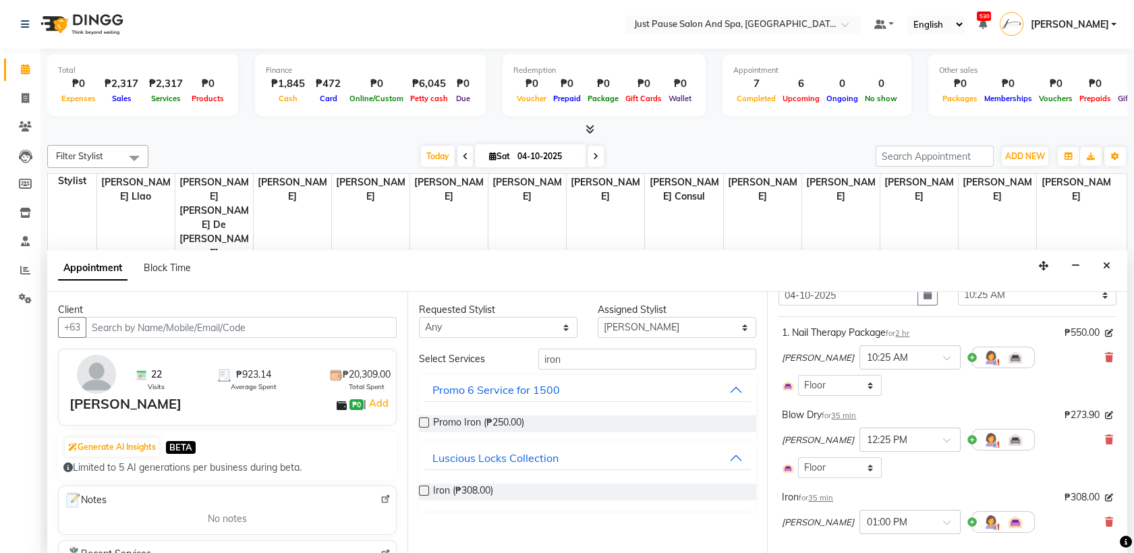
scroll to position [97, 0]
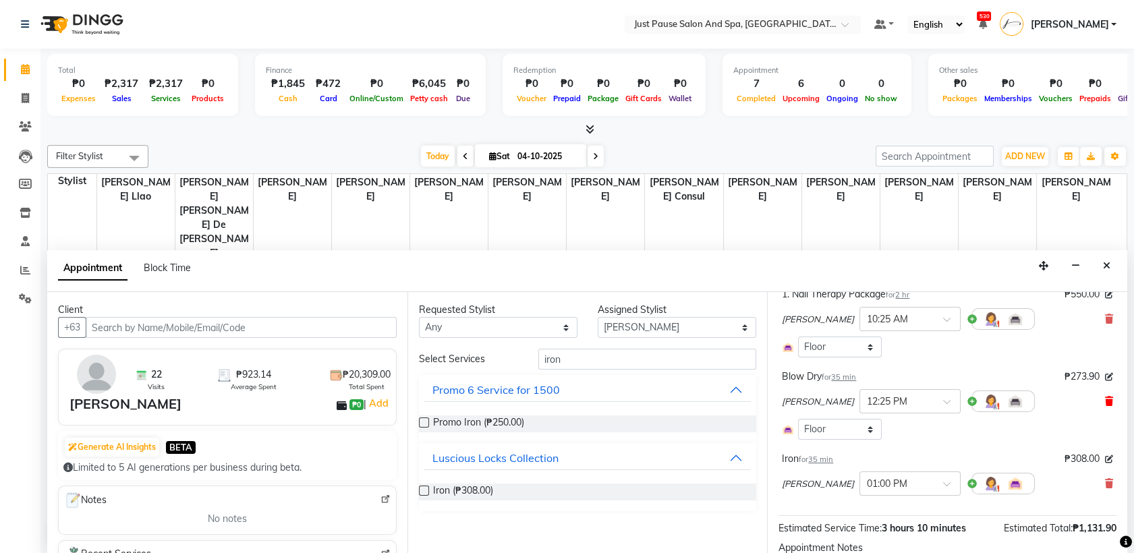
click at [1105, 397] on icon at bounding box center [1109, 401] width 8 height 9
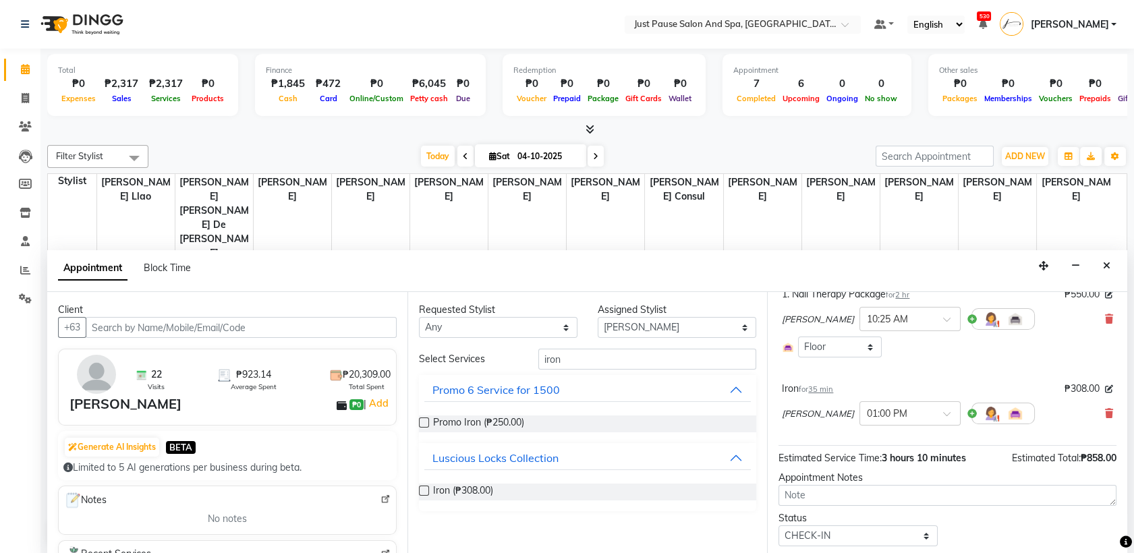
scroll to position [135, 0]
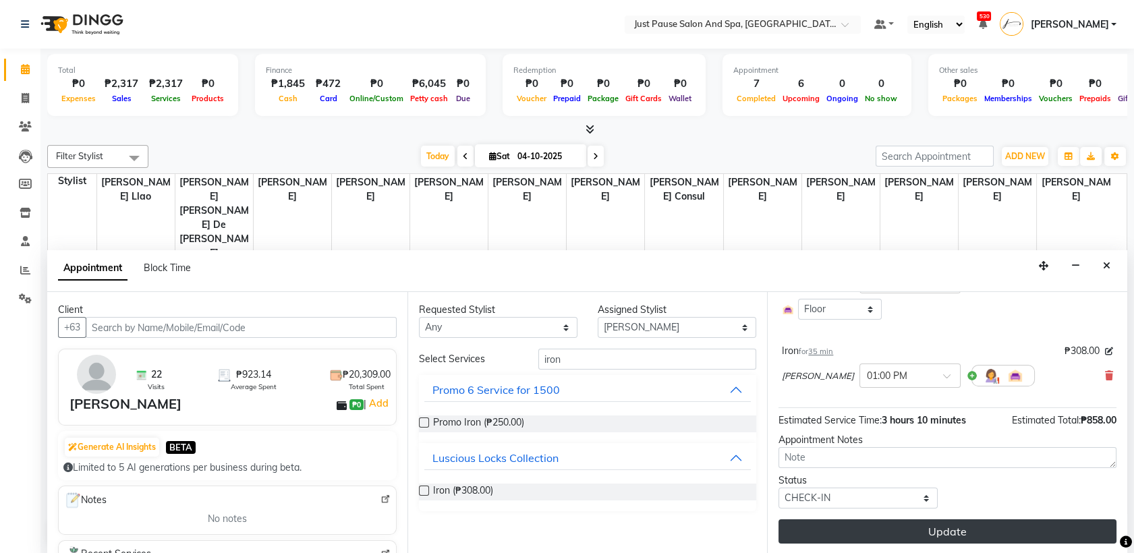
click at [926, 522] on button "Update" at bounding box center [948, 532] width 338 height 24
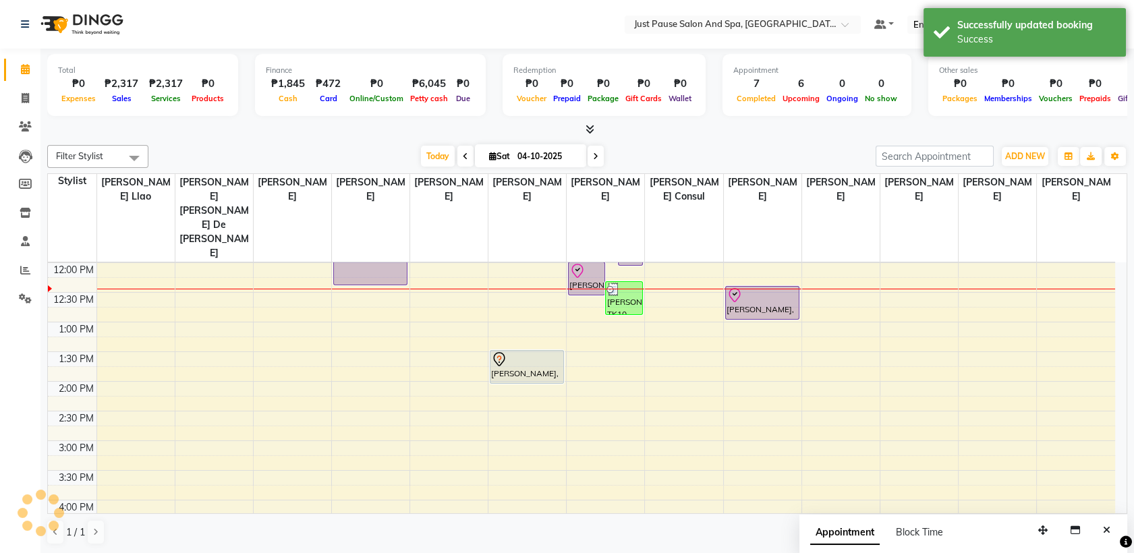
scroll to position [0, 0]
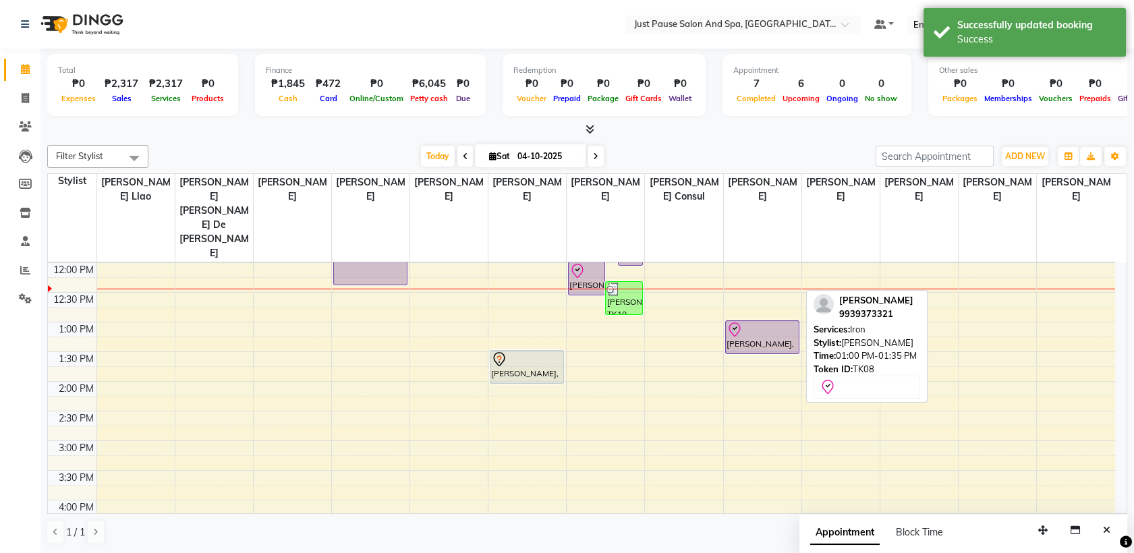
click at [747, 321] on div "[PERSON_NAME], TK08, 01:00 PM-01:35 PM, Iron" at bounding box center [762, 337] width 73 height 32
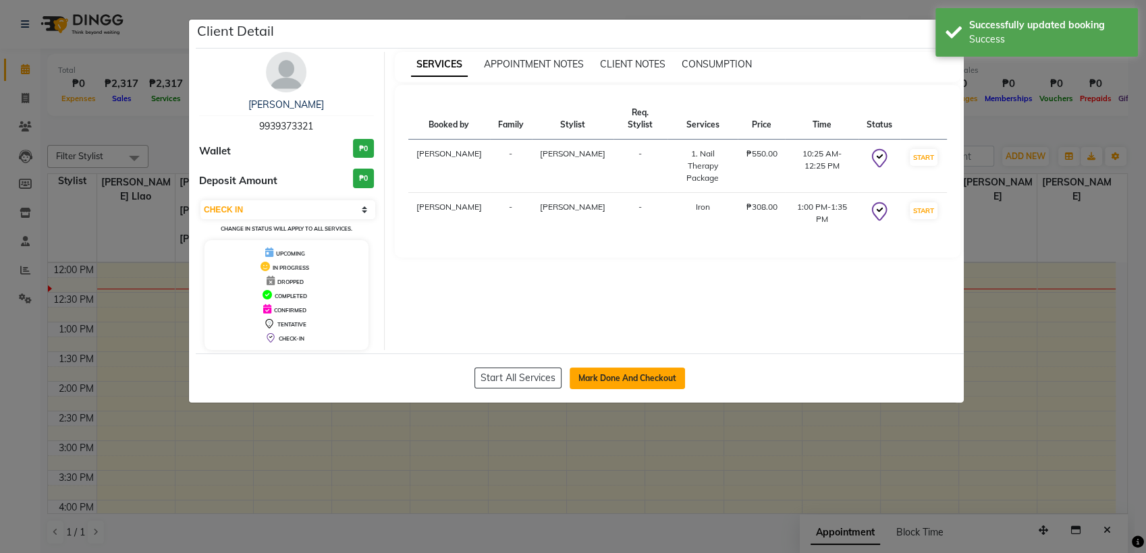
click at [626, 379] on button "Mark Done And Checkout" at bounding box center [626, 379] width 115 height 22
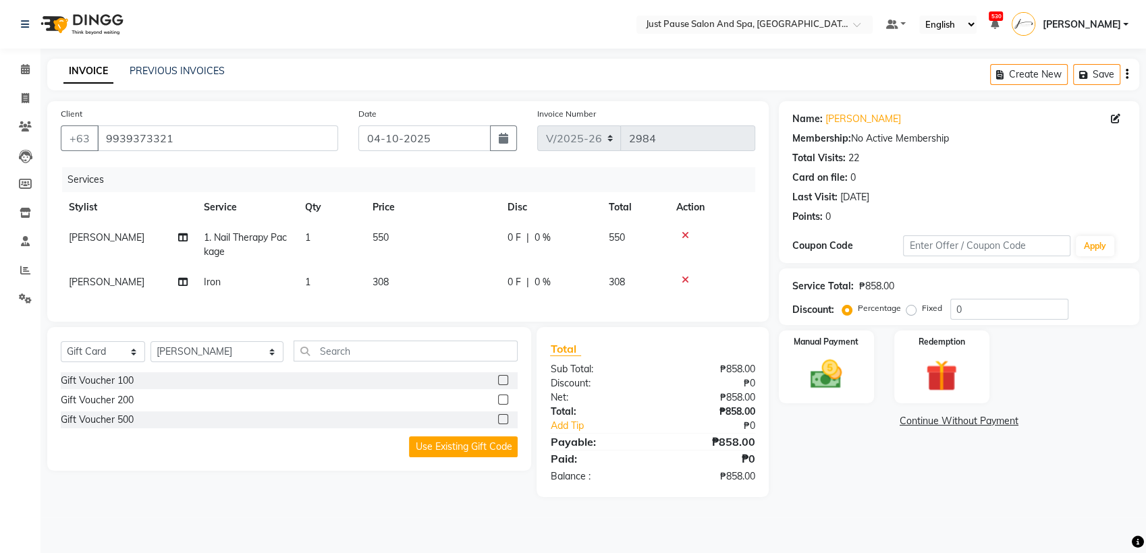
click at [428, 292] on td "308" at bounding box center [431, 282] width 135 height 30
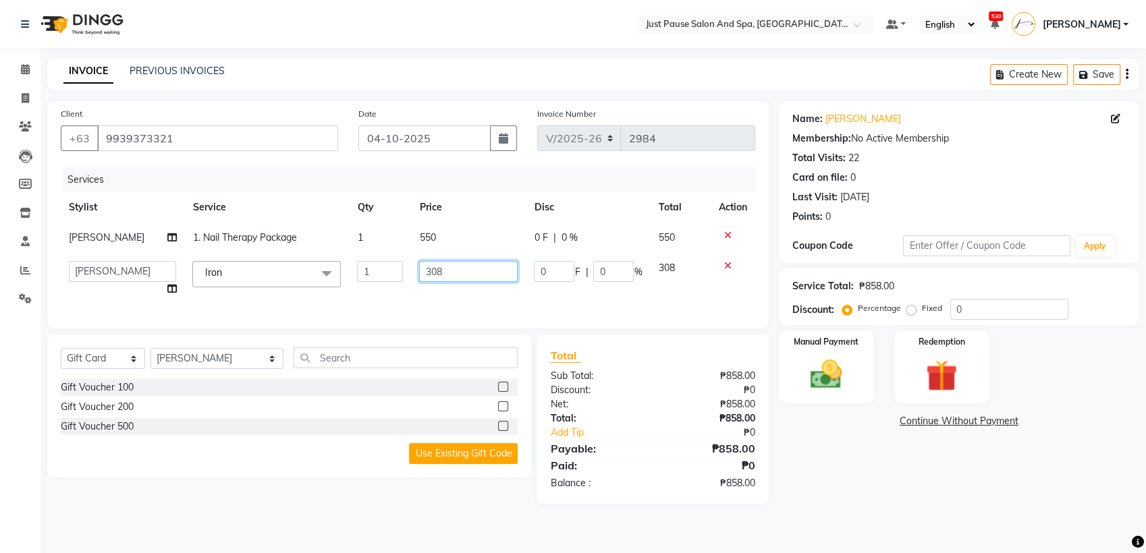
click at [453, 282] on input "308" at bounding box center [468, 271] width 99 height 21
click at [827, 382] on img at bounding box center [826, 375] width 53 height 38
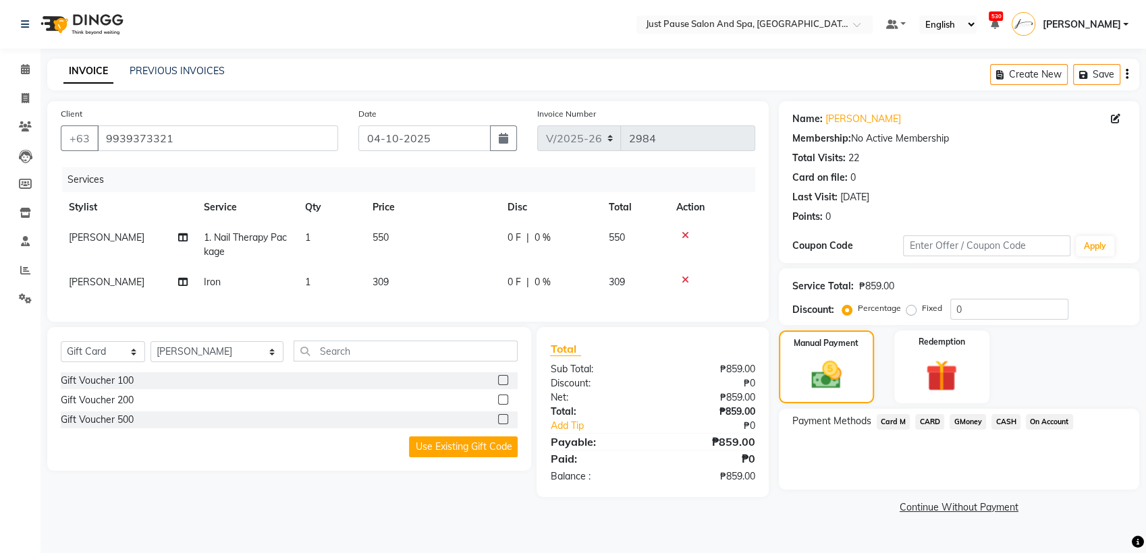
click at [1003, 423] on span "CASH" at bounding box center [1005, 422] width 29 height 16
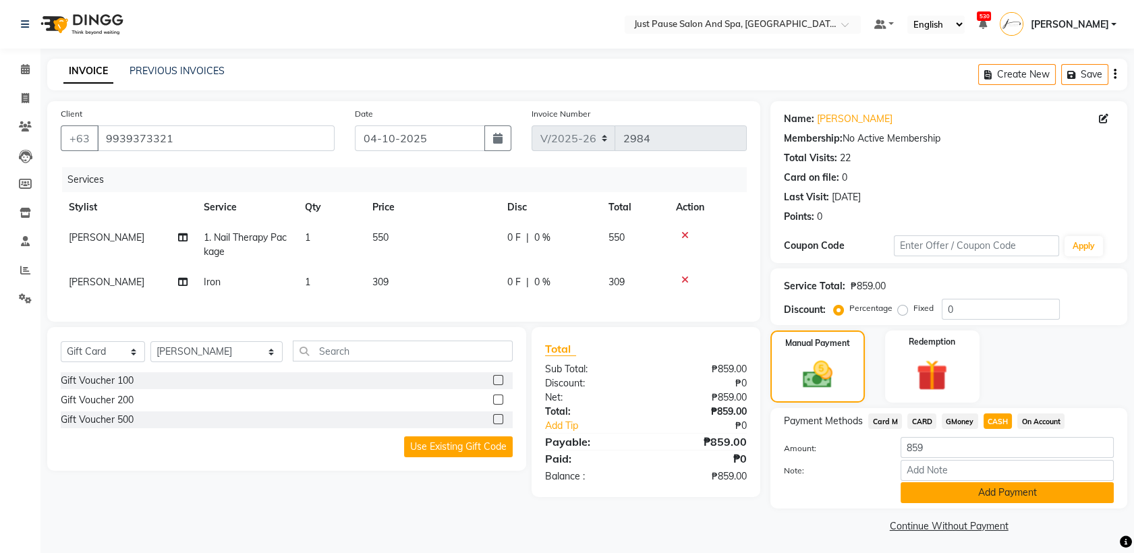
click at [1079, 493] on button "Add Payment" at bounding box center [1007, 492] width 213 height 21
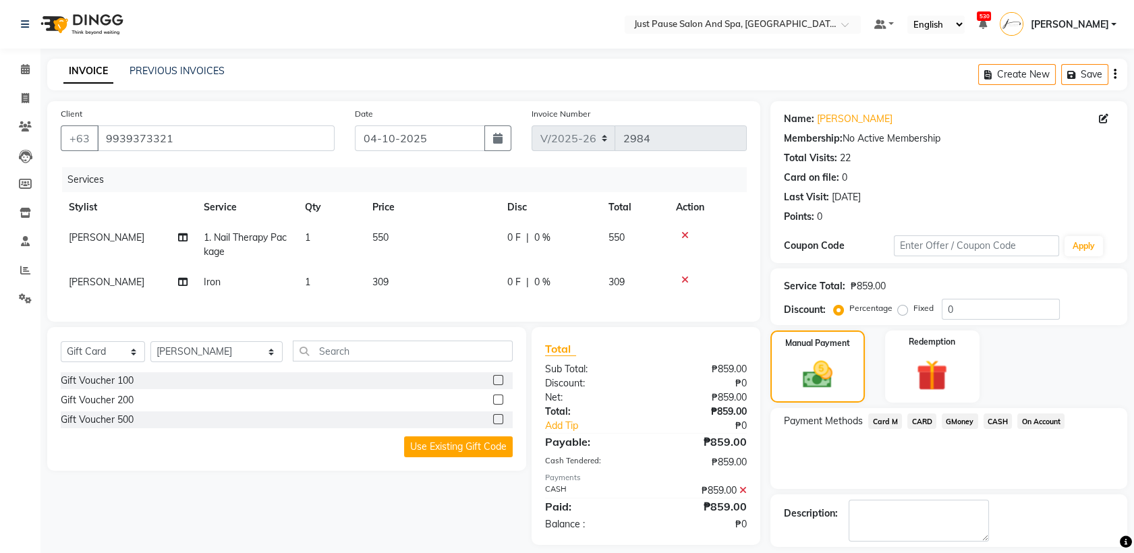
scroll to position [59, 0]
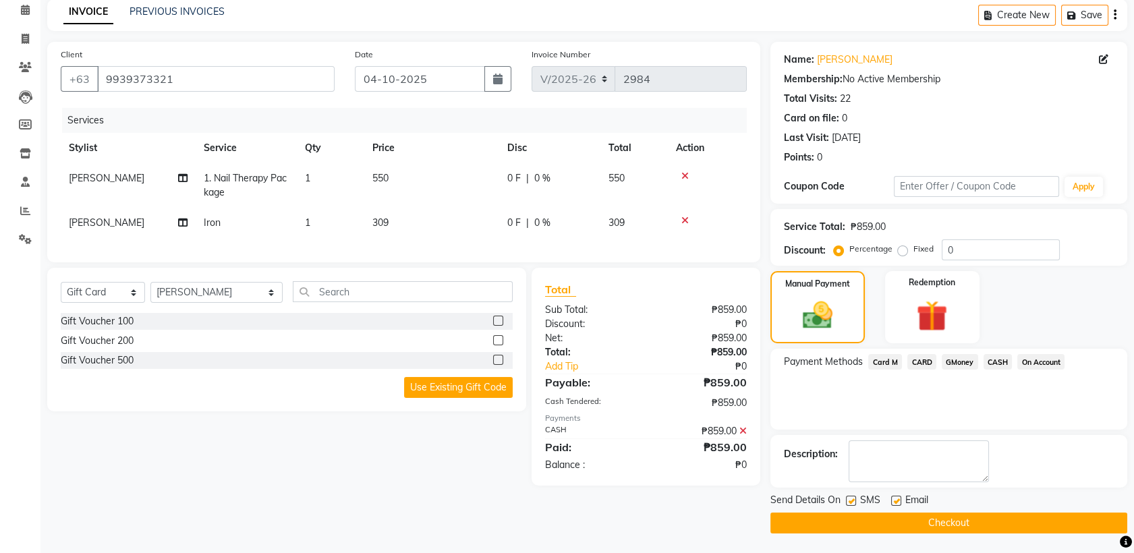
click at [1017, 515] on button "Checkout" at bounding box center [949, 523] width 357 height 21
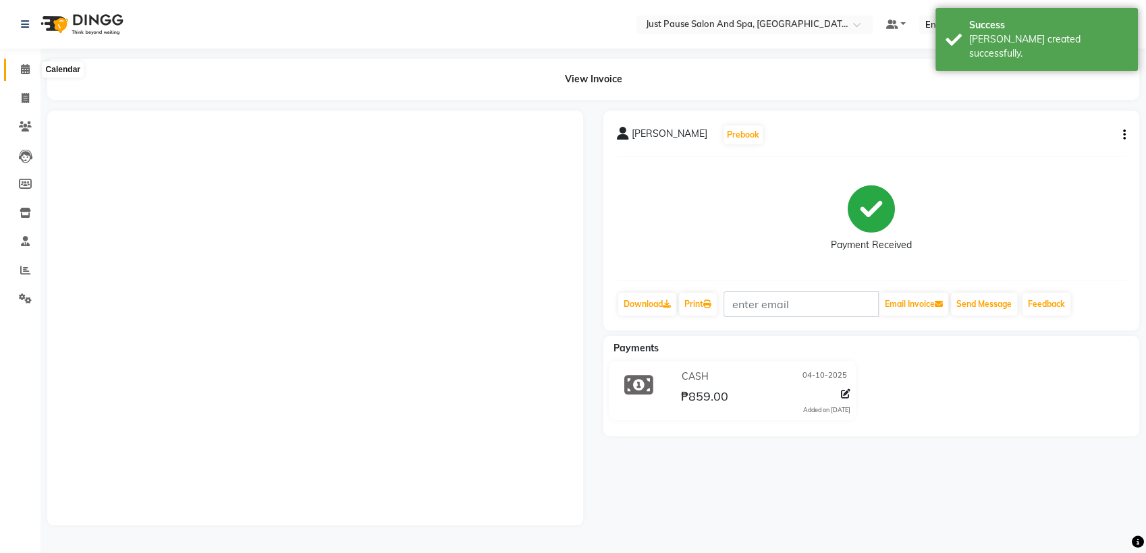
click at [24, 66] on icon at bounding box center [25, 69] width 9 height 10
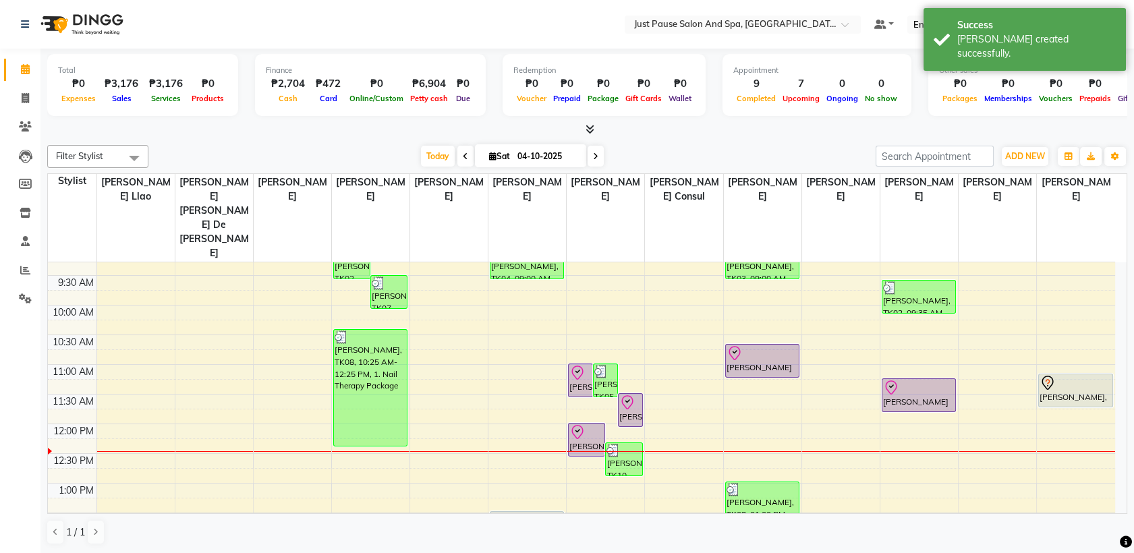
scroll to position [98, 0]
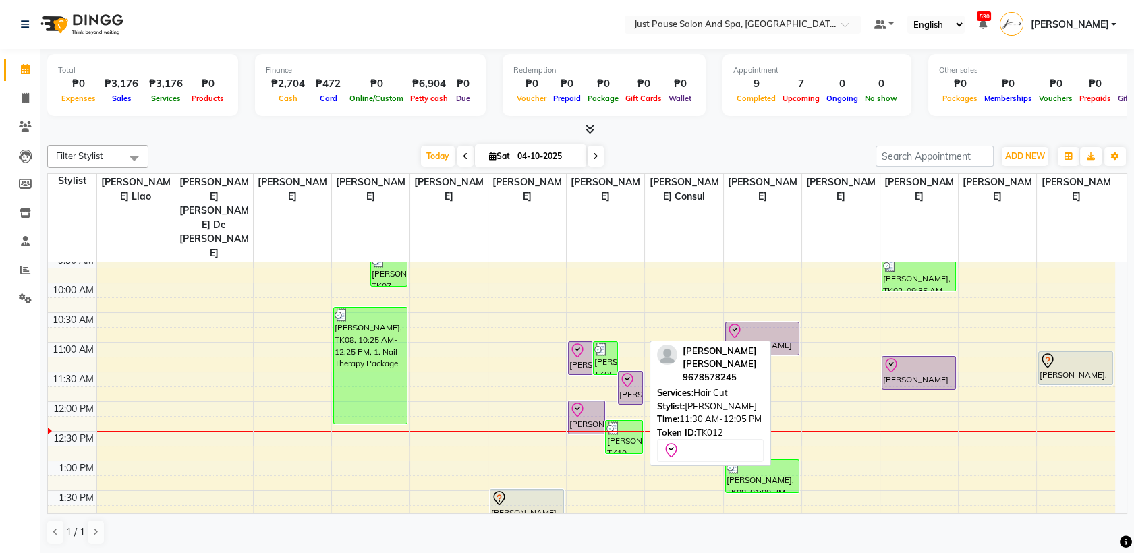
click at [627, 372] on div "[PERSON_NAME] [PERSON_NAME], TK12, 11:30 AM-12:05 PM, Hair Cut" at bounding box center [631, 388] width 24 height 32
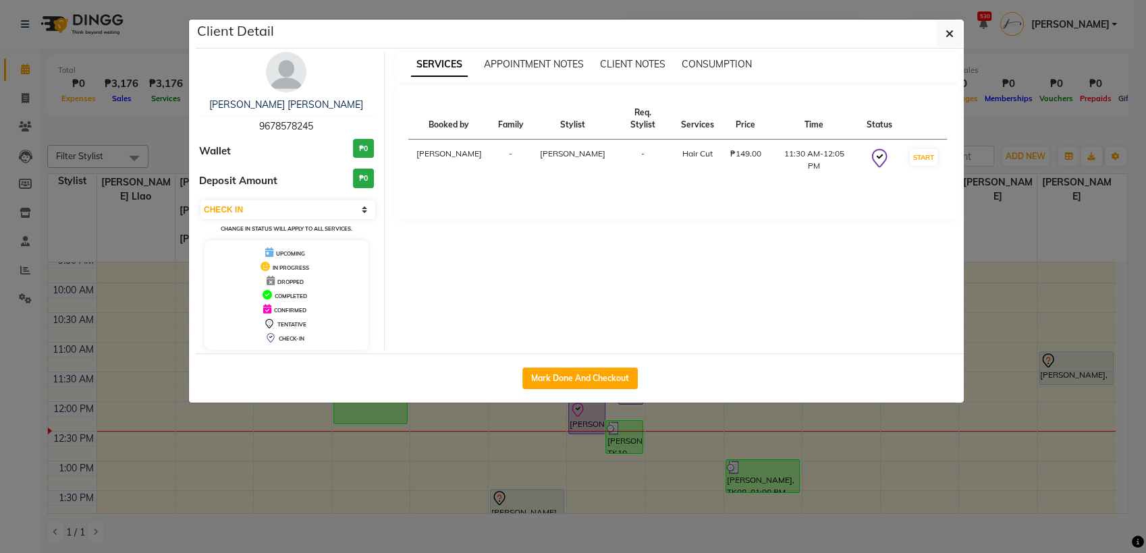
click at [629, 362] on div "Mark Done And Checkout" at bounding box center [580, 378] width 768 height 49
click at [609, 375] on button "Mark Done And Checkout" at bounding box center [579, 379] width 115 height 22
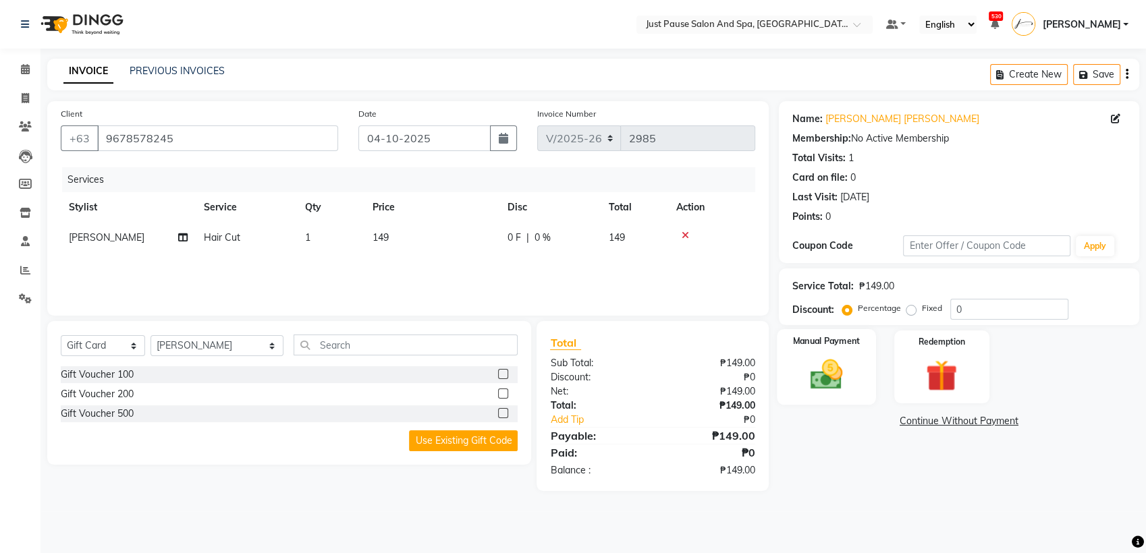
click at [841, 378] on img at bounding box center [826, 375] width 53 height 38
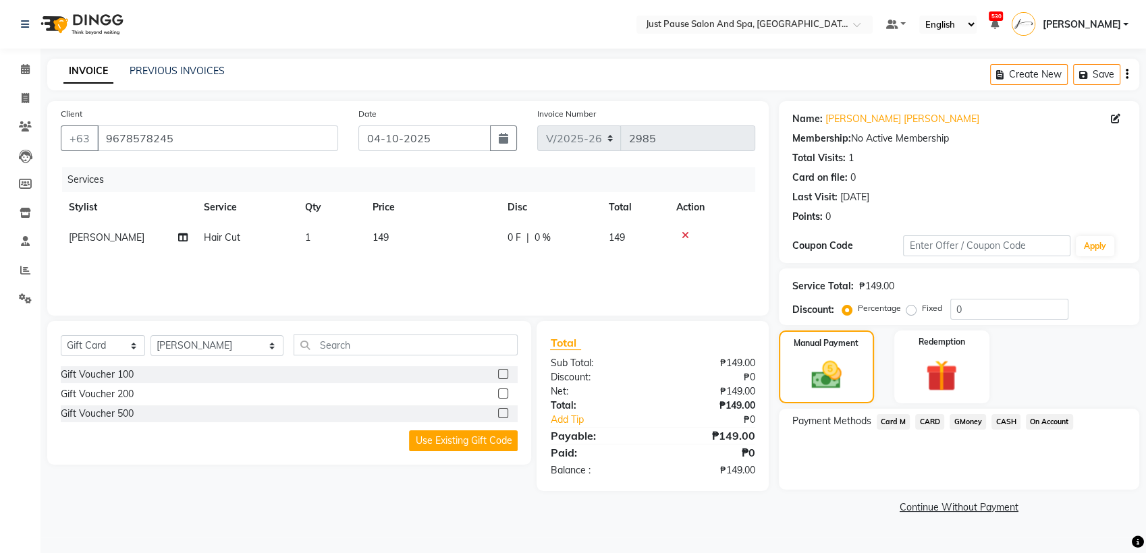
click at [999, 424] on span "CASH" at bounding box center [1005, 422] width 29 height 16
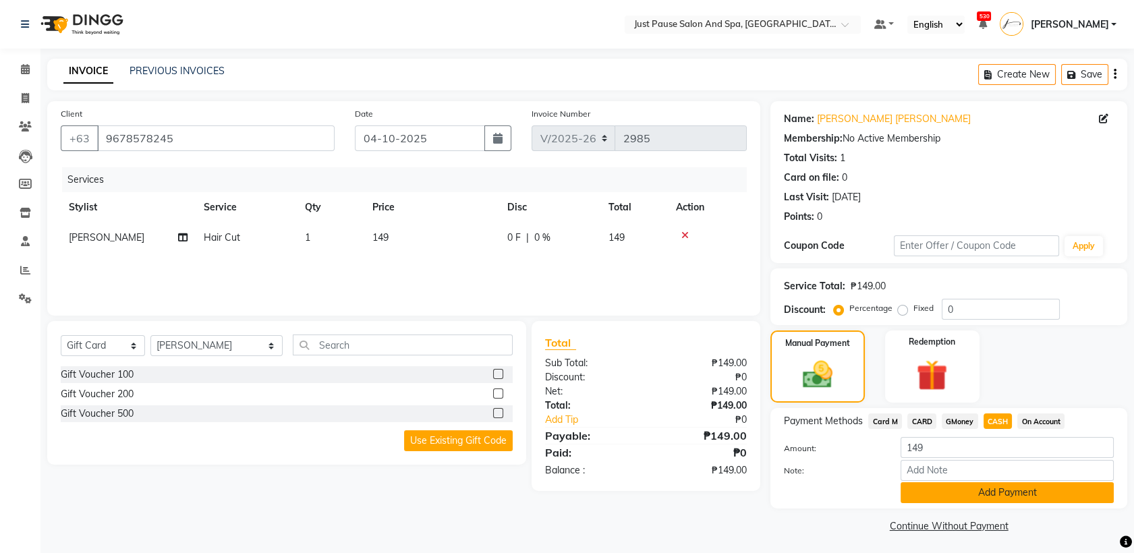
click at [1071, 489] on button "Add Payment" at bounding box center [1007, 492] width 213 height 21
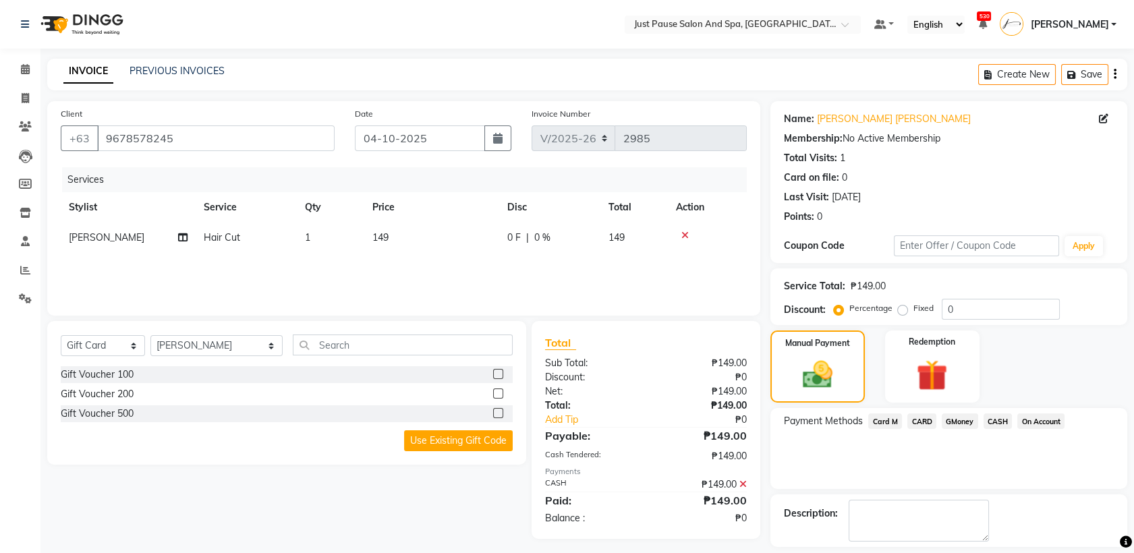
scroll to position [59, 0]
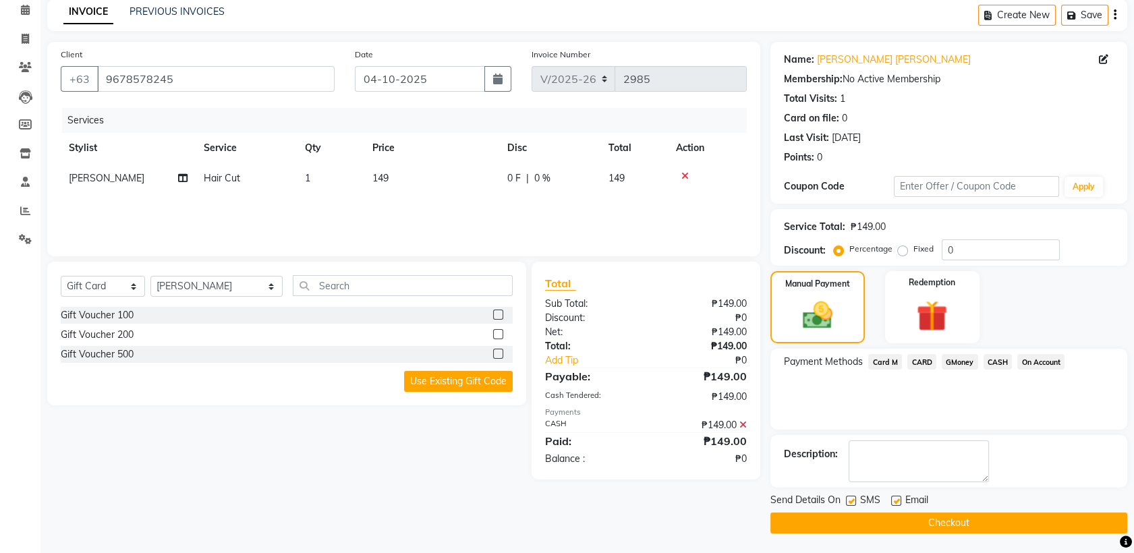
click at [988, 519] on button "Checkout" at bounding box center [949, 523] width 357 height 21
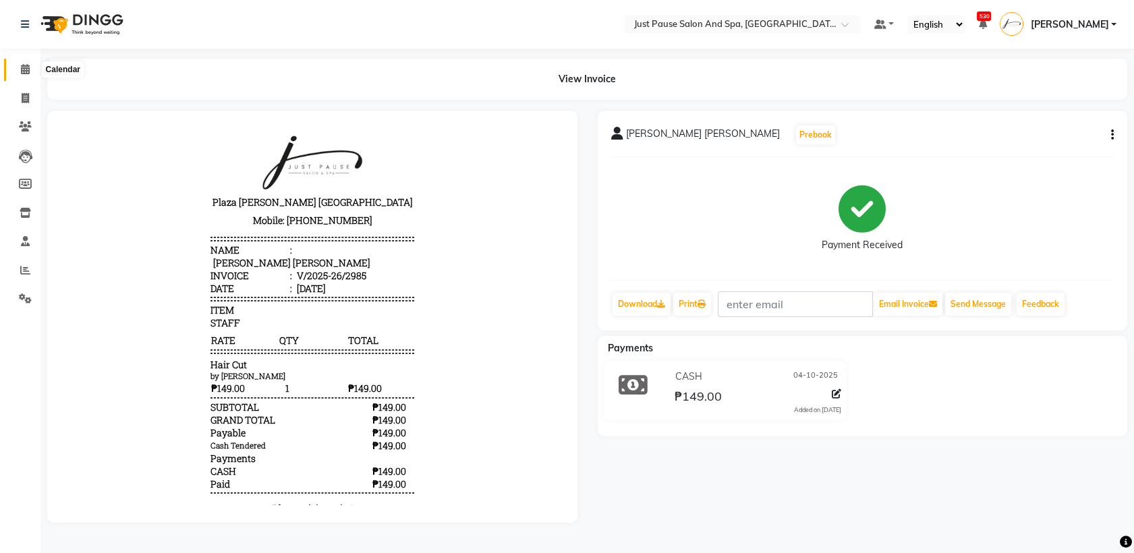
click at [26, 68] on icon at bounding box center [25, 69] width 9 height 10
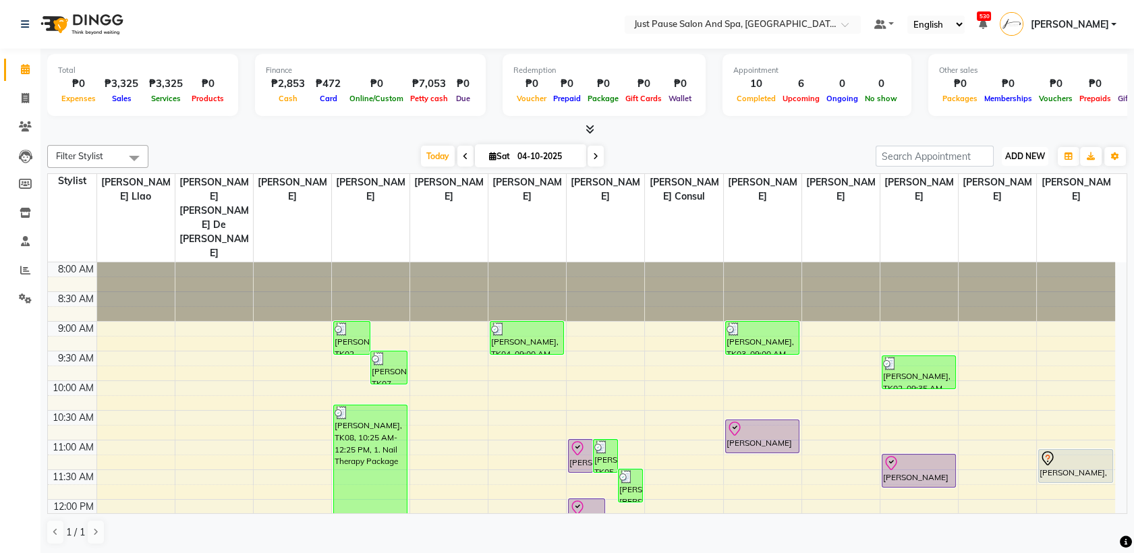
click at [1024, 154] on span "ADD NEW" at bounding box center [1025, 156] width 40 height 10
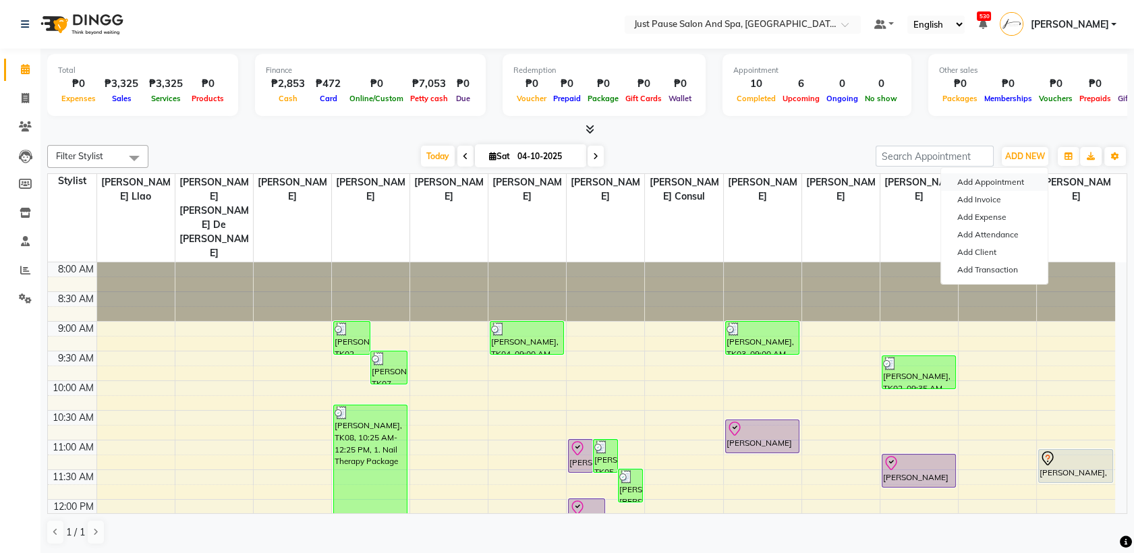
click at [998, 181] on button "Add Appointment" at bounding box center [994, 182] width 107 height 18
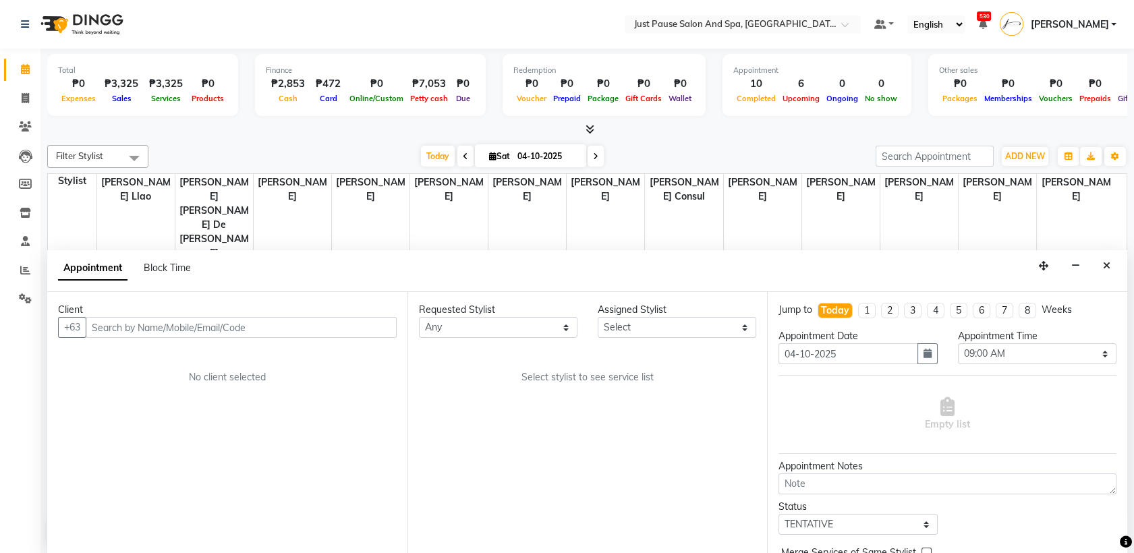
click at [350, 325] on input "text" at bounding box center [241, 327] width 311 height 21
click at [318, 329] on input "text" at bounding box center [241, 327] width 311 height 21
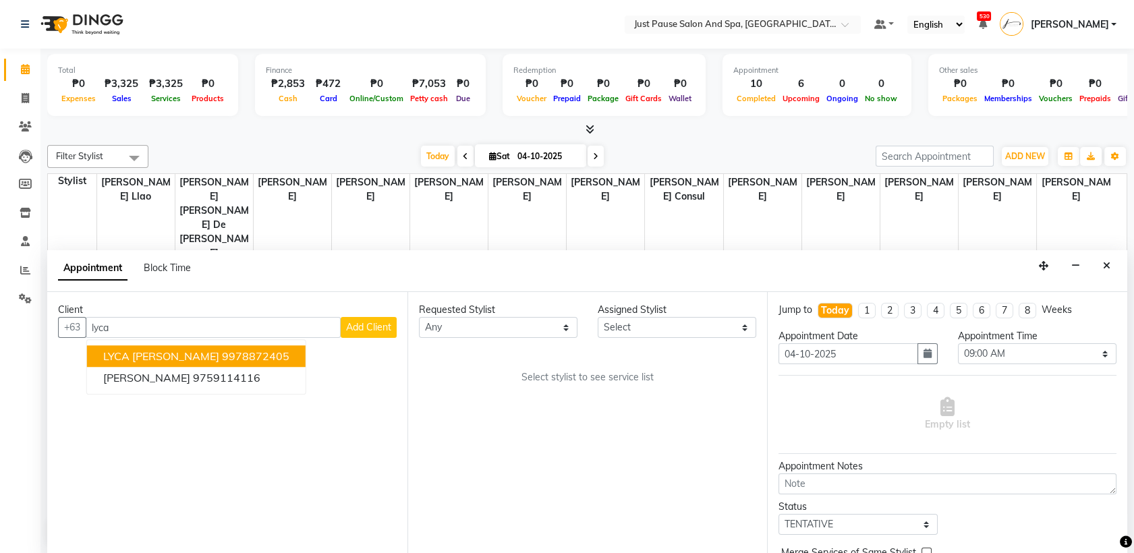
click at [237, 362] on ngb-highlight "9978872405" at bounding box center [255, 356] width 67 height 13
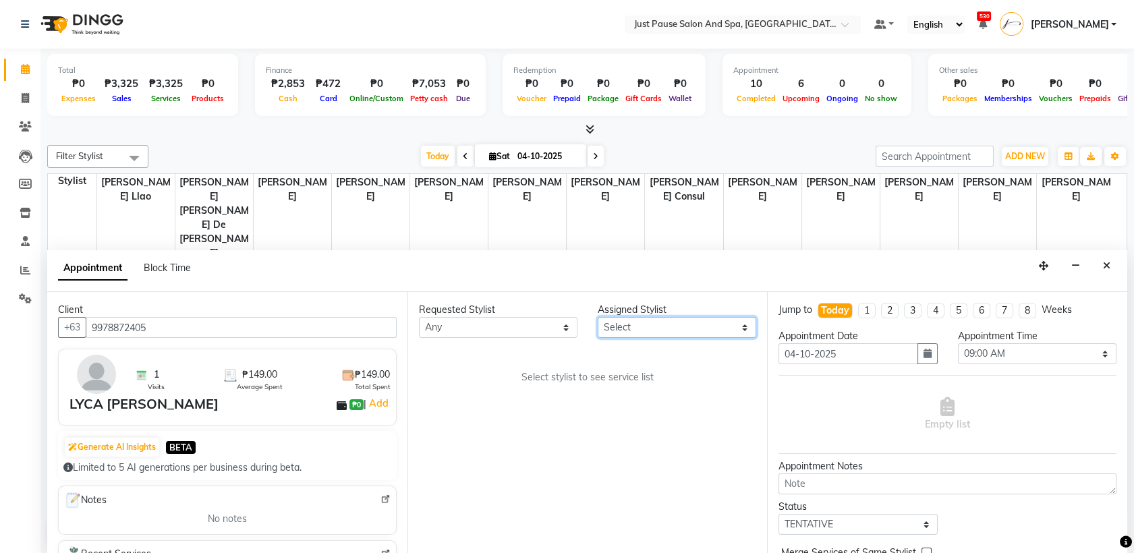
click at [746, 327] on select "Select [PERSON_NAME] [PERSON_NAME] [PERSON_NAME] llao [PERSON_NAME] [PERSON_NAM…" at bounding box center [677, 327] width 159 height 21
click at [598, 317] on select "Select [PERSON_NAME] [PERSON_NAME] [PERSON_NAME] llao [PERSON_NAME] [PERSON_NAM…" at bounding box center [677, 327] width 159 height 21
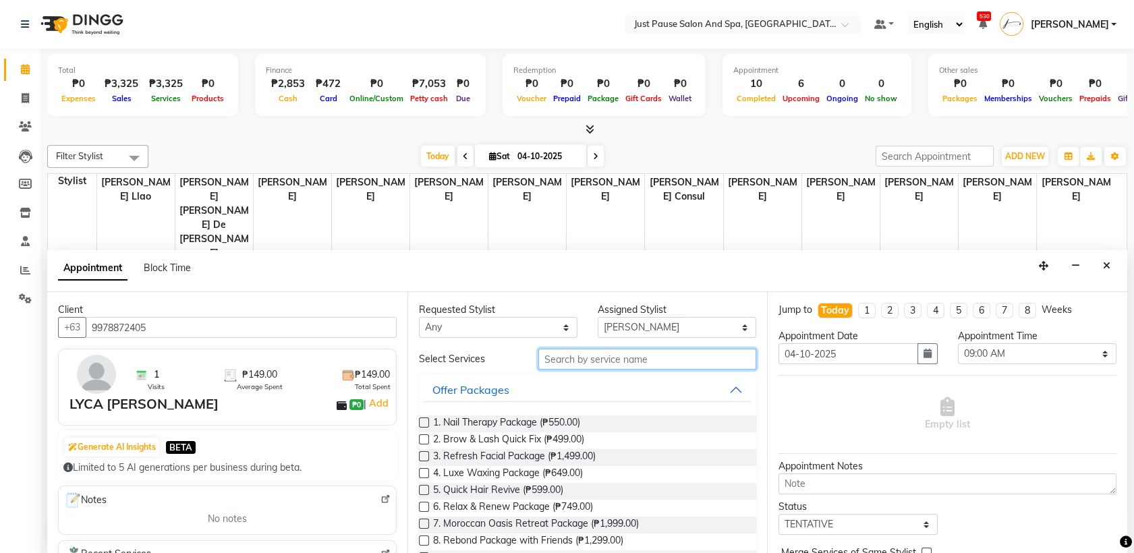
click at [658, 362] on input "text" at bounding box center [647, 359] width 219 height 21
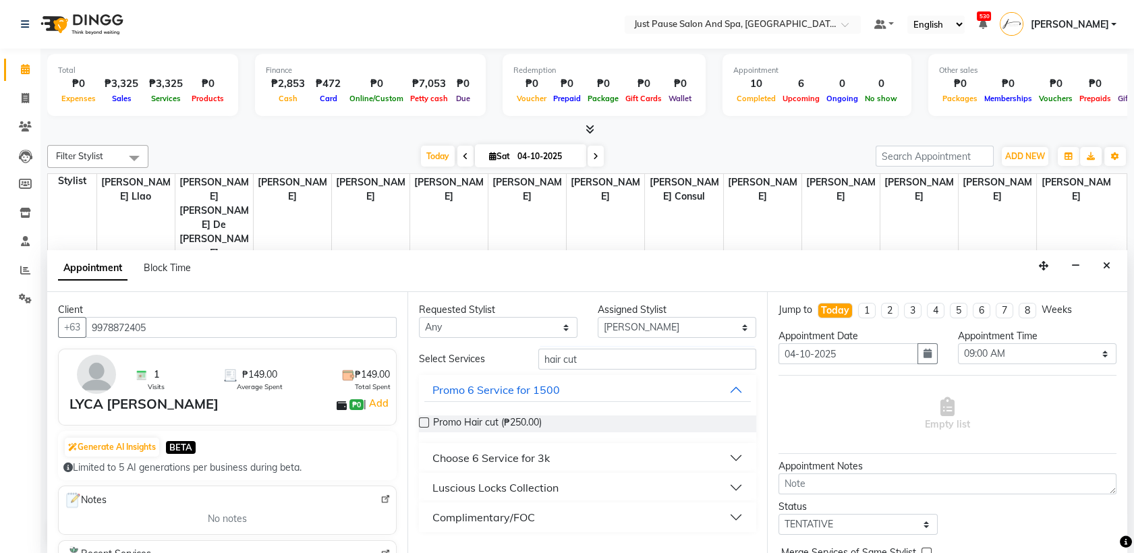
click at [732, 493] on button "Luscious Locks Collection" at bounding box center [587, 488] width 327 height 24
click at [422, 537] on label at bounding box center [424, 537] width 10 height 10
click at [422, 537] on input "checkbox" at bounding box center [423, 538] width 9 height 9
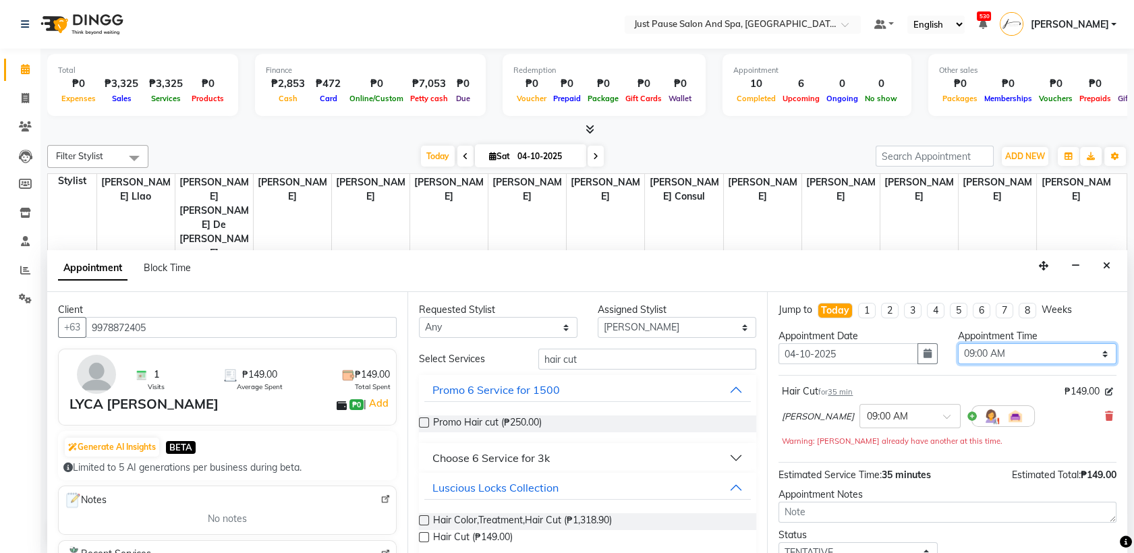
click at [1096, 354] on select "Select 09:00 AM 09:05 AM 09:10 AM 09:15 AM 09:20 AM 09:25 AM 09:30 AM 09:35 AM …" at bounding box center [1037, 353] width 159 height 21
click at [958, 343] on select "Select 09:00 AM 09:05 AM 09:10 AM 09:15 AM 09:20 AM 09:25 AM 09:30 AM 09:35 AM …" at bounding box center [1037, 353] width 159 height 21
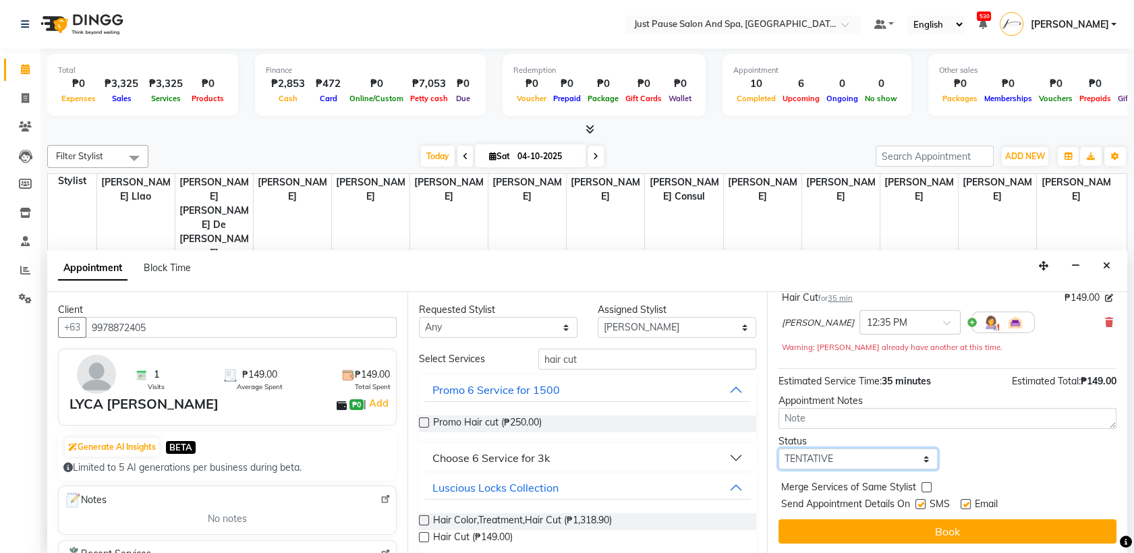
click at [919, 452] on select "Select TENTATIVE CONFIRM CHECK-IN UPCOMING" at bounding box center [858, 459] width 159 height 21
click at [779, 449] on select "Select TENTATIVE CONFIRM CHECK-IN UPCOMING" at bounding box center [858, 459] width 159 height 21
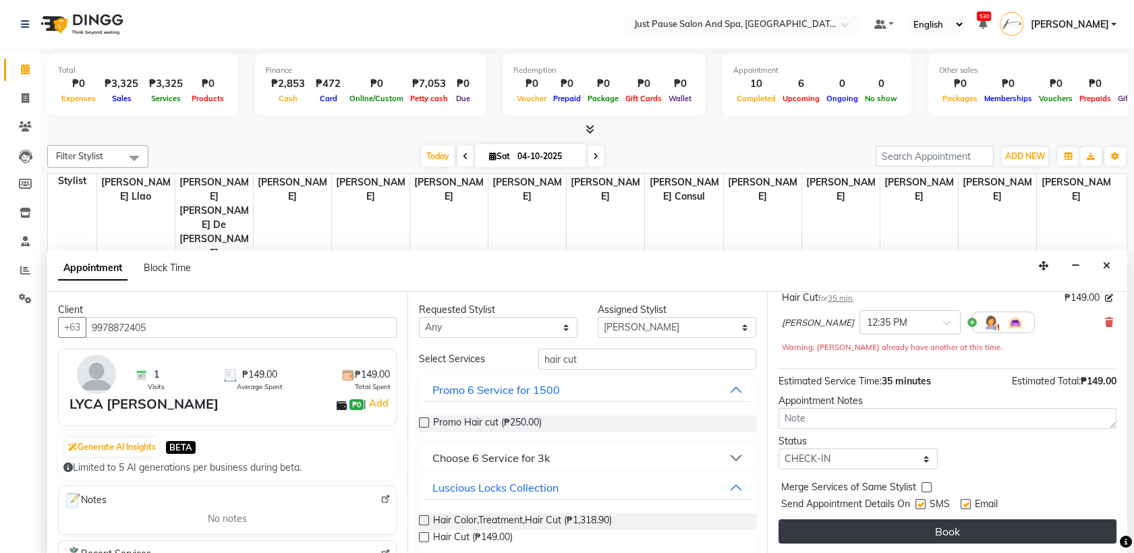
click at [955, 532] on button "Book" at bounding box center [948, 532] width 338 height 24
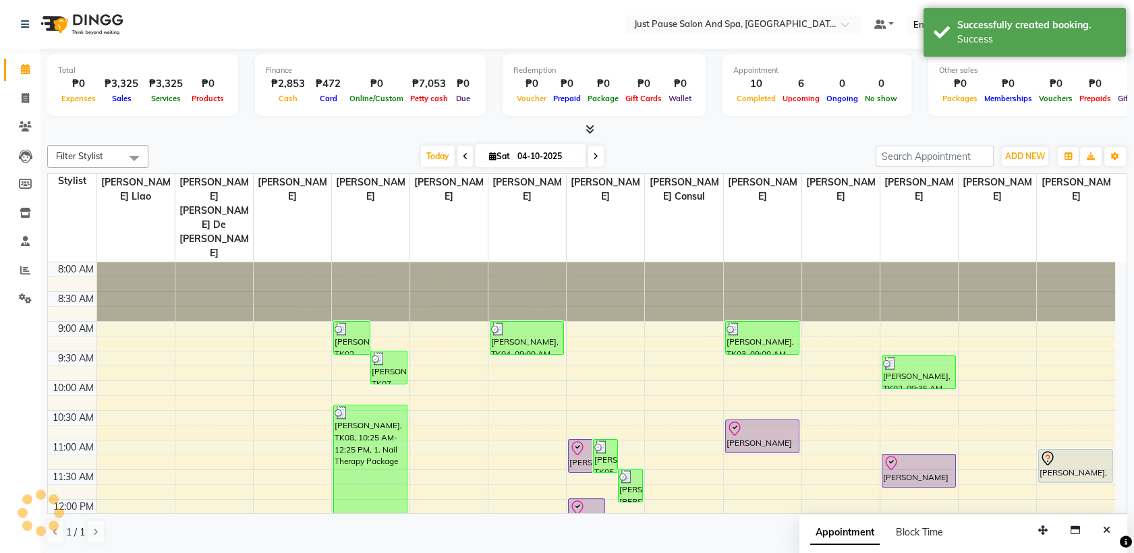
scroll to position [0, 0]
